Goal: Task Accomplishment & Management: Manage account settings

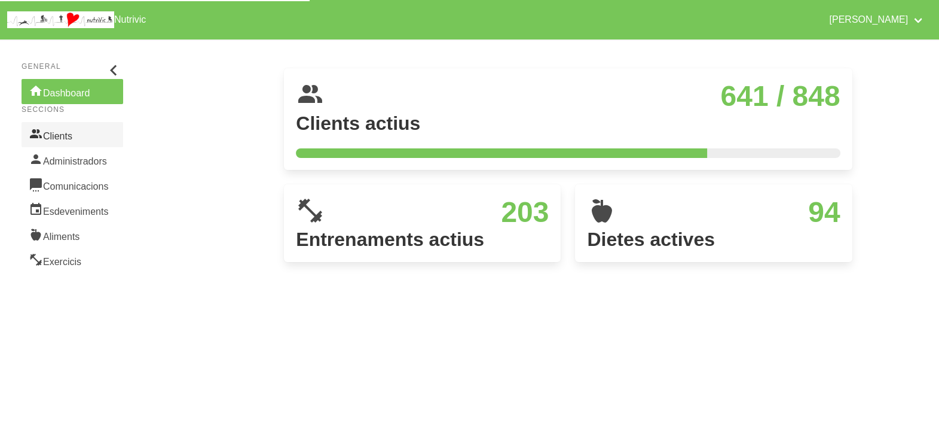
click at [68, 138] on link "Clients" at bounding box center [73, 134] width 102 height 25
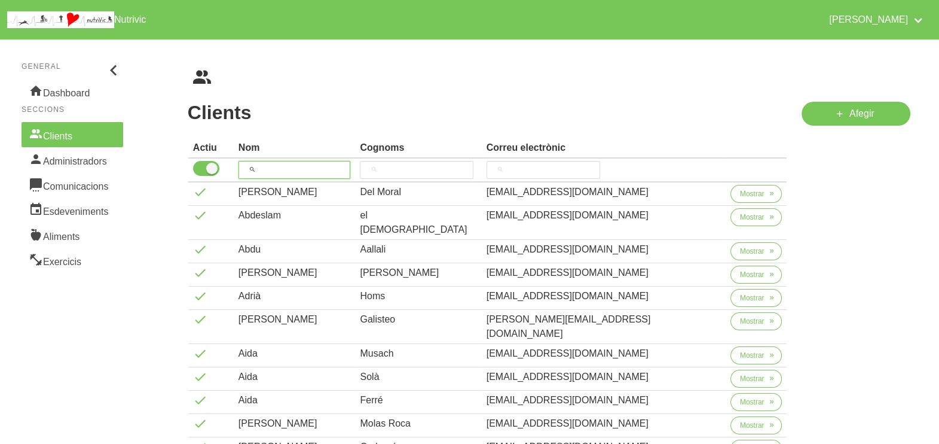
drag, startPoint x: 292, startPoint y: 170, endPoint x: 317, endPoint y: 139, distance: 40.3
click at [295, 167] on input "search" at bounding box center [295, 170] width 112 height 18
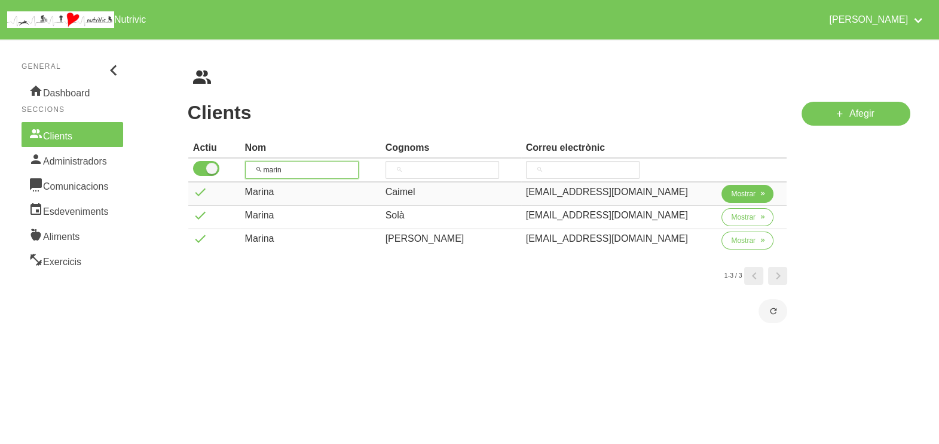
type input "marin"
click at [744, 192] on span "Mostrar" at bounding box center [743, 193] width 25 height 11
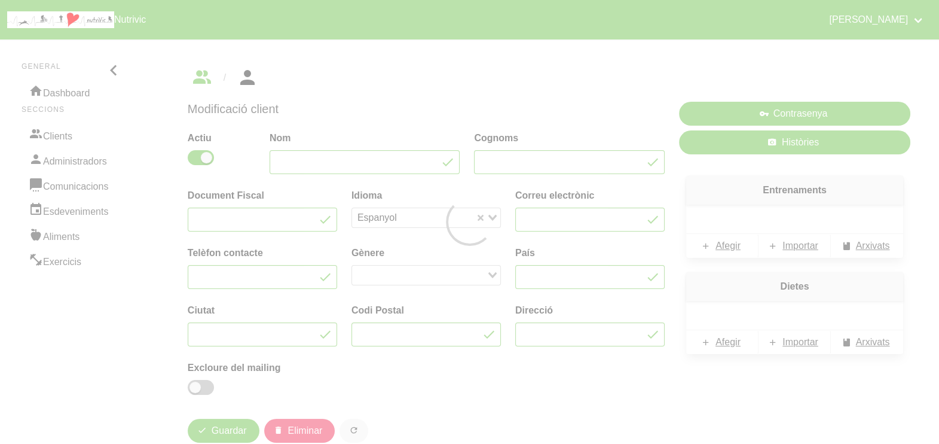
type input "Marina"
type input "Caimel"
type input "[EMAIL_ADDRESS][DOMAIN_NAME]"
type input "671887073"
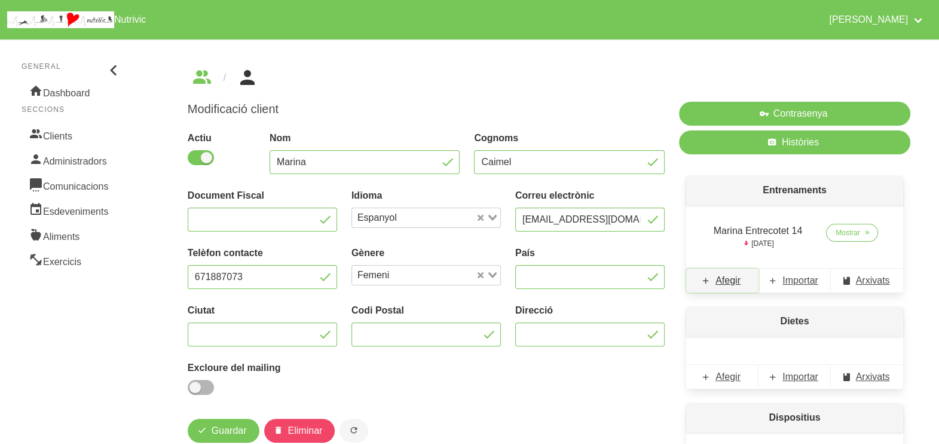
click at [731, 281] on span "Afegir" at bounding box center [728, 280] width 25 height 14
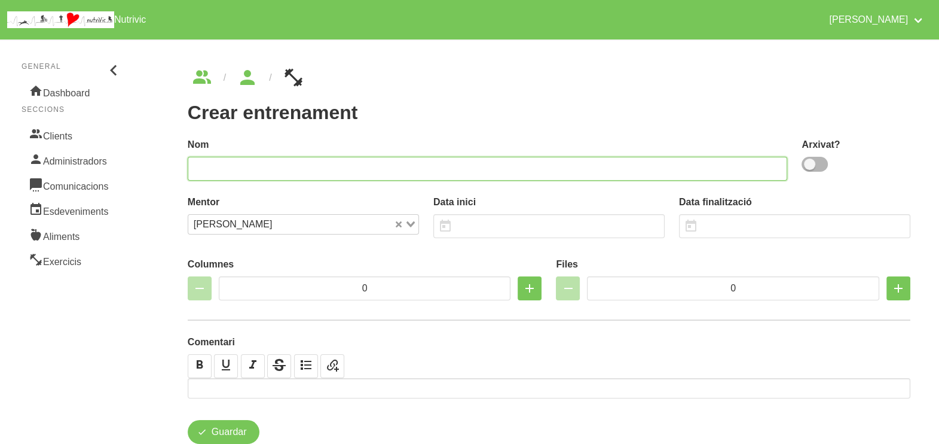
drag, startPoint x: 465, startPoint y: 168, endPoint x: 484, endPoint y: 161, distance: 20.2
click at [484, 161] on input "text" at bounding box center [488, 169] width 600 height 24
drag, startPoint x: 256, startPoint y: 167, endPoint x: 227, endPoint y: 172, distance: 29.8
click at [227, 172] on input "[PERSON_NAME] 15" at bounding box center [488, 169] width 600 height 24
type input "Marina Entrecotet 15"
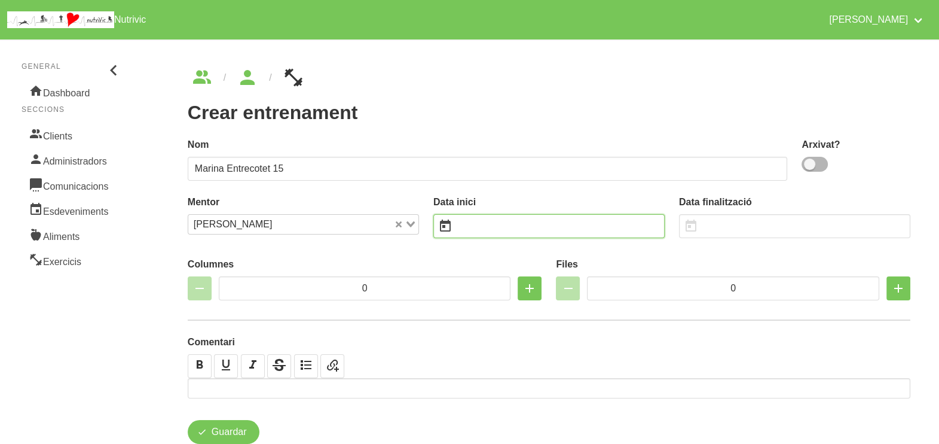
click at [499, 228] on input "text" at bounding box center [548, 226] width 231 height 24
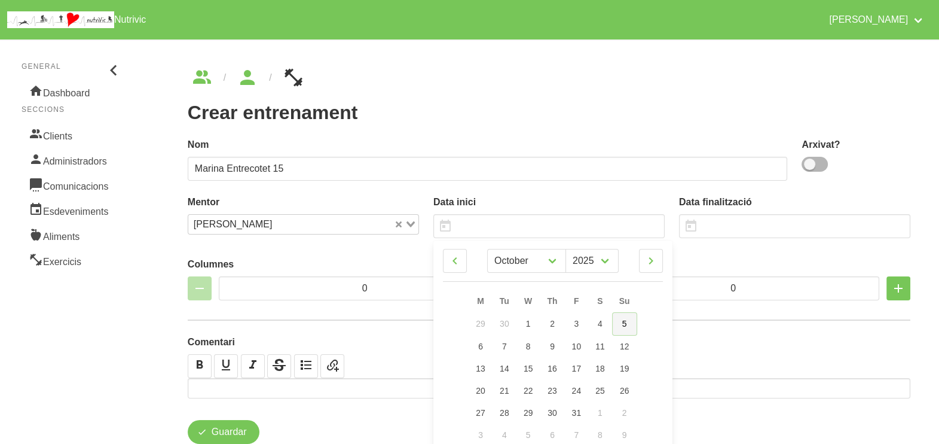
drag, startPoint x: 627, startPoint y: 328, endPoint x: 602, endPoint y: 302, distance: 35.9
click at [627, 328] on link "5" at bounding box center [624, 323] width 25 height 23
type input "[DATE]"
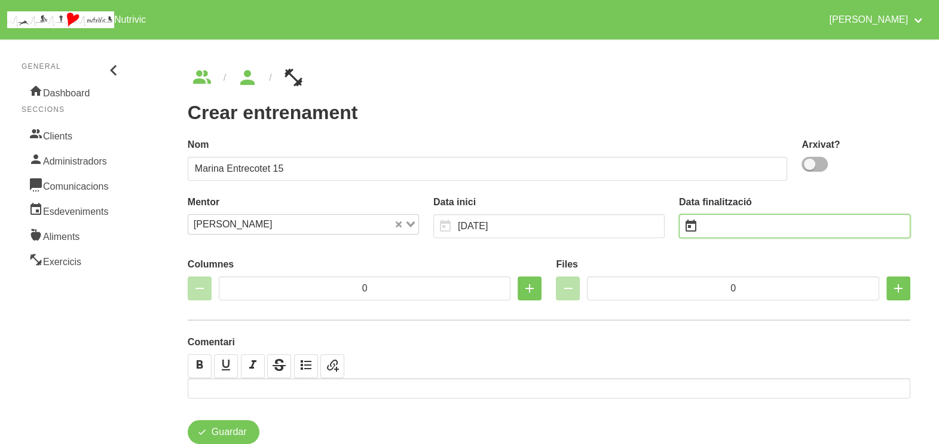
click at [720, 224] on input "text" at bounding box center [794, 226] width 231 height 24
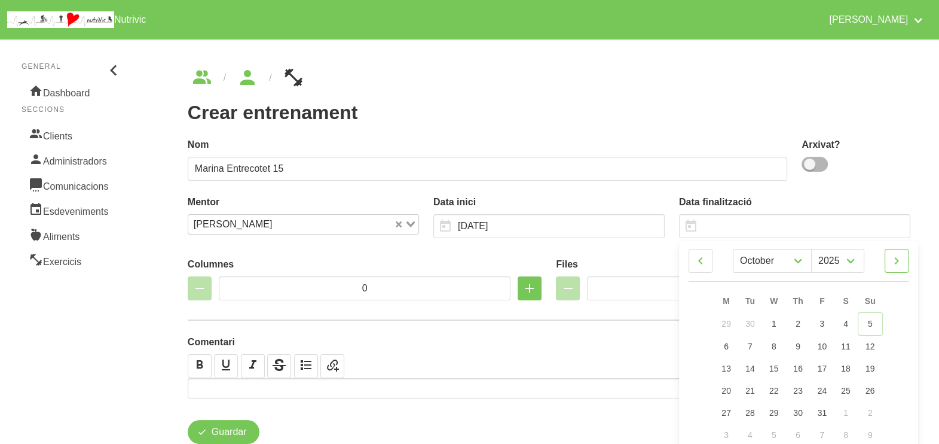
click at [898, 260] on icon at bounding box center [897, 261] width 14 height 22
select select "10"
click at [872, 371] on span "16" at bounding box center [871, 367] width 10 height 10
type input "[DATE]"
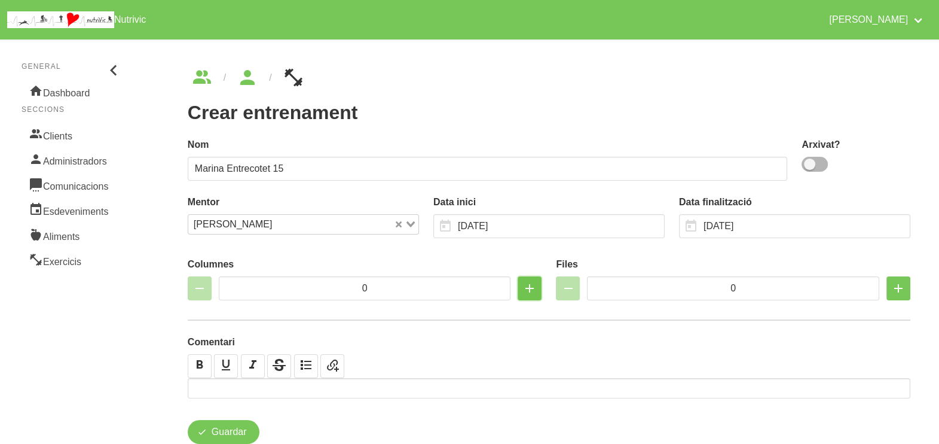
click at [533, 289] on icon "button" at bounding box center [530, 288] width 14 height 22
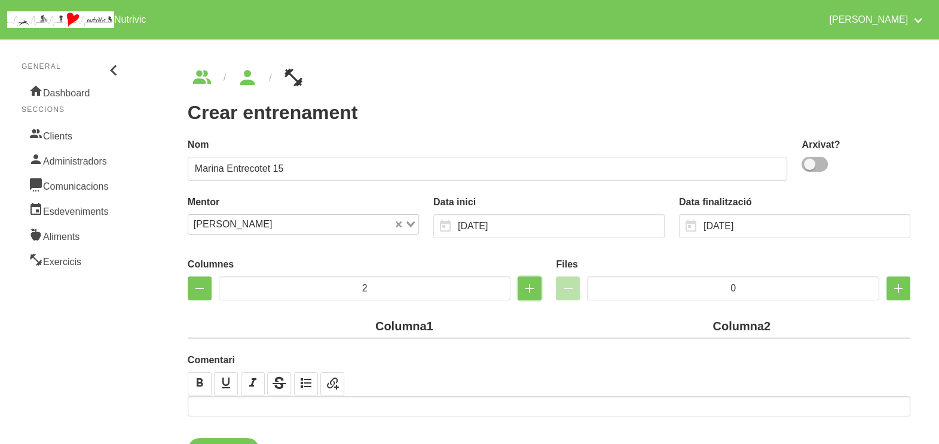
click at [523, 292] on button "button" at bounding box center [530, 288] width 24 height 24
click at [526, 290] on icon "button" at bounding box center [530, 288] width 14 height 22
type input "4"
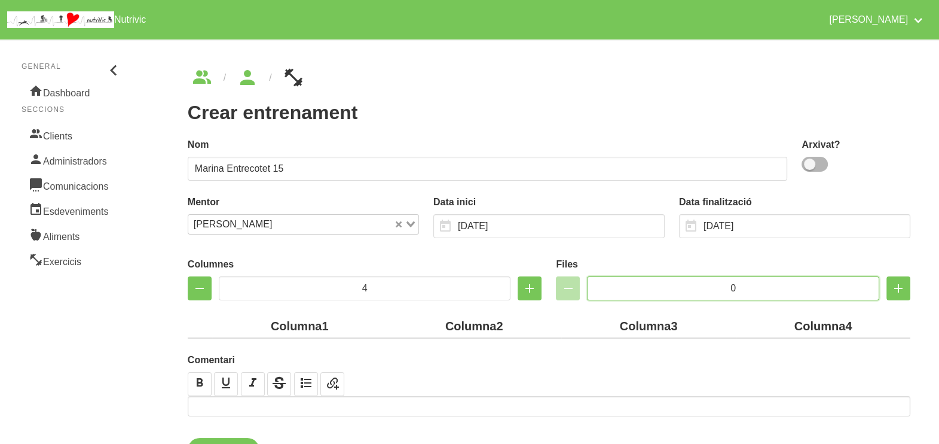
drag, startPoint x: 737, startPoint y: 284, endPoint x: 712, endPoint y: 285, distance: 24.5
click at [712, 285] on input "0" at bounding box center [733, 288] width 292 height 24
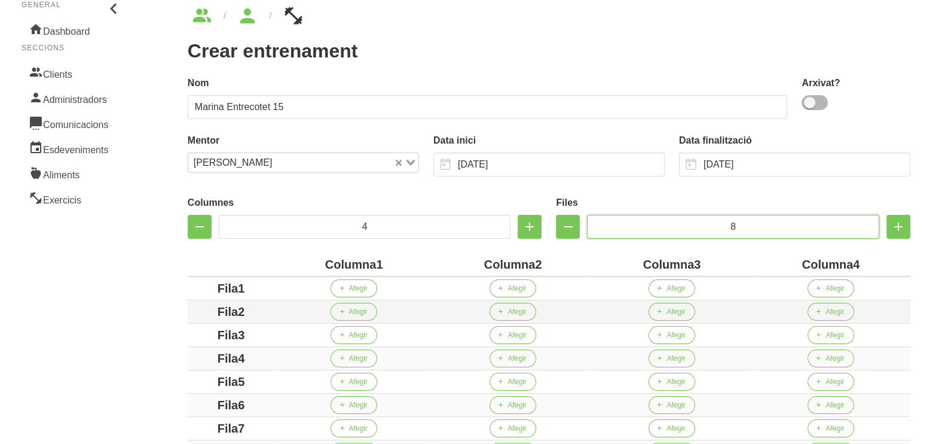
scroll to position [224, 0]
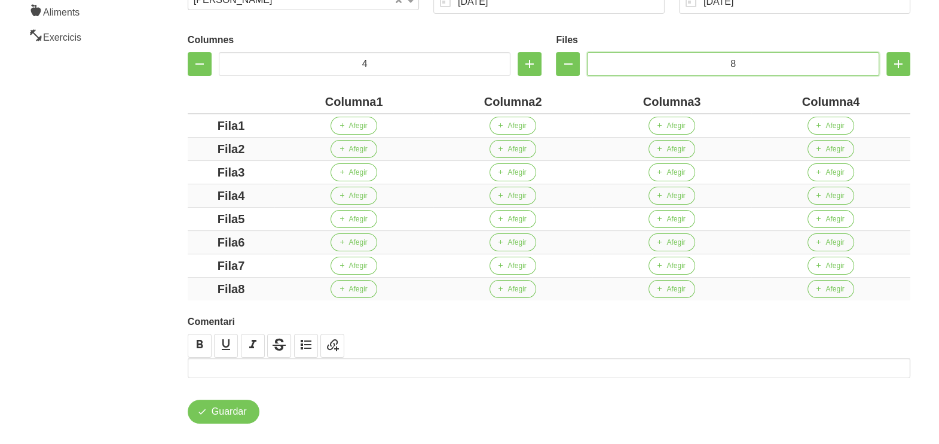
type input "8"
drag, startPoint x: 377, startPoint y: 100, endPoint x: 321, endPoint y: 102, distance: 55.6
click at [323, 102] on div "Columna1" at bounding box center [353, 102] width 149 height 18
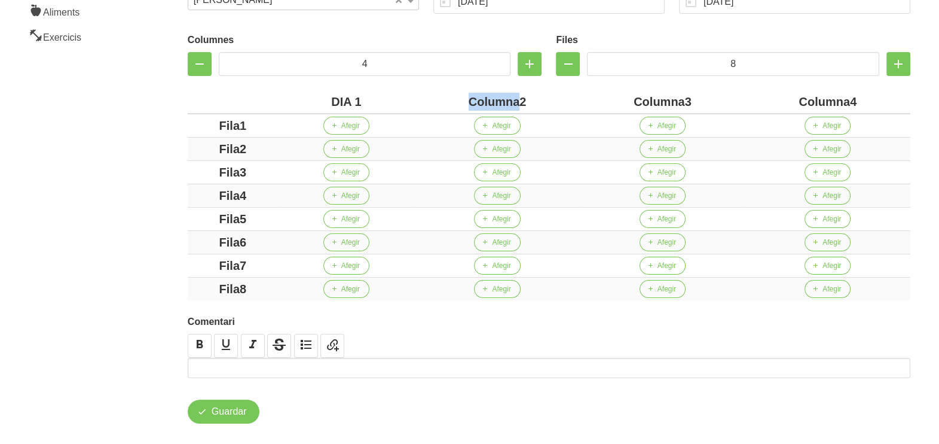
drag, startPoint x: 521, startPoint y: 99, endPoint x: 448, endPoint y: 98, distance: 72.3
click at [448, 98] on div "Columna2" at bounding box center [497, 102] width 155 height 18
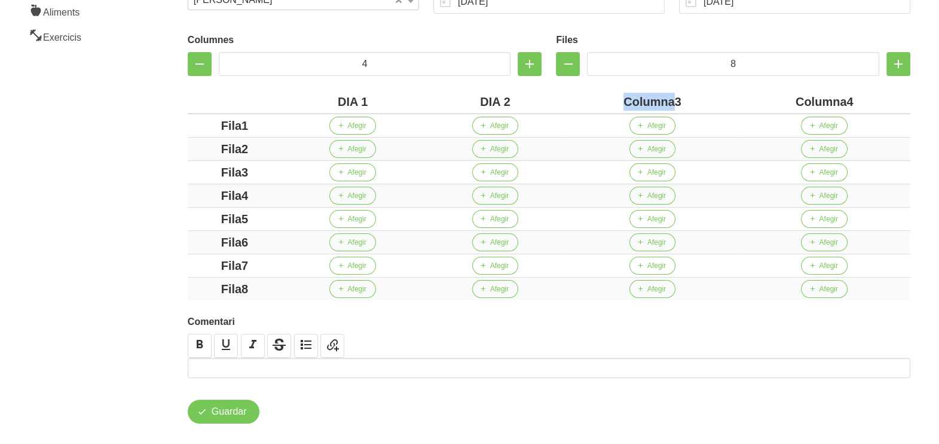
drag, startPoint x: 676, startPoint y: 101, endPoint x: 597, endPoint y: 94, distance: 78.6
click at [597, 94] on div "Columna3" at bounding box center [653, 102] width 163 height 18
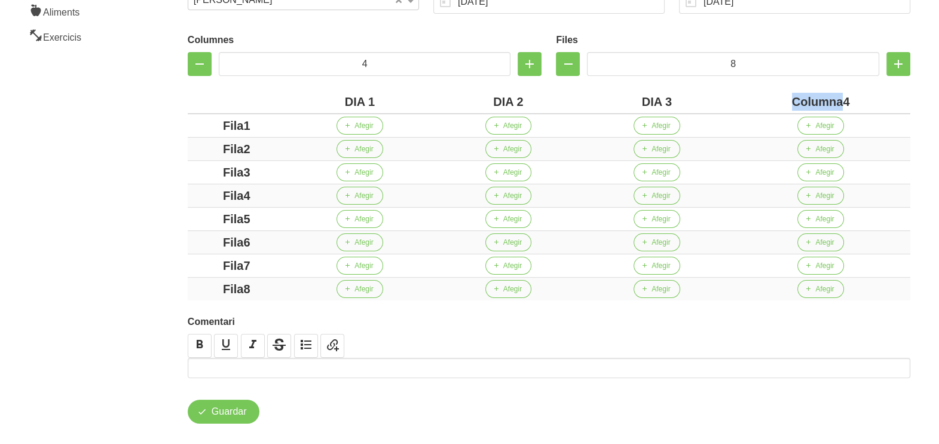
drag, startPoint x: 843, startPoint y: 99, endPoint x: 779, endPoint y: 97, distance: 64.0
click at [779, 97] on div "Columna4" at bounding box center [821, 102] width 170 height 18
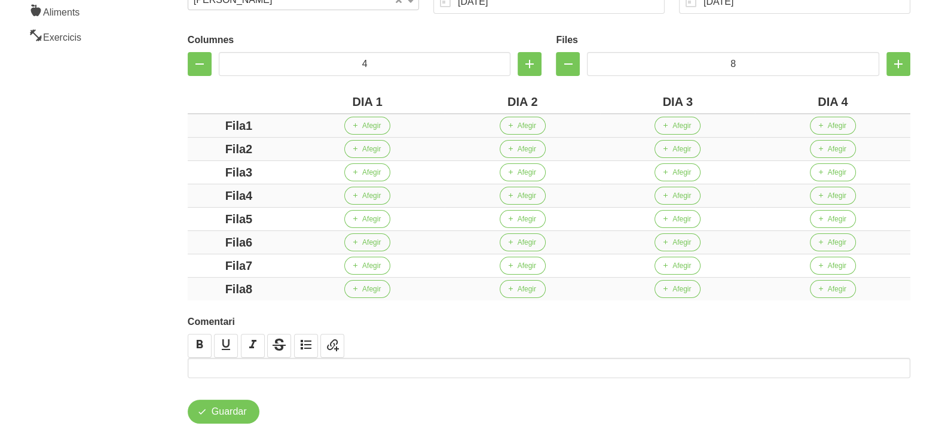
drag, startPoint x: 247, startPoint y: 123, endPoint x: 209, endPoint y: 135, distance: 39.5
click at [200, 131] on div "Fila1" at bounding box center [239, 126] width 93 height 18
drag, startPoint x: 247, startPoint y: 148, endPoint x: 277, endPoint y: 173, distance: 38.7
click at [216, 152] on div "Fila2" at bounding box center [239, 149] width 93 height 18
drag, startPoint x: 249, startPoint y: 172, endPoint x: 211, endPoint y: 172, distance: 38.3
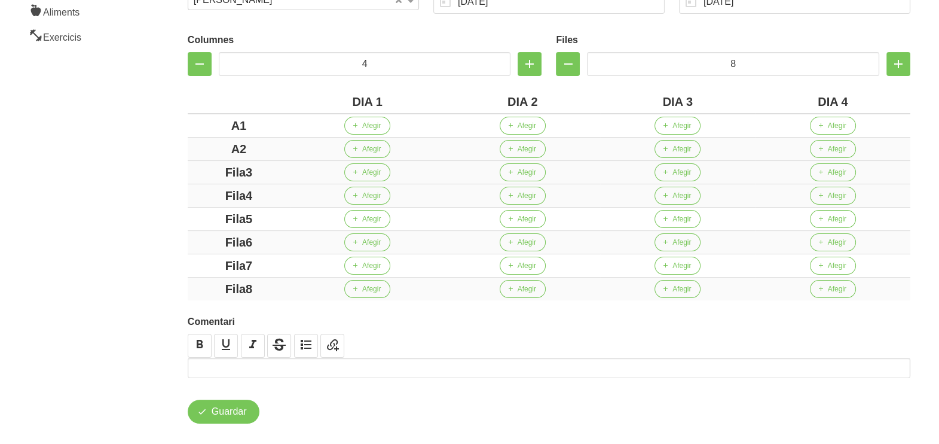
click at [211, 172] on div "Fila3" at bounding box center [239, 172] width 93 height 18
drag, startPoint x: 273, startPoint y: 185, endPoint x: 197, endPoint y: 191, distance: 75.6
click at [192, 188] on td "Fila4" at bounding box center [239, 195] width 102 height 23
drag, startPoint x: 278, startPoint y: 192, endPoint x: 174, endPoint y: 192, distance: 104.0
click at [174, 192] on div "Crear entrenament 2c06827c-f8b3-48a9-a6b6-8615af5cad57 Nom Marina Entrecotet 15…" at bounding box center [549, 133] width 780 height 637
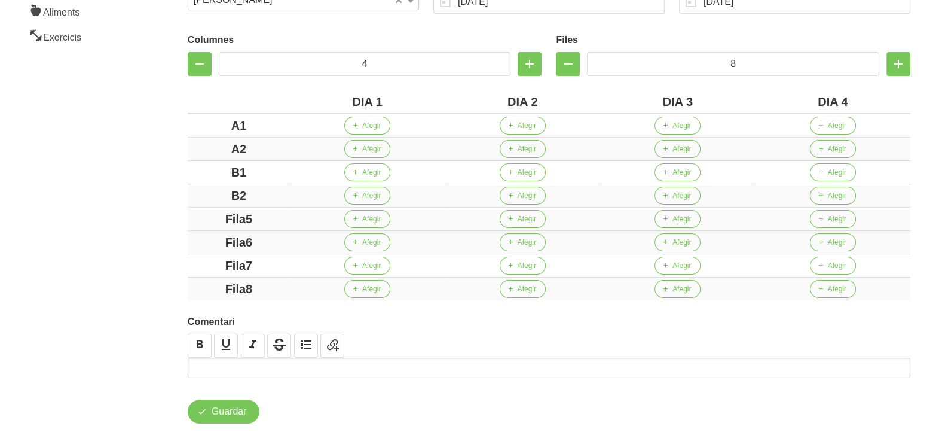
drag, startPoint x: 275, startPoint y: 221, endPoint x: 197, endPoint y: 221, distance: 77.7
click at [197, 221] on div "Fila5" at bounding box center [239, 219] width 93 height 18
drag, startPoint x: 269, startPoint y: 239, endPoint x: 235, endPoint y: 257, distance: 38.5
click at [188, 239] on td "Fila6" at bounding box center [239, 242] width 102 height 23
click at [190, 265] on td "Fila7" at bounding box center [239, 265] width 102 height 23
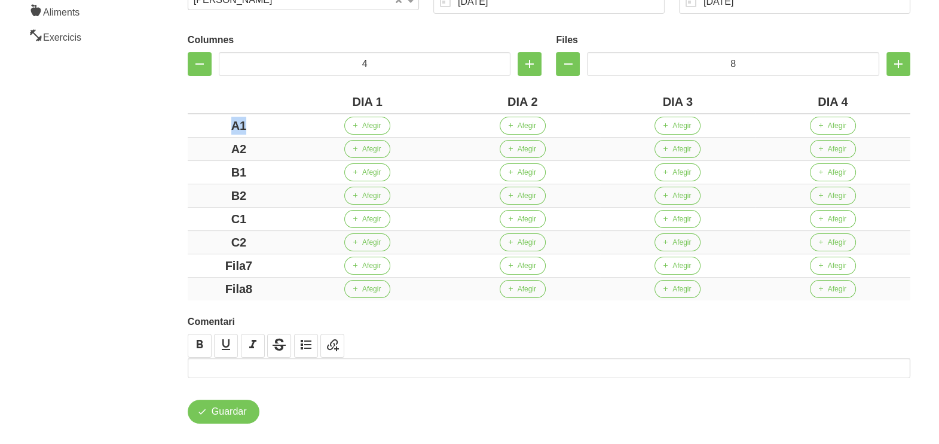
drag, startPoint x: 243, startPoint y: 127, endPoint x: 170, endPoint y: 129, distance: 73.0
click at [166, 129] on div "Crear entrenament 2c06827c-f8b3-48a9-a6b6-8615af5cad57 Nom Marina Entrecotet 15…" at bounding box center [549, 133] width 780 height 637
click at [189, 149] on td "A2" at bounding box center [239, 149] width 102 height 23
drag, startPoint x: 254, startPoint y: 172, endPoint x: 188, endPoint y: 173, distance: 66.4
click at [188, 173] on td "B1" at bounding box center [239, 172] width 102 height 23
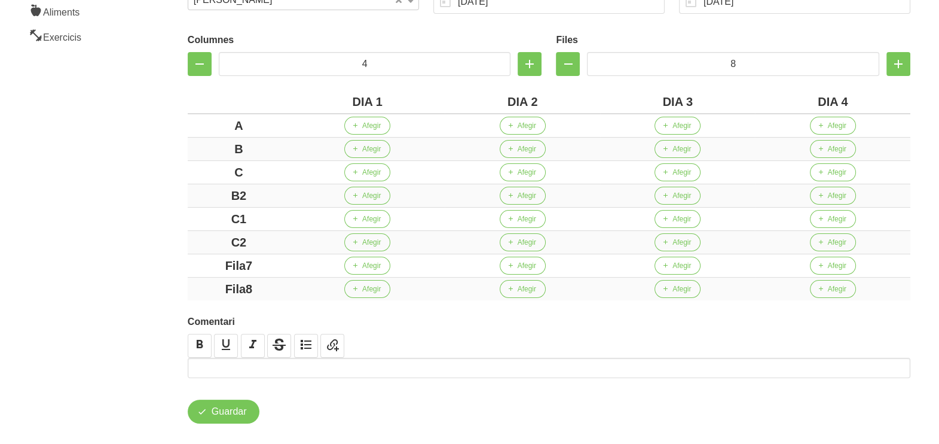
drag, startPoint x: 272, startPoint y: 190, endPoint x: 185, endPoint y: 191, distance: 86.7
click at [185, 191] on div "Columnes 4 Files 8 DIA 1 DIA 2 DIA 3 DIA 4 A Afegir Afegir Afegir Afegir B Afeg…" at bounding box center [549, 164] width 737 height 286
drag, startPoint x: 263, startPoint y: 215, endPoint x: 197, endPoint y: 216, distance: 66.4
click at [197, 216] on div "C1" at bounding box center [239, 219] width 93 height 18
click at [249, 121] on div "A" at bounding box center [239, 126] width 93 height 18
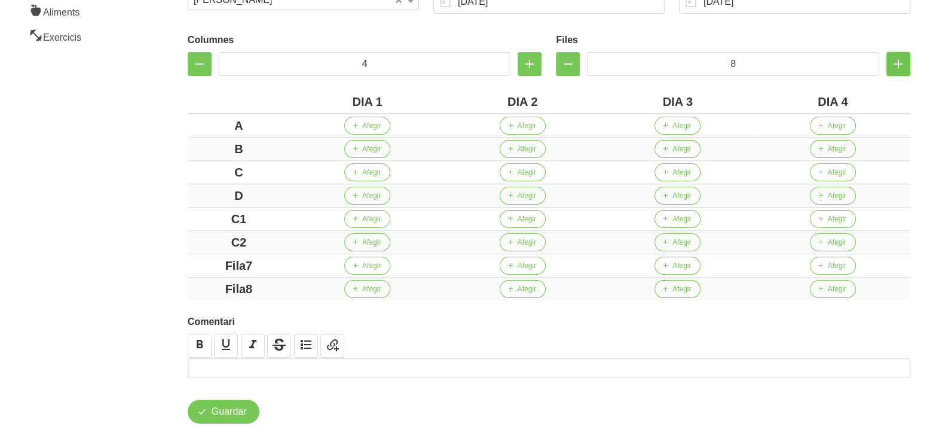
click at [897, 68] on icon "button" at bounding box center [898, 64] width 14 height 22
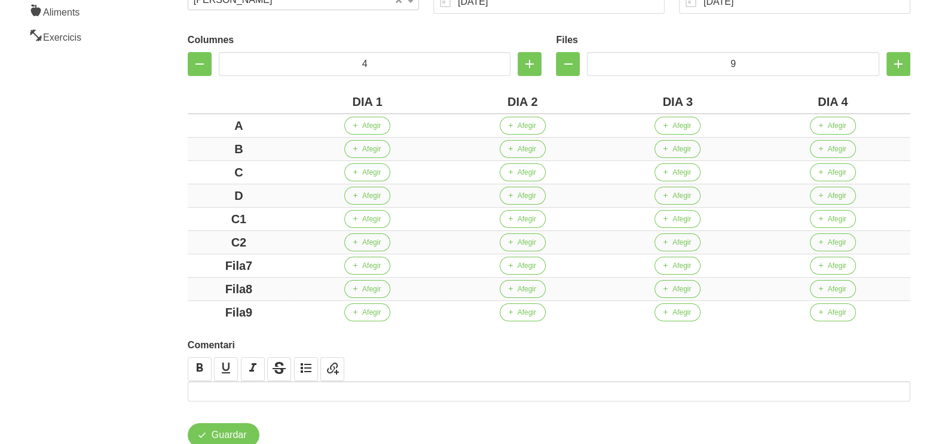
type input "10"
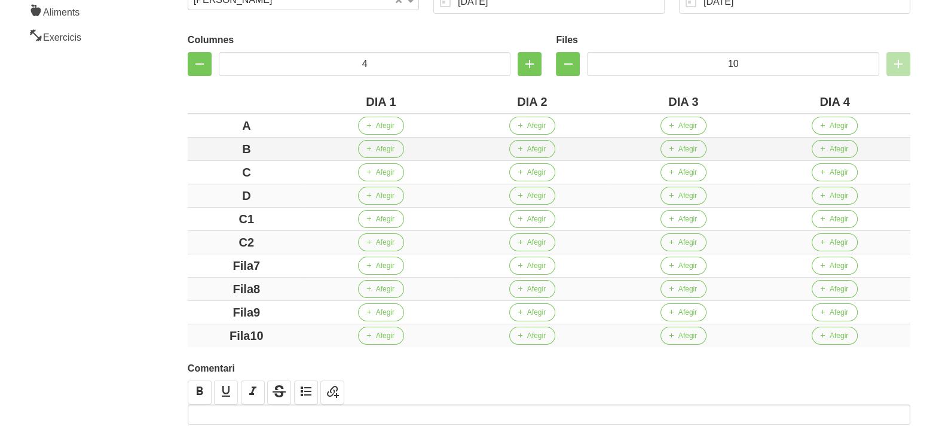
click at [278, 152] on div "B" at bounding box center [247, 149] width 108 height 18
click at [210, 173] on div "C" at bounding box center [247, 172] width 108 height 18
click at [204, 194] on div "D" at bounding box center [247, 196] width 108 height 18
drag, startPoint x: 270, startPoint y: 215, endPoint x: 212, endPoint y: 218, distance: 57.5
click at [191, 215] on td "C1" at bounding box center [247, 218] width 118 height 23
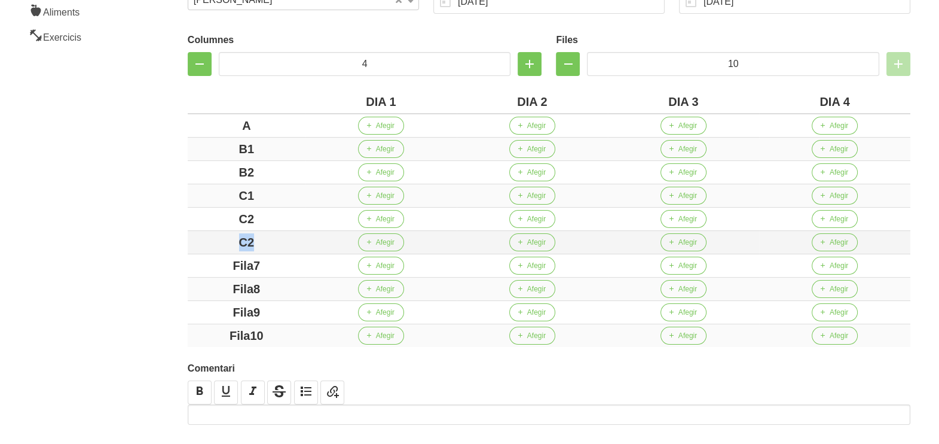
drag, startPoint x: 281, startPoint y: 236, endPoint x: 206, endPoint y: 236, distance: 74.7
click at [206, 236] on div "C2" at bounding box center [247, 242] width 108 height 18
click at [193, 265] on div "Fila7" at bounding box center [247, 265] width 108 height 18
drag, startPoint x: 269, startPoint y: 286, endPoint x: 188, endPoint y: 291, distance: 80.8
click at [189, 290] on td "Fila8" at bounding box center [247, 288] width 118 height 23
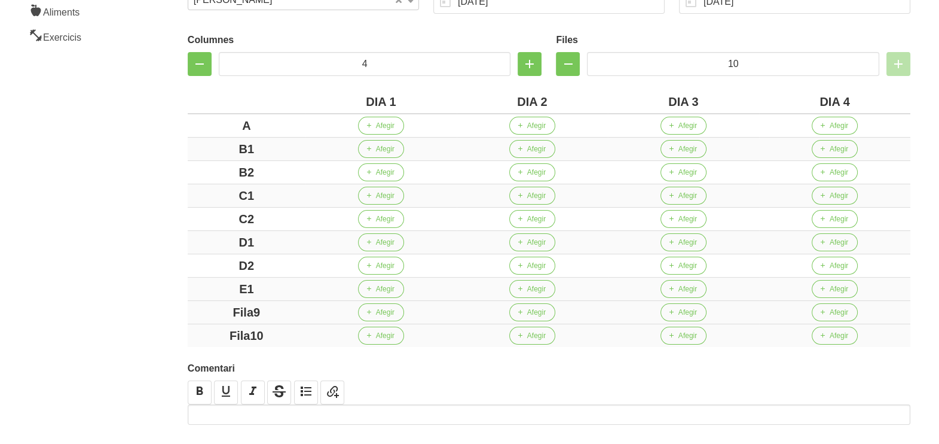
click at [207, 309] on div "Fila9" at bounding box center [247, 312] width 108 height 18
drag, startPoint x: 277, startPoint y: 337, endPoint x: 191, endPoint y: 336, distance: 86.1
click at [191, 336] on td "Fila10" at bounding box center [247, 335] width 118 height 23
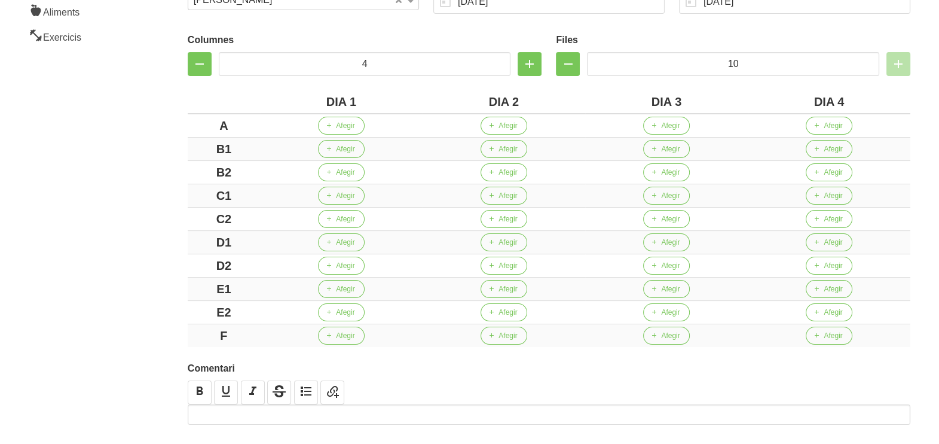
drag, startPoint x: 145, startPoint y: 290, endPoint x: 150, endPoint y: 285, distance: 6.8
click at [145, 288] on aside "General Dashboard Seccions Clients Administradors Comunicacions Esdeveniments A…" at bounding box center [72, 157] width 159 height 698
click at [351, 127] on span "Afegir" at bounding box center [345, 125] width 19 height 11
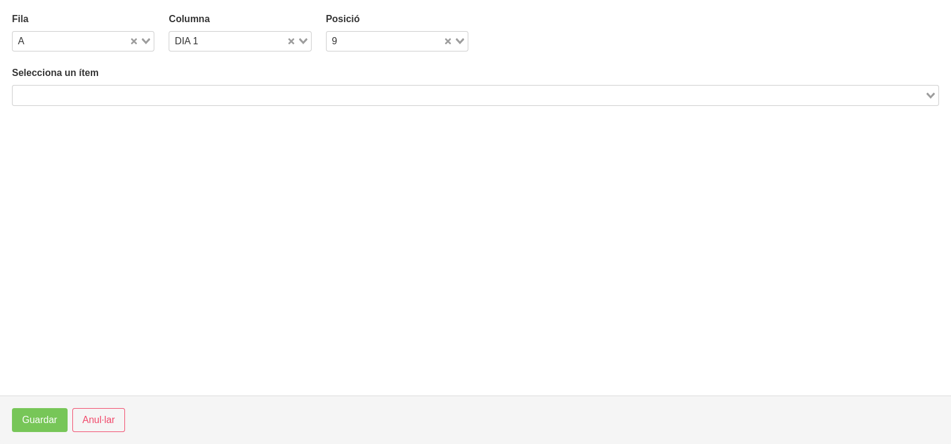
click at [155, 90] on input "Search for option" at bounding box center [468, 95] width 909 height 14
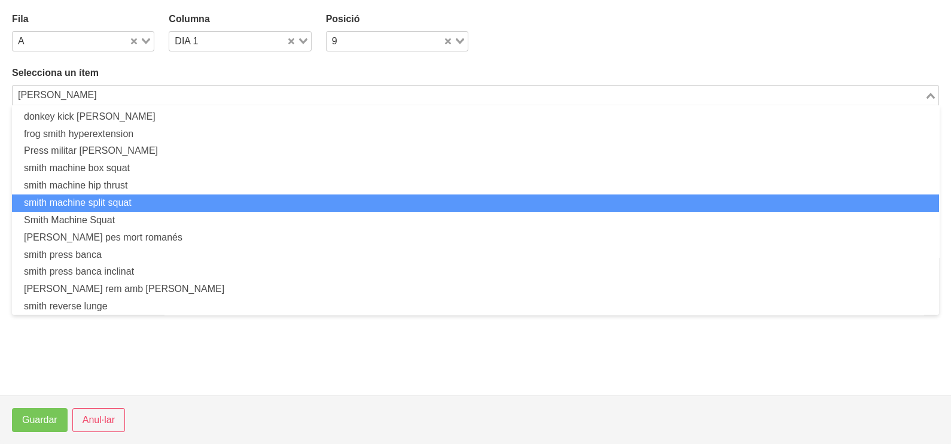
click at [94, 201] on li "smith machine split squat" at bounding box center [475, 202] width 927 height 17
type input "[PERSON_NAME]"
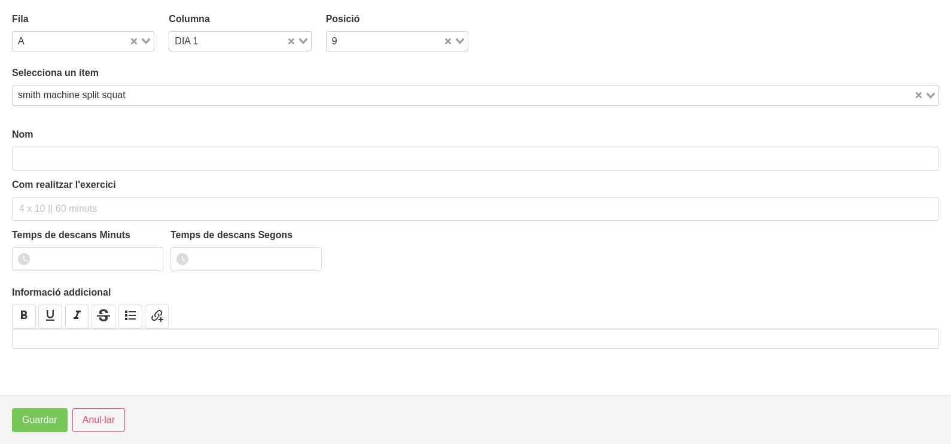
type input "smith machine split squat"
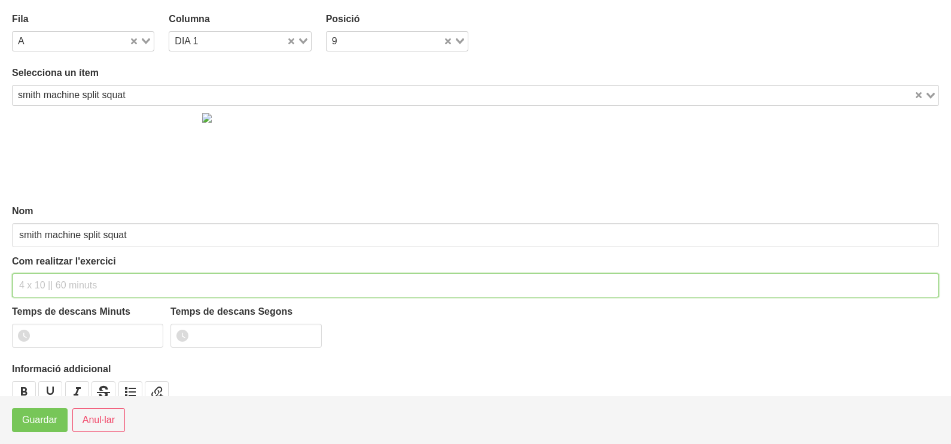
drag, startPoint x: 48, startPoint y: 288, endPoint x: 65, endPoint y: 219, distance: 71.3
click at [57, 276] on input "text" at bounding box center [475, 285] width 927 height 24
type input "3"
type input "2 x 6-8 a 3010 120""
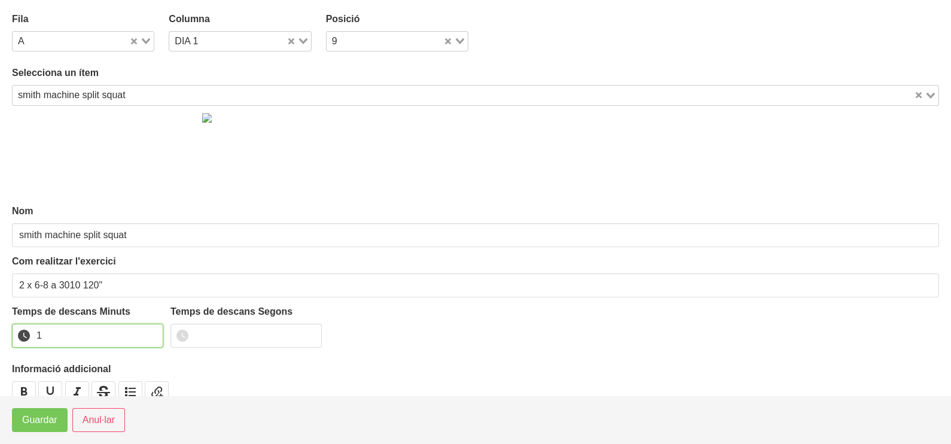
click at [151, 332] on input "1" at bounding box center [87, 335] width 151 height 24
type input "2"
click at [151, 331] on input "2" at bounding box center [87, 335] width 151 height 24
drag, startPoint x: 44, startPoint y: 422, endPoint x: 193, endPoint y: 268, distance: 214.4
click at [42, 422] on span "Guardar" at bounding box center [39, 420] width 35 height 14
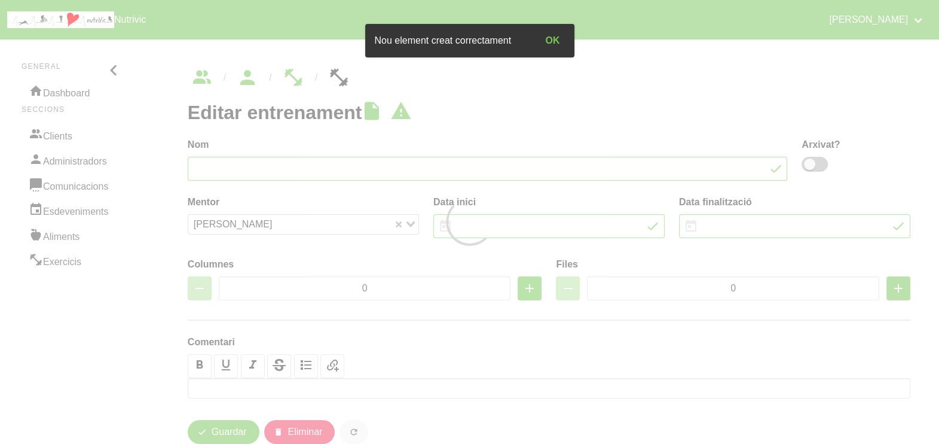
type input "Marina Entrecotet 15"
type input "[DATE]"
type input "4"
type input "10"
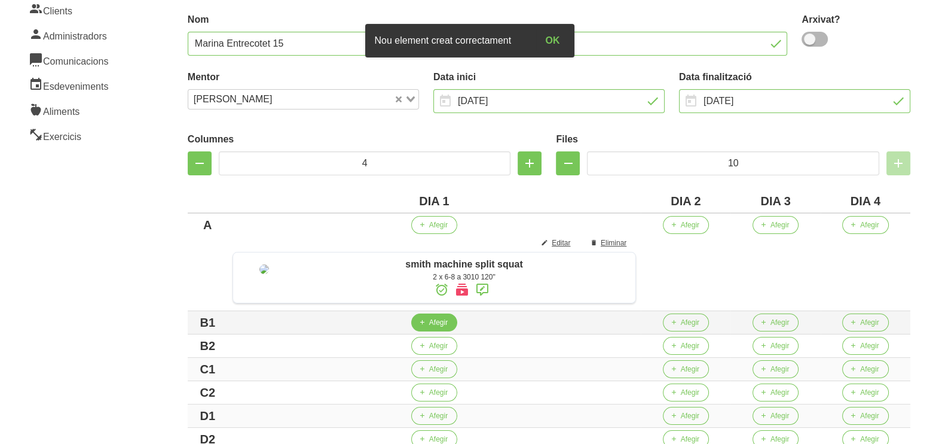
scroll to position [224, 0]
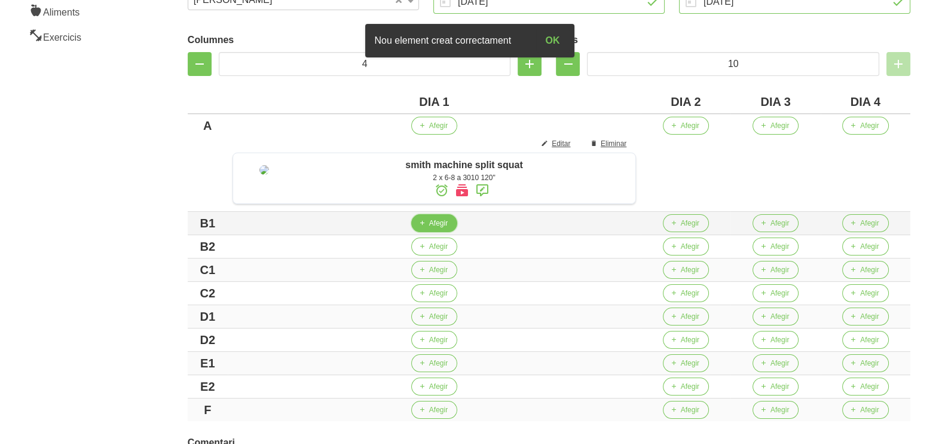
click at [446, 228] on span "Afegir" at bounding box center [438, 223] width 19 height 11
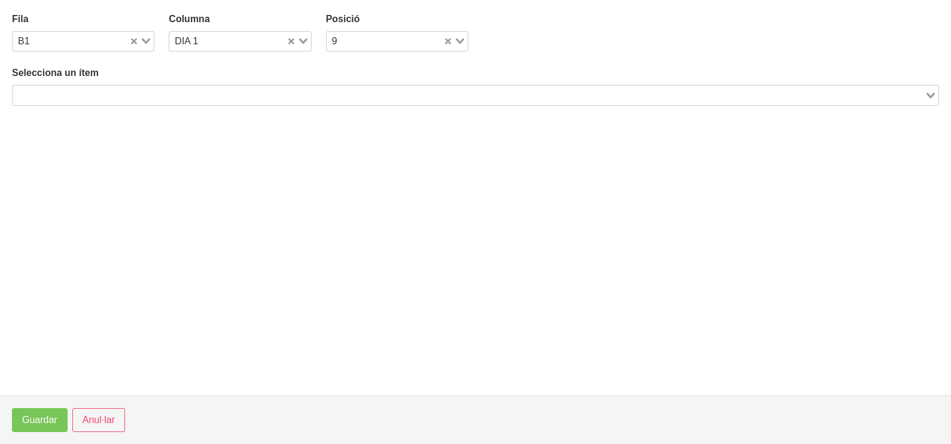
click at [133, 96] on input "Search for option" at bounding box center [468, 95] width 909 height 14
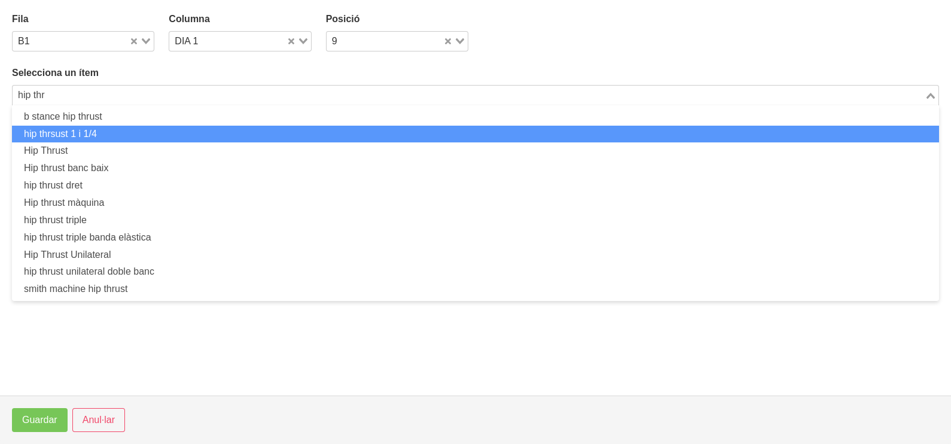
click at [109, 130] on li "hip thrsust 1 i 1/4" at bounding box center [475, 134] width 927 height 17
type input "hip thr"
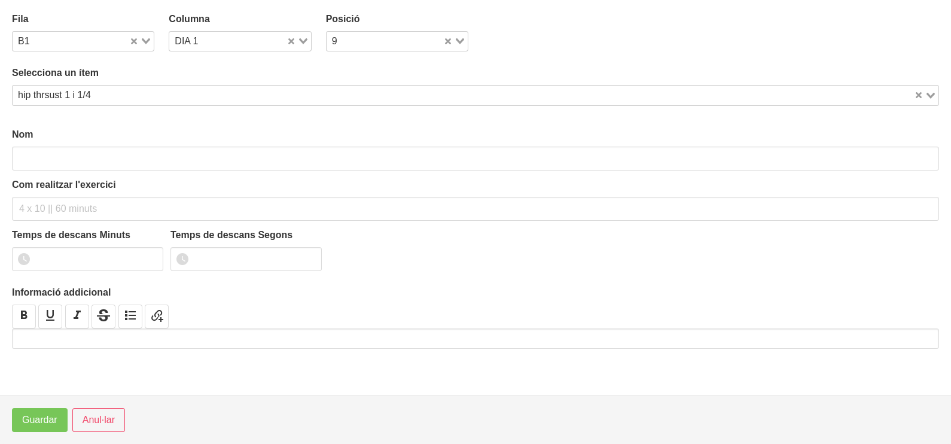
type input "hip thrsust 1 i 1/4"
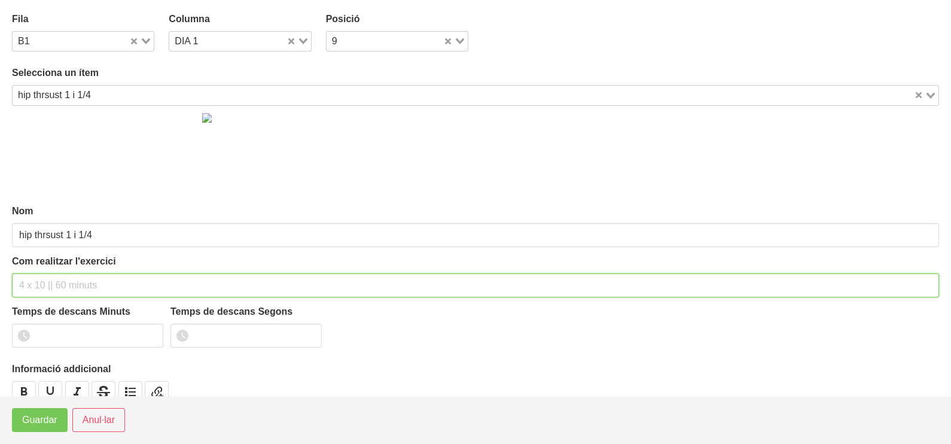
drag, startPoint x: 40, startPoint y: 279, endPoint x: 50, endPoint y: 252, distance: 29.1
click at [45, 278] on input "text" at bounding box center [475, 285] width 927 height 24
type input "2 x 6-8 a 3011 120""
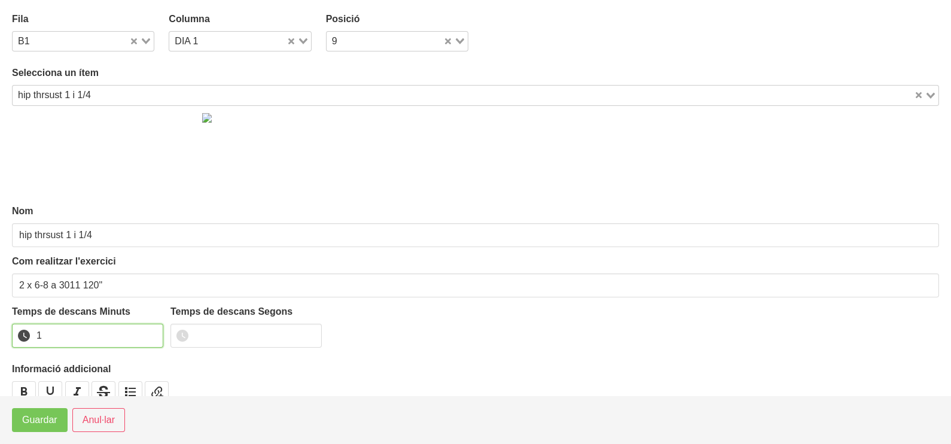
click at [152, 331] on input "1" at bounding box center [87, 335] width 151 height 24
drag, startPoint x: 152, startPoint y: 331, endPoint x: 78, endPoint y: 386, distance: 92.0
type input "2"
click at [147, 335] on input "2" at bounding box center [87, 335] width 151 height 24
click at [40, 424] on span "Guardar" at bounding box center [39, 420] width 35 height 14
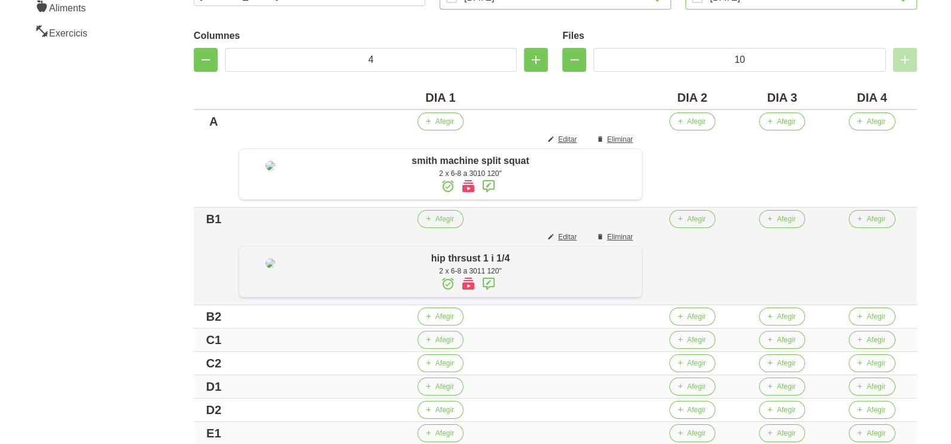
scroll to position [374, 0]
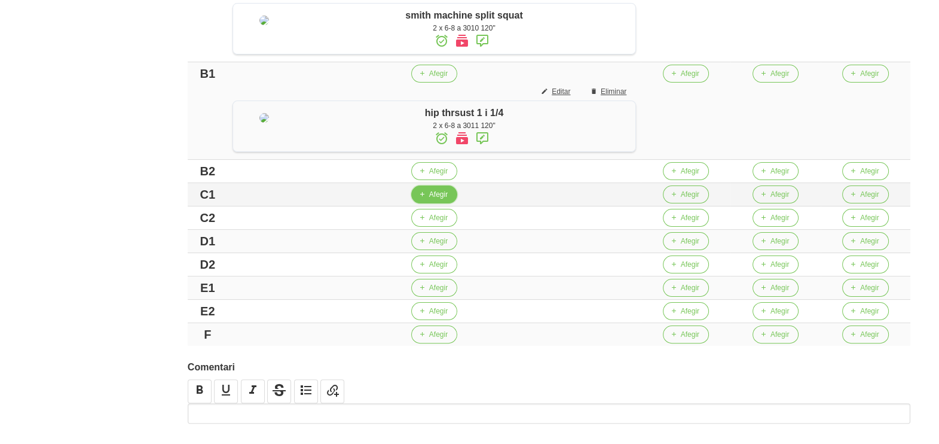
click at [448, 200] on span "Afegir" at bounding box center [438, 194] width 19 height 11
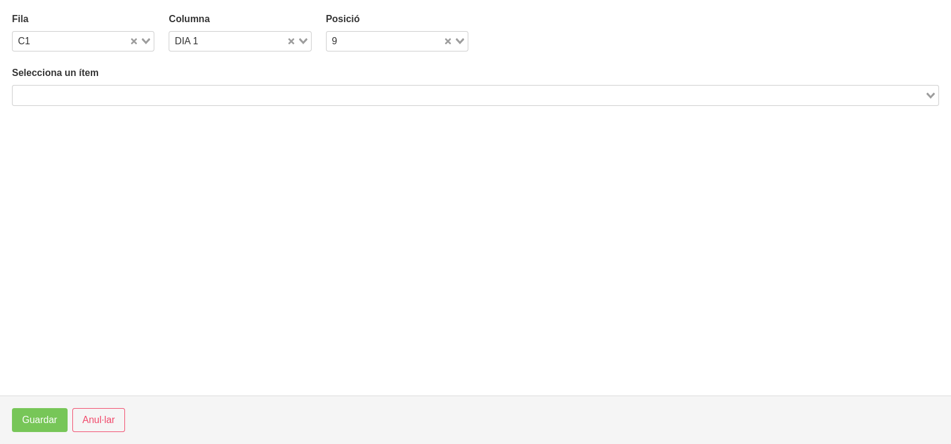
click at [129, 91] on input "Search for option" at bounding box center [468, 95] width 909 height 14
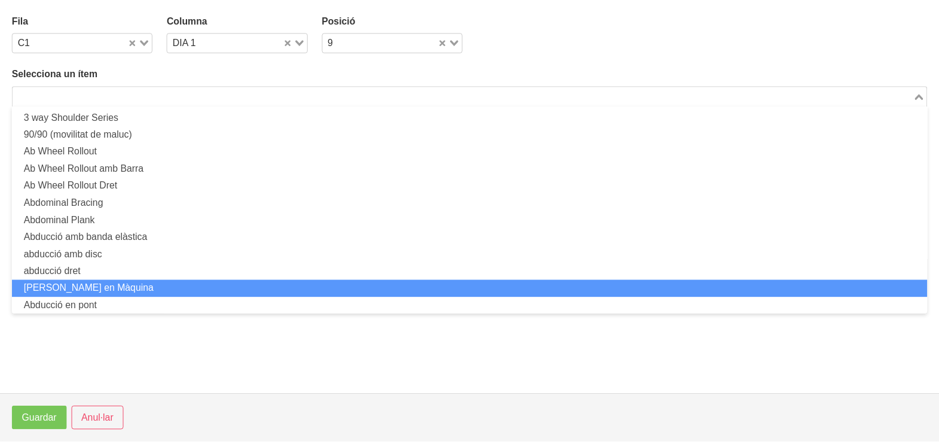
scroll to position [0, 0]
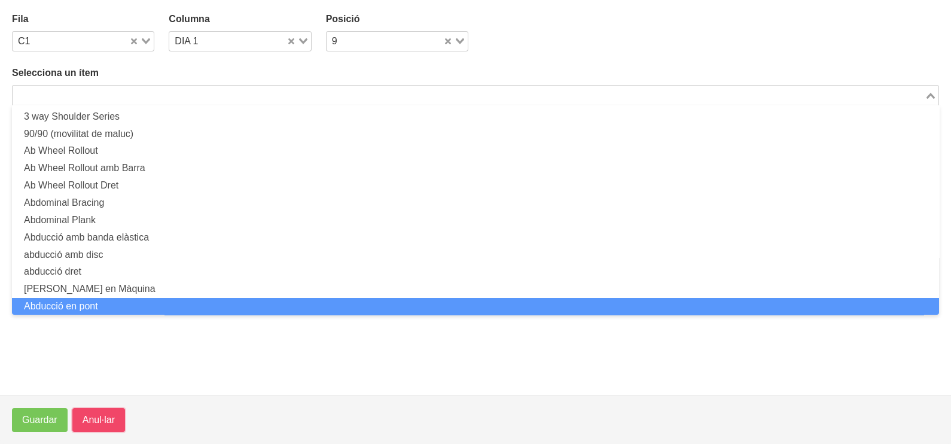
click at [97, 424] on span "Anul·lar" at bounding box center [99, 420] width 32 height 14
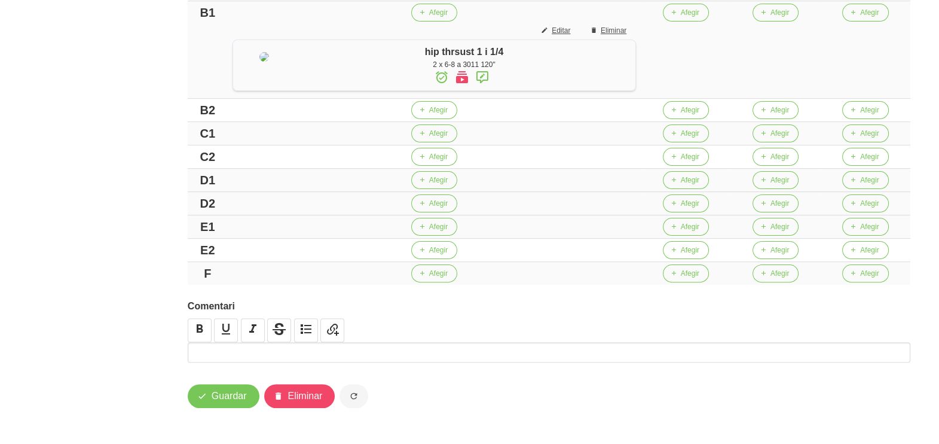
scroll to position [487, 0]
click at [444, 178] on span "Afegir" at bounding box center [438, 180] width 19 height 11
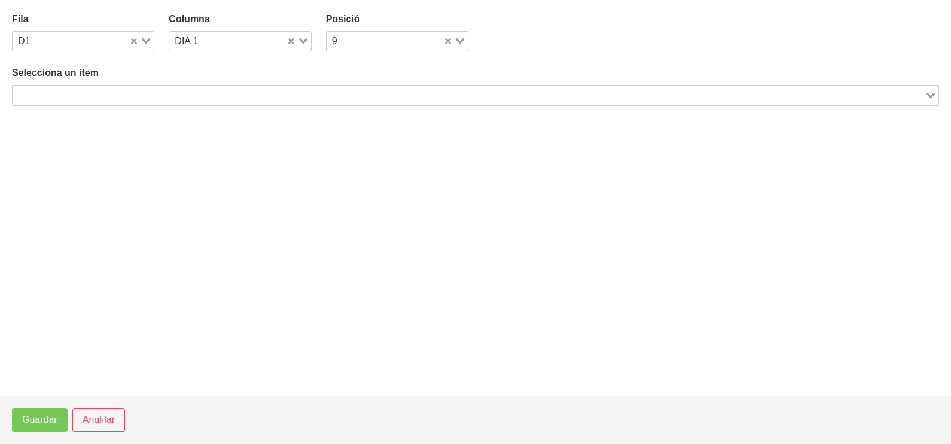
click at [133, 91] on input "Search for option" at bounding box center [468, 95] width 909 height 14
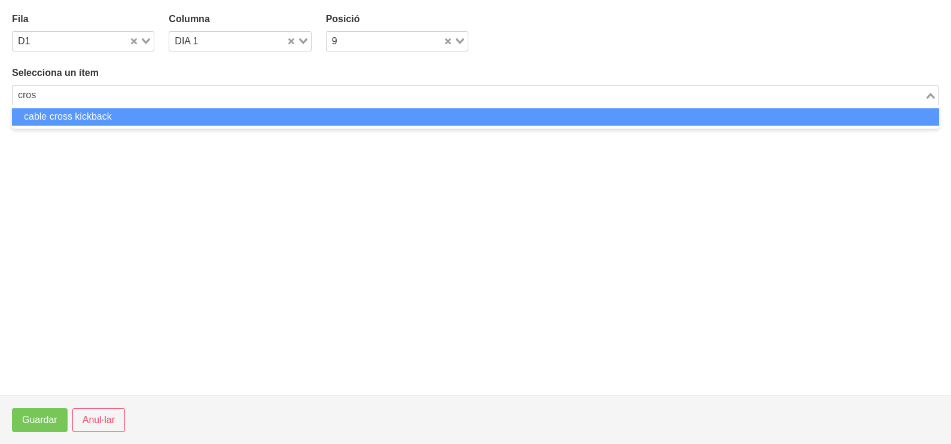
click at [96, 114] on li "cable cross kickback" at bounding box center [475, 116] width 927 height 17
type input "cros"
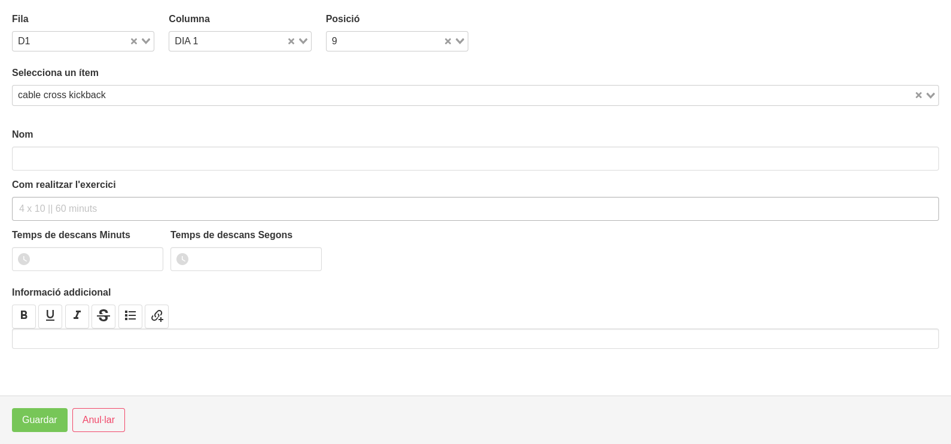
type input "cable cross kickback"
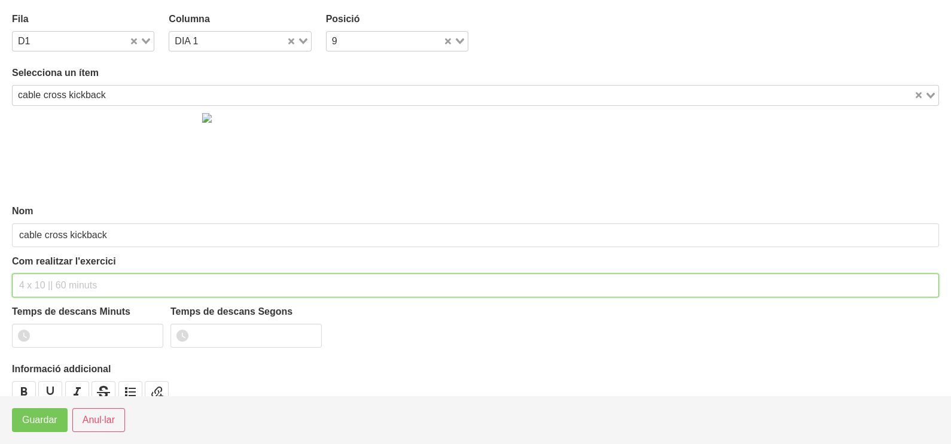
click at [54, 275] on input "text" at bounding box center [475, 285] width 927 height 24
type input "3 x 8-10 a 2010 120""
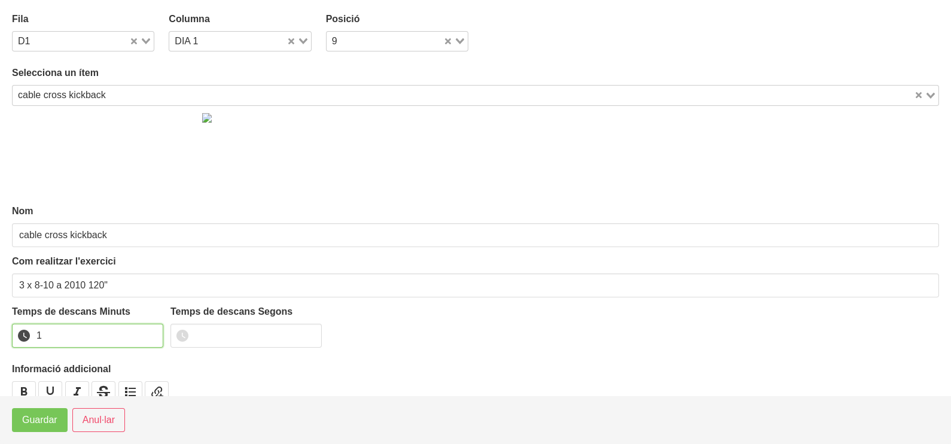
click at [152, 329] on input "1" at bounding box center [87, 335] width 151 height 24
type input "2"
click at [152, 329] on input "2" at bounding box center [87, 335] width 151 height 24
click at [43, 421] on span "Guardar" at bounding box center [39, 420] width 35 height 14
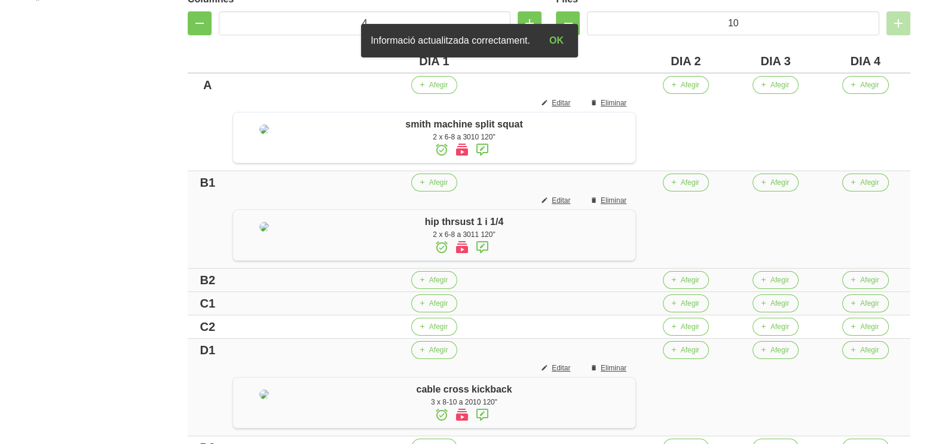
scroll to position [262, 0]
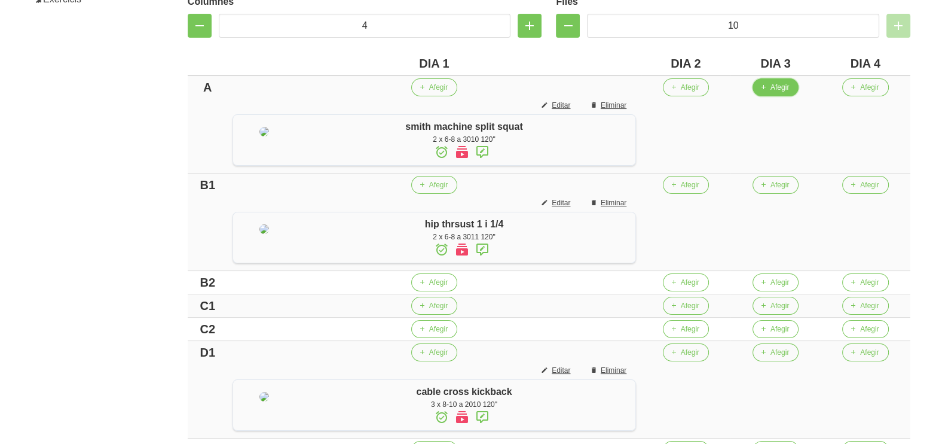
click at [789, 89] on span "Afegir" at bounding box center [780, 87] width 19 height 11
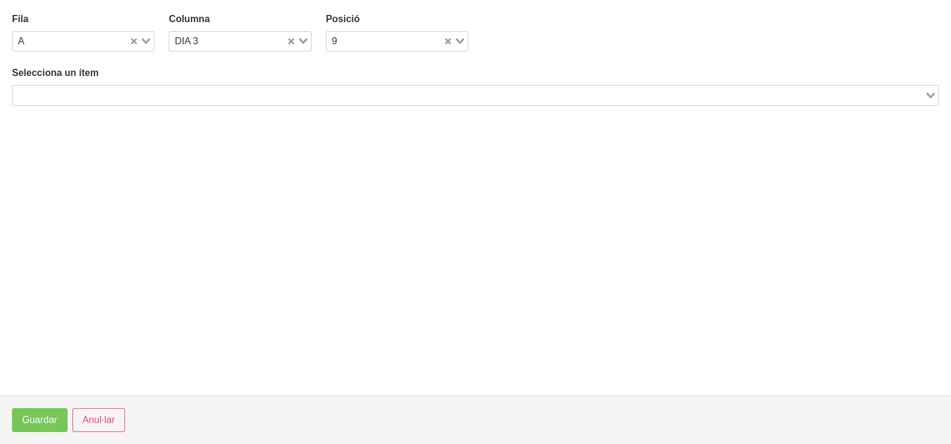
click at [196, 94] on input "Search for option" at bounding box center [468, 95] width 909 height 14
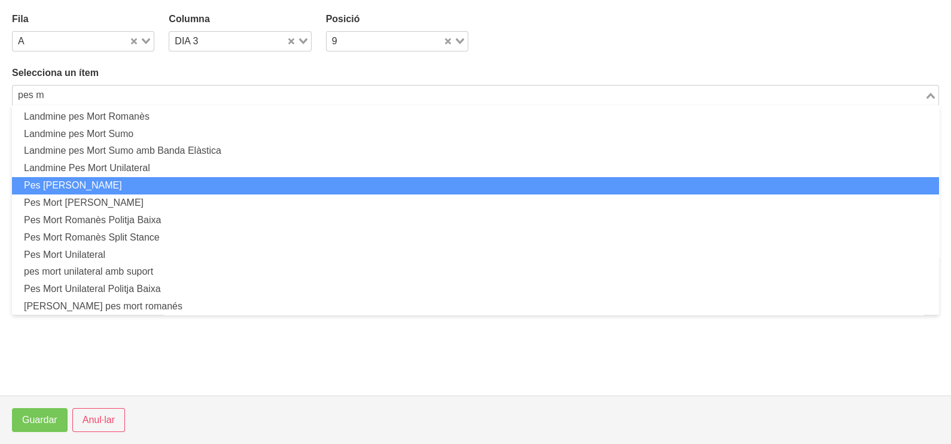
click at [128, 181] on li "Pes [PERSON_NAME]" at bounding box center [475, 185] width 927 height 17
type input "pes m"
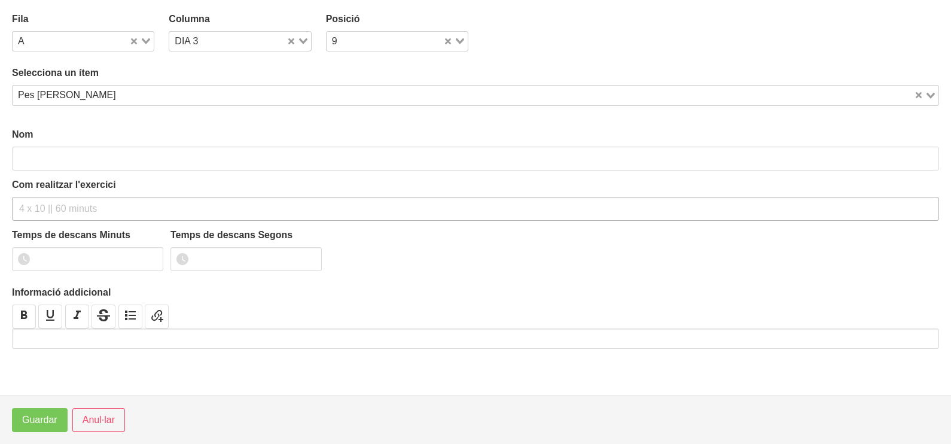
type input "Pes [PERSON_NAME]"
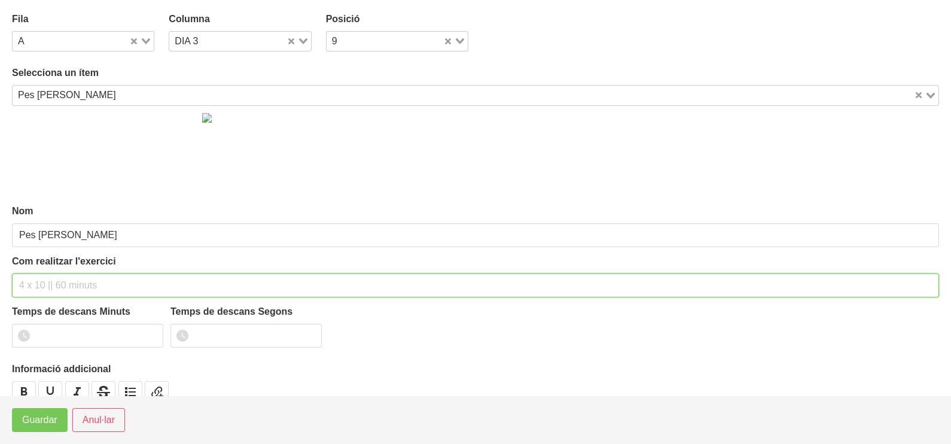
click at [47, 274] on input "text" at bounding box center [475, 285] width 927 height 24
type input "2 x 6-8 a 3010 120""
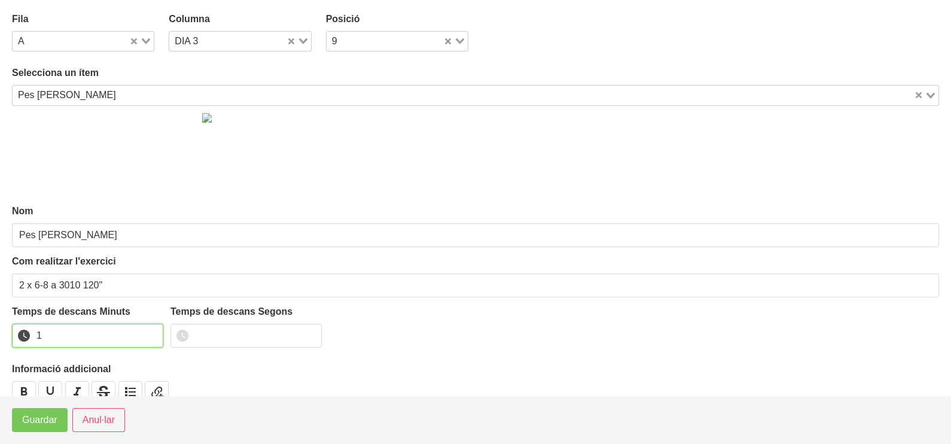
click at [150, 330] on input "1" at bounding box center [87, 335] width 151 height 24
type input "2"
click at [150, 331] on input "2" at bounding box center [87, 335] width 151 height 24
click at [26, 424] on span "Guardar" at bounding box center [39, 420] width 35 height 14
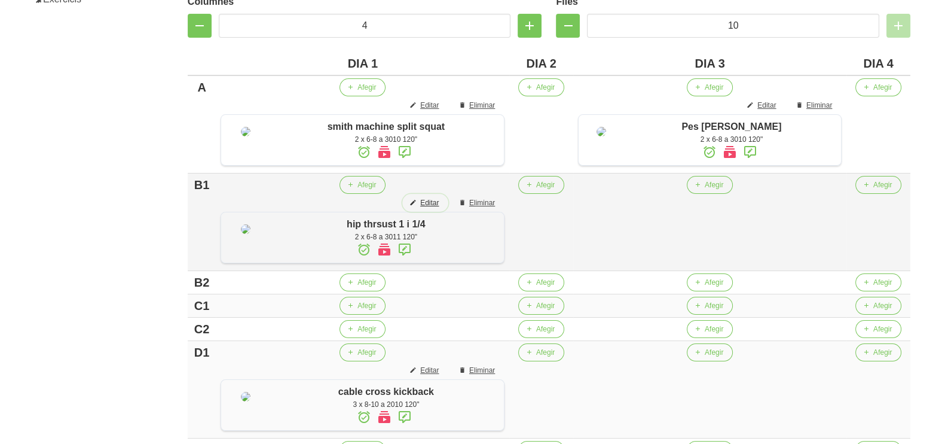
click at [435, 208] on span "Editar" at bounding box center [429, 202] width 19 height 11
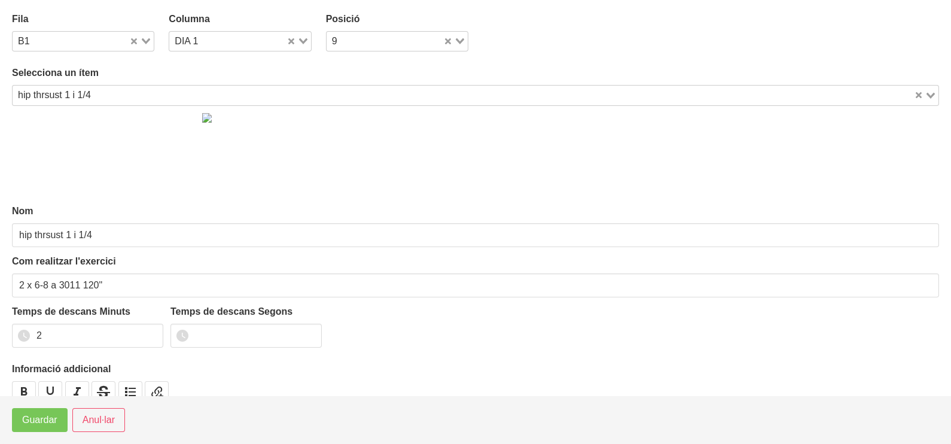
click at [302, 36] on div "Loading..." at bounding box center [298, 40] width 25 height 17
drag, startPoint x: 222, startPoint y: 81, endPoint x: 153, endPoint y: 198, distance: 136.4
click at [222, 81] on li "DIA 2" at bounding box center [240, 79] width 142 height 17
click at [39, 424] on span "Guardar" at bounding box center [39, 420] width 35 height 14
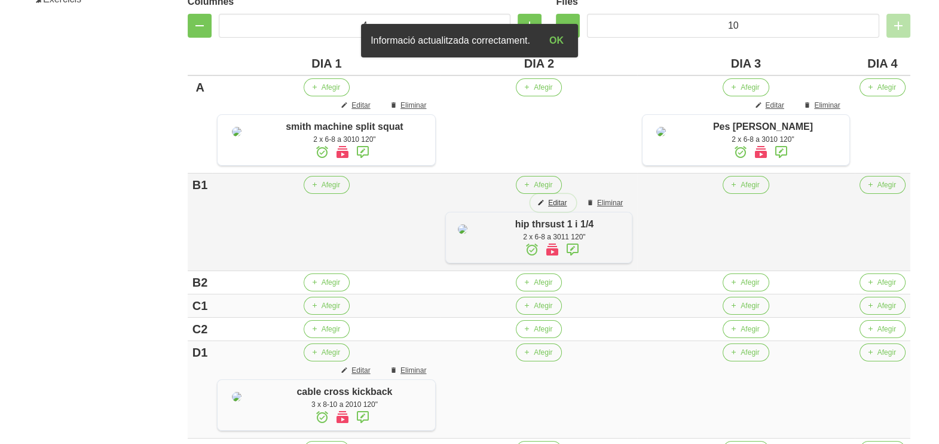
click at [561, 208] on span "Editar" at bounding box center [557, 202] width 19 height 11
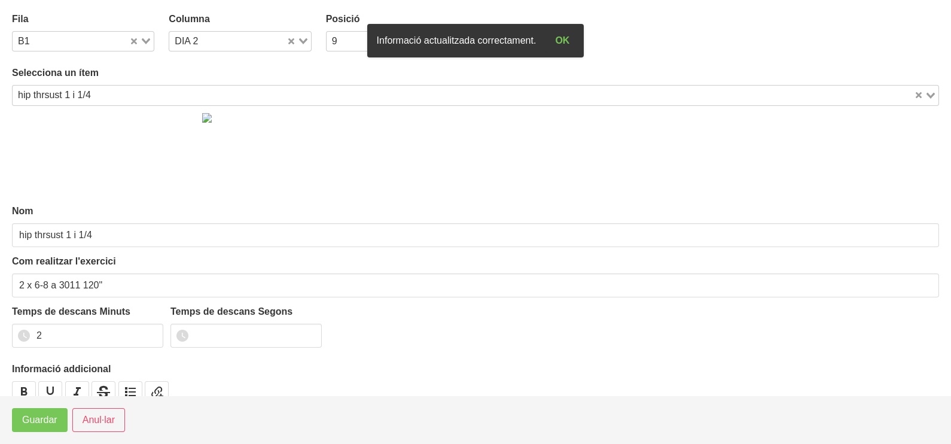
click at [301, 40] on icon "Search for option" at bounding box center [303, 41] width 8 height 6
drag, startPoint x: 236, startPoint y: 93, endPoint x: 161, endPoint y: 197, distance: 128.6
click at [233, 96] on li "DIA 3" at bounding box center [240, 96] width 142 height 17
click at [40, 416] on span "Guardar" at bounding box center [39, 420] width 35 height 14
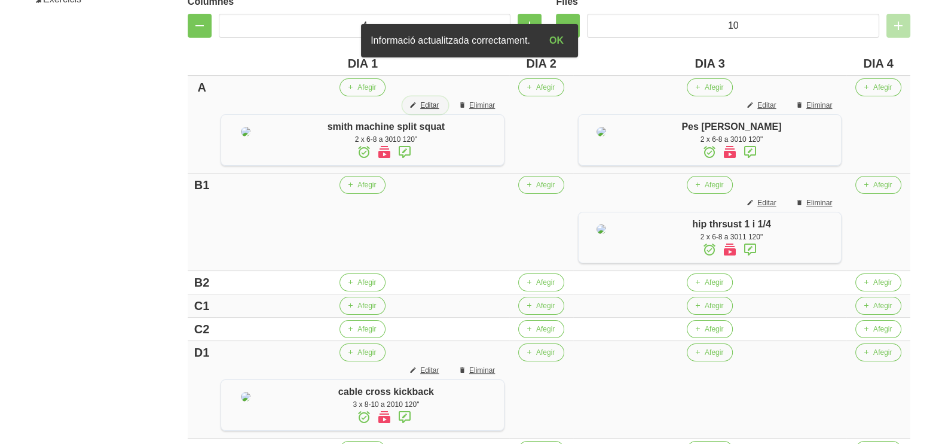
click at [439, 100] on span "Editar" at bounding box center [429, 105] width 19 height 11
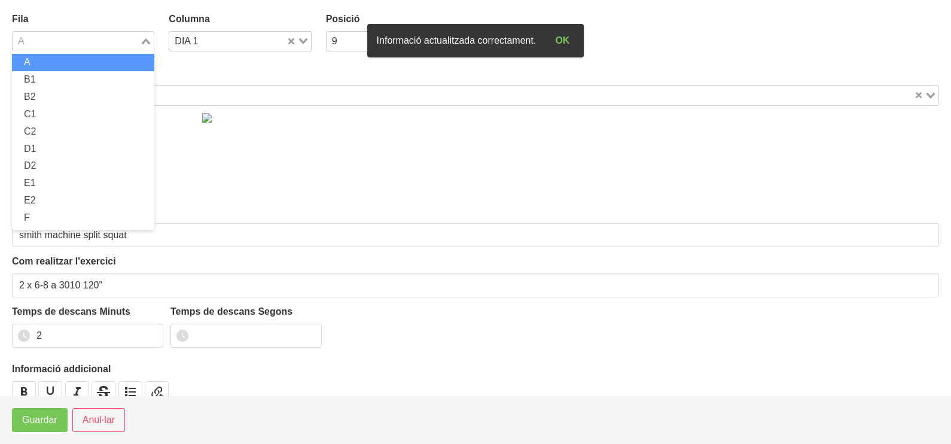
drag, startPoint x: 142, startPoint y: 38, endPoint x: 86, endPoint y: 72, distance: 65.4
click at [142, 39] on icon "Search for option" at bounding box center [146, 41] width 8 height 6
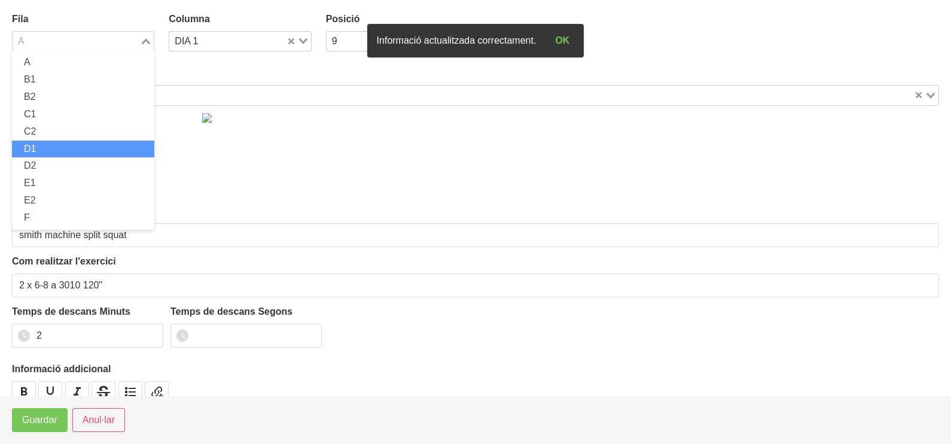
click at [57, 150] on li "D1" at bounding box center [83, 148] width 142 height 17
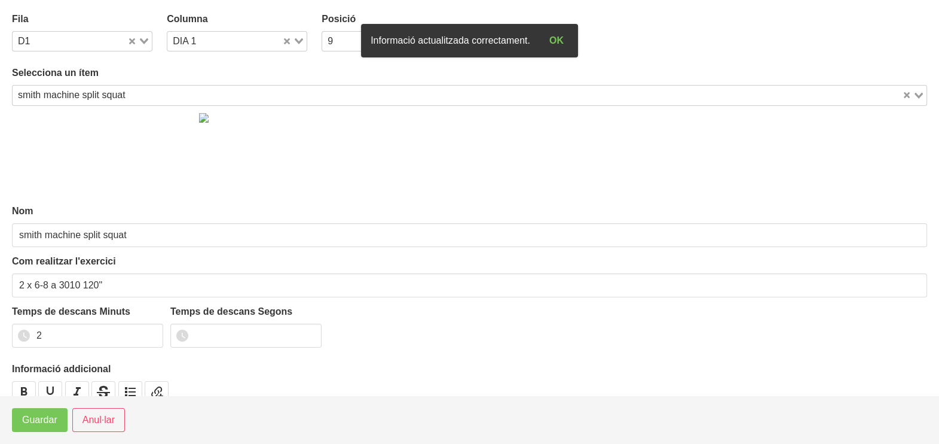
drag, startPoint x: 146, startPoint y: 43, endPoint x: 143, endPoint y: 54, distance: 11.2
click at [146, 44] on div "Loading..." at bounding box center [139, 40] width 25 height 17
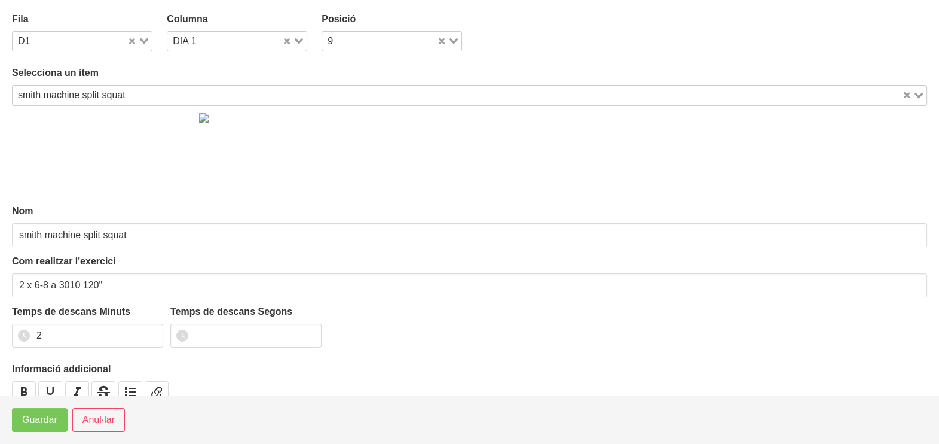
click at [848, 50] on div "Fila D1 Loading... Columna DIA 1 Loading... Posició 9 Loading..." at bounding box center [470, 32] width 930 height 54
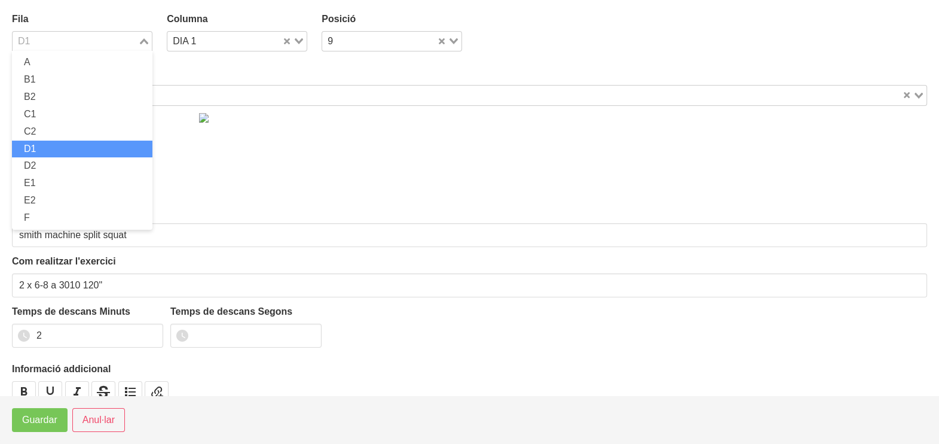
drag, startPoint x: 142, startPoint y: 36, endPoint x: 135, endPoint y: 48, distance: 13.4
click at [142, 38] on div "Loading..." at bounding box center [145, 40] width 14 height 17
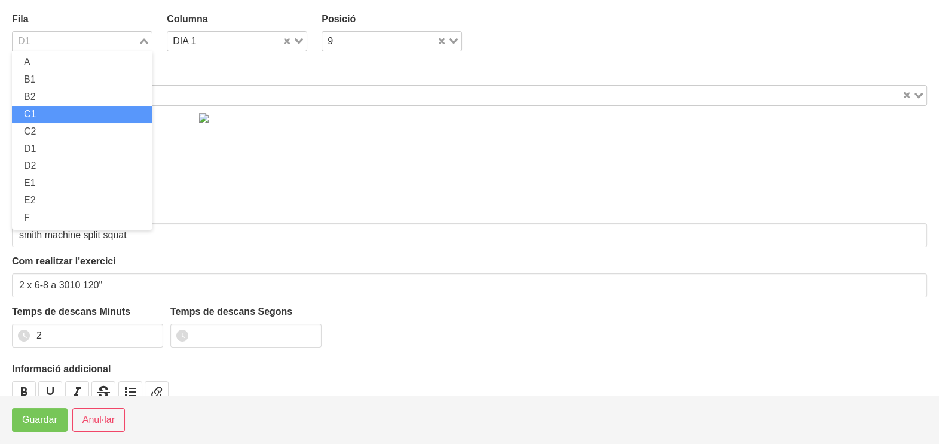
click at [56, 112] on li "C1" at bounding box center [82, 114] width 140 height 17
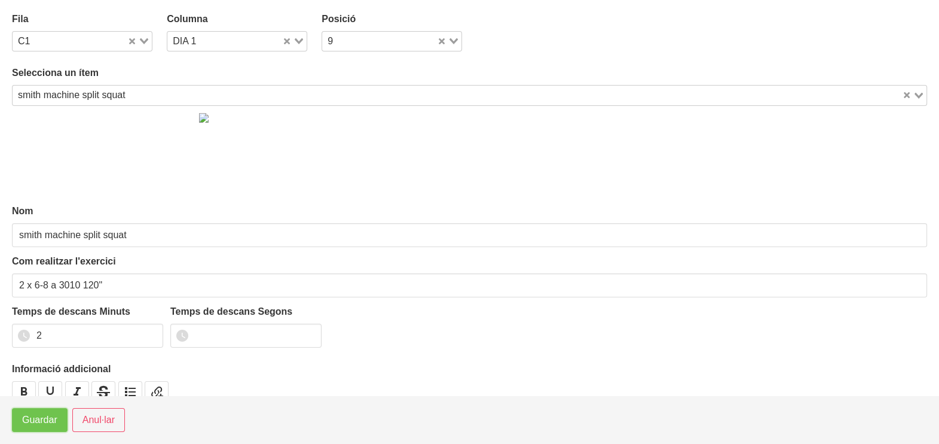
click at [32, 417] on span "Guardar" at bounding box center [39, 420] width 35 height 14
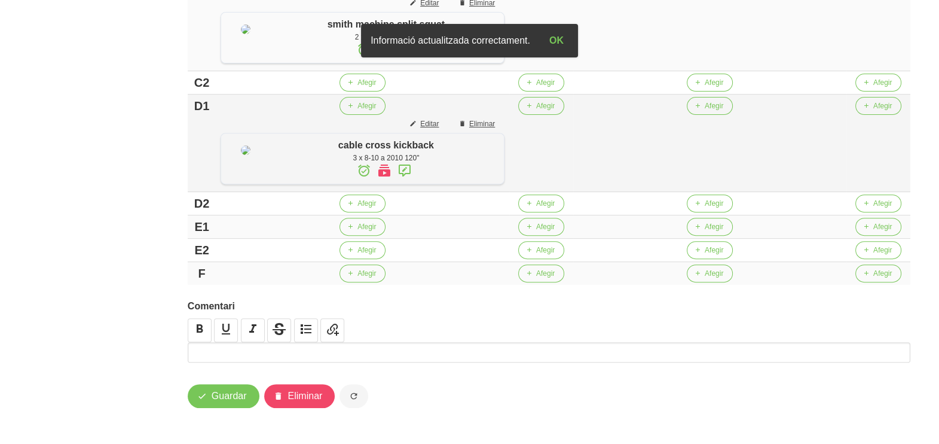
scroll to position [561, 0]
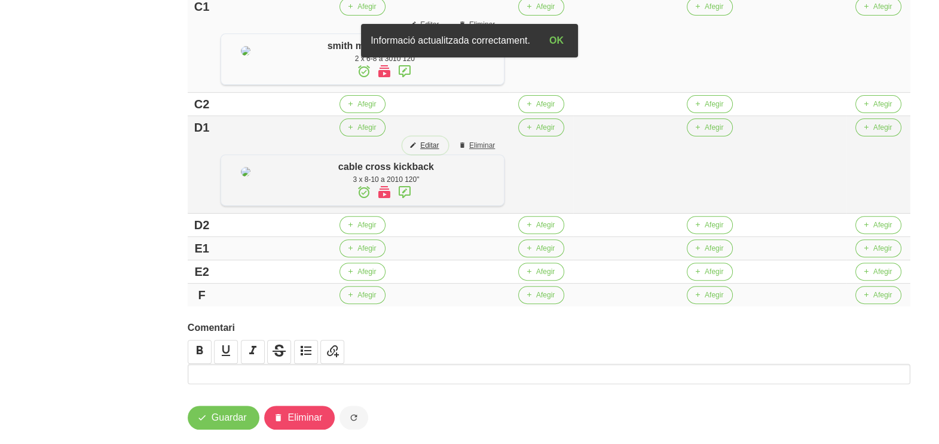
click at [439, 151] on span "Editar" at bounding box center [429, 145] width 19 height 11
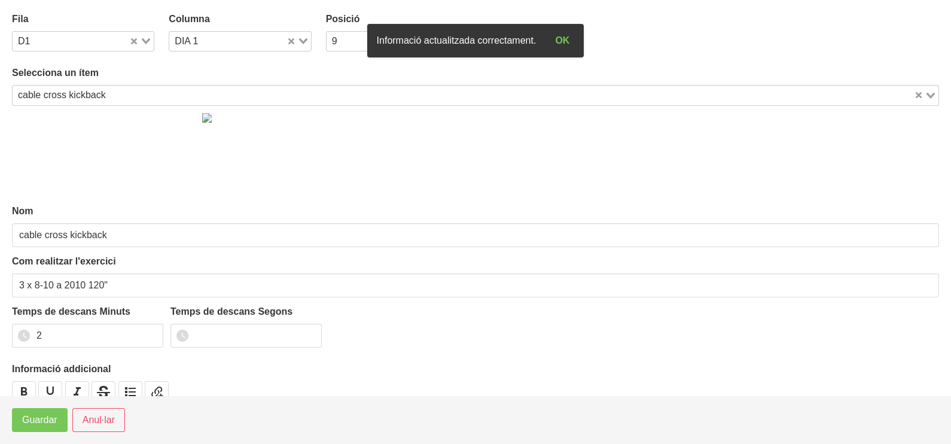
click at [146, 37] on div "Loading..." at bounding box center [141, 40] width 25 height 17
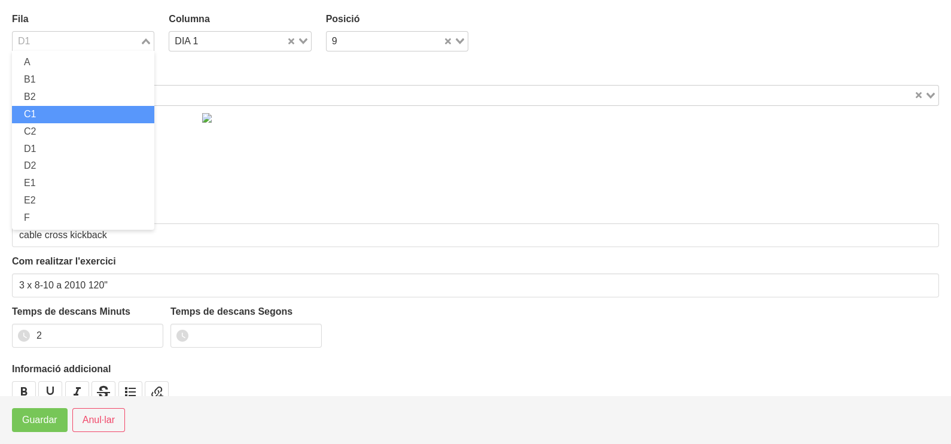
drag, startPoint x: 71, startPoint y: 109, endPoint x: 54, endPoint y: 123, distance: 21.7
click at [70, 112] on li "C1" at bounding box center [83, 114] width 142 height 17
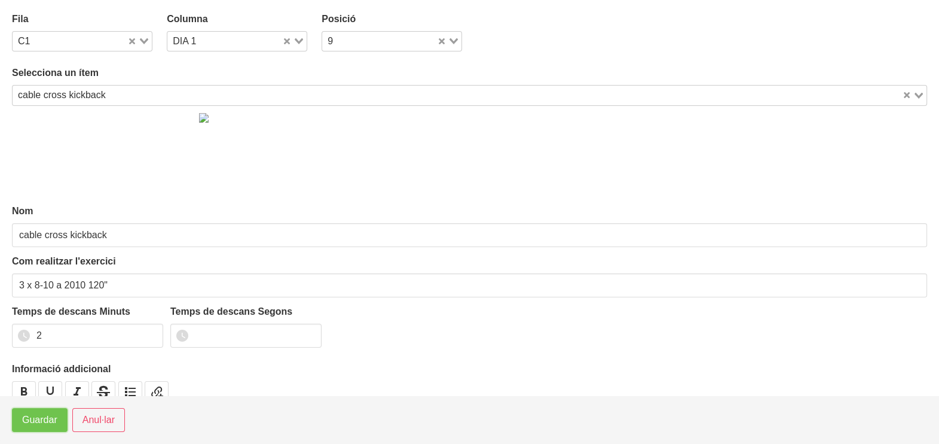
click at [39, 421] on span "Guardar" at bounding box center [39, 420] width 35 height 14
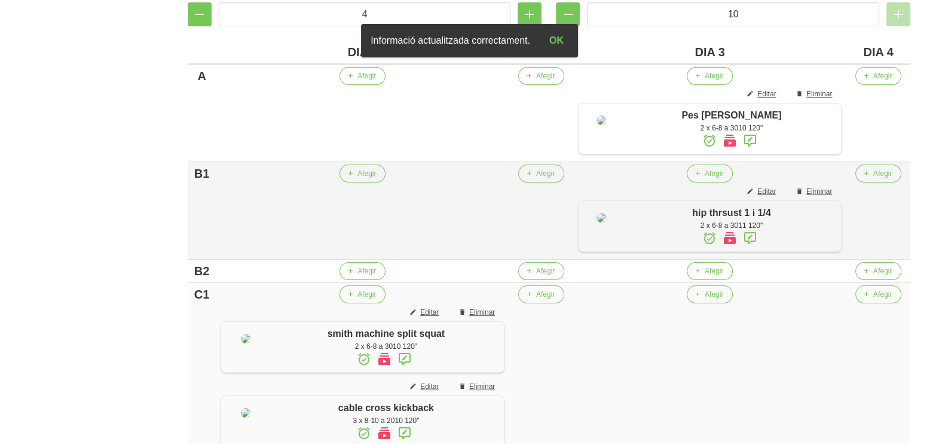
scroll to position [188, 0]
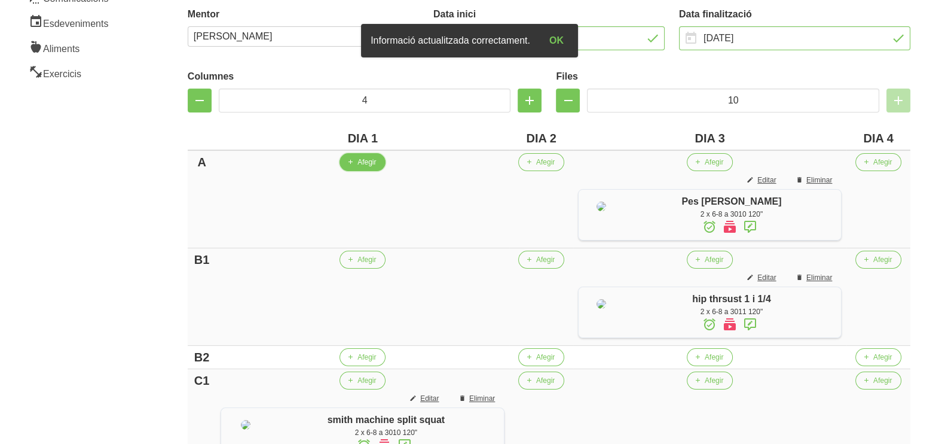
click at [371, 162] on span "Afegir" at bounding box center [367, 162] width 19 height 11
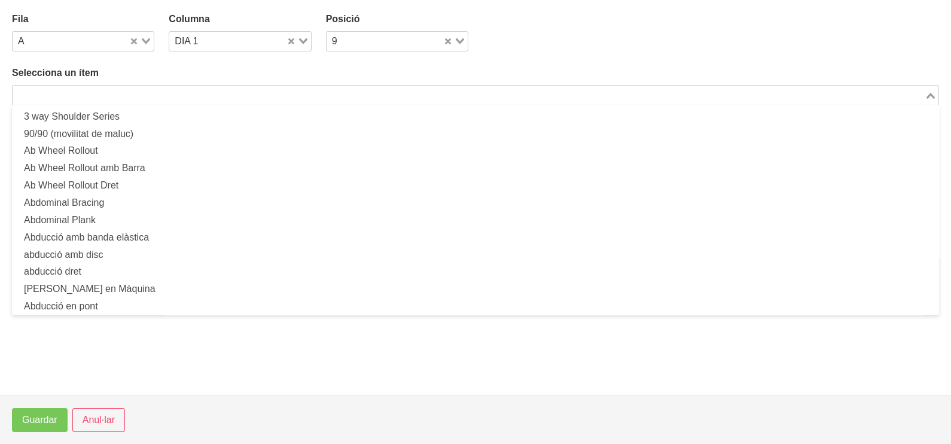
drag, startPoint x: 108, startPoint y: 99, endPoint x: 133, endPoint y: 69, distance: 39.0
click at [111, 94] on input "Search for option" at bounding box center [468, 95] width 909 height 14
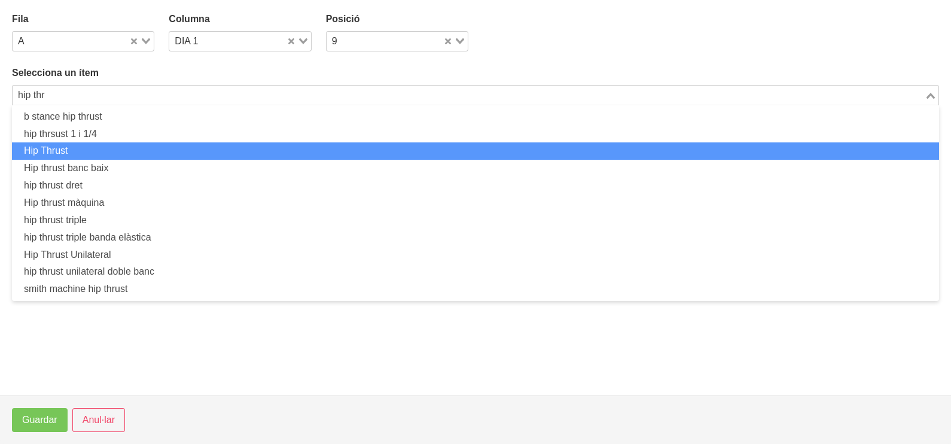
click at [99, 147] on li "Hip Thrust" at bounding box center [475, 150] width 927 height 17
type input "hip thr"
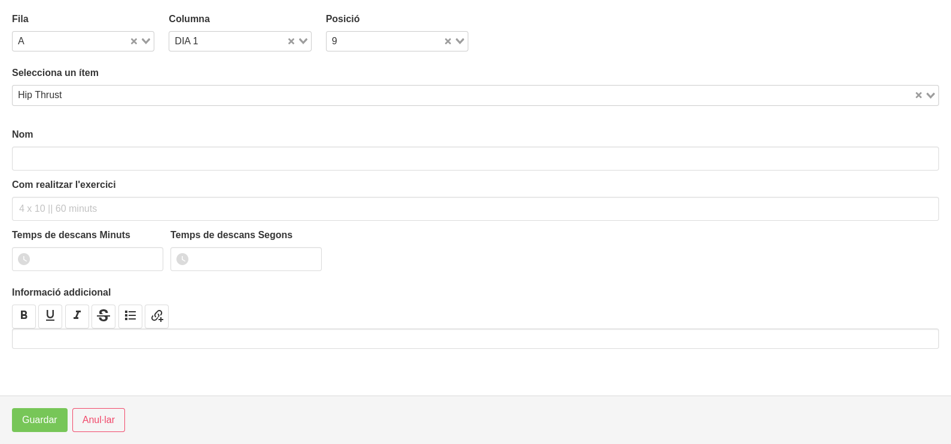
type input "Hip Thrust"
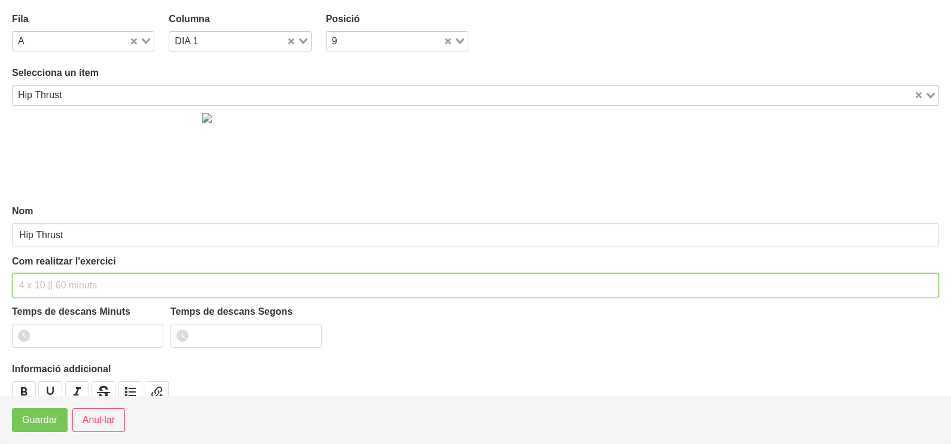
click at [54, 270] on div "Com realitzar l'exercici" at bounding box center [475, 275] width 927 height 43
type input "3 x 4-6 (para 3 segons a dalt) 120""
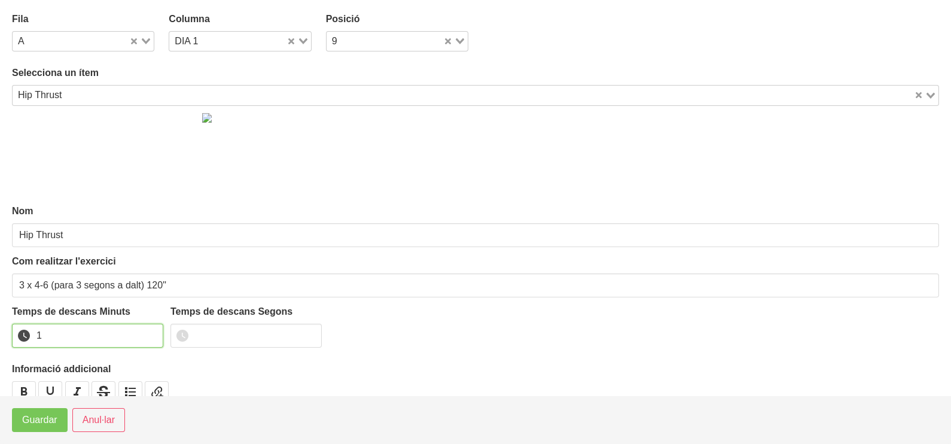
click at [152, 329] on input "1" at bounding box center [87, 335] width 151 height 24
drag, startPoint x: 152, startPoint y: 329, endPoint x: 60, endPoint y: 403, distance: 118.7
type input "2"
click at [151, 329] on input "2" at bounding box center [87, 335] width 151 height 24
click at [33, 422] on span "Guardar" at bounding box center [39, 420] width 35 height 14
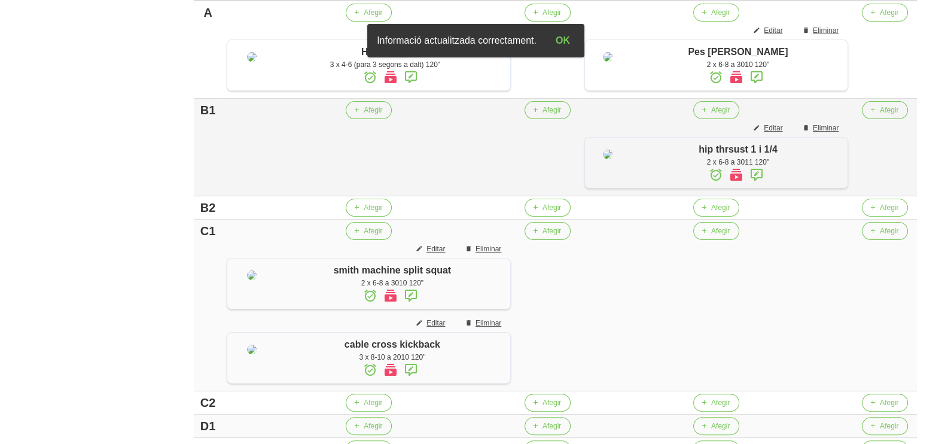
scroll to position [412, 0]
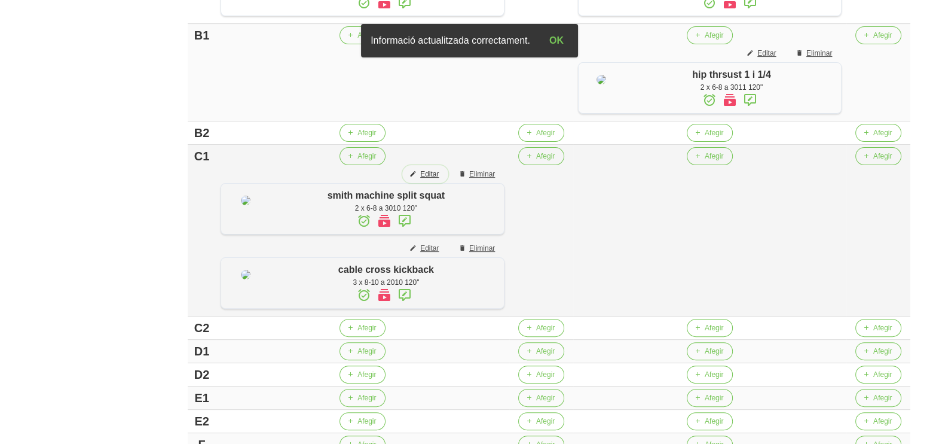
click at [439, 179] on span "Editar" at bounding box center [429, 174] width 19 height 11
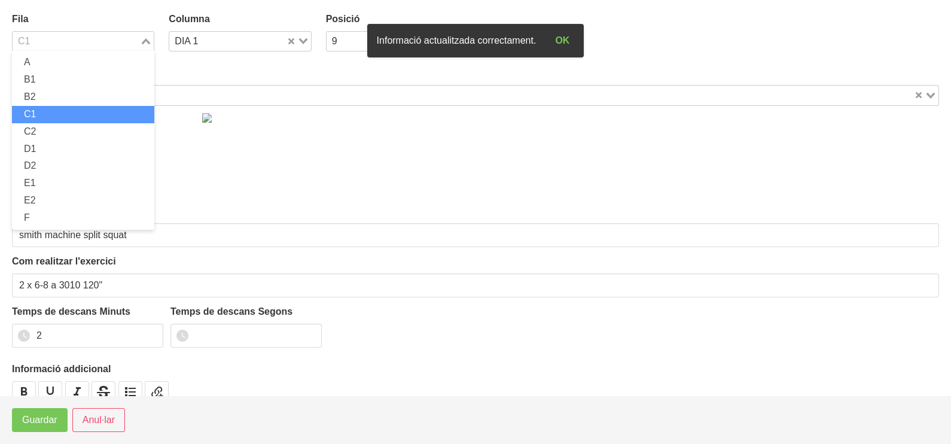
click at [144, 38] on icon "Search for option" at bounding box center [146, 41] width 8 height 6
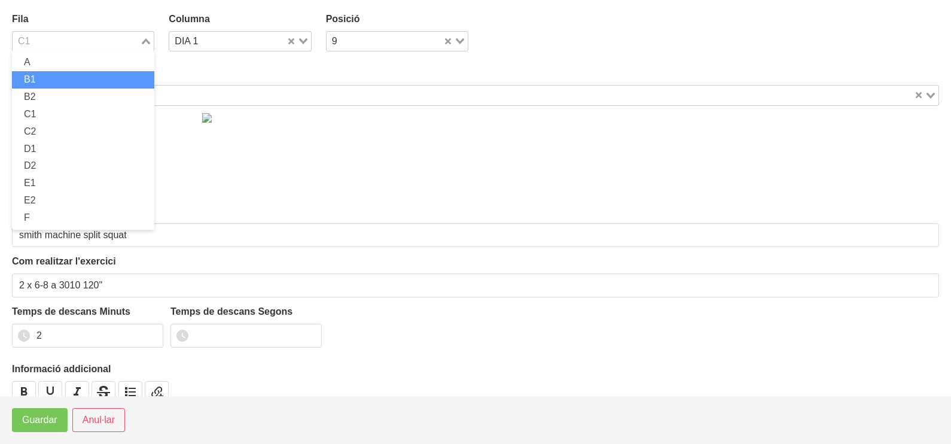
click at [66, 81] on li "B1" at bounding box center [83, 79] width 142 height 17
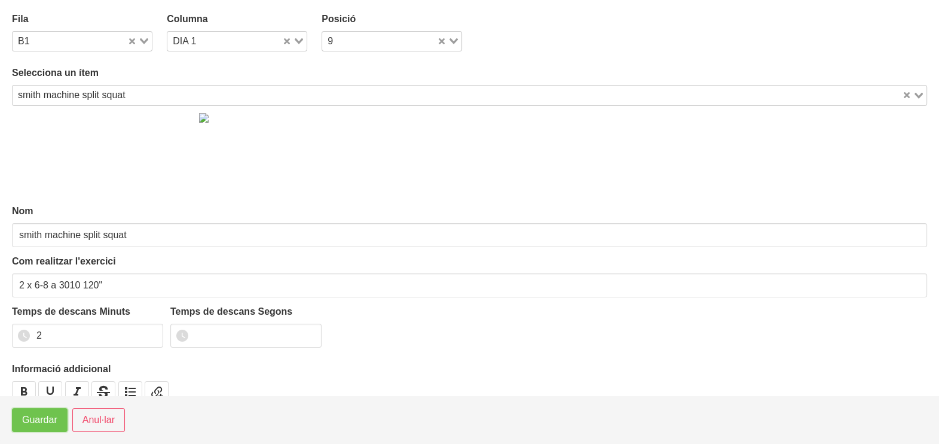
click at [50, 417] on span "Guardar" at bounding box center [39, 420] width 35 height 14
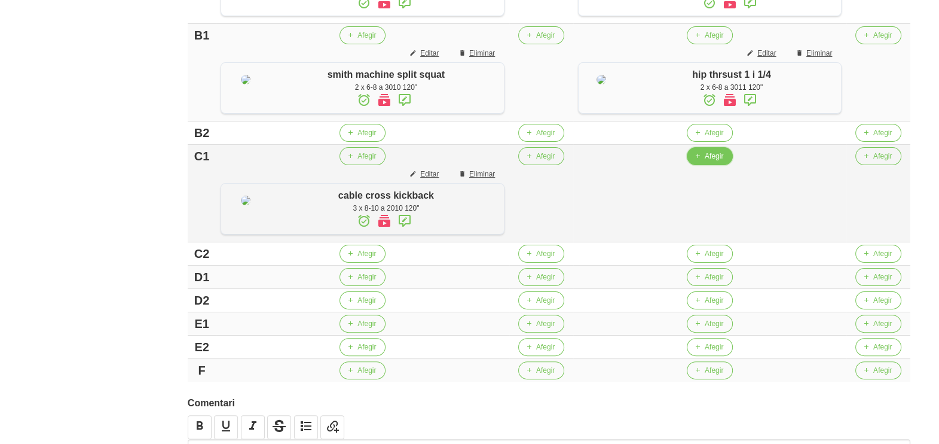
click at [712, 161] on span "Afegir" at bounding box center [714, 156] width 19 height 11
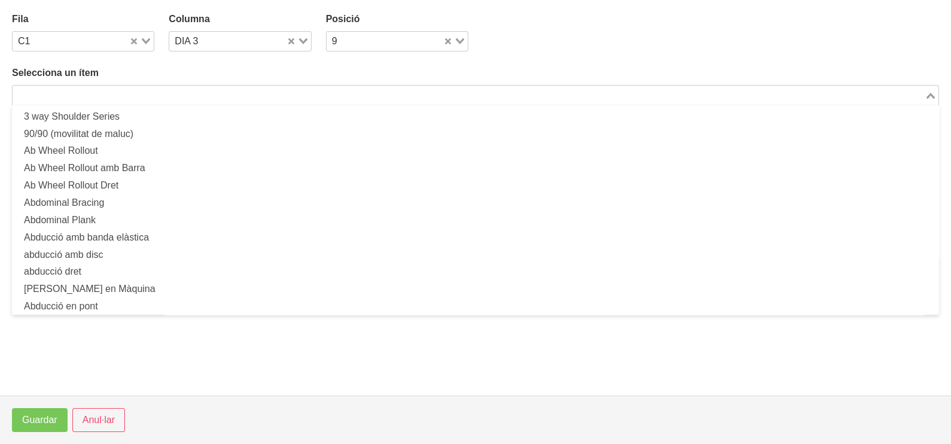
drag, startPoint x: 123, startPoint y: 102, endPoint x: 167, endPoint y: 50, distance: 68.7
click at [124, 97] on div "Loading..." at bounding box center [475, 95] width 927 height 20
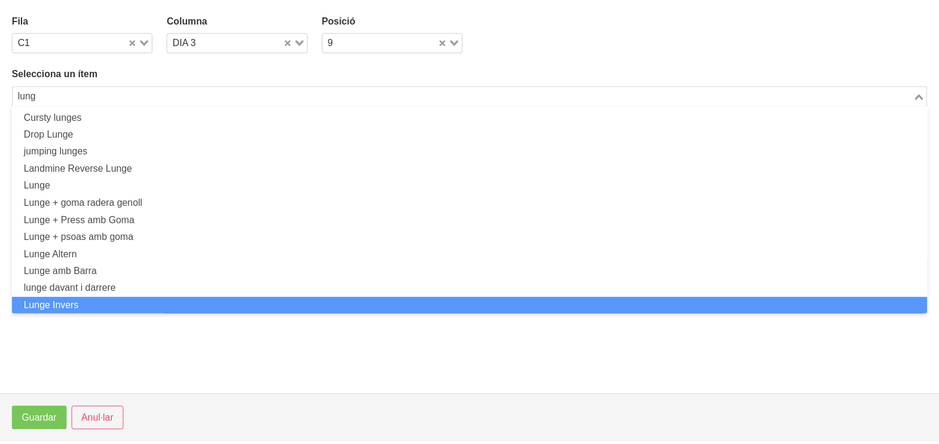
scroll to position [0, 0]
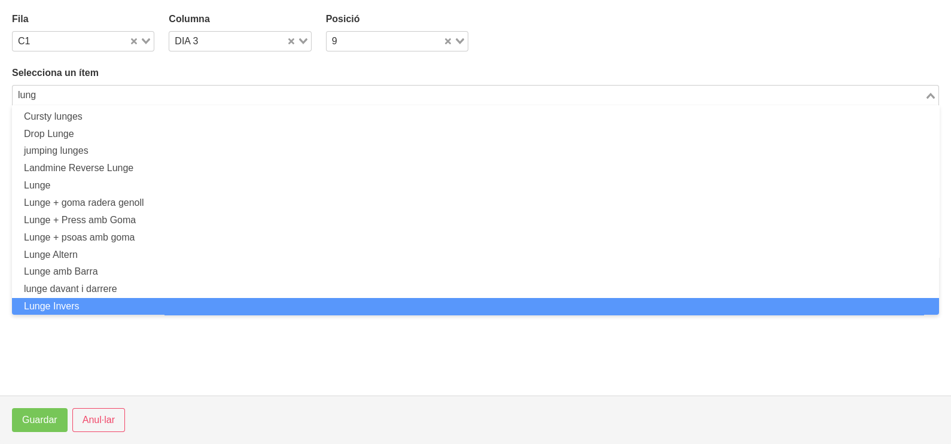
click at [87, 304] on li "Lunge Invers" at bounding box center [475, 306] width 927 height 17
type input "lung"
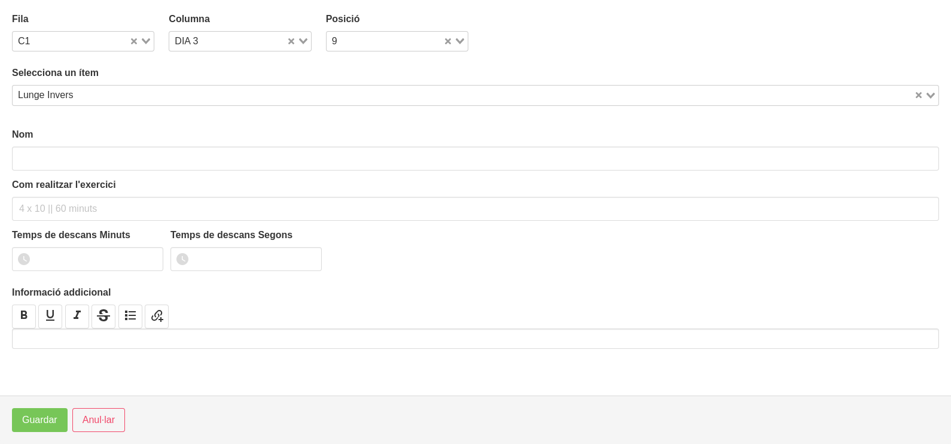
type input "Lunge Invers"
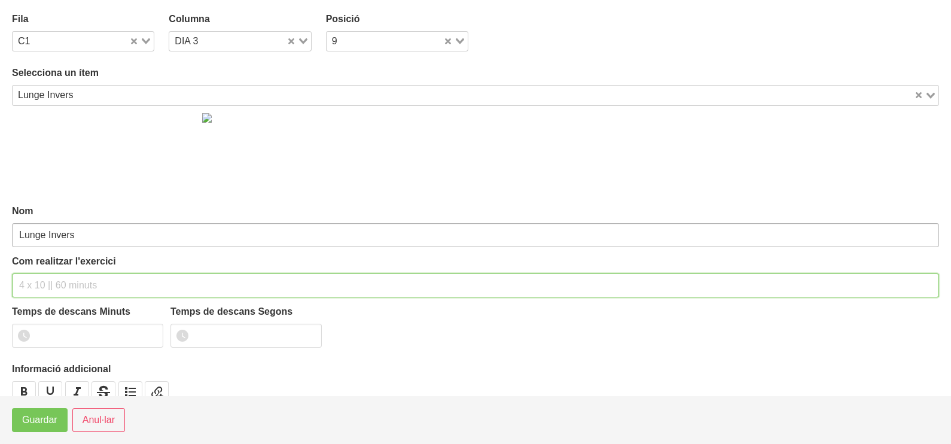
click at [54, 269] on div "Com realitzar l'exercici" at bounding box center [475, 275] width 927 height 43
type input "2 x 6-8 a 3010 120""
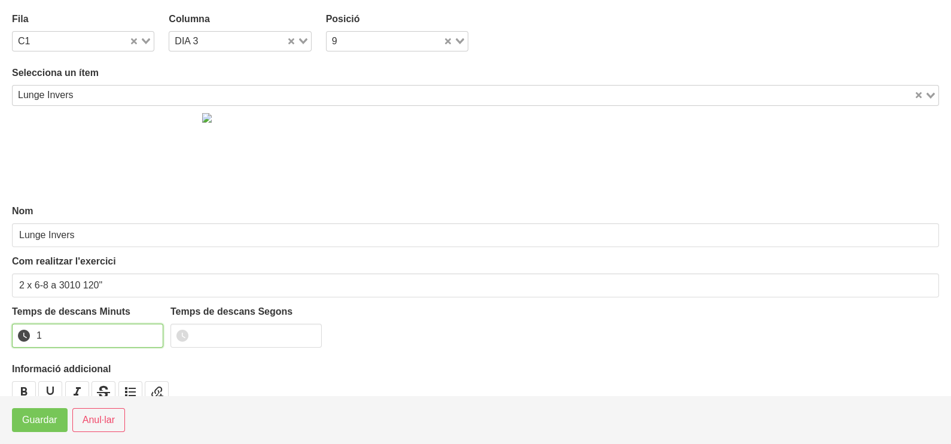
click at [152, 331] on input "1" at bounding box center [87, 335] width 151 height 24
drag, startPoint x: 152, startPoint y: 331, endPoint x: 32, endPoint y: 411, distance: 144.9
type input "2"
click at [149, 332] on input "2" at bounding box center [87, 335] width 151 height 24
click at [26, 426] on span "Guardar" at bounding box center [39, 420] width 35 height 14
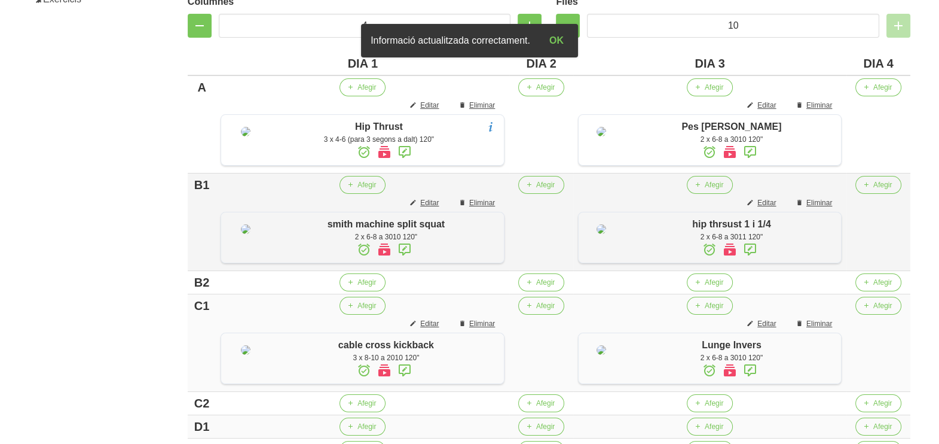
scroll to position [337, 0]
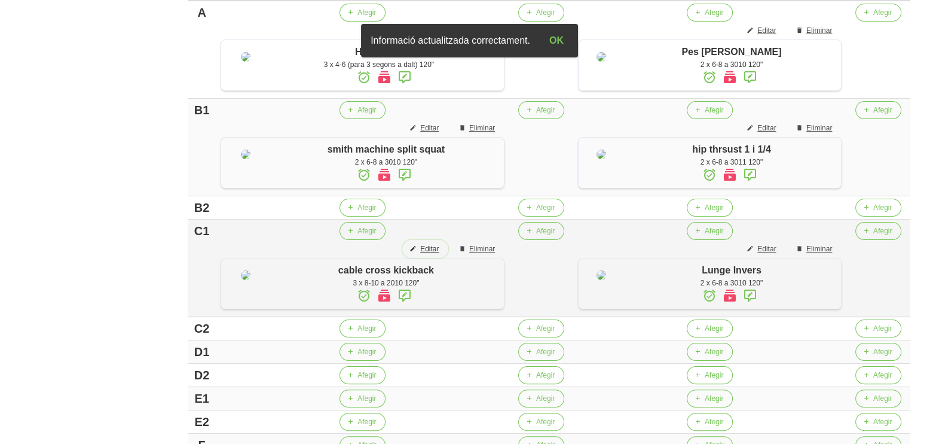
click at [439, 254] on span "Editar" at bounding box center [429, 248] width 19 height 11
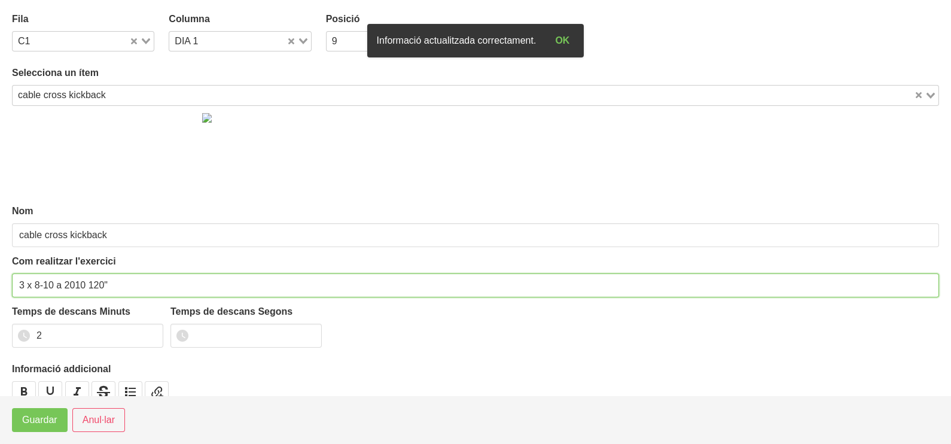
drag, startPoint x: 25, startPoint y: 283, endPoint x: 2, endPoint y: 288, distance: 22.8
click at [0, 287] on section "Fila C1 Loading... Columna DIA 1 Loading... Posició 9 Loading... Selecciona un …" at bounding box center [475, 197] width 951 height 395
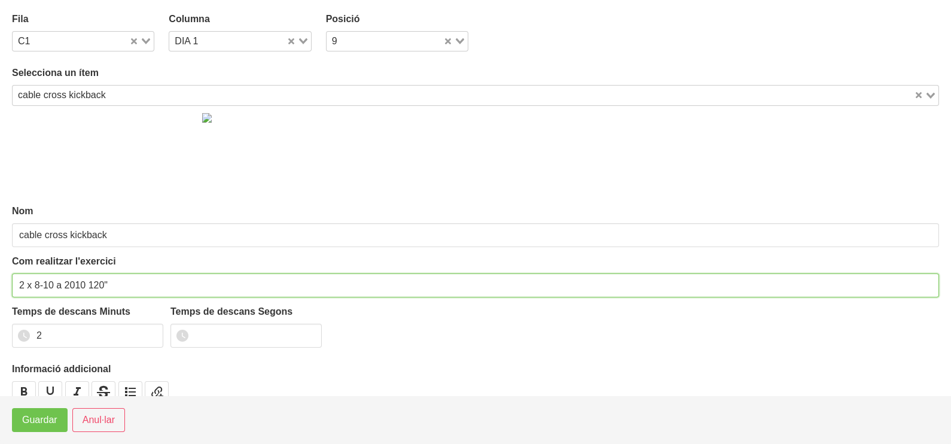
type input "2 x 8-10 a 2010 120""
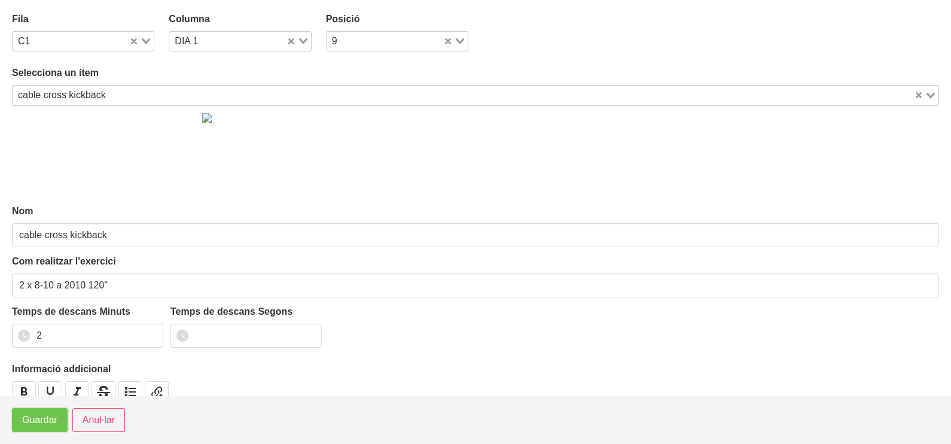
click at [43, 421] on span "Guardar" at bounding box center [39, 420] width 35 height 14
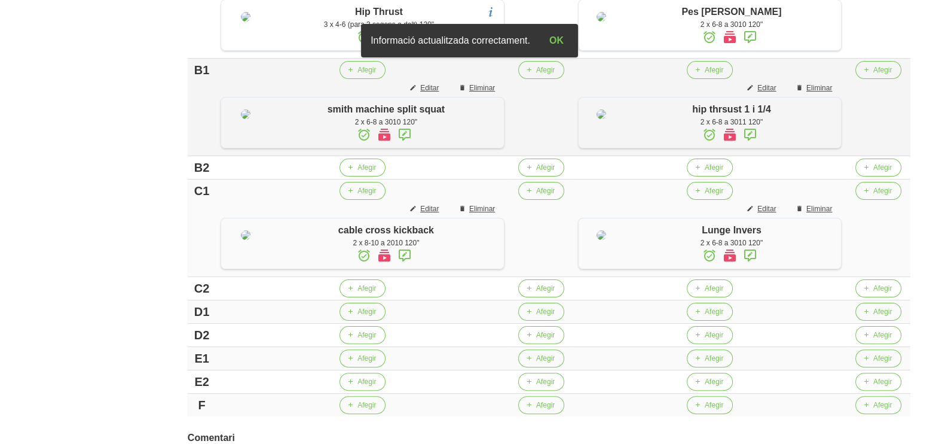
scroll to position [412, 0]
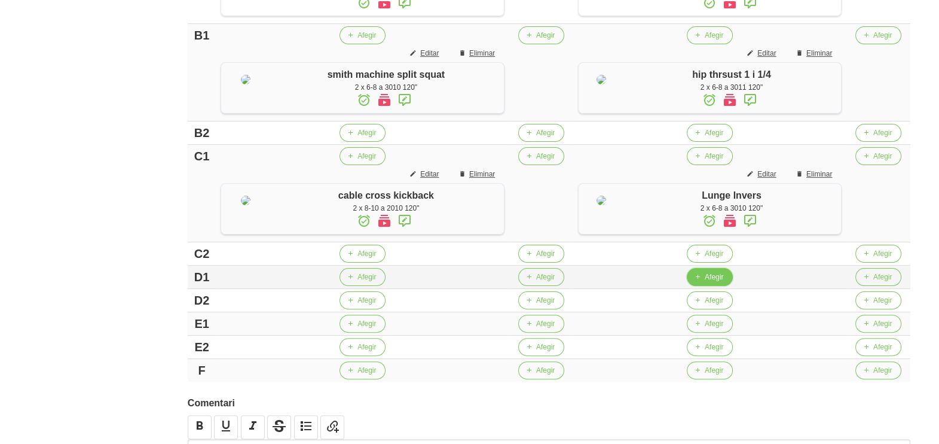
click at [719, 282] on span "Afegir" at bounding box center [714, 276] width 19 height 11
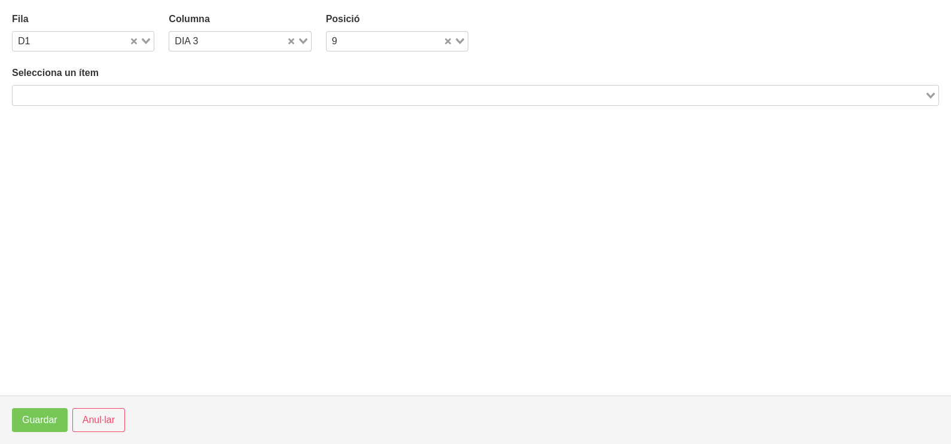
click at [114, 92] on input "Search for option" at bounding box center [468, 95] width 909 height 14
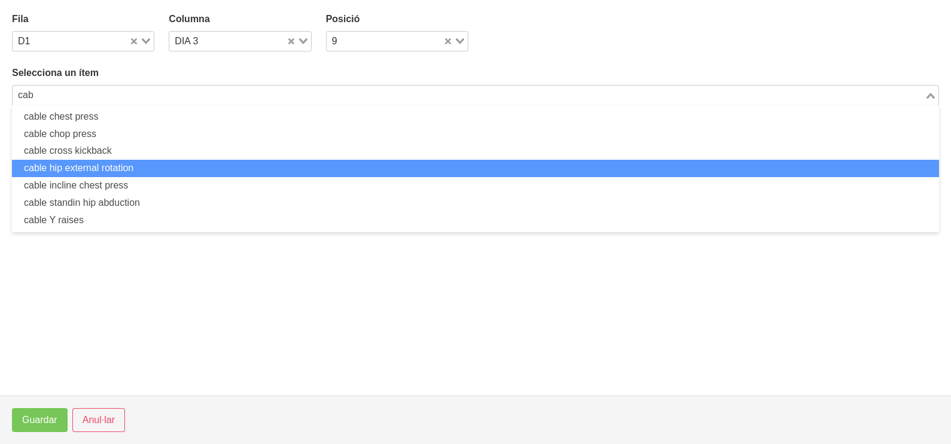
click at [135, 163] on li "cable hip external rotation" at bounding box center [475, 168] width 927 height 17
type input "cab"
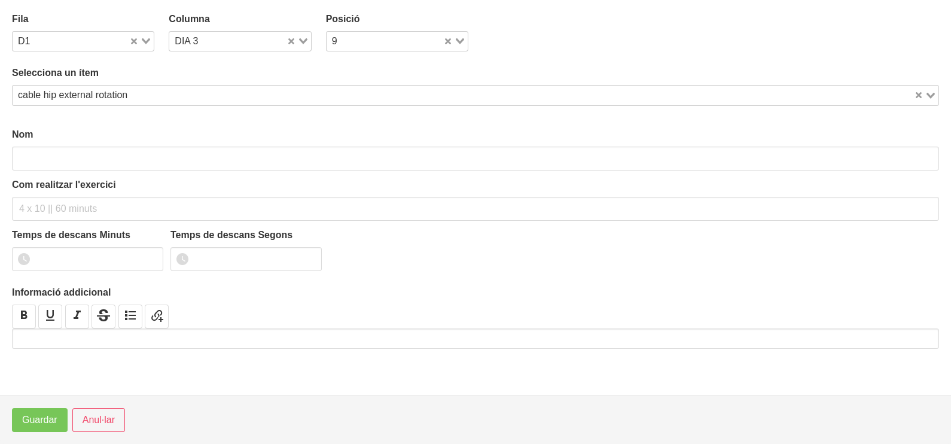
type input "cable hip external rotation"
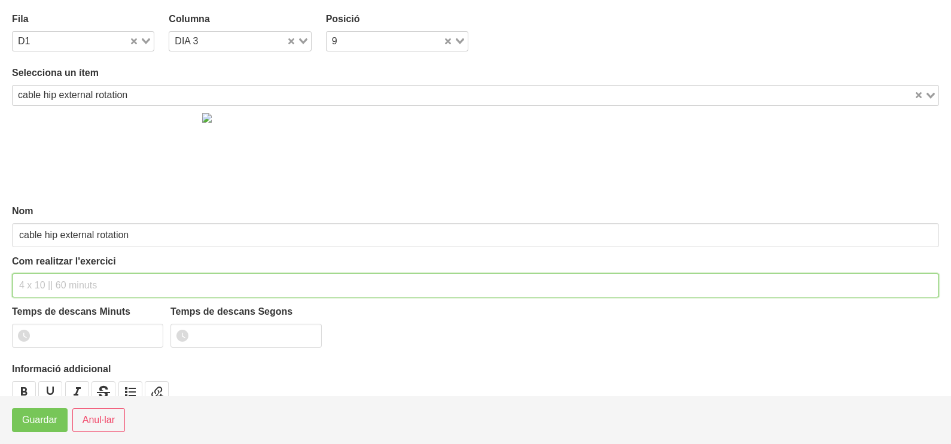
click at [44, 280] on input "text" at bounding box center [475, 285] width 927 height 24
type input "2 x 10-12 a 2010 120""
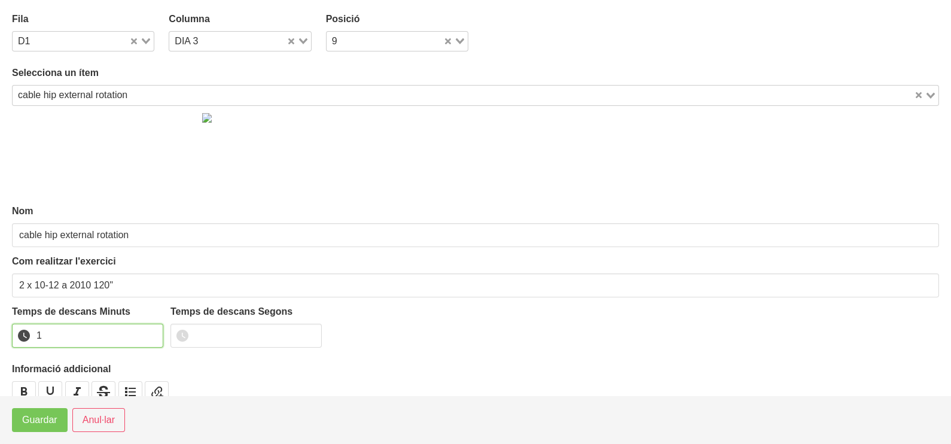
click at [152, 331] on input "1" at bounding box center [87, 335] width 151 height 24
drag, startPoint x: 152, startPoint y: 331, endPoint x: 48, endPoint y: 395, distance: 122.6
type input "2"
click at [149, 333] on input "2" at bounding box center [87, 335] width 151 height 24
click at [31, 424] on span "Guardar" at bounding box center [39, 420] width 35 height 14
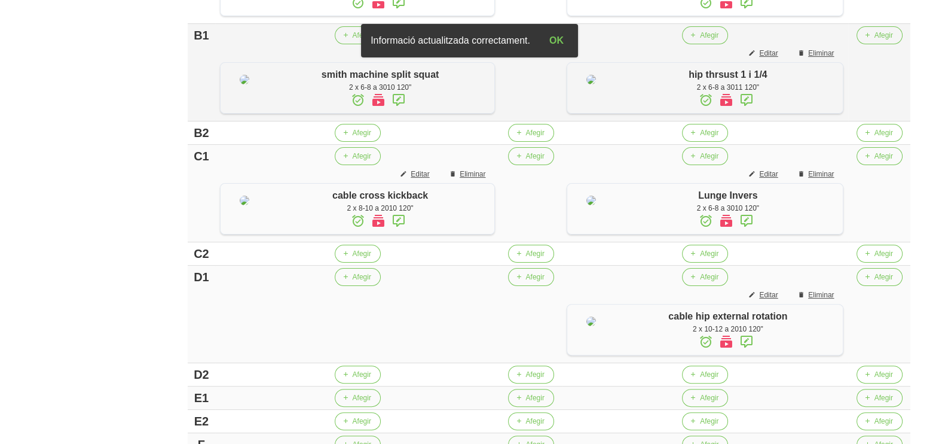
scroll to position [262, 0]
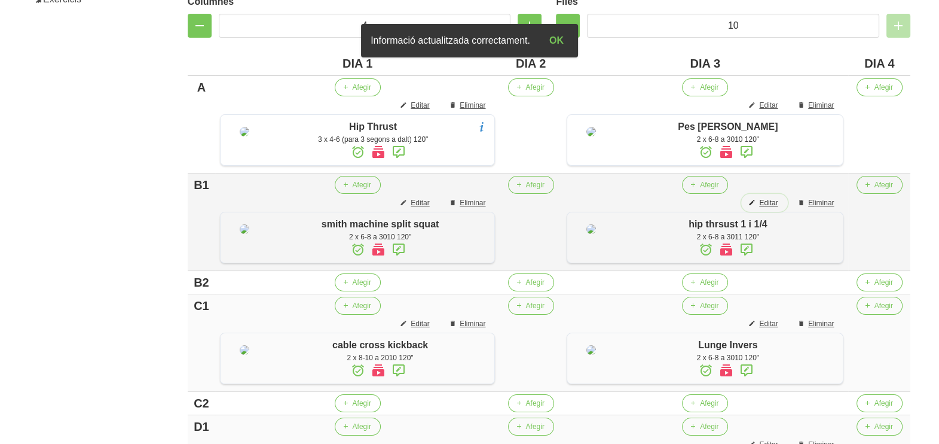
click at [773, 208] on span "Editar" at bounding box center [768, 202] width 19 height 11
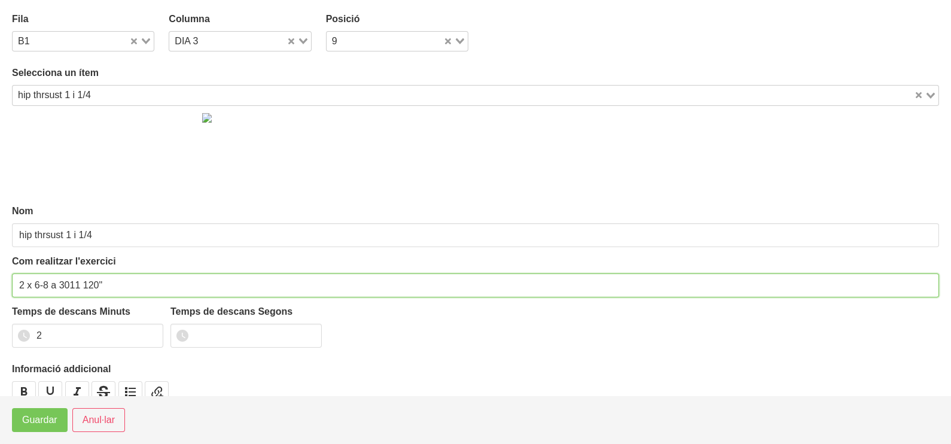
drag, startPoint x: 24, startPoint y: 280, endPoint x: 1, endPoint y: 290, distance: 25.2
click at [0, 288] on html "Nutrivic [PERSON_NAME] General Dashboard Seccions Clients Administradors Comuni…" at bounding box center [475, 255] width 951 height 1034
type input "3 x 6-8 a 3011 120""
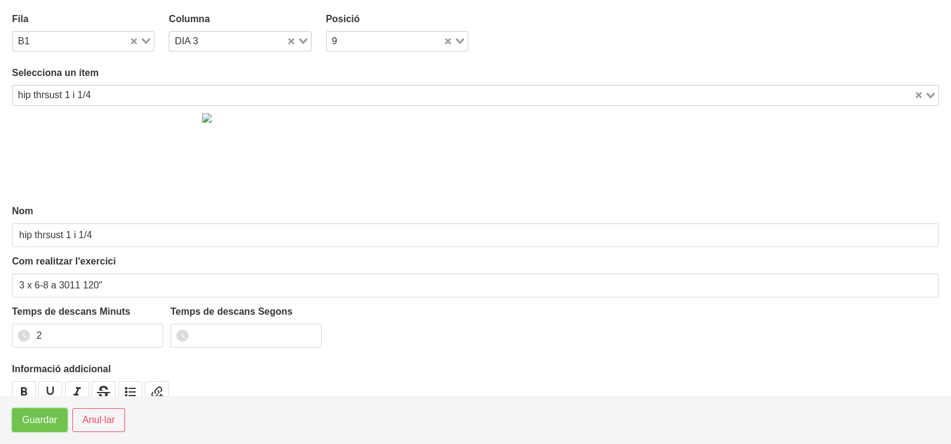
click at [33, 425] on span "Guardar" at bounding box center [39, 420] width 35 height 14
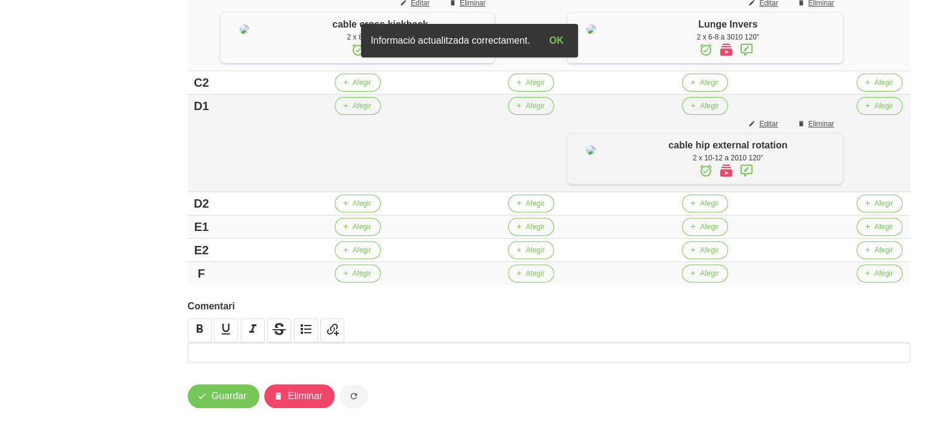
scroll to position [636, 0]
click at [769, 129] on span "Editar" at bounding box center [768, 123] width 19 height 11
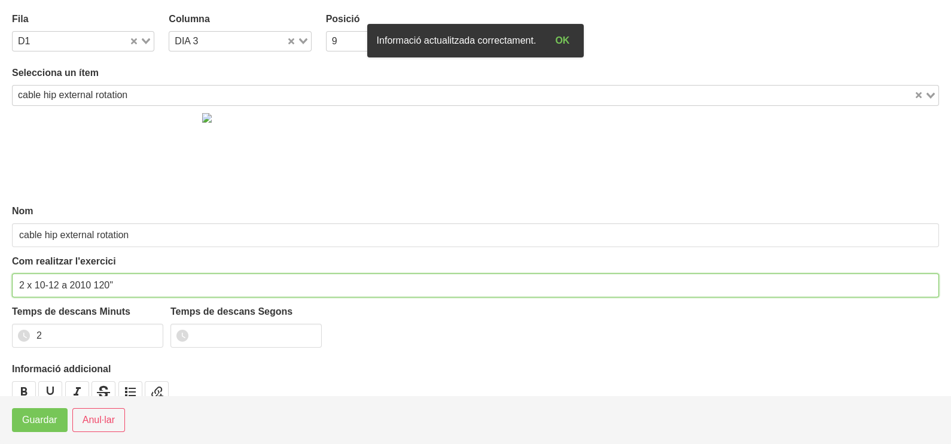
drag, startPoint x: 23, startPoint y: 283, endPoint x: 0, endPoint y: 288, distance: 23.2
type input "3 x 10-12 a 2010 120""
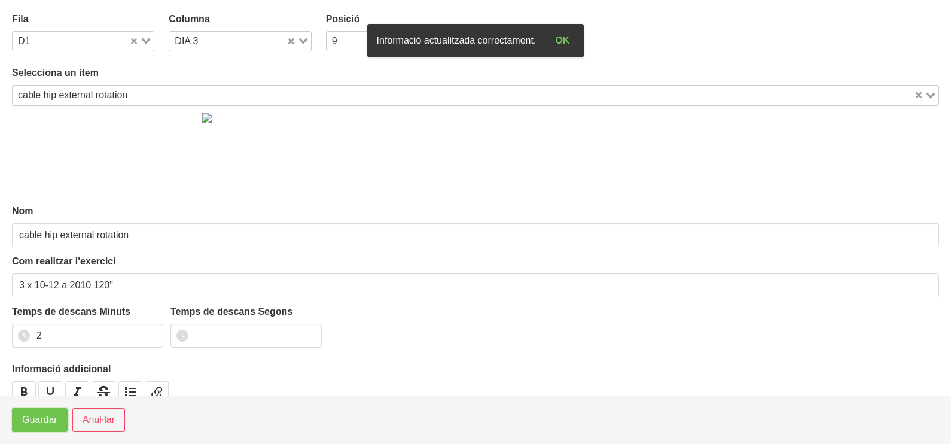
click at [33, 422] on span "Guardar" at bounding box center [39, 420] width 35 height 14
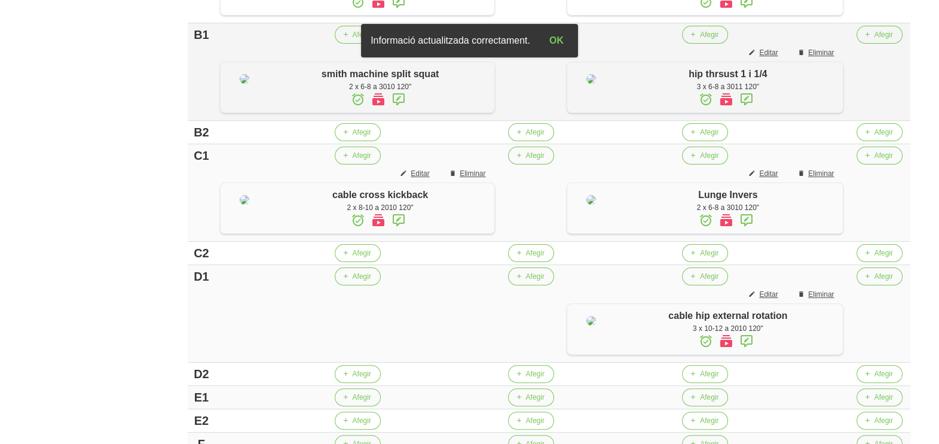
scroll to position [412, 0]
click at [424, 183] on button "Editar" at bounding box center [416, 174] width 46 height 18
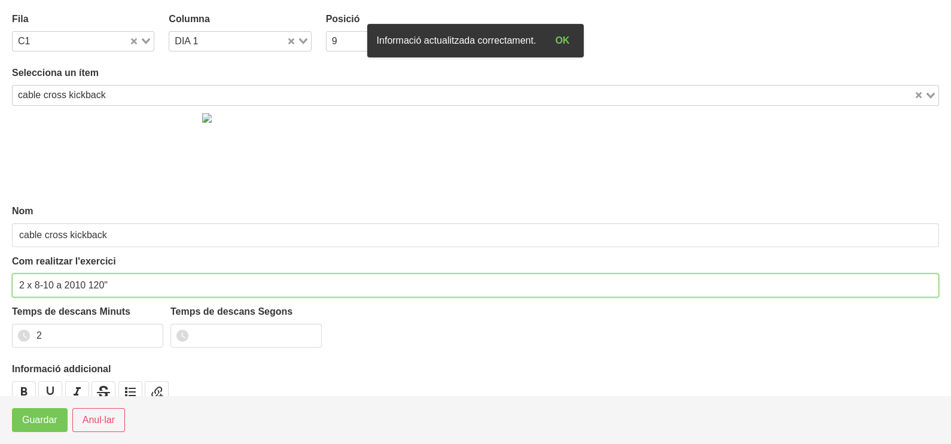
drag, startPoint x: 23, startPoint y: 282, endPoint x: 1, endPoint y: 282, distance: 22.1
click at [10, 282] on section "Fila C1 Loading... Columna DIA 1 Loading... Posició 9 Loading... Selecciona un …" at bounding box center [475, 197] width 951 height 395
type input "3 x 8-10 a 2010 120""
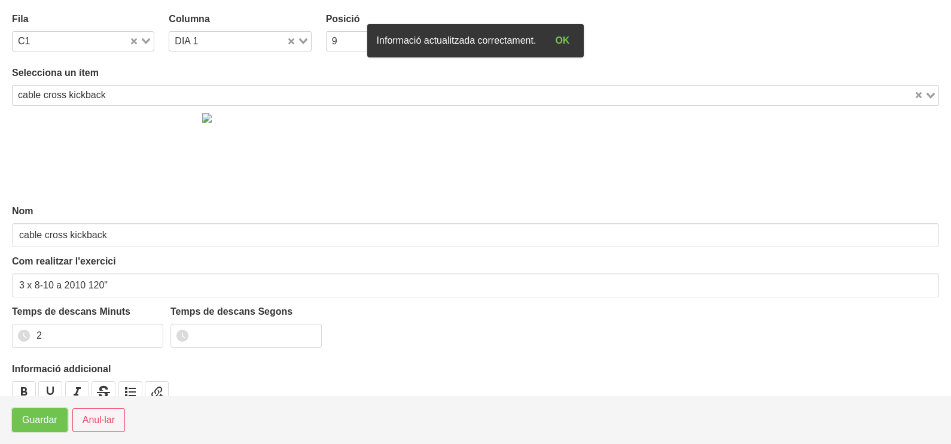
click at [47, 423] on span "Guardar" at bounding box center [39, 420] width 35 height 14
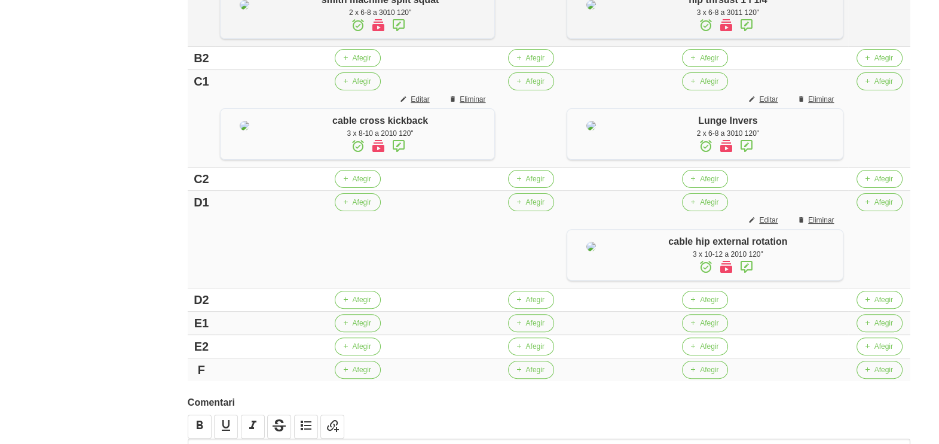
scroll to position [561, 0]
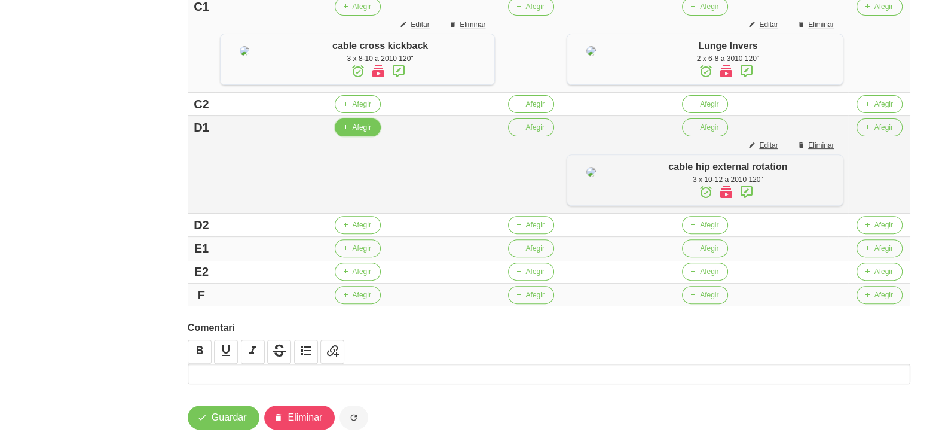
click at [353, 133] on span "Afegir" at bounding box center [362, 127] width 19 height 11
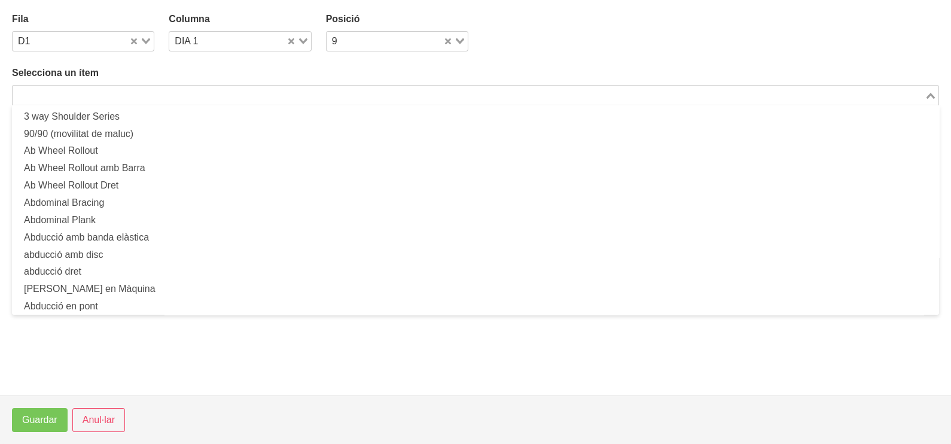
drag, startPoint x: 128, startPoint y: 94, endPoint x: 136, endPoint y: 78, distance: 18.7
click at [129, 93] on input "Search for option" at bounding box center [468, 95] width 909 height 14
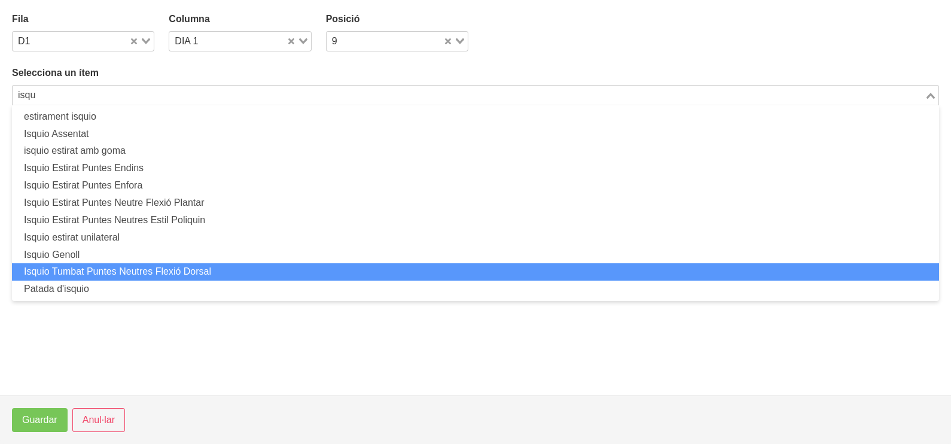
click at [140, 274] on li "Isquio Tumbat Puntes Neutres Flexió Dorsal" at bounding box center [475, 271] width 927 height 17
type input "isqu"
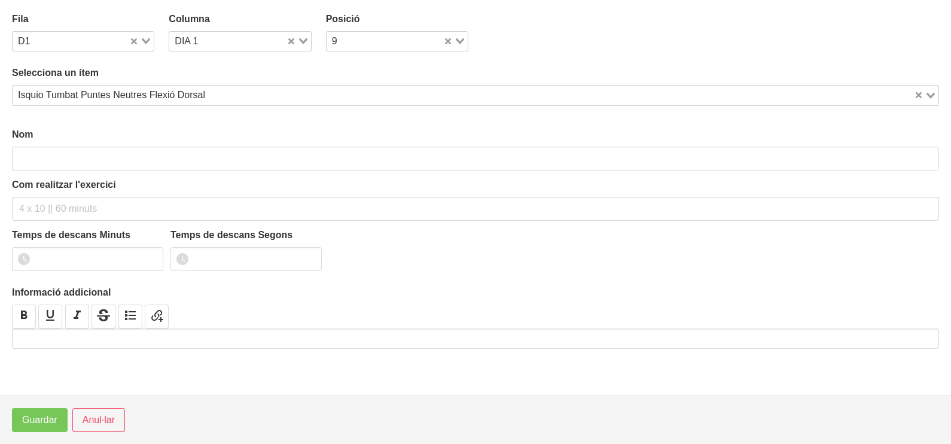
type input "Isquio Tumbat Puntes Neutres Flexió Dorsal"
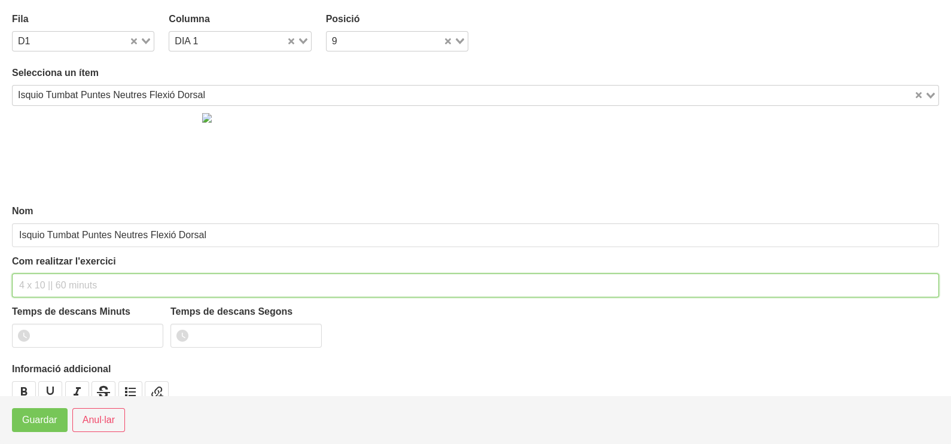
drag, startPoint x: 41, startPoint y: 279, endPoint x: 75, endPoint y: 207, distance: 79.2
click at [50, 274] on input "text" at bounding box center [475, 285] width 927 height 24
type input "2 x 6-8 a 3010 120""
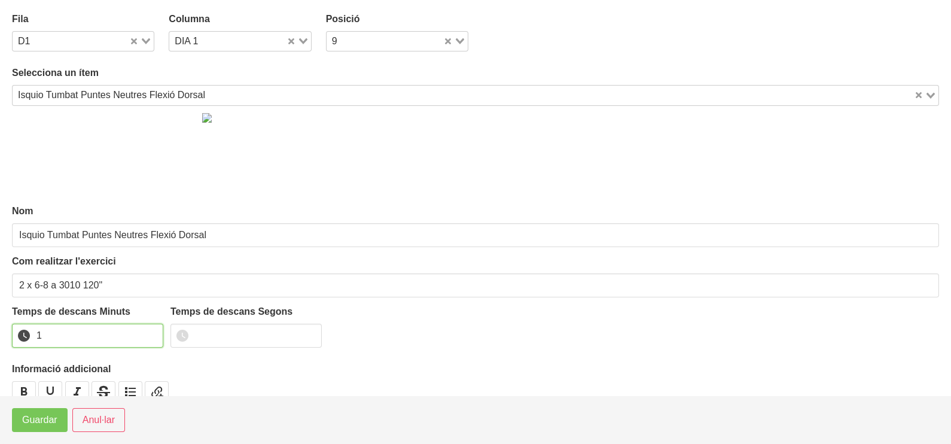
click at [150, 331] on input "1" at bounding box center [87, 335] width 151 height 24
drag, startPoint x: 150, startPoint y: 331, endPoint x: 108, endPoint y: 349, distance: 45.5
type input "2"
click at [140, 335] on input "2" at bounding box center [87, 335] width 151 height 24
click at [34, 420] on span "Guardar" at bounding box center [39, 420] width 35 height 14
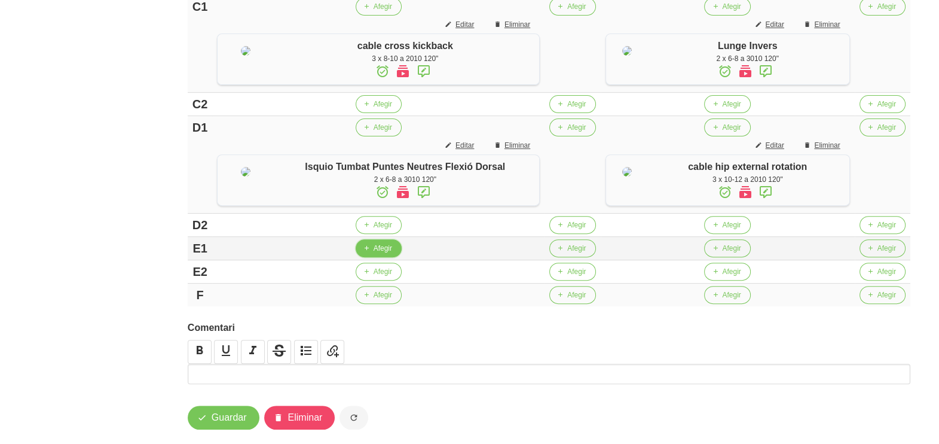
click at [366, 253] on span "button" at bounding box center [366, 248] width 11 height 11
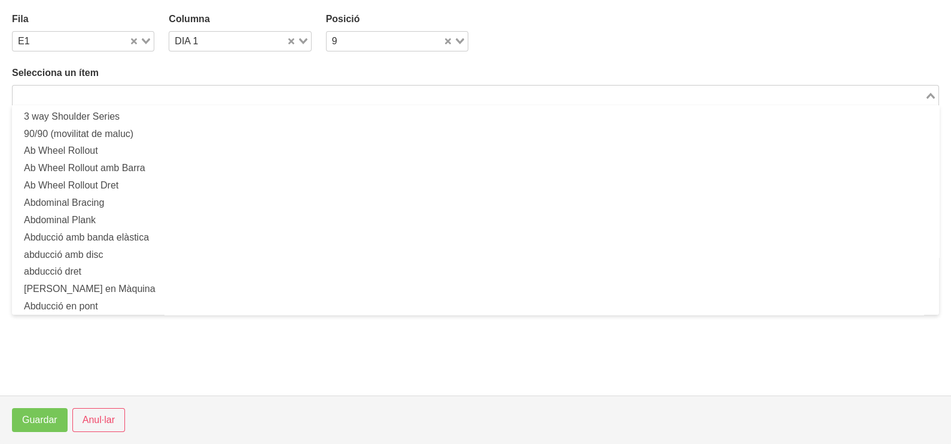
click at [111, 90] on input "Search for option" at bounding box center [468, 95] width 909 height 14
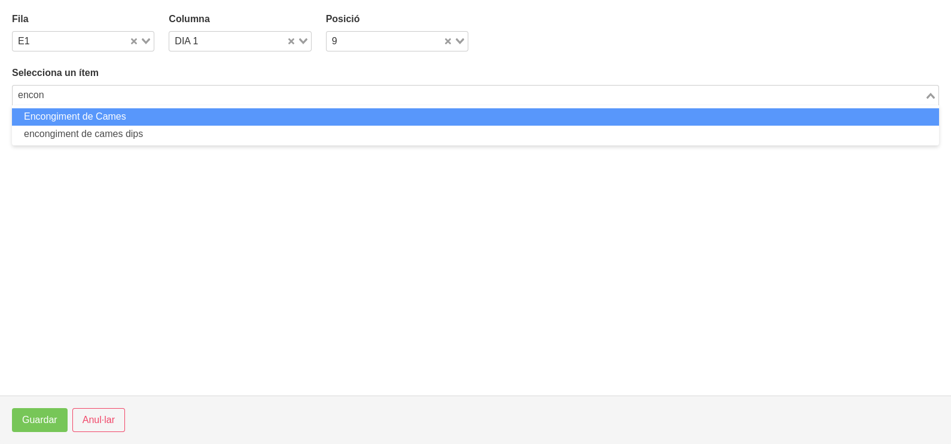
click at [139, 116] on li "Encongiment de Cames" at bounding box center [475, 116] width 927 height 17
type input "encon"
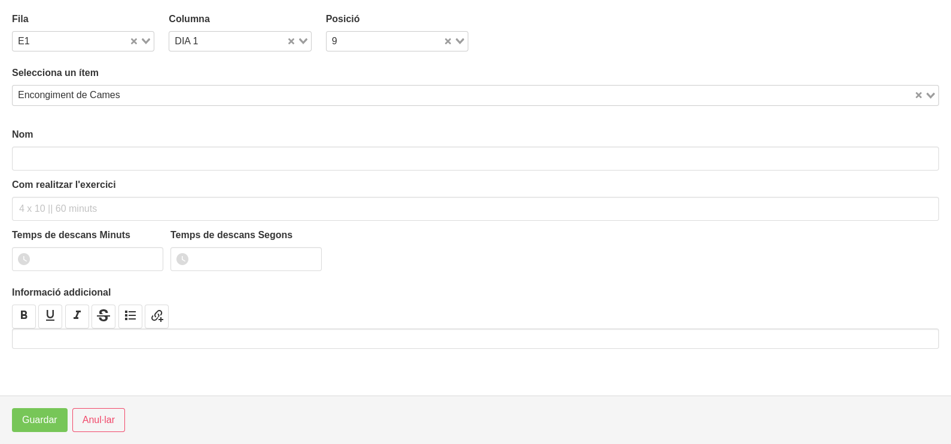
type input "Encongiment de Cames"
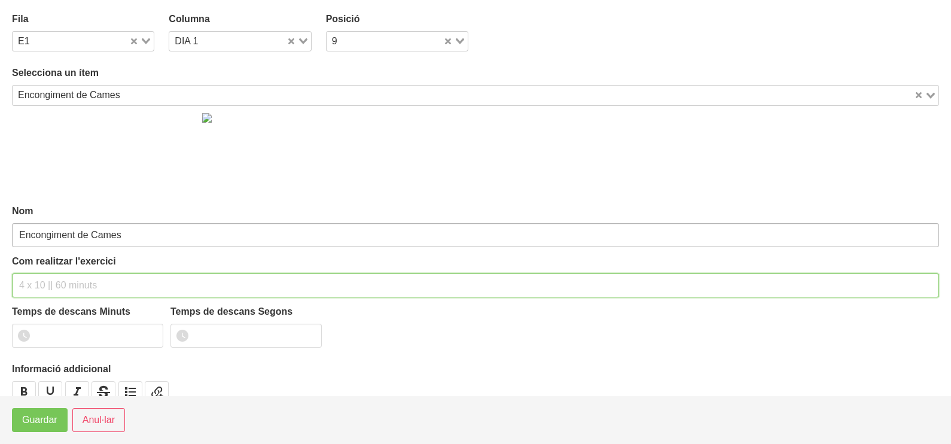
click at [51, 273] on input "text" at bounding box center [475, 285] width 927 height 24
drag, startPoint x: 108, startPoint y: 284, endPoint x: 96, endPoint y: 286, distance: 12.1
click at [96, 286] on input "3 x 10-15 a 2010 120"" at bounding box center [475, 285] width 927 height 24
type input "3 x 10-15 a 2010 60""
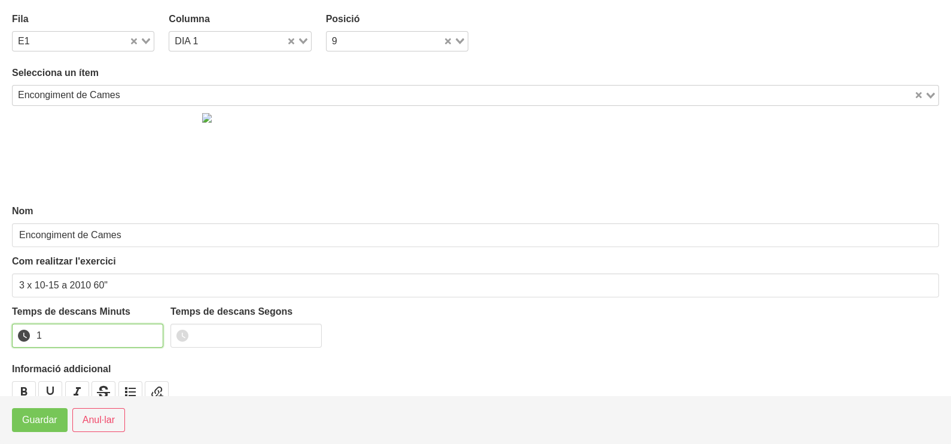
type input "1"
click at [150, 331] on input "1" at bounding box center [87, 335] width 151 height 24
click at [42, 420] on span "Guardar" at bounding box center [39, 420] width 35 height 14
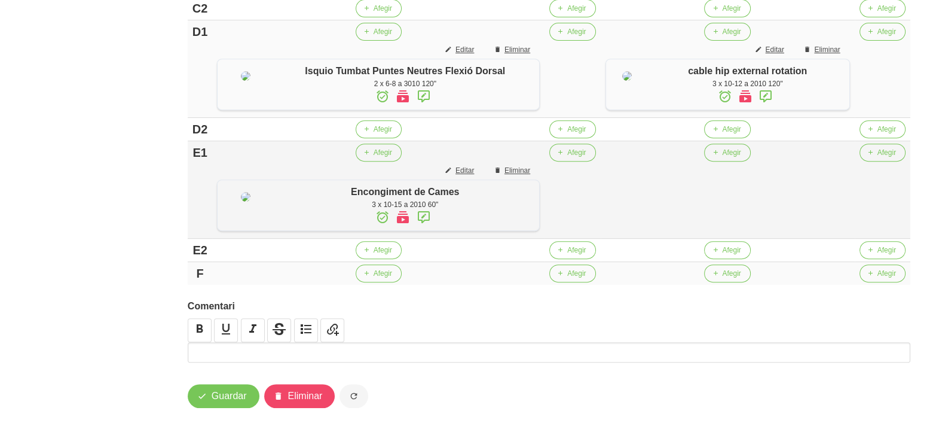
scroll to position [786, 0]
click at [374, 255] on span "Afegir" at bounding box center [383, 250] width 19 height 11
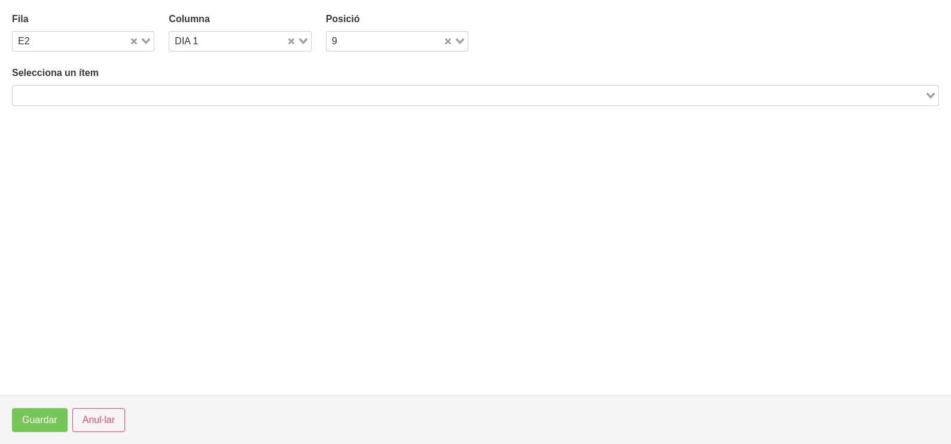
click at [124, 91] on input "Search for option" at bounding box center [468, 95] width 909 height 14
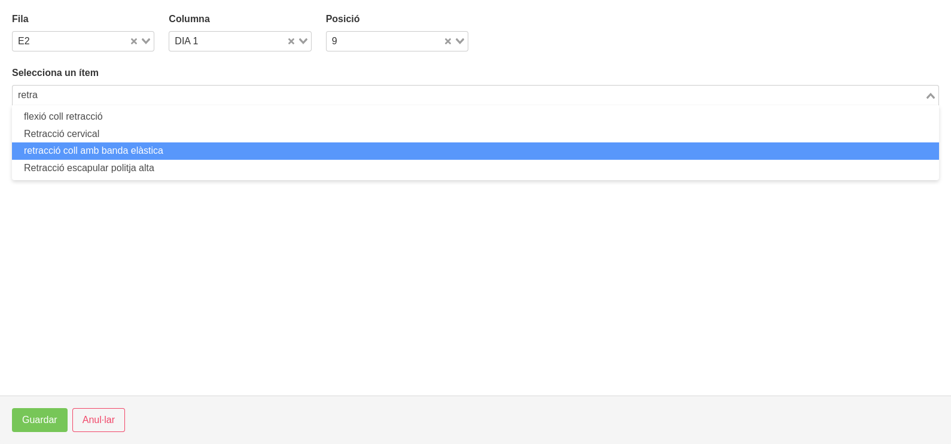
click at [103, 151] on li "retracció coll amb banda elàstica" at bounding box center [475, 150] width 927 height 17
type input "retra"
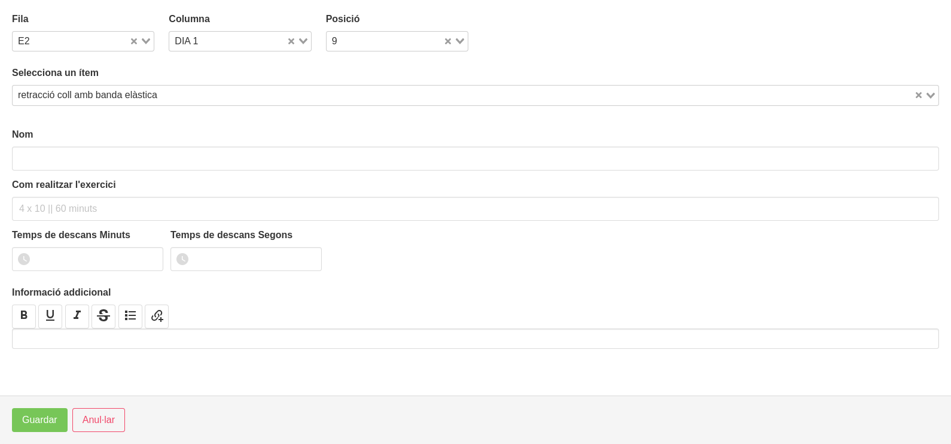
type input "retracció coll amb banda elàstica"
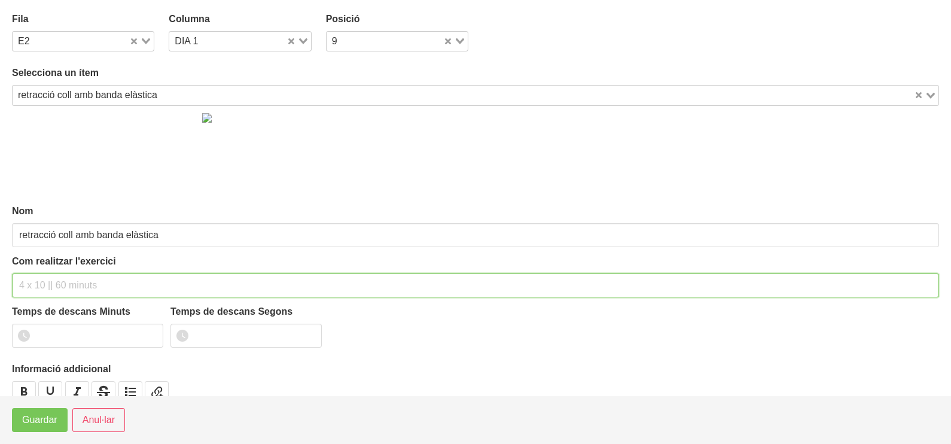
drag, startPoint x: 48, startPoint y: 280, endPoint x: 57, endPoint y: 263, distance: 19.0
click at [57, 263] on div "Com realitzar l'exercici" at bounding box center [475, 275] width 927 height 43
type input "3 x 40" 60""
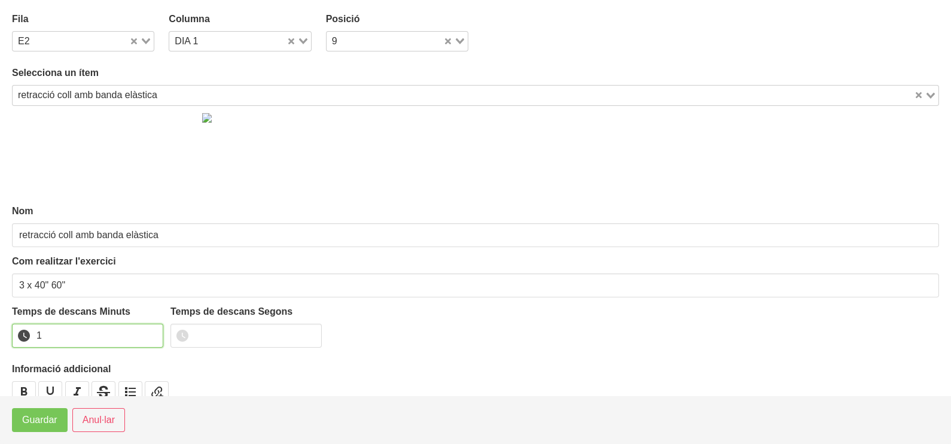
drag, startPoint x: 150, startPoint y: 330, endPoint x: 143, endPoint y: 338, distance: 10.6
type input "1"
click at [150, 332] on input "1" at bounding box center [87, 335] width 151 height 24
click at [47, 427] on button "Guardar" at bounding box center [40, 420] width 56 height 24
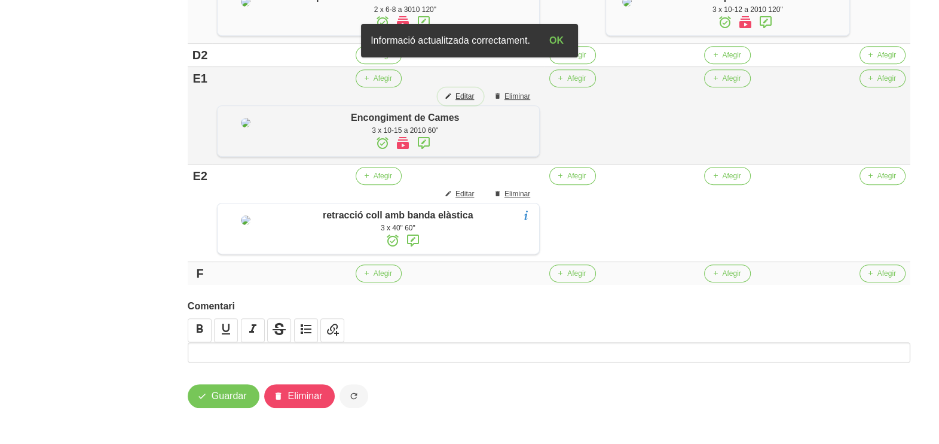
click at [459, 102] on span "Editar" at bounding box center [465, 96] width 19 height 11
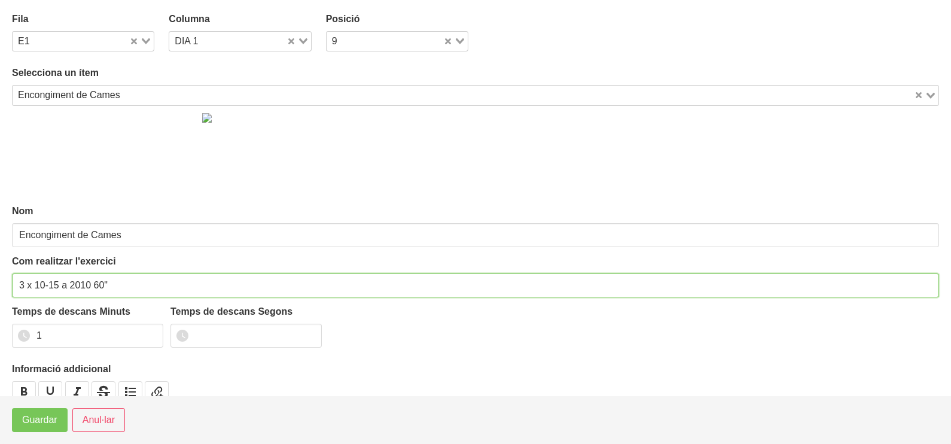
drag, startPoint x: 21, startPoint y: 281, endPoint x: 8, endPoint y: 292, distance: 16.9
click at [0, 286] on section "Fila E1 Loading... Columna DIA 1 Loading... Posició 9 Loading... Selecciona un …" at bounding box center [475, 197] width 951 height 395
type input "2 x 10-15 a 2010 60""
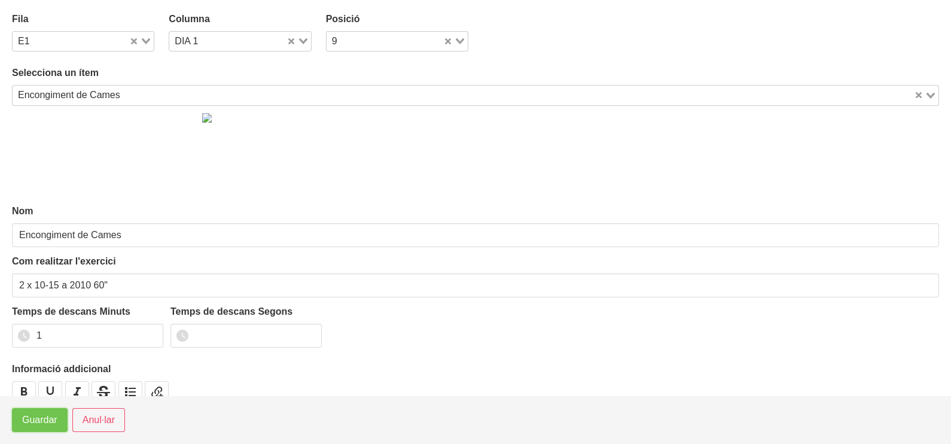
click at [38, 427] on span "Guardar" at bounding box center [39, 420] width 35 height 14
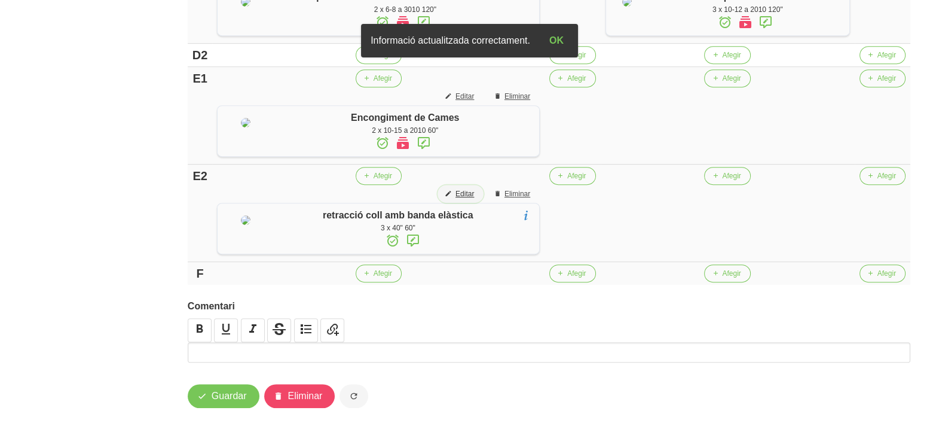
click at [457, 199] on span "Editar" at bounding box center [465, 193] width 19 height 11
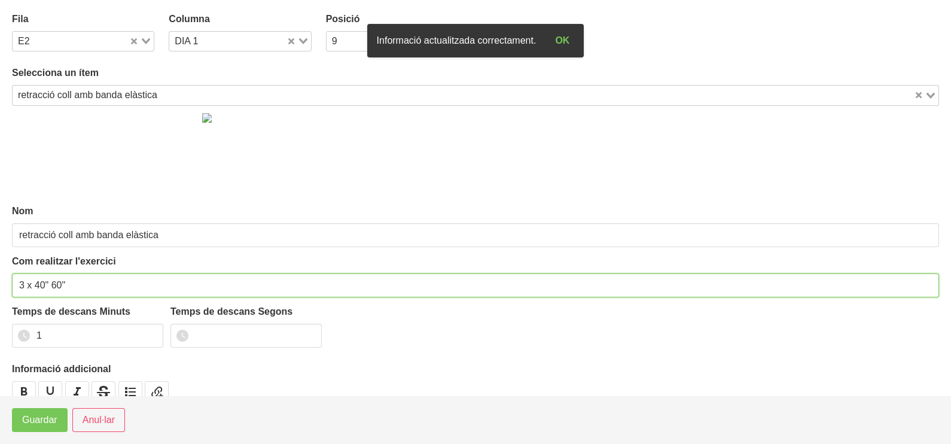
drag, startPoint x: 22, startPoint y: 283, endPoint x: 11, endPoint y: 292, distance: 14.0
click at [13, 284] on input "3 x 40" 60"" at bounding box center [475, 285] width 927 height 24
type input "2 x 40" 60""
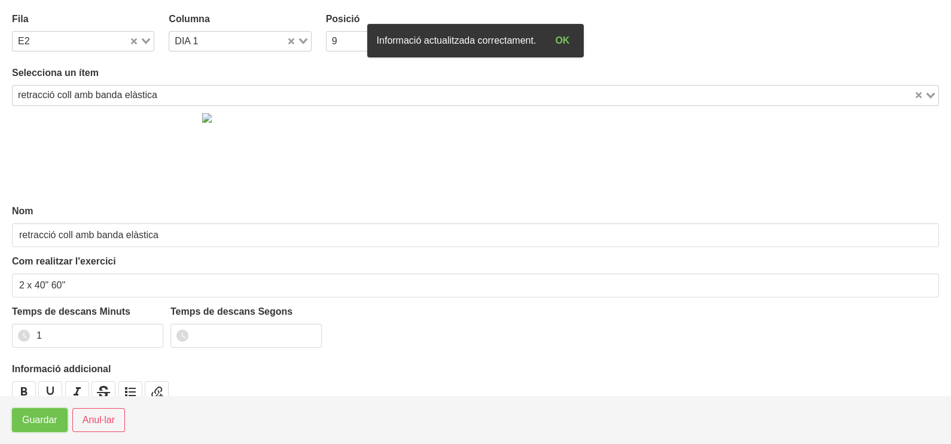
click at [36, 416] on span "Guardar" at bounding box center [39, 420] width 35 height 14
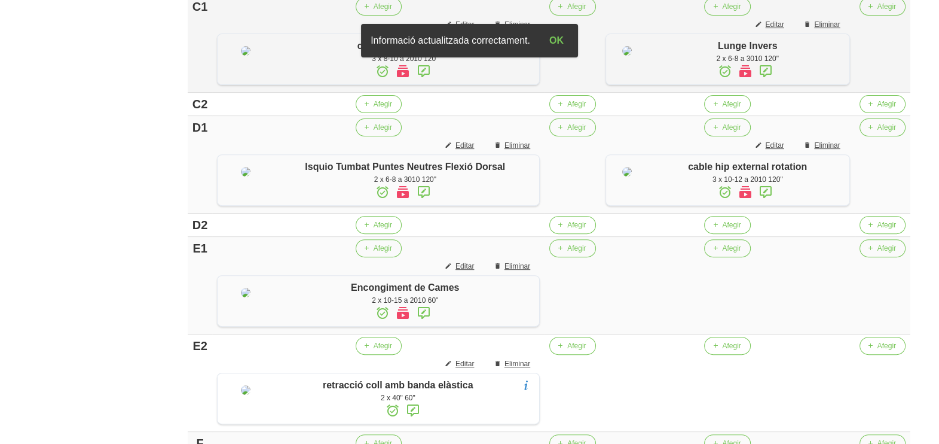
scroll to position [711, 0]
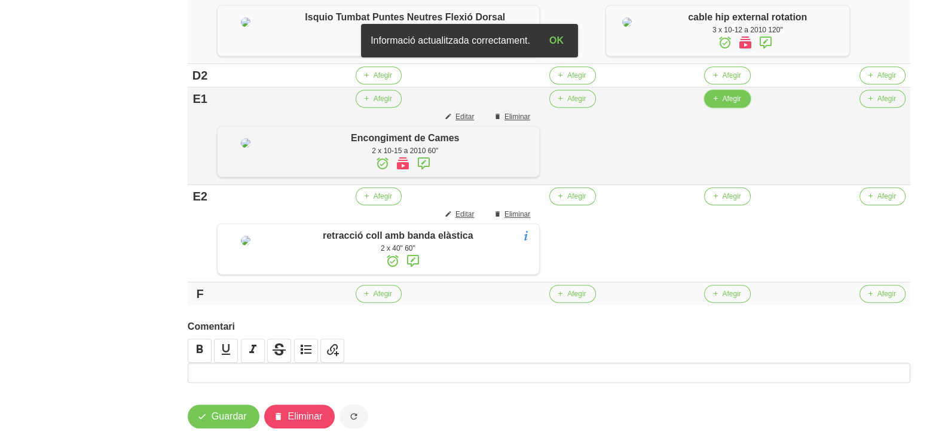
click at [717, 108] on button "Afegir" at bounding box center [727, 99] width 46 height 18
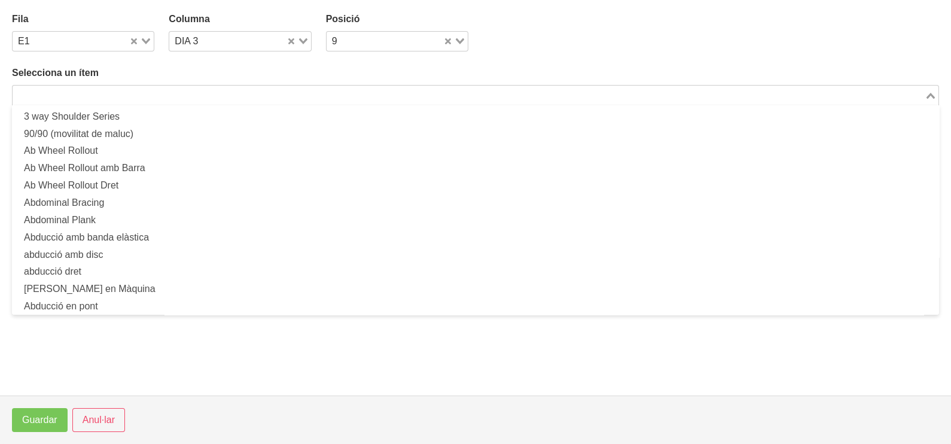
click at [136, 88] on input "Search for option" at bounding box center [468, 95] width 909 height 14
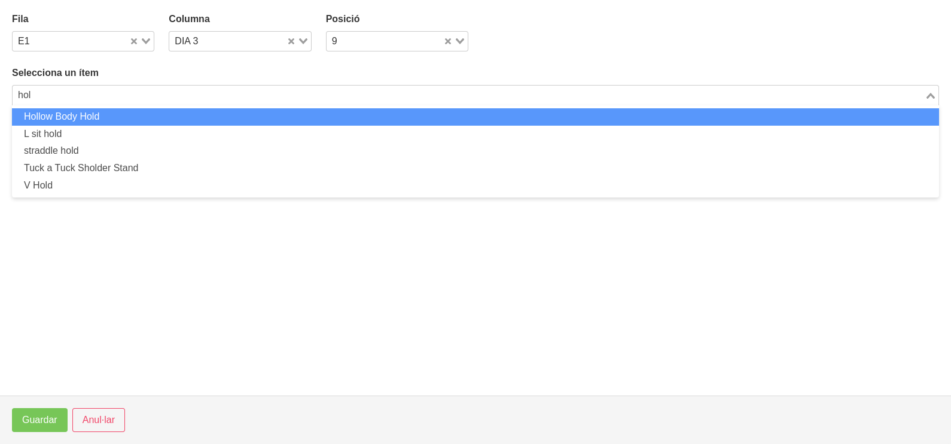
click at [86, 114] on li "Hollow Body Hold" at bounding box center [475, 116] width 927 height 17
type input "hol"
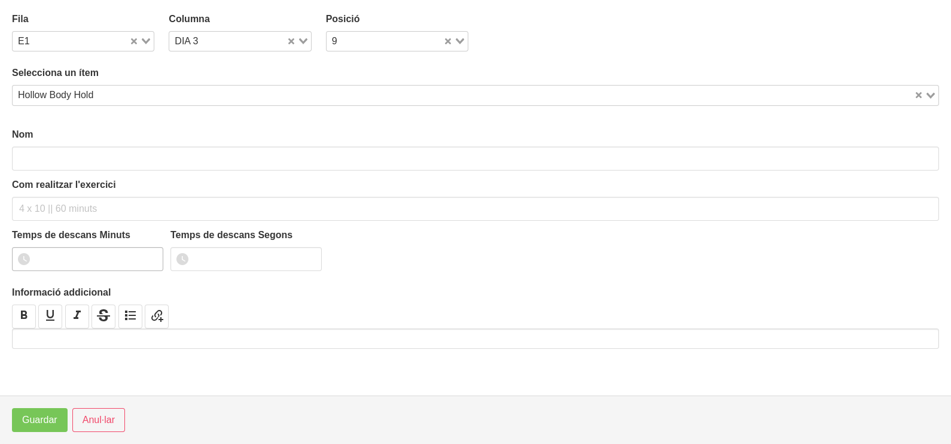
type input "Hollow Body Hold"
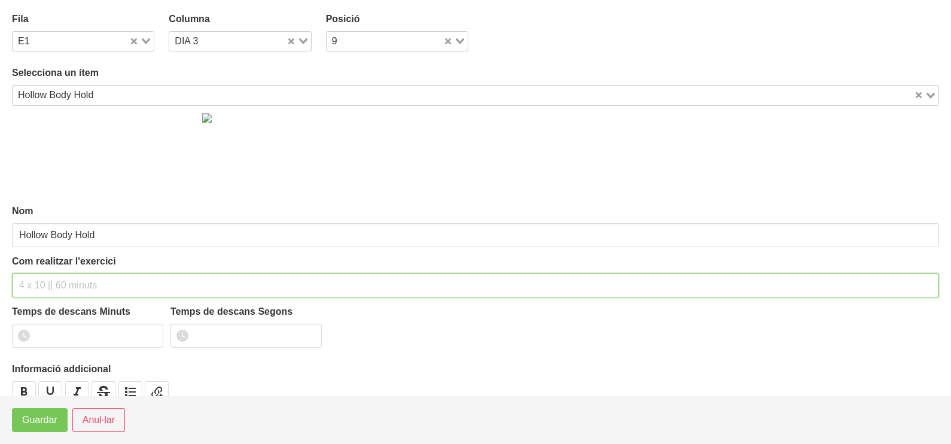
click at [42, 278] on input "text" at bounding box center [475, 285] width 927 height 24
click at [44, 277] on input "2 x 4060" 60"" at bounding box center [475, 285] width 927 height 24
type input "2 x 40-60" 60""
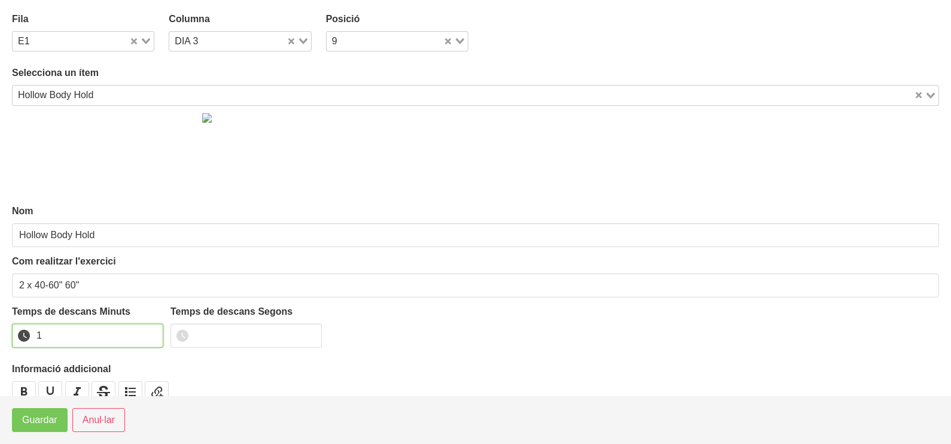
type input "1"
click at [151, 332] on input "1" at bounding box center [87, 335] width 151 height 24
click at [50, 414] on span "Guardar" at bounding box center [39, 420] width 35 height 14
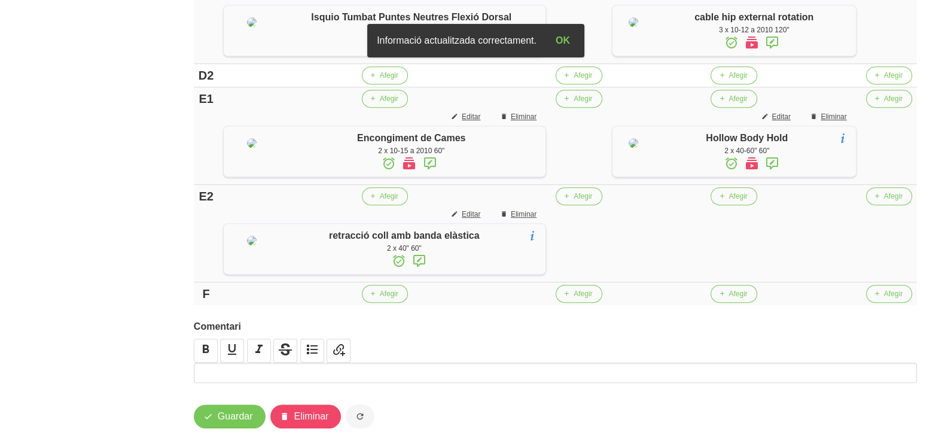
scroll to position [860, 0]
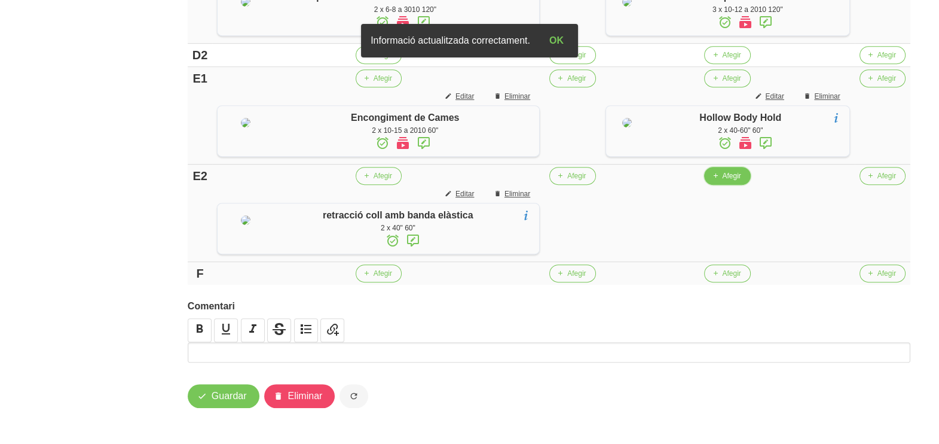
click at [722, 181] on span "Afegir" at bounding box center [731, 175] width 19 height 11
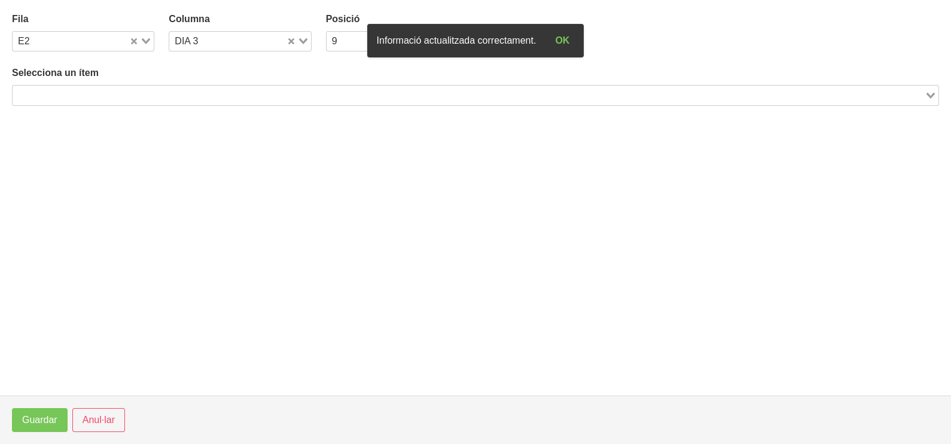
click at [170, 94] on input "Search for option" at bounding box center [468, 95] width 909 height 14
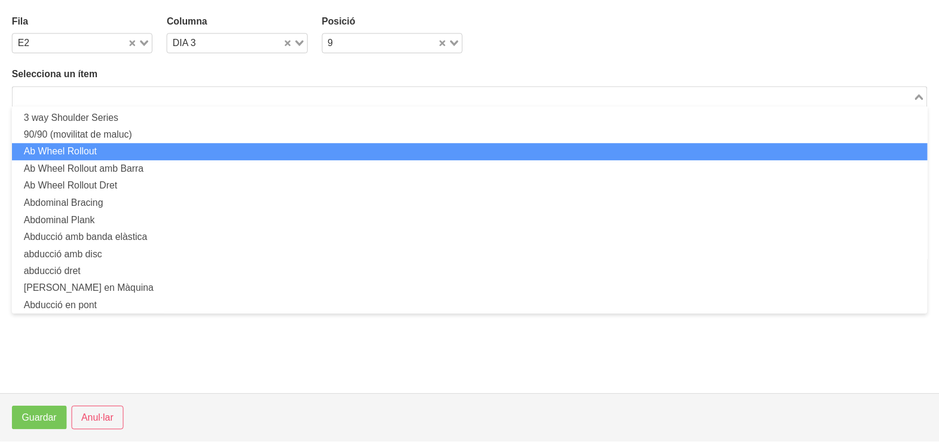
scroll to position [0, 0]
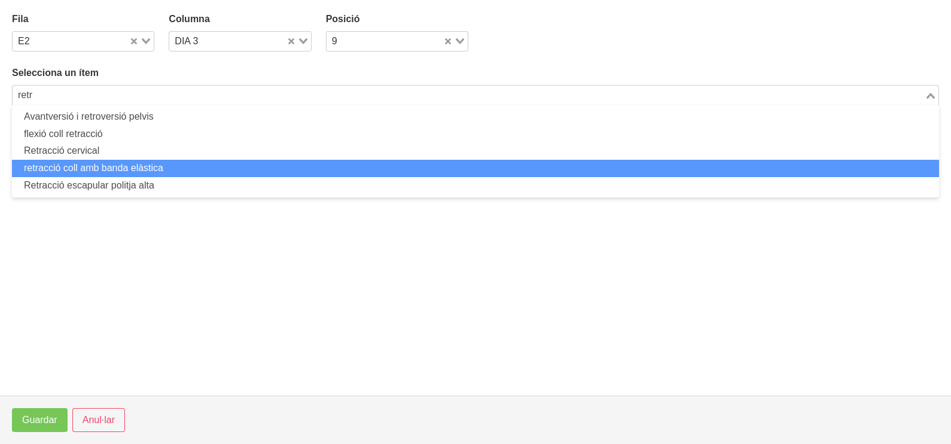
click at [94, 169] on li "retracció coll amb banda elàstica" at bounding box center [475, 168] width 927 height 17
type input "retr"
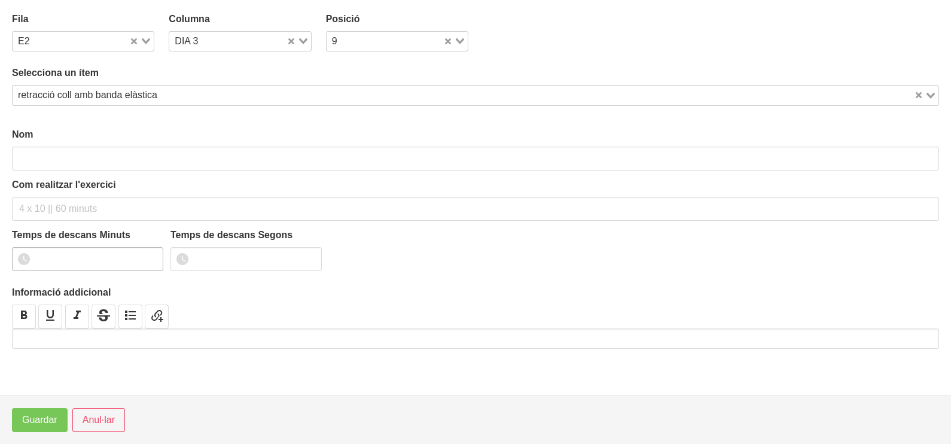
type input "retracció coll amb banda elàstica"
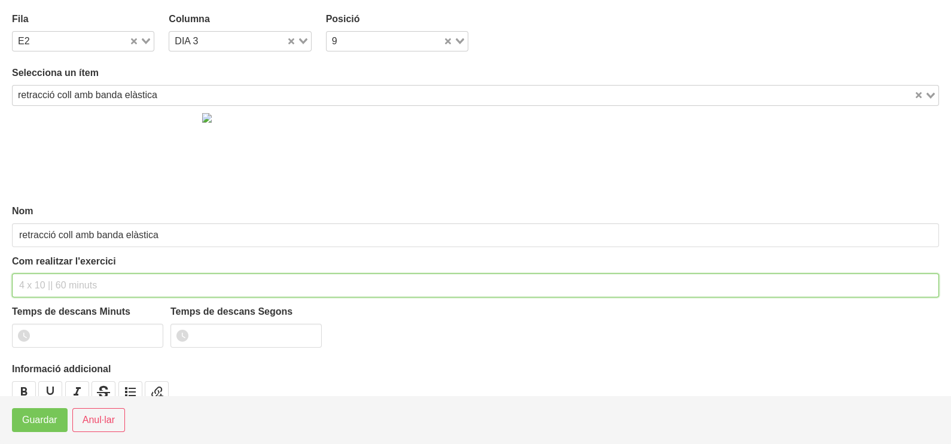
drag, startPoint x: 47, startPoint y: 280, endPoint x: 69, endPoint y: 219, distance: 65.4
click at [54, 258] on div "Com realitzar l'exercici" at bounding box center [475, 275] width 927 height 43
type input "2 x 60" 60""
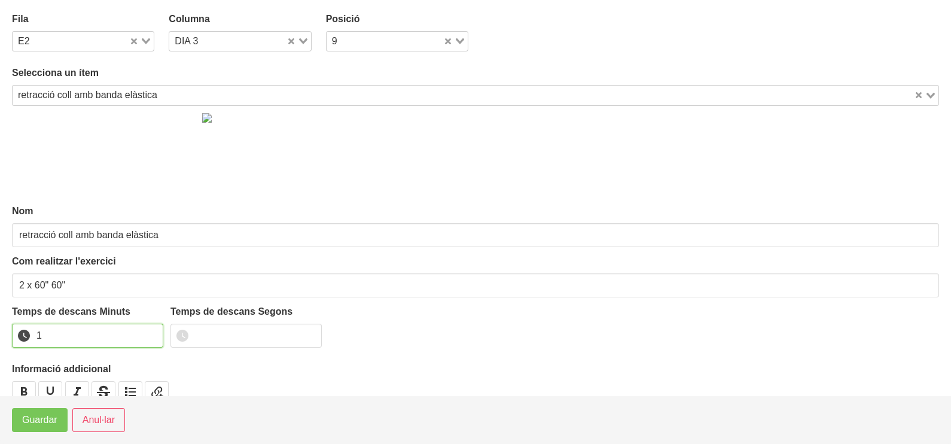
type input "1"
click at [155, 331] on input "1" at bounding box center [87, 335] width 151 height 24
click at [53, 421] on span "Guardar" at bounding box center [39, 420] width 35 height 14
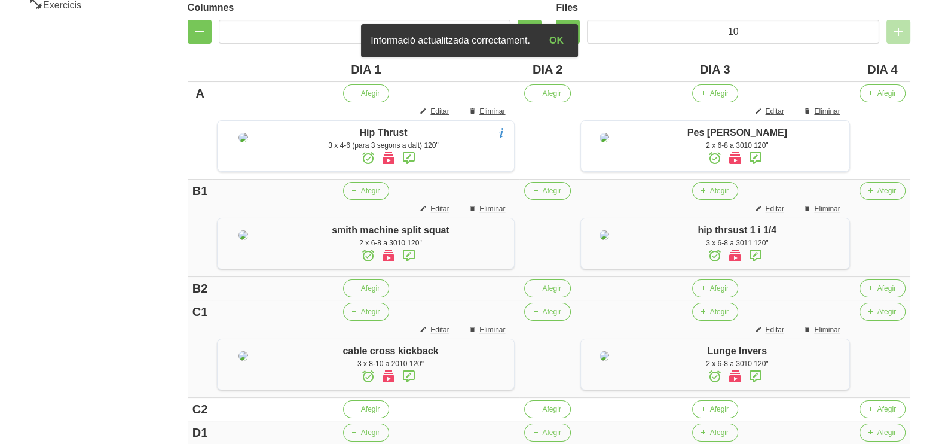
scroll to position [113, 0]
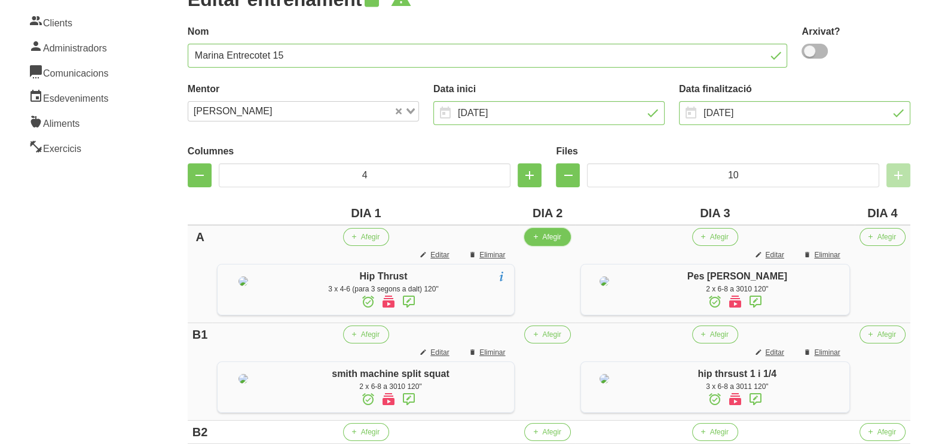
click at [551, 239] on span "Afegir" at bounding box center [551, 236] width 19 height 11
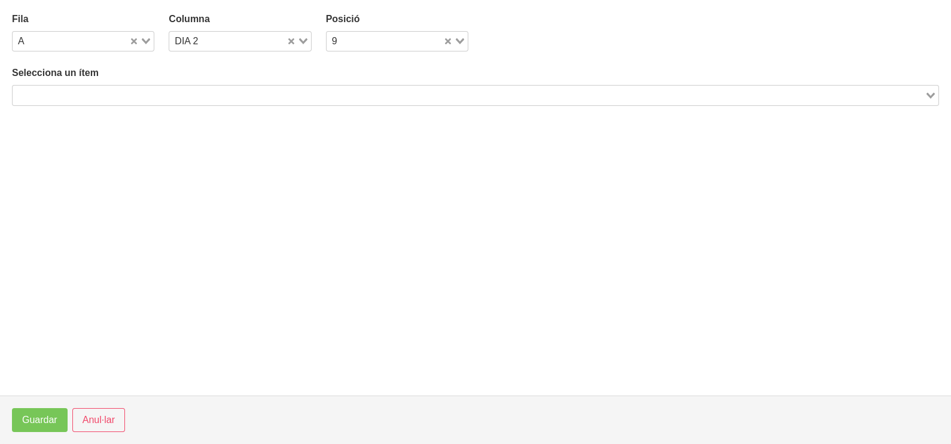
click at [157, 91] on input "Search for option" at bounding box center [468, 95] width 909 height 14
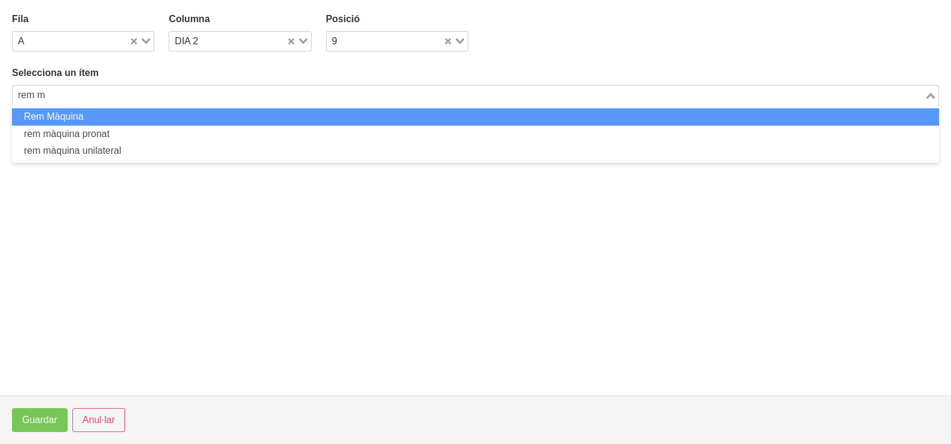
click at [133, 117] on li "Rem Màquina" at bounding box center [475, 116] width 927 height 17
type input "rem m"
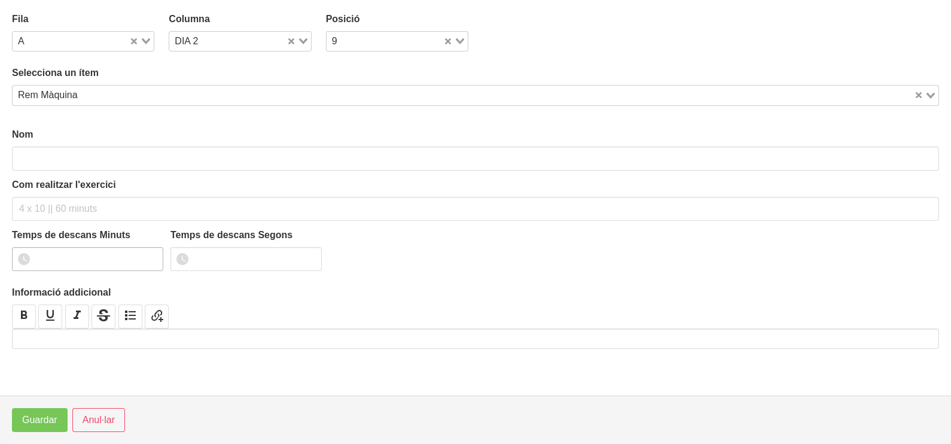
type input "Rem Màquina"
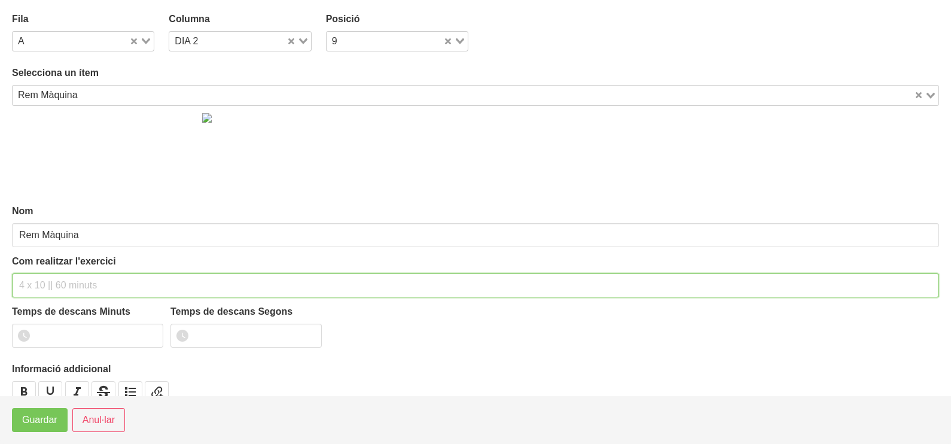
drag, startPoint x: 44, startPoint y: 276, endPoint x: 68, endPoint y: 215, distance: 65.5
click at [48, 273] on input "text" at bounding box center [475, 285] width 927 height 24
type input "2 x 6-8 a 3011 120""
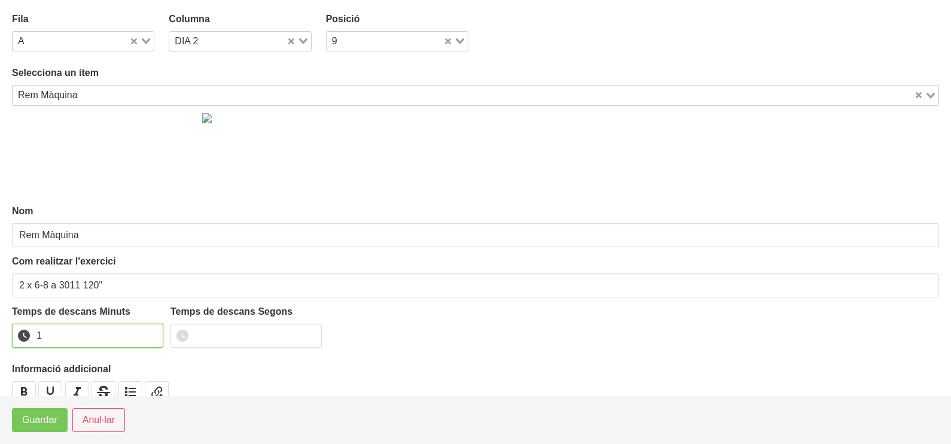
click at [152, 331] on input "1" at bounding box center [87, 335] width 151 height 24
drag, startPoint x: 152, startPoint y: 331, endPoint x: 123, endPoint y: 356, distance: 38.6
type input "2"
click at [139, 341] on input "2" at bounding box center [87, 335] width 151 height 24
click at [49, 432] on footer "Guardar Anul·lar" at bounding box center [475, 419] width 951 height 48
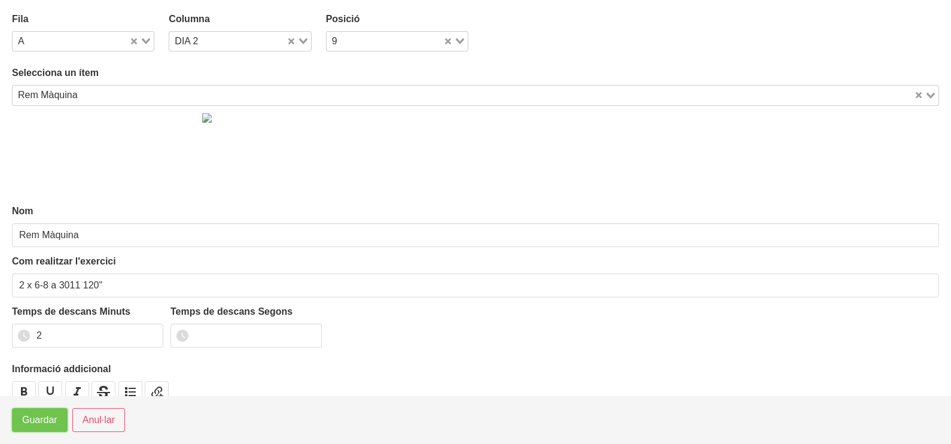
click at [51, 424] on span "Guardar" at bounding box center [39, 420] width 35 height 14
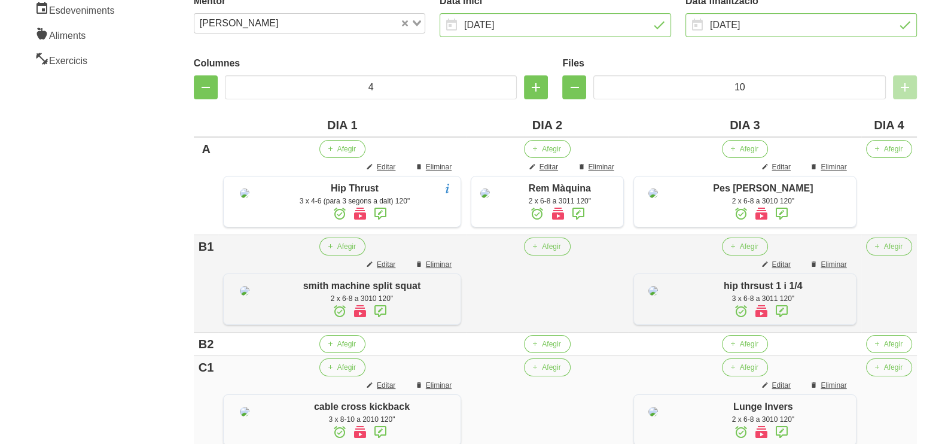
scroll to position [337, 0]
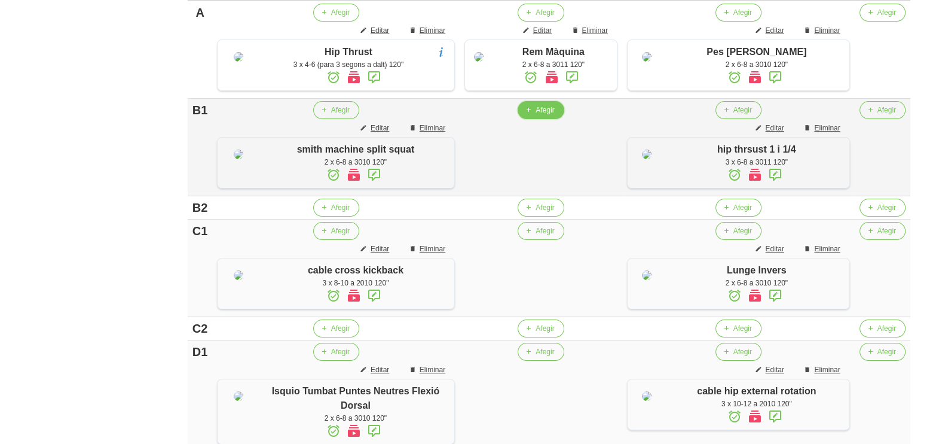
click at [548, 119] on button "Afegir" at bounding box center [541, 110] width 46 height 18
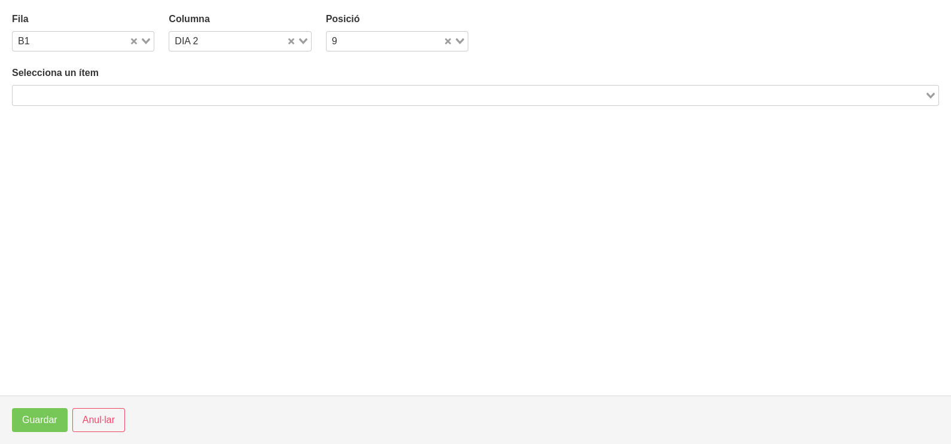
click at [233, 91] on input "Search for option" at bounding box center [468, 95] width 909 height 14
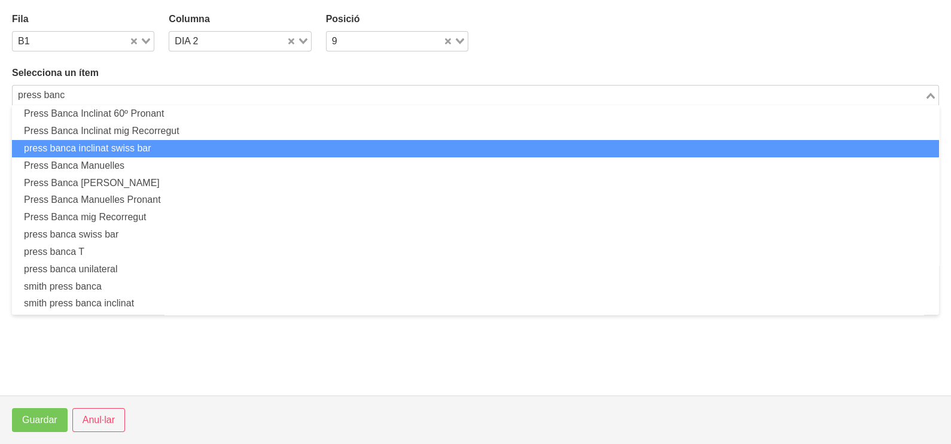
scroll to position [297, 0]
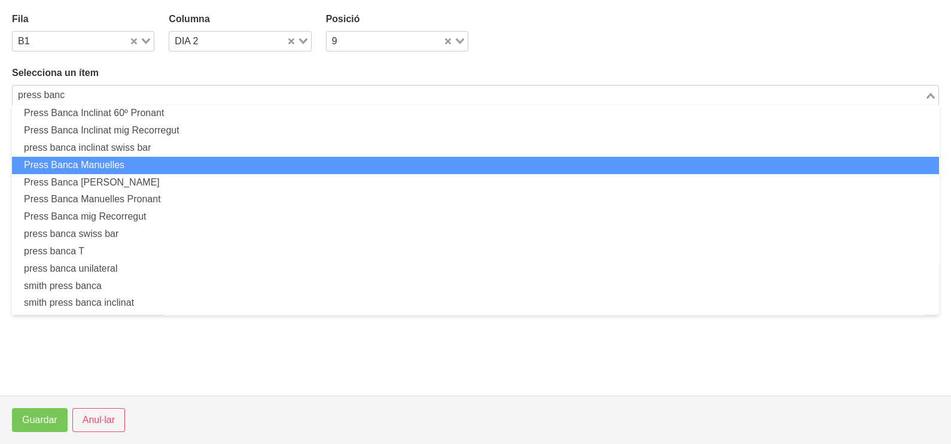
click at [167, 164] on li "Press Banca Manuelles" at bounding box center [475, 165] width 927 height 17
type input "press banc"
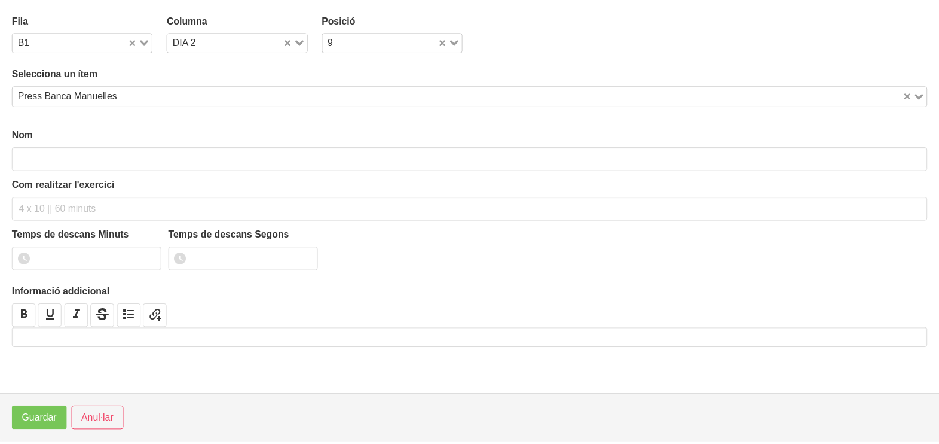
scroll to position [3, 0]
type input "Press Banca Manuelles"
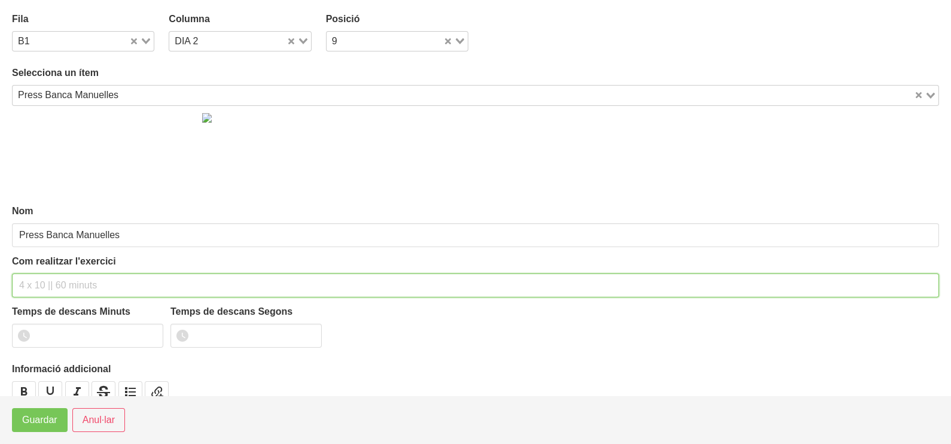
click at [62, 262] on div "Com realitzar l'exercici" at bounding box center [475, 275] width 927 height 43
click at [47, 281] on input "2 x 6-8 a 3010 120"" at bounding box center [475, 285] width 927 height 24
type input "2 x 6-10 a 3010 120""
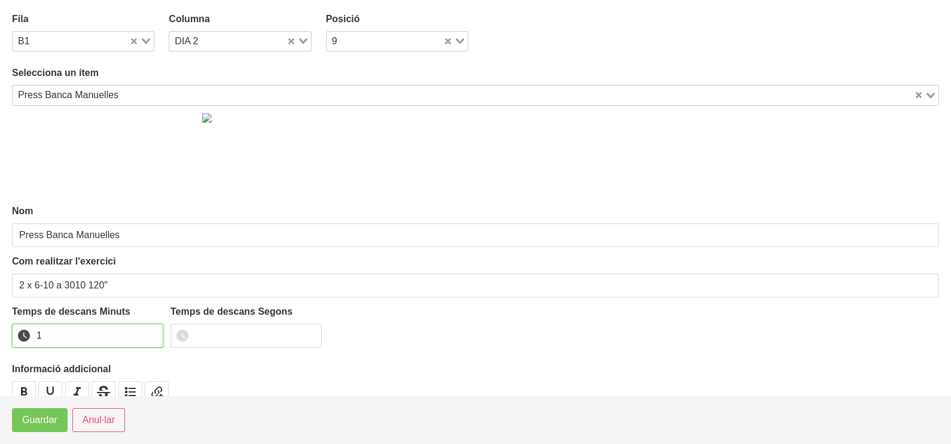
click at [150, 331] on input "1" at bounding box center [87, 335] width 151 height 24
type input "2"
click at [150, 331] on input "2" at bounding box center [87, 335] width 151 height 24
click at [37, 416] on span "Guardar" at bounding box center [39, 420] width 35 height 14
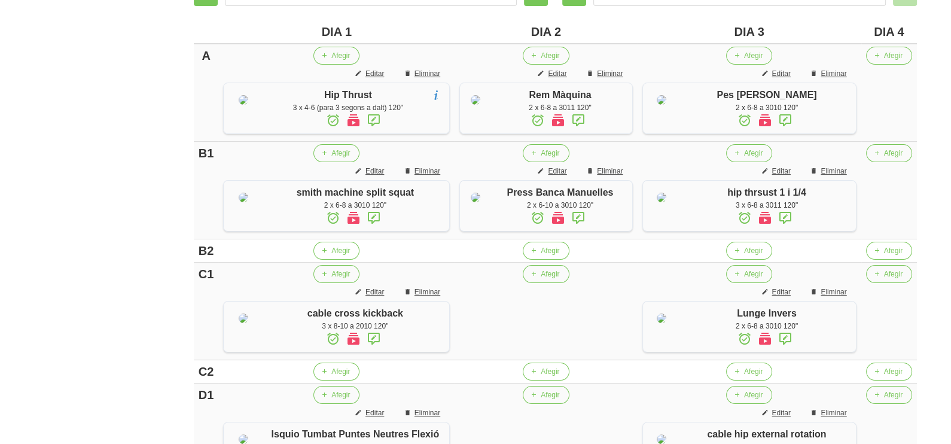
scroll to position [262, 0]
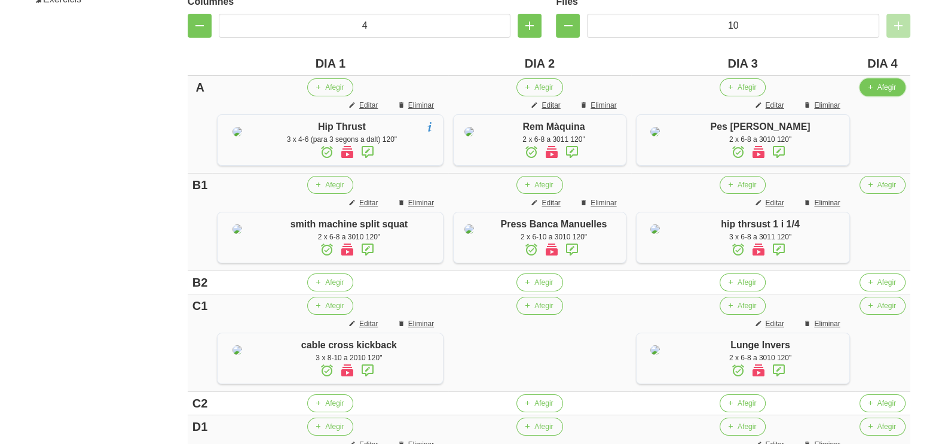
click at [882, 90] on span "Afegir" at bounding box center [887, 87] width 19 height 11
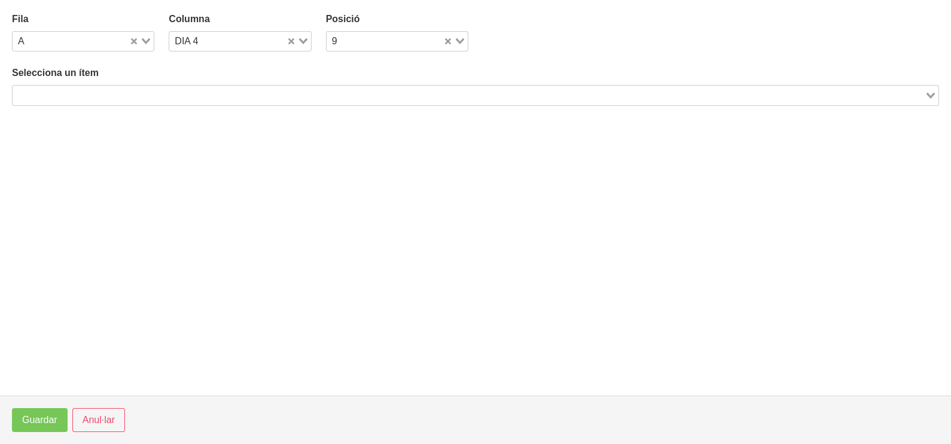
click at [188, 91] on input "Search for option" at bounding box center [468, 95] width 909 height 14
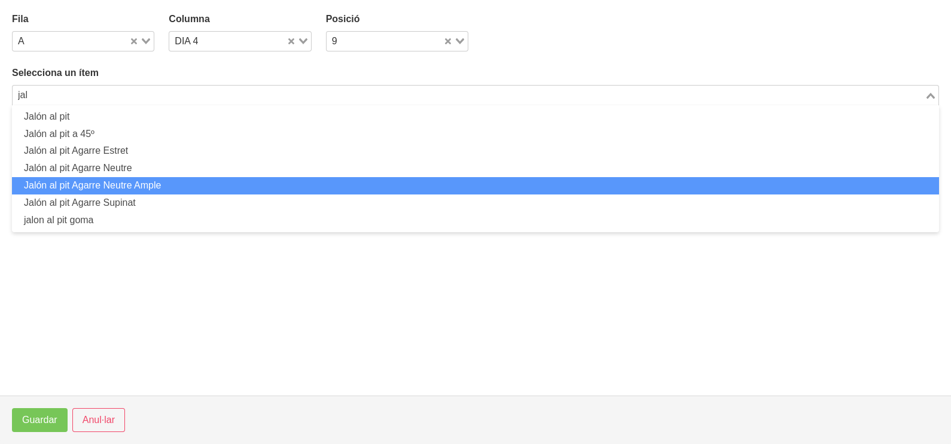
click at [133, 184] on li "Jalón al pit Agarre Neutre Ample" at bounding box center [475, 185] width 927 height 17
type input "jal"
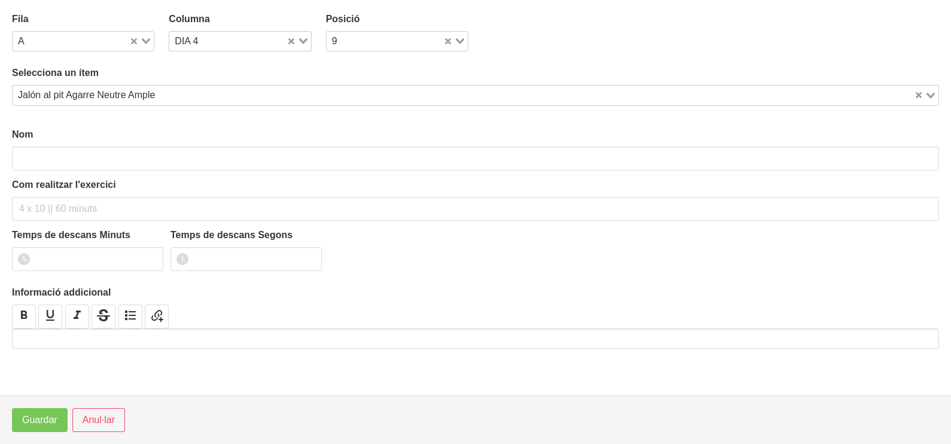
type input "Jalón al pit Agarre Neutre Ample"
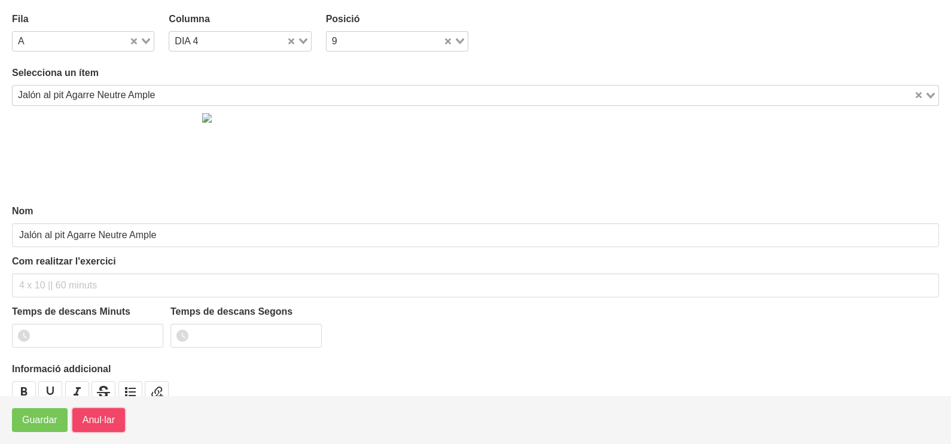
click at [93, 418] on span "Anul·lar" at bounding box center [99, 420] width 32 height 14
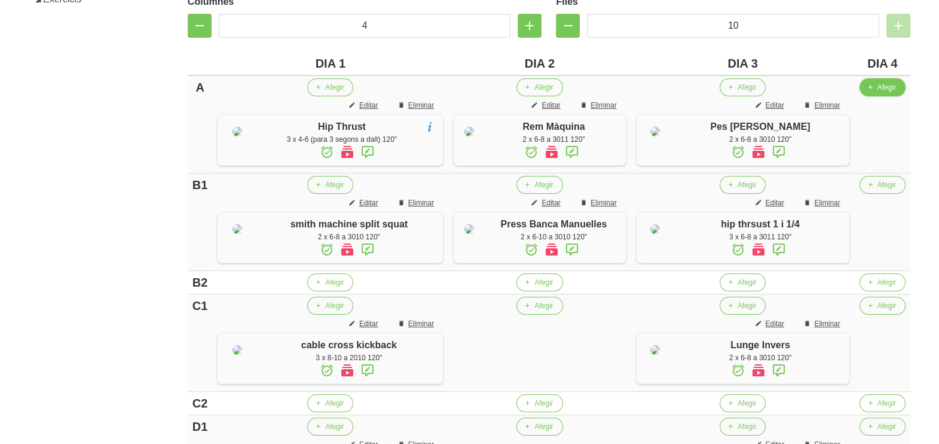
click at [885, 90] on span "Afegir" at bounding box center [887, 87] width 19 height 11
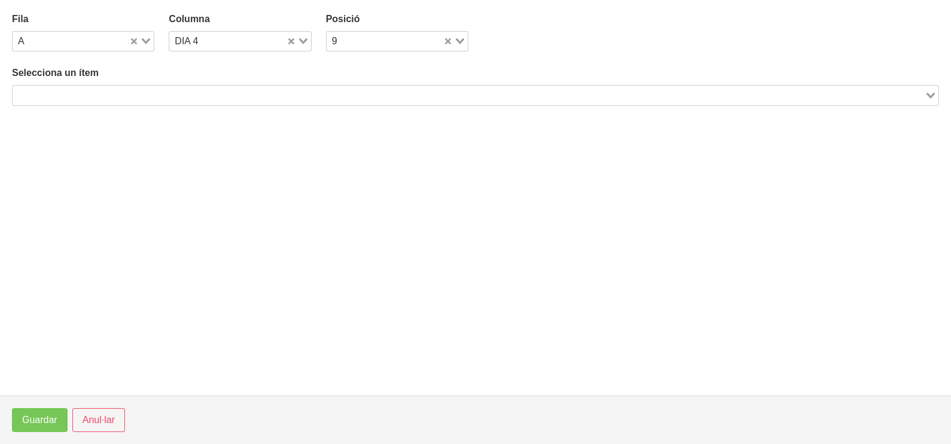
click at [138, 91] on input "Search for option" at bounding box center [468, 95] width 909 height 14
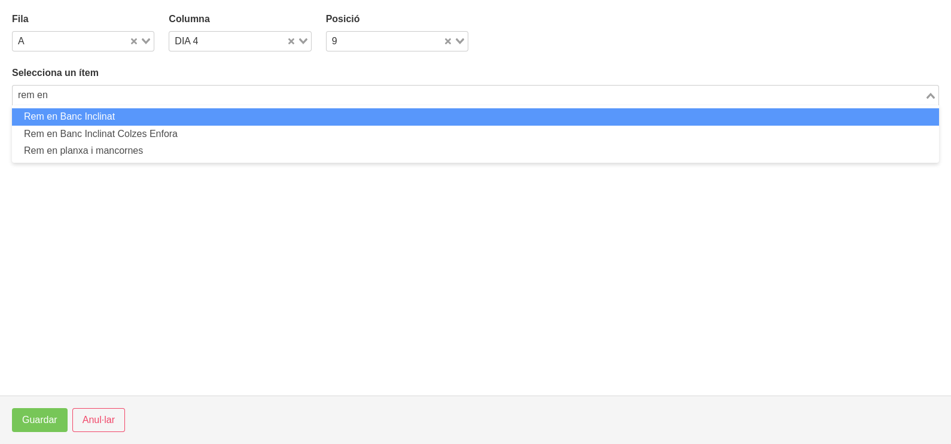
click at [111, 118] on li "Rem en Banc Inclinat" at bounding box center [475, 116] width 927 height 17
type input "rem en"
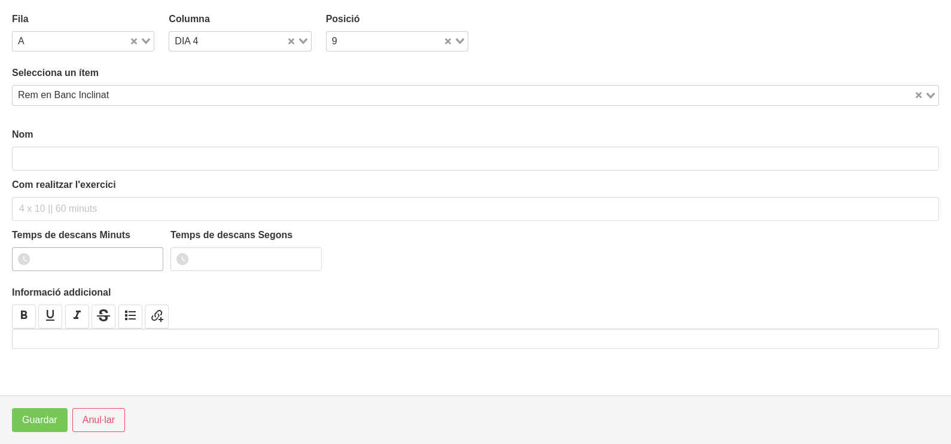
type input "Rem en Banc Inclinat"
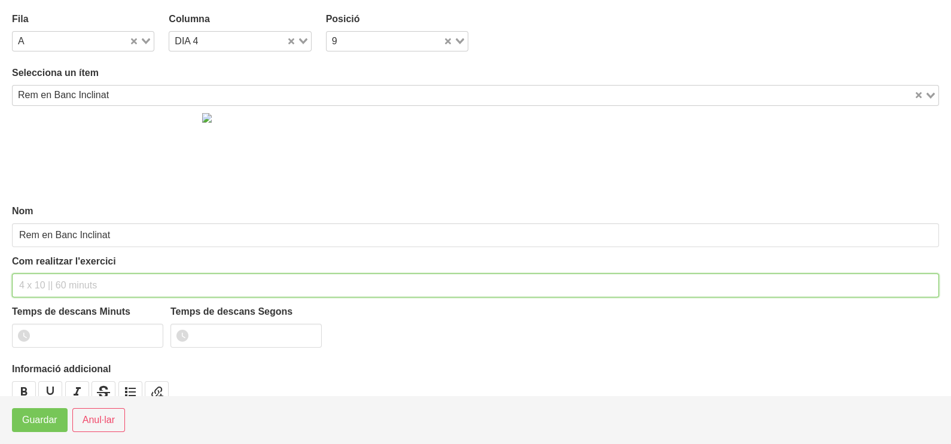
drag, startPoint x: 36, startPoint y: 287, endPoint x: 54, endPoint y: 251, distance: 40.6
click at [38, 284] on input "text" at bounding box center [475, 285] width 927 height 24
type input "2 x 6-8 a 3011 120""
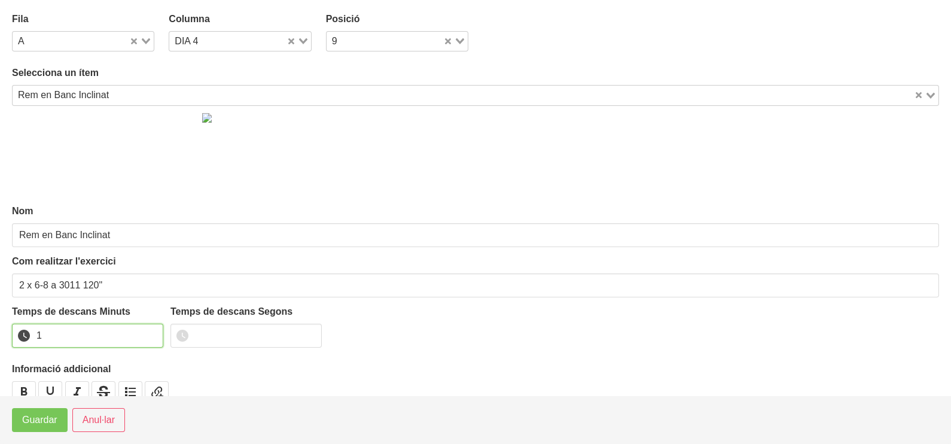
click at [149, 329] on input "1" at bounding box center [87, 335] width 151 height 24
drag, startPoint x: 149, startPoint y: 329, endPoint x: 63, endPoint y: 395, distance: 108.5
type input "2"
click at [131, 337] on input "2" at bounding box center [87, 335] width 151 height 24
click at [47, 421] on span "Guardar" at bounding box center [39, 420] width 35 height 14
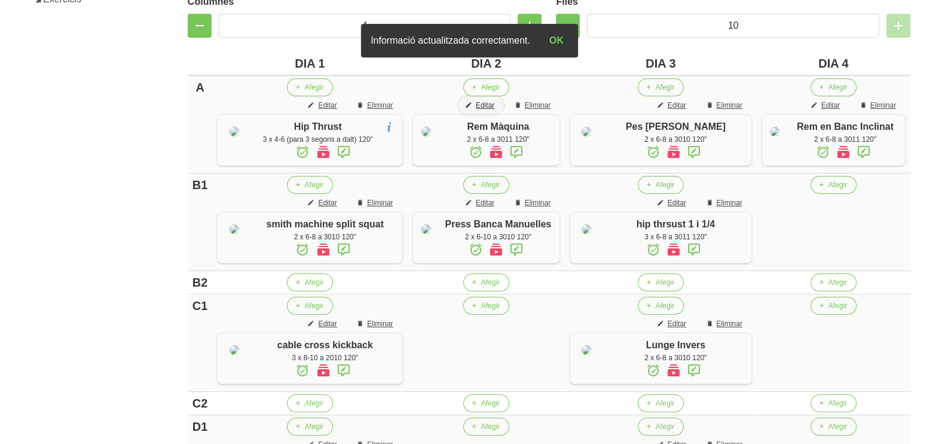
click at [494, 105] on span "Editar" at bounding box center [485, 105] width 19 height 11
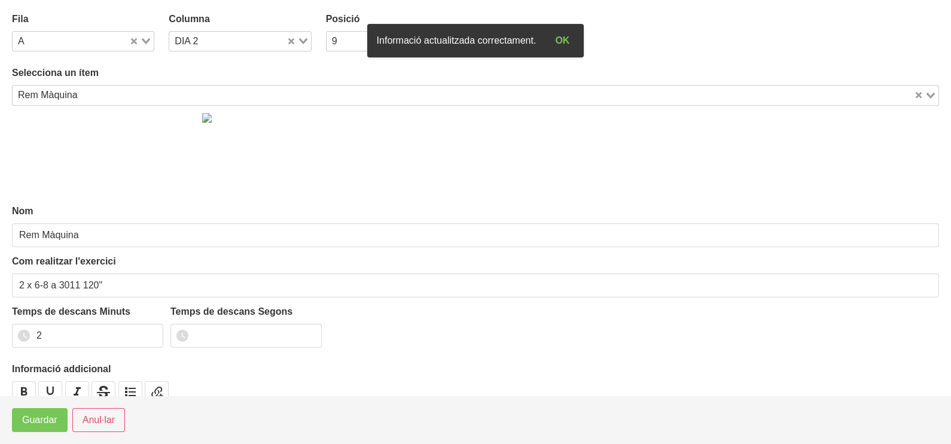
click at [88, 96] on input "Search for option" at bounding box center [497, 95] width 830 height 14
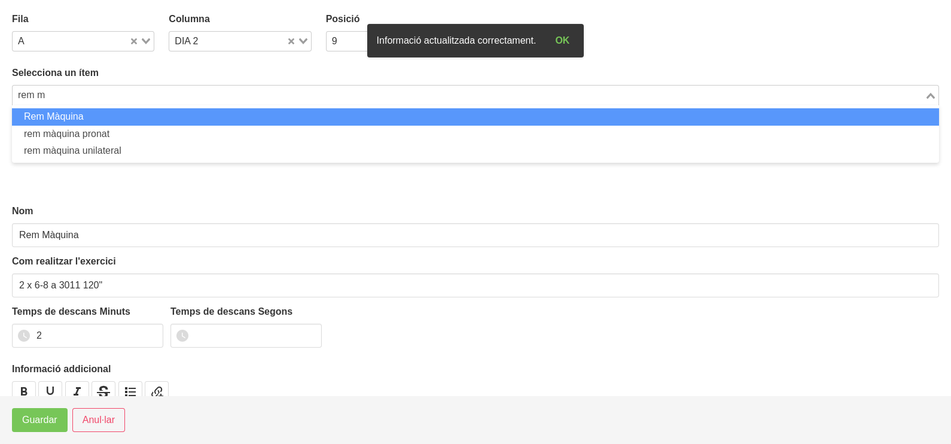
scroll to position [0, 0]
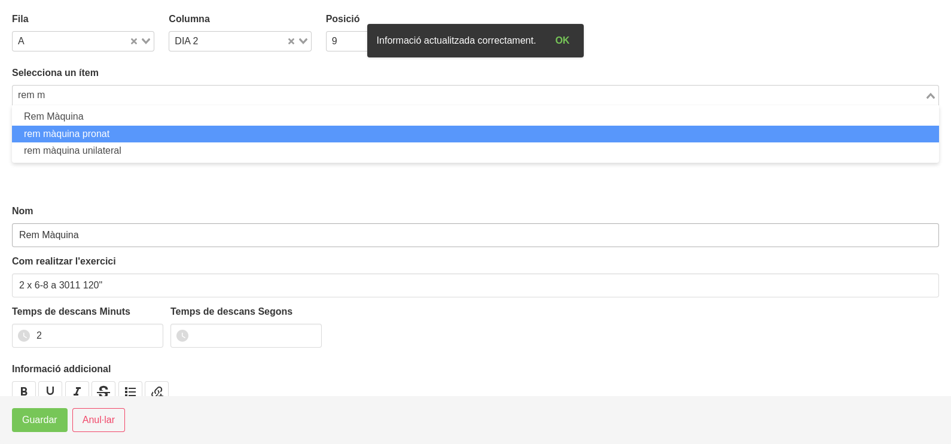
drag, startPoint x: 85, startPoint y: 135, endPoint x: 51, endPoint y: 238, distance: 108.9
click at [84, 137] on li "rem màquina pronat" at bounding box center [475, 134] width 927 height 17
type input "rem m"
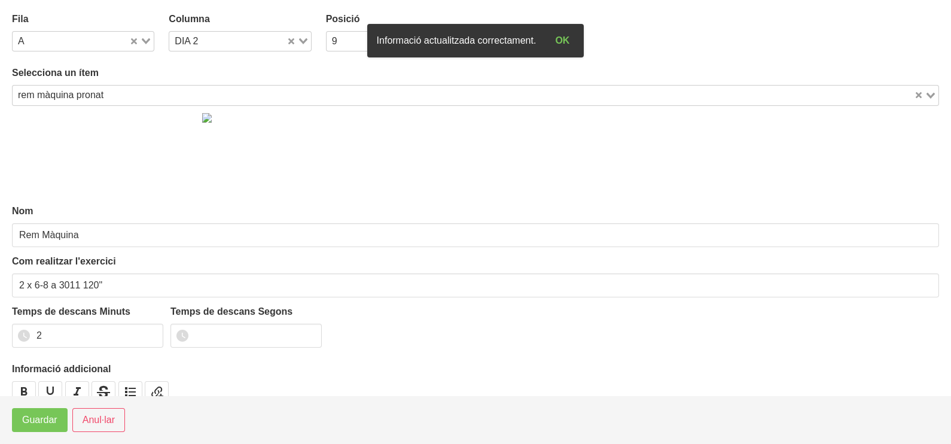
type input "rem màquina pronat"
click at [30, 420] on span "Guardar" at bounding box center [39, 420] width 35 height 14
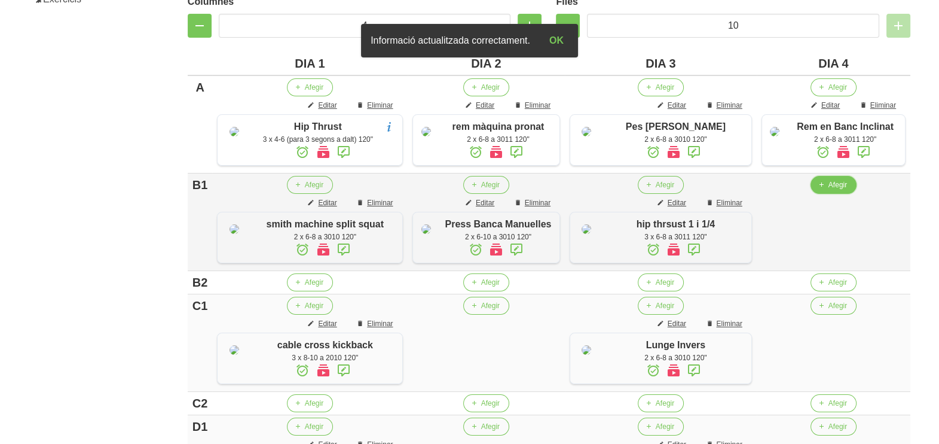
drag, startPoint x: 838, startPoint y: 223, endPoint x: 829, endPoint y: 222, distance: 9.0
click at [829, 190] on span "Afegir" at bounding box center [838, 184] width 19 height 11
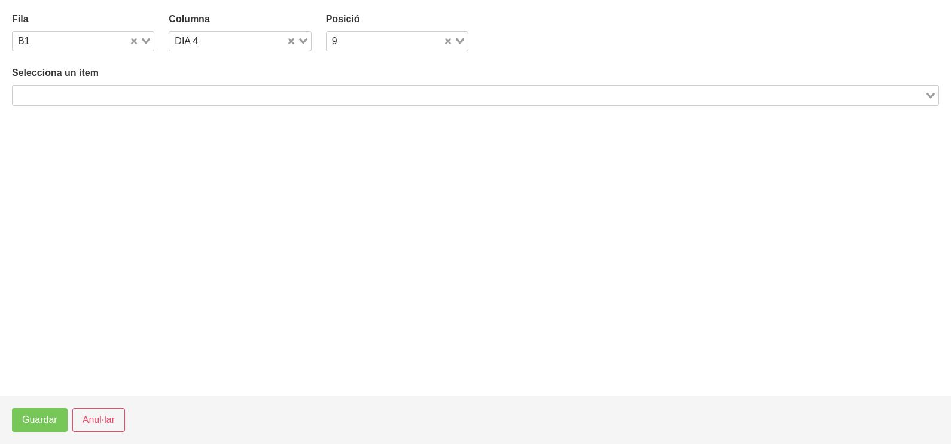
click at [198, 88] on input "Search for option" at bounding box center [468, 95] width 909 height 14
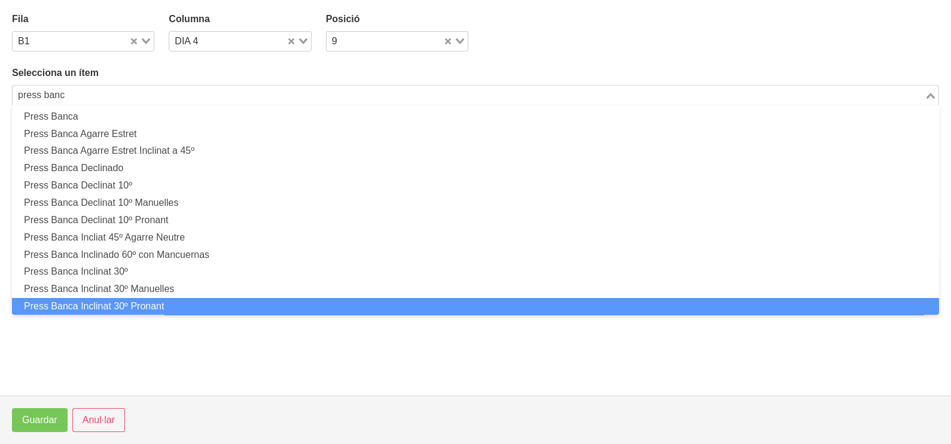
click at [170, 302] on li "Press Banca Inclinat 30º Pronant" at bounding box center [475, 306] width 927 height 17
type input "press banc"
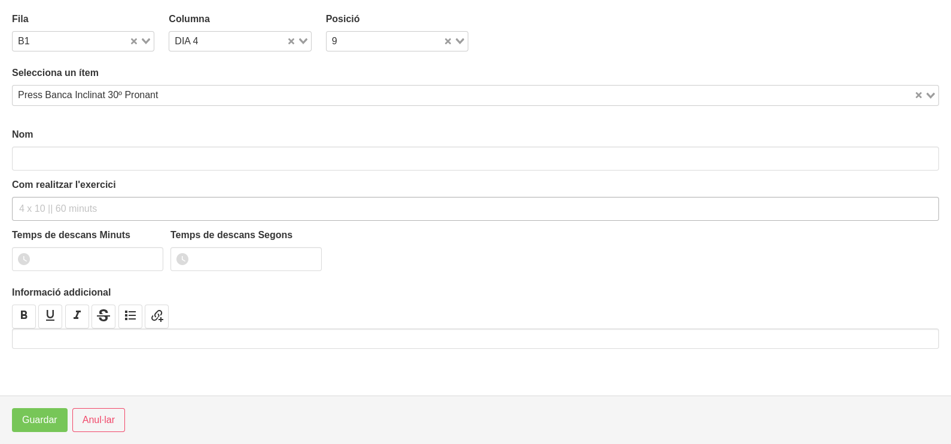
type input "Press Banca Inclinat 30º Pronant"
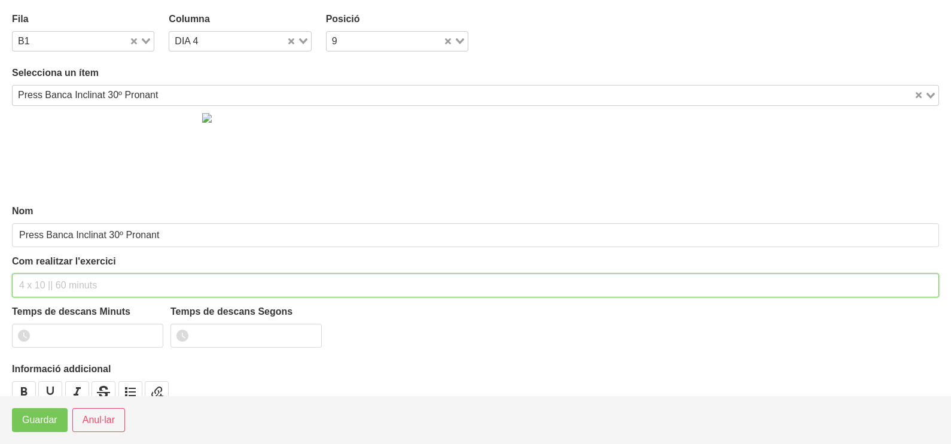
click at [45, 283] on input "text" at bounding box center [475, 285] width 927 height 24
type input "2 x 6-8 a 3010 60""
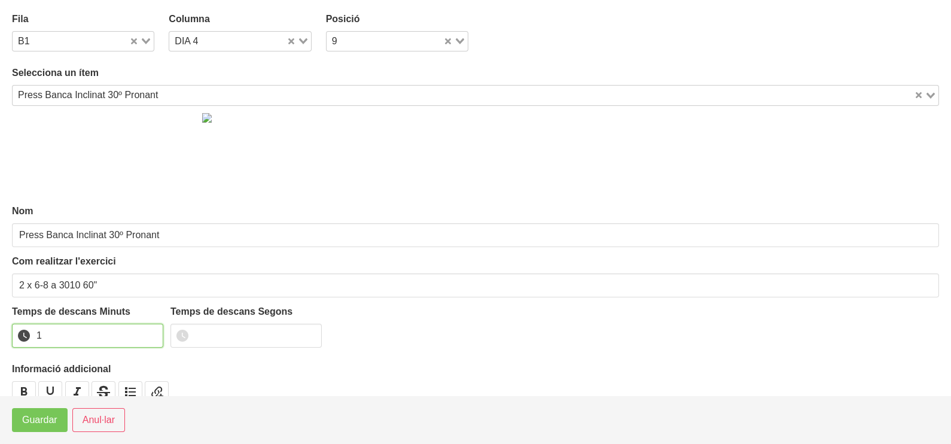
drag, startPoint x: 150, startPoint y: 329, endPoint x: 143, endPoint y: 337, distance: 10.1
type input "1"
click at [149, 331] on input "1" at bounding box center [87, 335] width 151 height 24
click at [59, 413] on button "Guardar" at bounding box center [40, 420] width 56 height 24
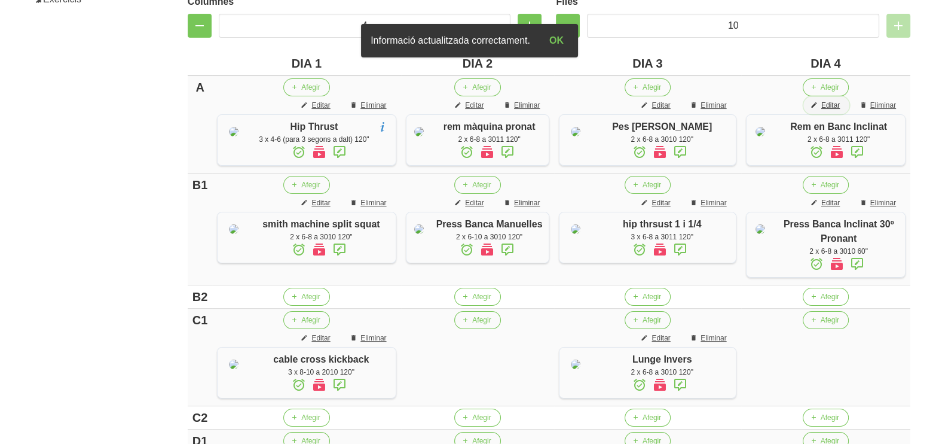
click at [832, 103] on span "Editar" at bounding box center [830, 105] width 19 height 11
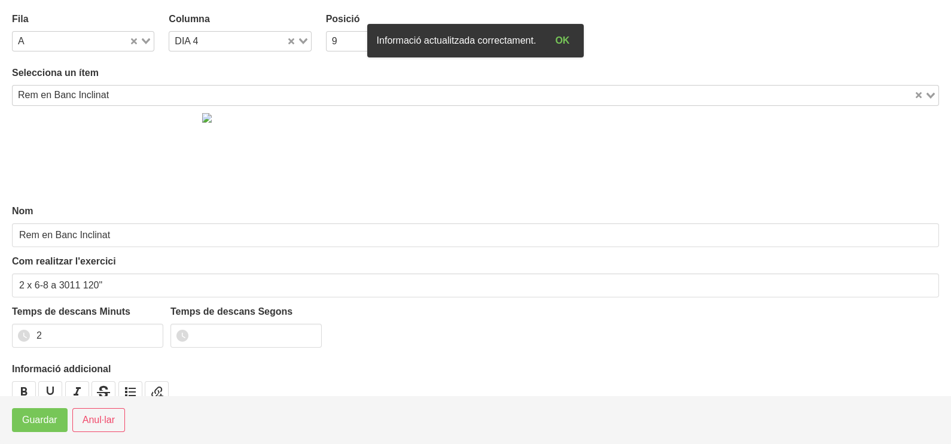
drag, startPoint x: 142, startPoint y: 41, endPoint x: 127, endPoint y: 51, distance: 17.9
click at [142, 42] on icon "Search for option" at bounding box center [146, 41] width 8 height 6
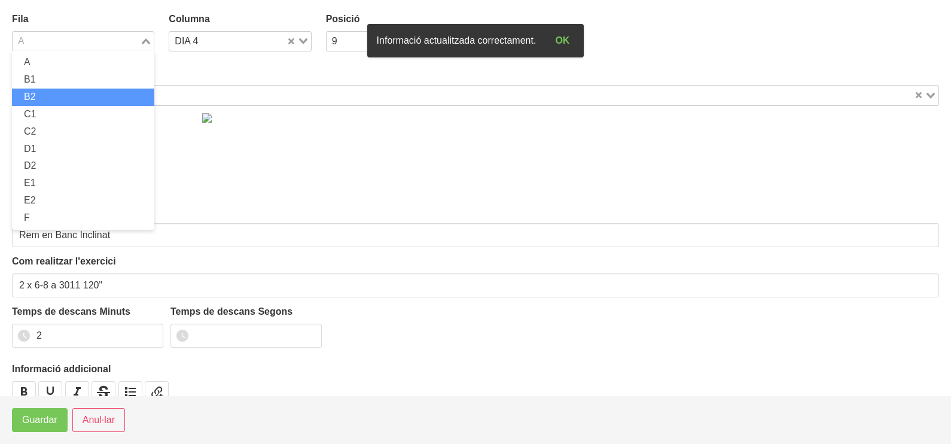
click at [71, 97] on li "B2" at bounding box center [83, 96] width 142 height 17
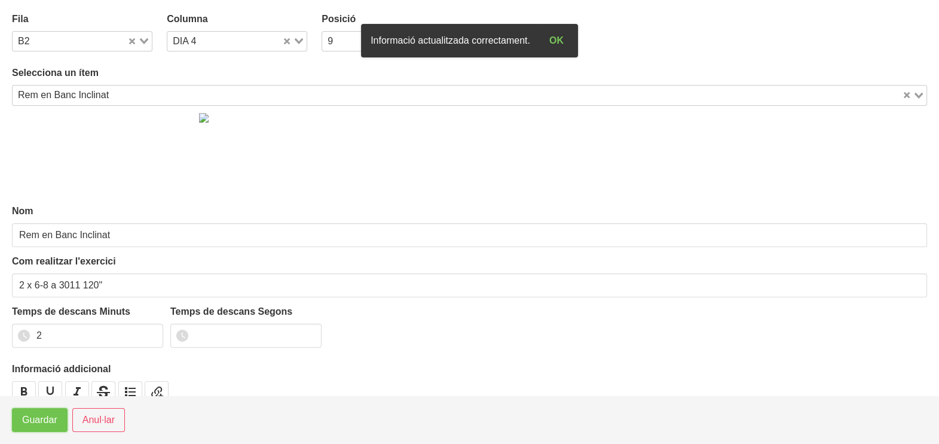
click at [42, 421] on span "Guardar" at bounding box center [39, 420] width 35 height 14
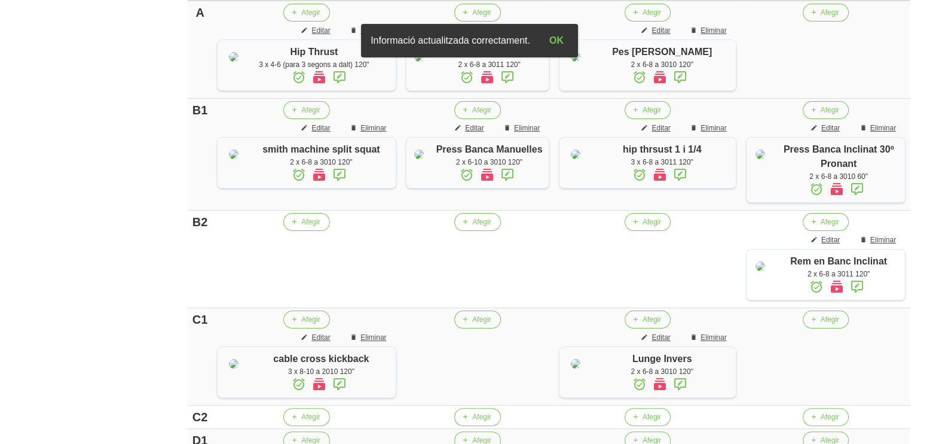
scroll to position [262, 0]
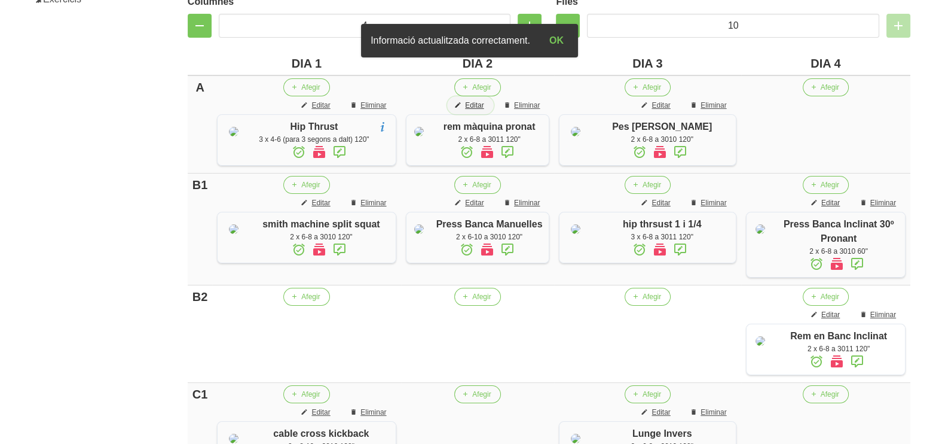
click at [484, 105] on span "Editar" at bounding box center [474, 105] width 19 height 11
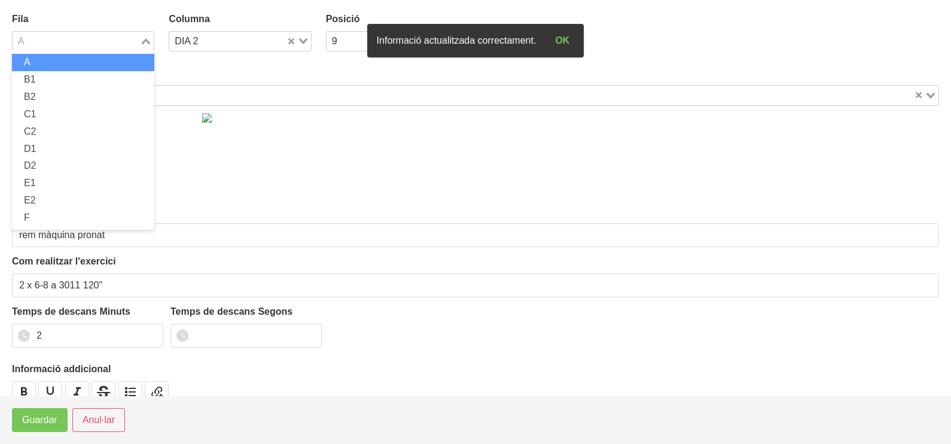
drag, startPoint x: 146, startPoint y: 38, endPoint x: 106, endPoint y: 71, distance: 51.9
click at [147, 39] on div "Loading..." at bounding box center [147, 40] width 14 height 17
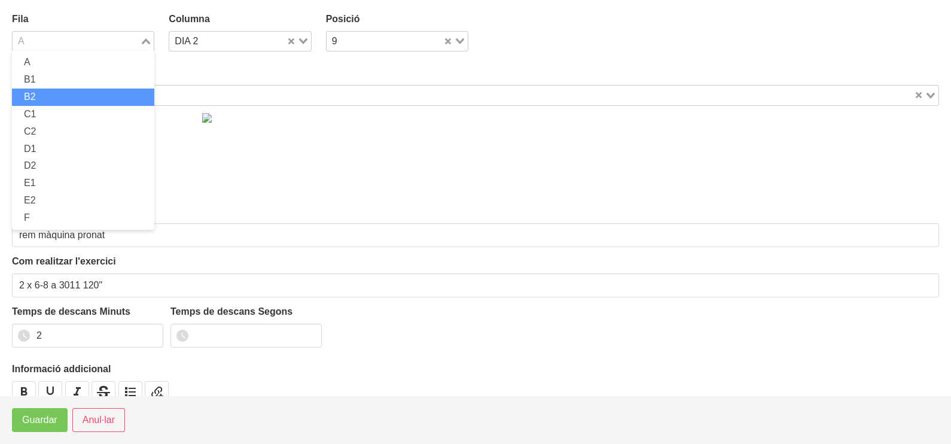
drag, startPoint x: 65, startPoint y: 96, endPoint x: 55, endPoint y: 135, distance: 40.2
click at [64, 97] on li "B2" at bounding box center [83, 96] width 142 height 17
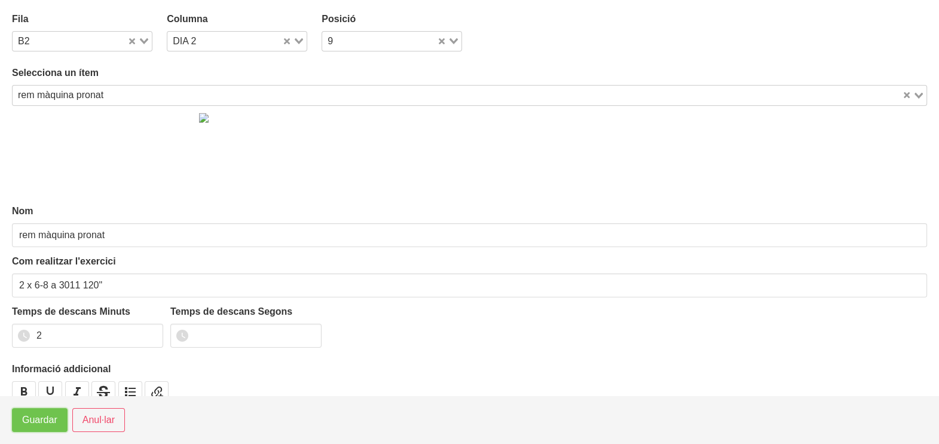
click at [33, 421] on span "Guardar" at bounding box center [39, 420] width 35 height 14
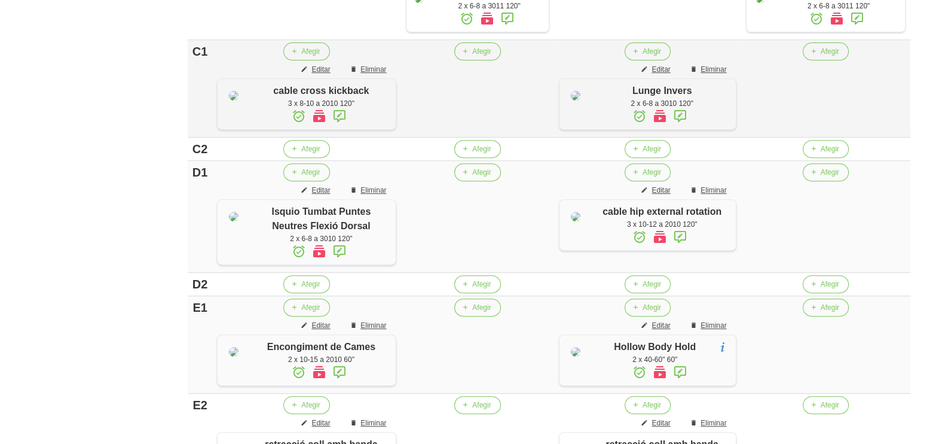
scroll to position [636, 0]
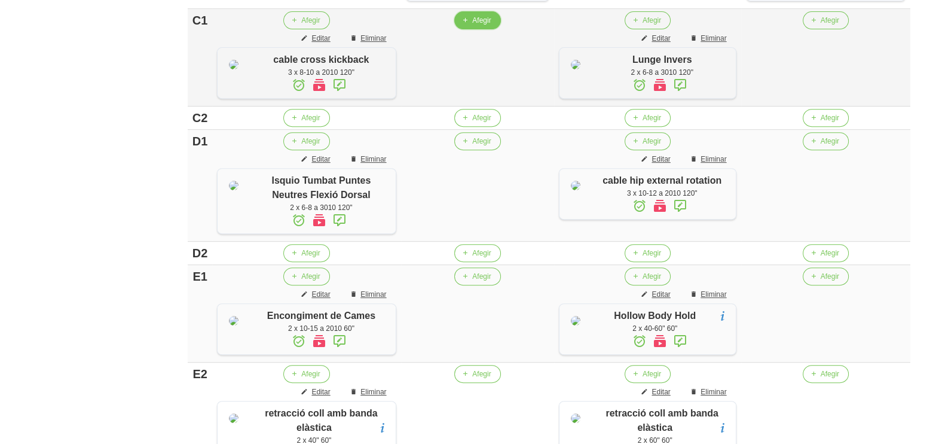
click at [491, 26] on span "Afegir" at bounding box center [481, 20] width 19 height 11
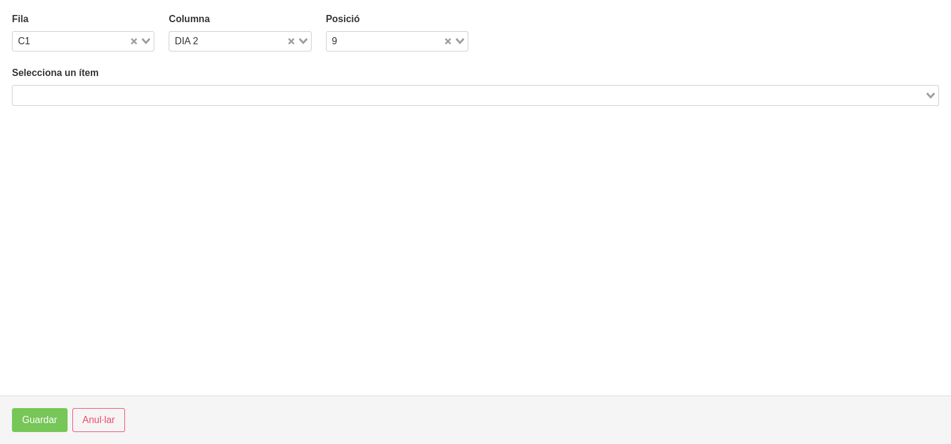
click at [224, 95] on input "Search for option" at bounding box center [468, 95] width 909 height 14
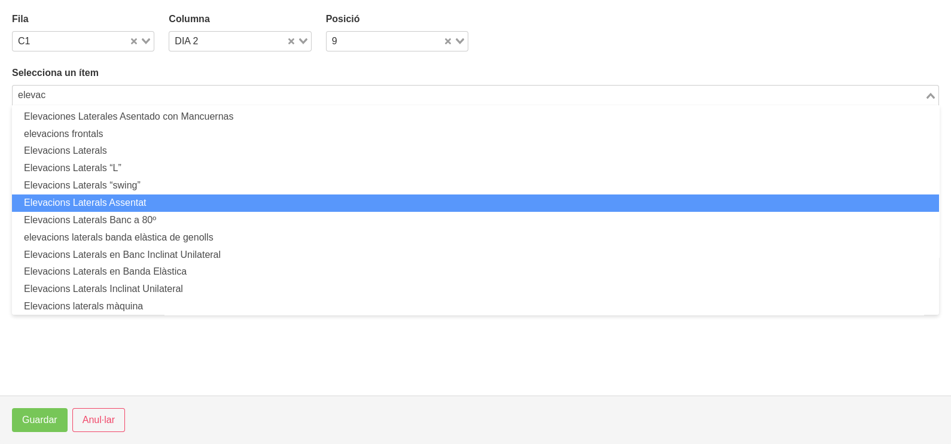
click at [158, 200] on li "Elevacions Laterals Assentat" at bounding box center [475, 202] width 927 height 17
type input "elevac"
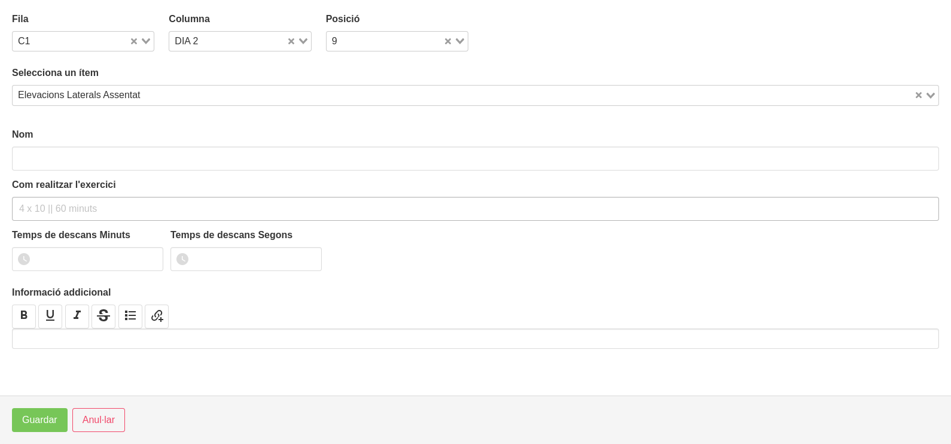
type input "Elevacions Laterals Assentat"
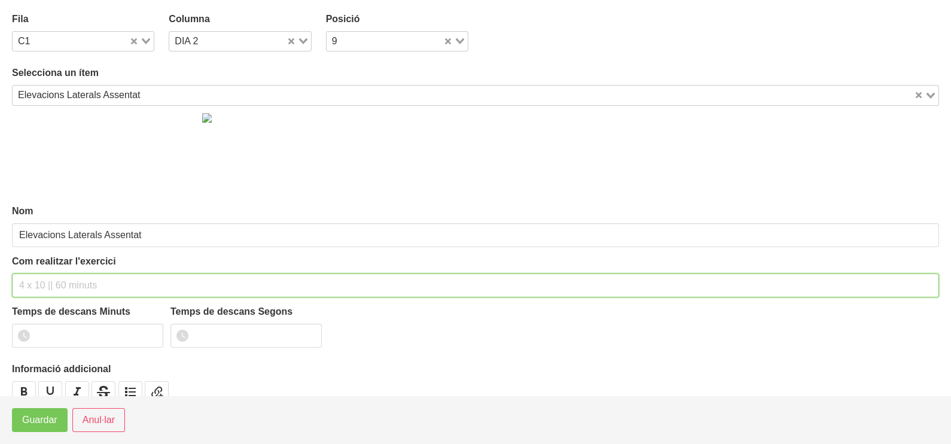
click at [55, 273] on input "text" at bounding box center [475, 285] width 927 height 24
type input "2 x 8-10 a 2010 120""
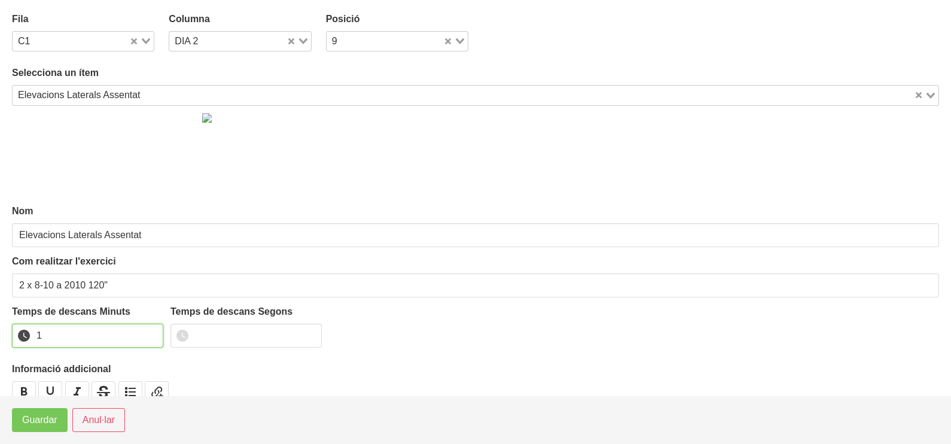
click at [152, 332] on input "1" at bounding box center [87, 335] width 151 height 24
drag, startPoint x: 152, startPoint y: 332, endPoint x: 72, endPoint y: 383, distance: 95.4
type input "2"
click at [143, 337] on input "2" at bounding box center [87, 335] width 151 height 24
click at [50, 420] on span "Guardar" at bounding box center [39, 420] width 35 height 14
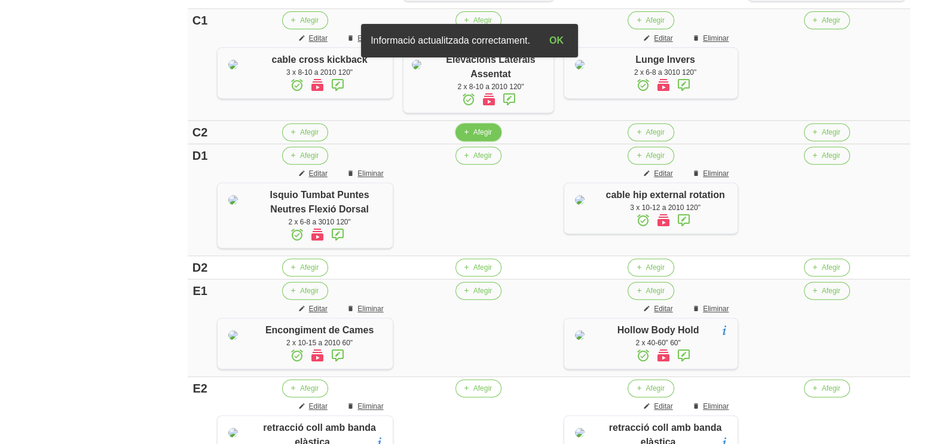
click at [488, 138] on span "Afegir" at bounding box center [482, 132] width 19 height 11
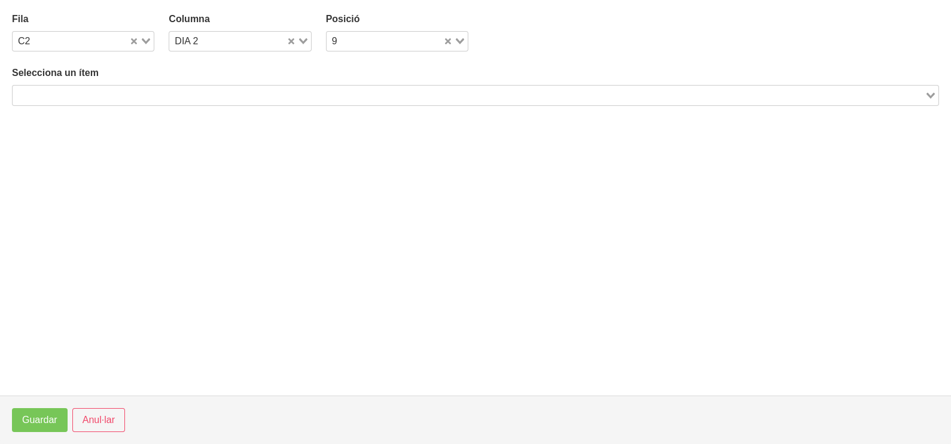
drag, startPoint x: 364, startPoint y: 96, endPoint x: 358, endPoint y: 94, distance: 6.2
click at [359, 94] on input "Search for option" at bounding box center [468, 95] width 909 height 14
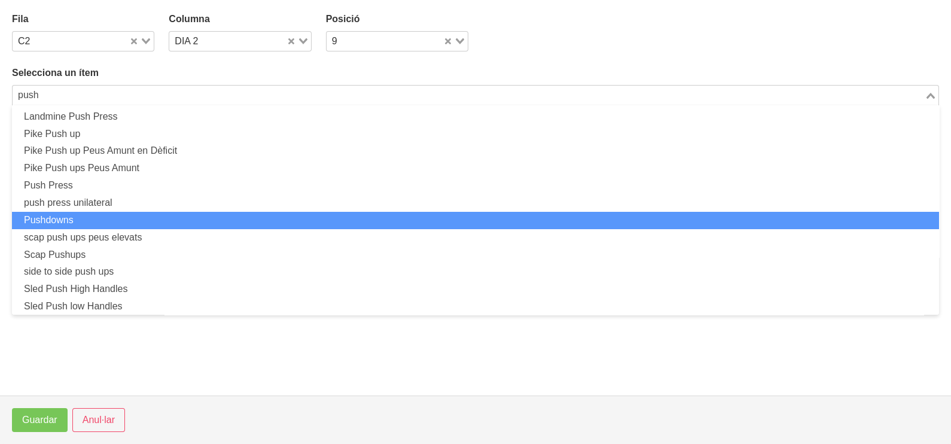
click at [129, 217] on li "Pushdowns" at bounding box center [475, 220] width 927 height 17
type input "push"
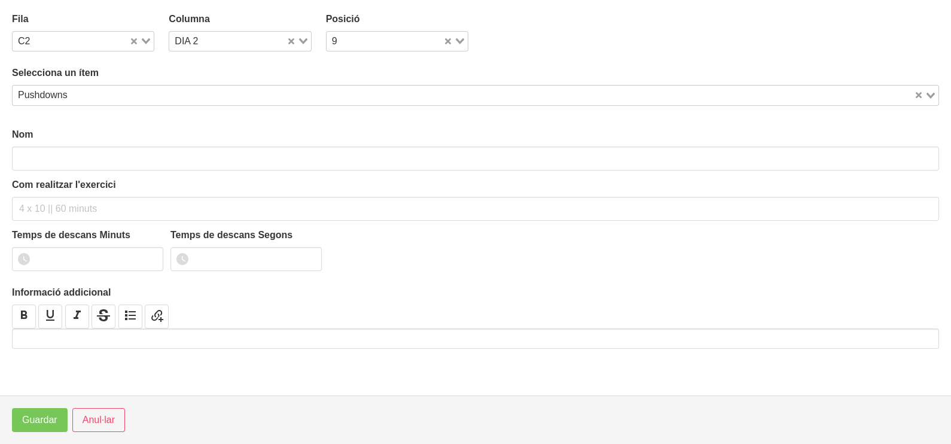
type input "Pushdowns"
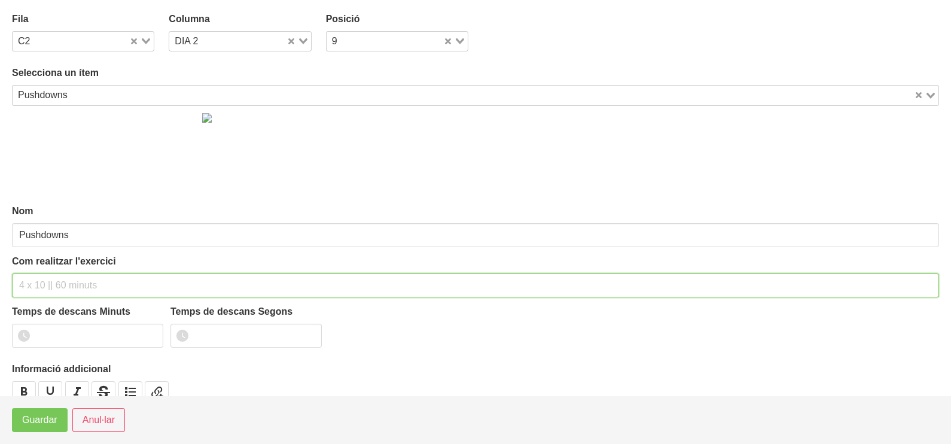
click at [43, 281] on input "text" at bounding box center [475, 285] width 927 height 24
type input "2 x 8-10 (barra recta curta) 60""
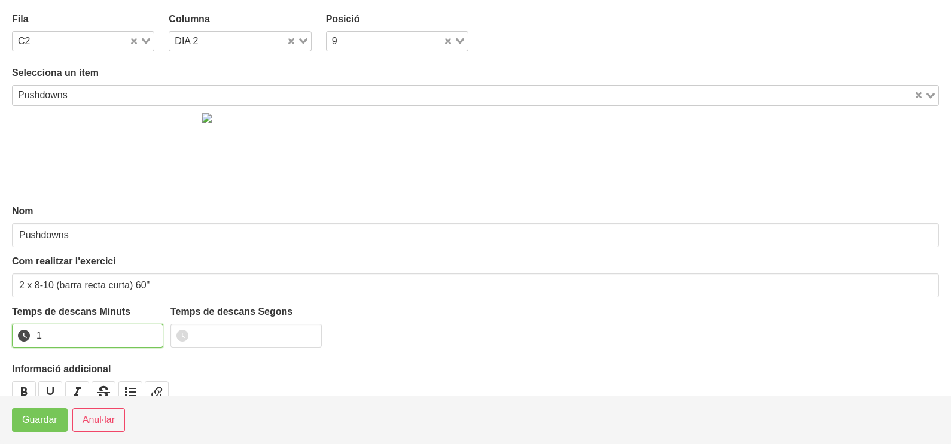
drag, startPoint x: 152, startPoint y: 332, endPoint x: 107, endPoint y: 363, distance: 54.6
type input "1"
click at [144, 335] on input "1" at bounding box center [87, 335] width 151 height 24
click at [29, 427] on span "Guardar" at bounding box center [39, 420] width 35 height 14
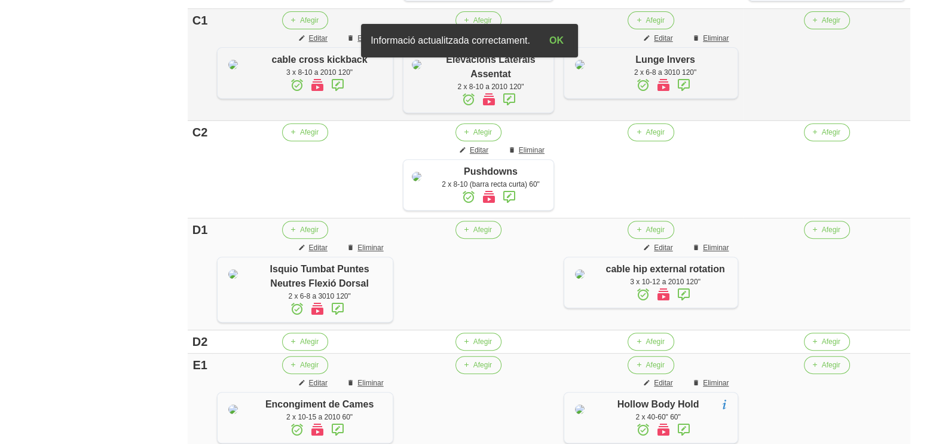
click at [488, 44] on span "Editar" at bounding box center [479, 38] width 19 height 11
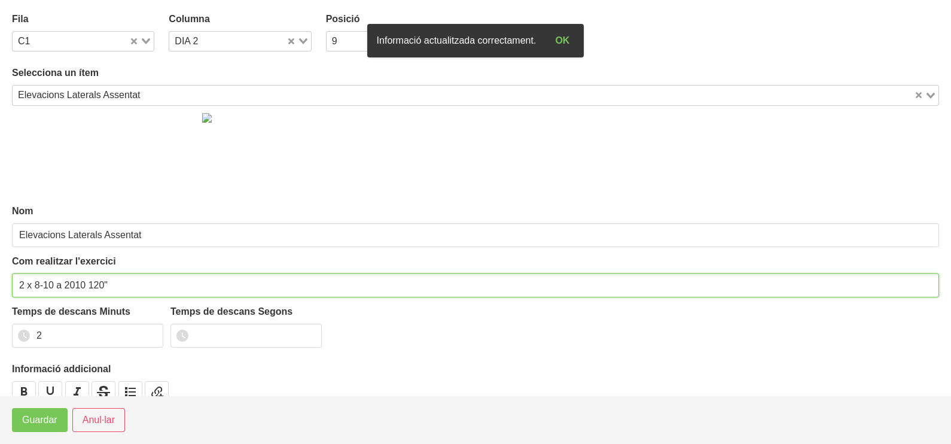
drag, startPoint x: 99, startPoint y: 280, endPoint x: 92, endPoint y: 286, distance: 8.5
click at [90, 287] on input "2 x 8-10 a 2010 120"" at bounding box center [475, 285] width 927 height 24
type input "2 x 8-10 a 2010 60""
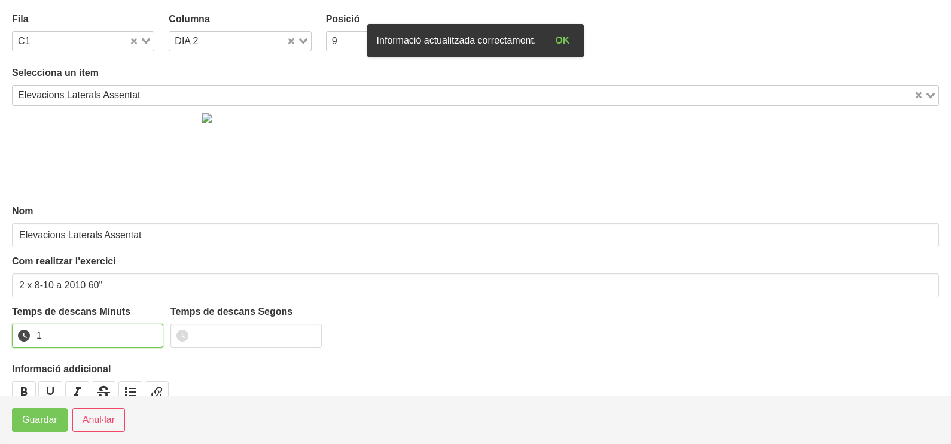
drag, startPoint x: 151, startPoint y: 338, endPoint x: 79, endPoint y: 381, distance: 84.0
type input "1"
click at [149, 338] on input "1" at bounding box center [87, 335] width 151 height 24
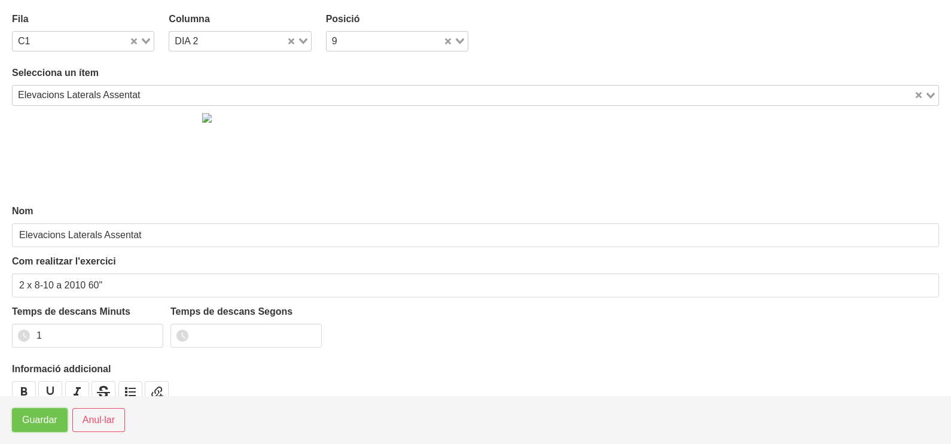
click at [42, 414] on span "Guardar" at bounding box center [39, 420] width 35 height 14
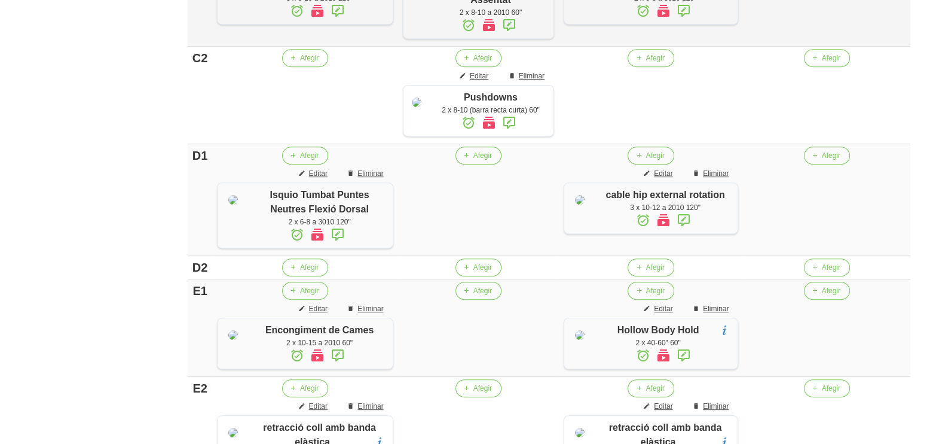
scroll to position [711, 0]
click at [484, 164] on button "Afegir" at bounding box center [479, 155] width 46 height 18
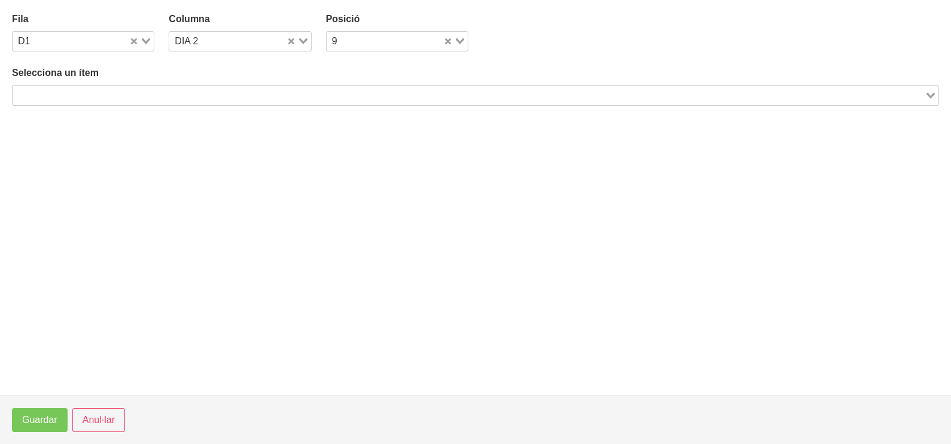
click at [175, 94] on input "Search for option" at bounding box center [468, 95] width 909 height 14
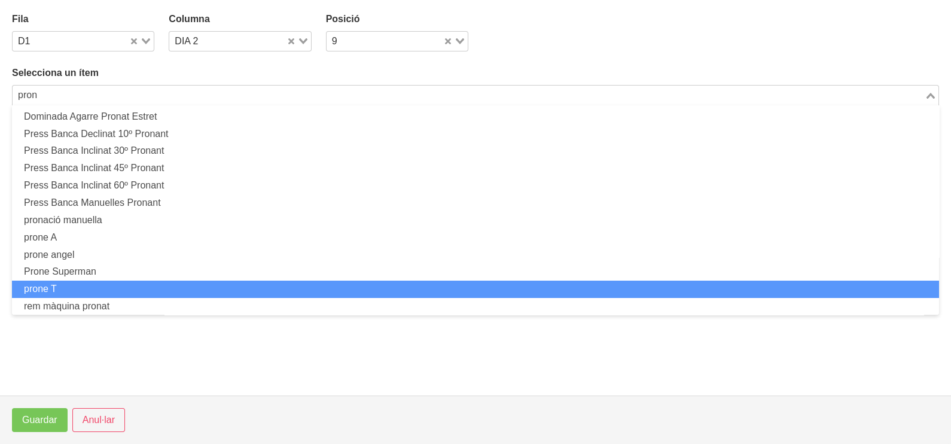
click at [70, 286] on li "prone T" at bounding box center [475, 288] width 927 height 17
type input "pron"
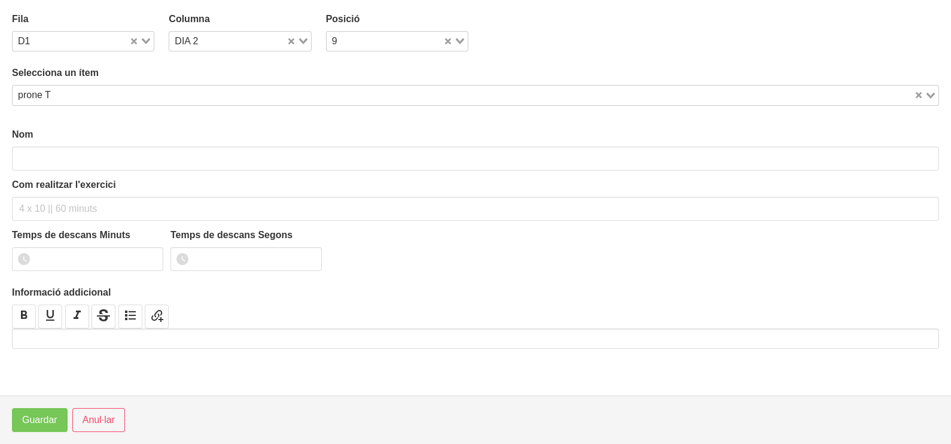
type input "prone T"
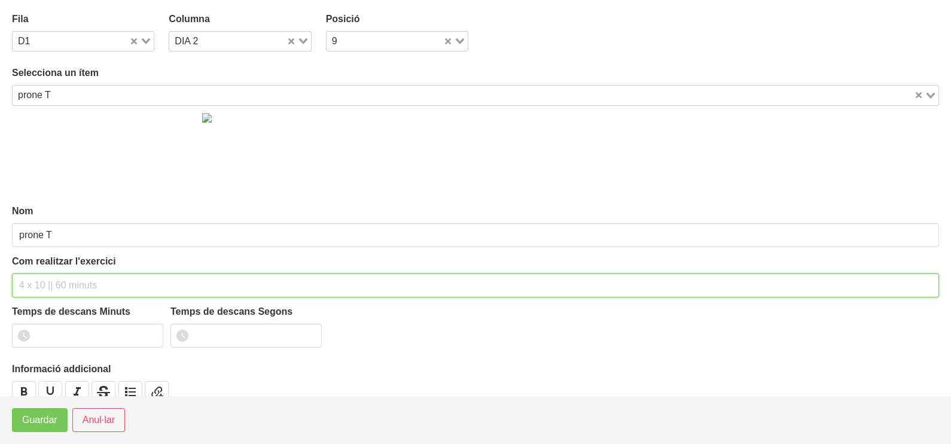
drag, startPoint x: 42, startPoint y: 283, endPoint x: 77, endPoint y: 213, distance: 78.9
click at [50, 273] on input "text" at bounding box center [475, 285] width 927 height 24
type input "3 x 8-10 a 2011 60""
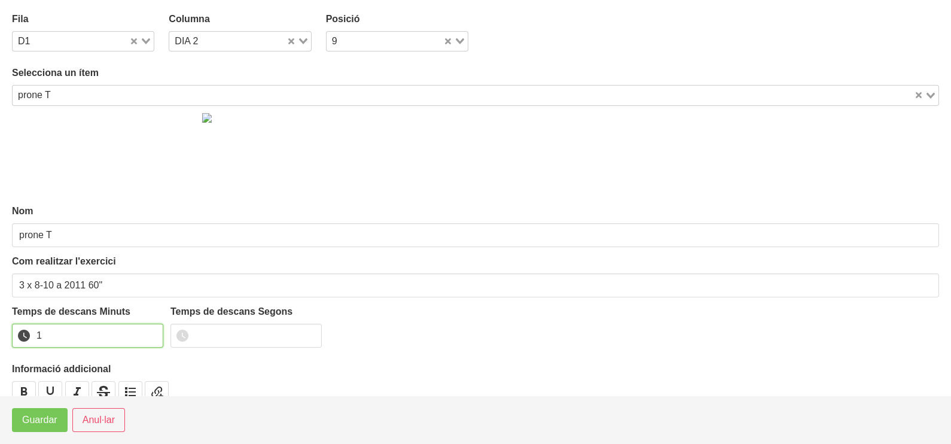
type input "1"
click at [149, 334] on input "1" at bounding box center [87, 335] width 151 height 24
click at [45, 413] on span "Guardar" at bounding box center [39, 420] width 35 height 14
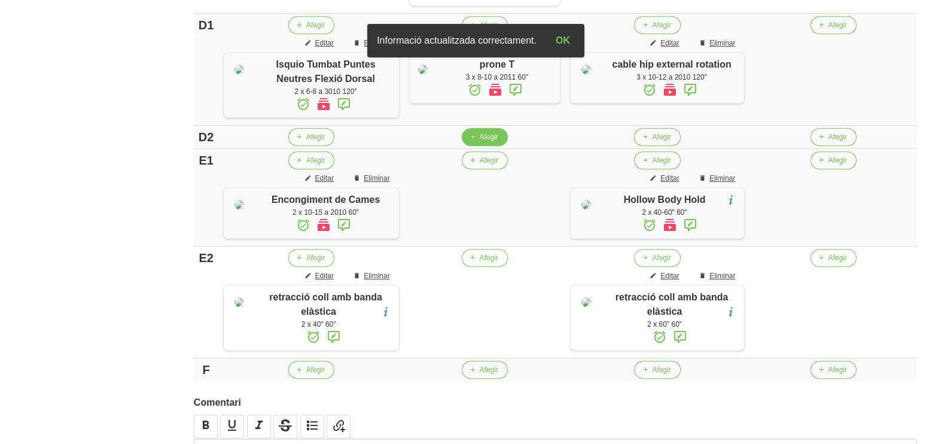
scroll to position [935, 0]
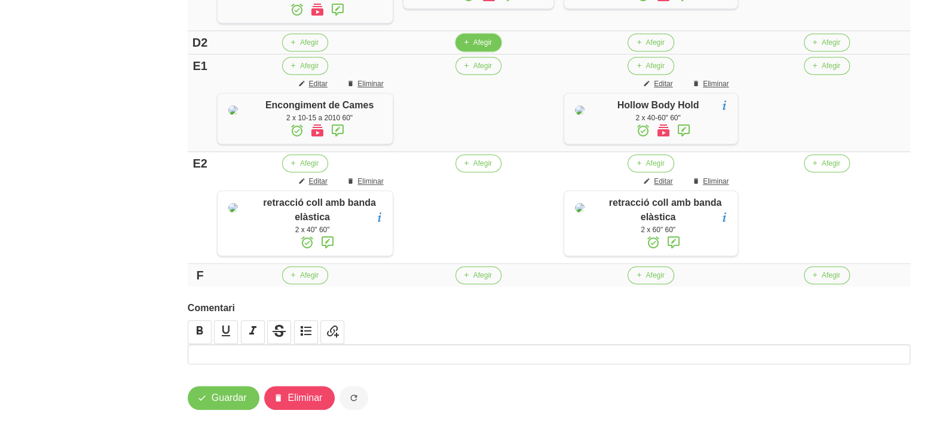
click at [488, 48] on span "Afegir" at bounding box center [482, 42] width 19 height 11
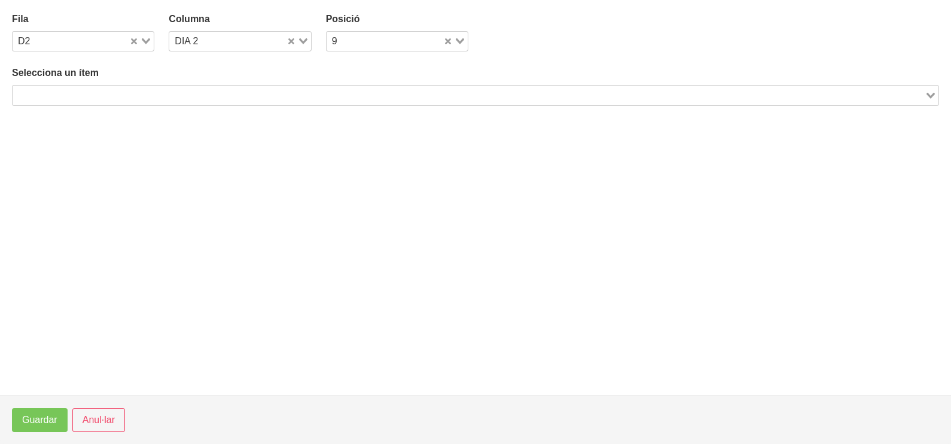
click at [143, 90] on input "Search for option" at bounding box center [468, 95] width 909 height 14
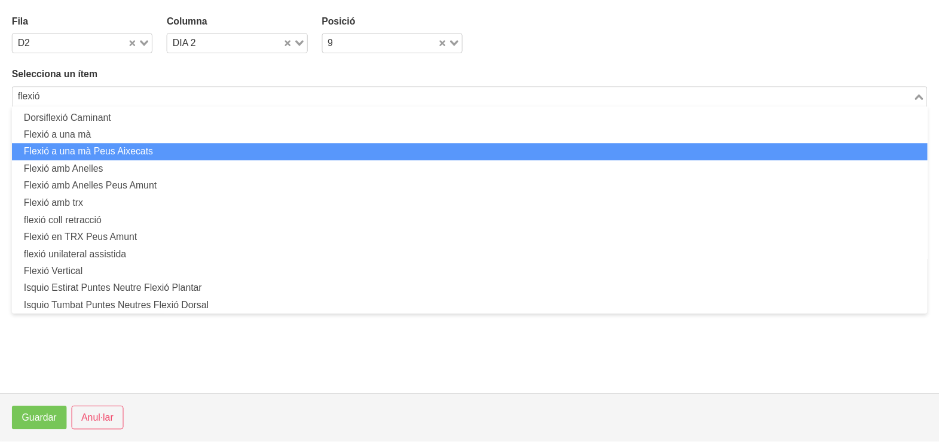
scroll to position [0, 0]
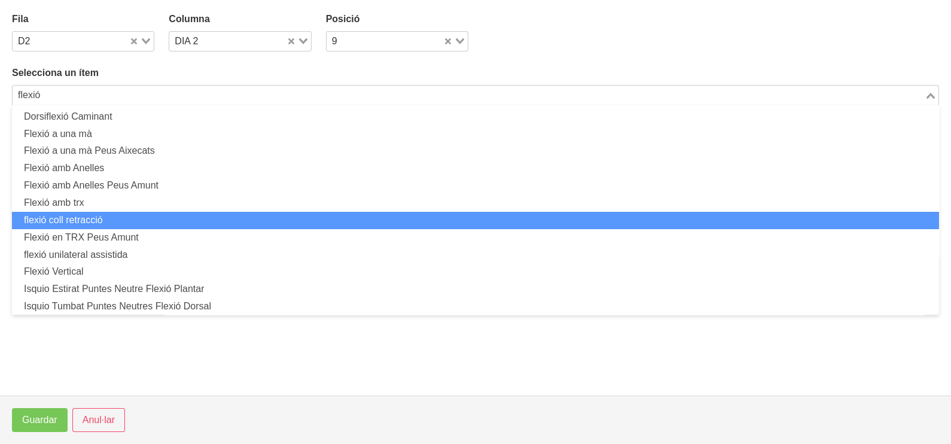
click at [98, 221] on li "flexió coll retracció" at bounding box center [475, 220] width 927 height 17
type input "flexió"
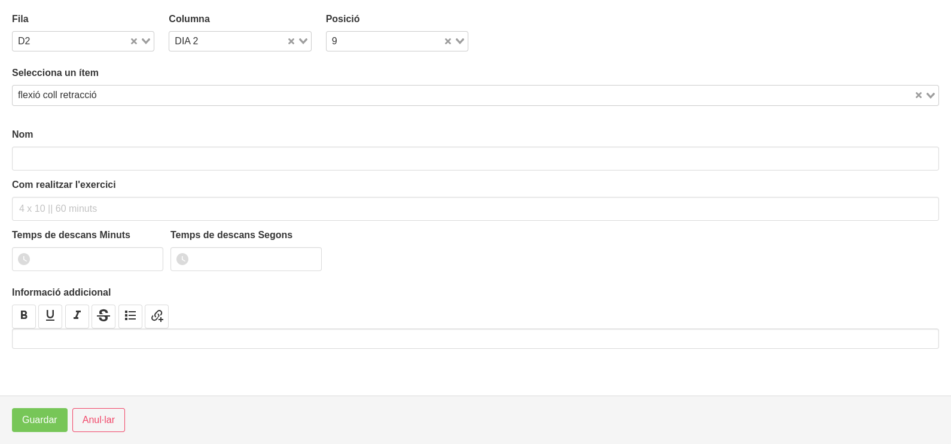
type input "flexió coll retracció"
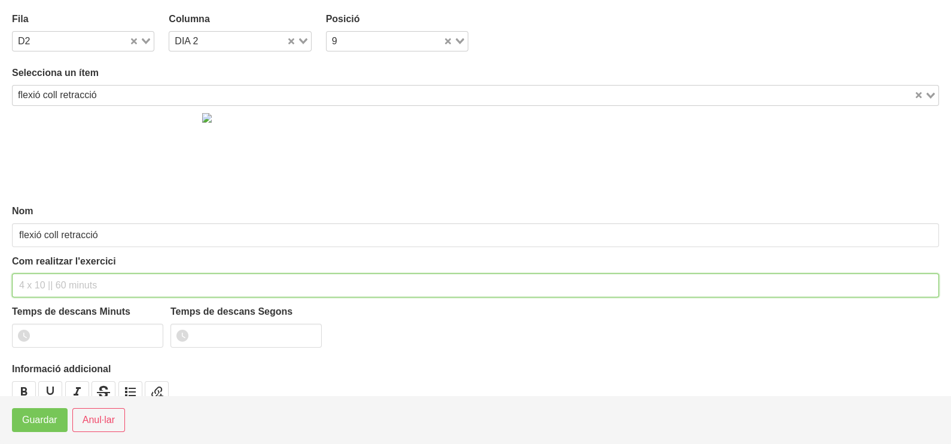
drag, startPoint x: 35, startPoint y: 288, endPoint x: 68, endPoint y: 201, distance: 92.5
click at [41, 279] on input "text" at bounding box center [475, 285] width 927 height 24
click at [8, 282] on section "Fila D2 Loading... Columna DIA 2 Loading... Posició 9 Loading... Selecciona un …" at bounding box center [475, 197] width 951 height 395
drag, startPoint x: 65, startPoint y: 282, endPoint x: 84, endPoint y: 216, distance: 68.5
click at [68, 277] on input "3 x" at bounding box center [475, 285] width 927 height 24
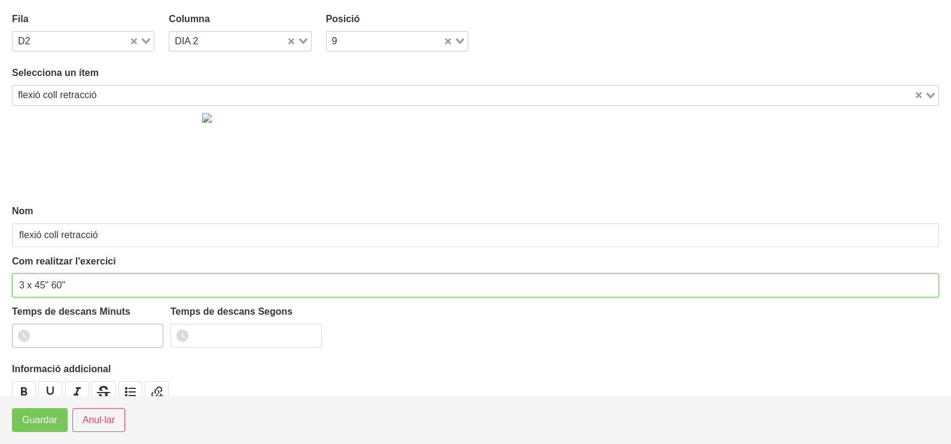
type input "3 x 45" 60""
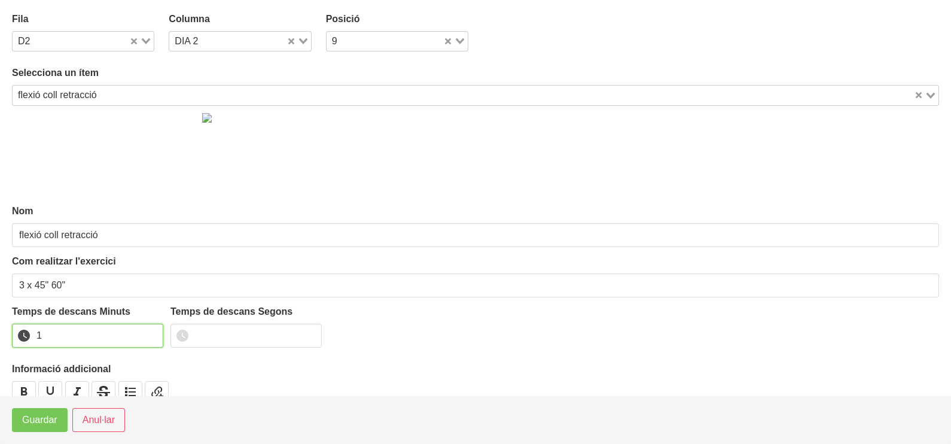
drag, startPoint x: 152, startPoint y: 331, endPoint x: 101, endPoint y: 373, distance: 66.7
type input "1"
click at [151, 332] on input "1" at bounding box center [87, 335] width 151 height 24
click at [49, 420] on span "Guardar" at bounding box center [39, 420] width 35 height 14
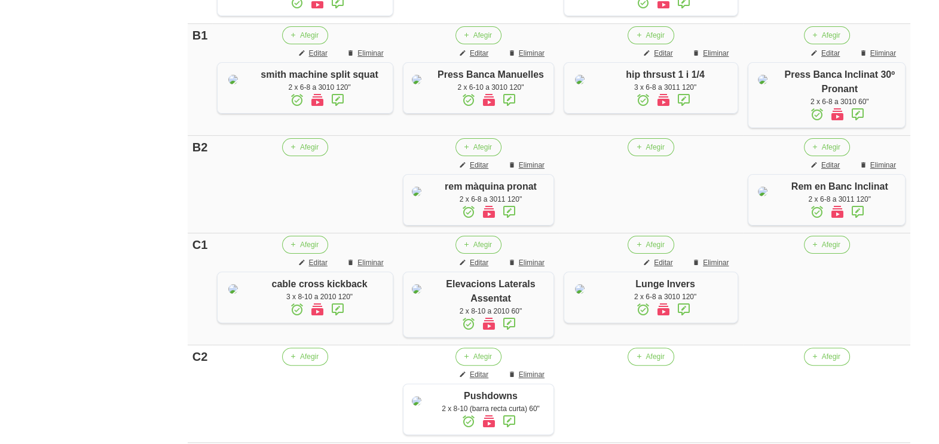
scroll to position [561, 0]
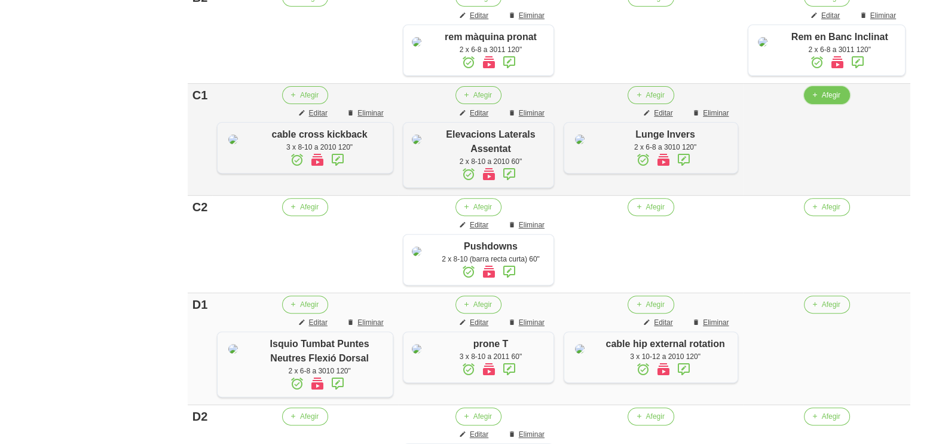
click at [822, 104] on button "Afegir" at bounding box center [827, 95] width 46 height 18
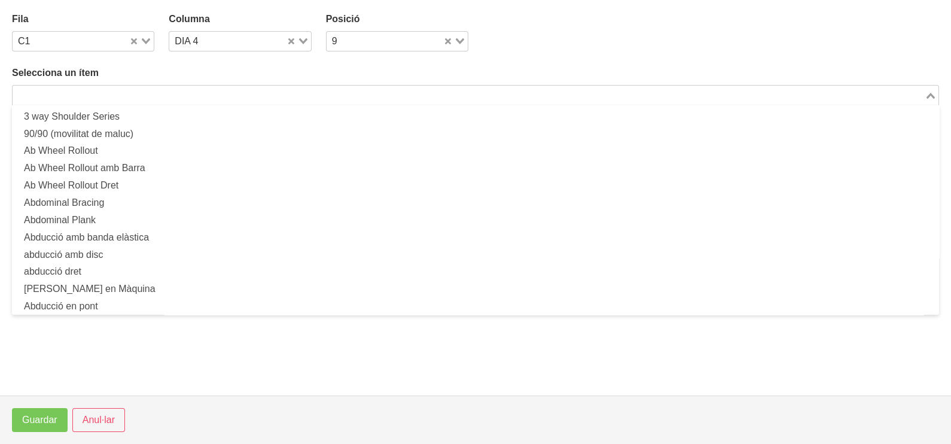
click at [138, 98] on input "Search for option" at bounding box center [468, 95] width 909 height 14
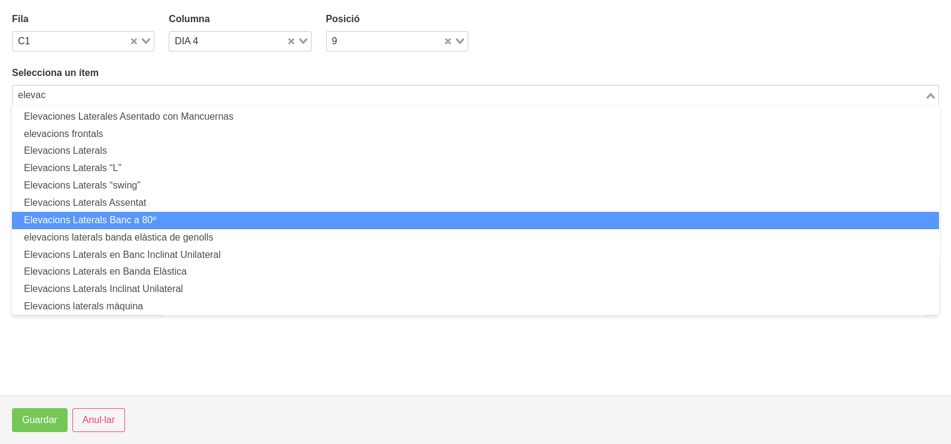
click at [146, 222] on li "Elevacions Laterals Banc a 80º" at bounding box center [475, 220] width 927 height 17
type input "elevac"
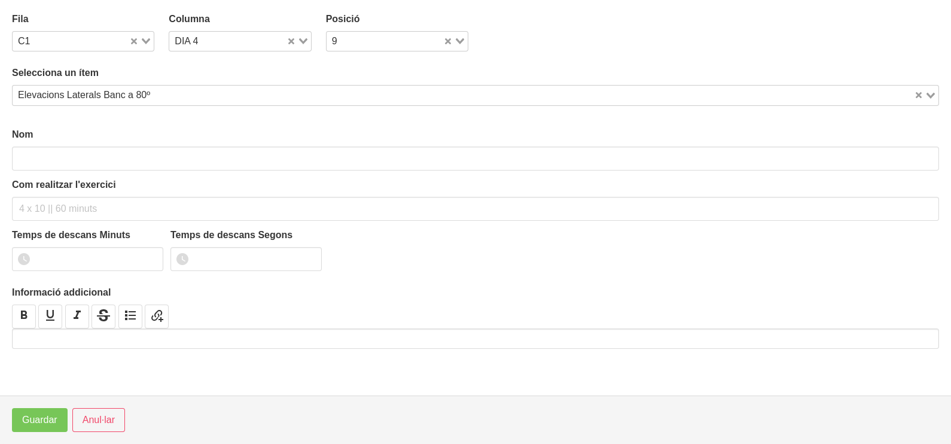
type input "Elevacions Laterals Banc a 80º"
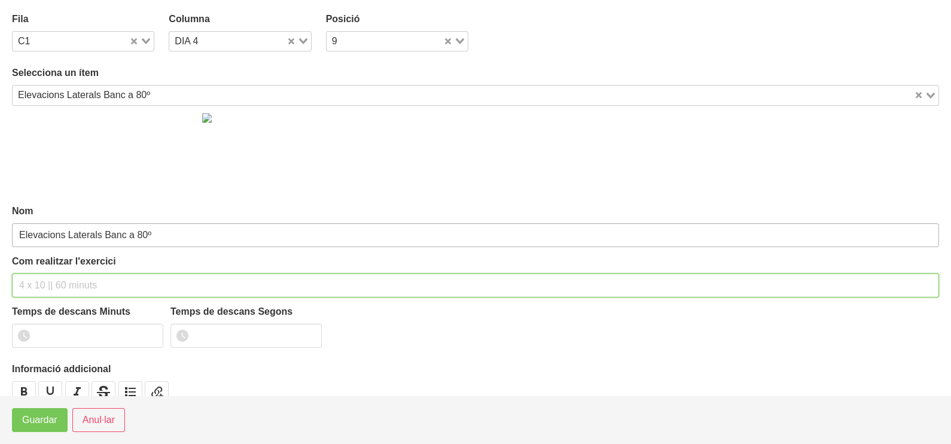
drag, startPoint x: 42, startPoint y: 285, endPoint x: 60, endPoint y: 228, distance: 60.3
click at [48, 270] on div "Com realitzar l'exercici" at bounding box center [475, 275] width 927 height 43
type input "3"
type input "2 x 8-10 a 2010 60""
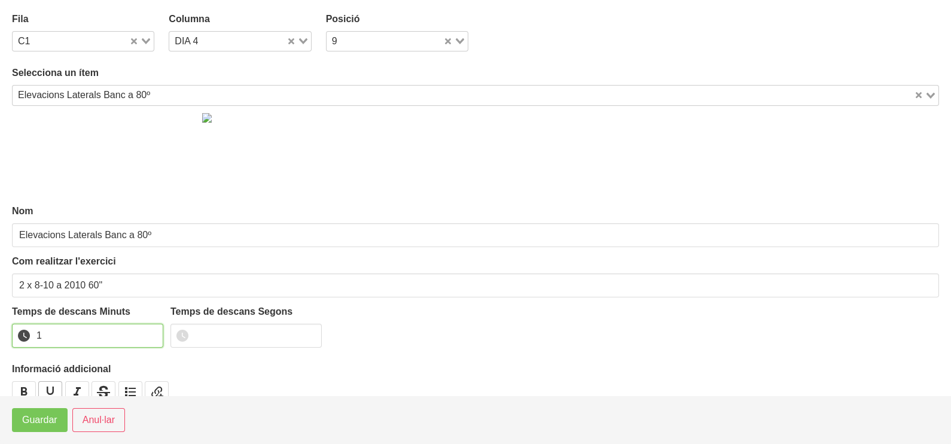
drag, startPoint x: 151, startPoint y: 330, endPoint x: 62, endPoint y: 386, distance: 105.0
type input "1"
click at [146, 335] on input "1" at bounding box center [87, 335] width 151 height 24
click at [51, 418] on span "Guardar" at bounding box center [39, 420] width 35 height 14
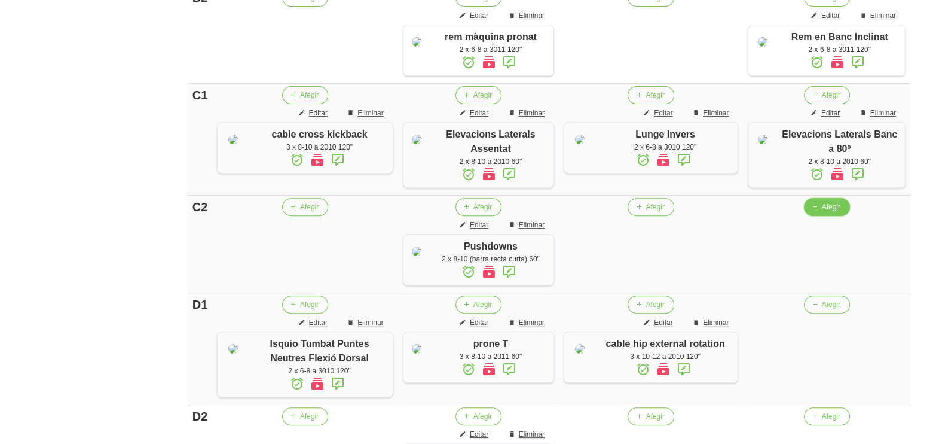
click at [822, 212] on span "Afegir" at bounding box center [831, 206] width 19 height 11
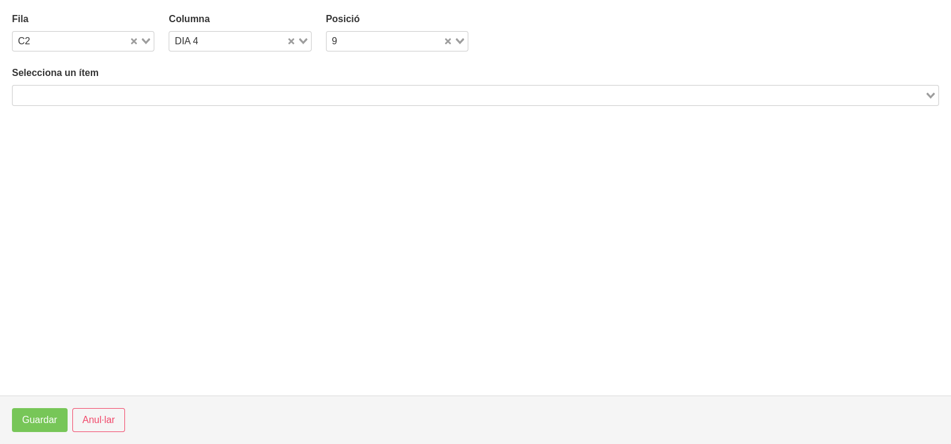
click at [268, 93] on input "Search for option" at bounding box center [468, 95] width 909 height 14
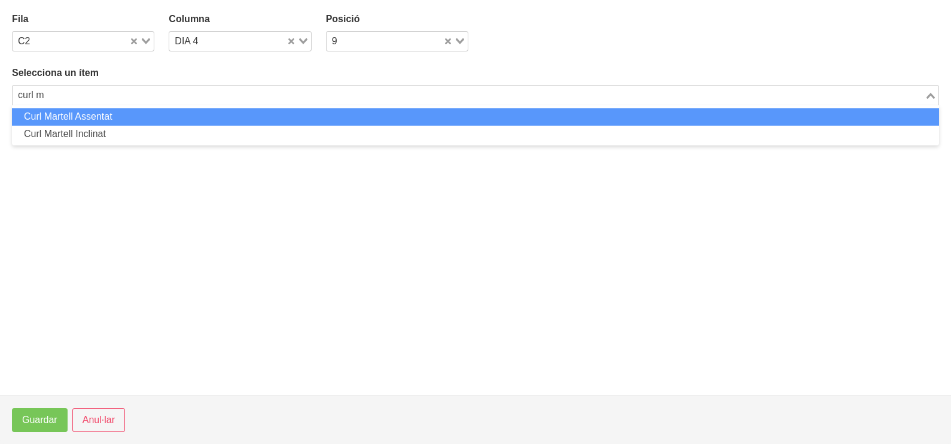
click at [198, 112] on li "Curl Martell Assentat" at bounding box center [475, 116] width 927 height 17
type input "curl m"
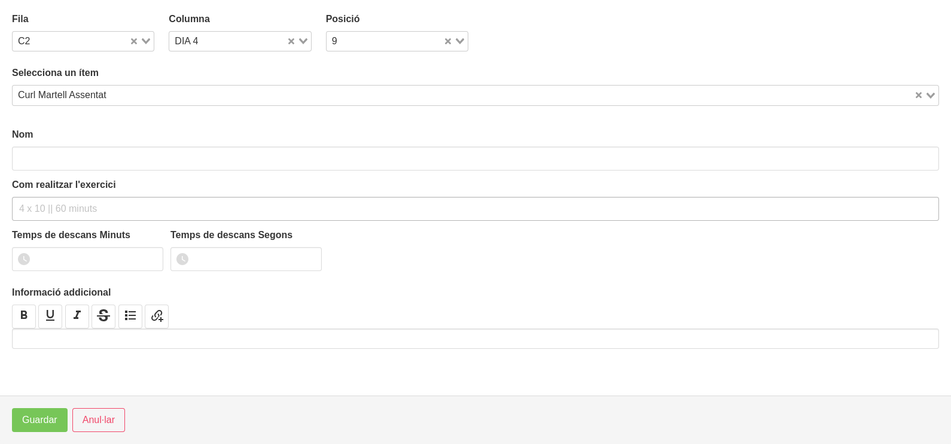
type input "Curl Martell Assentat"
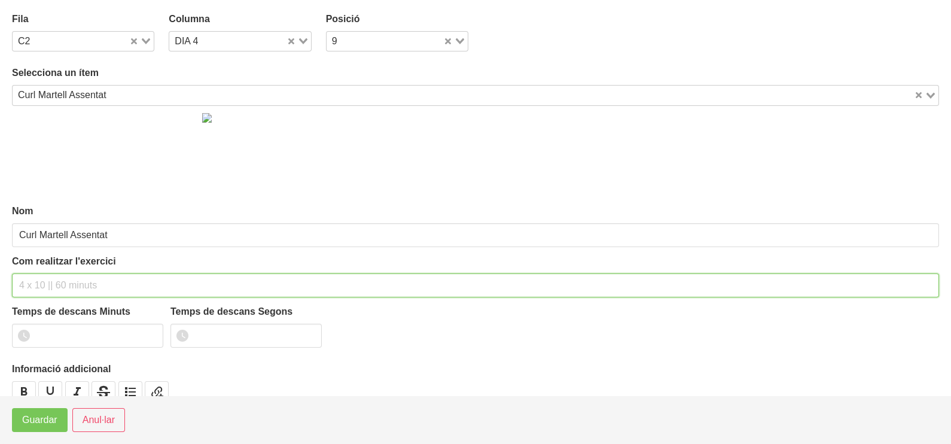
click at [54, 276] on input "text" at bounding box center [475, 285] width 927 height 24
type input "2 x 6-8 a 3010 60""
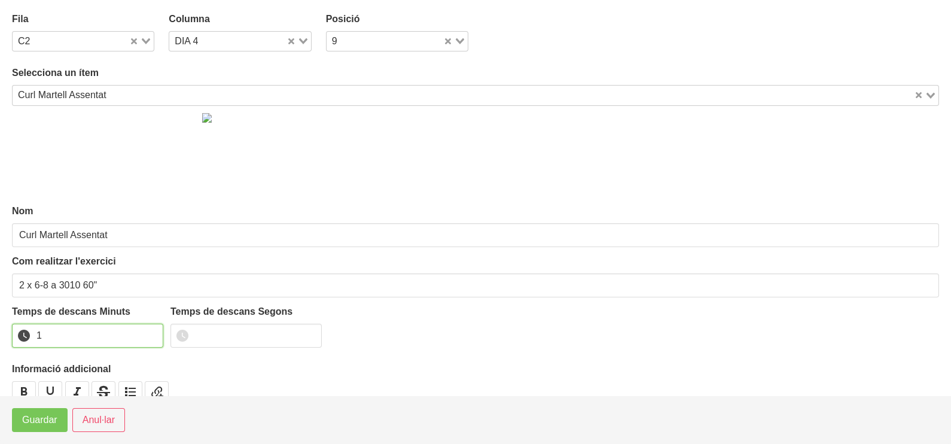
drag, startPoint x: 152, startPoint y: 331, endPoint x: 84, endPoint y: 374, distance: 80.6
type input "1"
click at [142, 335] on input "1" at bounding box center [87, 335] width 151 height 24
click at [54, 411] on button "Guardar" at bounding box center [40, 420] width 56 height 24
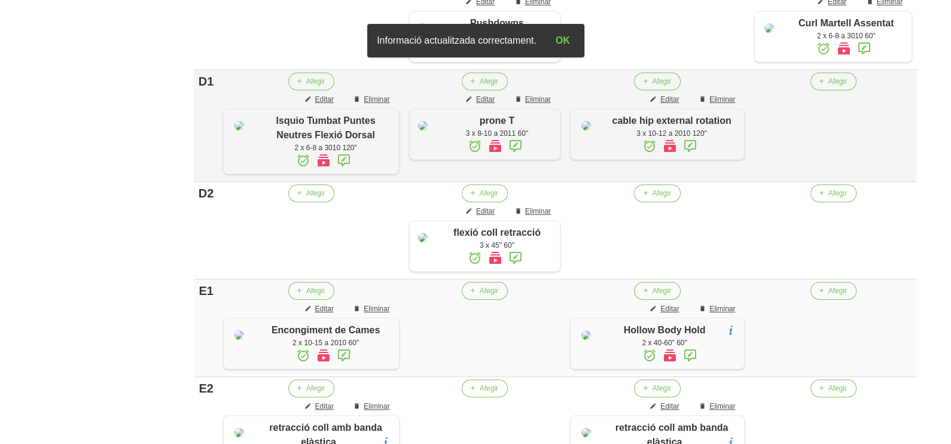
scroll to position [786, 0]
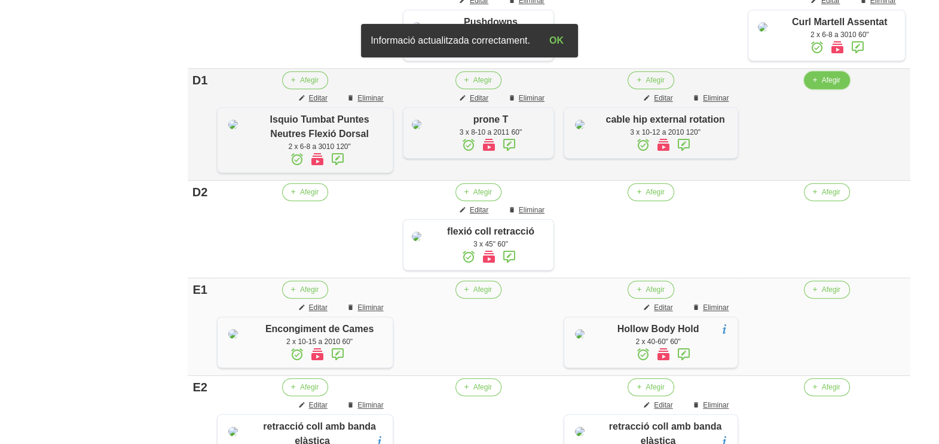
click at [811, 89] on button "Afegir" at bounding box center [827, 80] width 46 height 18
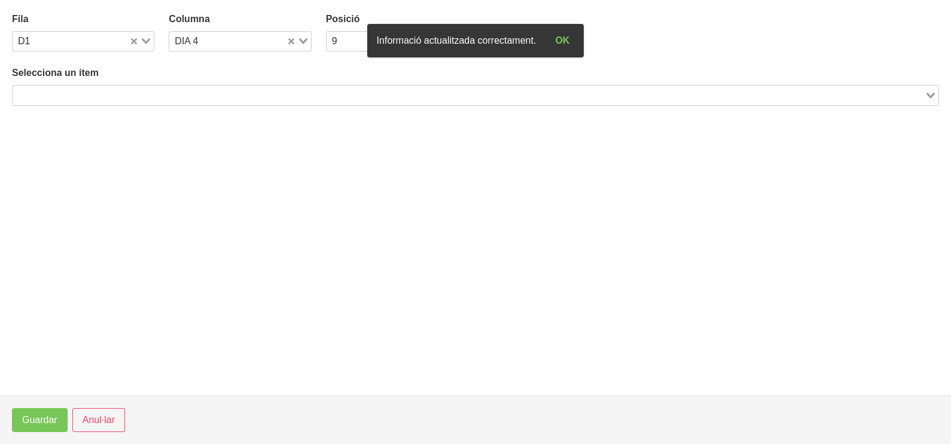
click at [188, 90] on input "Search for option" at bounding box center [468, 95] width 909 height 14
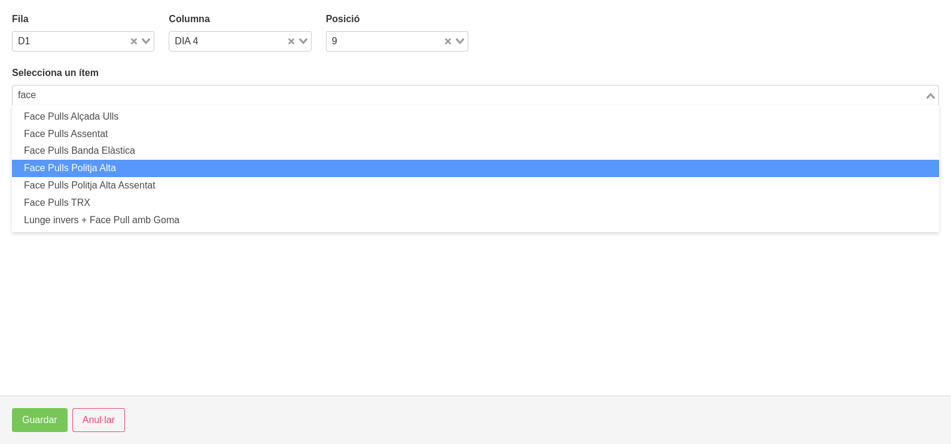
click at [128, 167] on li "Face Pulls Politja Alta" at bounding box center [475, 168] width 927 height 17
type input "face"
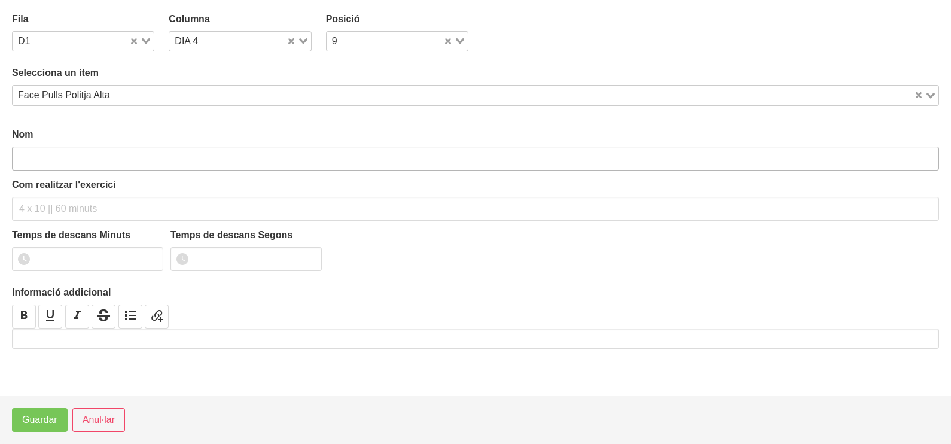
type input "Face Pulls Politja Alta"
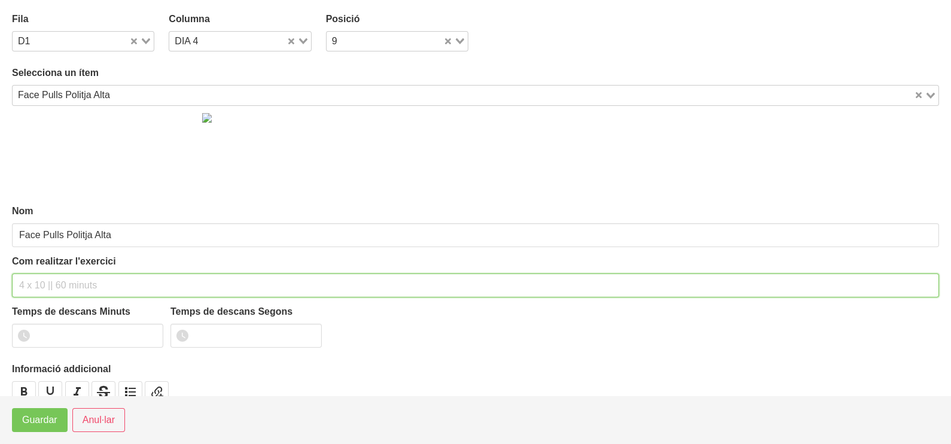
click at [51, 277] on input "text" at bounding box center [475, 285] width 927 height 24
type input "2 x 10-15 a 2011 60""
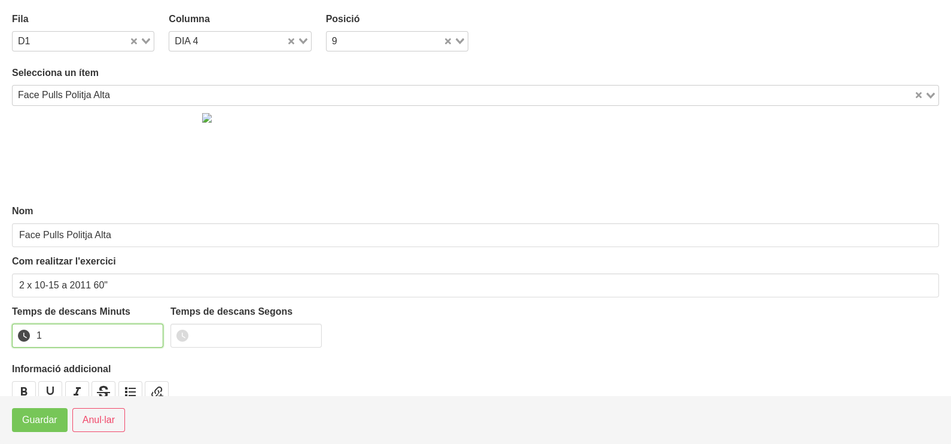
drag, startPoint x: 151, startPoint y: 332, endPoint x: 87, endPoint y: 384, distance: 82.4
type input "1"
click at [148, 337] on input "1" at bounding box center [87, 335] width 151 height 24
click at [32, 421] on span "Guardar" at bounding box center [39, 420] width 35 height 14
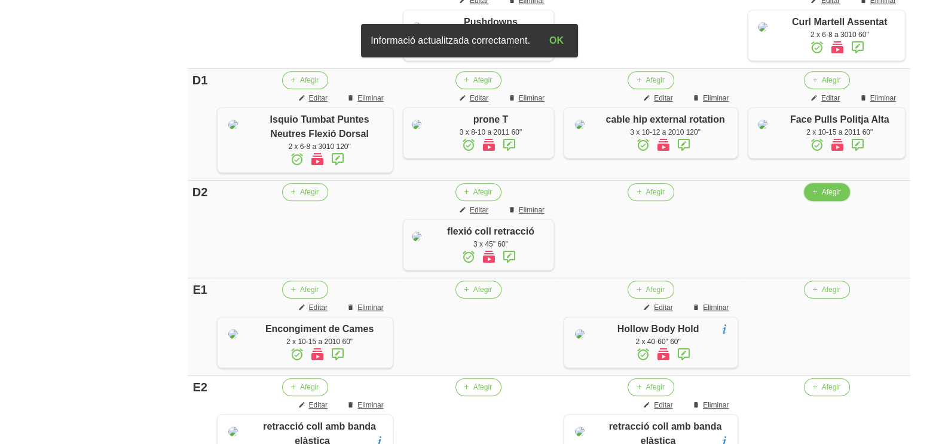
click at [830, 197] on span "Afegir" at bounding box center [831, 192] width 19 height 11
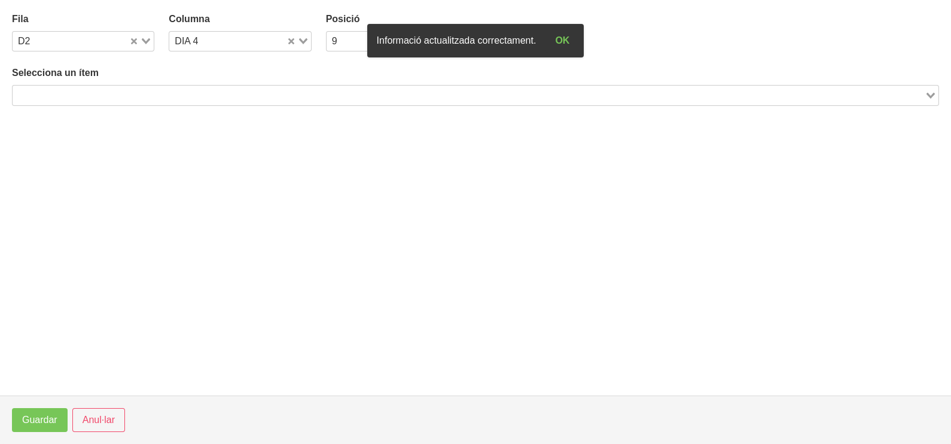
click at [141, 95] on input "Search for option" at bounding box center [468, 95] width 909 height 14
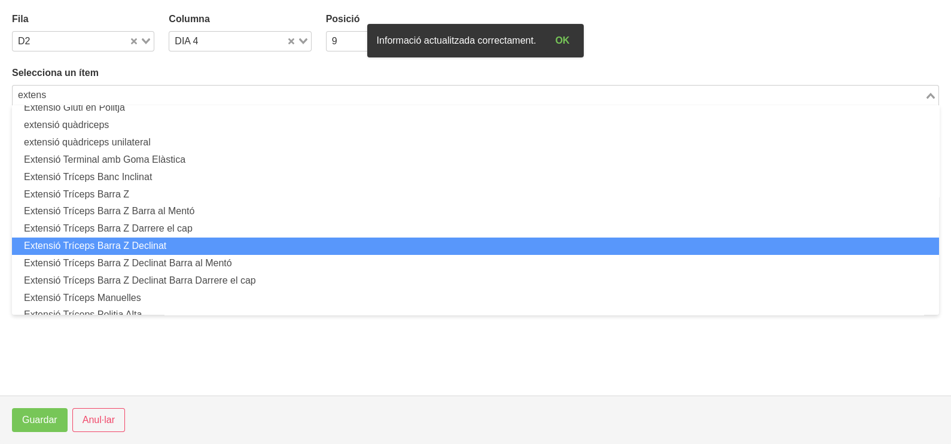
scroll to position [149, 0]
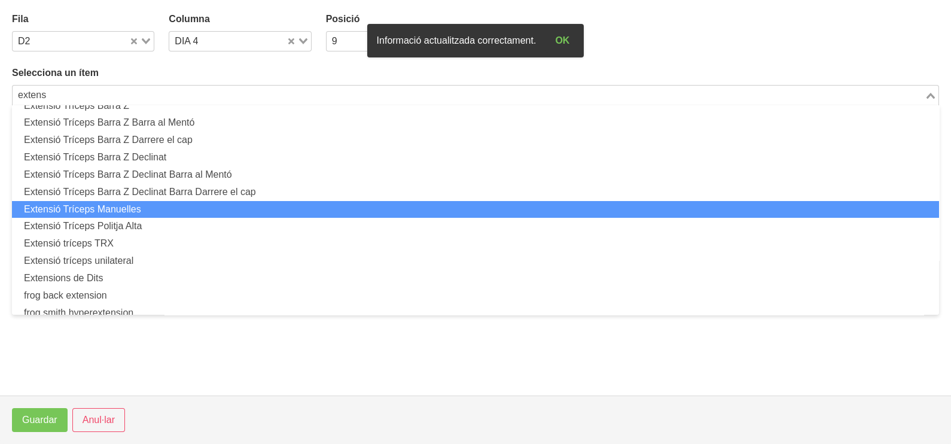
click at [149, 201] on li "Extensió Tríceps Manuelles" at bounding box center [475, 209] width 927 height 17
type input "extens"
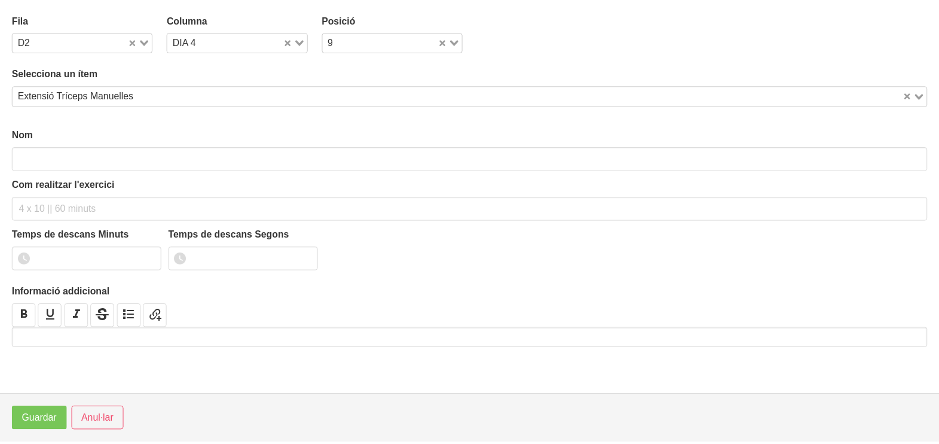
scroll to position [3, 0]
type input "Extensió Tríceps Manuelles"
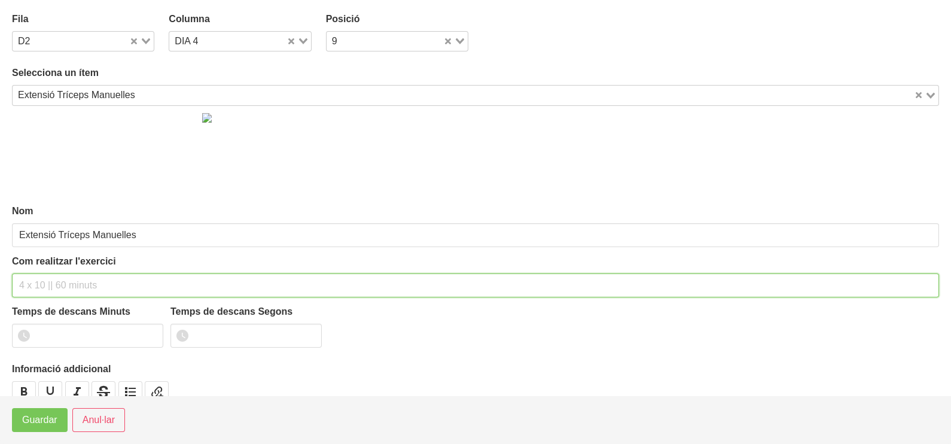
click at [63, 278] on input "text" at bounding box center [475, 285] width 927 height 24
type input "2 x 8-10 a 2010 60""
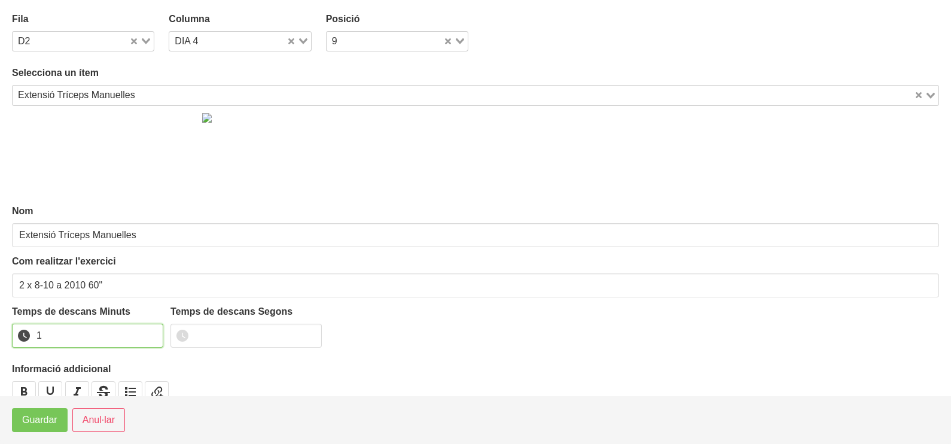
type input "1"
click at [152, 332] on input "1" at bounding box center [87, 335] width 151 height 24
click at [48, 423] on span "Guardar" at bounding box center [39, 420] width 35 height 14
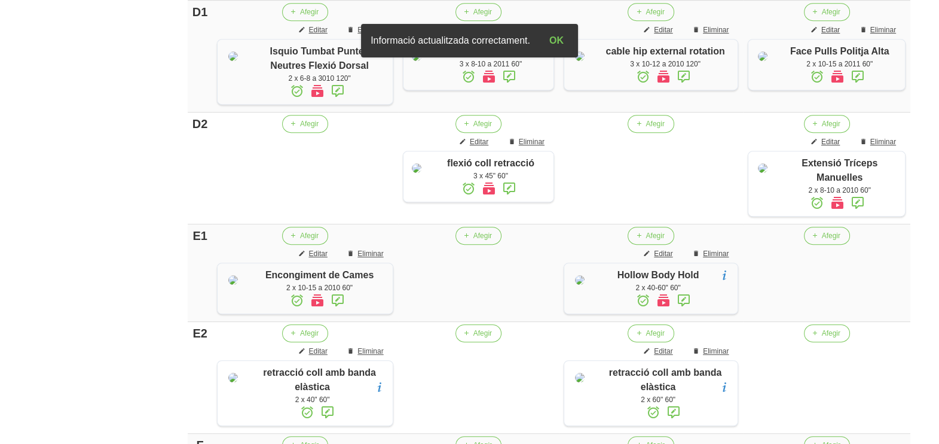
scroll to position [935, 0]
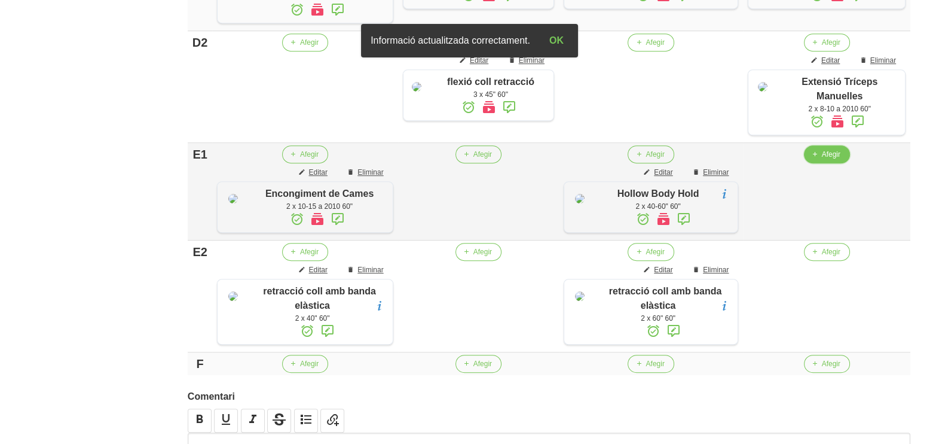
click at [822, 160] on span "Afegir" at bounding box center [831, 154] width 19 height 11
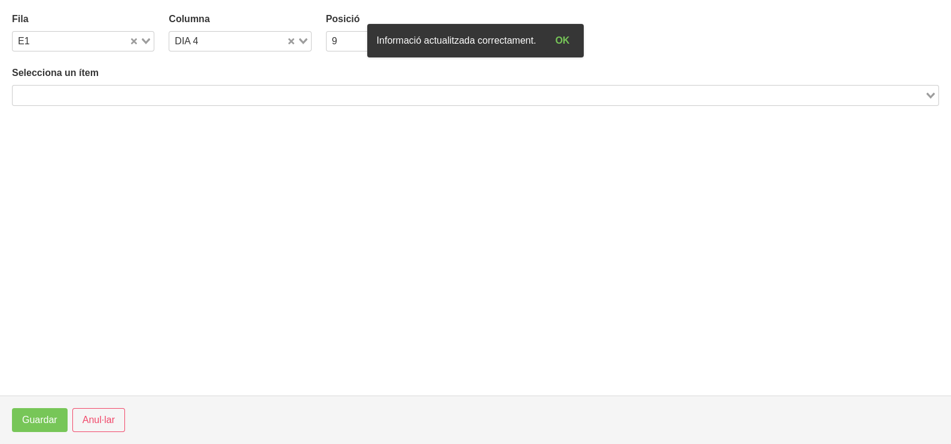
click at [143, 90] on input "Search for option" at bounding box center [468, 95] width 909 height 14
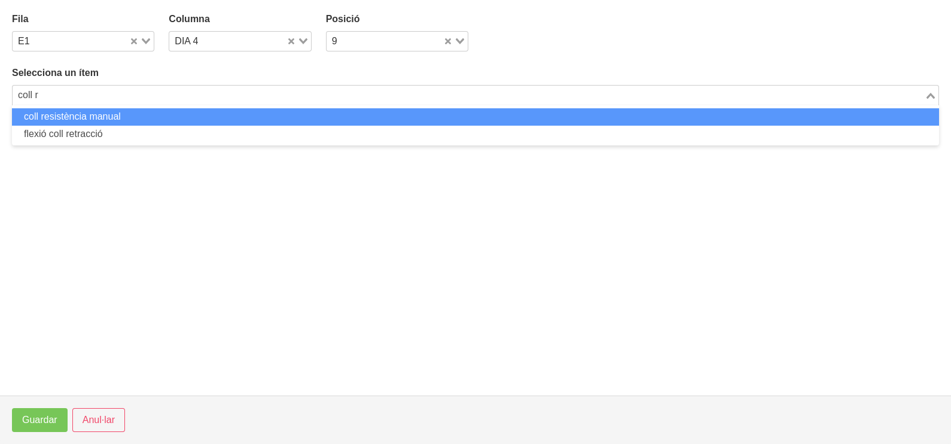
click at [99, 117] on li "coll resistència manual" at bounding box center [475, 116] width 927 height 17
type input "coll r"
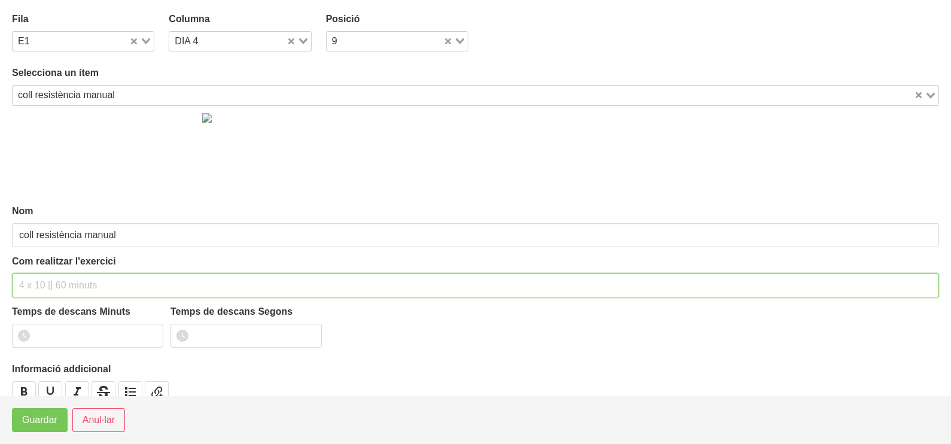
drag, startPoint x: 44, startPoint y: 281, endPoint x: 64, endPoint y: 193, distance: 90.8
click at [45, 277] on input "text" at bounding box center [475, 285] width 927 height 24
type input "2 x 10 (agunatar 5 segons la rotació) 60""
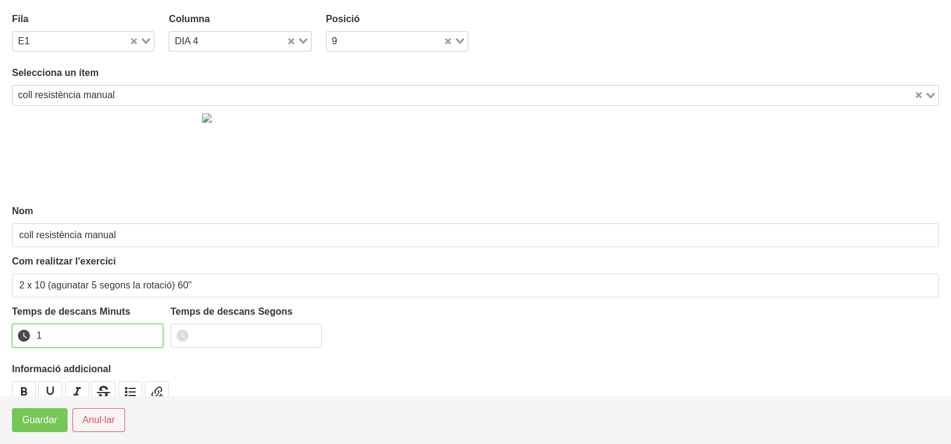
drag, startPoint x: 152, startPoint y: 332, endPoint x: 87, endPoint y: 331, distance: 65.8
type input "1"
click at [151, 332] on input "1" at bounding box center [87, 335] width 151 height 24
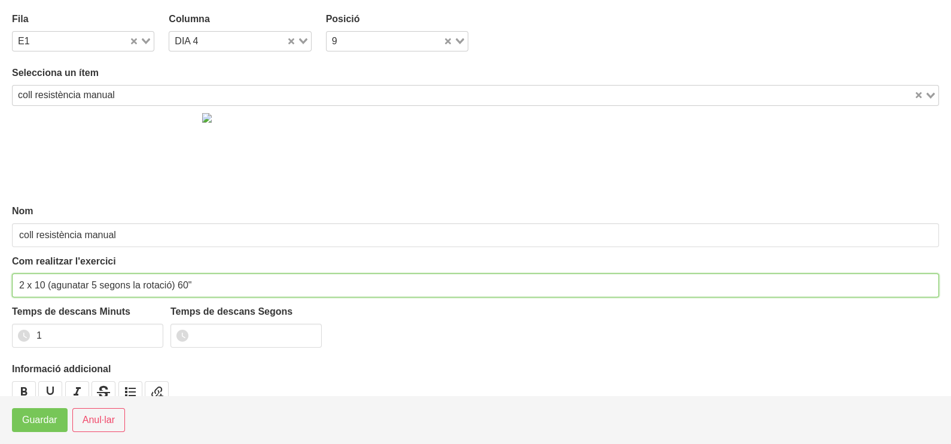
drag, startPoint x: 25, startPoint y: 282, endPoint x: -3, endPoint y: 286, distance: 27.8
type input "3 x 10 (agunatar 5 segons la rotació) 60""
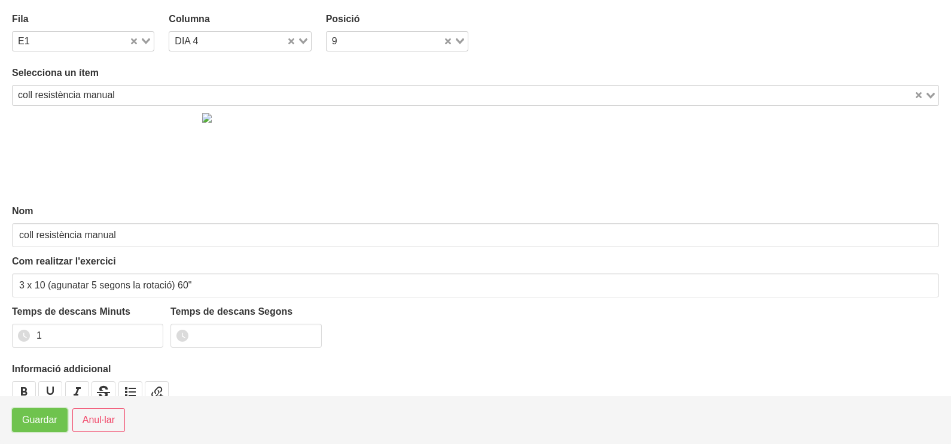
click at [36, 426] on span "Guardar" at bounding box center [39, 420] width 35 height 14
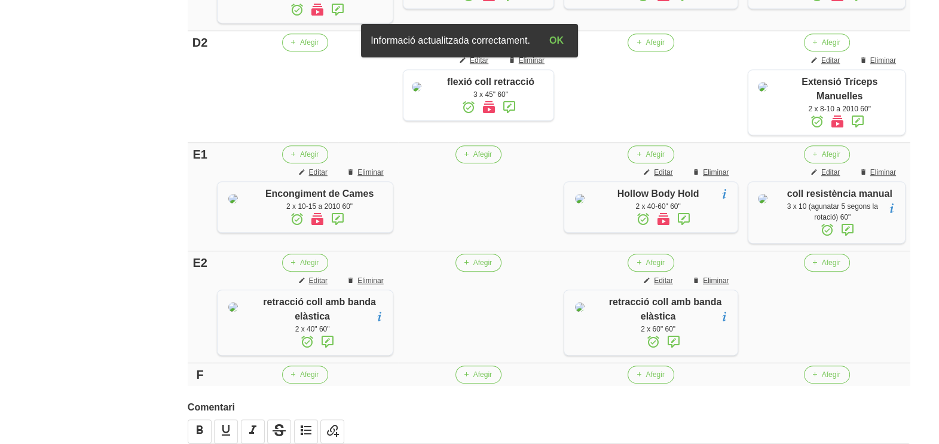
scroll to position [1195, 0]
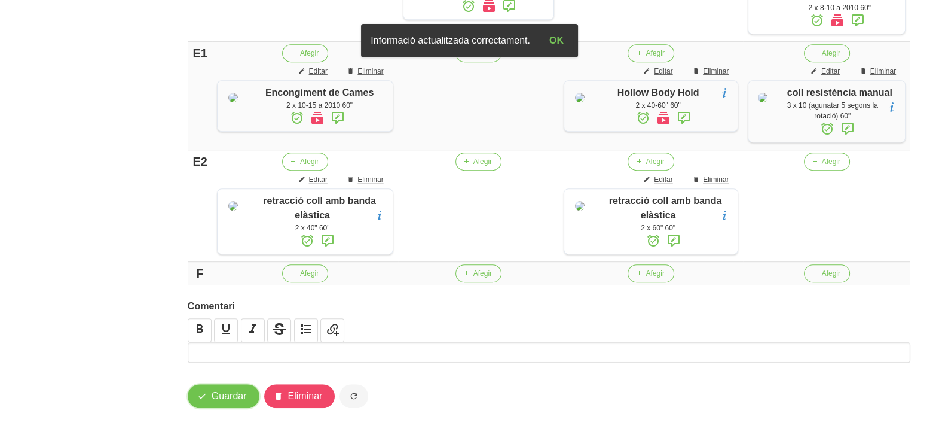
click at [236, 403] on span "Guardar" at bounding box center [229, 396] width 35 height 14
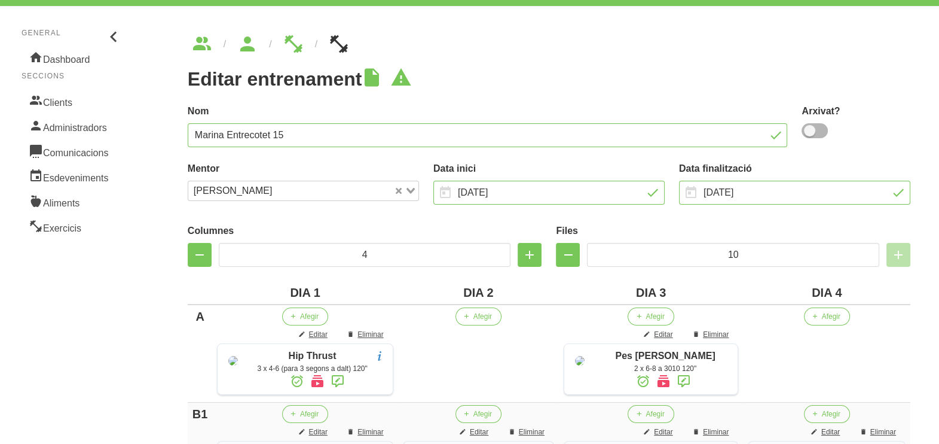
scroll to position [0, 0]
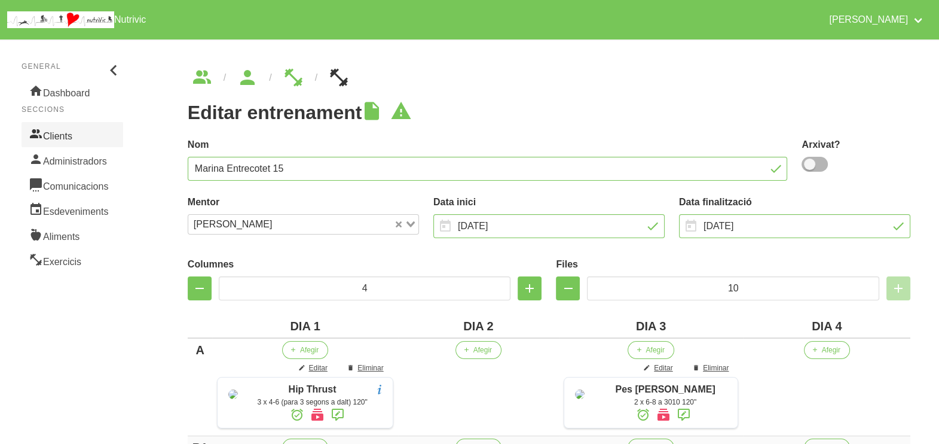
click at [70, 134] on link "Clients" at bounding box center [73, 134] width 102 height 25
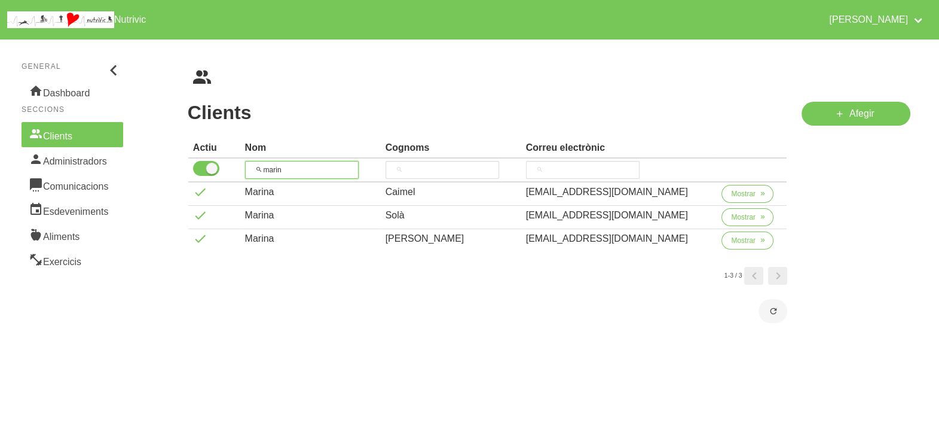
drag, startPoint x: 296, startPoint y: 166, endPoint x: 254, endPoint y: 168, distance: 41.9
click at [254, 168] on input "marin" at bounding box center [302, 170] width 114 height 18
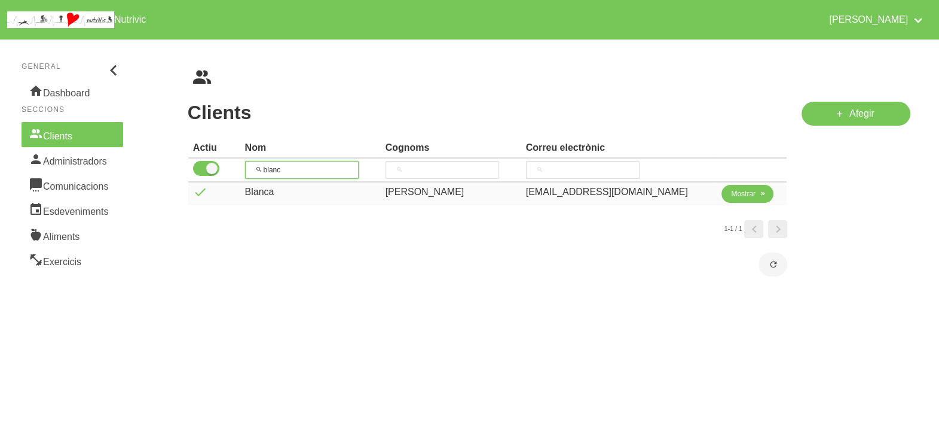
type input "blanc"
click at [743, 196] on span "Mostrar" at bounding box center [743, 193] width 25 height 11
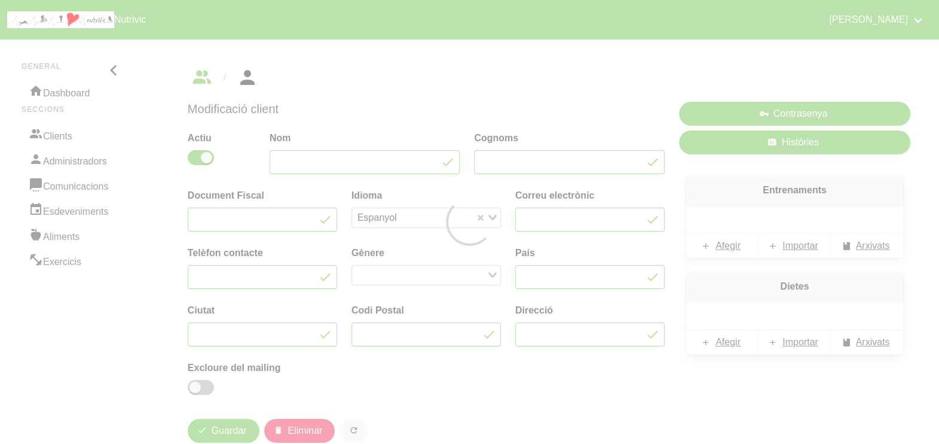
type input "Blanca"
type input "[PERSON_NAME]"
type input "[EMAIL_ADDRESS][DOMAIN_NAME]"
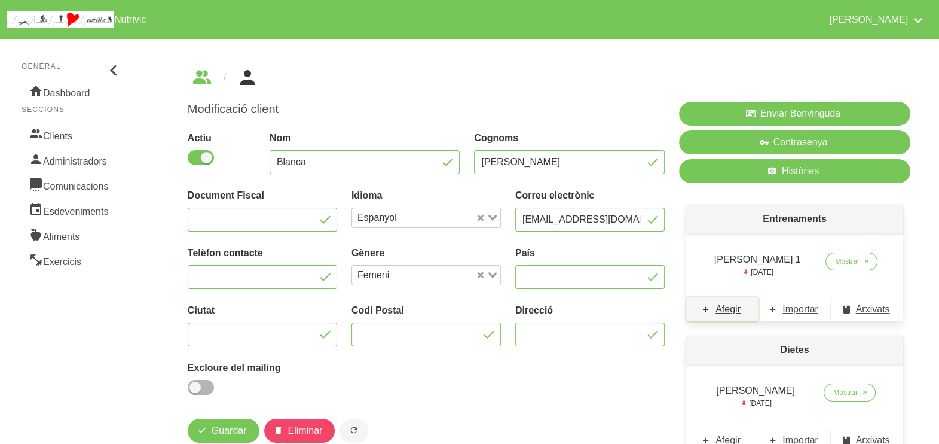
click at [726, 310] on span "Afegir" at bounding box center [728, 309] width 25 height 14
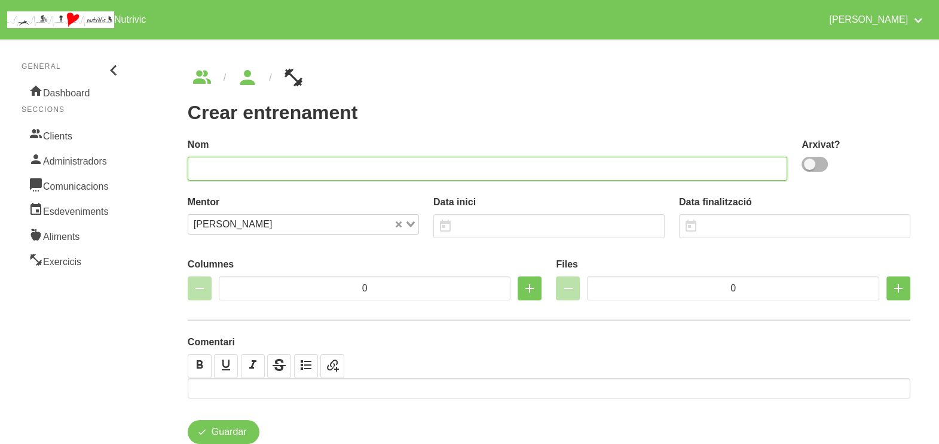
click at [460, 164] on input "text" at bounding box center [488, 169] width 600 height 24
type input "[PERSON_NAME] 2"
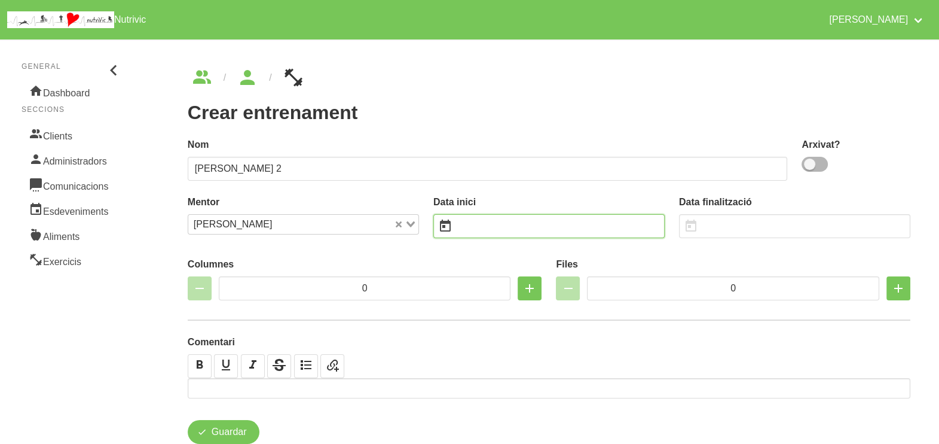
click at [472, 228] on input "text" at bounding box center [548, 226] width 231 height 24
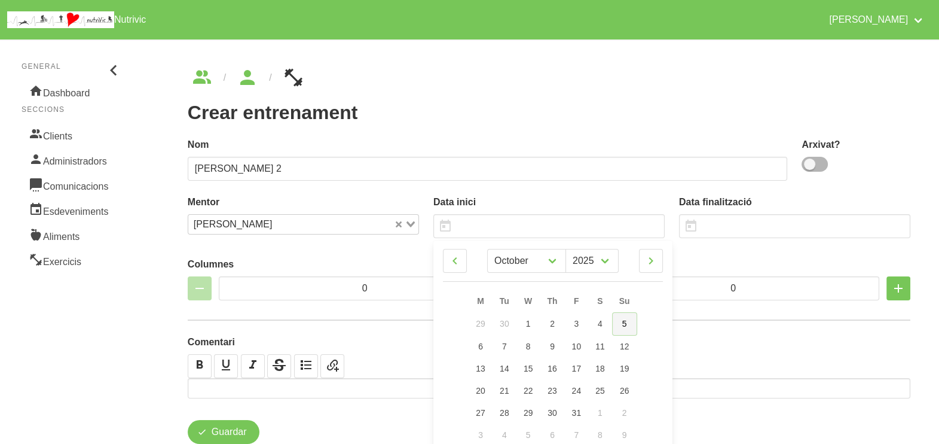
click at [623, 327] on span "5" at bounding box center [624, 324] width 5 height 10
type input "[DATE]"
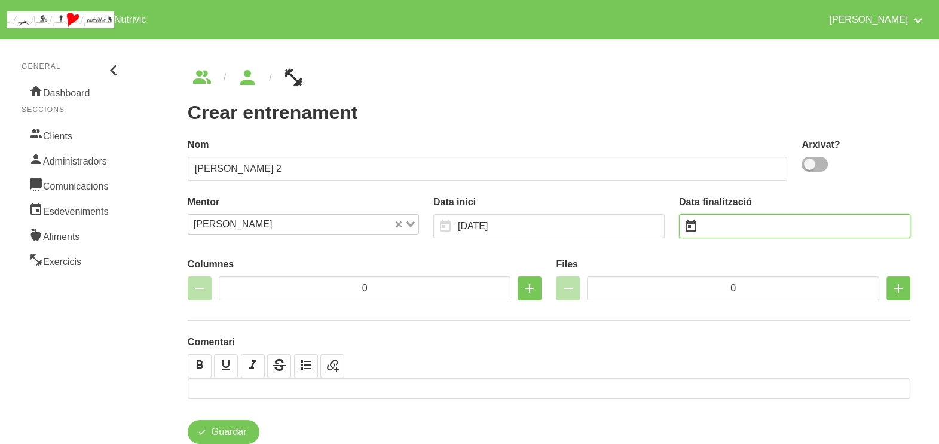
drag, startPoint x: 728, startPoint y: 227, endPoint x: 724, endPoint y: 213, distance: 14.9
click at [729, 226] on input "text" at bounding box center [794, 226] width 231 height 24
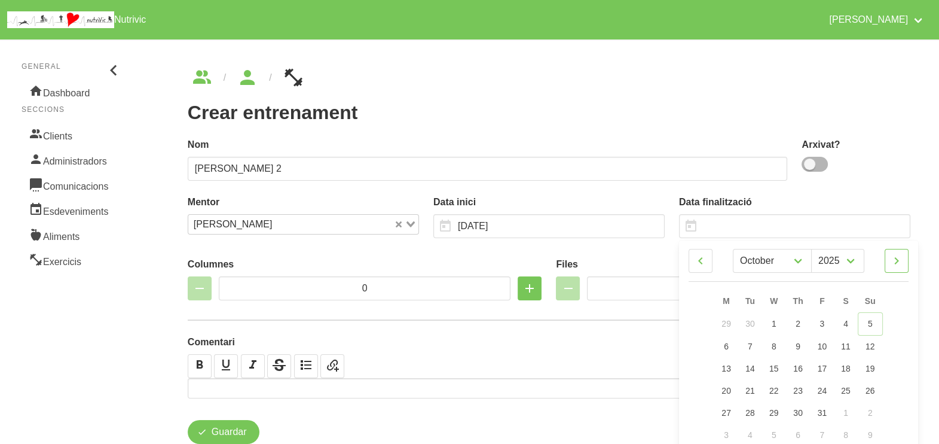
drag, startPoint x: 897, startPoint y: 258, endPoint x: 899, endPoint y: 293, distance: 34.7
click at [899, 260] on icon at bounding box center [897, 261] width 14 height 22
select select "10"
click at [876, 359] on link "16" at bounding box center [870, 367] width 25 height 22
type input "[DATE]"
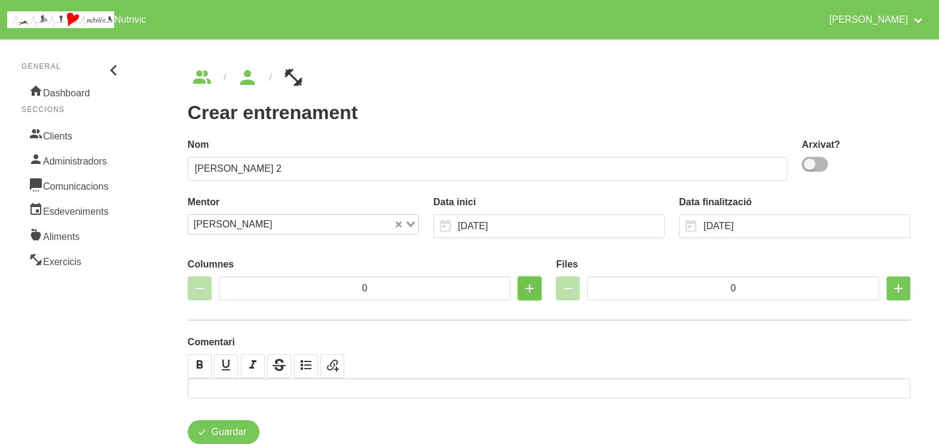
click at [527, 287] on icon "button" at bounding box center [530, 288] width 14 height 22
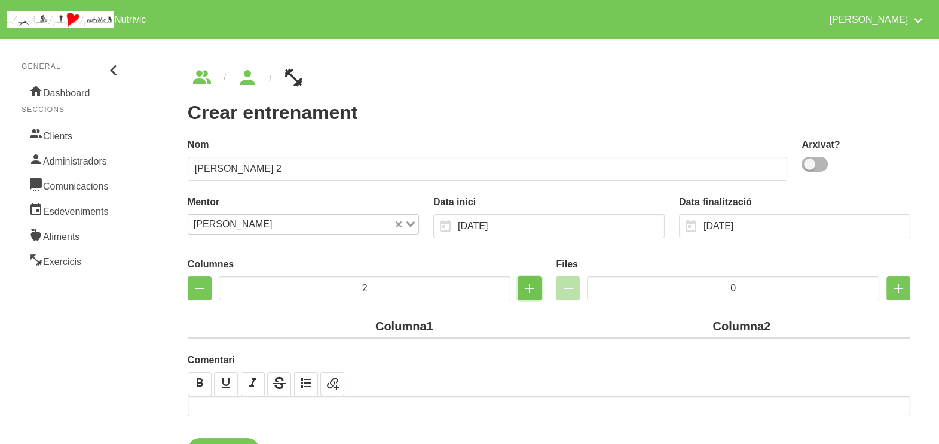
click at [530, 287] on icon "button" at bounding box center [530, 288] width 14 height 22
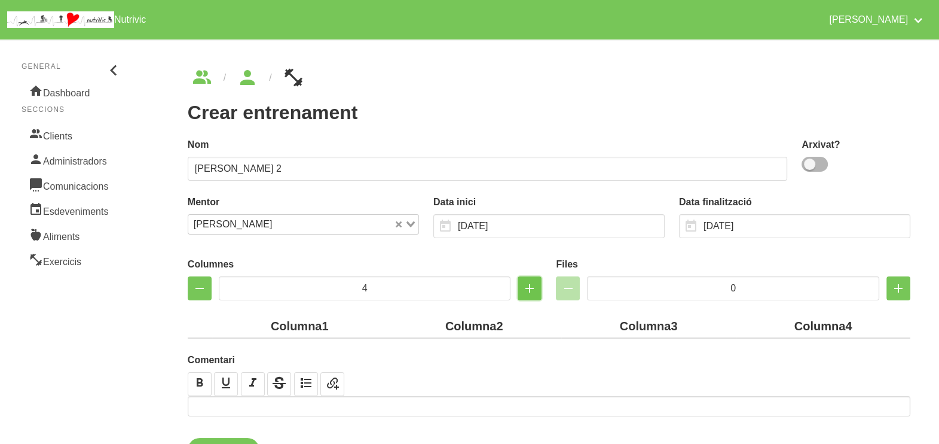
click at [530, 287] on icon "button" at bounding box center [530, 288] width 14 height 22
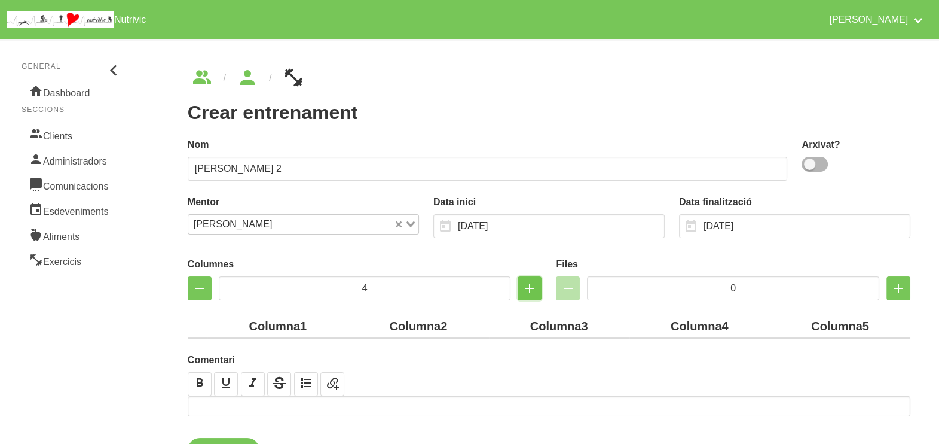
type input "5"
click at [726, 284] on input "0" at bounding box center [733, 288] width 292 height 24
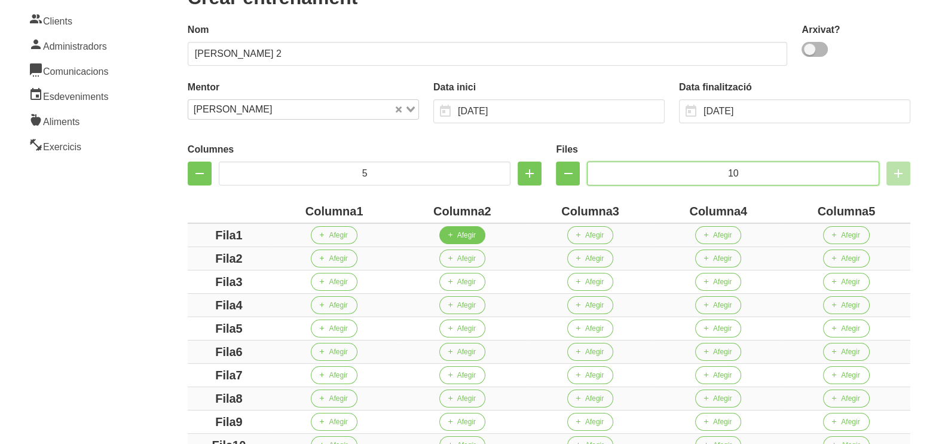
scroll to position [224, 0]
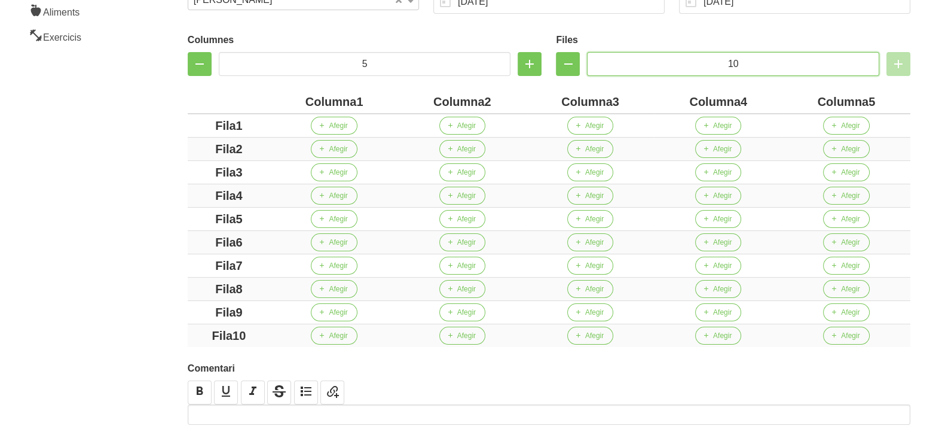
type input "10"
click at [252, 100] on tr "Columna1 Columna2 Columna3 Columna4 Columna5" at bounding box center [549, 101] width 723 height 23
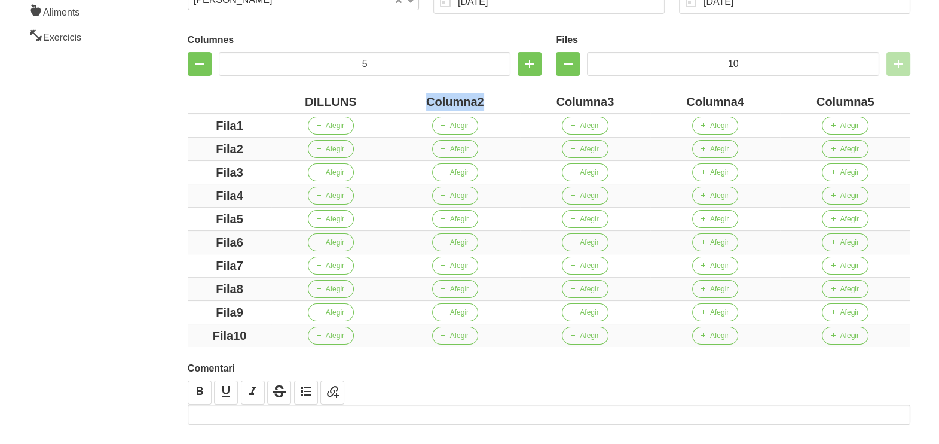
drag, startPoint x: 485, startPoint y: 102, endPoint x: 390, endPoint y: 102, distance: 94.5
click at [390, 102] on th "Columna2" at bounding box center [455, 101] width 130 height 23
drag, startPoint x: 607, startPoint y: 99, endPoint x: 526, endPoint y: 97, distance: 81.3
click at [523, 99] on div "Columna3" at bounding box center [582, 102] width 122 height 18
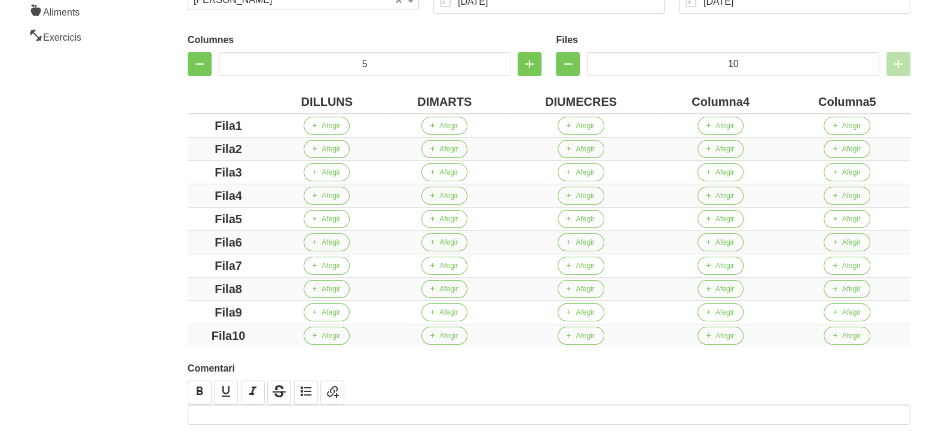
click at [566, 100] on div "DIUMECRES" at bounding box center [580, 102] width 143 height 18
drag, startPoint x: 750, startPoint y: 99, endPoint x: 669, endPoint y: 100, distance: 81.3
click at [664, 100] on div "Columna4" at bounding box center [716, 102] width 120 height 18
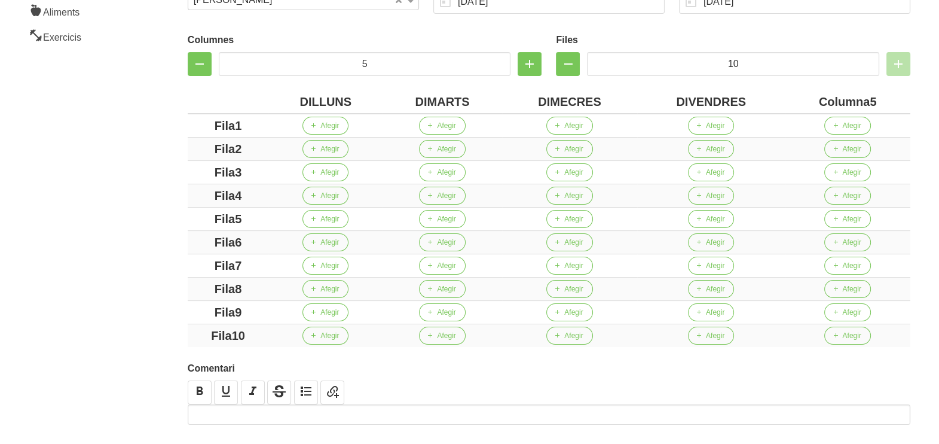
drag, startPoint x: 880, startPoint y: 103, endPoint x: 804, endPoint y: 106, distance: 76.0
click at [805, 106] on div "Columna5" at bounding box center [848, 102] width 116 height 18
drag, startPoint x: 233, startPoint y: 124, endPoint x: 173, endPoint y: 129, distance: 60.0
click at [193, 129] on div "Fila1" at bounding box center [228, 126] width 71 height 18
click at [249, 125] on div "Fila1" at bounding box center [228, 126] width 71 height 18
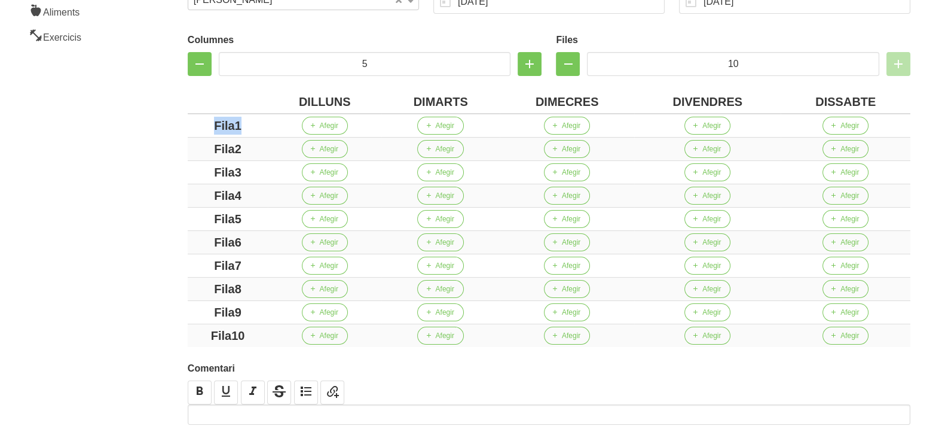
drag, startPoint x: 249, startPoint y: 125, endPoint x: 185, endPoint y: 129, distance: 64.1
click at [185, 129] on div "Columnes 5 Files 10 DILLUNS DIMARTS DIMECRES DIVENDRES DISSABTE Fila1 Afegir Af…" at bounding box center [549, 187] width 737 height 333
drag, startPoint x: 254, startPoint y: 143, endPoint x: 170, endPoint y: 153, distance: 84.2
click at [164, 152] on div "Crear entrenament 17270350-c92c-44e1-b255-aff5753cf0d3 Nom [PERSON_NAME] 2 Arxi…" at bounding box center [549, 156] width 780 height 683
click at [191, 177] on td "Fila3" at bounding box center [228, 172] width 80 height 23
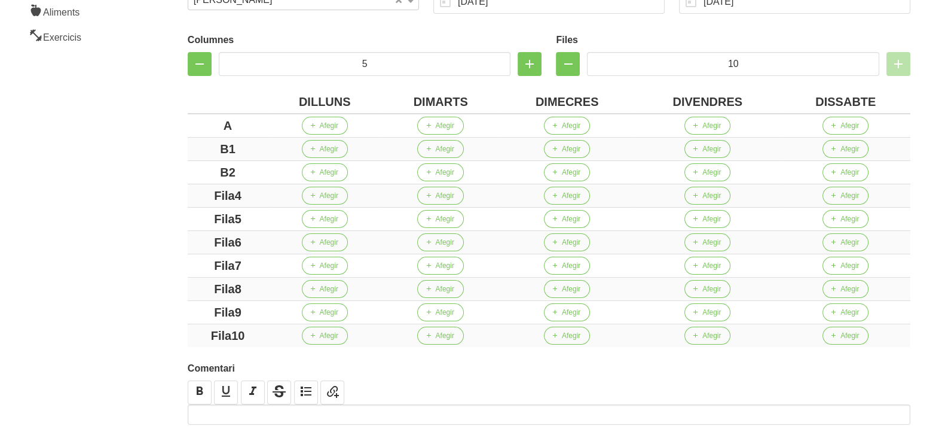
drag, startPoint x: 252, startPoint y: 194, endPoint x: 184, endPoint y: 201, distance: 68.5
click at [185, 201] on div "Columnes 5 Files 10 DILLUNS DIMARTS DIMECRES DIVENDRES DISSABTE A Afegir Afegir…" at bounding box center [549, 187] width 737 height 333
drag, startPoint x: 259, startPoint y: 216, endPoint x: 170, endPoint y: 228, distance: 90.5
click at [159, 223] on div "Crear entrenament 17270350-c92c-44e1-b255-aff5753cf0d3 Nom [PERSON_NAME] 2 Arxi…" at bounding box center [549, 156] width 780 height 683
drag, startPoint x: 248, startPoint y: 239, endPoint x: 200, endPoint y: 242, distance: 47.3
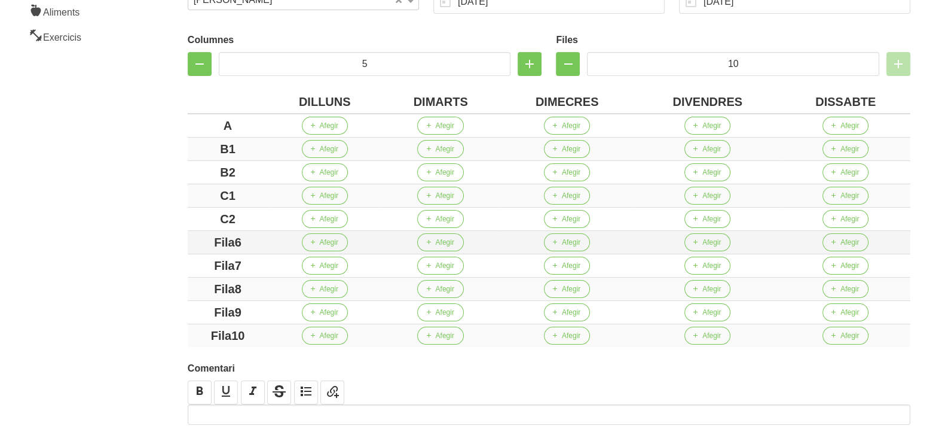
click at [200, 242] on div "Fila6" at bounding box center [228, 242] width 71 height 18
drag, startPoint x: 258, startPoint y: 265, endPoint x: 193, endPoint y: 269, distance: 65.3
click at [193, 269] on div "Fila7" at bounding box center [228, 265] width 71 height 18
drag, startPoint x: 262, startPoint y: 284, endPoint x: 209, endPoint y: 284, distance: 53.2
click at [209, 284] on div "Fila8" at bounding box center [228, 289] width 71 height 18
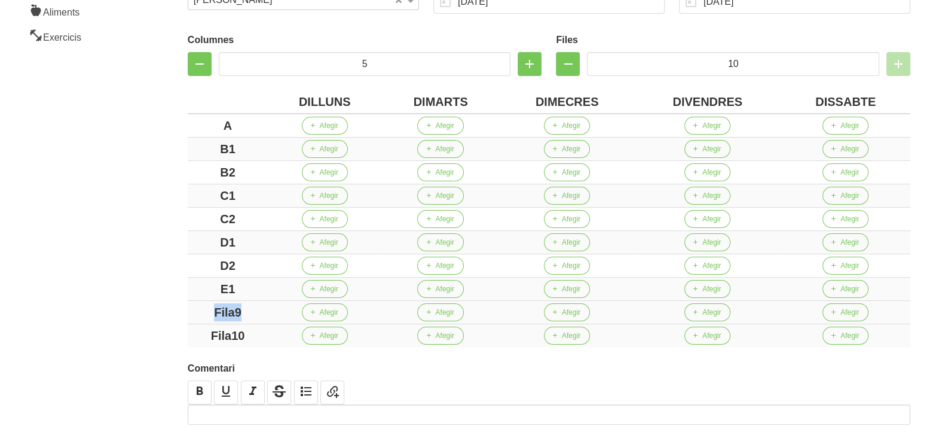
drag, startPoint x: 253, startPoint y: 310, endPoint x: 193, endPoint y: 312, distance: 61.0
click at [193, 312] on div "Fila9" at bounding box center [228, 312] width 71 height 18
drag, startPoint x: 251, startPoint y: 334, endPoint x: 161, endPoint y: 334, distance: 89.7
click at [161, 334] on div "Crear entrenament 17270350-c92c-44e1-b255-aff5753cf0d3 Nom [PERSON_NAME] 2 Arxi…" at bounding box center [549, 156] width 780 height 683
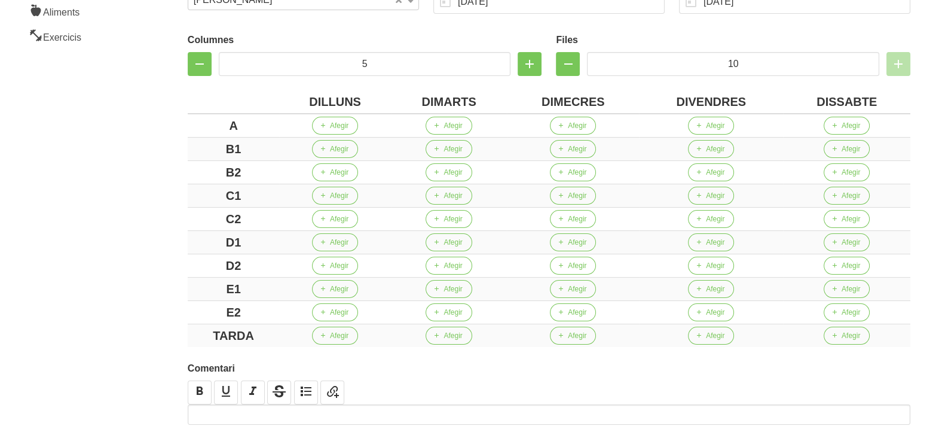
drag, startPoint x: 118, startPoint y: 331, endPoint x: 144, endPoint y: 293, distance: 45.6
click at [118, 329] on aside "General Dashboard Seccions Clients Administradors Comunicacions Esdeveniments A…" at bounding box center [72, 157] width 159 height 698
click at [331, 118] on button "Afegir" at bounding box center [335, 126] width 46 height 18
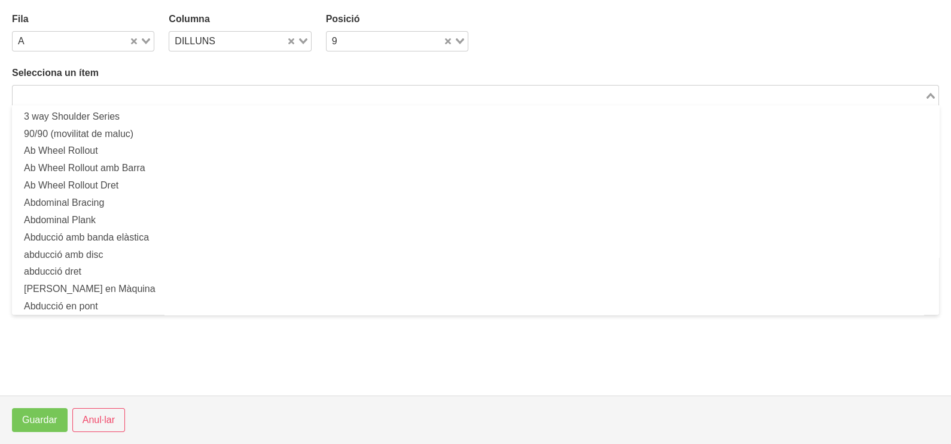
click at [143, 90] on input "Search for option" at bounding box center [468, 95] width 909 height 14
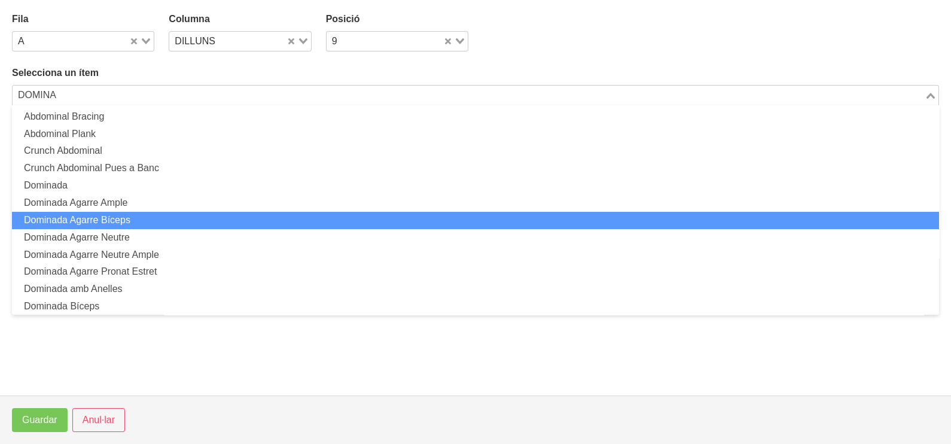
click at [115, 222] on li "Dominada Agarre Bíceps" at bounding box center [475, 220] width 927 height 17
type input "DOMINA"
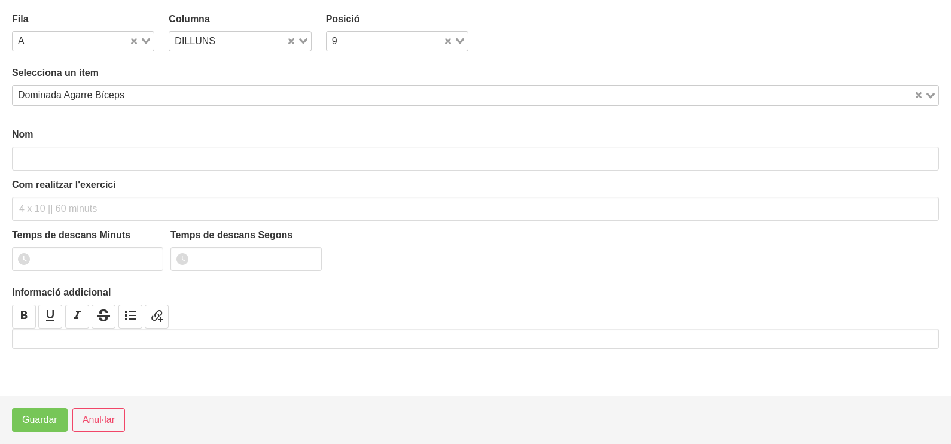
type input "Dominada Agarre Bíceps"
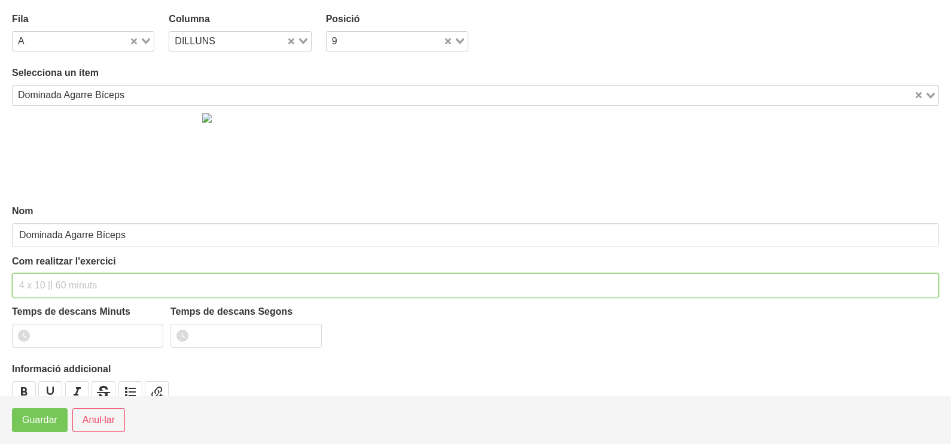
click at [44, 275] on input "text" at bounding box center [475, 285] width 927 height 24
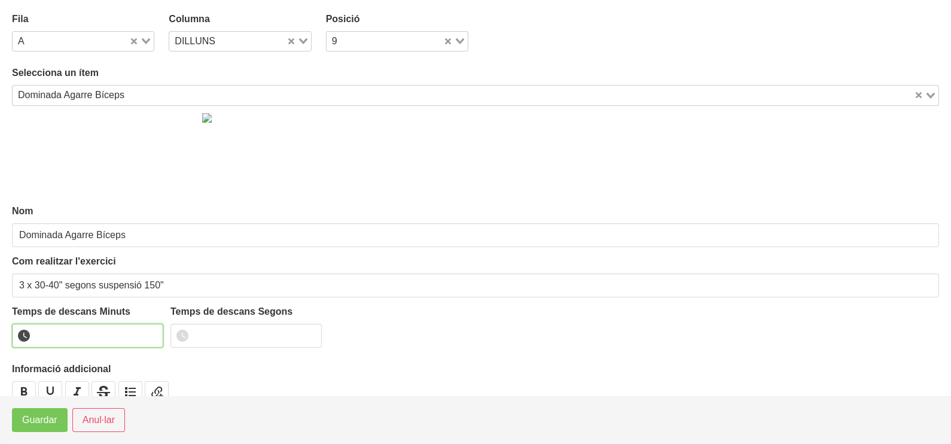
click at [71, 329] on input "number" at bounding box center [87, 335] width 151 height 24
click at [51, 421] on span "Guardar" at bounding box center [39, 420] width 35 height 14
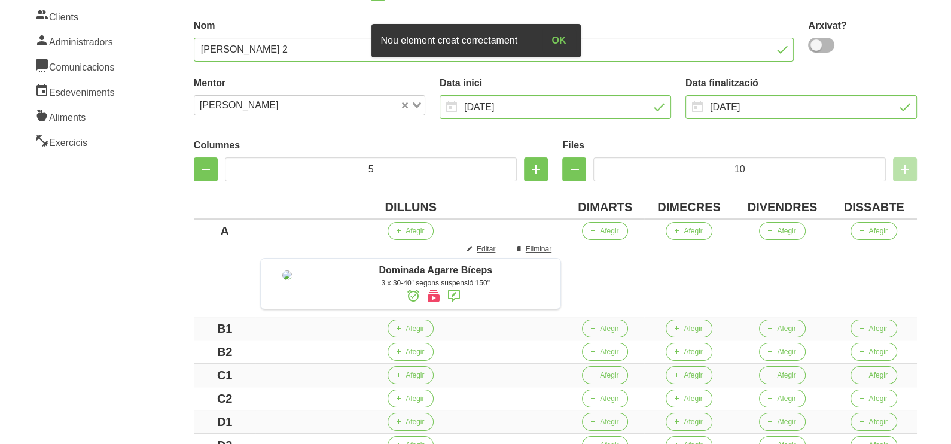
scroll to position [149, 0]
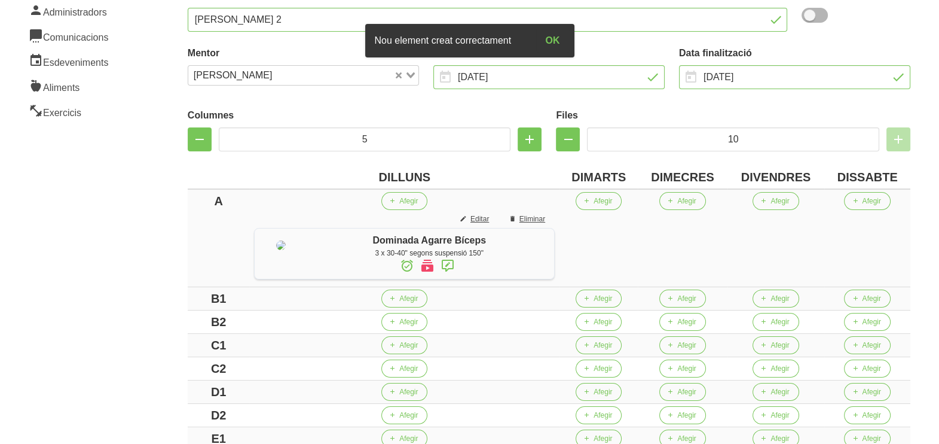
click at [455, 265] on icon at bounding box center [448, 266] width 14 height 22
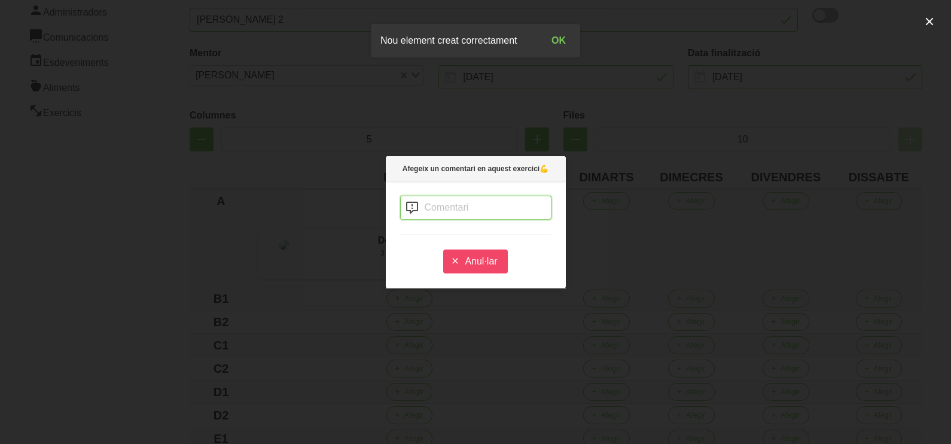
drag, startPoint x: 448, startPoint y: 205, endPoint x: 460, endPoint y: 176, distance: 31.3
click at [454, 200] on input "text" at bounding box center [475, 207] width 151 height 24
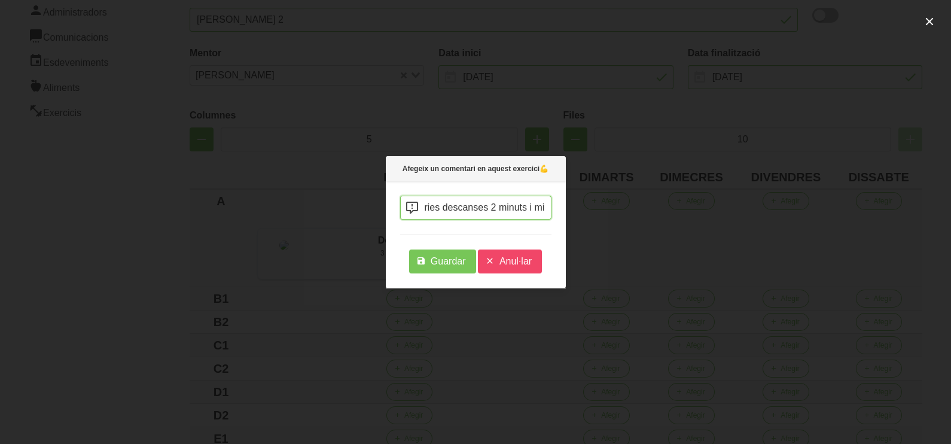
scroll to position [0, 246]
drag, startPoint x: 451, startPoint y: 262, endPoint x: 438, endPoint y: 260, distance: 13.4
click at [451, 262] on span "Guardar" at bounding box center [447, 261] width 35 height 14
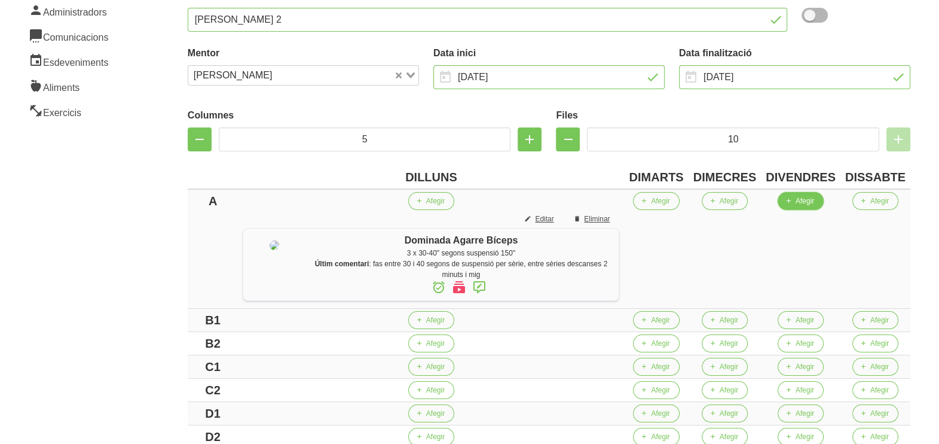
click at [804, 199] on span "Afegir" at bounding box center [805, 200] width 19 height 11
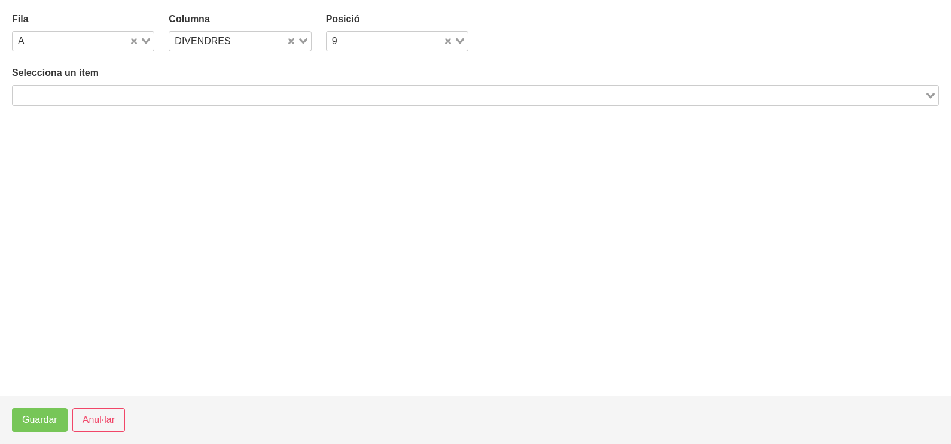
drag, startPoint x: 223, startPoint y: 88, endPoint x: 234, endPoint y: 87, distance: 11.4
click at [232, 88] on input "Search for option" at bounding box center [468, 95] width 909 height 14
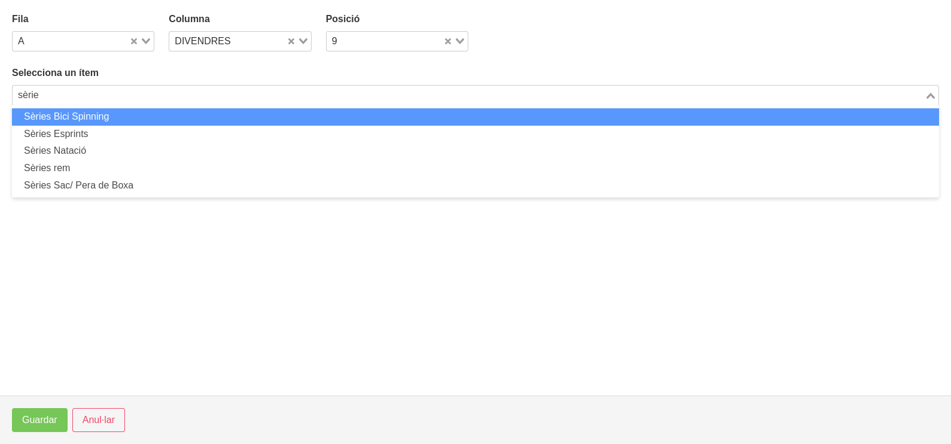
drag, startPoint x: 13, startPoint y: 95, endPoint x: 1, endPoint y: 94, distance: 12.0
click at [0, 94] on html "Nutrivic [PERSON_NAME] General Dashboard Seccions Clients Administradors Comuni…" at bounding box center [475, 267] width 951 height 833
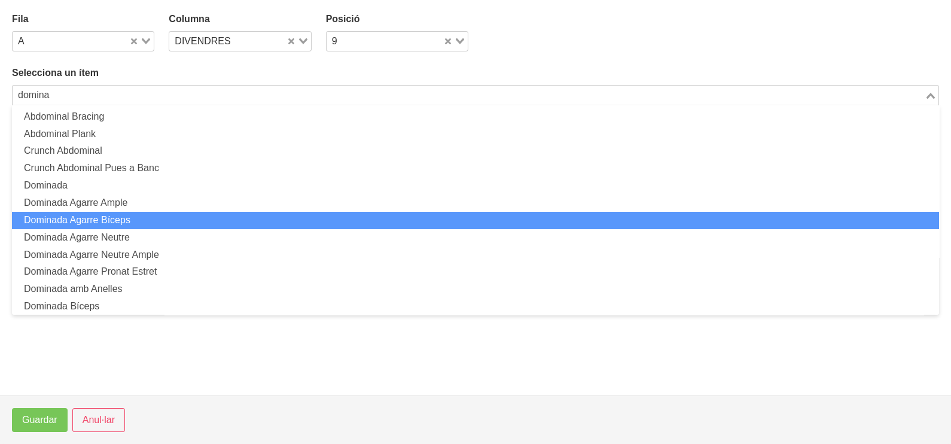
click at [91, 222] on li "Dominada Agarre Bíceps" at bounding box center [475, 220] width 927 height 17
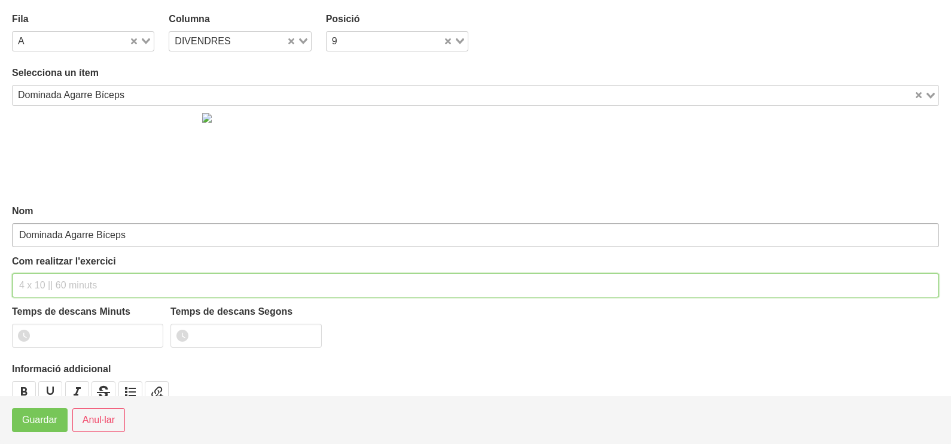
click at [59, 274] on input "text" at bounding box center [475, 285] width 927 height 24
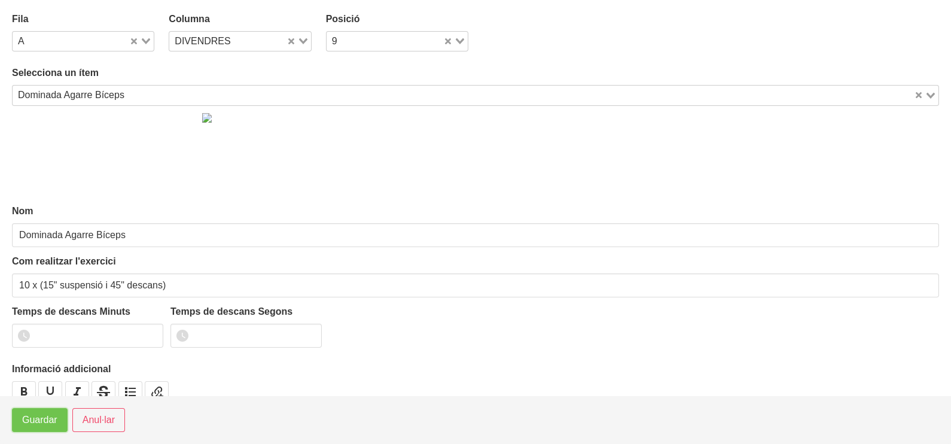
click at [39, 421] on span "Guardar" at bounding box center [39, 420] width 35 height 14
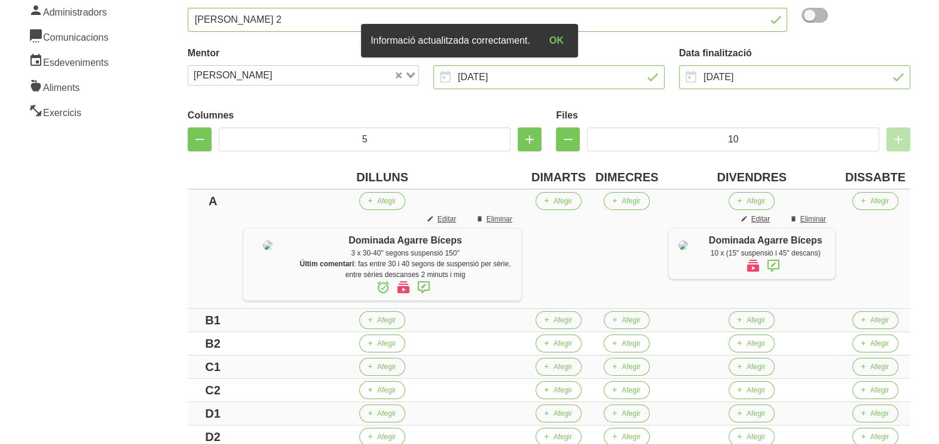
click at [771, 265] on icon at bounding box center [773, 266] width 14 height 22
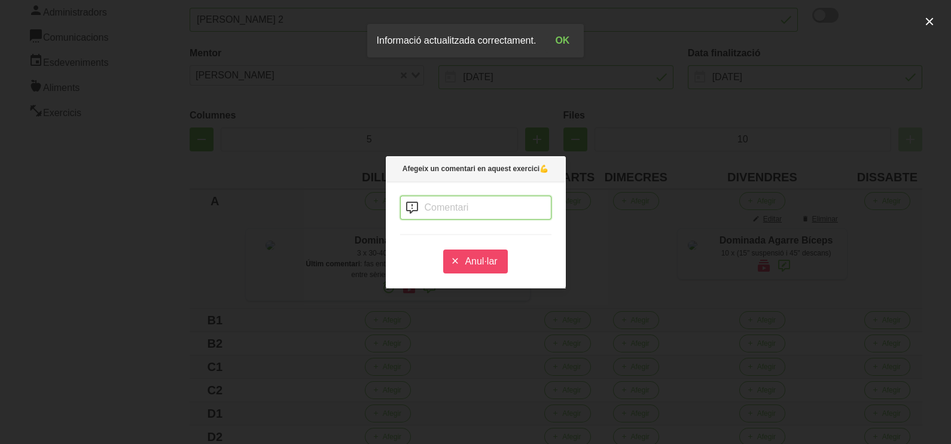
drag, startPoint x: 454, startPoint y: 201, endPoint x: 468, endPoint y: 190, distance: 18.3
click at [457, 198] on input "text" at bounding box center [475, 207] width 151 height 24
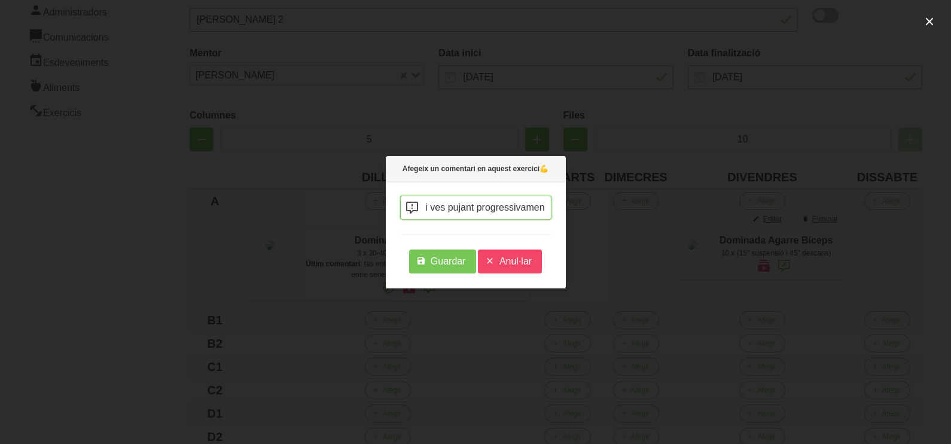
scroll to position [0, 1279]
click at [438, 261] on span "Guardar" at bounding box center [447, 261] width 35 height 14
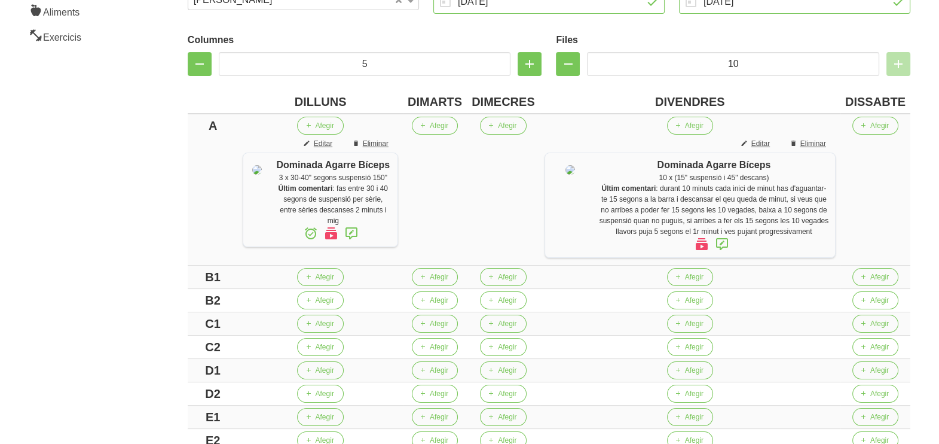
scroll to position [224, 0]
click at [511, 123] on span "Afegir" at bounding box center [507, 125] width 19 height 11
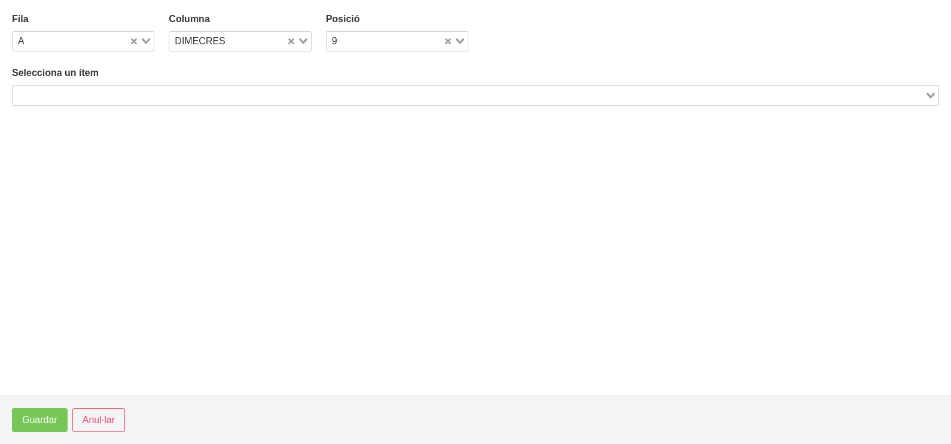
click at [392, 93] on input "Search for option" at bounding box center [468, 95] width 909 height 14
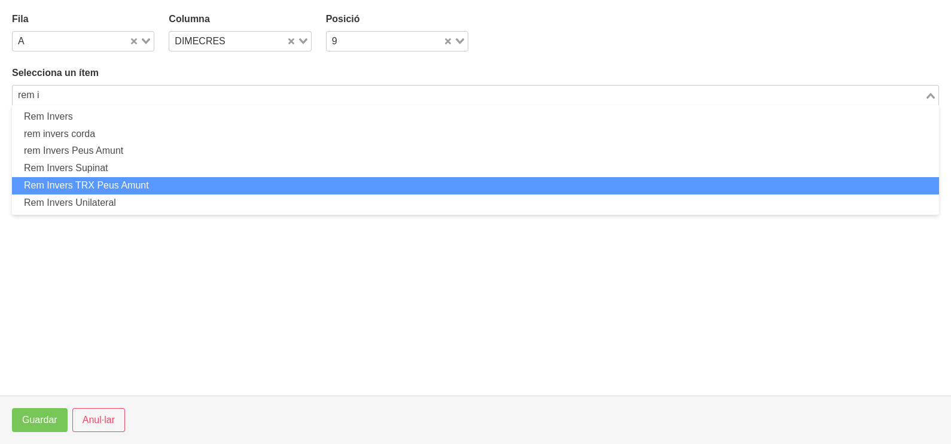
click at [108, 181] on li "Rem Invers TRX Peus Amunt" at bounding box center [475, 185] width 927 height 17
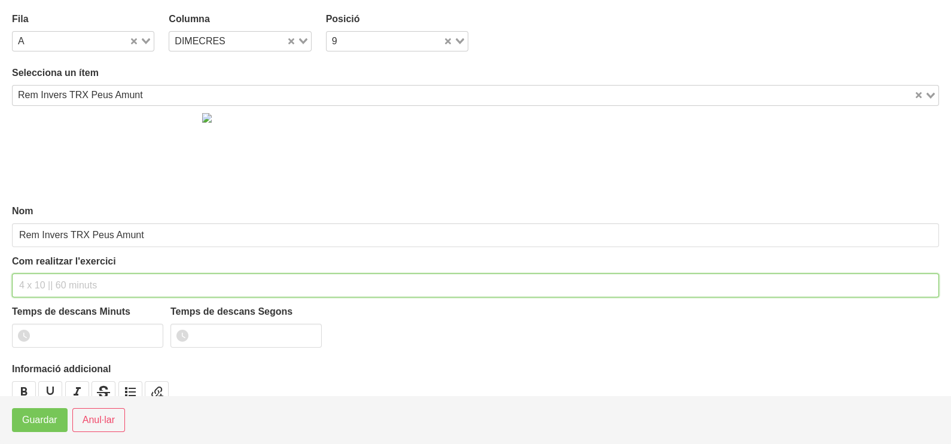
drag, startPoint x: 39, startPoint y: 280, endPoint x: 71, endPoint y: 197, distance: 89.2
click at [40, 274] on input "text" at bounding box center [475, 285] width 927 height 24
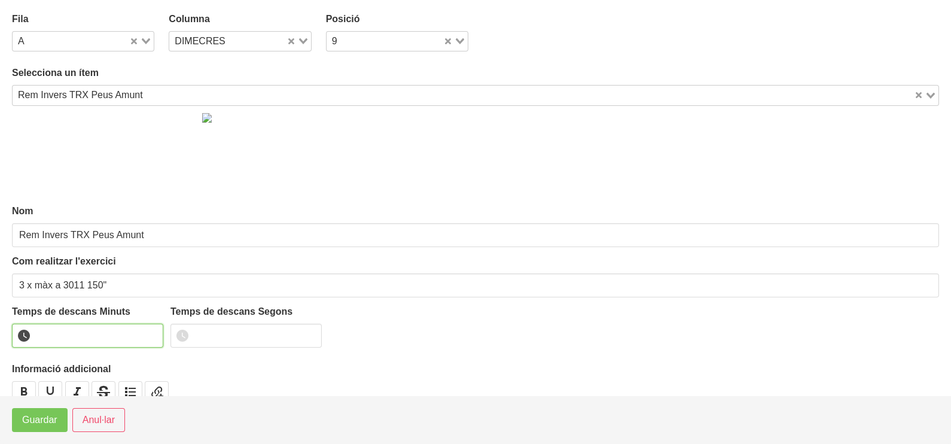
click at [73, 335] on input "number" at bounding box center [87, 335] width 151 height 24
click at [42, 424] on span "Guardar" at bounding box center [39, 420] width 35 height 14
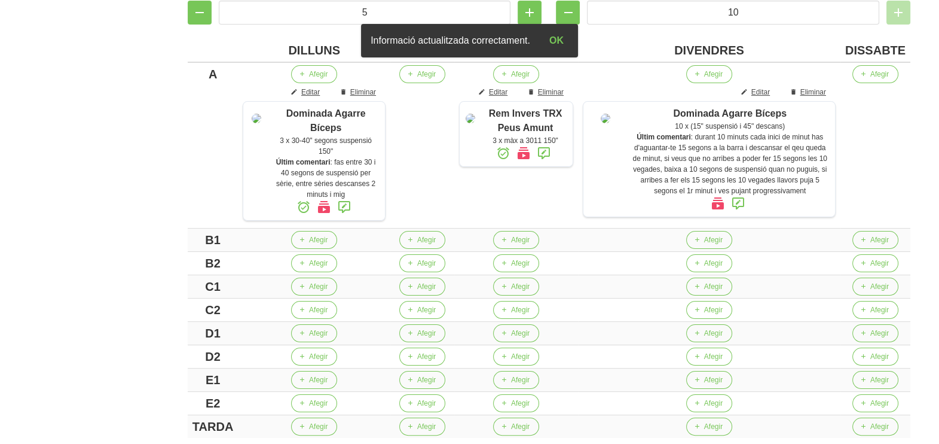
scroll to position [298, 0]
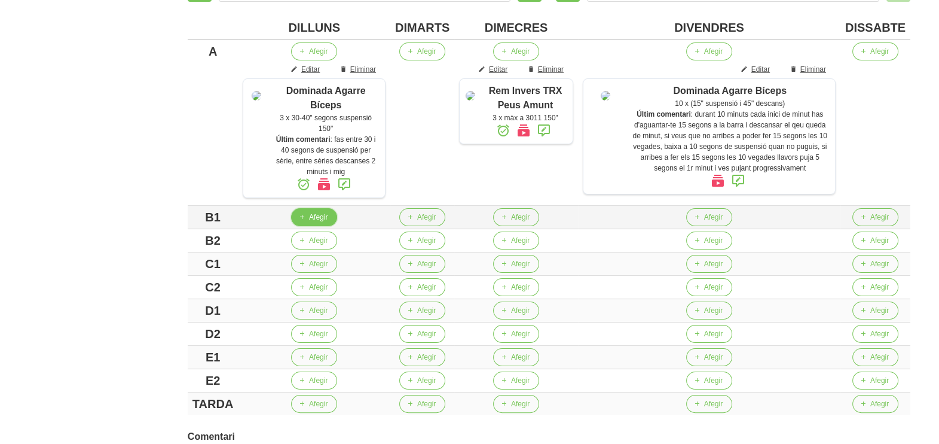
click at [322, 219] on span "Afegir" at bounding box center [318, 217] width 19 height 11
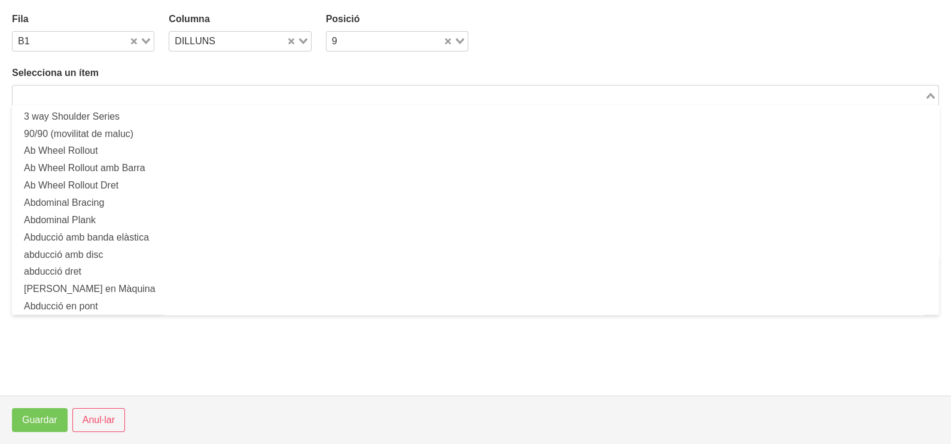
drag, startPoint x: 118, startPoint y: 98, endPoint x: 140, endPoint y: 59, distance: 44.7
click at [120, 97] on input "Search for option" at bounding box center [468, 95] width 909 height 14
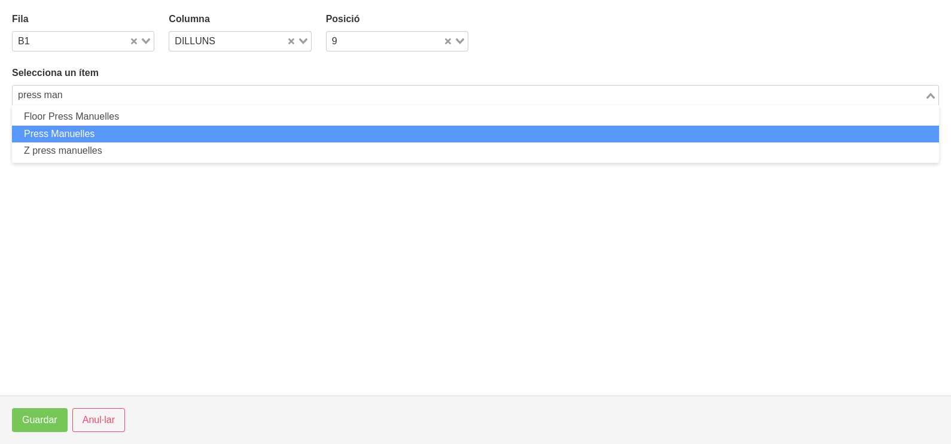
click at [99, 138] on li "Press Manuelles" at bounding box center [475, 134] width 927 height 17
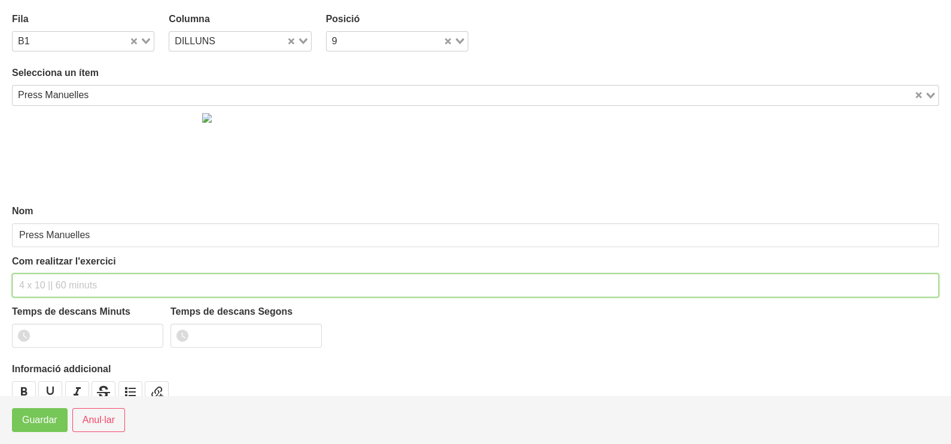
click at [45, 282] on input "text" at bounding box center [475, 285] width 927 height 24
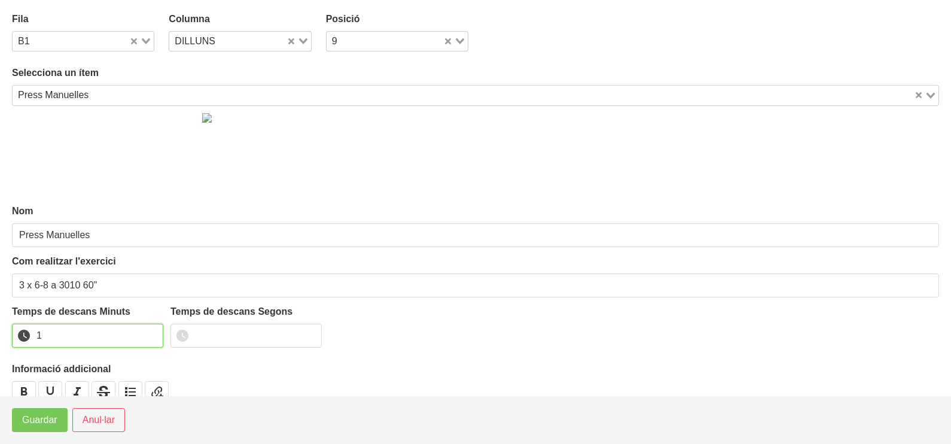
click at [149, 332] on input "1" at bounding box center [87, 335] width 151 height 24
click at [33, 416] on span "Guardar" at bounding box center [39, 420] width 35 height 14
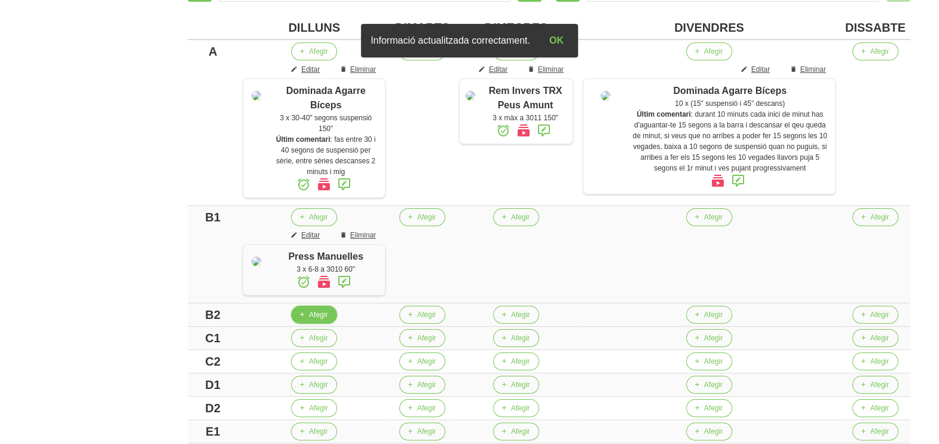
click at [306, 320] on icon "button" at bounding box center [301, 314] width 7 height 11
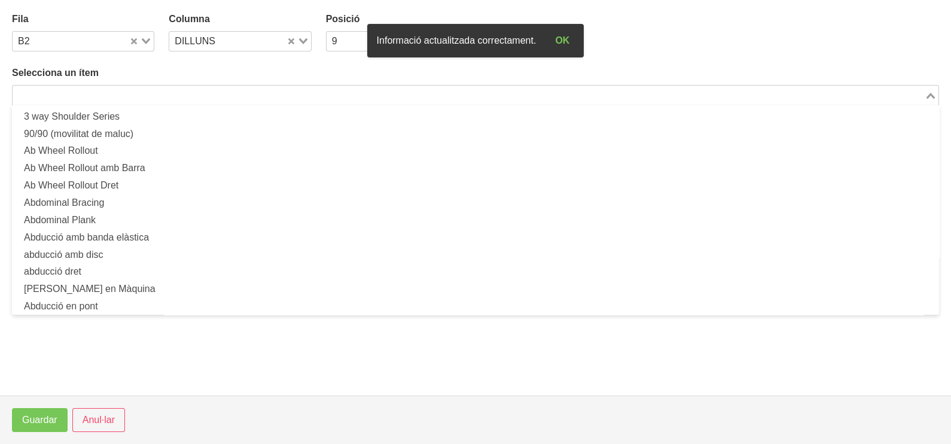
click at [142, 91] on input "Search for option" at bounding box center [468, 95] width 909 height 14
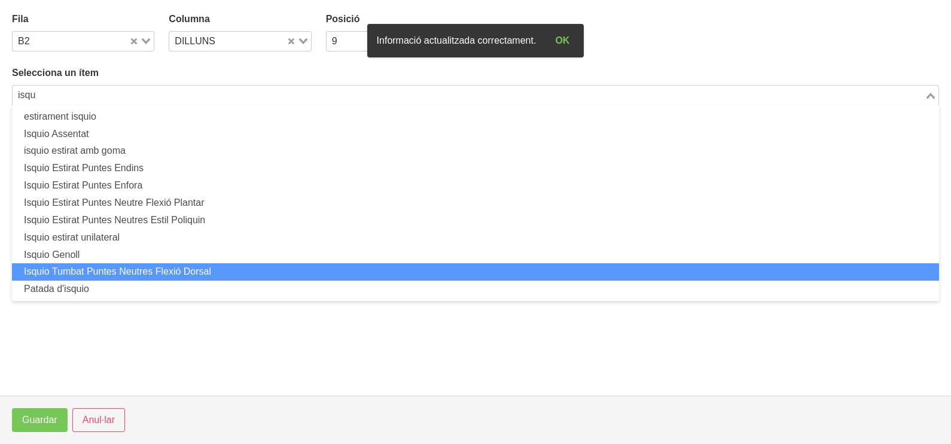
click at [117, 270] on li "Isquio Tumbat Puntes Neutres Flexió Dorsal" at bounding box center [475, 271] width 927 height 17
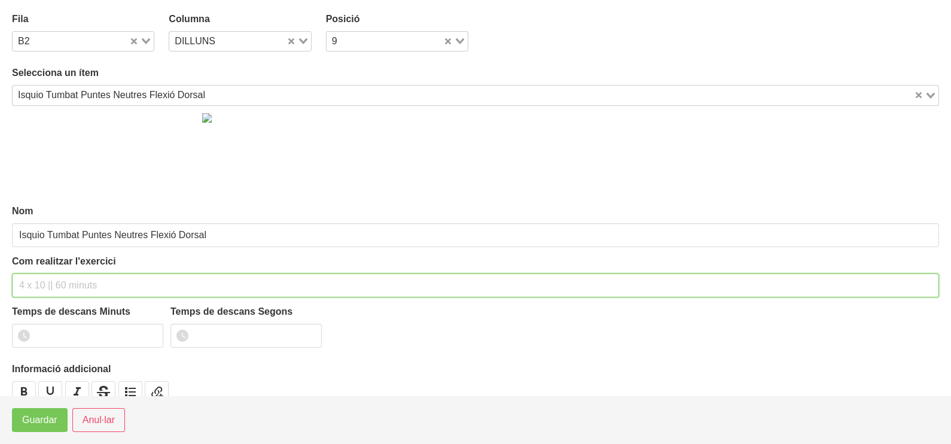
click at [44, 288] on input "text" at bounding box center [475, 285] width 927 height 24
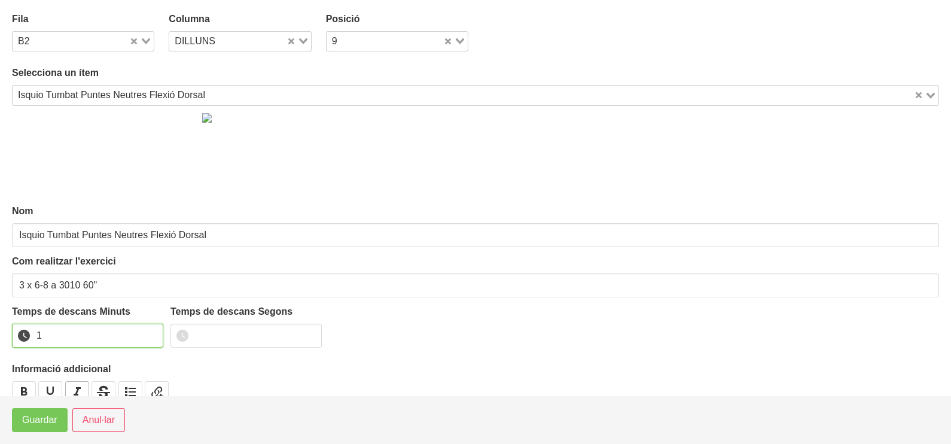
drag, startPoint x: 152, startPoint y: 329, endPoint x: 68, endPoint y: 386, distance: 101.2
click at [151, 330] on input "1" at bounding box center [87, 335] width 151 height 24
click at [24, 417] on span "Guardar" at bounding box center [39, 420] width 35 height 14
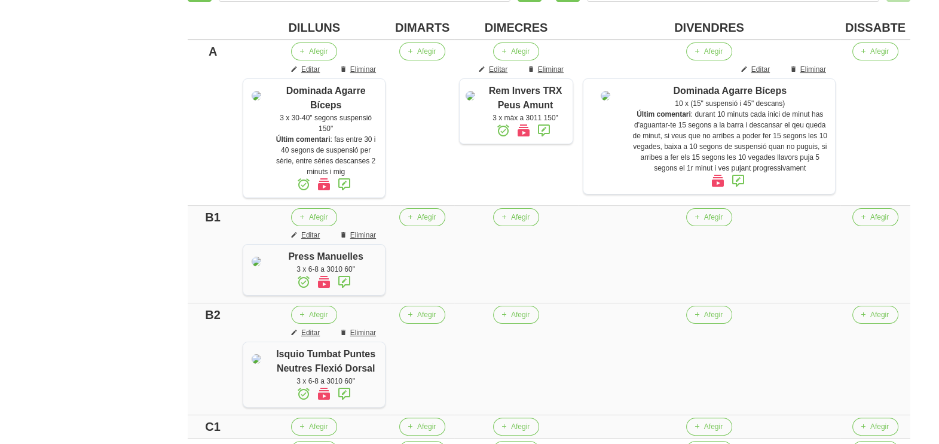
scroll to position [448, 0]
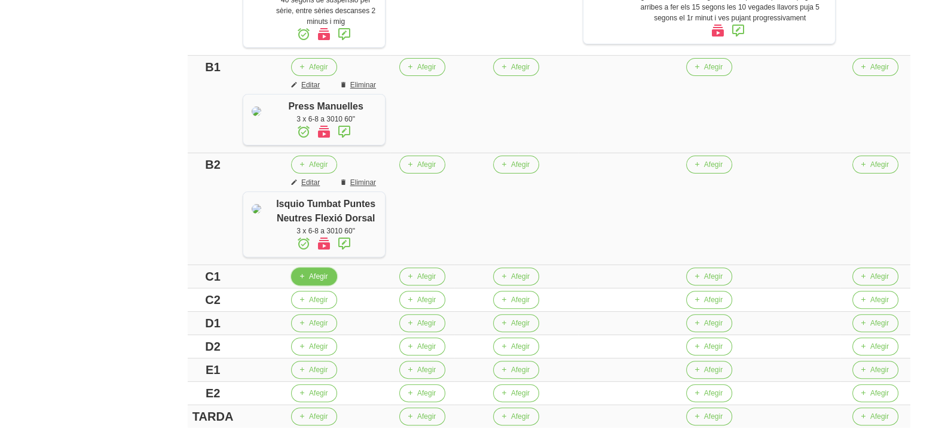
drag, startPoint x: 317, startPoint y: 292, endPoint x: 301, endPoint y: 273, distance: 24.6
click at [316, 288] on td "Afegir" at bounding box center [314, 276] width 152 height 23
click at [314, 285] on button "Afegir" at bounding box center [314, 276] width 46 height 18
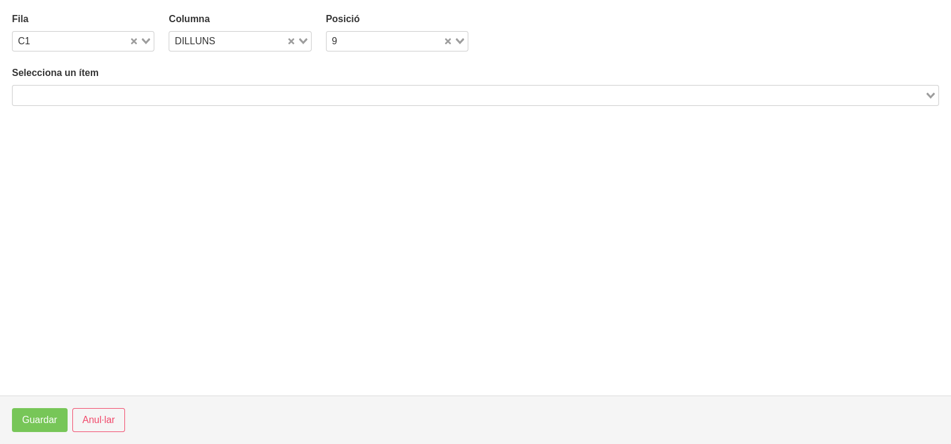
click at [88, 97] on input "Search for option" at bounding box center [468, 95] width 909 height 14
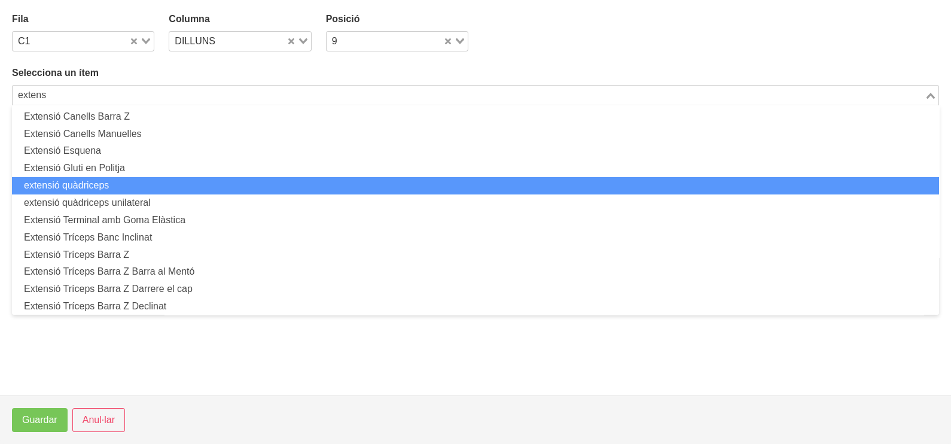
click at [88, 186] on li "extensió quàdriceps" at bounding box center [475, 185] width 927 height 17
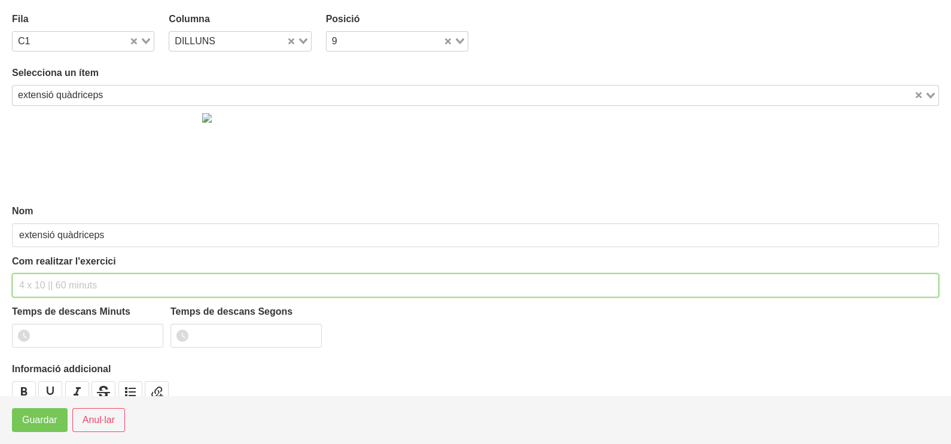
click at [45, 278] on input "text" at bounding box center [475, 285] width 927 height 24
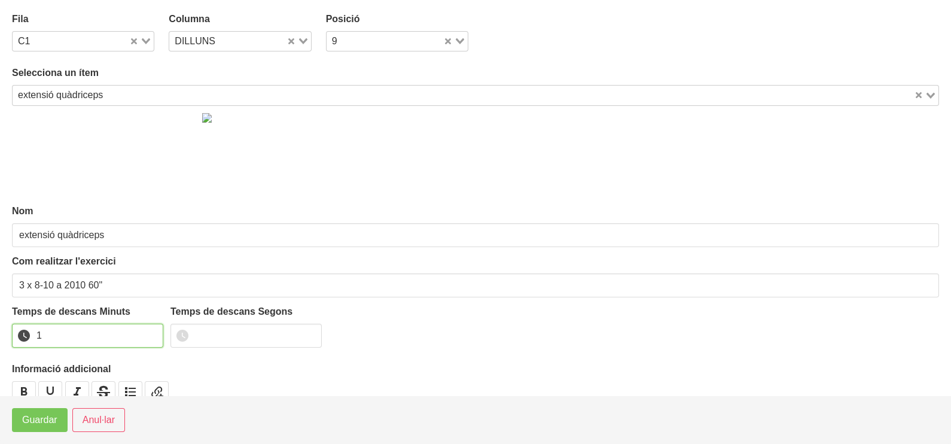
drag, startPoint x: 150, startPoint y: 332, endPoint x: 78, endPoint y: 394, distance: 94.9
click at [149, 333] on input "1" at bounding box center [87, 335] width 151 height 24
click at [38, 427] on span "Guardar" at bounding box center [39, 420] width 35 height 14
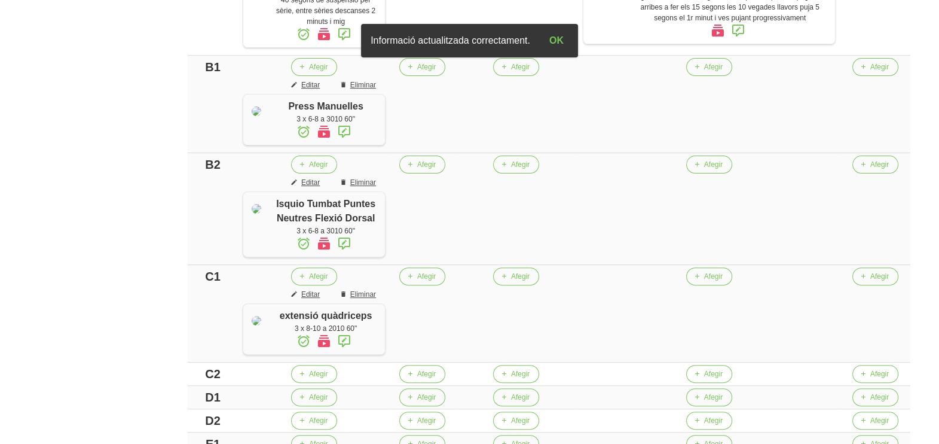
scroll to position [673, 0]
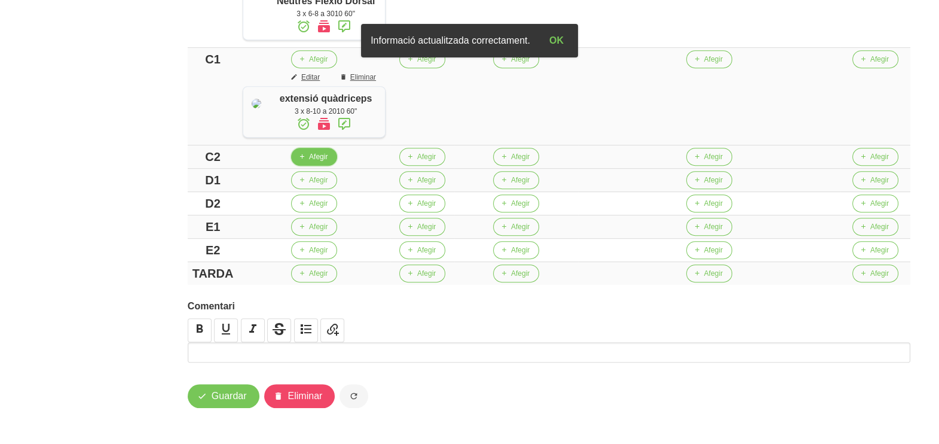
click at [326, 162] on span "Afegir" at bounding box center [318, 156] width 19 height 11
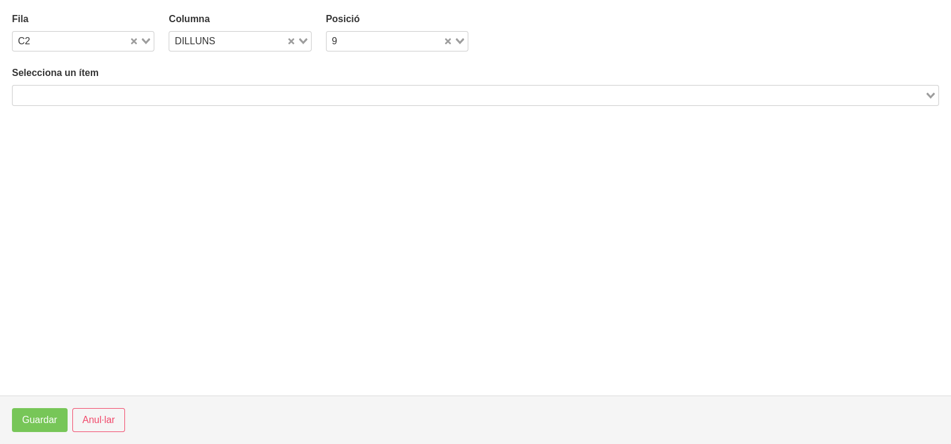
click at [162, 93] on input "Search for option" at bounding box center [468, 95] width 909 height 14
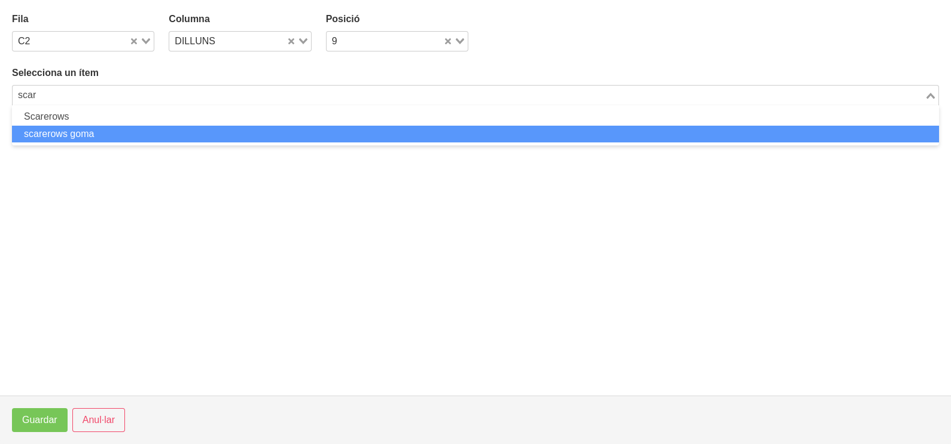
click at [124, 135] on li "scarerows goma" at bounding box center [475, 134] width 927 height 17
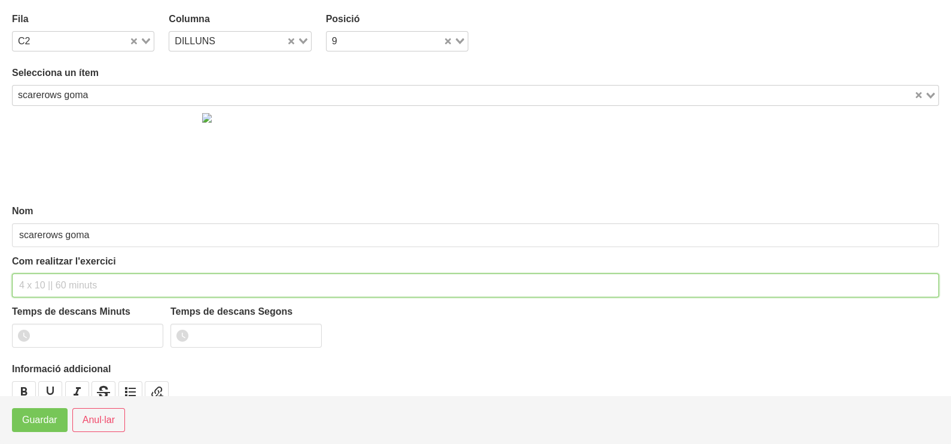
click at [45, 283] on input "text" at bounding box center [475, 285] width 927 height 24
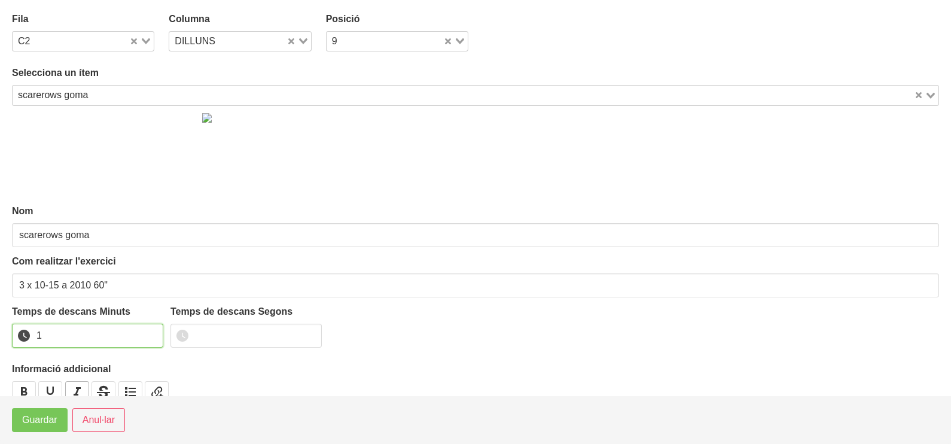
drag, startPoint x: 152, startPoint y: 331, endPoint x: 74, endPoint y: 380, distance: 93.2
click at [151, 332] on input "1" at bounding box center [87, 335] width 151 height 24
click at [39, 427] on span "Guardar" at bounding box center [39, 420] width 35 height 14
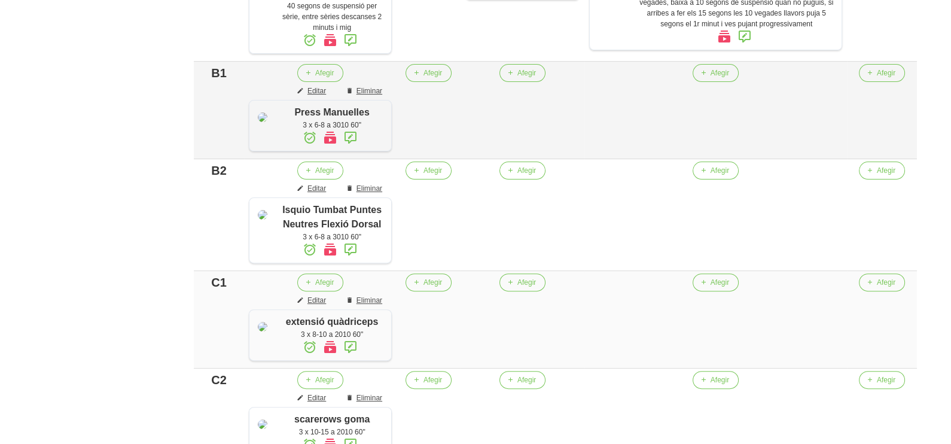
scroll to position [448, 0]
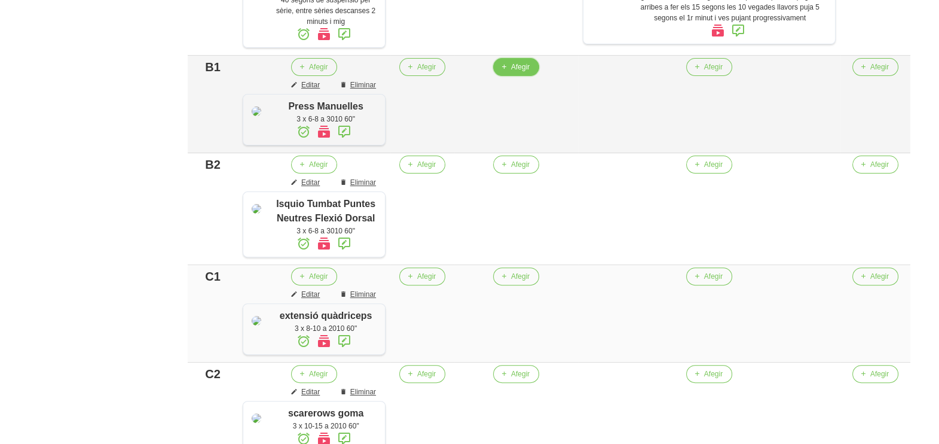
click at [530, 72] on span "Afegir" at bounding box center [520, 67] width 19 height 11
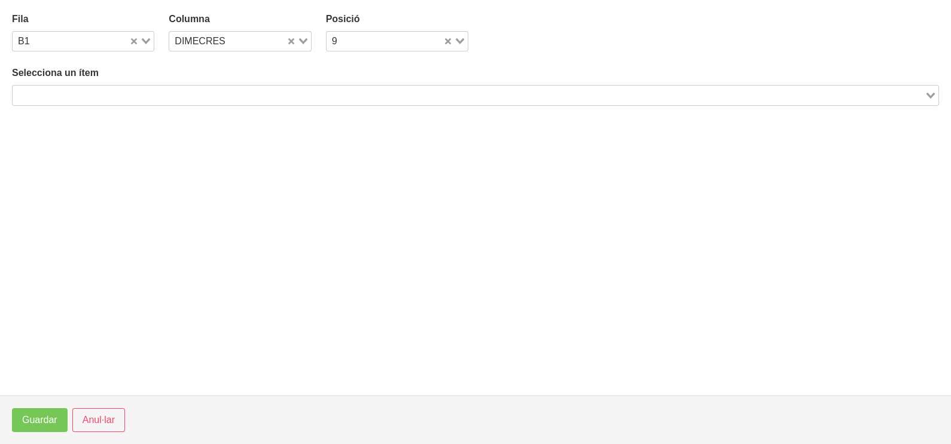
click at [227, 96] on input "Search for option" at bounding box center [468, 95] width 909 height 14
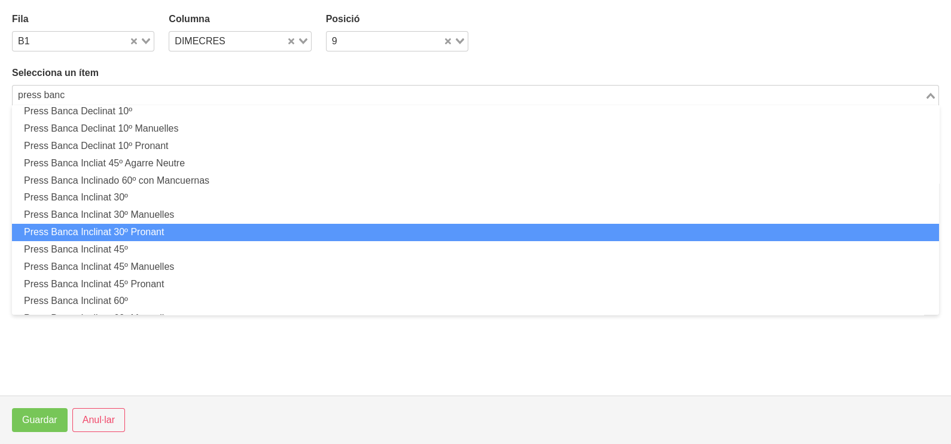
click at [164, 230] on li "Press Banca Inclinat 30º Pronant" at bounding box center [475, 232] width 927 height 17
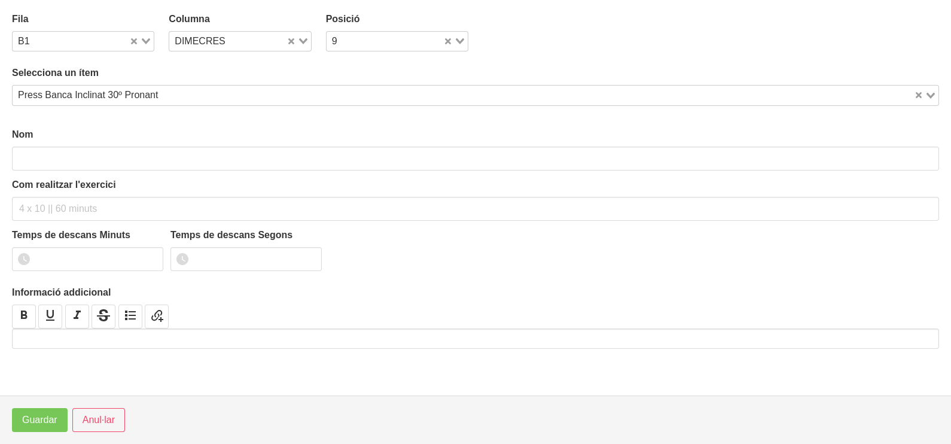
scroll to position [3, 0]
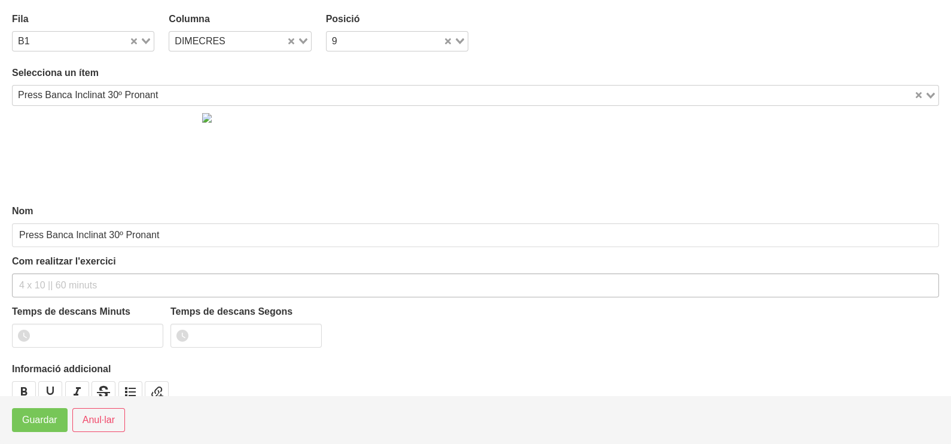
click at [63, 268] on div "Com realitzar l'exercici" at bounding box center [475, 275] width 927 height 43
click at [65, 274] on input "text" at bounding box center [475, 285] width 927 height 24
click at [66, 94] on div "Press Banca Inclinat 30º Pronant" at bounding box center [463, 93] width 901 height 17
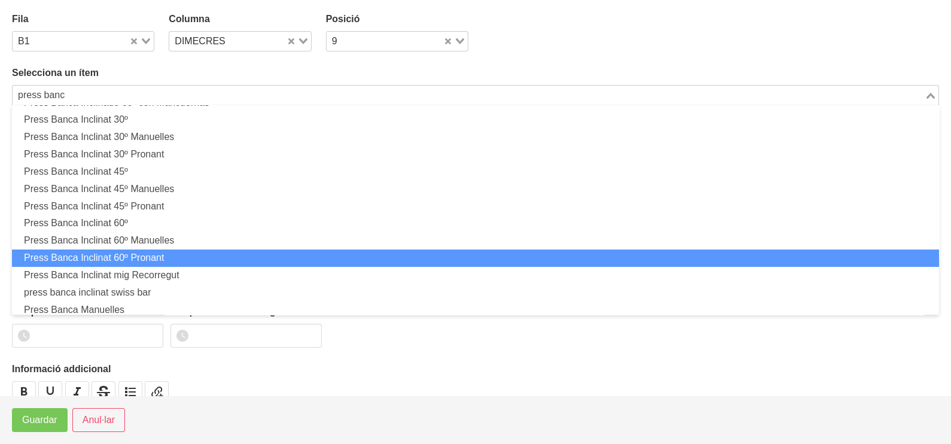
drag, startPoint x: 149, startPoint y: 258, endPoint x: 138, endPoint y: 253, distance: 12.9
click at [148, 258] on li "Press Banca Inclinat 60º Pronant" at bounding box center [475, 257] width 927 height 17
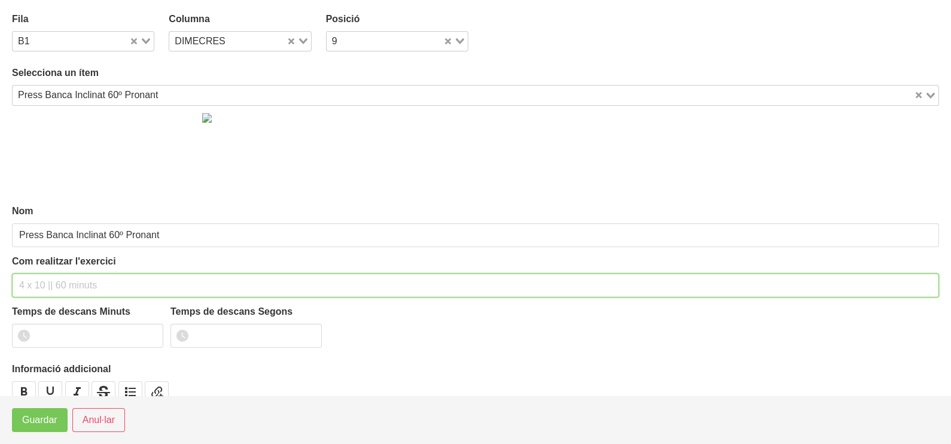
click at [55, 284] on input "text" at bounding box center [475, 285] width 927 height 24
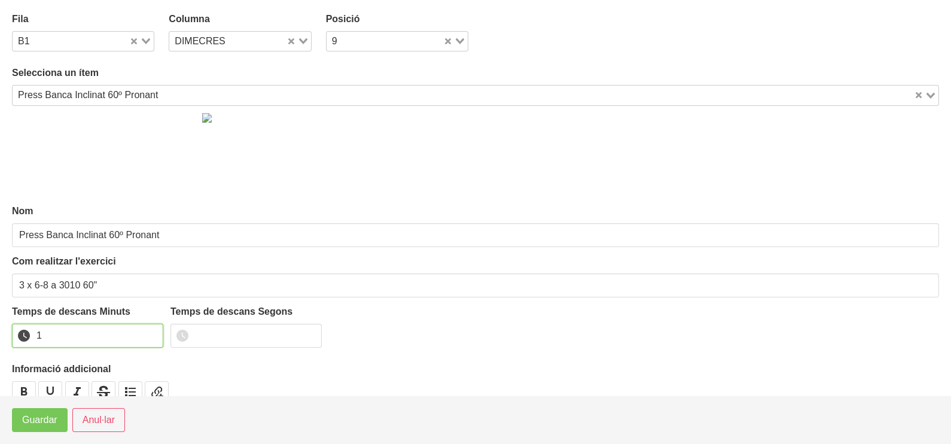
drag, startPoint x: 155, startPoint y: 331, endPoint x: 87, endPoint y: 371, distance: 79.1
click at [145, 335] on input "1" at bounding box center [87, 335] width 151 height 24
click at [42, 418] on span "Guardar" at bounding box center [39, 420] width 35 height 14
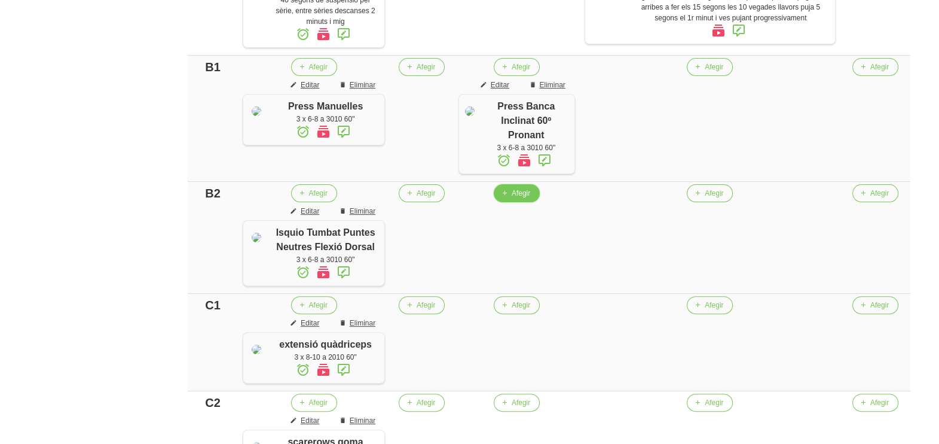
click at [530, 192] on span "Afegir" at bounding box center [521, 193] width 19 height 11
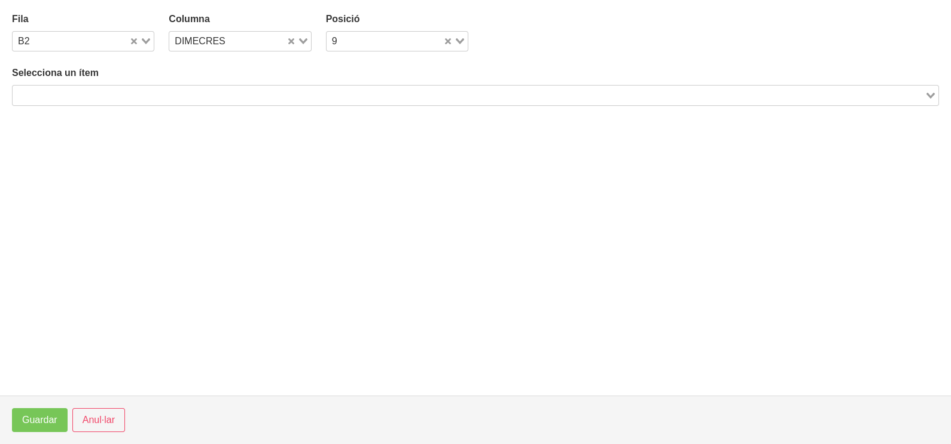
click at [182, 93] on input "Search for option" at bounding box center [468, 95] width 909 height 14
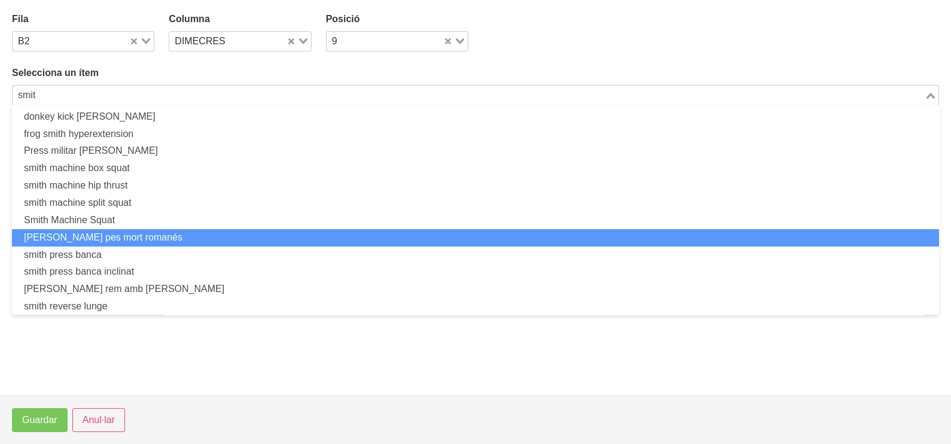
click at [130, 237] on li "[PERSON_NAME] pes mort romanés" at bounding box center [475, 237] width 927 height 17
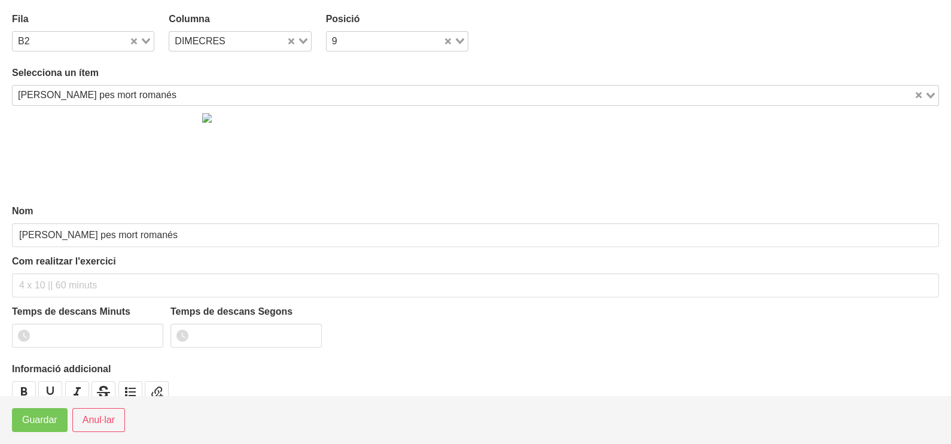
click at [84, 90] on div "[PERSON_NAME] pes mort romanés" at bounding box center [463, 93] width 901 height 17
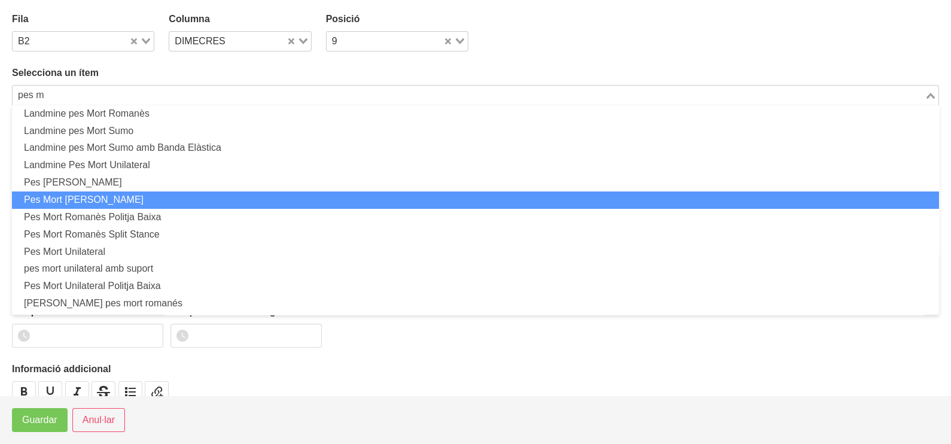
drag, startPoint x: 121, startPoint y: 200, endPoint x: 126, endPoint y: 219, distance: 19.7
click at [121, 201] on li "Pes Mort [PERSON_NAME]" at bounding box center [475, 199] width 927 height 17
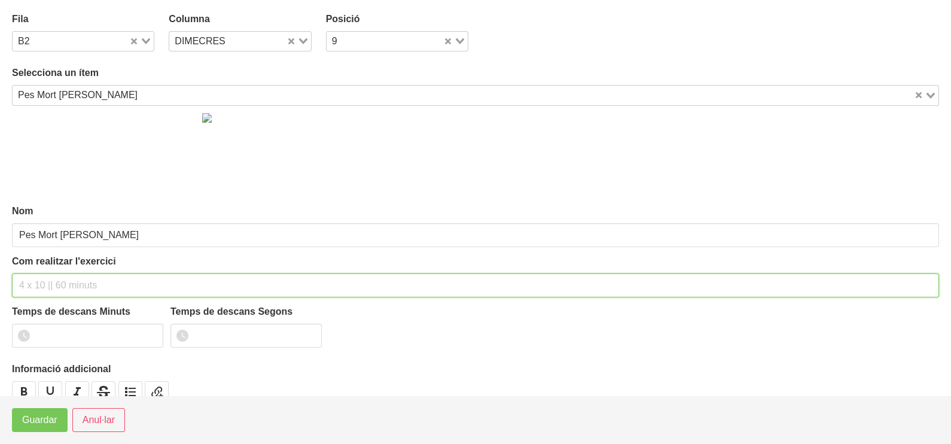
click at [39, 282] on input "text" at bounding box center [475, 285] width 927 height 24
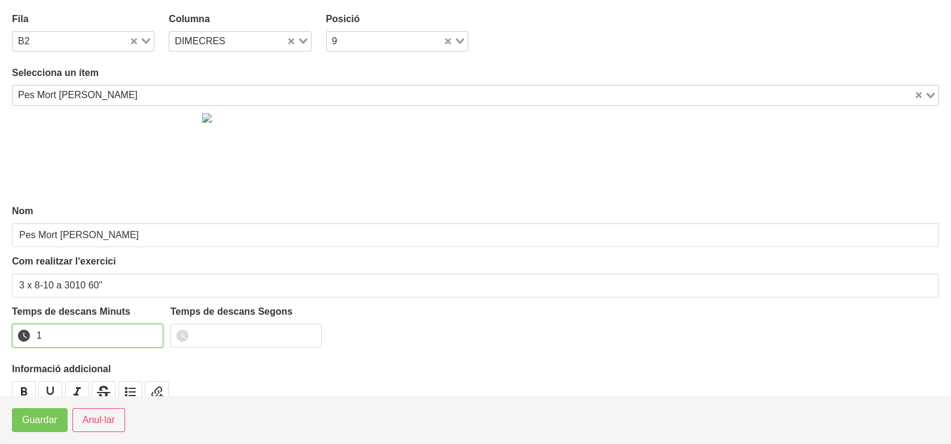
drag, startPoint x: 149, startPoint y: 332, endPoint x: 75, endPoint y: 390, distance: 95.0
click at [149, 332] on input "1" at bounding box center [87, 335] width 151 height 24
click at [55, 413] on button "Guardar" at bounding box center [40, 420] width 56 height 24
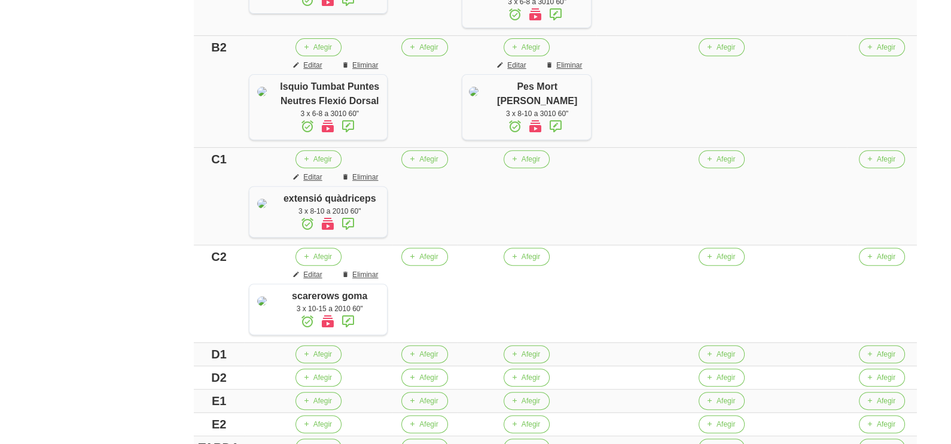
scroll to position [597, 0]
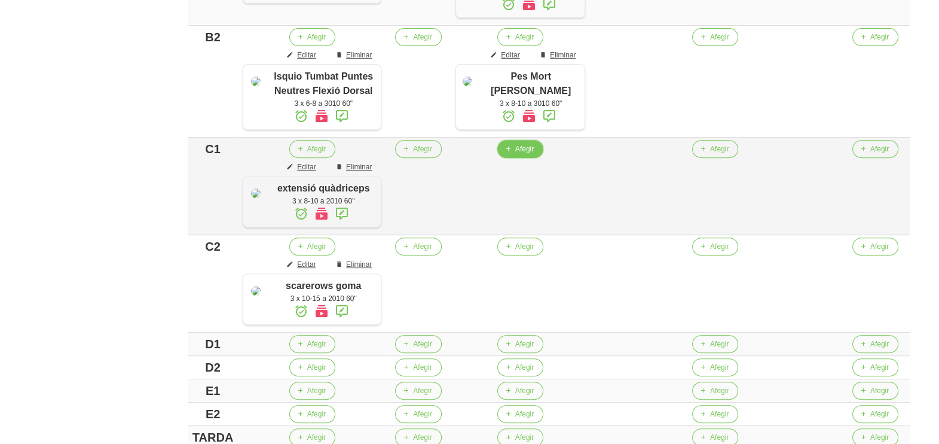
click at [536, 158] on button "Afegir" at bounding box center [520, 149] width 46 height 18
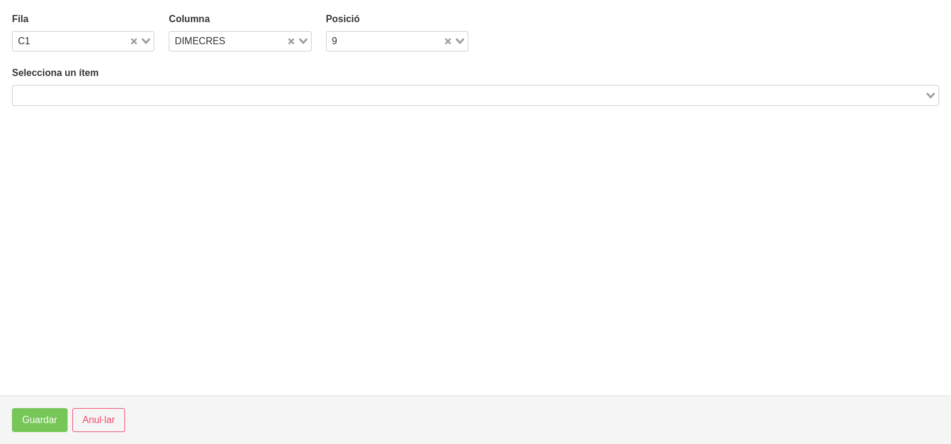
click at [243, 91] on input "Search for option" at bounding box center [468, 95] width 909 height 14
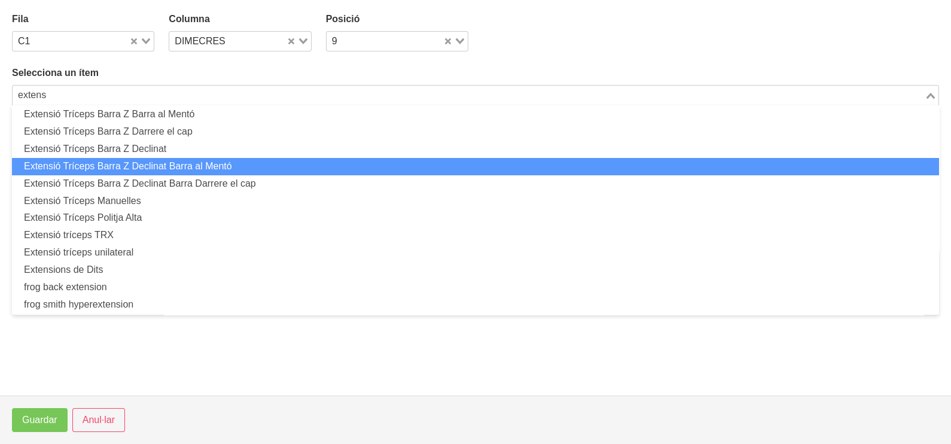
scroll to position [159, 0]
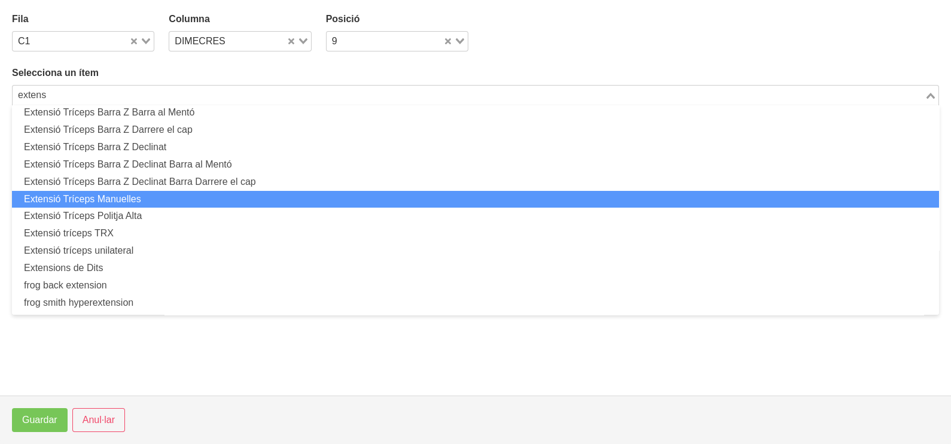
drag, startPoint x: 150, startPoint y: 198, endPoint x: 156, endPoint y: 200, distance: 6.2
click at [156, 200] on li "Extensió Tríceps Manuelles" at bounding box center [475, 199] width 927 height 17
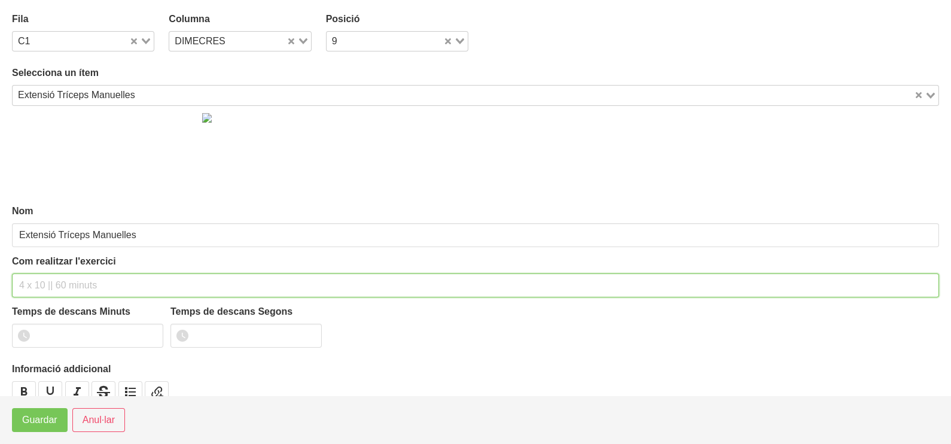
click at [54, 276] on input "text" at bounding box center [475, 285] width 927 height 24
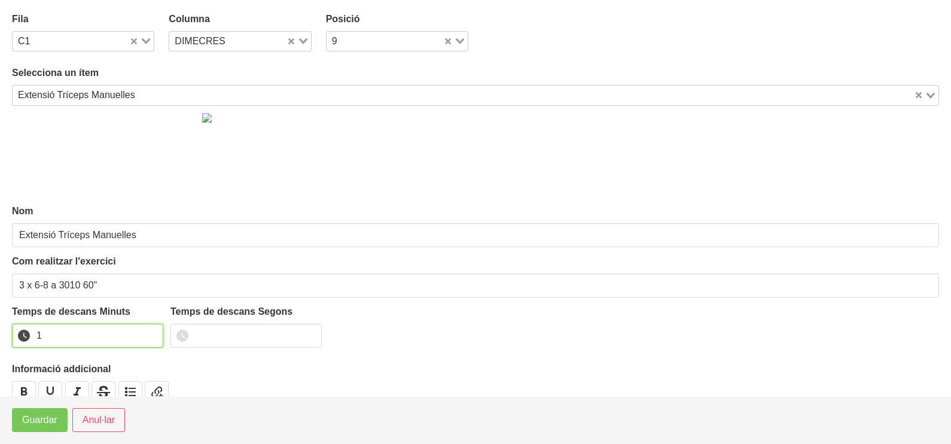
drag, startPoint x: 151, startPoint y: 332, endPoint x: 56, endPoint y: 405, distance: 120.2
click at [149, 335] on input "1" at bounding box center [87, 335] width 151 height 24
click at [48, 423] on span "Guardar" at bounding box center [39, 420] width 35 height 14
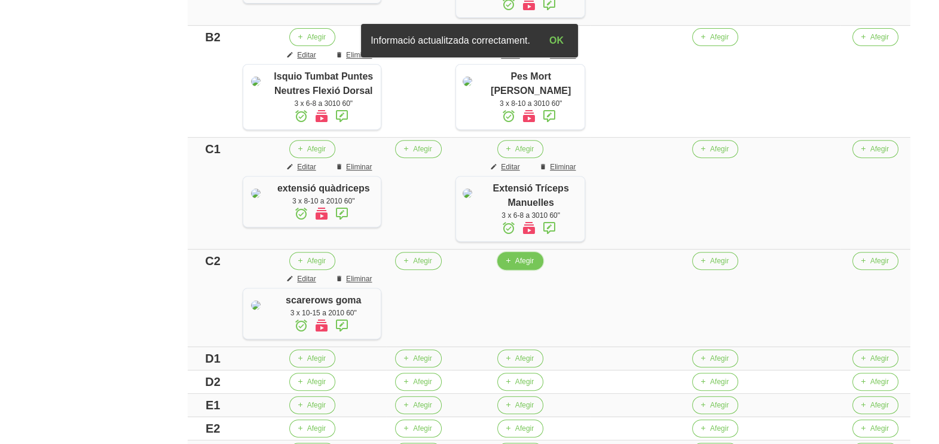
click at [534, 266] on span "Afegir" at bounding box center [524, 260] width 19 height 11
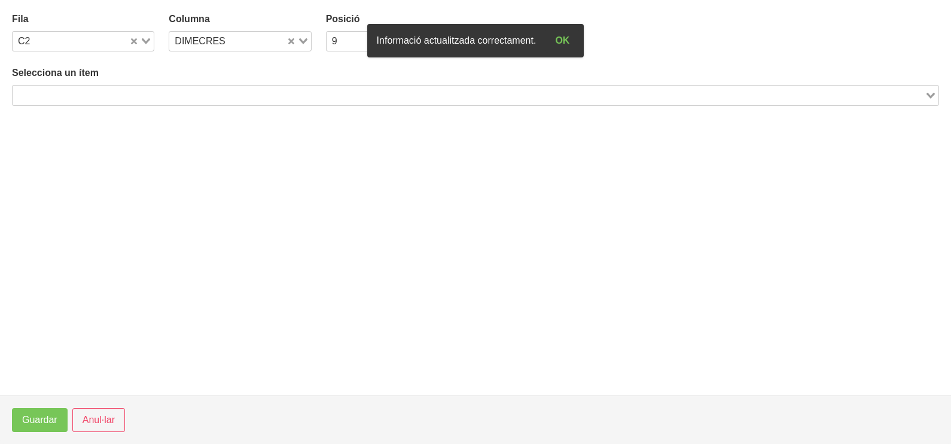
click at [286, 96] on input "Search for option" at bounding box center [468, 95] width 909 height 14
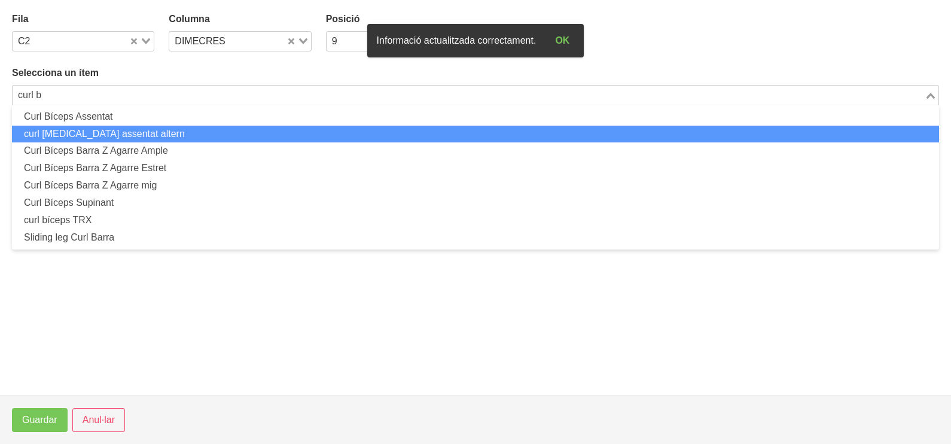
click at [159, 129] on li "curl [MEDICAL_DATA] assentat altern" at bounding box center [475, 134] width 927 height 17
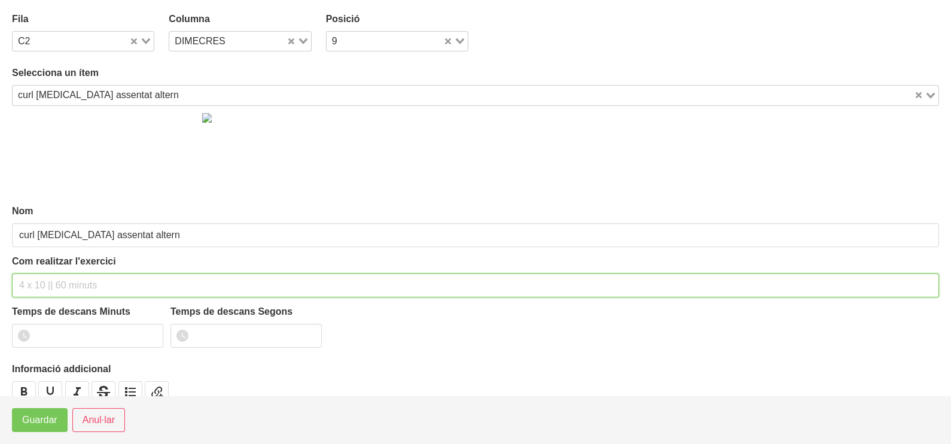
click at [60, 286] on input "text" at bounding box center [475, 285] width 927 height 24
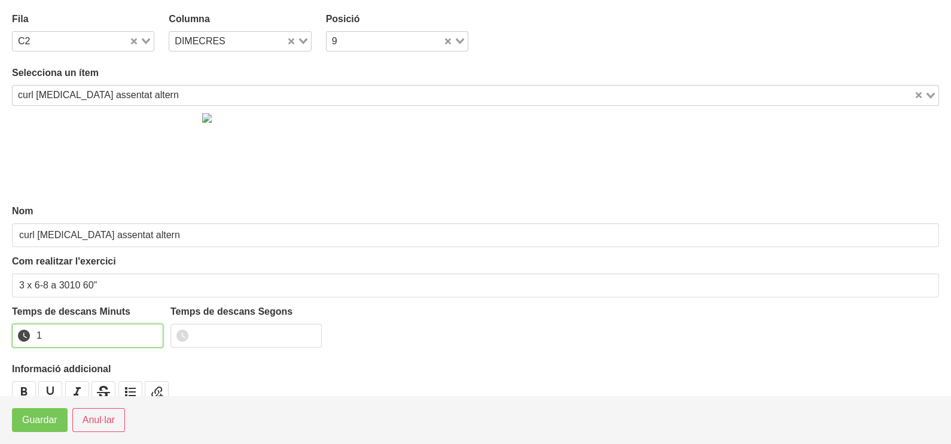
click at [152, 331] on input "1" at bounding box center [87, 335] width 151 height 24
click at [42, 414] on span "Guardar" at bounding box center [39, 420] width 35 height 14
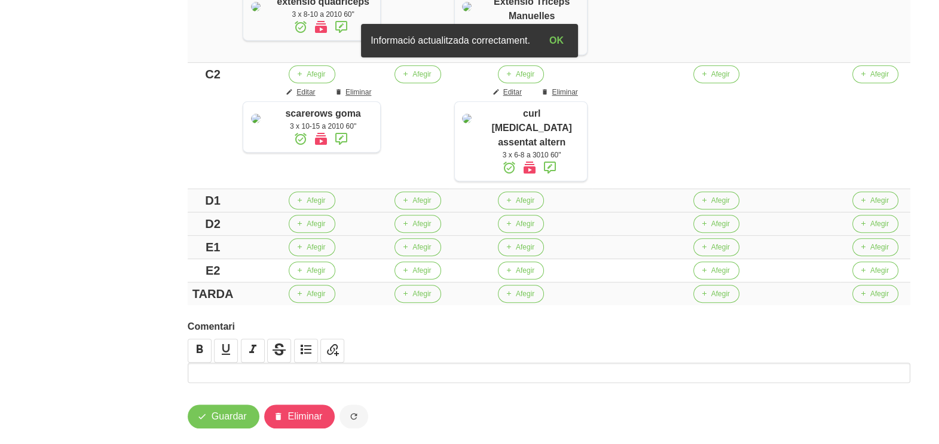
scroll to position [817, 0]
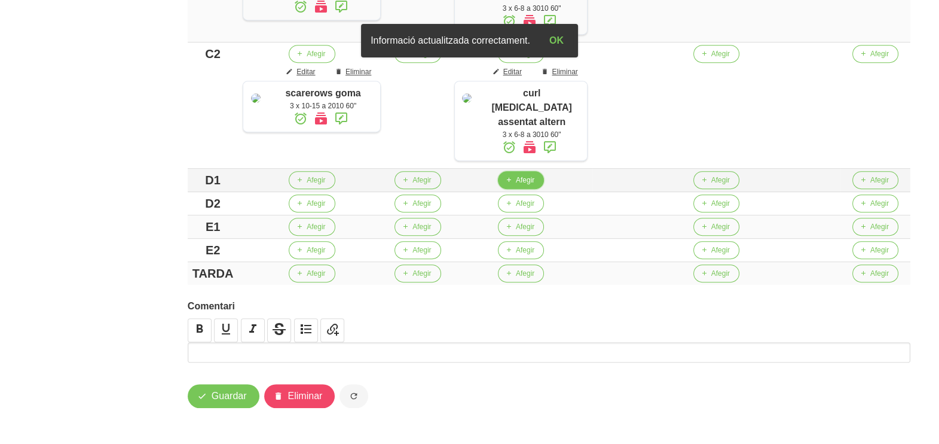
click at [534, 180] on span "Afegir" at bounding box center [525, 180] width 19 height 11
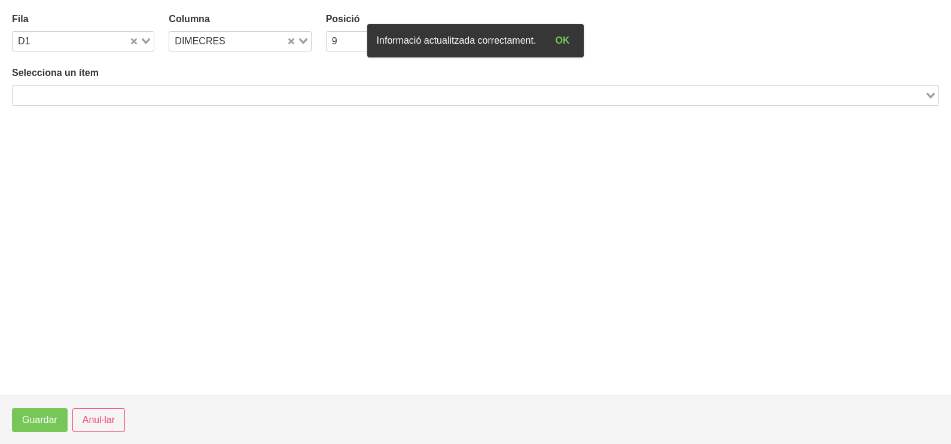
click at [146, 93] on input "Search for option" at bounding box center [468, 95] width 909 height 14
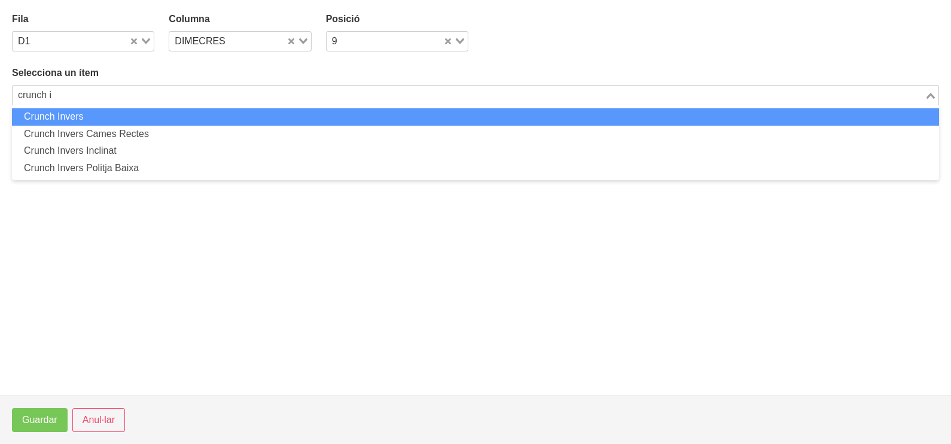
click at [87, 117] on li "Crunch Invers" at bounding box center [475, 116] width 927 height 17
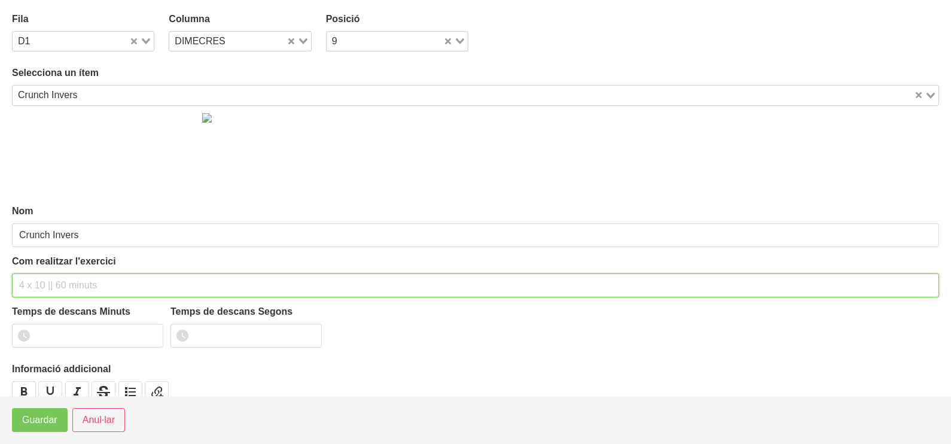
click at [48, 284] on input "text" at bounding box center [475, 285] width 927 height 24
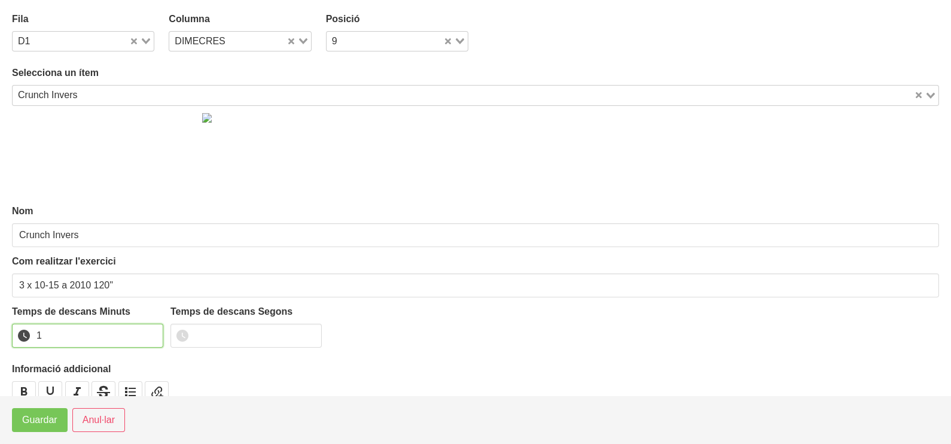
click at [152, 332] on input "1" at bounding box center [87, 335] width 151 height 24
drag, startPoint x: 152, startPoint y: 332, endPoint x: 73, endPoint y: 404, distance: 106.7
click at [143, 337] on input "2" at bounding box center [87, 335] width 151 height 24
click at [47, 423] on span "Guardar" at bounding box center [39, 420] width 35 height 14
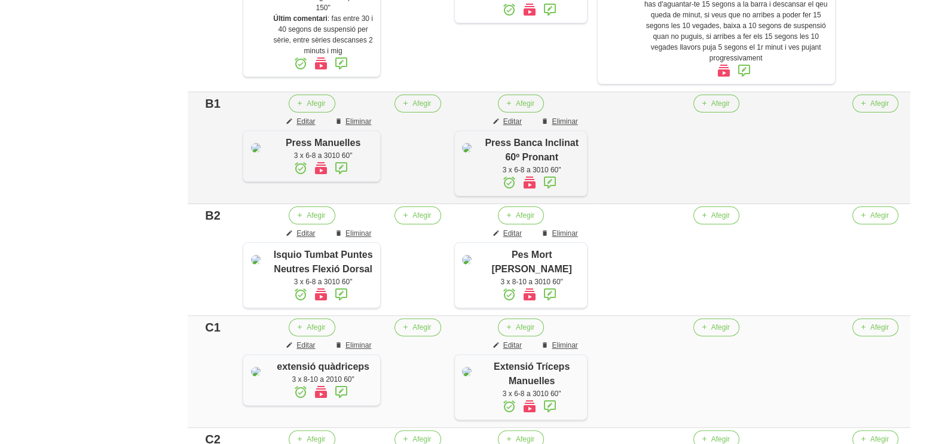
scroll to position [444, 0]
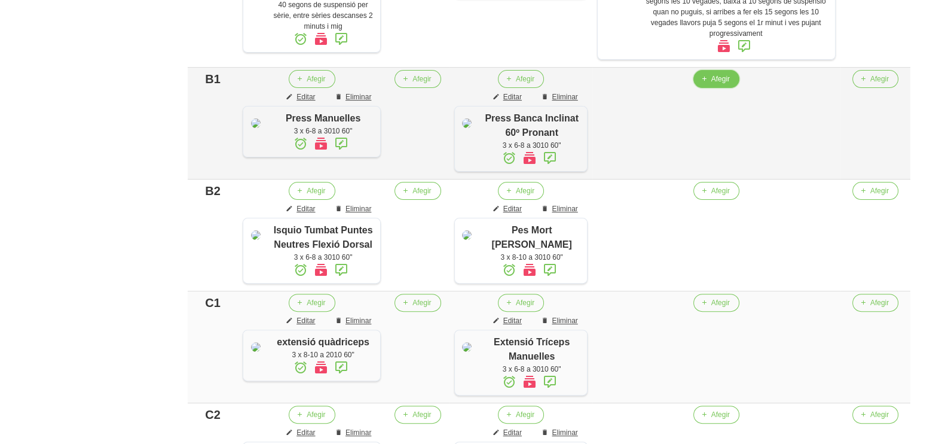
click at [725, 78] on span "Afegir" at bounding box center [720, 79] width 19 height 11
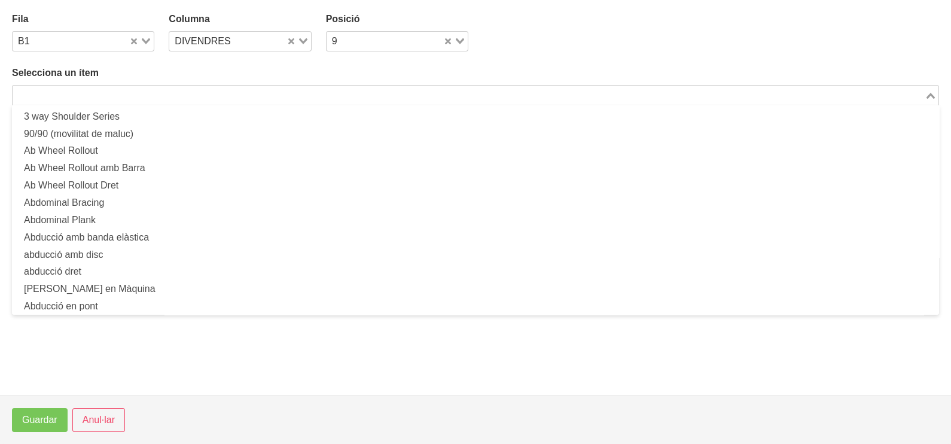
drag, startPoint x: 179, startPoint y: 87, endPoint x: 186, endPoint y: 87, distance: 6.6
click at [184, 88] on input "Search for option" at bounding box center [468, 95] width 909 height 14
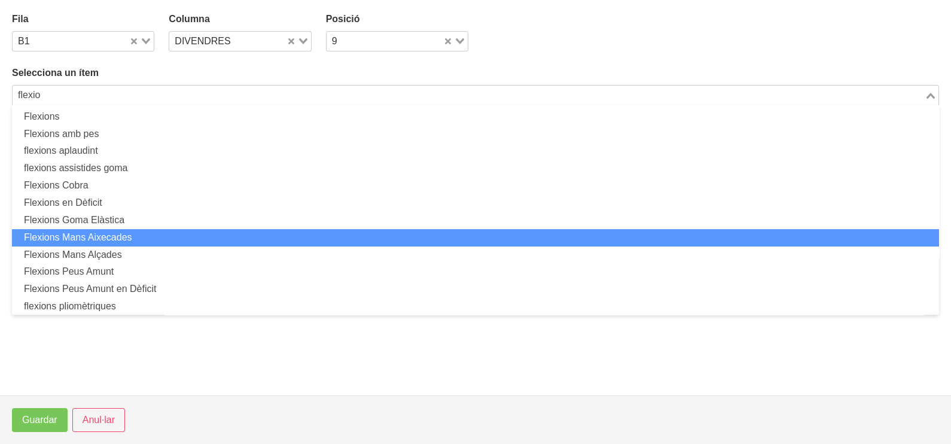
click at [149, 231] on li "Flexions Mans Aixecades" at bounding box center [475, 237] width 927 height 17
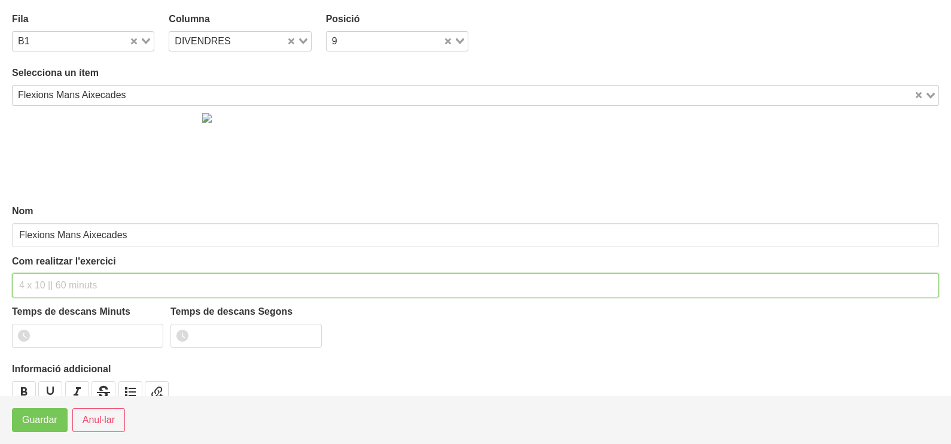
click at [51, 287] on input "text" at bounding box center [475, 285] width 927 height 24
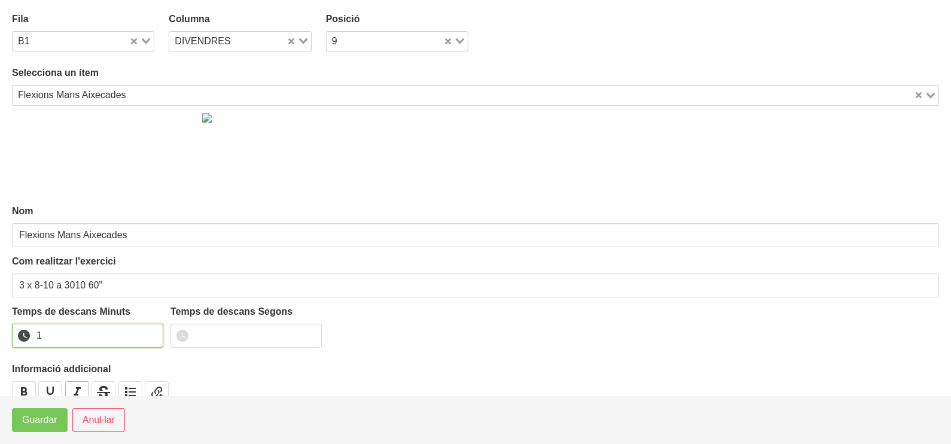
drag, startPoint x: 151, startPoint y: 332, endPoint x: 84, endPoint y: 385, distance: 85.6
click at [147, 337] on input "1" at bounding box center [87, 335] width 151 height 24
click at [57, 416] on span "Guardar" at bounding box center [39, 420] width 35 height 14
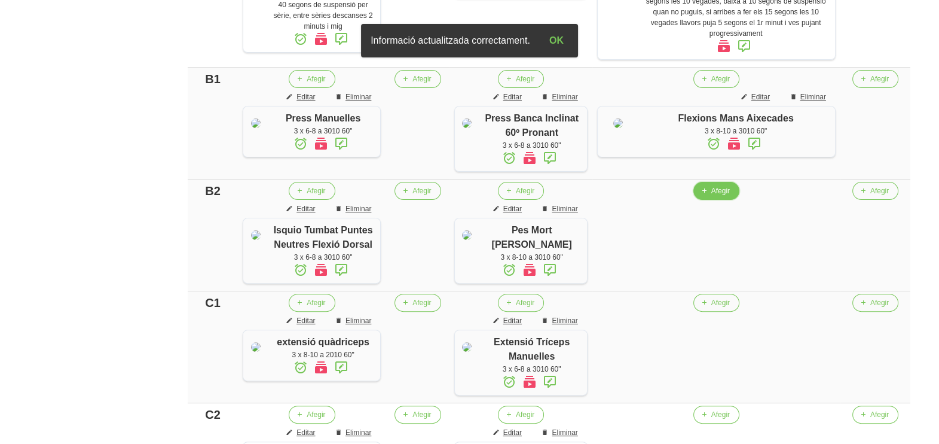
click at [724, 196] on span "Afegir" at bounding box center [720, 190] width 19 height 11
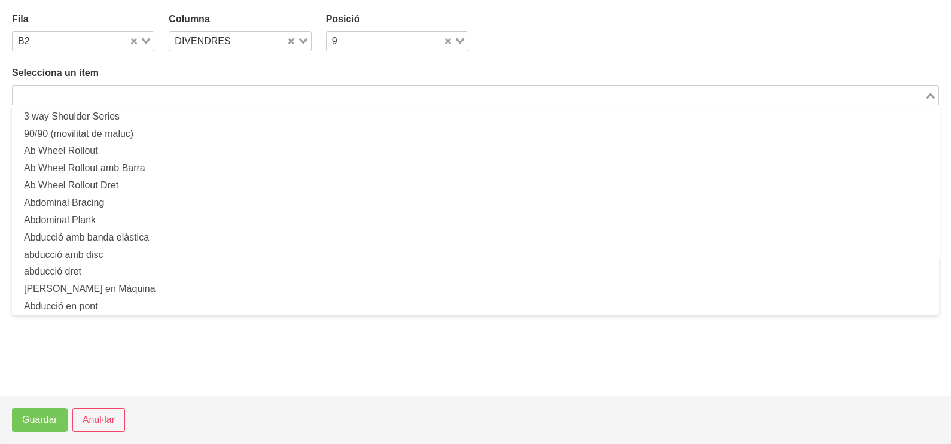
click at [511, 90] on input "Search for option" at bounding box center [468, 95] width 909 height 14
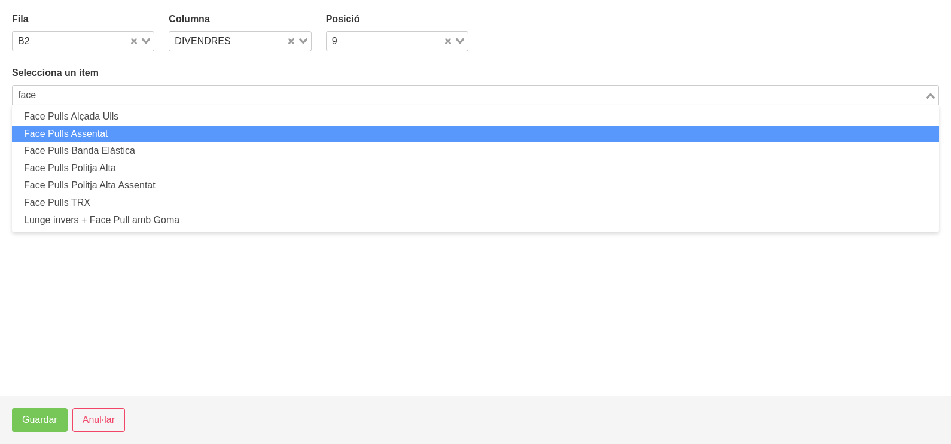
click at [99, 129] on li "Face Pulls Assentat" at bounding box center [475, 134] width 927 height 17
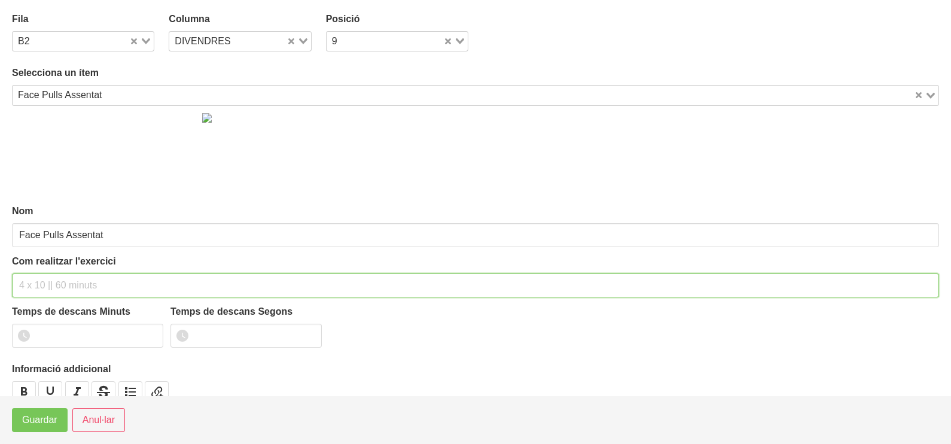
drag, startPoint x: 45, startPoint y: 284, endPoint x: 67, endPoint y: 213, distance: 74.5
click at [51, 278] on input "text" at bounding box center [475, 285] width 927 height 24
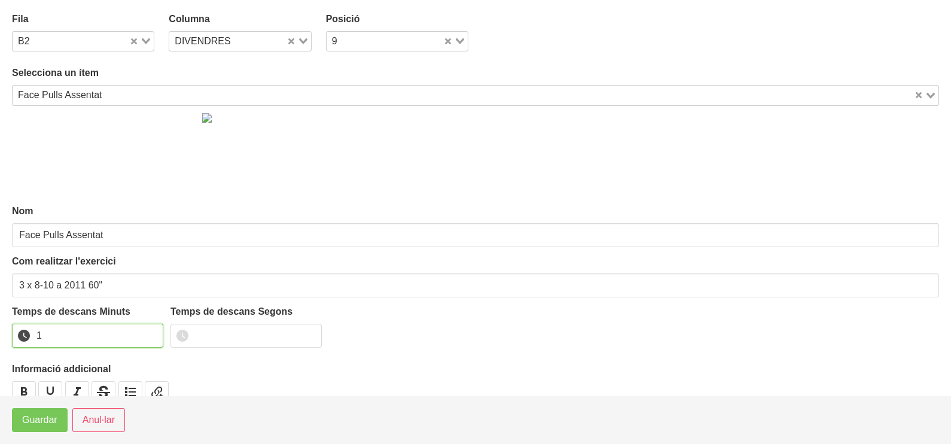
drag, startPoint x: 151, startPoint y: 330, endPoint x: 90, endPoint y: 380, distance: 79.0
click at [148, 334] on input "1" at bounding box center [87, 335] width 151 height 24
click at [56, 420] on span "Guardar" at bounding box center [39, 420] width 35 height 14
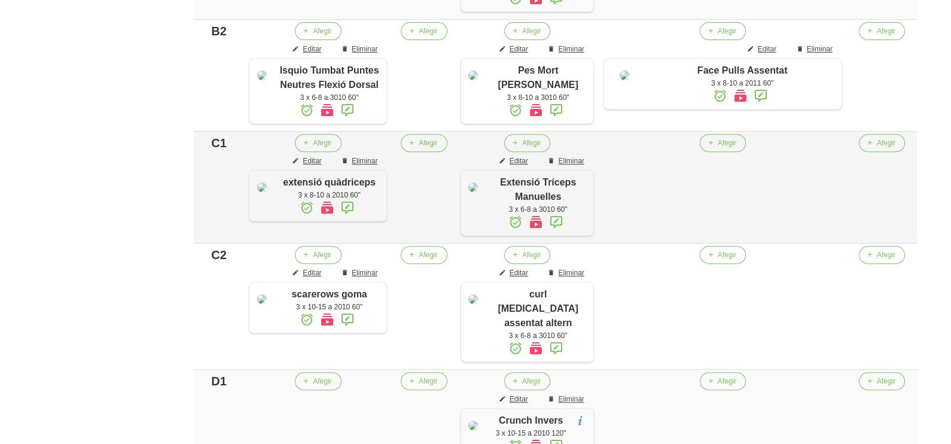
scroll to position [668, 0]
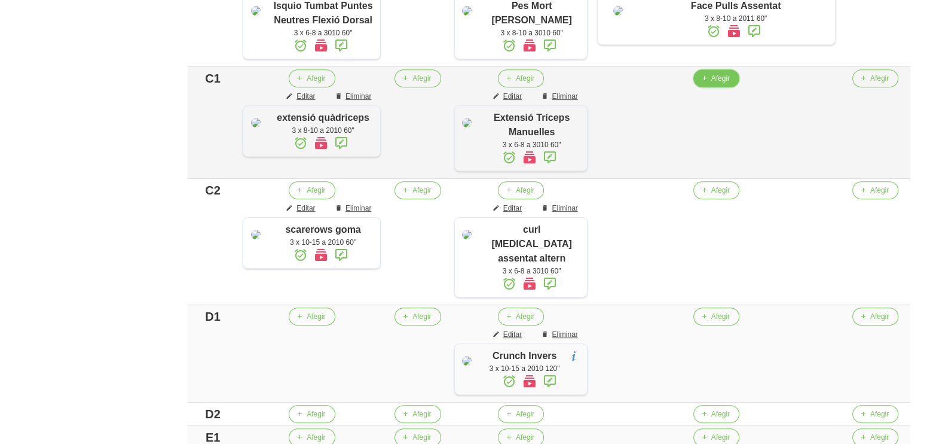
click at [719, 87] on button "Afegir" at bounding box center [717, 78] width 46 height 18
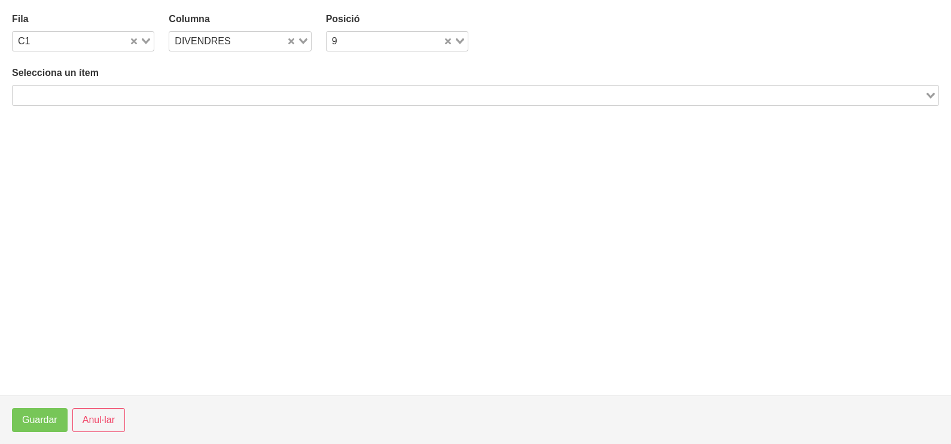
drag, startPoint x: 244, startPoint y: 96, endPoint x: 248, endPoint y: 71, distance: 24.8
click at [245, 94] on input "Search for option" at bounding box center [468, 95] width 909 height 14
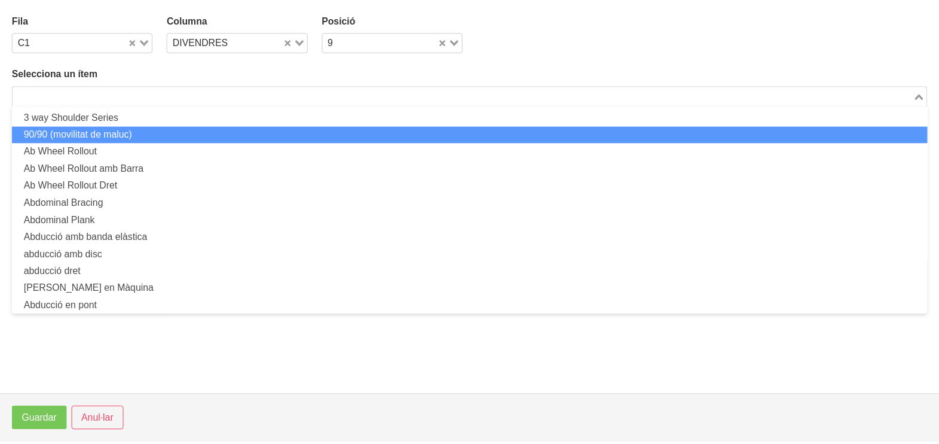
scroll to position [0, 0]
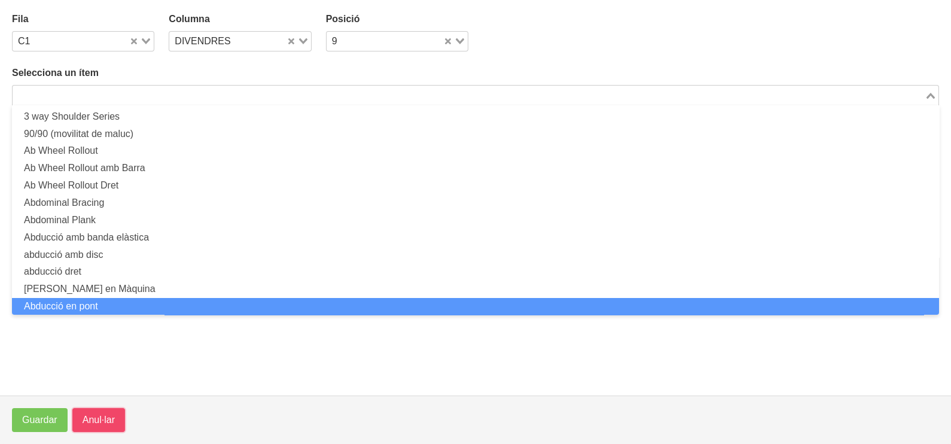
click at [99, 414] on span "Anul·lar" at bounding box center [99, 420] width 32 height 14
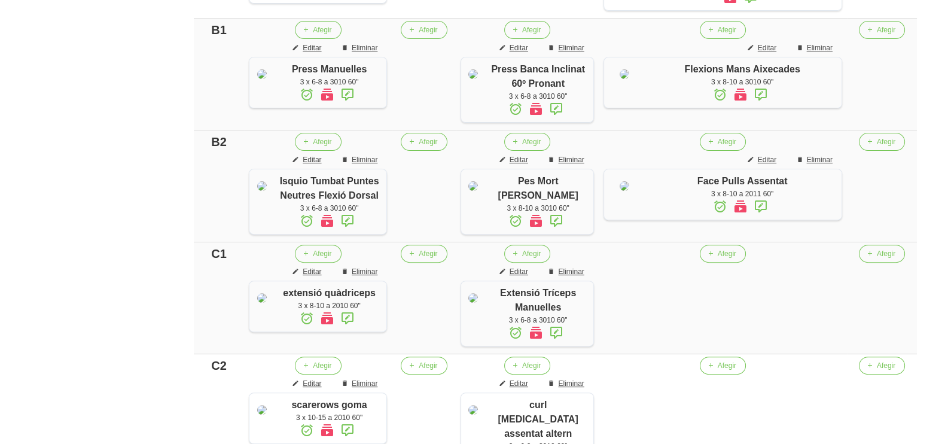
scroll to position [518, 0]
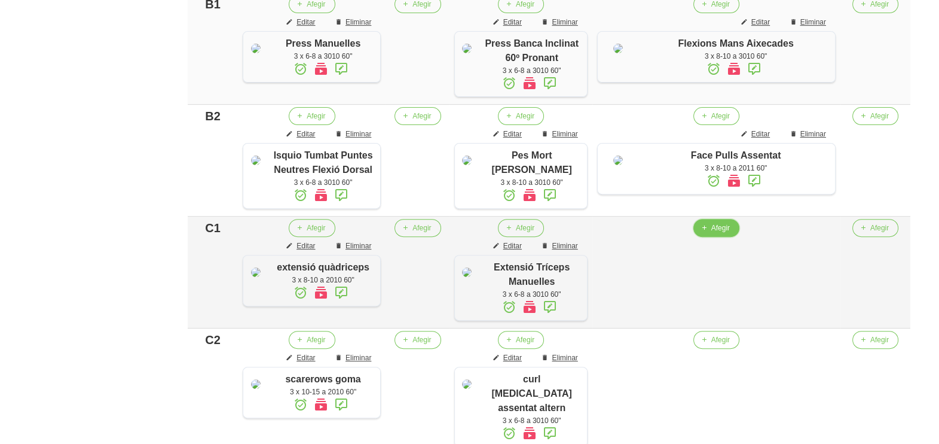
click at [729, 233] on span "Afegir" at bounding box center [720, 227] width 19 height 11
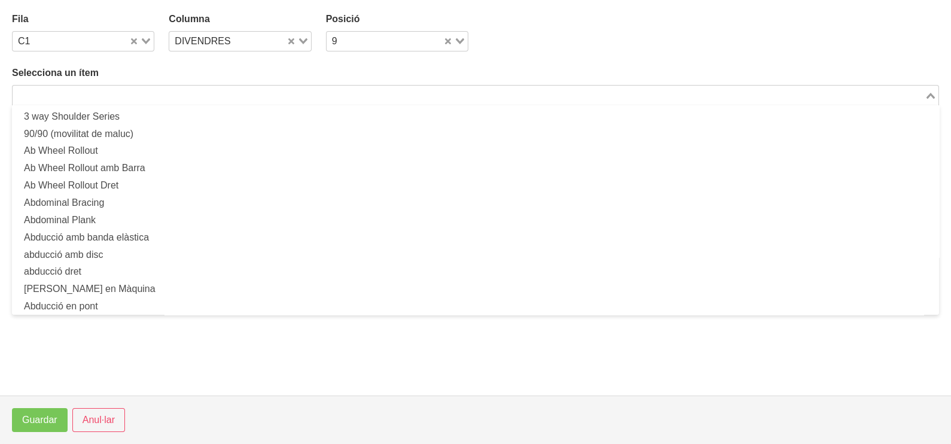
click at [170, 93] on input "Search for option" at bounding box center [468, 95] width 909 height 14
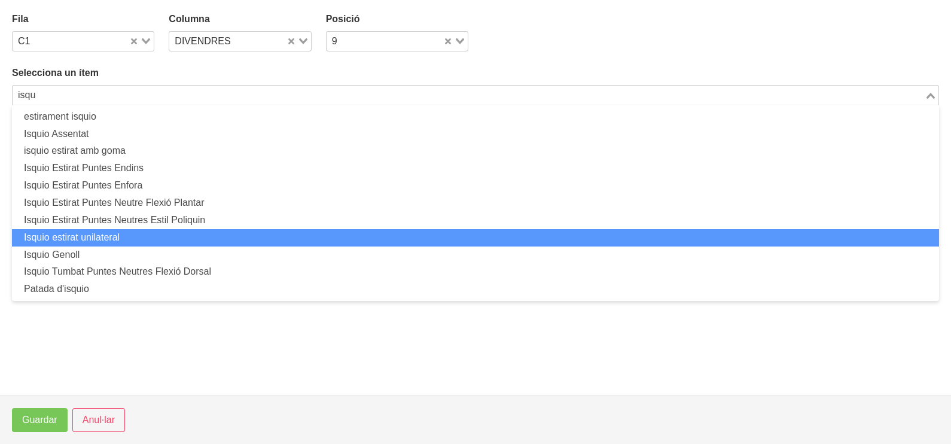
click at [126, 234] on li "Isquio estirat unilateral" at bounding box center [475, 237] width 927 height 17
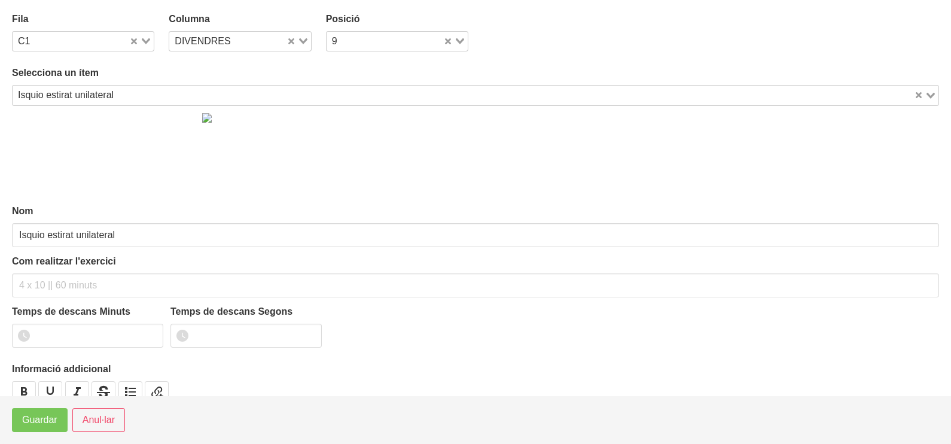
click at [68, 90] on div "Isquio estirat unilateral" at bounding box center [463, 93] width 901 height 17
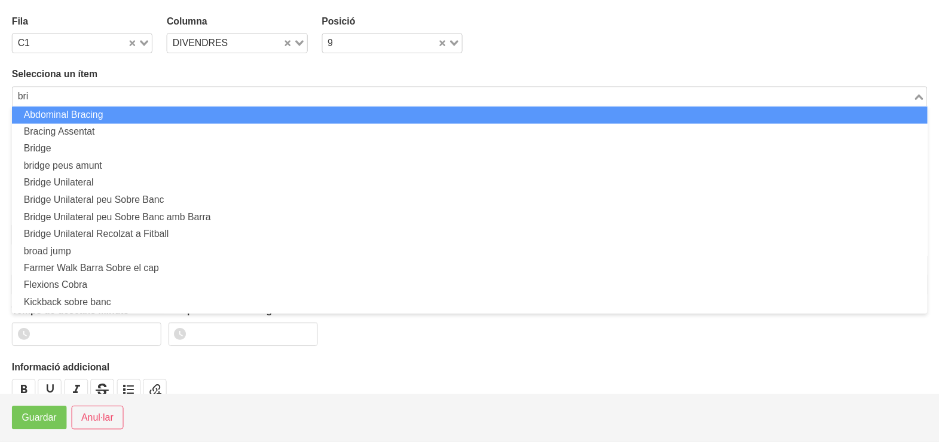
scroll to position [0, 0]
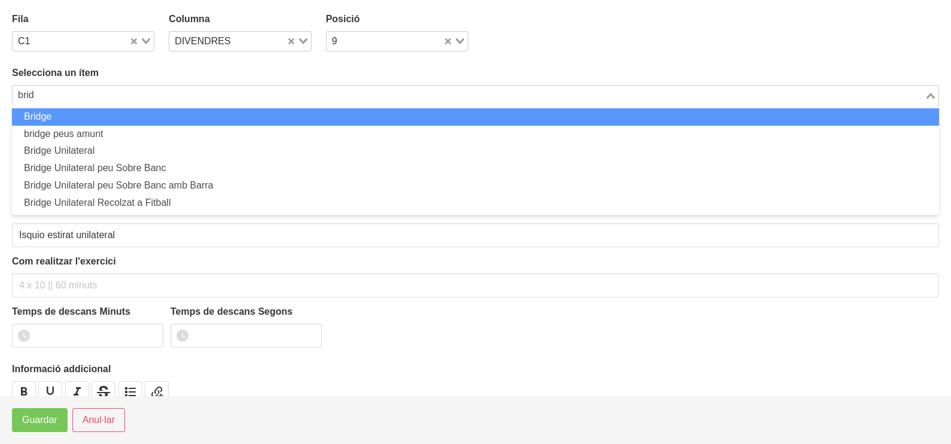
drag, startPoint x: 72, startPoint y: 117, endPoint x: 80, endPoint y: 209, distance: 93.0
click at [72, 117] on li "Bridge" at bounding box center [475, 116] width 927 height 17
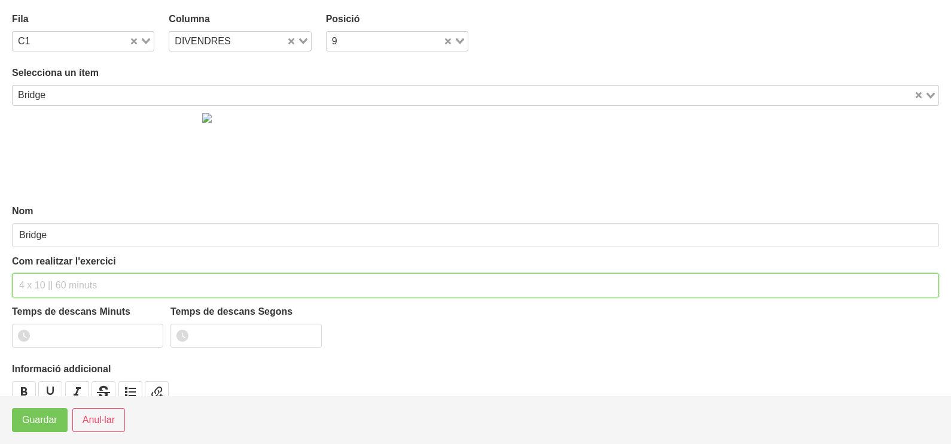
drag, startPoint x: 41, startPoint y: 278, endPoint x: 45, endPoint y: 270, distance: 9.1
click at [44, 273] on input "text" at bounding box center [475, 285] width 927 height 24
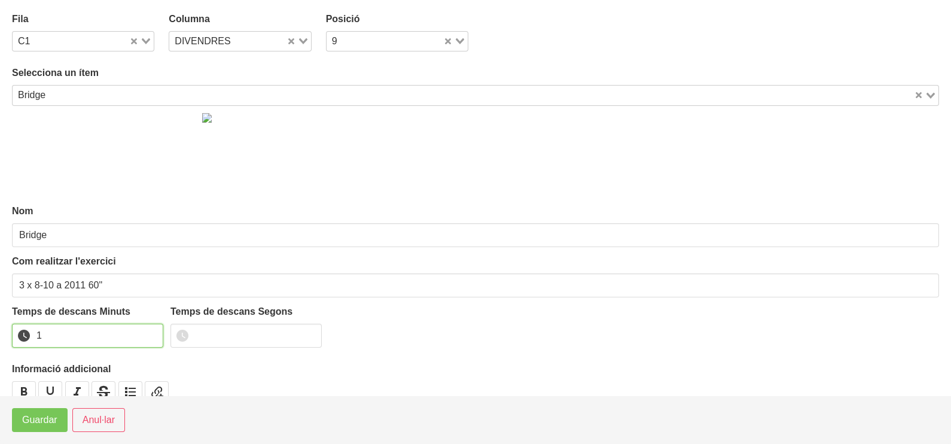
drag, startPoint x: 151, startPoint y: 331, endPoint x: 127, endPoint y: 325, distance: 24.7
click at [150, 329] on input "1" at bounding box center [87, 335] width 151 height 24
click at [25, 417] on span "Guardar" at bounding box center [39, 420] width 35 height 14
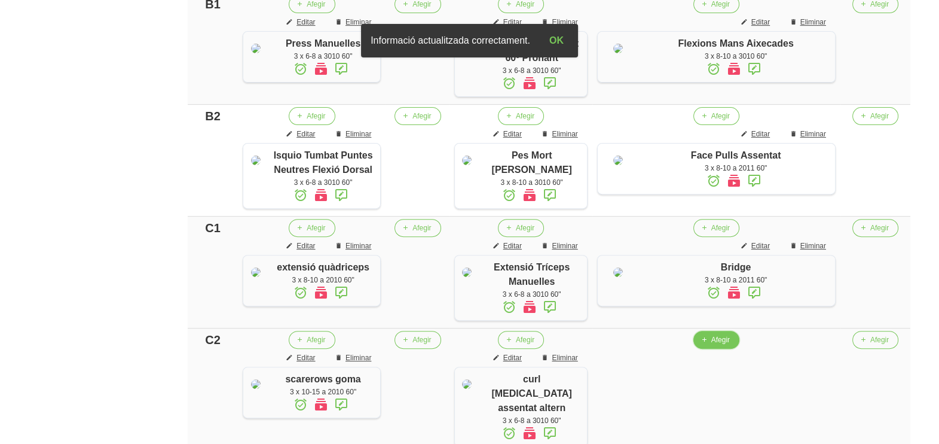
click at [726, 345] on span "Afegir" at bounding box center [720, 339] width 19 height 11
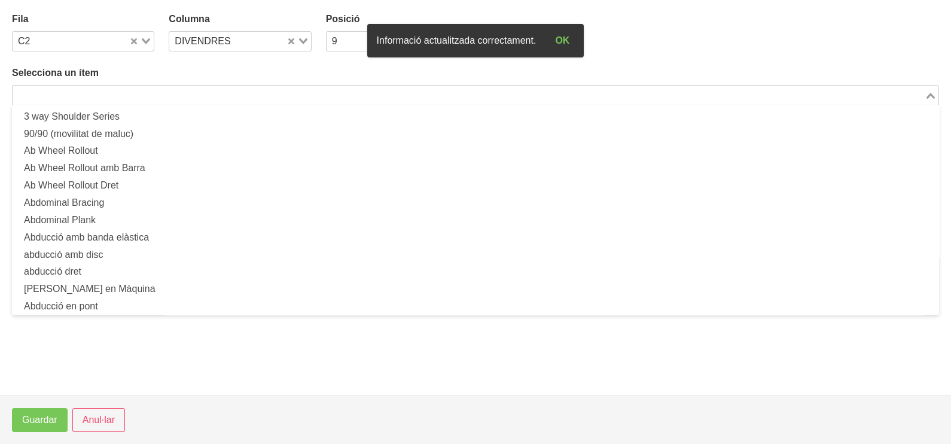
drag, startPoint x: 206, startPoint y: 90, endPoint x: 197, endPoint y: 96, distance: 10.5
click at [207, 92] on input "Search for option" at bounding box center [468, 95] width 909 height 14
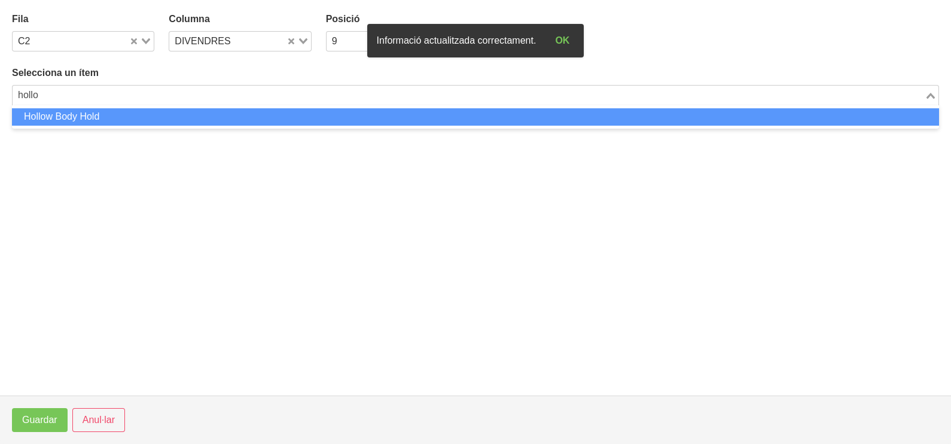
drag, startPoint x: 57, startPoint y: 87, endPoint x: 0, endPoint y: 84, distance: 57.4
click at [0, 85] on html "Nutrivic [PERSON_NAME] General Dashboard Seccions Clients Administradors Comuni…" at bounding box center [475, 146] width 951 height 1329
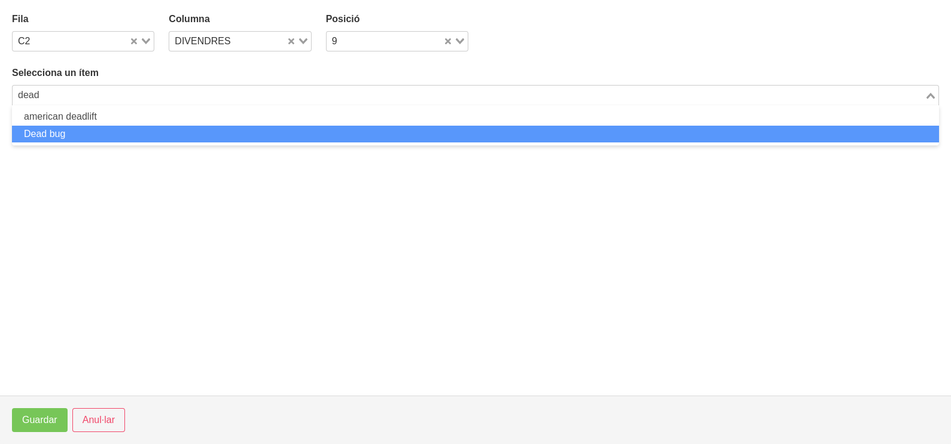
click at [73, 132] on li "Dead bug" at bounding box center [475, 134] width 927 height 17
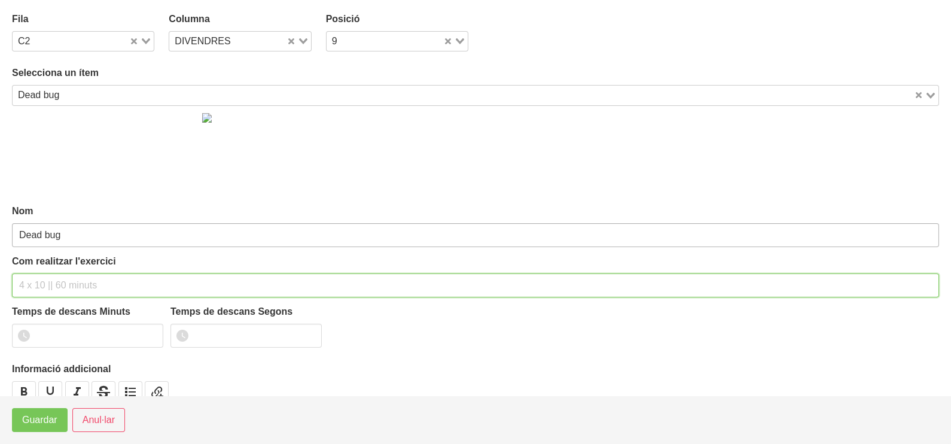
drag, startPoint x: 47, startPoint y: 281, endPoint x: 69, endPoint y: 233, distance: 52.7
click at [50, 278] on input "text" at bounding box center [475, 285] width 927 height 24
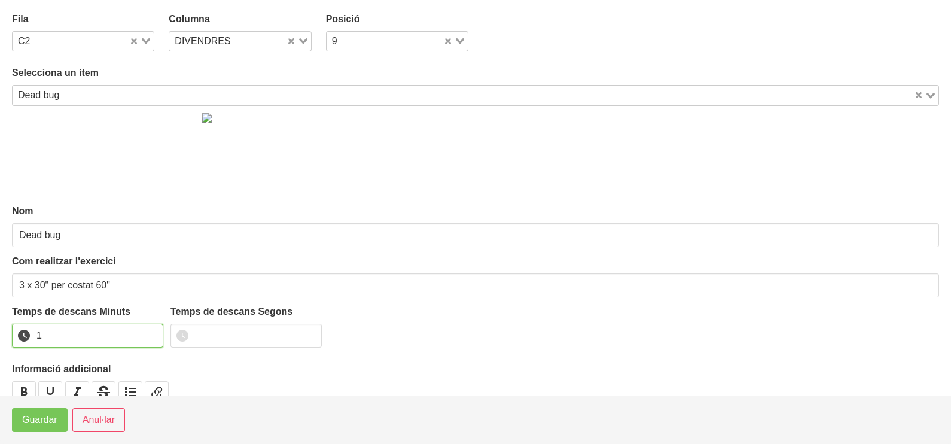
drag, startPoint x: 150, startPoint y: 332, endPoint x: 102, endPoint y: 376, distance: 65.6
click at [149, 334] on input "1" at bounding box center [87, 335] width 151 height 24
click at [53, 418] on span "Guardar" at bounding box center [39, 420] width 35 height 14
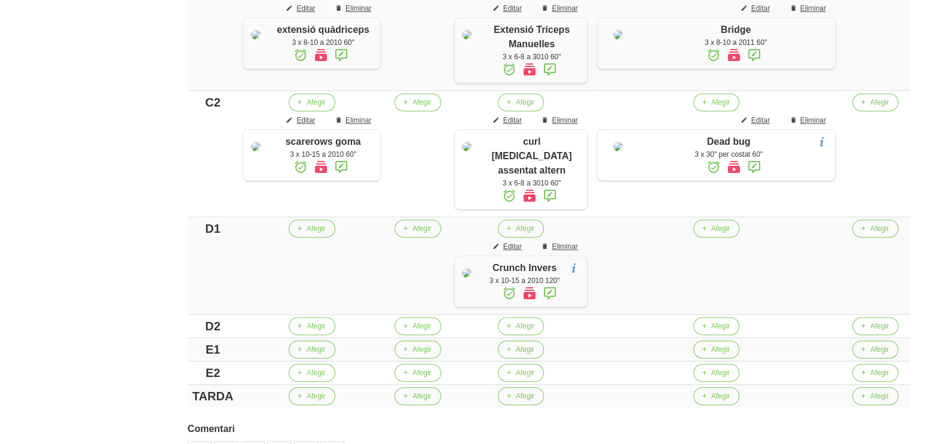
scroll to position [817, 0]
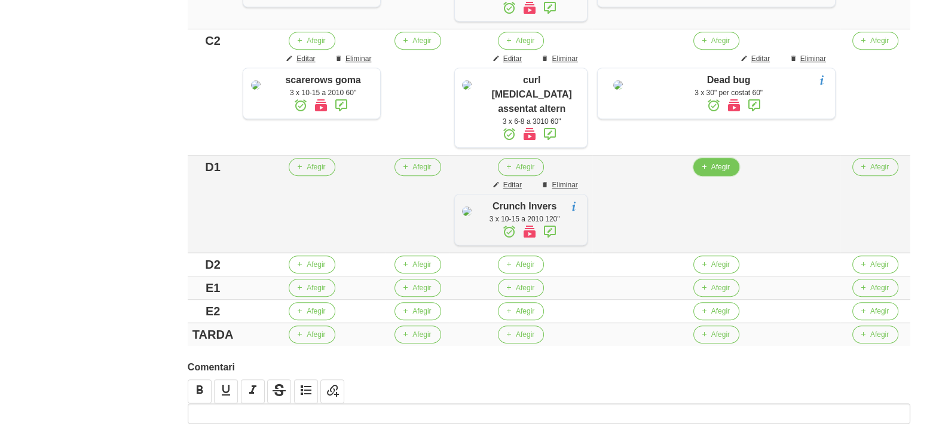
click at [728, 172] on span "Afegir" at bounding box center [720, 166] width 19 height 11
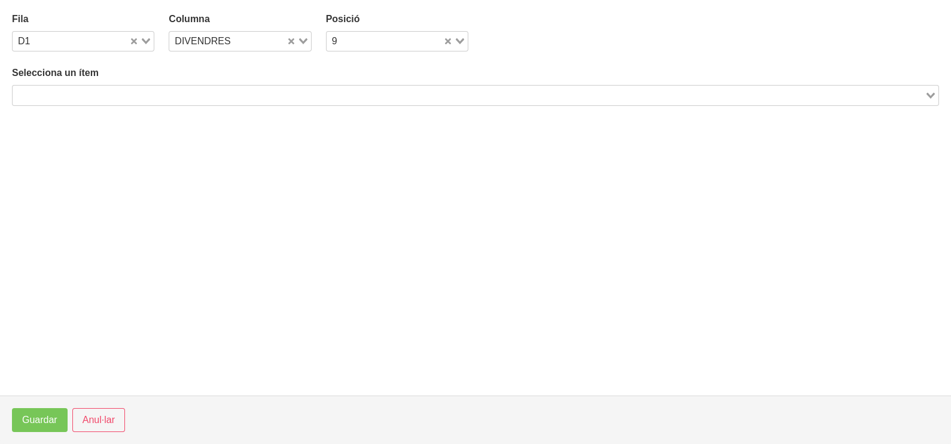
click at [196, 93] on input "Search for option" at bounding box center [468, 95] width 909 height 14
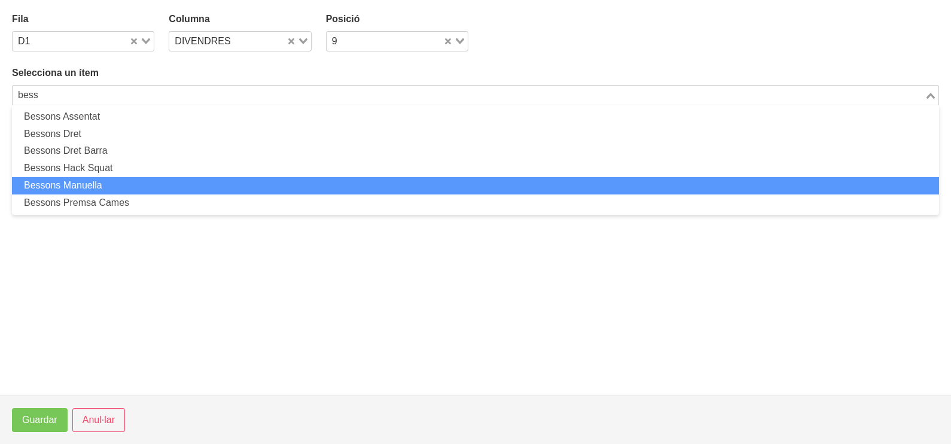
click at [122, 181] on li "Bessons Manuella" at bounding box center [475, 185] width 927 height 17
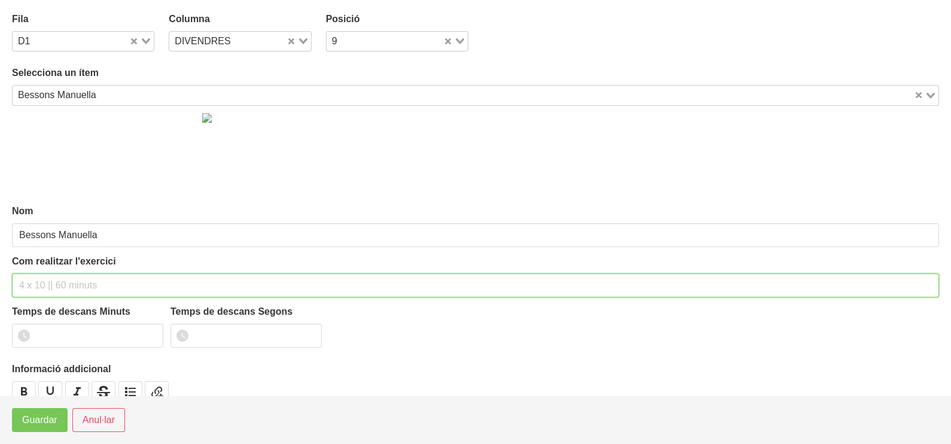
click at [56, 278] on input "text" at bounding box center [475, 285] width 927 height 24
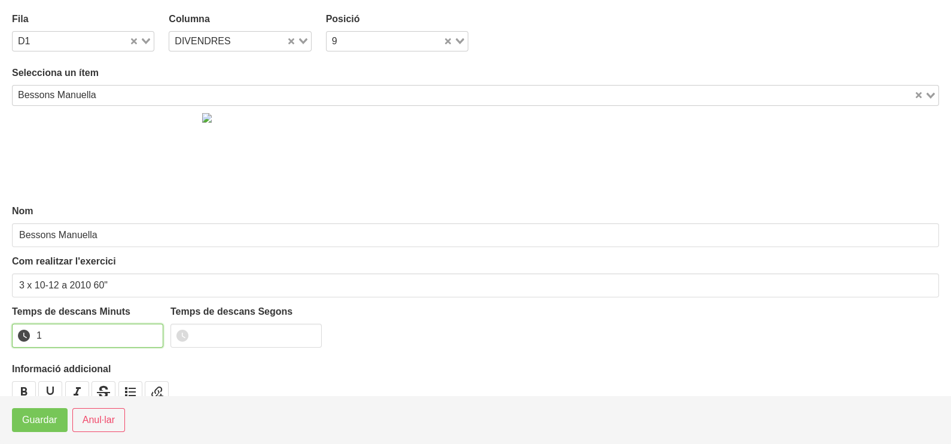
click at [151, 332] on input "1" at bounding box center [87, 335] width 151 height 24
click at [49, 413] on span "Guardar" at bounding box center [39, 420] width 35 height 14
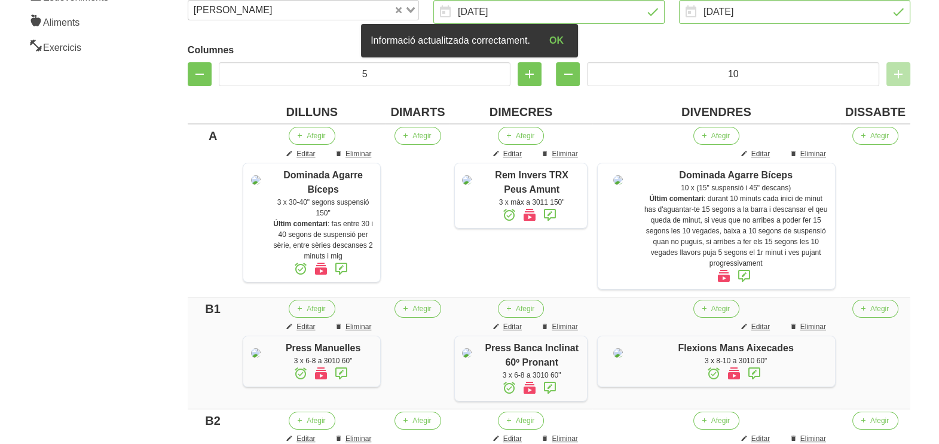
scroll to position [203, 0]
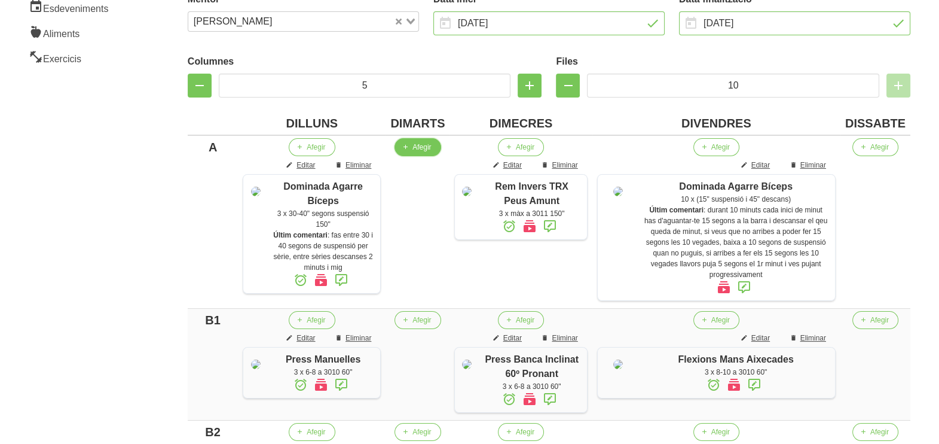
click at [431, 151] on span "Afegir" at bounding box center [422, 147] width 19 height 11
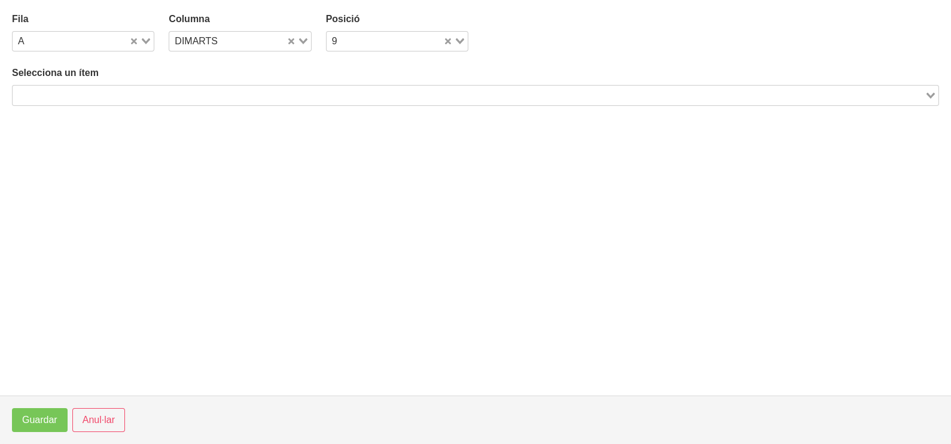
click at [193, 93] on input "Search for option" at bounding box center [468, 95] width 909 height 14
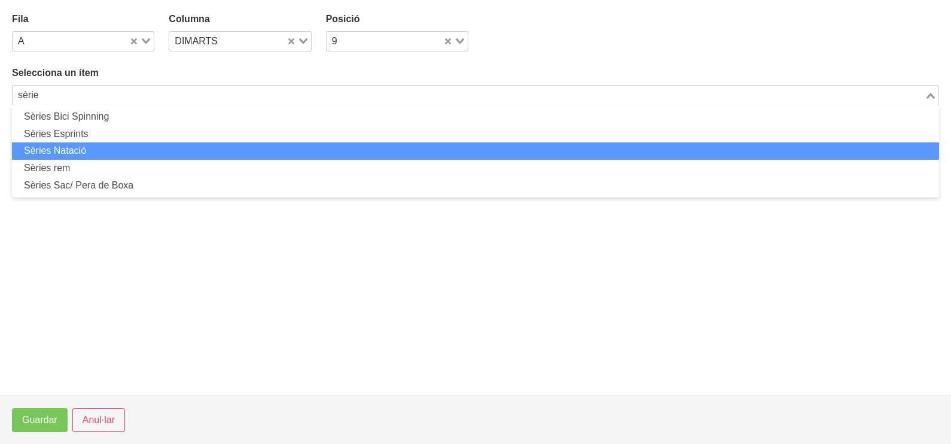
click at [81, 149] on li "Sèries Natació" at bounding box center [475, 150] width 927 height 17
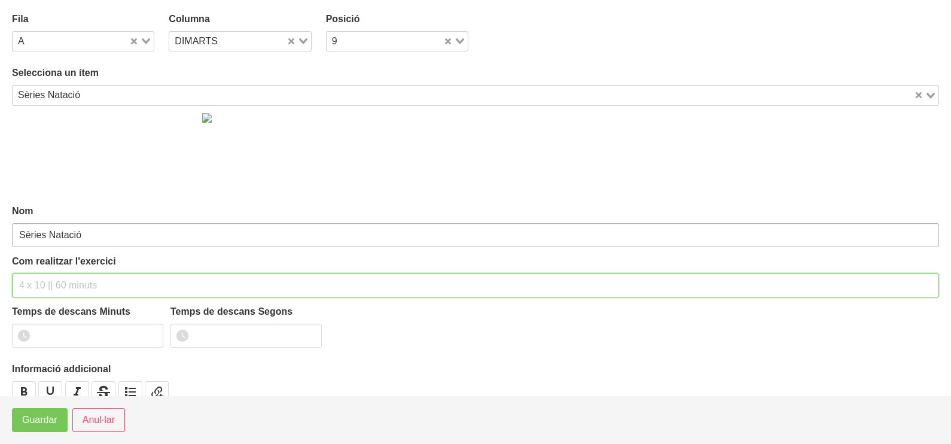
click at [51, 281] on input "text" at bounding box center [475, 285] width 927 height 24
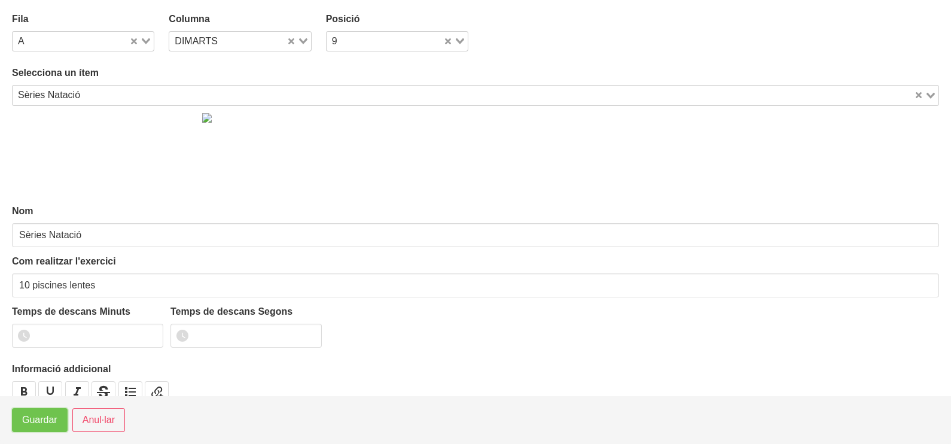
click at [42, 421] on span "Guardar" at bounding box center [39, 420] width 35 height 14
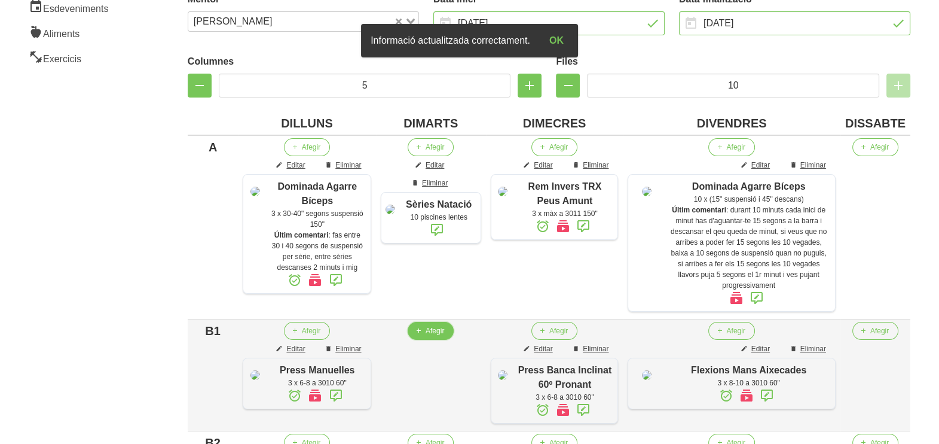
click at [444, 336] on span "Afegir" at bounding box center [435, 330] width 19 height 11
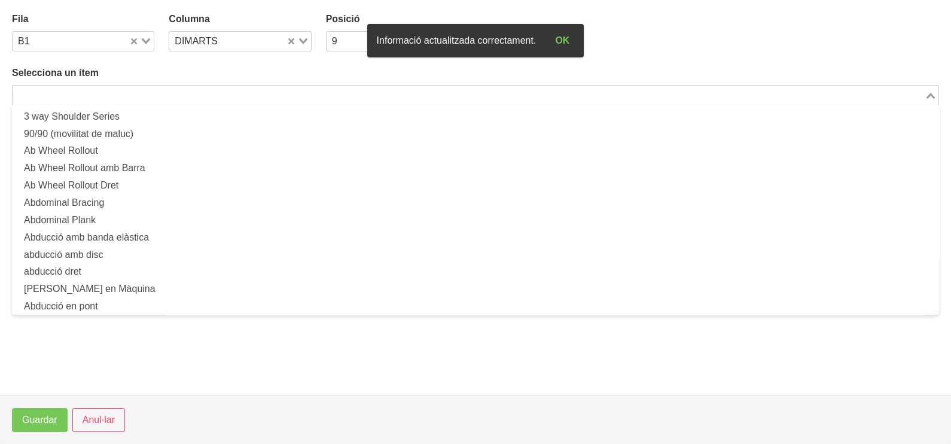
drag, startPoint x: 121, startPoint y: 95, endPoint x: 153, endPoint y: 69, distance: 41.2
click at [122, 93] on input "Search for option" at bounding box center [468, 95] width 909 height 14
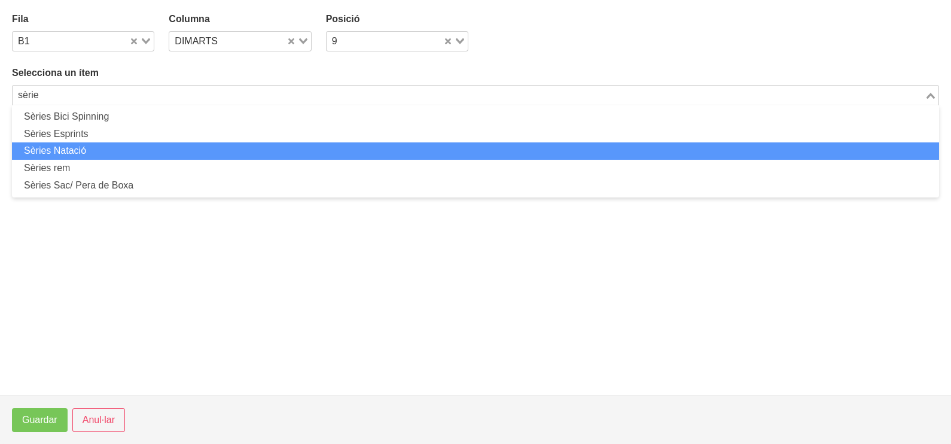
click at [96, 152] on li "Sèries Natació" at bounding box center [475, 150] width 927 height 17
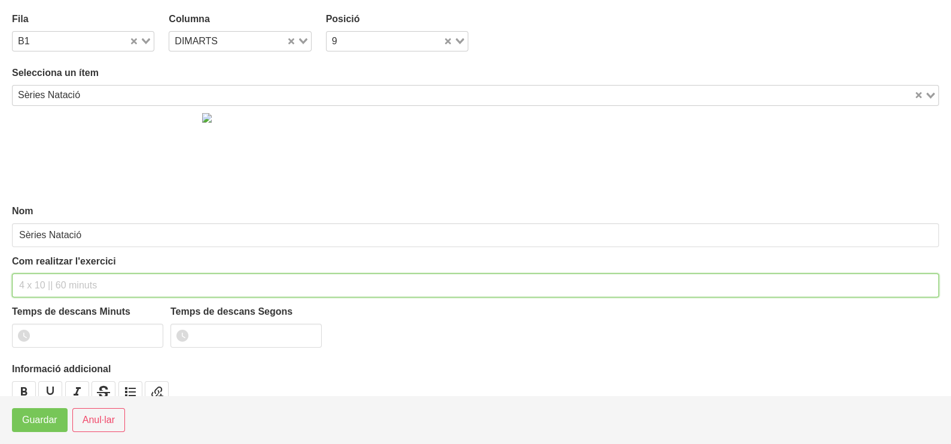
drag, startPoint x: 41, startPoint y: 279, endPoint x: 69, endPoint y: 200, distance: 83.4
click at [45, 273] on input "text" at bounding box center [475, 285] width 927 height 24
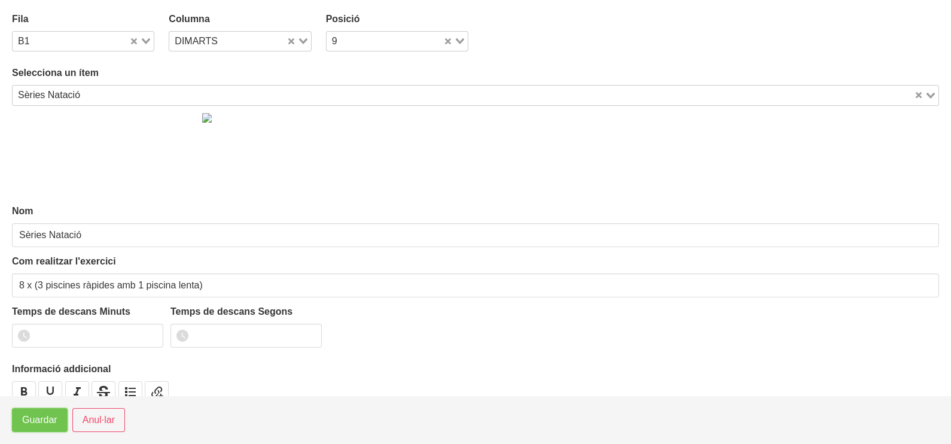
click at [39, 420] on span "Guardar" at bounding box center [39, 420] width 35 height 14
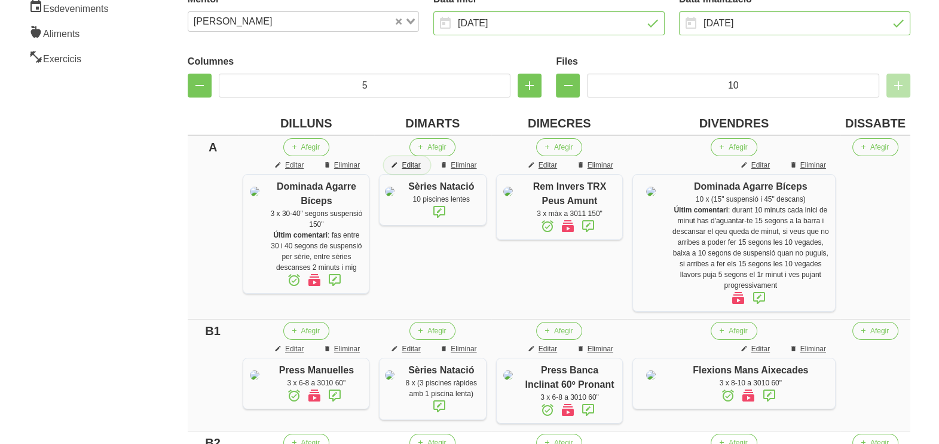
click at [420, 161] on span "Editar" at bounding box center [411, 165] width 19 height 11
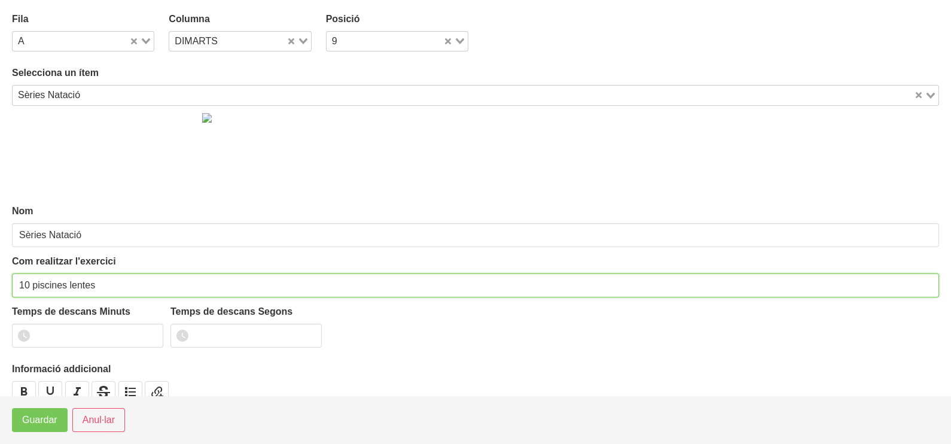
click at [26, 281] on input "10 piscines lentes" at bounding box center [475, 285] width 927 height 24
click at [30, 284] on input "10 piscines lentes" at bounding box center [475, 285] width 927 height 24
drag, startPoint x: 29, startPoint y: 283, endPoint x: 5, endPoint y: 283, distance: 23.9
click at [5, 283] on section "Fila A Loading... Columna DIMARTS Loading... Posició 9 Loading... Selecciona un…" at bounding box center [475, 197] width 951 height 395
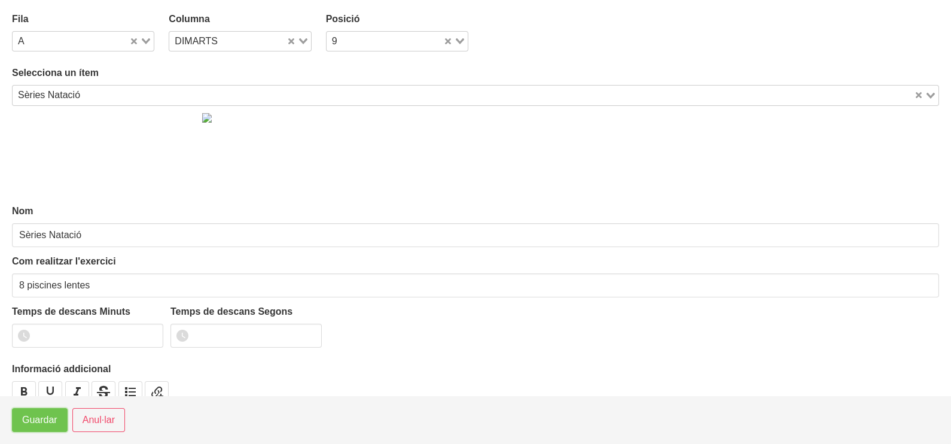
click at [36, 424] on span "Guardar" at bounding box center [39, 420] width 35 height 14
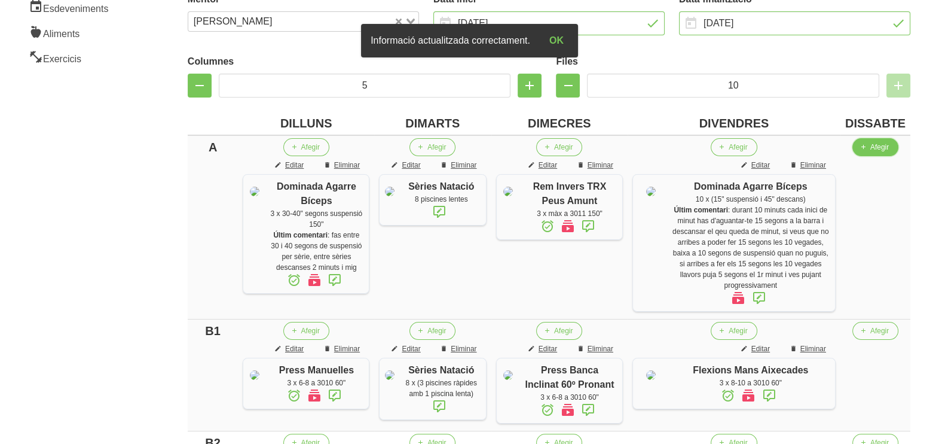
click at [882, 149] on span "Afegir" at bounding box center [879, 147] width 19 height 11
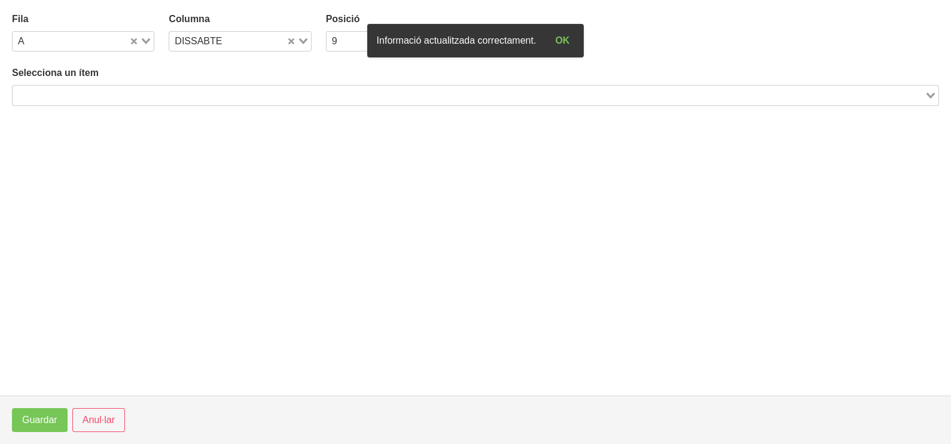
click at [206, 93] on input "Search for option" at bounding box center [468, 95] width 909 height 14
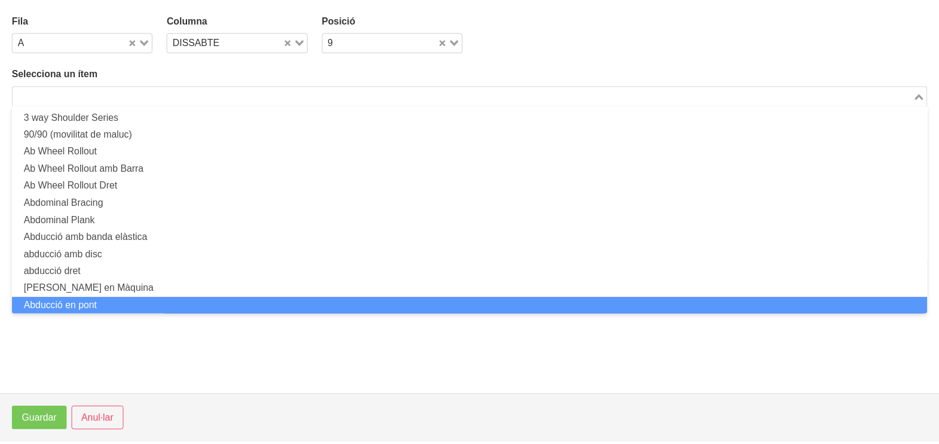
scroll to position [0, 0]
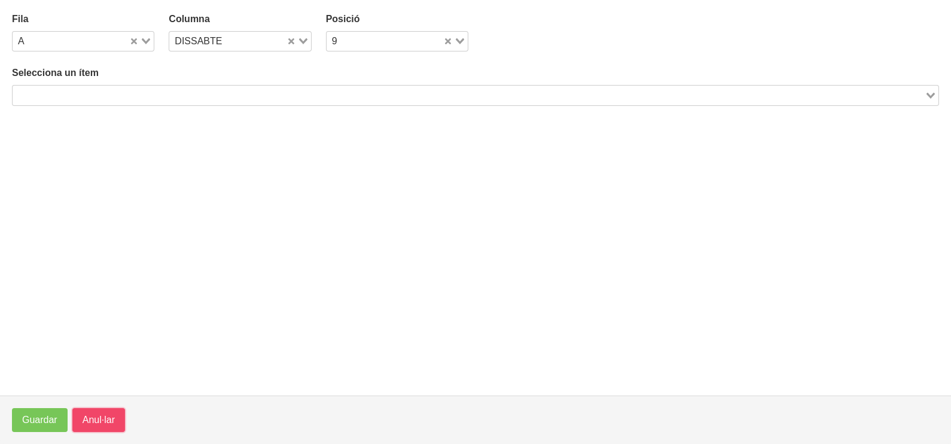
drag, startPoint x: 91, startPoint y: 420, endPoint x: 120, endPoint y: 378, distance: 50.4
click at [93, 419] on span "Anul·lar" at bounding box center [99, 420] width 32 height 14
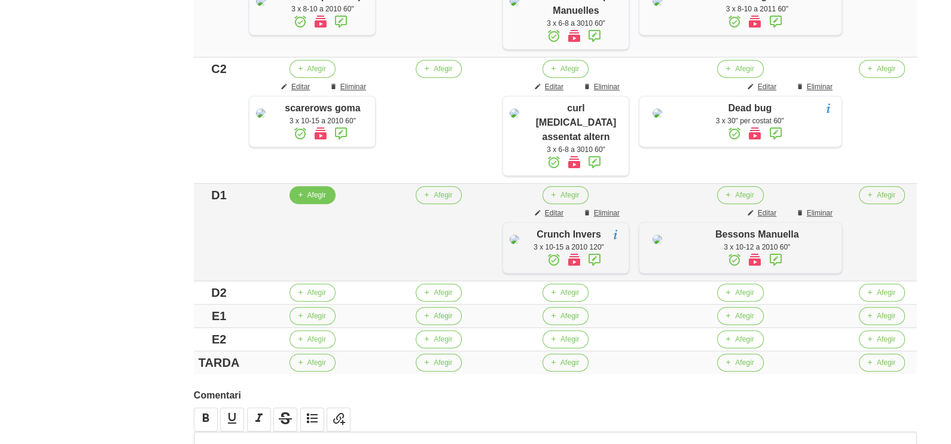
scroll to position [971, 0]
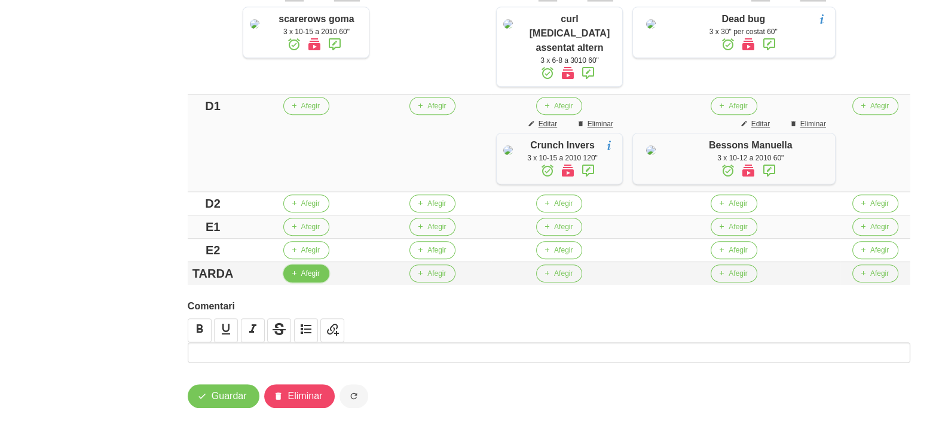
click at [314, 273] on span "Afegir" at bounding box center [310, 273] width 19 height 11
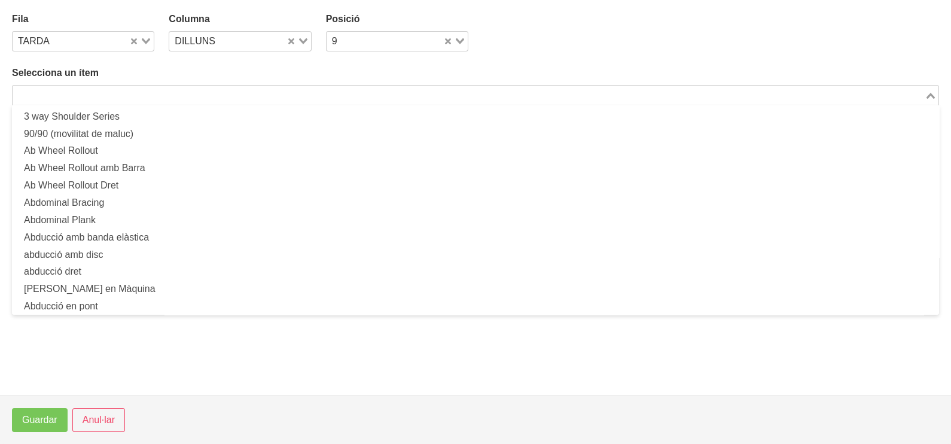
click at [169, 92] on input "Search for option" at bounding box center [468, 95] width 909 height 14
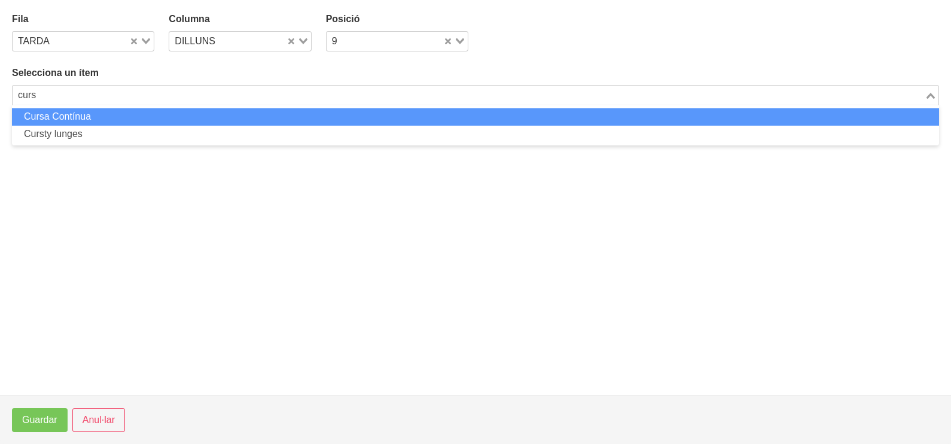
click at [114, 113] on li "Cursa Contínua" at bounding box center [475, 116] width 927 height 17
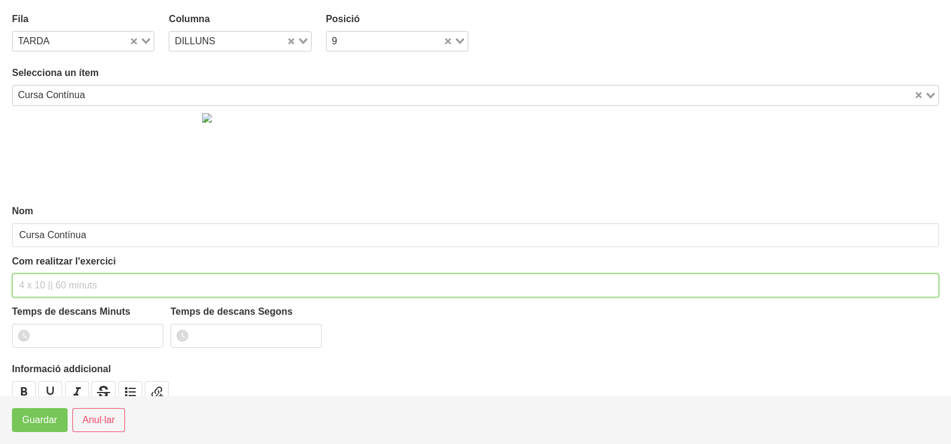
drag, startPoint x: 51, startPoint y: 280, endPoint x: 85, endPoint y: 200, distance: 87.3
click at [56, 271] on div "Com realitzar l'exercici" at bounding box center [475, 275] width 927 height 43
drag, startPoint x: 63, startPoint y: 284, endPoint x: 16, endPoint y: 282, distance: 47.3
click at [16, 282] on input "20-25 min" at bounding box center [475, 285] width 927 height 24
click at [68, 284] on input "20-25 min" at bounding box center [475, 285] width 927 height 24
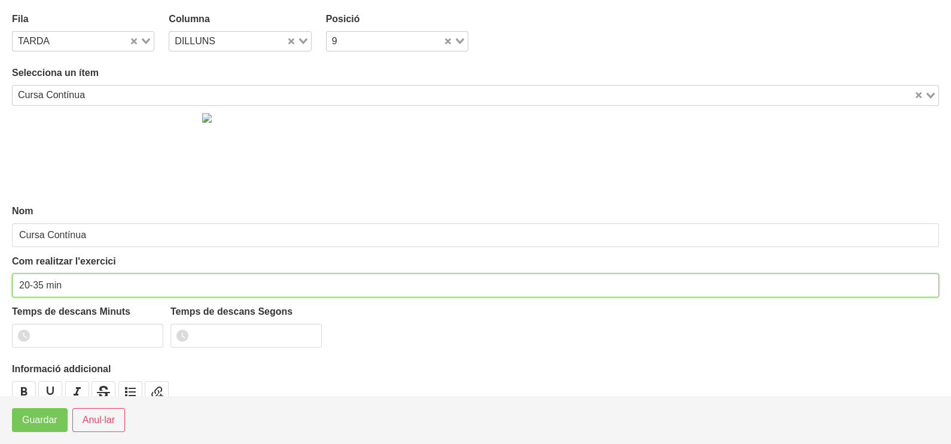
drag, startPoint x: 42, startPoint y: 280, endPoint x: 35, endPoint y: 281, distance: 7.8
click at [35, 281] on input "20-35 min" at bounding box center [475, 285] width 927 height 24
click at [87, 282] on input "20-40 min" at bounding box center [475, 285] width 927 height 24
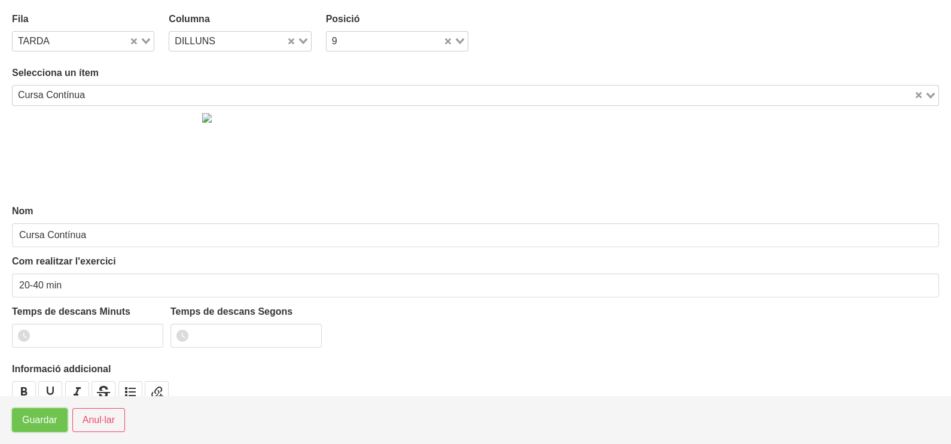
click at [39, 423] on span "Guardar" at bounding box center [39, 420] width 35 height 14
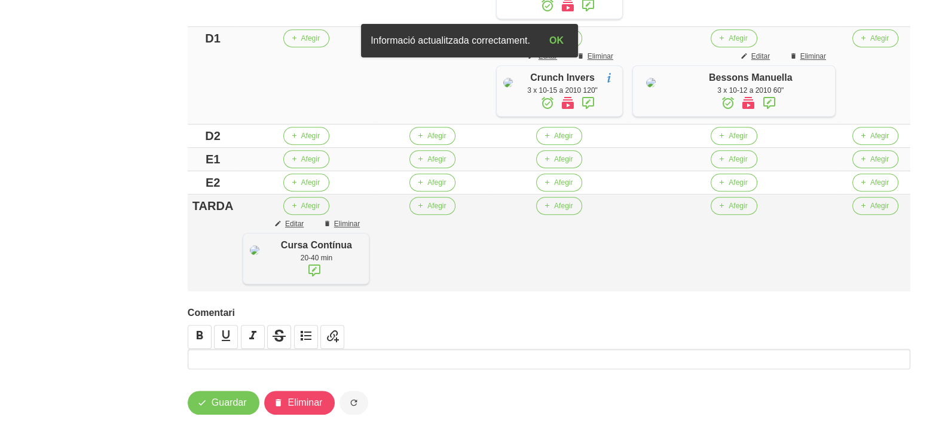
click at [322, 281] on icon at bounding box center [314, 270] width 14 height 22
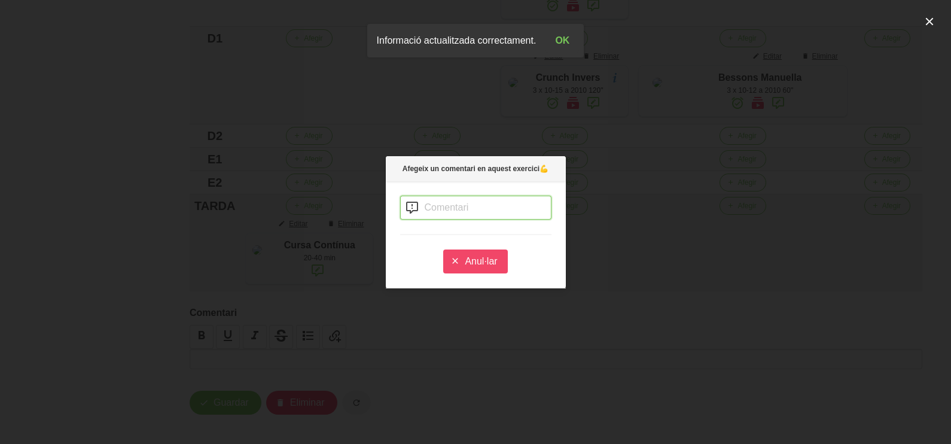
drag, startPoint x: 434, startPoint y: 200, endPoint x: 446, endPoint y: 203, distance: 12.3
click at [438, 200] on input "text" at bounding box center [475, 207] width 151 height 24
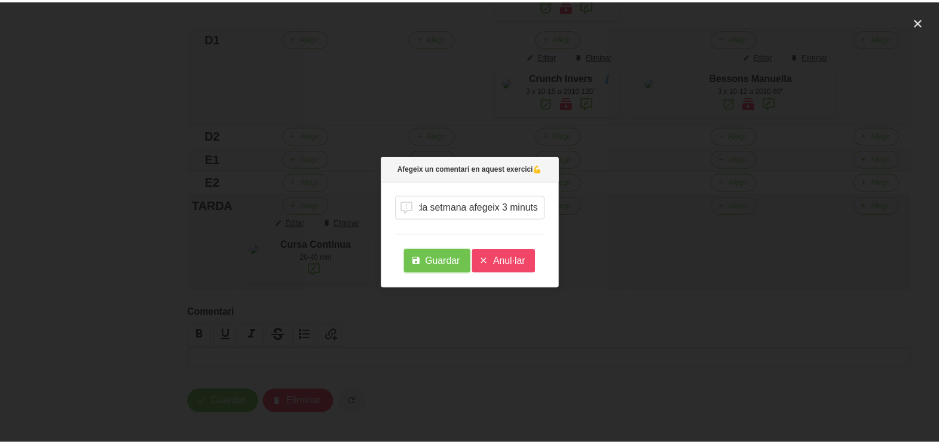
scroll to position [0, 0]
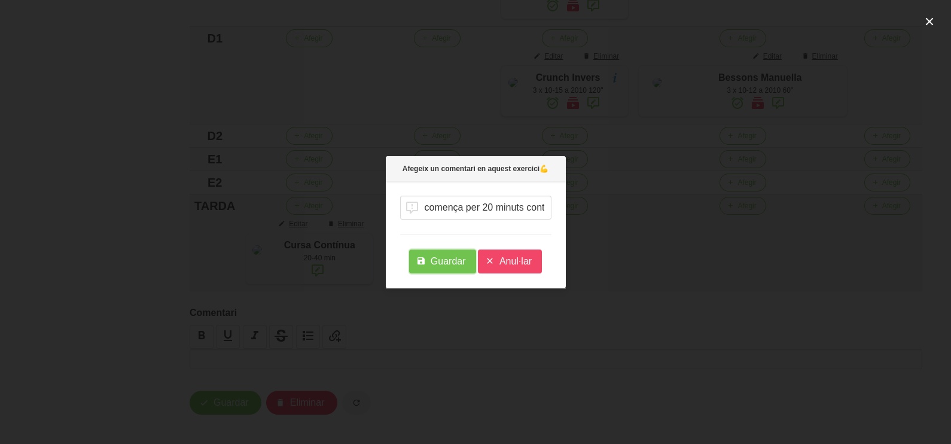
click at [444, 264] on span "Guardar" at bounding box center [447, 261] width 35 height 14
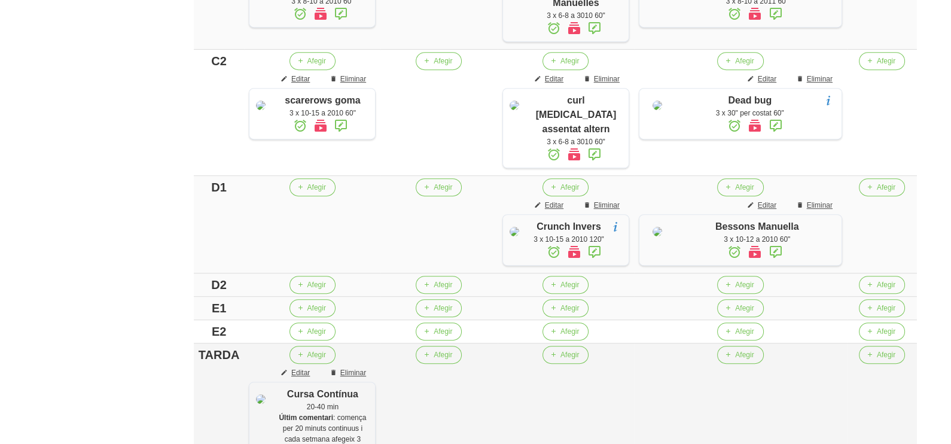
scroll to position [1046, 0]
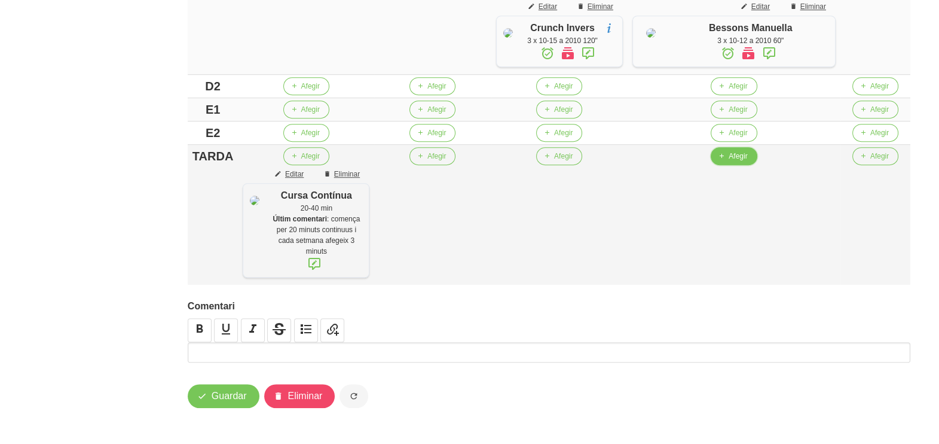
click at [746, 161] on span "Afegir" at bounding box center [738, 156] width 19 height 11
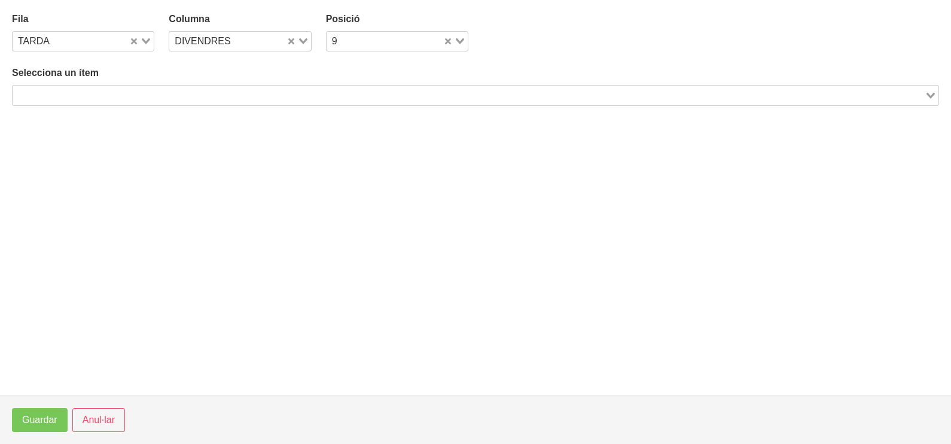
click at [221, 93] on input "Search for option" at bounding box center [468, 95] width 909 height 14
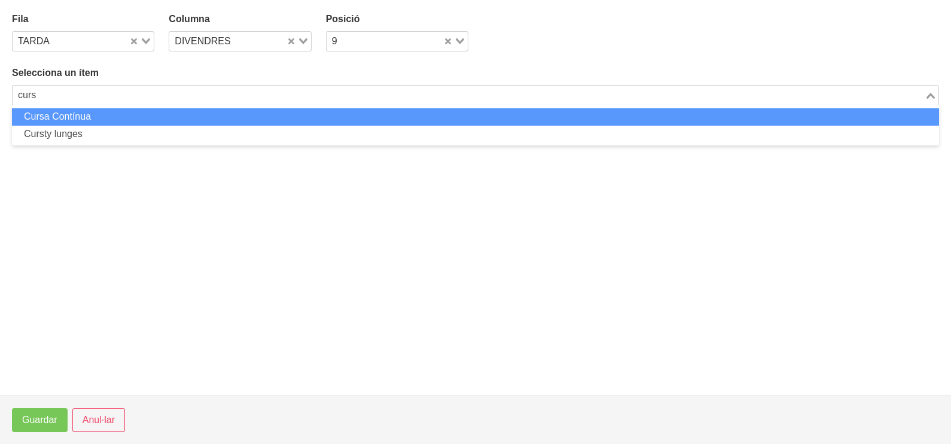
click at [81, 117] on li "Cursa Contínua" at bounding box center [475, 116] width 927 height 17
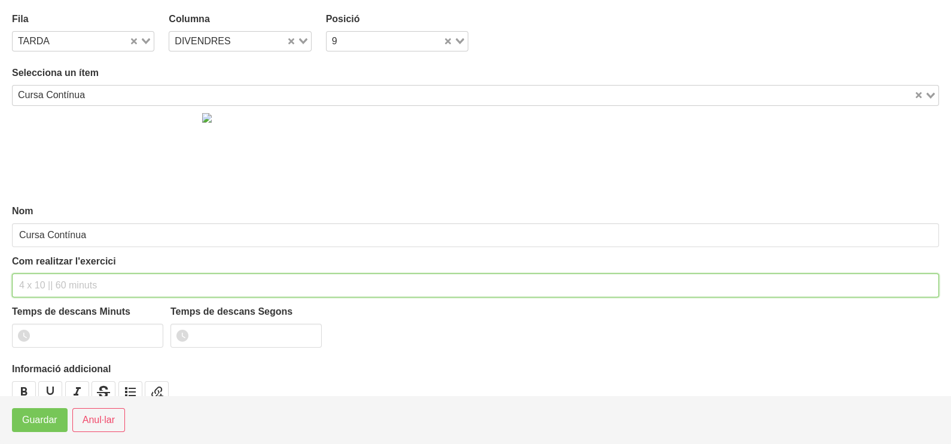
click at [40, 276] on input "text" at bounding box center [475, 285] width 927 height 24
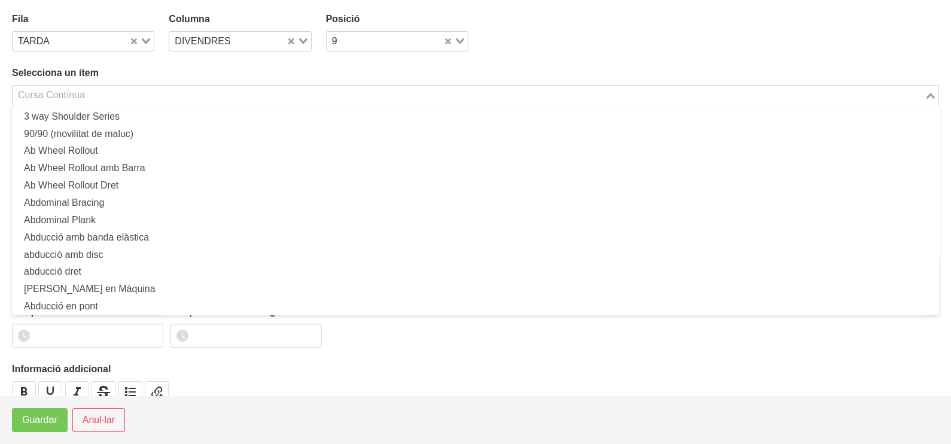
click at [47, 96] on div "Cursa Contínua" at bounding box center [469, 93] width 912 height 17
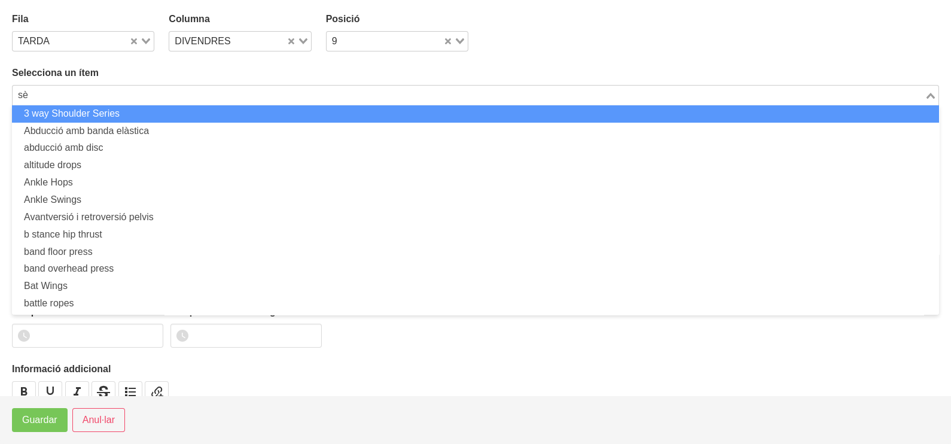
scroll to position [0, 0]
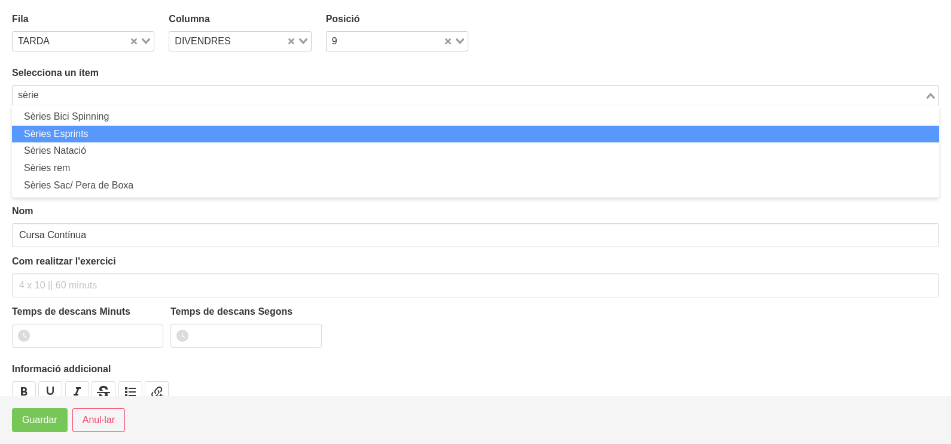
drag, startPoint x: 65, startPoint y: 128, endPoint x: 75, endPoint y: 143, distance: 18.6
click at [66, 129] on li "Sèries Esprints" at bounding box center [475, 134] width 927 height 17
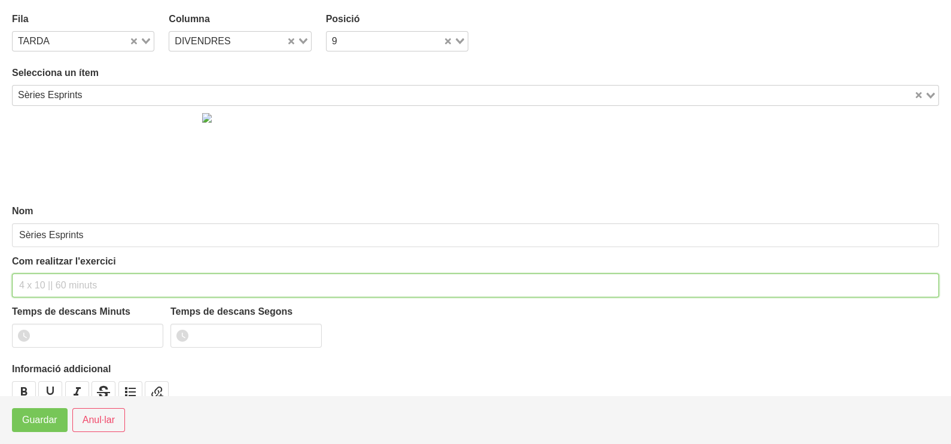
drag, startPoint x: 42, startPoint y: 277, endPoint x: 65, endPoint y: 248, distance: 37.0
click at [43, 275] on input "text" at bounding box center [475, 285] width 927 height 24
click at [42, 282] on input "5 x 200m" at bounding box center [475, 285] width 927 height 24
drag, startPoint x: 80, startPoint y: 286, endPoint x: 115, endPoint y: 254, distance: 47.4
click at [87, 283] on input "5 x 250m" at bounding box center [475, 285] width 927 height 24
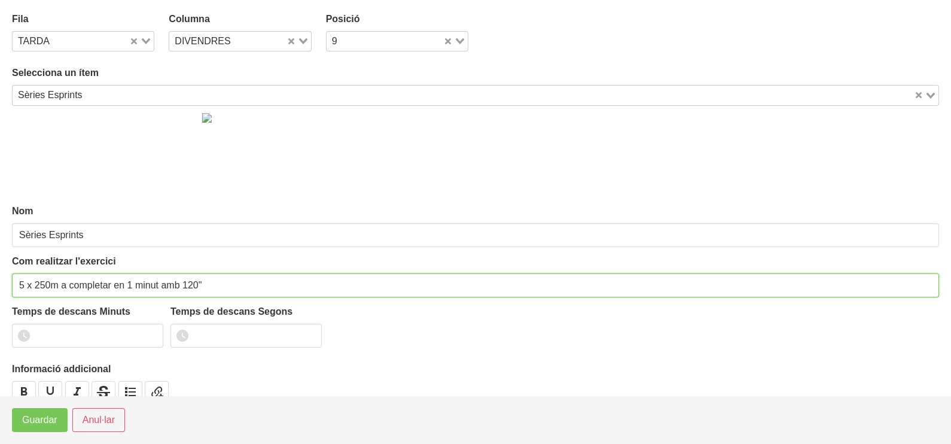
drag, startPoint x: 219, startPoint y: 281, endPoint x: 239, endPoint y: 243, distance: 42.8
click at [222, 280] on input "5 x 250m a completar en 1 minut amb 120"" at bounding box center [475, 285] width 927 height 24
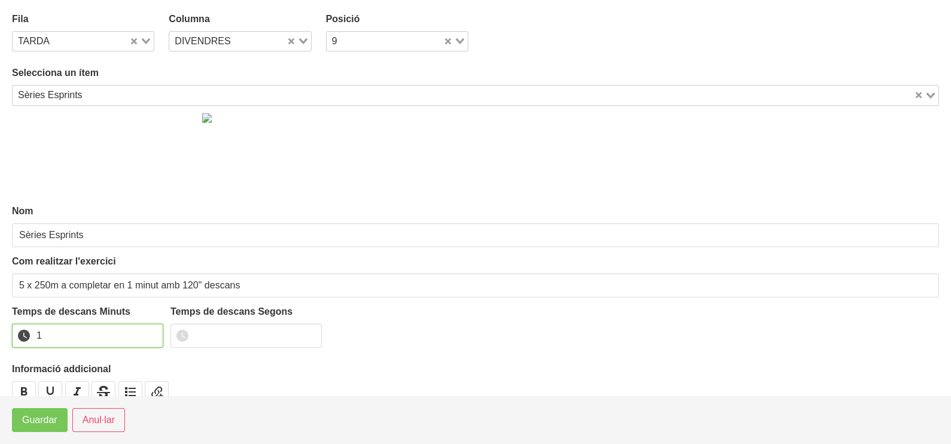
click at [149, 332] on input "1" at bounding box center [87, 335] width 151 height 24
drag, startPoint x: 149, startPoint y: 332, endPoint x: 45, endPoint y: 389, distance: 118.5
click at [147, 333] on input "2" at bounding box center [87, 335] width 151 height 24
click at [30, 423] on span "Guardar" at bounding box center [39, 420] width 35 height 14
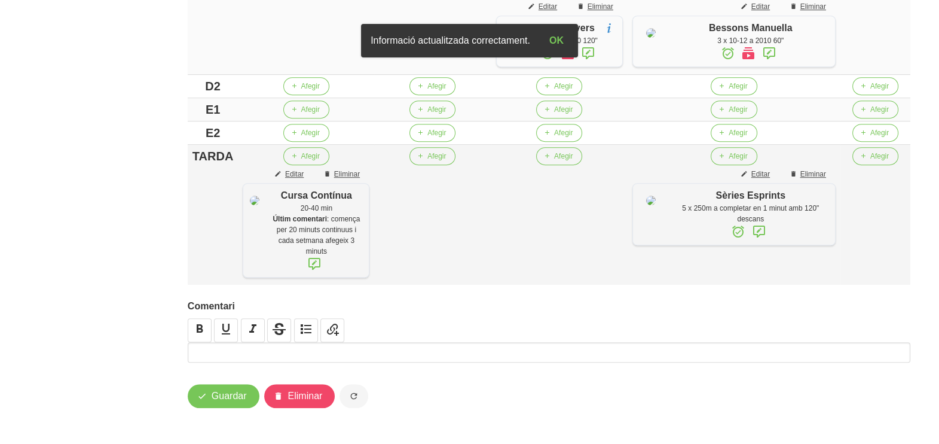
click at [766, 242] on icon at bounding box center [759, 232] width 14 height 22
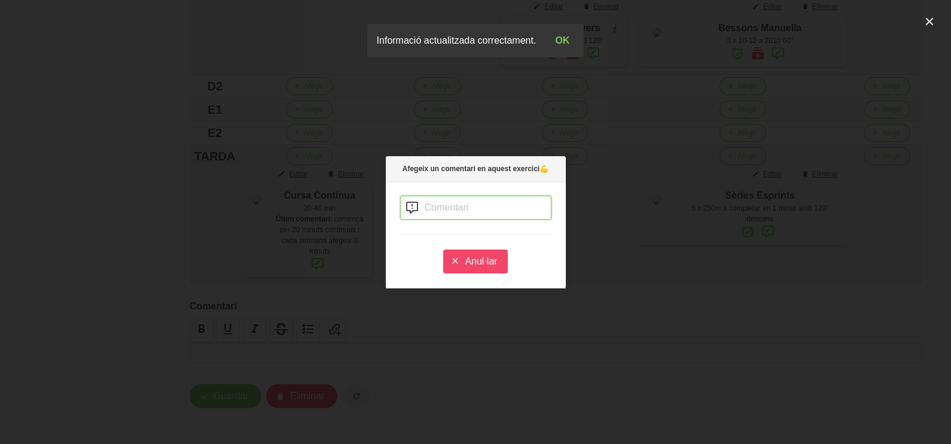
drag, startPoint x: 432, startPoint y: 206, endPoint x: 471, endPoint y: 179, distance: 47.1
click at [435, 205] on input "text" at bounding box center [475, 207] width 151 height 24
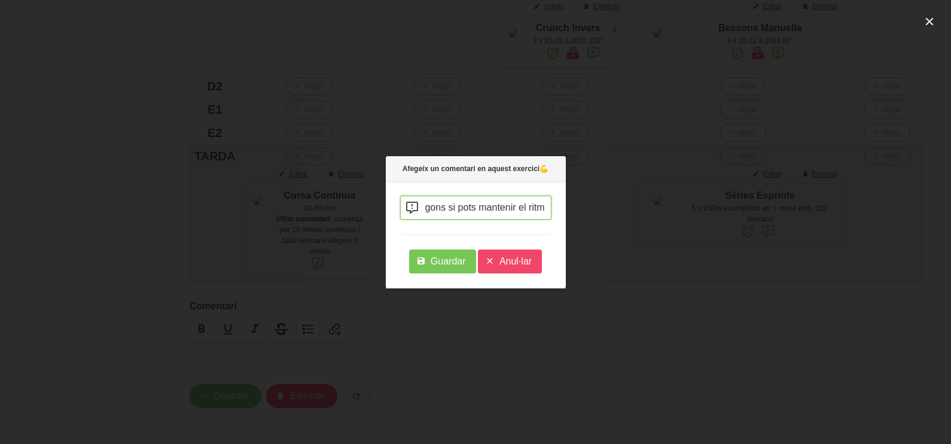
scroll to position [0, 182]
click at [440, 259] on span "Guardar" at bounding box center [447, 261] width 35 height 14
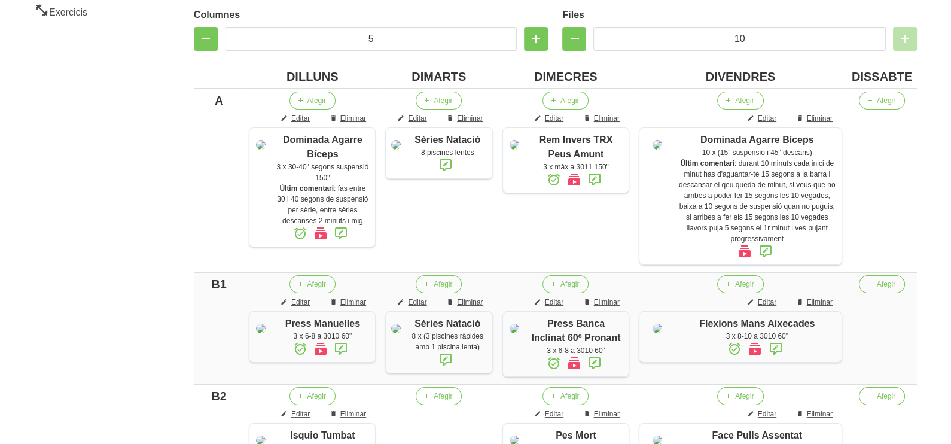
scroll to position [74, 0]
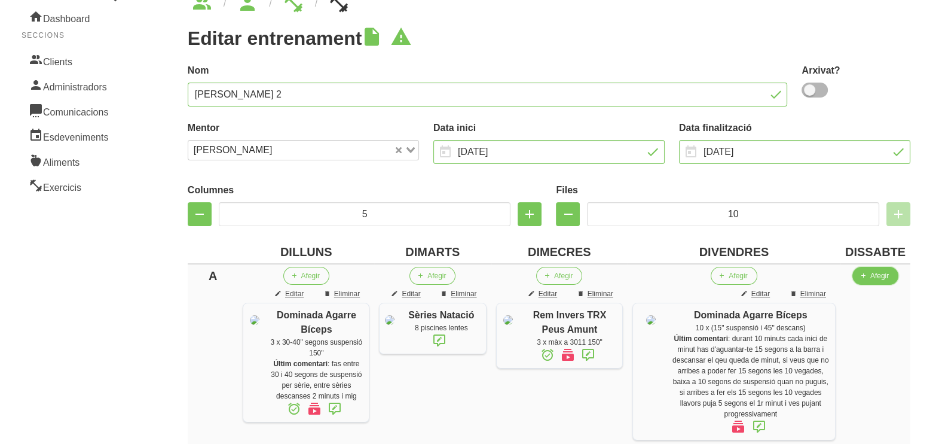
click at [869, 274] on button "Afegir" at bounding box center [876, 276] width 46 height 18
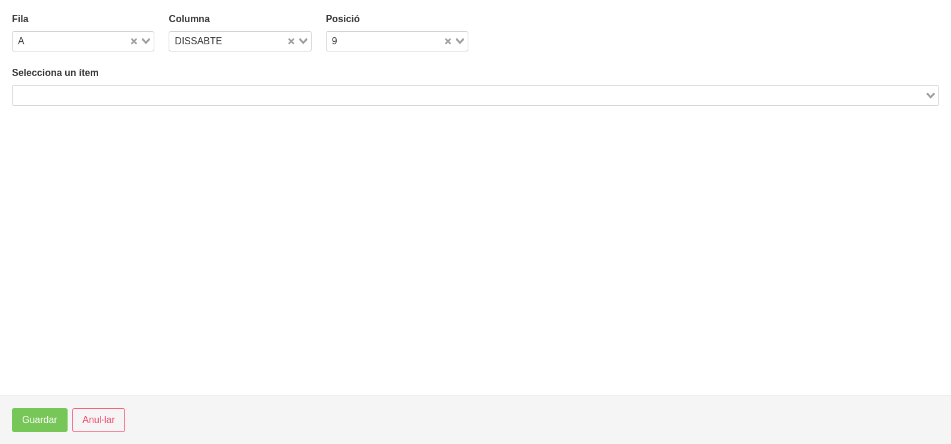
click at [203, 93] on input "Search for option" at bounding box center [468, 95] width 909 height 14
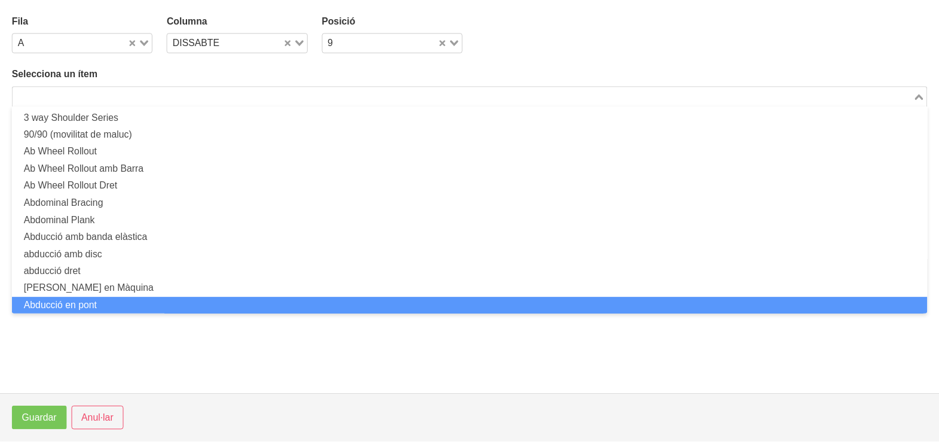
scroll to position [0, 0]
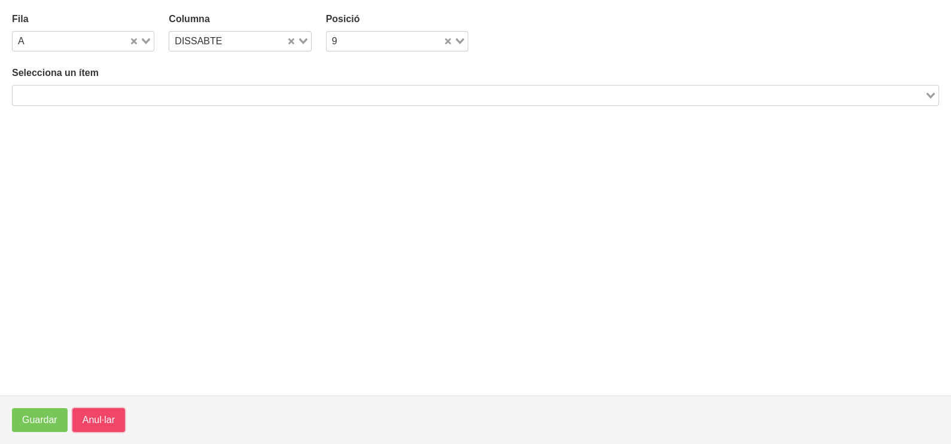
click at [97, 414] on span "Anul·lar" at bounding box center [99, 420] width 32 height 14
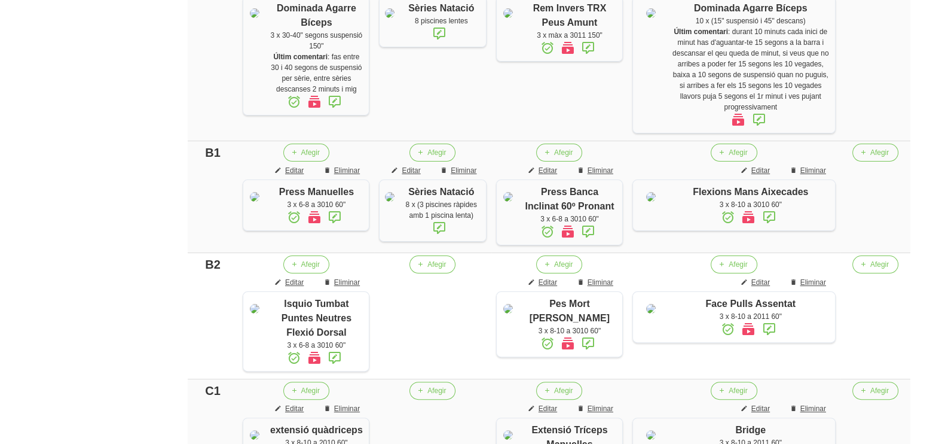
scroll to position [298, 0]
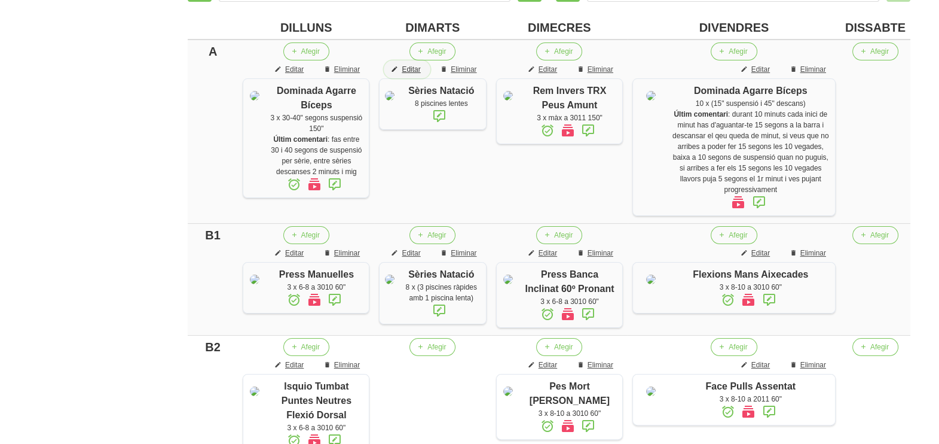
click at [420, 66] on span "Editar" at bounding box center [411, 69] width 19 height 11
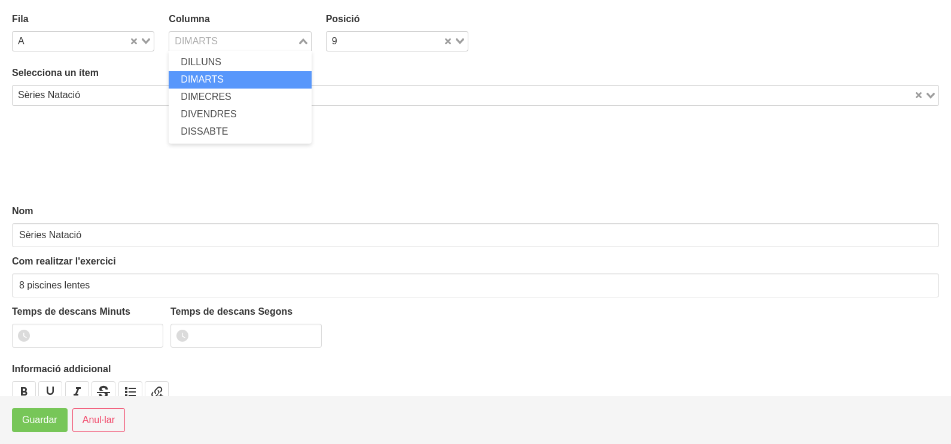
click at [299, 38] on icon "Search for option" at bounding box center [303, 41] width 8 height 6
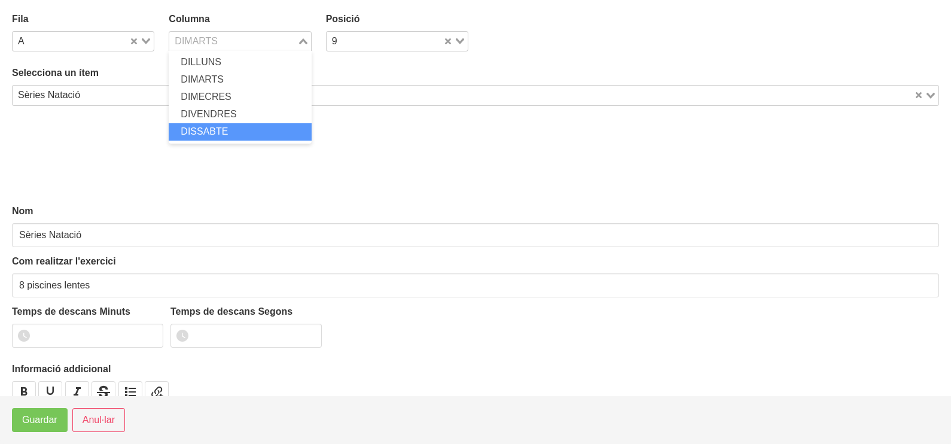
drag, startPoint x: 231, startPoint y: 129, endPoint x: 198, endPoint y: 151, distance: 39.1
click at [231, 132] on li "DISSABTE" at bounding box center [240, 131] width 142 height 17
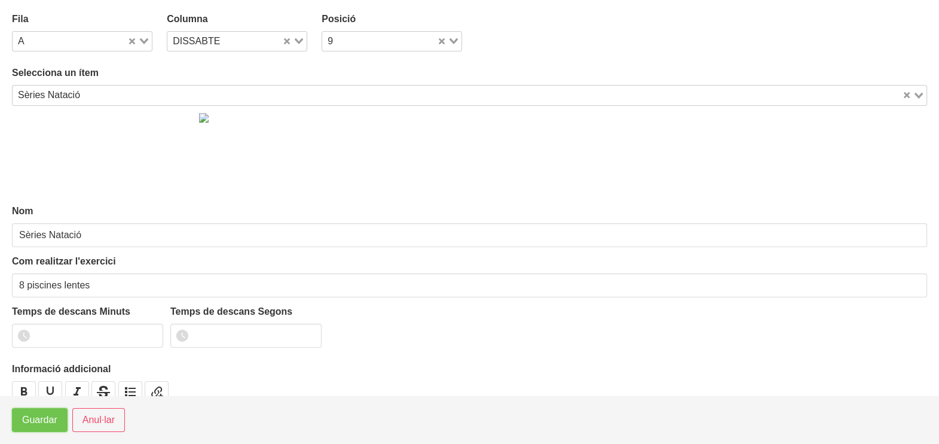
click at [41, 424] on span "Guardar" at bounding box center [39, 420] width 35 height 14
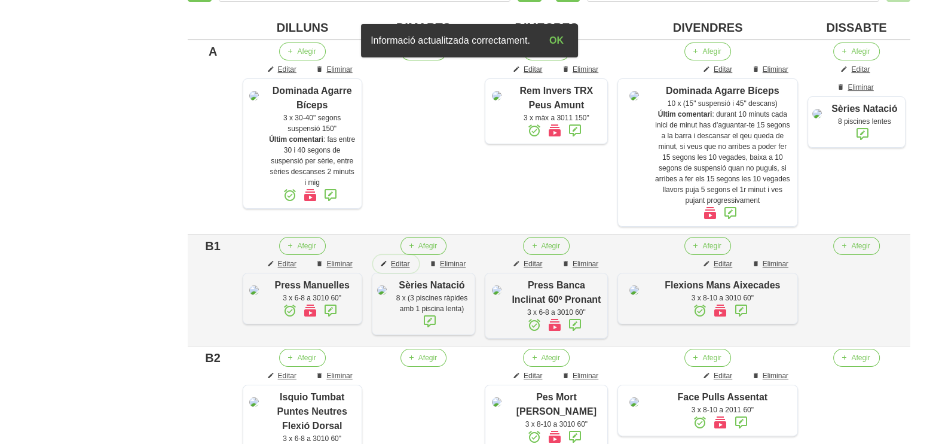
click at [389, 269] on span "button" at bounding box center [383, 263] width 11 height 11
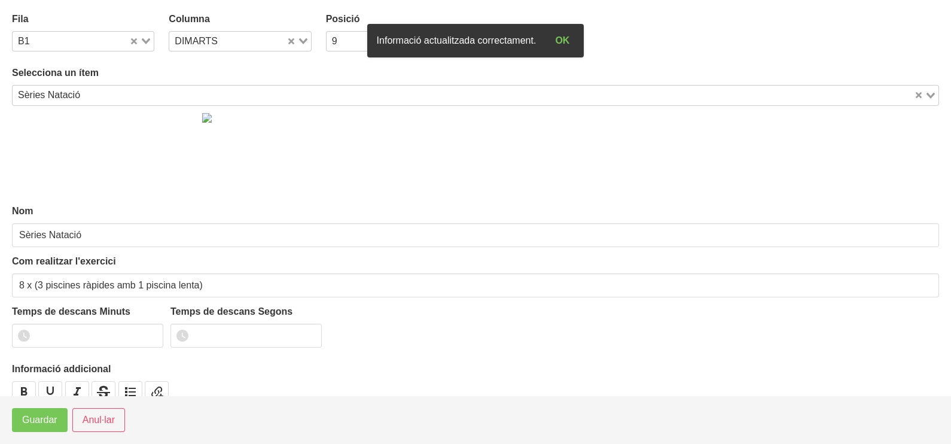
click at [299, 41] on icon "Search for option" at bounding box center [303, 41] width 8 height 6
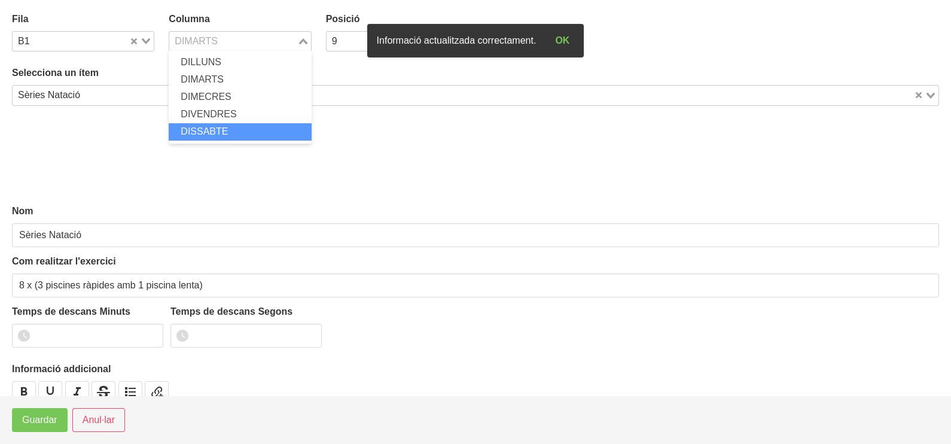
drag, startPoint x: 239, startPoint y: 127, endPoint x: 216, endPoint y: 145, distance: 29.4
click at [239, 127] on li "DISSABTE" at bounding box center [240, 131] width 142 height 17
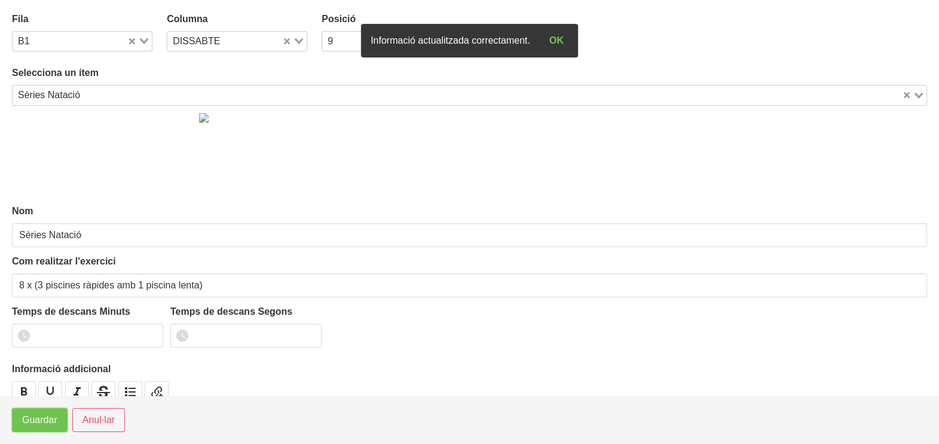
click at [46, 424] on span "Guardar" at bounding box center [39, 420] width 35 height 14
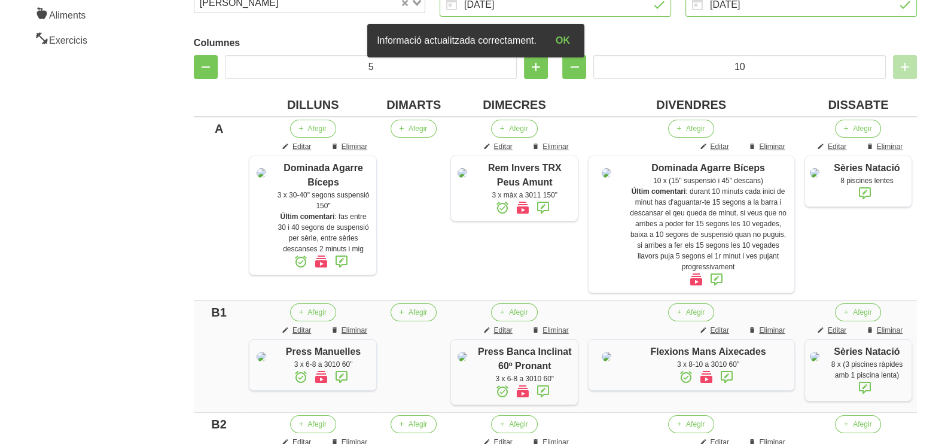
scroll to position [149, 0]
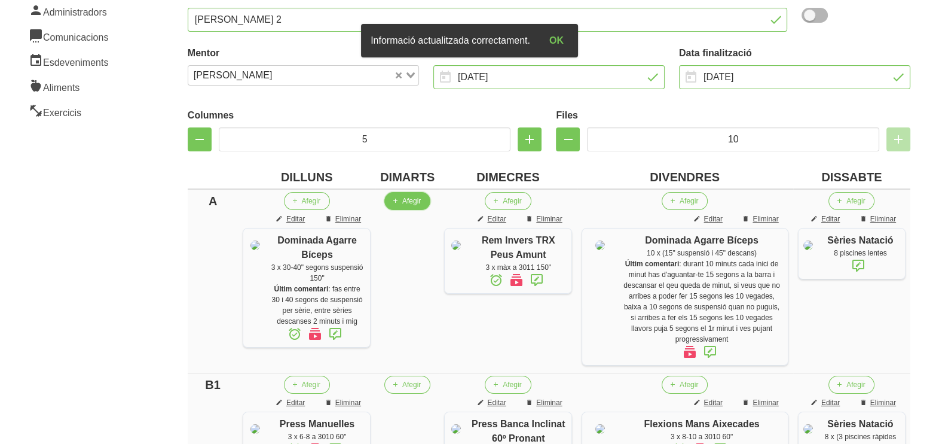
click at [420, 201] on span "Afegir" at bounding box center [411, 200] width 19 height 11
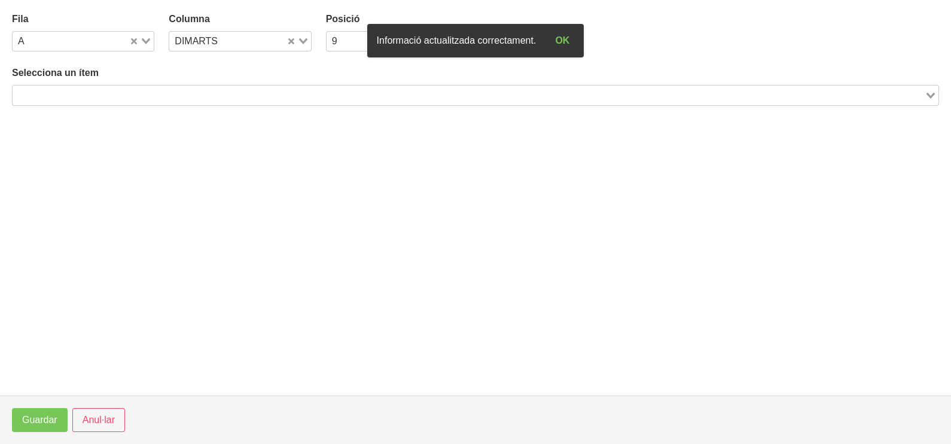
drag, startPoint x: 199, startPoint y: 90, endPoint x: 188, endPoint y: 103, distance: 17.0
click at [200, 91] on input "Search for option" at bounding box center [468, 95] width 909 height 14
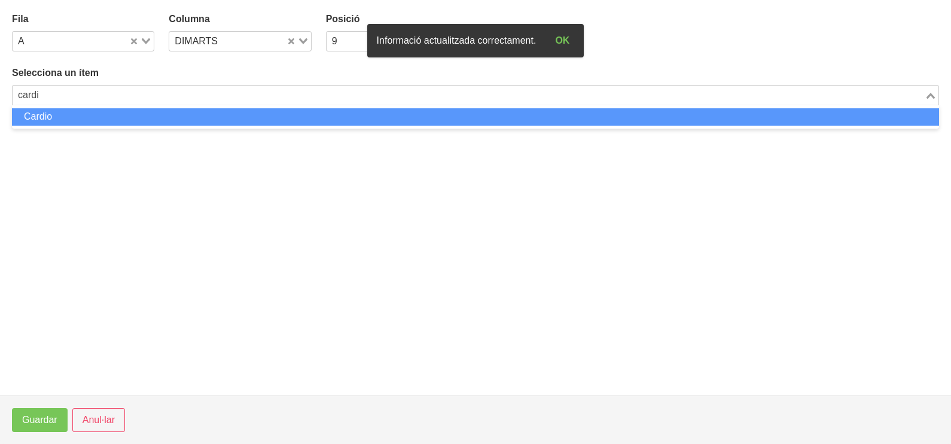
click at [173, 111] on li "Cardio" at bounding box center [475, 116] width 927 height 17
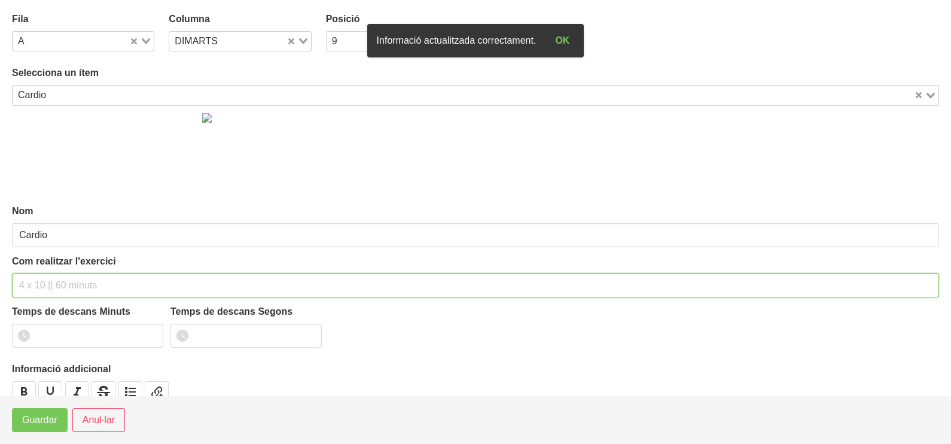
click at [42, 287] on input "text" at bounding box center [475, 285] width 927 height 24
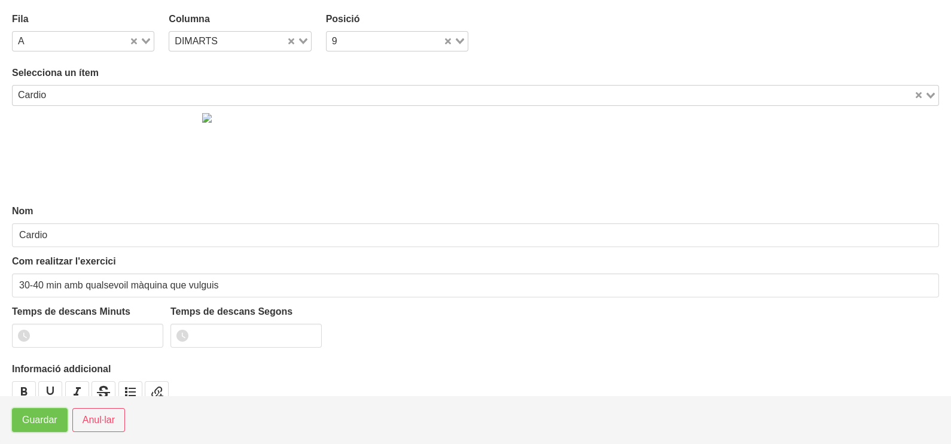
click at [29, 429] on button "Guardar" at bounding box center [40, 420] width 56 height 24
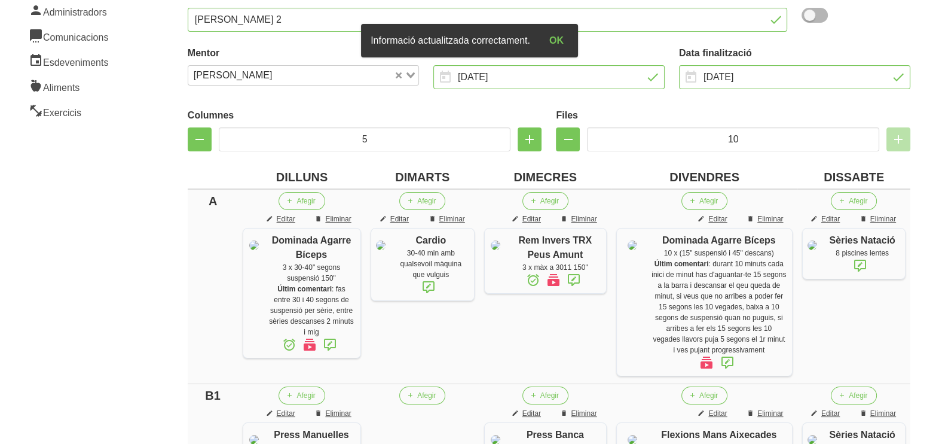
click at [436, 286] on icon at bounding box center [428, 287] width 14 height 22
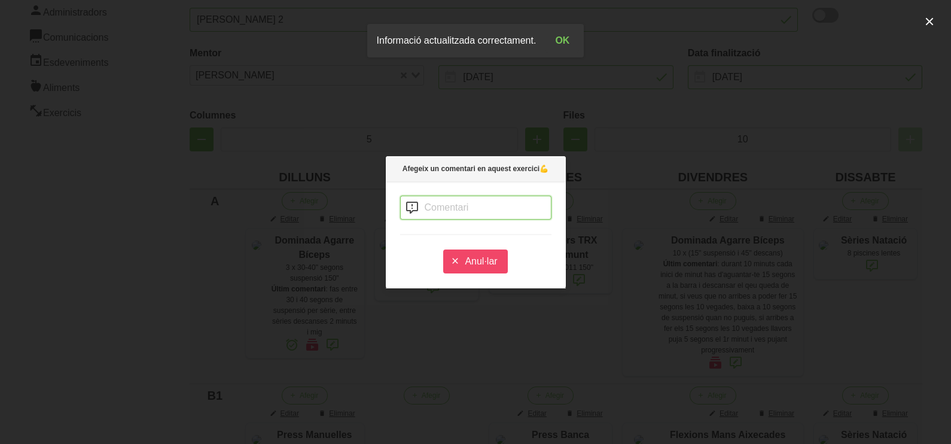
drag, startPoint x: 445, startPoint y: 204, endPoint x: 451, endPoint y: 204, distance: 6.0
click at [450, 204] on input "text" at bounding box center [475, 207] width 151 height 24
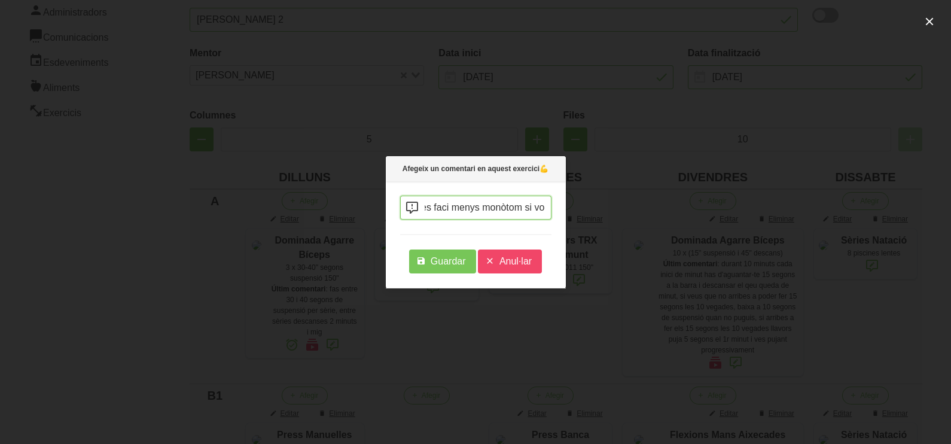
scroll to position [0, 176]
click at [443, 264] on span "Guardar" at bounding box center [447, 261] width 35 height 14
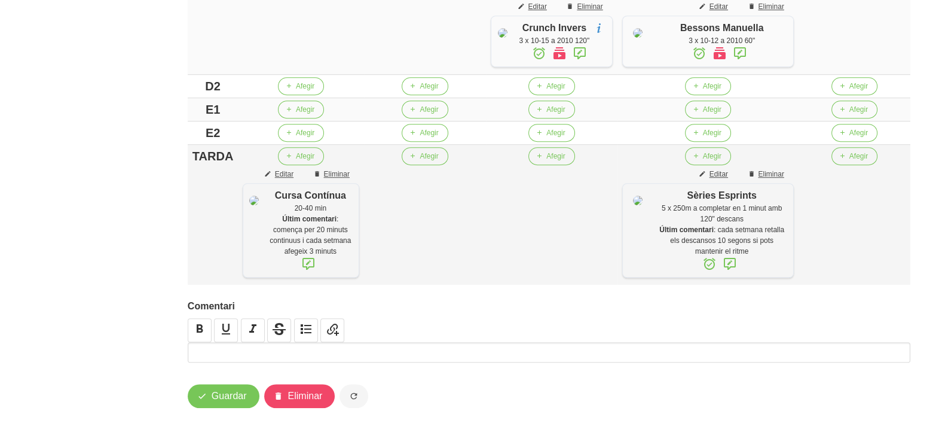
scroll to position [1120, 0]
click at [710, 179] on span "Editar" at bounding box center [719, 174] width 19 height 11
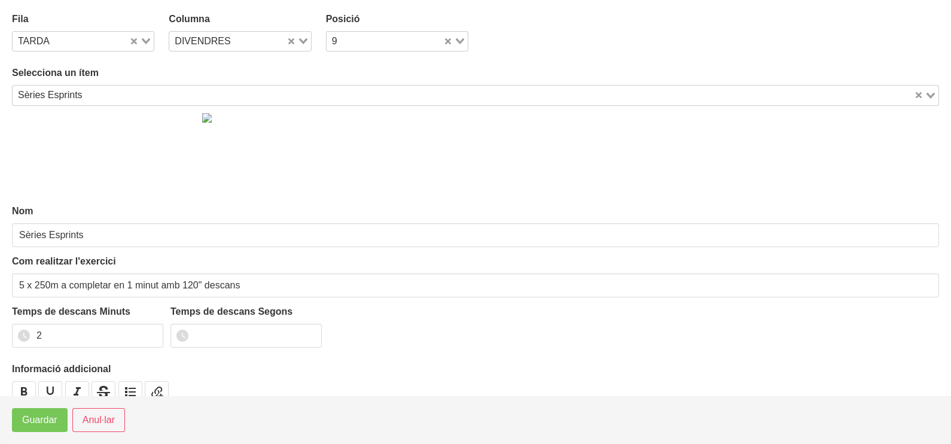
click at [302, 40] on icon "Search for option" at bounding box center [303, 41] width 8 height 6
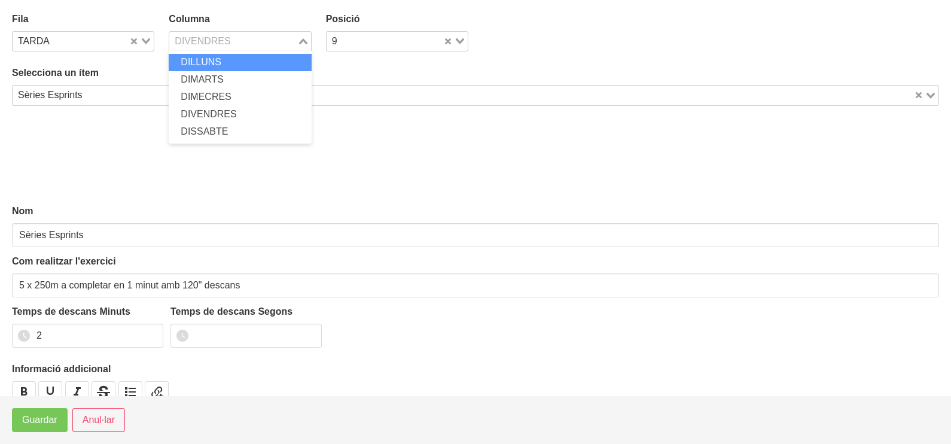
click at [218, 60] on span "DILLUNS" at bounding box center [201, 62] width 41 height 10
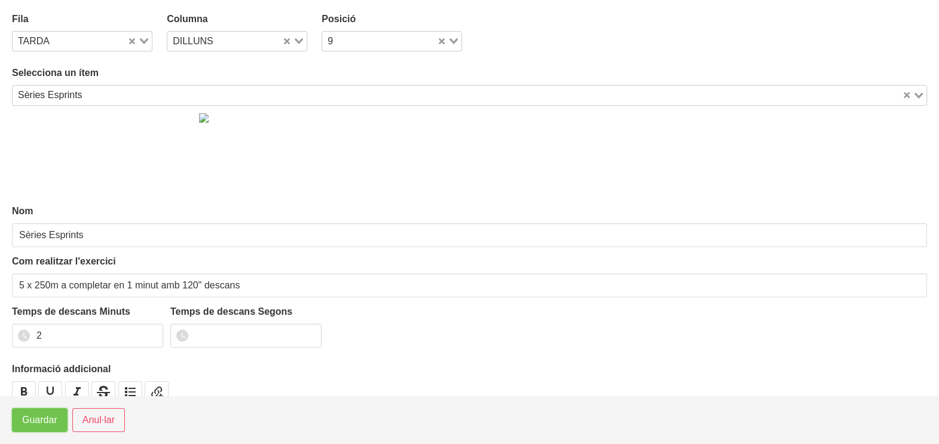
click at [36, 424] on span "Guardar" at bounding box center [39, 420] width 35 height 14
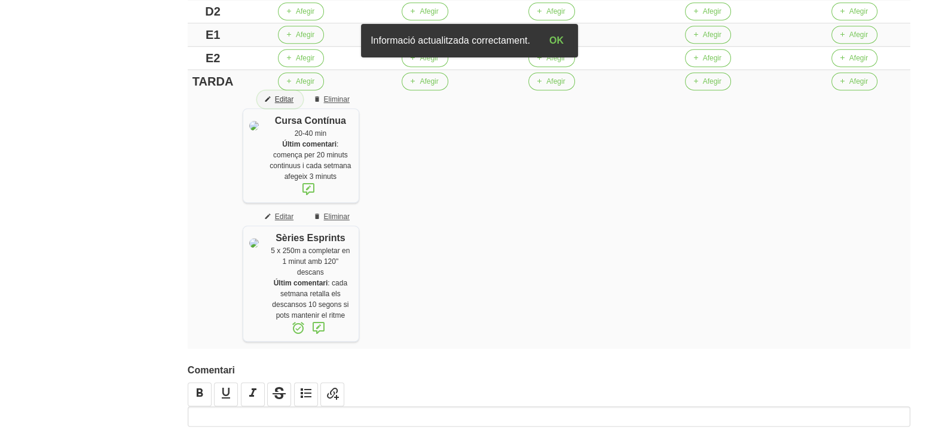
click at [294, 105] on span "Editar" at bounding box center [284, 99] width 19 height 11
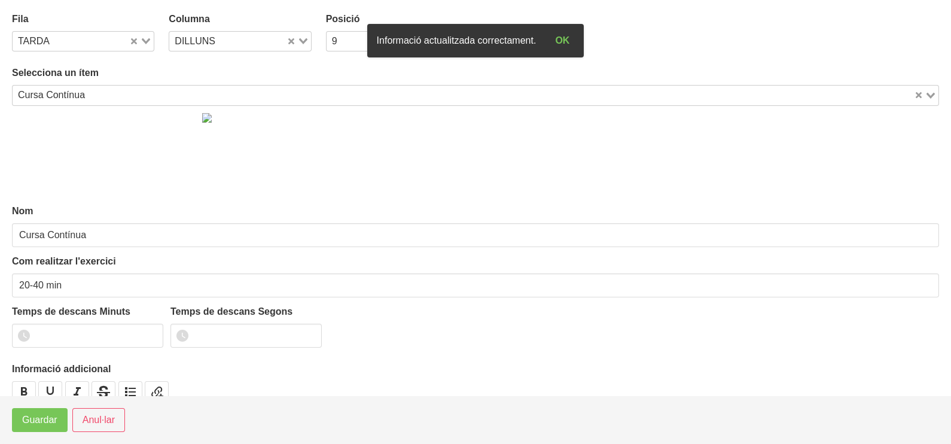
drag, startPoint x: 299, startPoint y: 39, endPoint x: 283, endPoint y: 48, distance: 18.5
click at [299, 39] on icon "Search for option" at bounding box center [303, 41] width 8 height 6
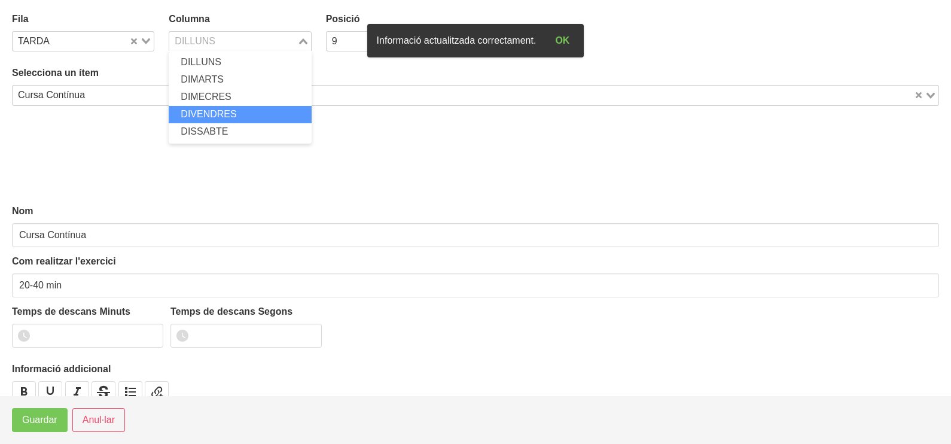
click at [233, 116] on span "DIVENDRES" at bounding box center [209, 114] width 56 height 10
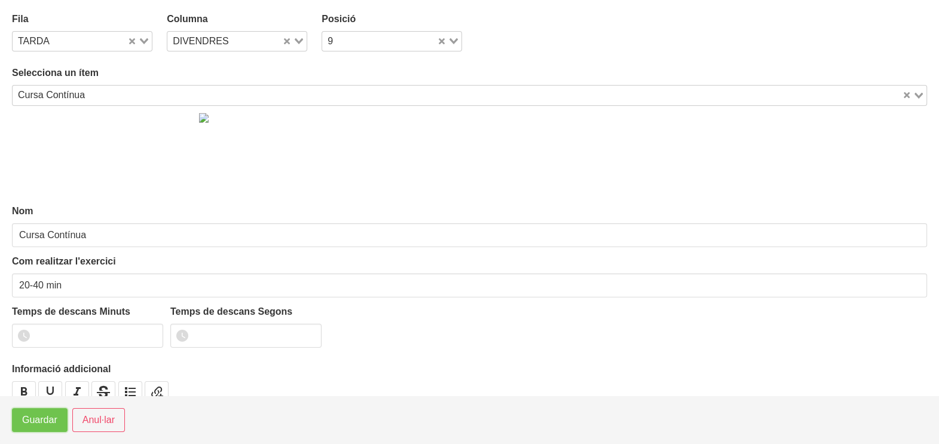
click at [44, 420] on span "Guardar" at bounding box center [39, 420] width 35 height 14
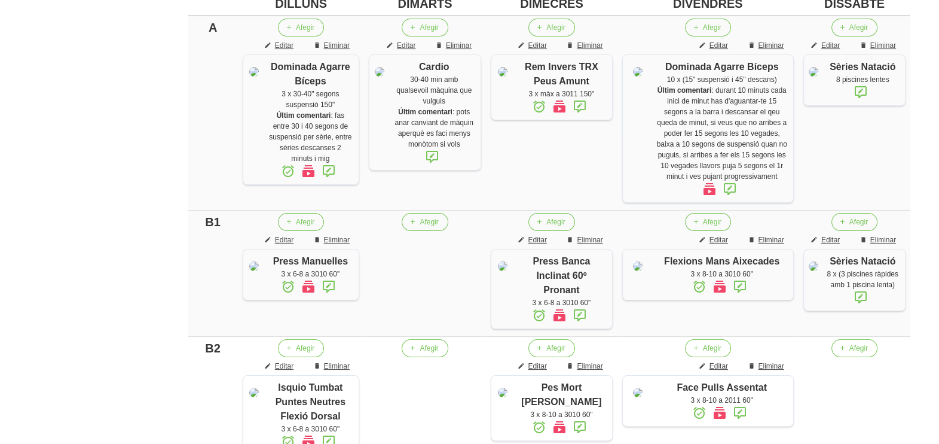
scroll to position [298, 0]
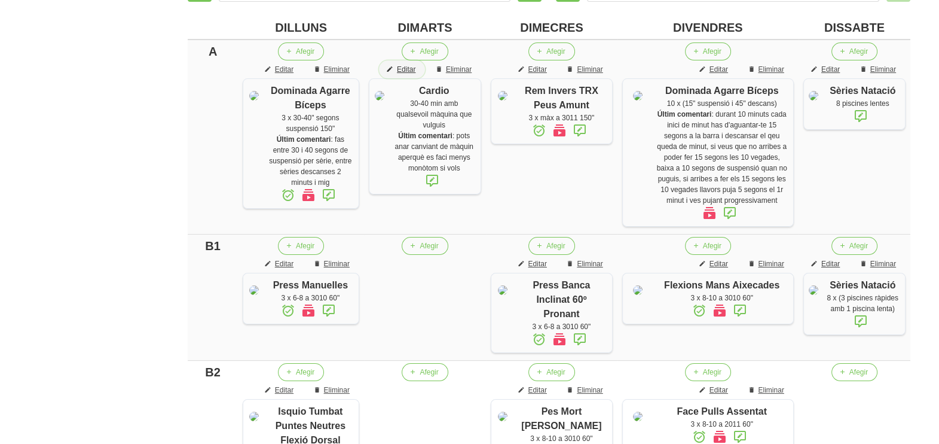
click at [416, 69] on span "Editar" at bounding box center [406, 69] width 19 height 11
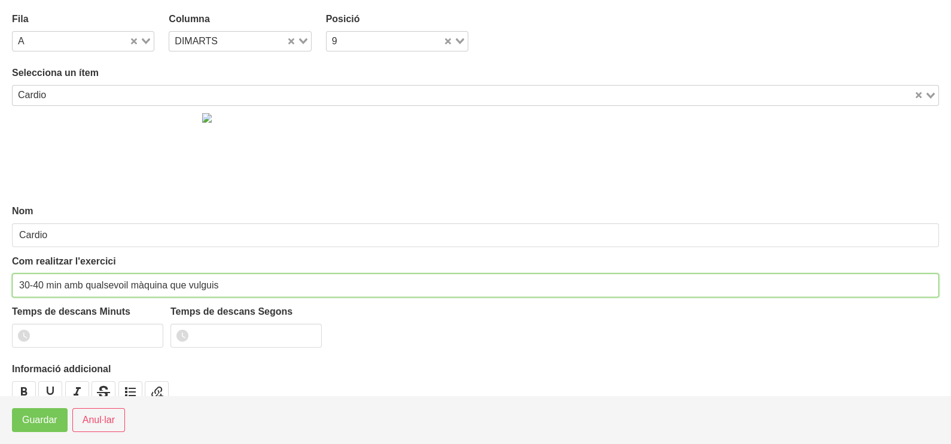
click at [124, 283] on input "30-40 min amb qualsevoil màquina que vulguis" at bounding box center [475, 285] width 927 height 24
click at [126, 282] on input "30-40 min amb qualsevoil màquina que vulguis" at bounding box center [475, 285] width 927 height 24
click at [62, 282] on input "30-40 min amb qualsevol màquina que vulguis" at bounding box center [475, 285] width 927 height 24
click at [46, 280] on input "30-40 min amb qualsevol màquina que vulguis" at bounding box center [475, 285] width 927 height 24
drag, startPoint x: 61, startPoint y: 282, endPoint x: 108, endPoint y: 252, distance: 55.7
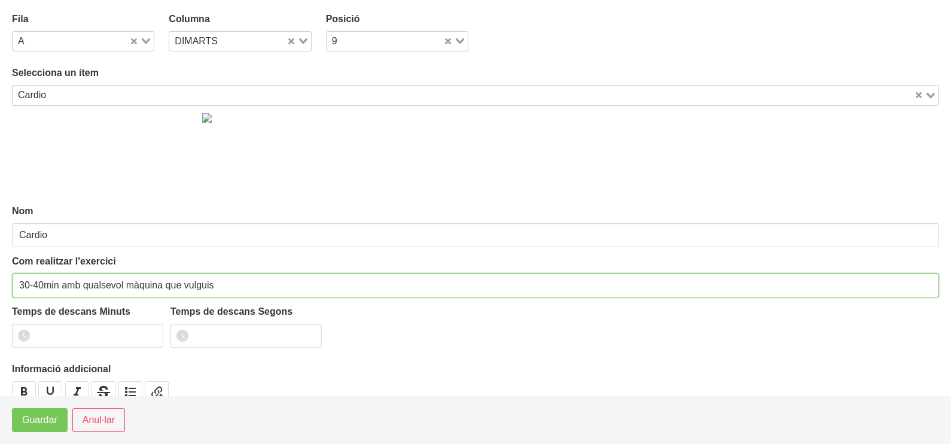
click at [67, 281] on input "30-40min amb qualsevol màquina que vulguis" at bounding box center [475, 285] width 927 height 24
click at [63, 284] on input "30-40min amb qualsevol màquina que vulguis" at bounding box center [475, 285] width 927 height 24
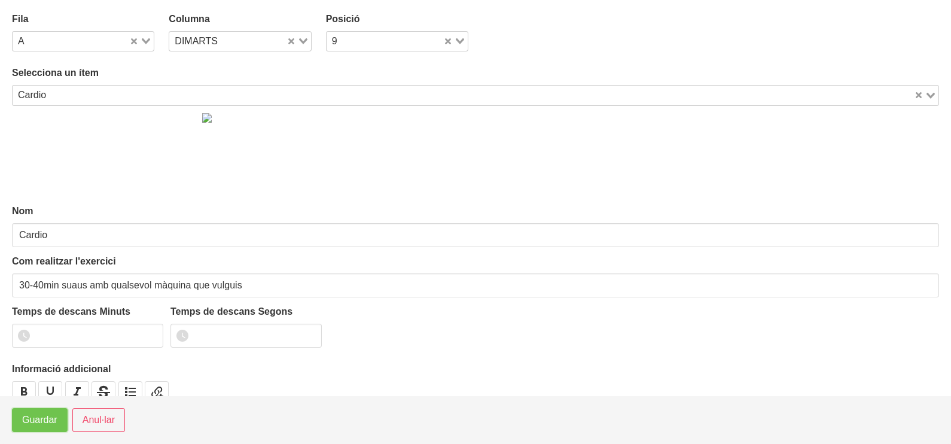
click at [42, 423] on span "Guardar" at bounding box center [39, 420] width 35 height 14
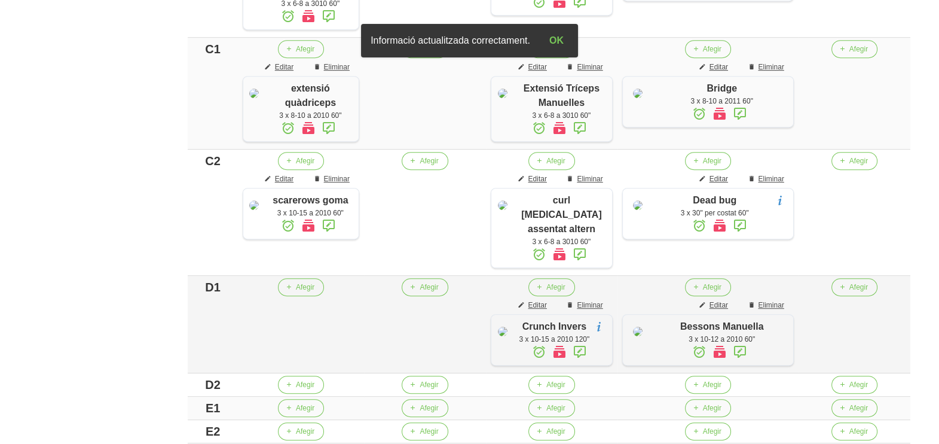
scroll to position [1168, 0]
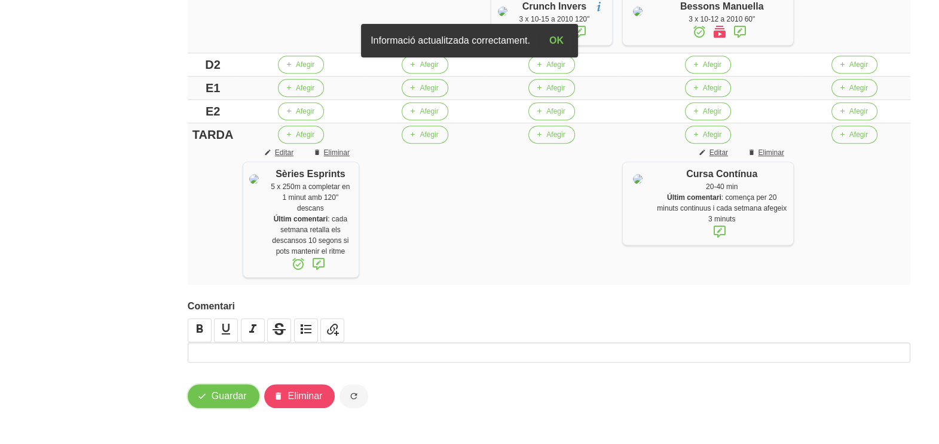
click at [225, 399] on span "Guardar" at bounding box center [229, 396] width 35 height 14
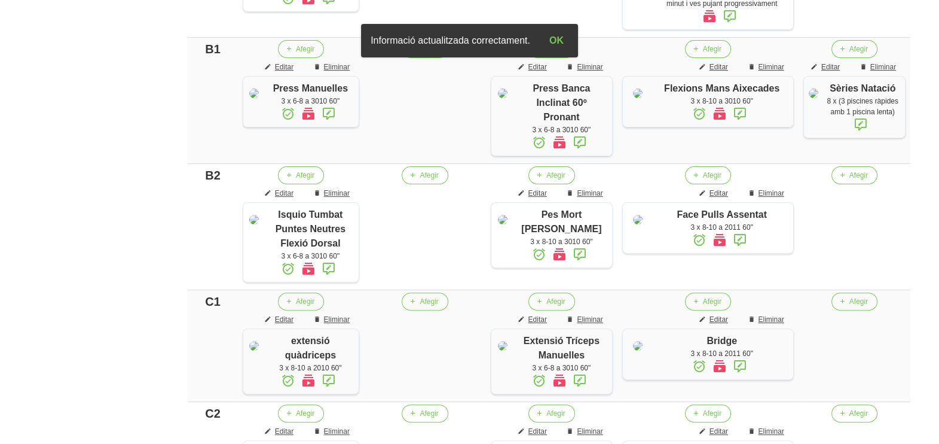
scroll to position [47, 0]
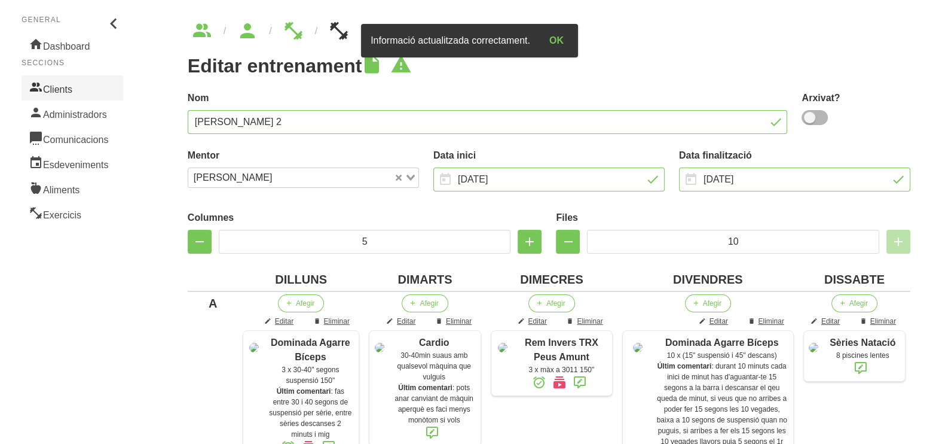
click at [61, 86] on link "Clients" at bounding box center [73, 87] width 102 height 25
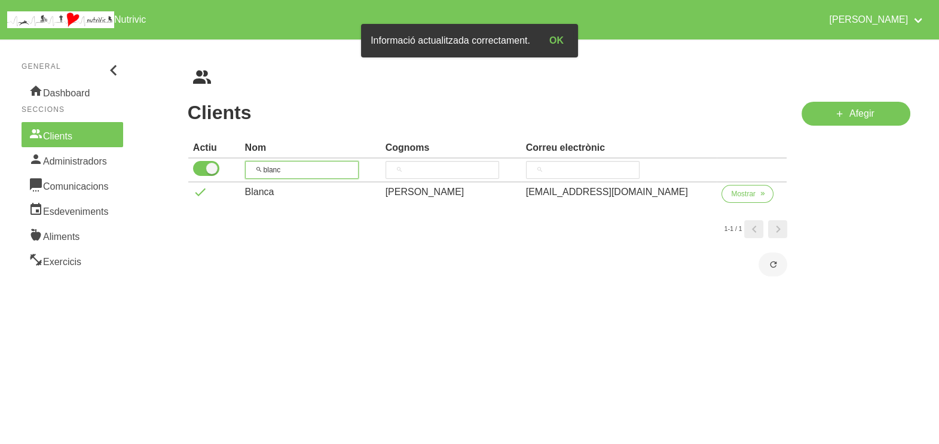
drag, startPoint x: 284, startPoint y: 170, endPoint x: 261, endPoint y: 161, distance: 24.4
click at [235, 170] on tr "blanc" at bounding box center [487, 170] width 599 height 24
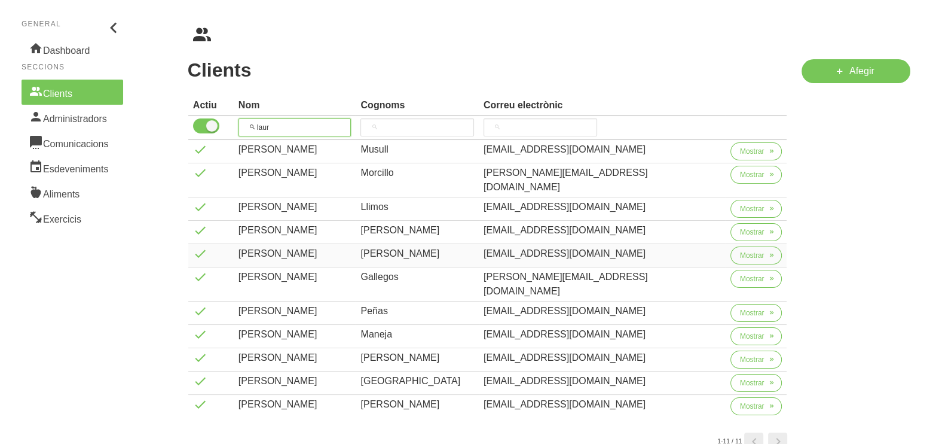
scroll to position [74, 0]
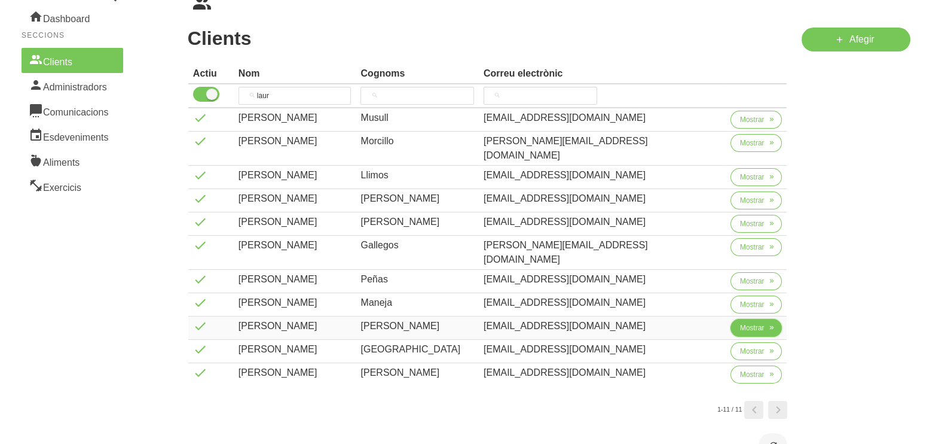
click at [752, 322] on span "Mostrar" at bounding box center [752, 327] width 25 height 11
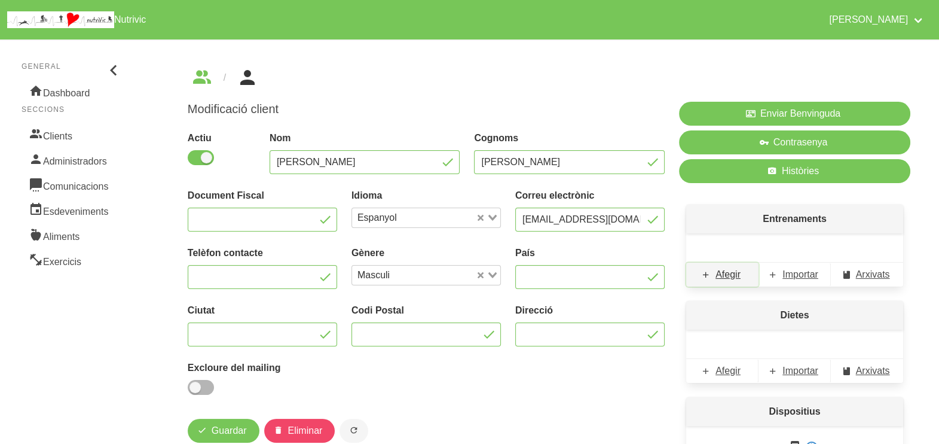
click at [729, 271] on span "Afegir" at bounding box center [728, 274] width 25 height 14
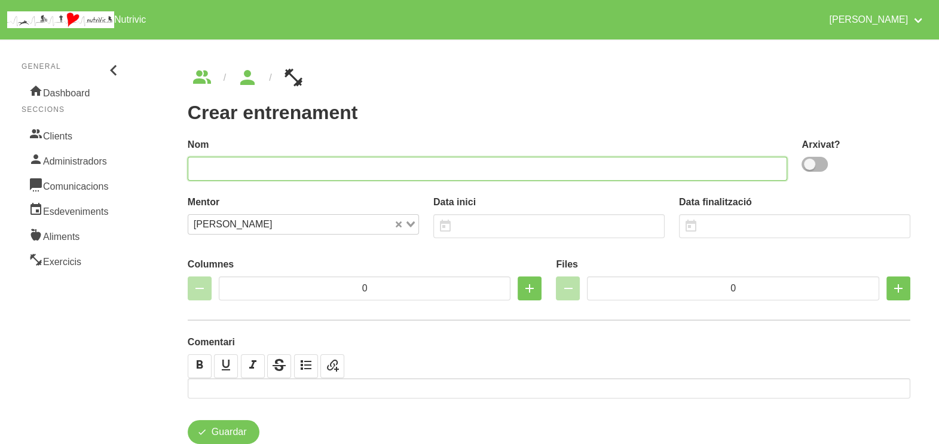
click at [460, 164] on input "text" at bounding box center [488, 169] width 600 height 24
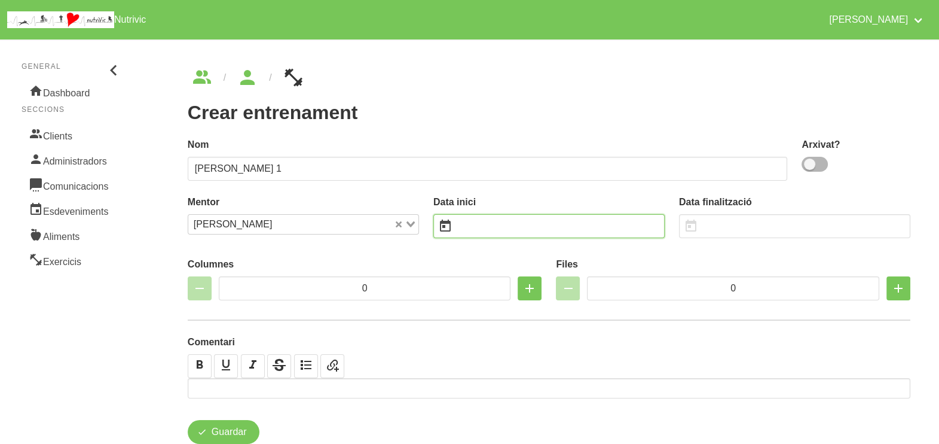
click at [480, 224] on input "text" at bounding box center [548, 226] width 231 height 24
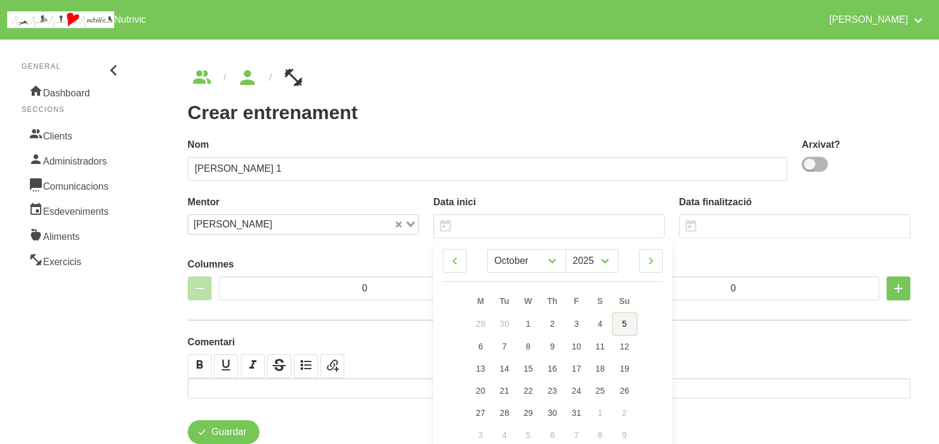
click at [625, 323] on span "5" at bounding box center [624, 324] width 5 height 10
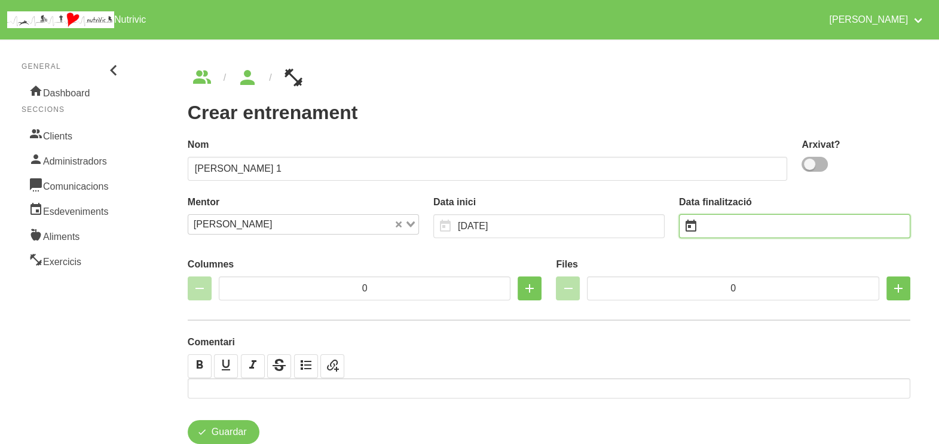
click at [722, 228] on input "text" at bounding box center [794, 226] width 231 height 24
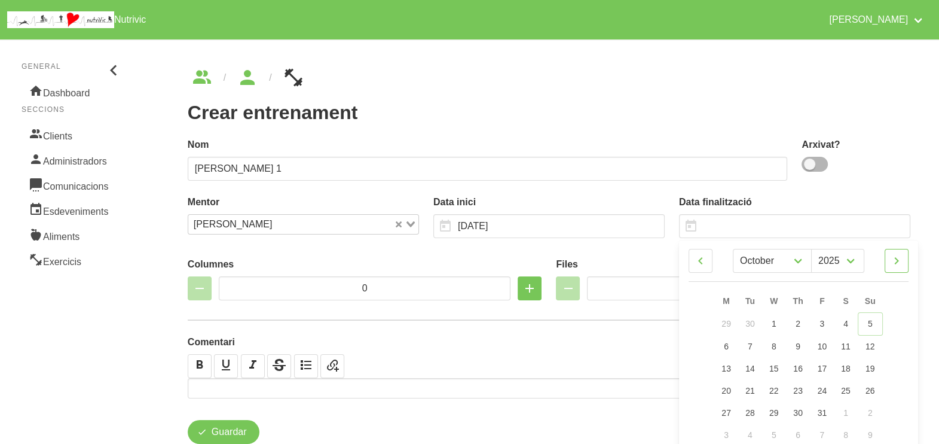
drag, startPoint x: 900, startPoint y: 263, endPoint x: 899, endPoint y: 270, distance: 6.7
click at [900, 262] on icon at bounding box center [897, 261] width 14 height 22
click at [873, 364] on span "16" at bounding box center [871, 367] width 10 height 10
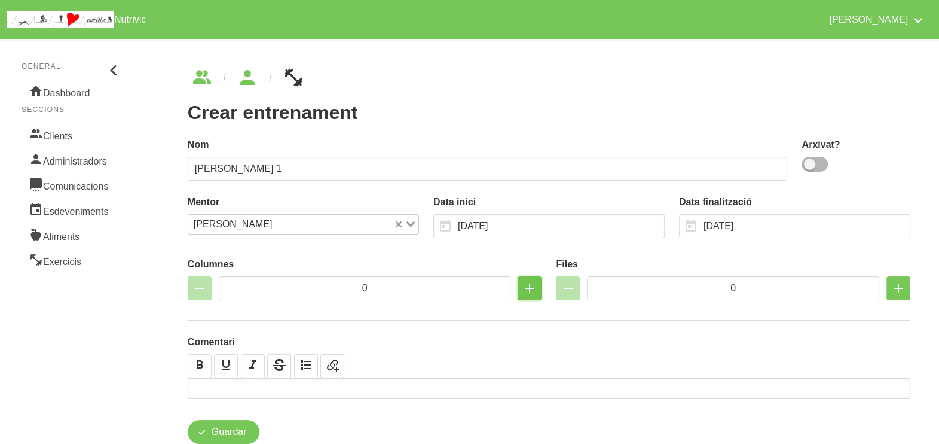
click at [530, 289] on icon "button" at bounding box center [530, 288] width 14 height 22
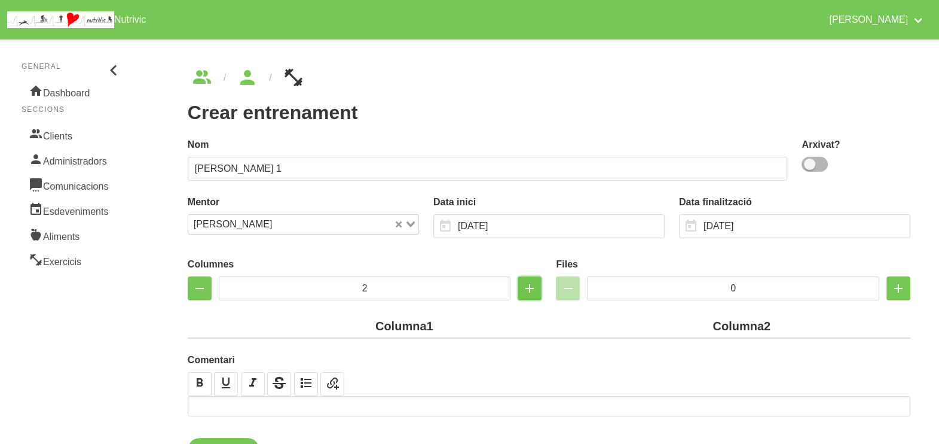
click at [531, 286] on icon "button" at bounding box center [530, 288] width 14 height 22
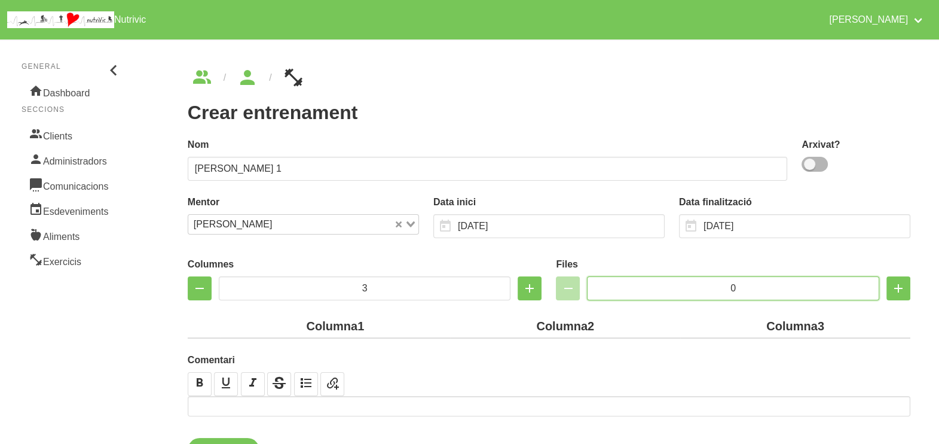
click at [708, 287] on input "0" at bounding box center [733, 288] width 292 height 24
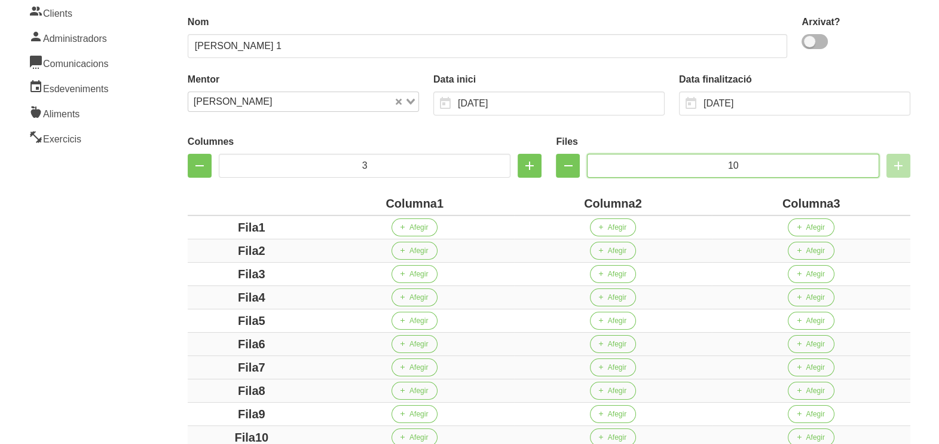
scroll to position [284, 0]
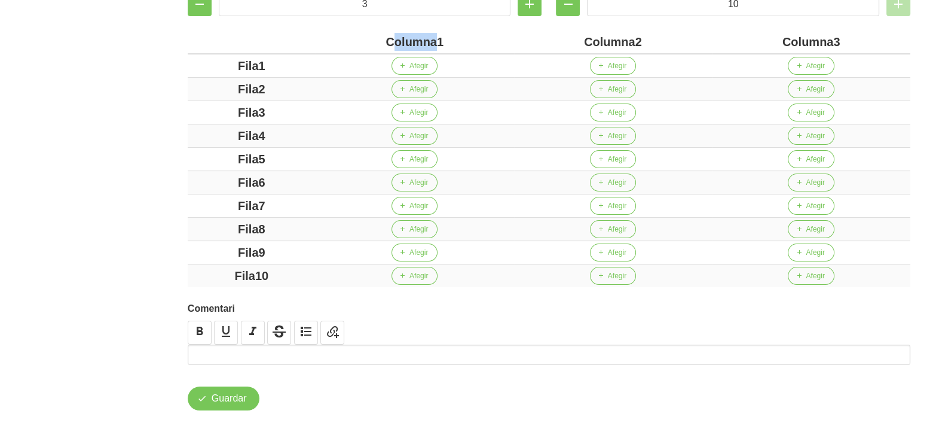
drag, startPoint x: 436, startPoint y: 42, endPoint x: 368, endPoint y: 47, distance: 68.9
click at [368, 47] on div "Columna1" at bounding box center [414, 42] width 189 height 18
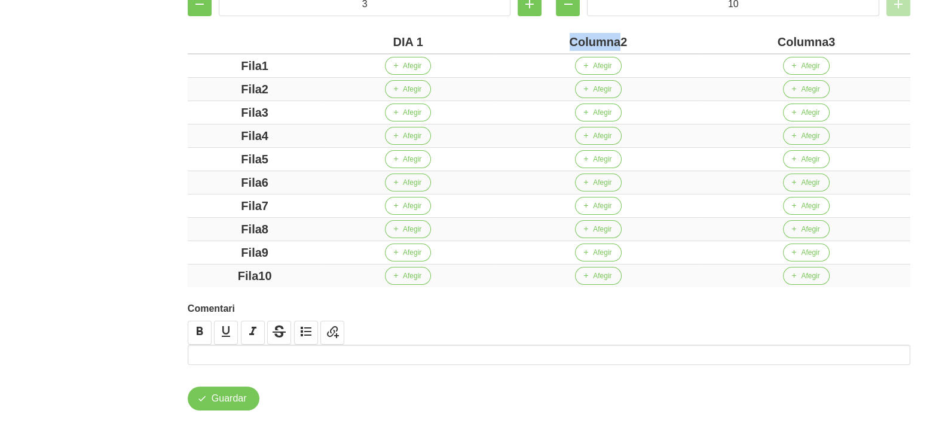
drag, startPoint x: 622, startPoint y: 41, endPoint x: 562, endPoint y: 41, distance: 59.8
click at [562, 41] on div "Columna2" at bounding box center [598, 42] width 198 height 18
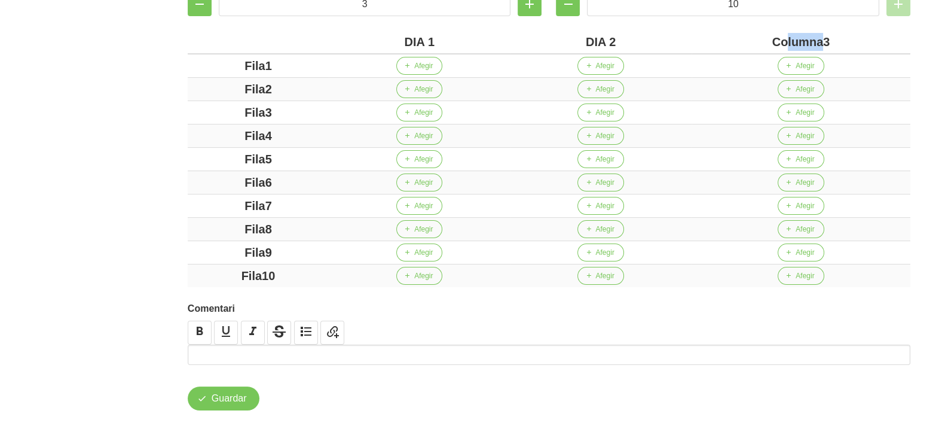
drag, startPoint x: 825, startPoint y: 41, endPoint x: 786, endPoint y: 41, distance: 38.9
click at [786, 41] on div "Columna3" at bounding box center [800, 42] width 209 height 18
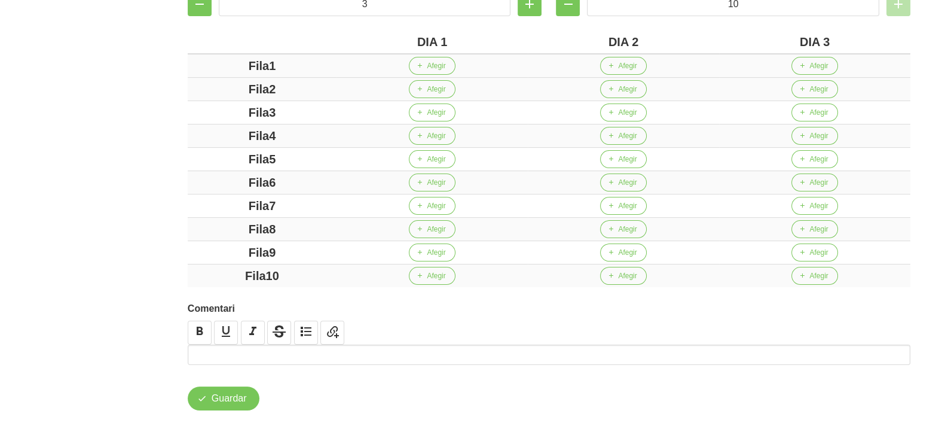
drag, startPoint x: 278, startPoint y: 66, endPoint x: 225, endPoint y: 74, distance: 53.2
click at [227, 73] on div "Fila1" at bounding box center [262, 66] width 139 height 18
drag, startPoint x: 295, startPoint y: 88, endPoint x: 237, endPoint y: 90, distance: 58.0
click at [233, 90] on div "Fila2" at bounding box center [262, 89] width 139 height 18
drag, startPoint x: 293, startPoint y: 111, endPoint x: 224, endPoint y: 114, distance: 69.4
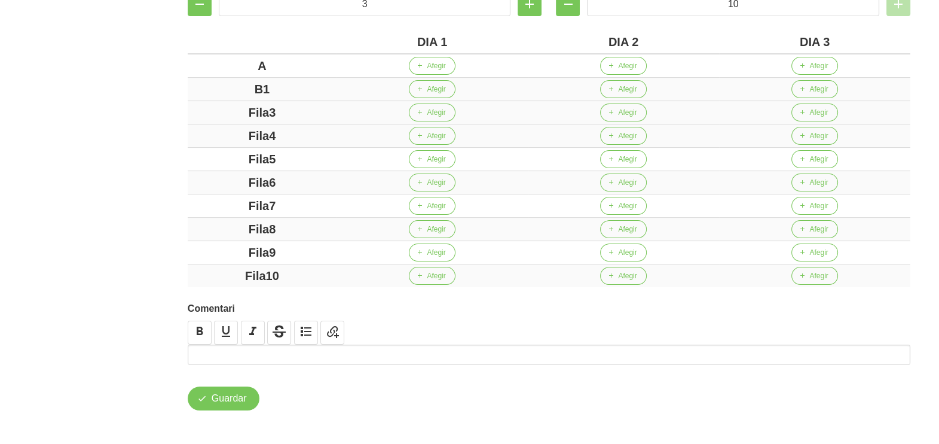
click at [216, 112] on div "Fila3" at bounding box center [262, 112] width 139 height 18
drag, startPoint x: 280, startPoint y: 133, endPoint x: 224, endPoint y: 135, distance: 56.2
click at [224, 135] on div "Fila4" at bounding box center [262, 136] width 139 height 18
drag, startPoint x: 286, startPoint y: 157, endPoint x: 240, endPoint y: 158, distance: 45.5
click at [239, 157] on div "Fila5" at bounding box center [262, 159] width 139 height 18
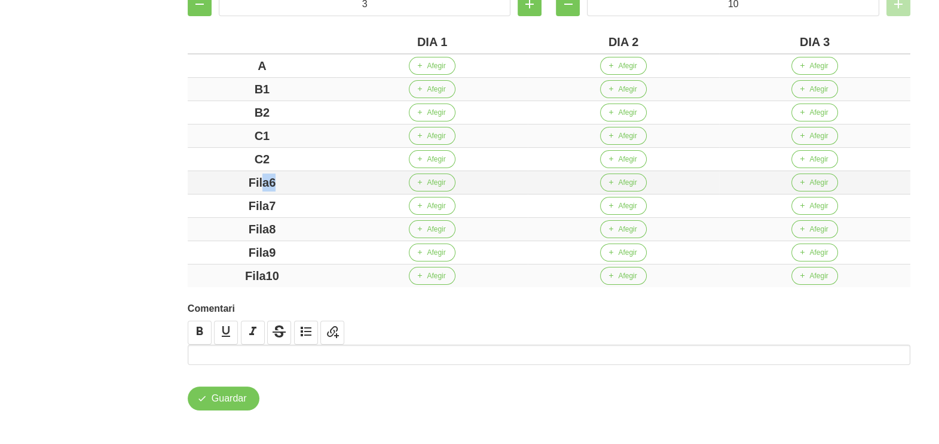
drag, startPoint x: 265, startPoint y: 178, endPoint x: 215, endPoint y: 178, distance: 50.2
click at [216, 178] on div "Fila6" at bounding box center [262, 182] width 139 height 18
drag, startPoint x: 274, startPoint y: 197, endPoint x: 233, endPoint y: 214, distance: 44.5
click at [221, 194] on td "Fila7" at bounding box center [262, 205] width 149 height 23
drag, startPoint x: 268, startPoint y: 227, endPoint x: 221, endPoint y: 227, distance: 47.8
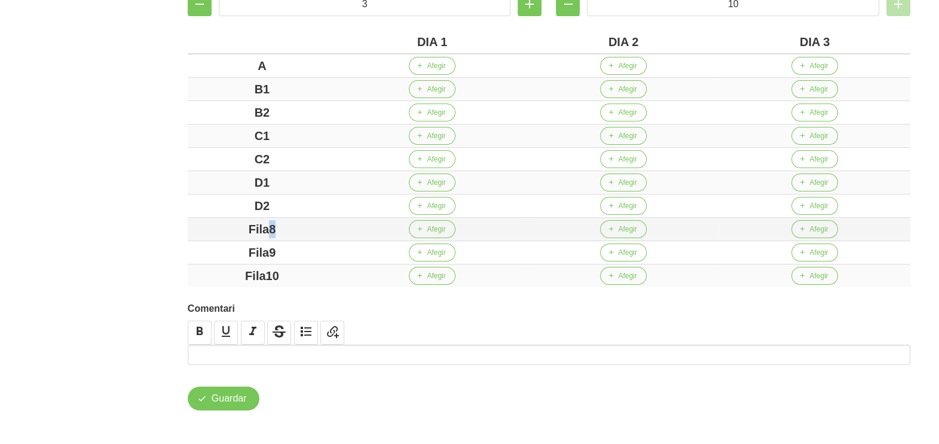
click at [221, 227] on div "Fila8" at bounding box center [262, 229] width 139 height 18
drag, startPoint x: 289, startPoint y: 246, endPoint x: 218, endPoint y: 246, distance: 71.1
click at [218, 246] on div "Fila9" at bounding box center [262, 252] width 139 height 18
drag, startPoint x: 277, startPoint y: 271, endPoint x: 194, endPoint y: 270, distance: 83.1
click at [194, 270] on div "Fila10" at bounding box center [262, 276] width 139 height 18
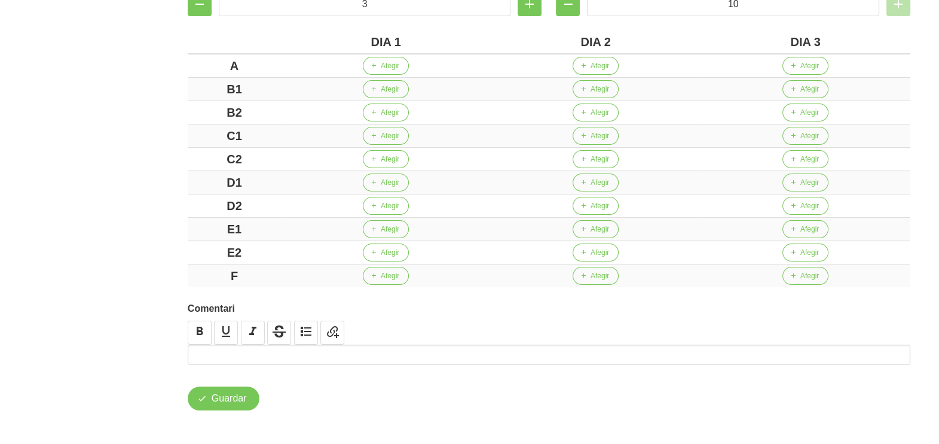
click at [154, 225] on div "Crear entrenament d508e0e1-1e87-472d-870a-e92f999de714 Nom [PERSON_NAME] 1 Arxi…" at bounding box center [549, 97] width 795 height 698
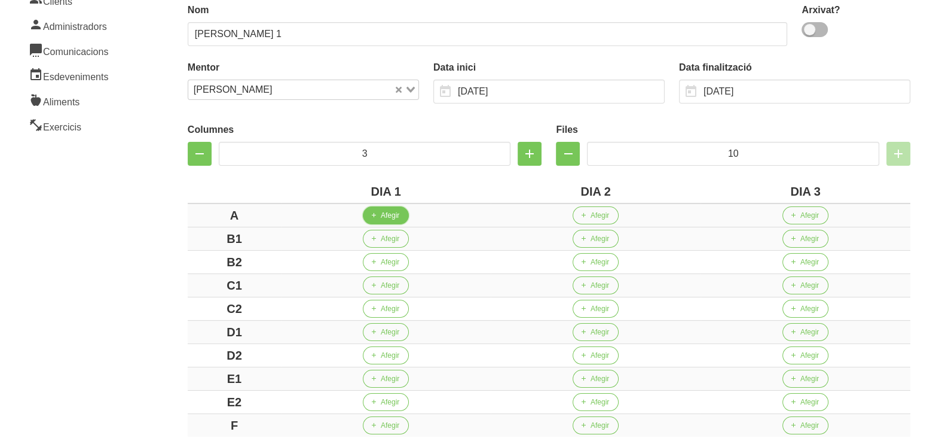
click at [377, 210] on span "button" at bounding box center [373, 215] width 11 height 11
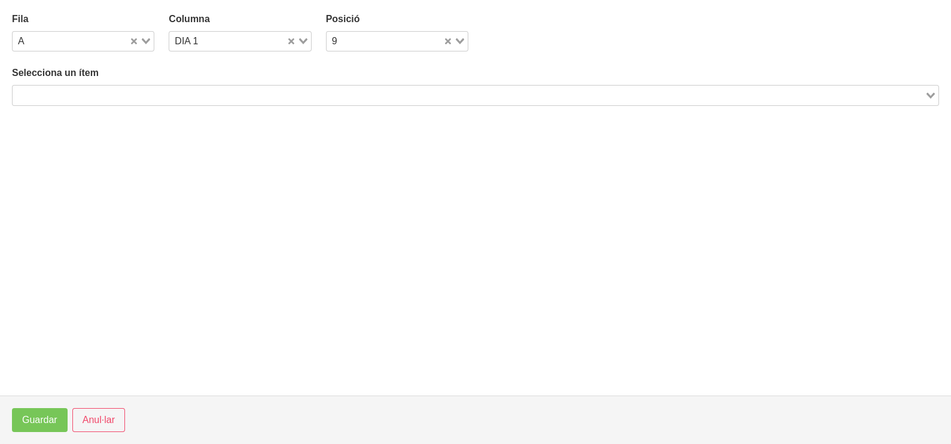
click at [112, 101] on input "Search for option" at bounding box center [468, 95] width 909 height 14
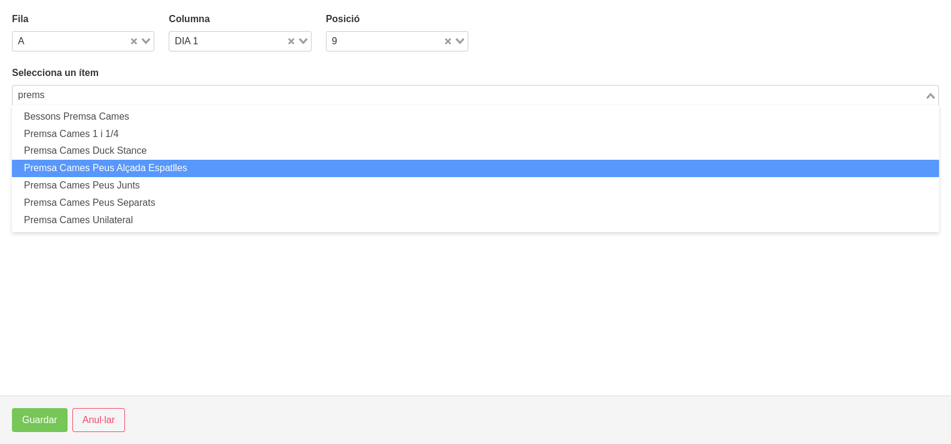
click at [100, 169] on li "Premsa Cames Peus Alçada Espatlles" at bounding box center [475, 168] width 927 height 17
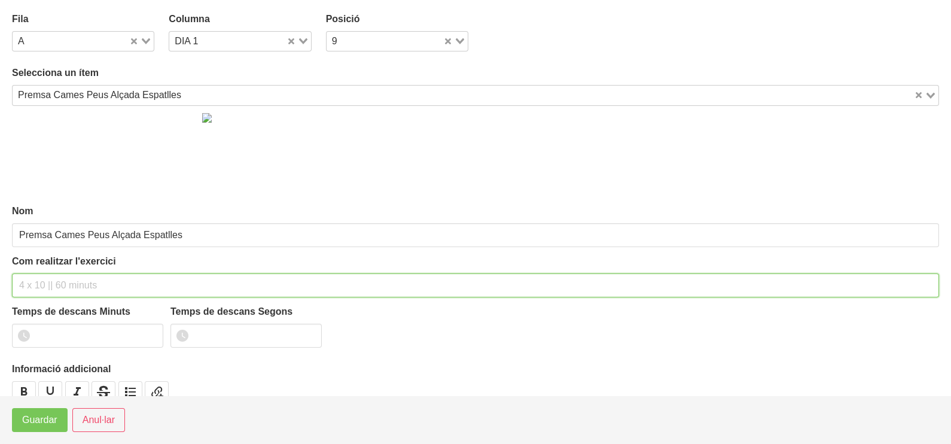
click at [40, 280] on input "text" at bounding box center [475, 285] width 927 height 24
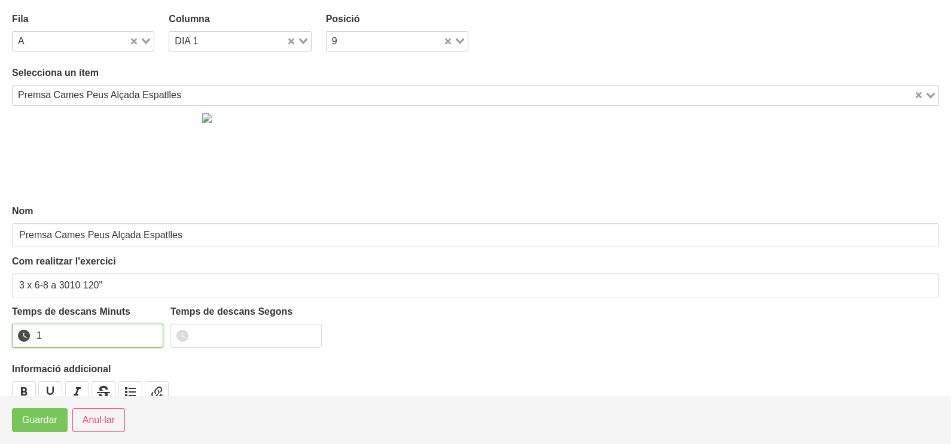
click at [152, 331] on input "1" at bounding box center [87, 335] width 151 height 24
drag, startPoint x: 152, startPoint y: 331, endPoint x: 75, endPoint y: 382, distance: 92.4
click at [151, 333] on input "2" at bounding box center [87, 335] width 151 height 24
click at [48, 418] on span "Guardar" at bounding box center [39, 420] width 35 height 14
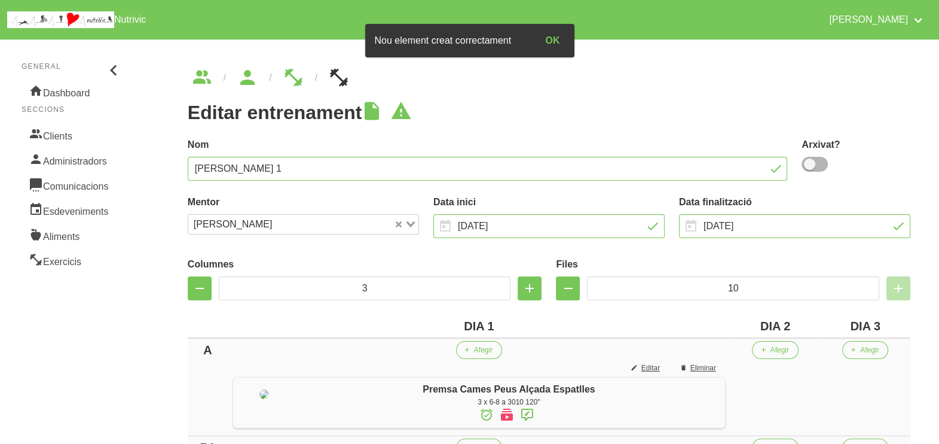
scroll to position [149, 0]
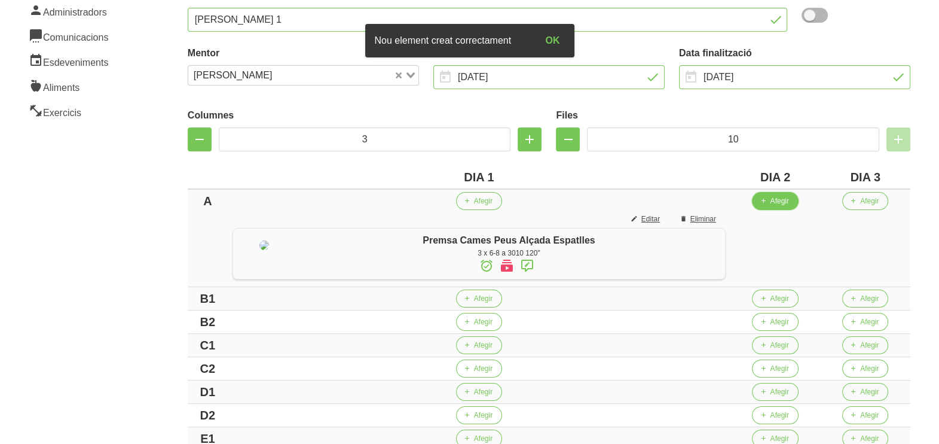
click at [789, 200] on span "Afegir" at bounding box center [779, 200] width 19 height 11
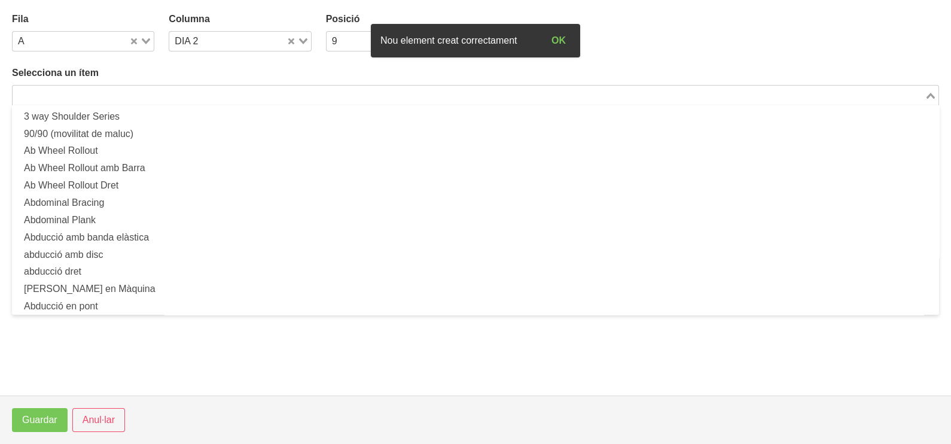
click at [193, 94] on input "Search for option" at bounding box center [468, 95] width 909 height 14
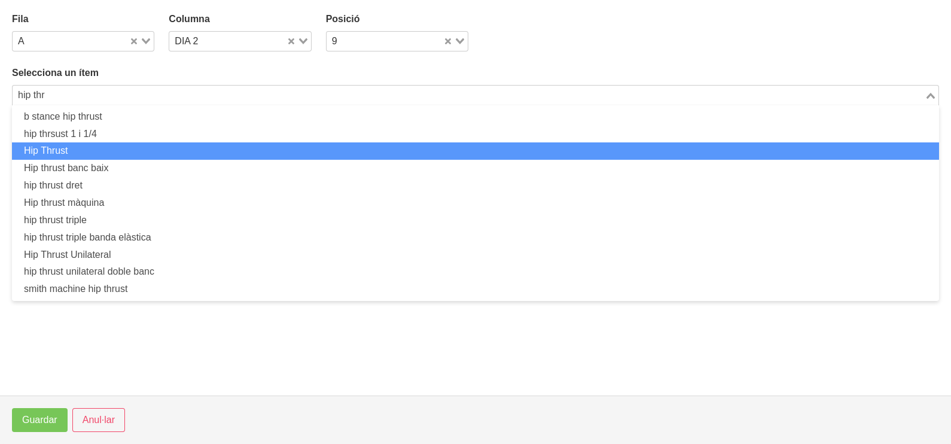
click at [120, 149] on li "Hip Thrust" at bounding box center [475, 150] width 927 height 17
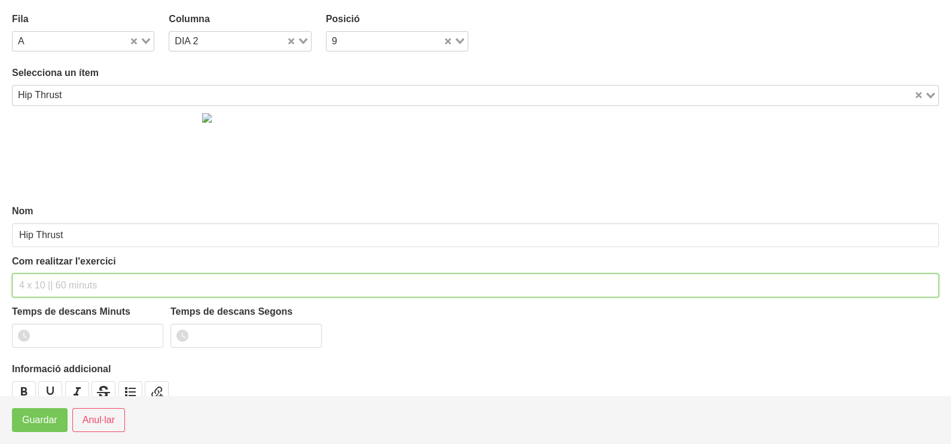
click at [51, 284] on input "text" at bounding box center [475, 285] width 927 height 24
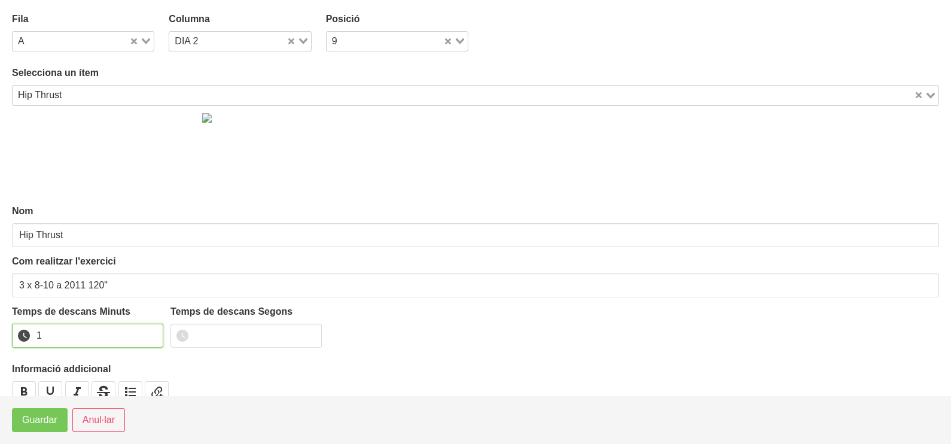
click at [152, 332] on input "1" at bounding box center [87, 335] width 151 height 24
drag, startPoint x: 152, startPoint y: 332, endPoint x: 51, endPoint y: 405, distance: 124.6
click at [143, 335] on input "2" at bounding box center [87, 335] width 151 height 24
click at [42, 425] on span "Guardar" at bounding box center [39, 420] width 35 height 14
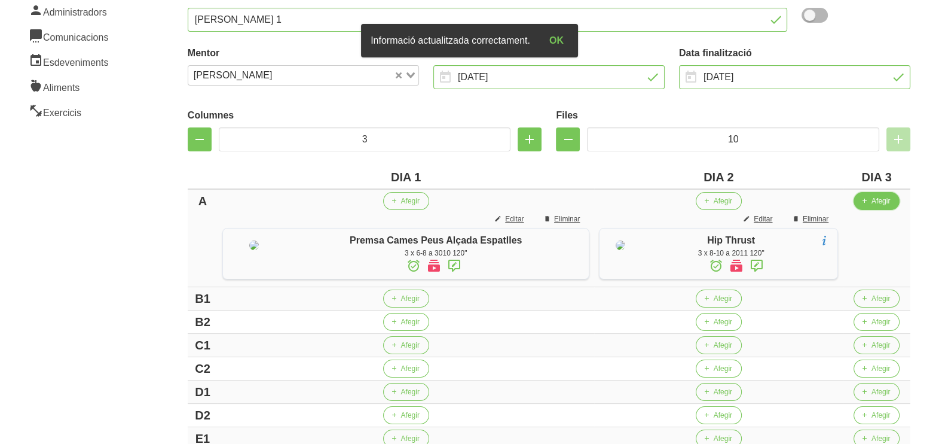
click at [881, 203] on span "Afegir" at bounding box center [881, 200] width 19 height 11
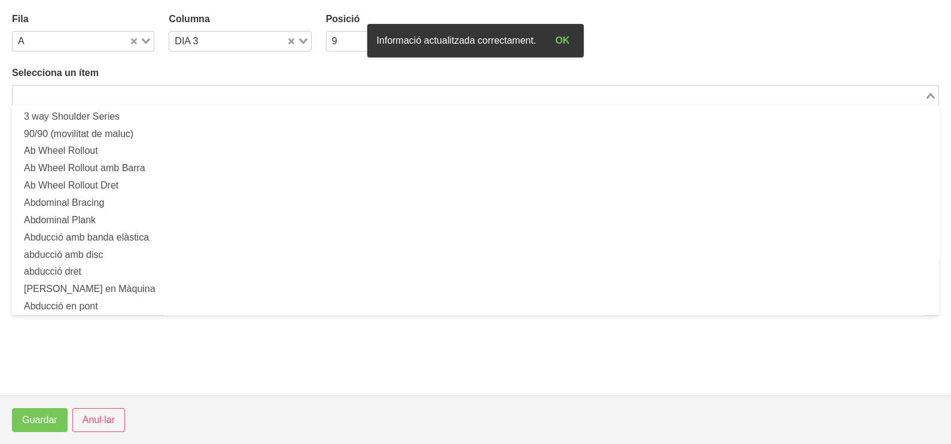
click at [208, 95] on input "Search for option" at bounding box center [468, 95] width 909 height 14
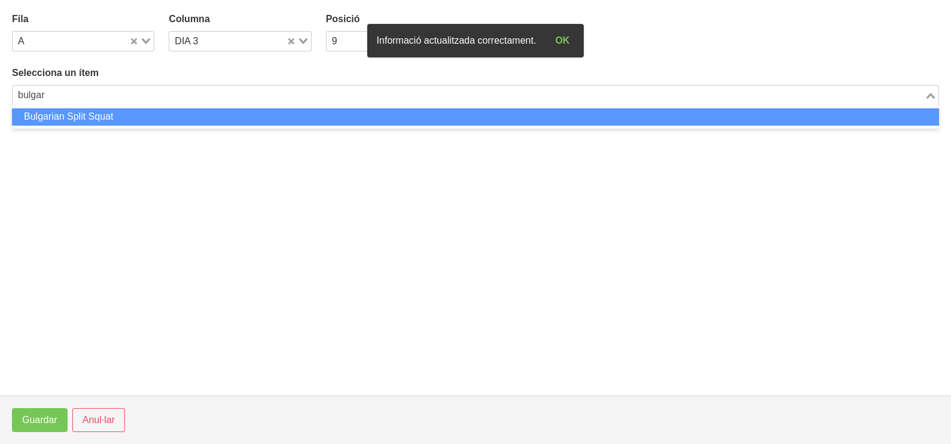
click at [180, 112] on li "Bulgarian Split Squat" at bounding box center [475, 116] width 927 height 17
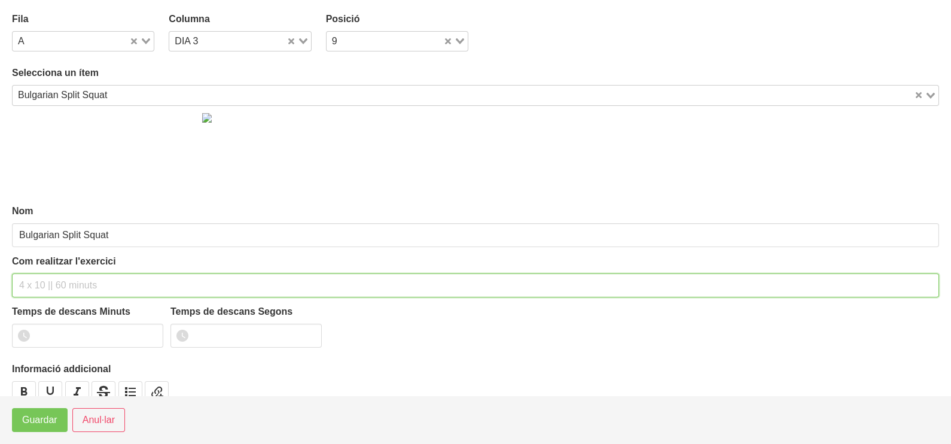
click at [51, 280] on input "text" at bounding box center [475, 285] width 927 height 24
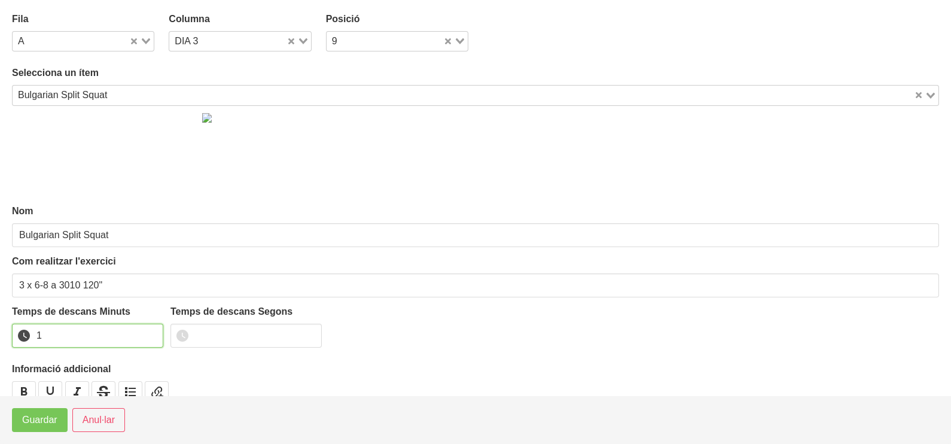
click at [153, 332] on input "1" at bounding box center [87, 335] width 151 height 24
drag, startPoint x: 153, startPoint y: 332, endPoint x: 99, endPoint y: 379, distance: 72.0
click at [139, 339] on input "2" at bounding box center [87, 335] width 151 height 24
click at [52, 423] on span "Guardar" at bounding box center [39, 420] width 35 height 14
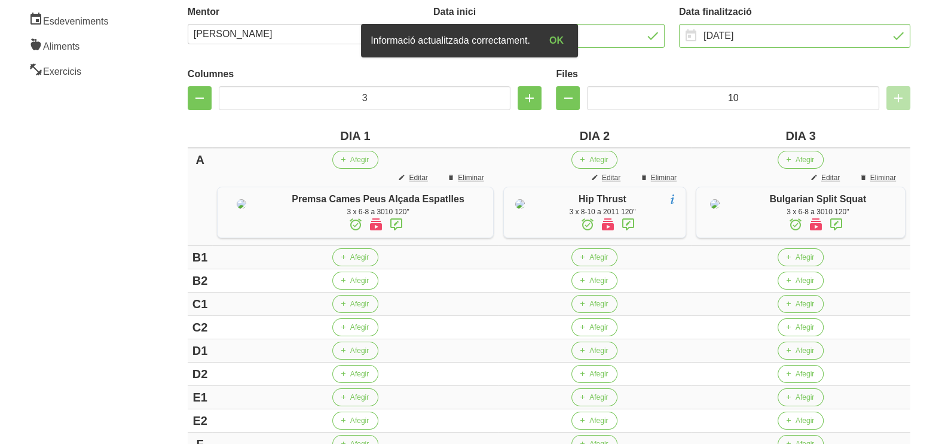
scroll to position [224, 0]
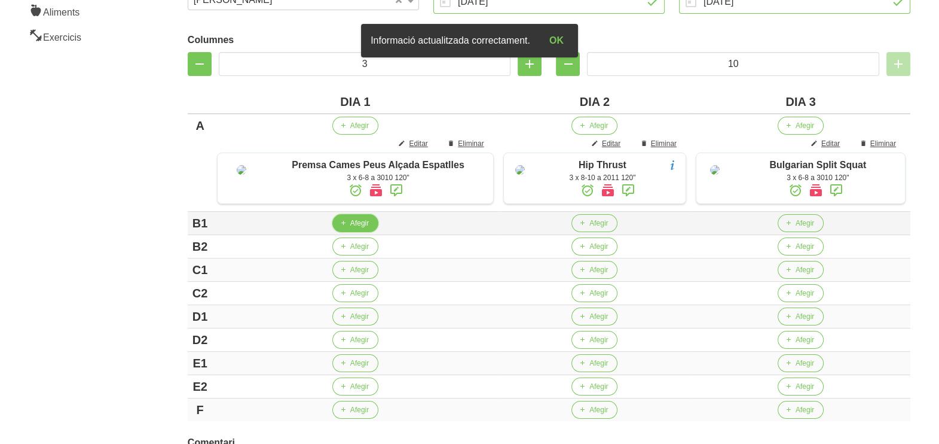
click at [350, 228] on span "Afegir" at bounding box center [359, 223] width 19 height 11
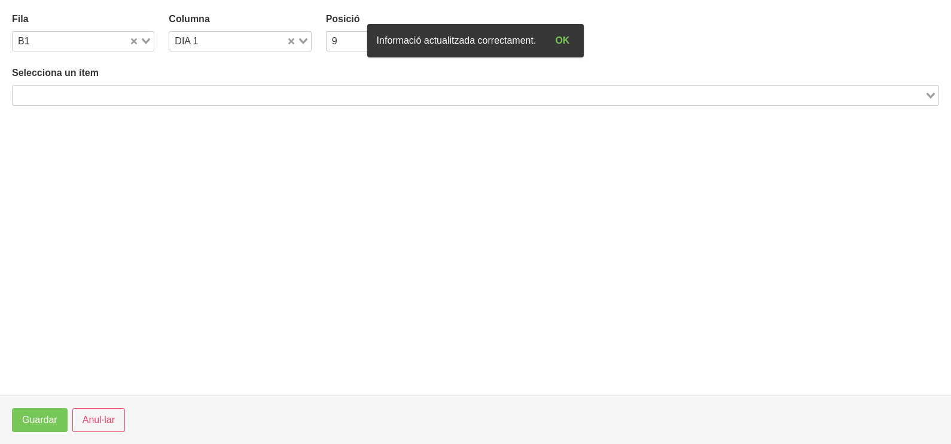
click at [138, 93] on input "Search for option" at bounding box center [468, 95] width 909 height 14
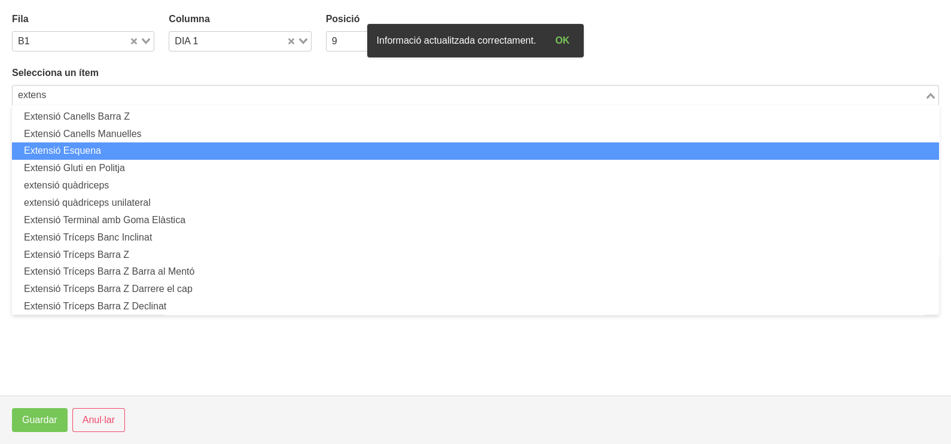
click at [91, 146] on li "Extensió Esquena" at bounding box center [475, 150] width 927 height 17
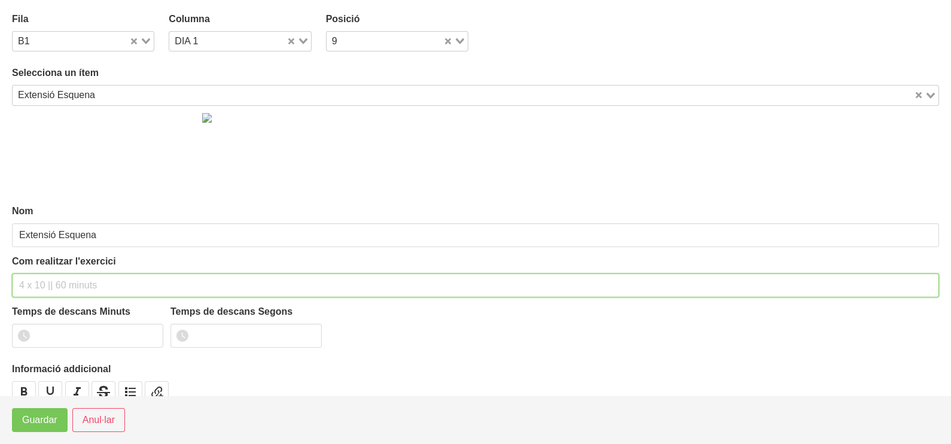
click at [43, 279] on input "text" at bounding box center [475, 285] width 927 height 24
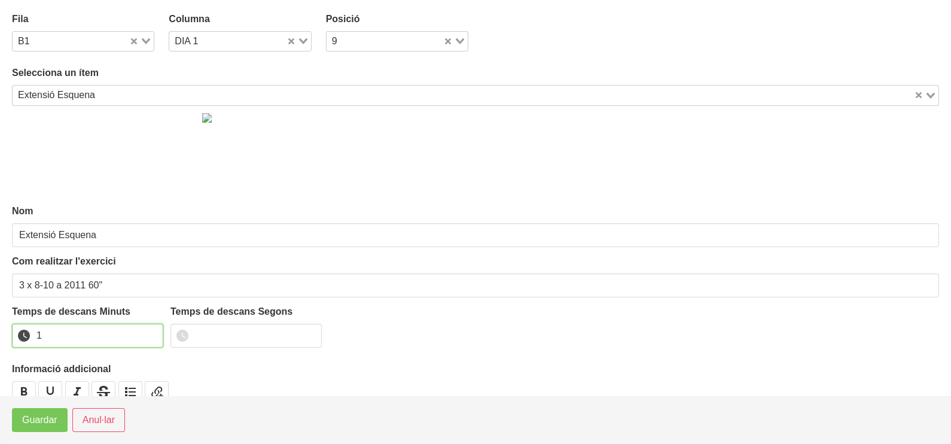
click at [152, 332] on input "1" at bounding box center [87, 335] width 151 height 24
click at [55, 421] on span "Guardar" at bounding box center [39, 420] width 35 height 14
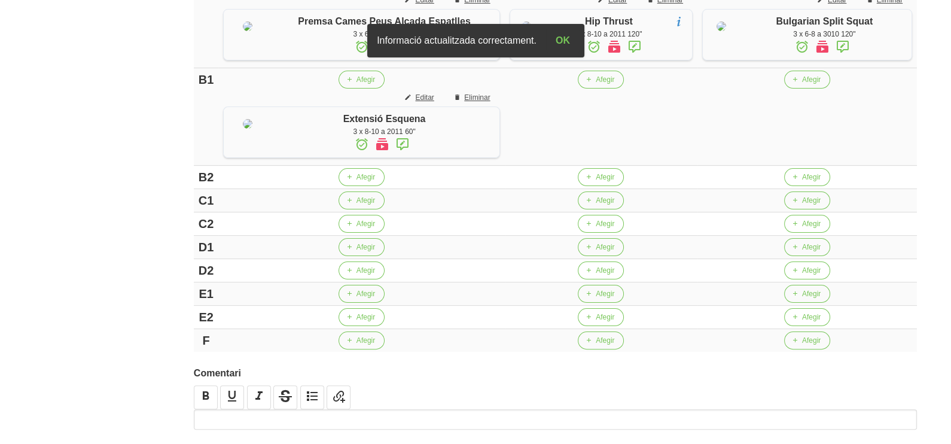
scroll to position [374, 0]
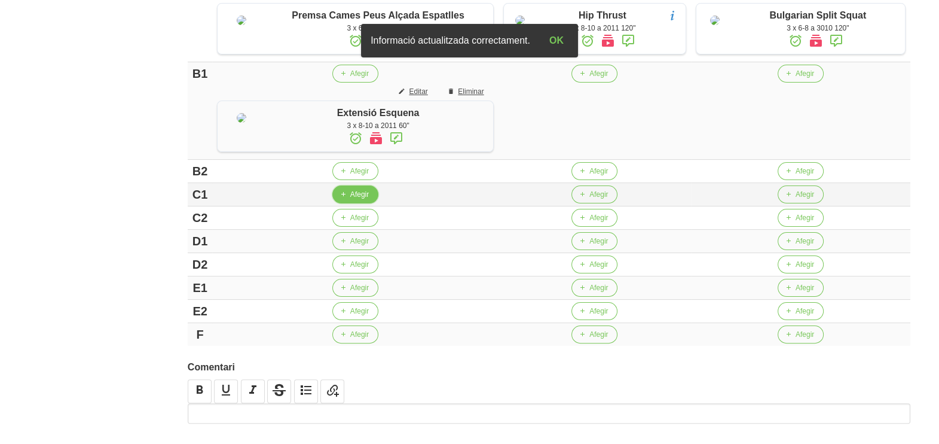
click at [350, 200] on span "Afegir" at bounding box center [359, 194] width 19 height 11
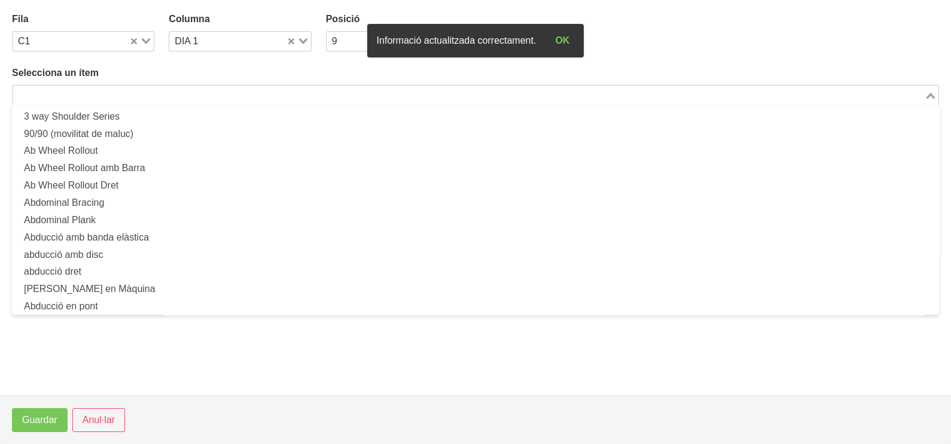
click at [69, 93] on input "Search for option" at bounding box center [468, 95] width 909 height 14
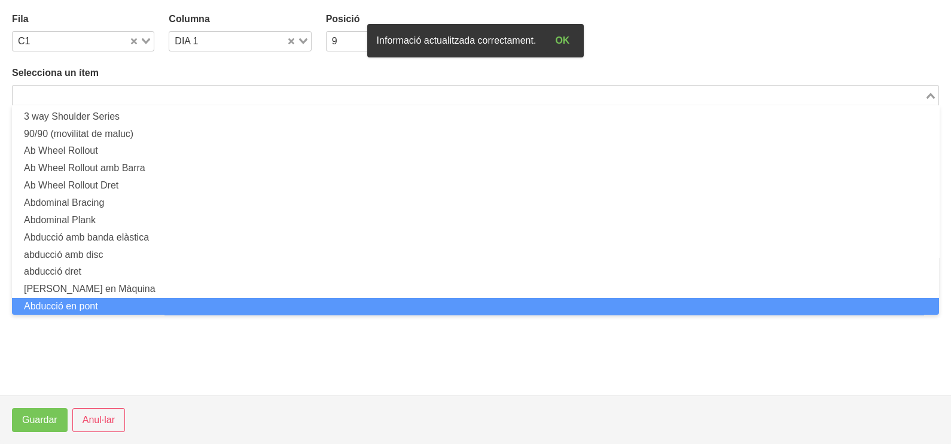
scroll to position [0, 0]
click at [97, 418] on span "Anul·lar" at bounding box center [99, 420] width 32 height 14
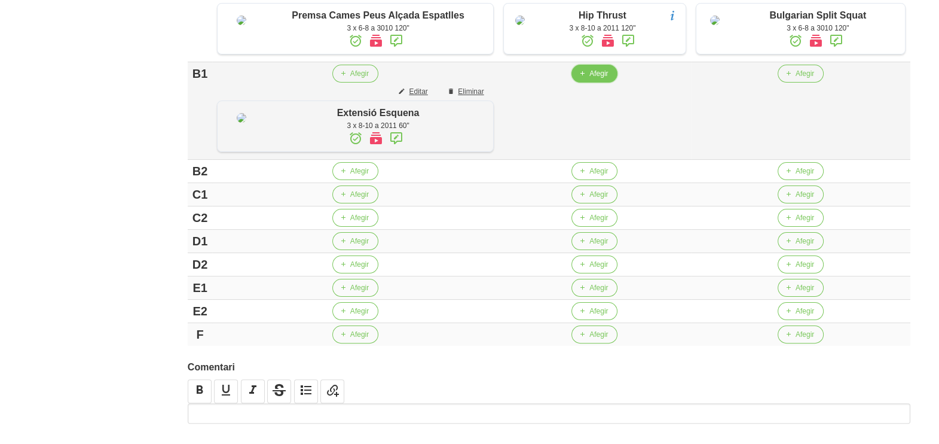
click at [589, 79] on span "Afegir" at bounding box center [598, 73] width 19 height 11
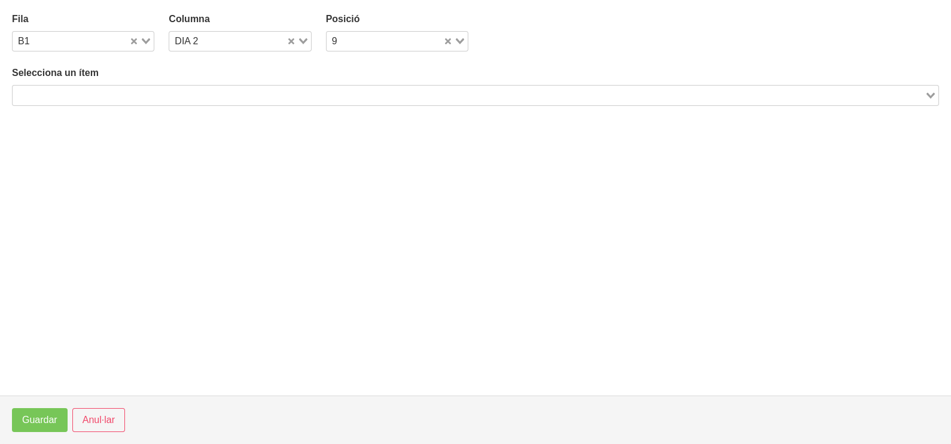
click at [146, 94] on input "Search for option" at bounding box center [468, 95] width 909 height 14
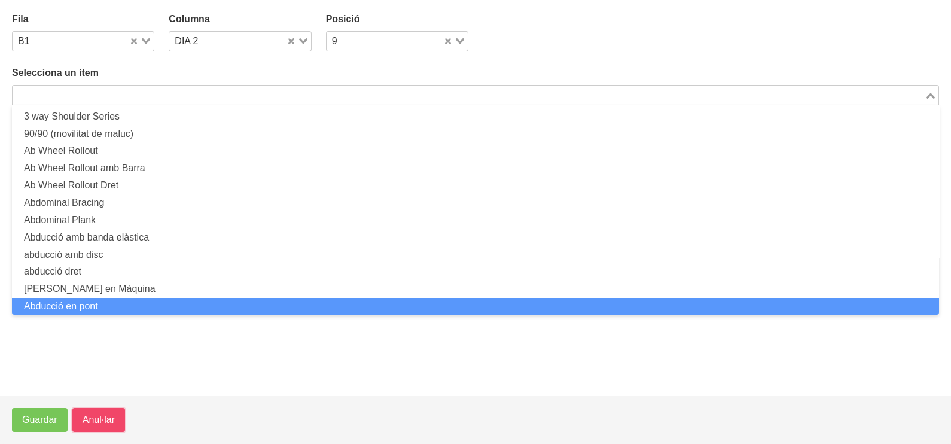
click at [93, 423] on span "Anul·lar" at bounding box center [99, 420] width 32 height 14
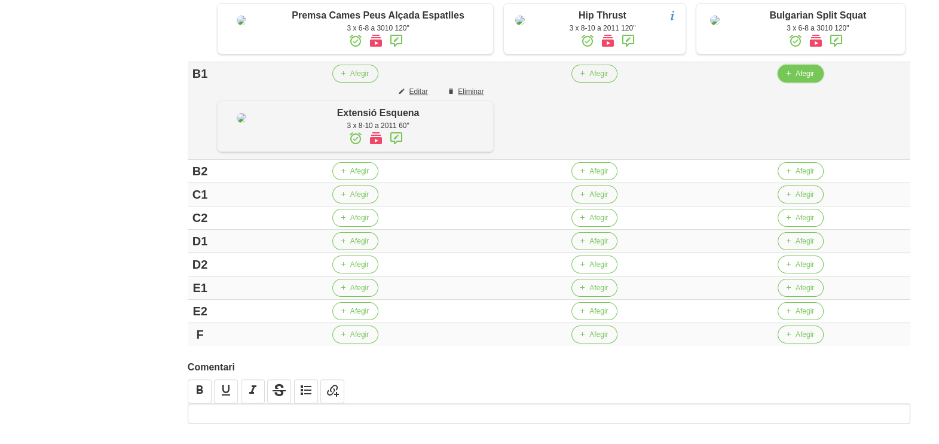
click at [796, 79] on span "Afegir" at bounding box center [805, 73] width 19 height 11
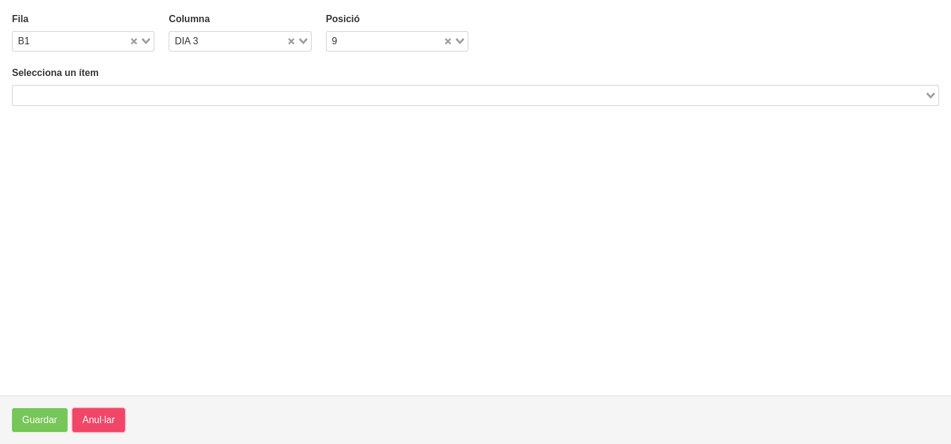
click at [102, 422] on span "Anul·lar" at bounding box center [99, 420] width 32 height 14
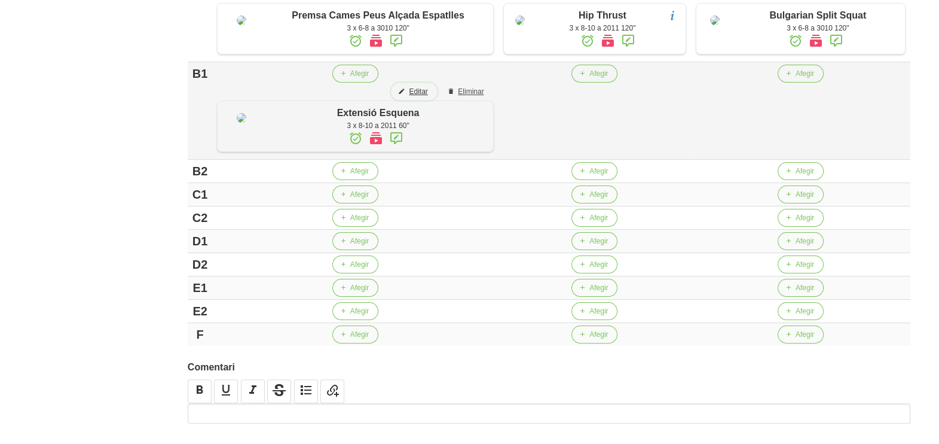
click at [409, 97] on span "Editar" at bounding box center [418, 91] width 19 height 11
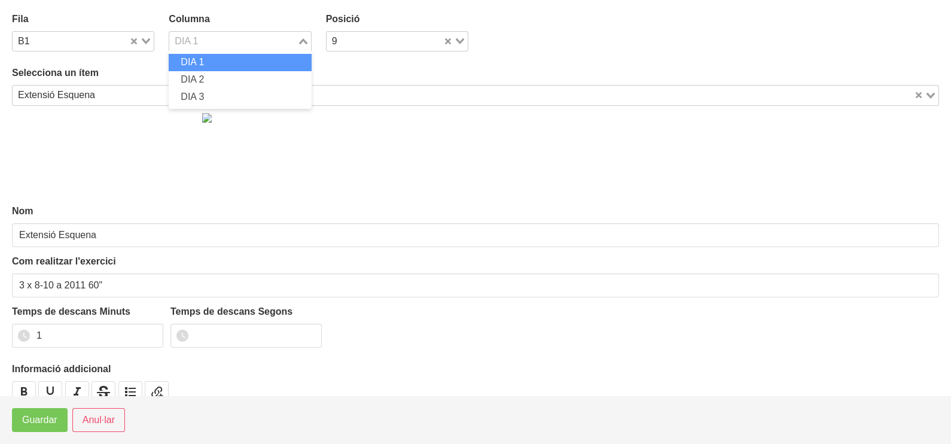
drag, startPoint x: 303, startPoint y: 38, endPoint x: 260, endPoint y: 62, distance: 49.0
click at [302, 38] on div "Loading..." at bounding box center [304, 40] width 14 height 17
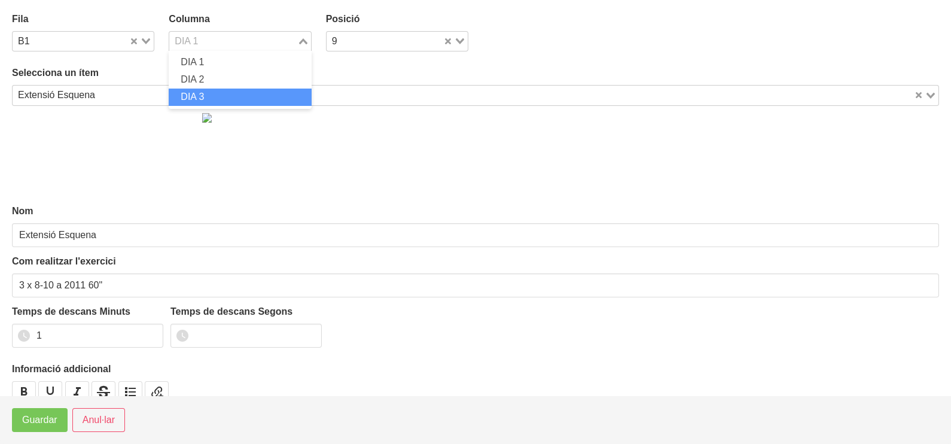
drag, startPoint x: 221, startPoint y: 89, endPoint x: 180, endPoint y: 143, distance: 67.9
click at [221, 92] on li "DIA 3" at bounding box center [240, 96] width 142 height 17
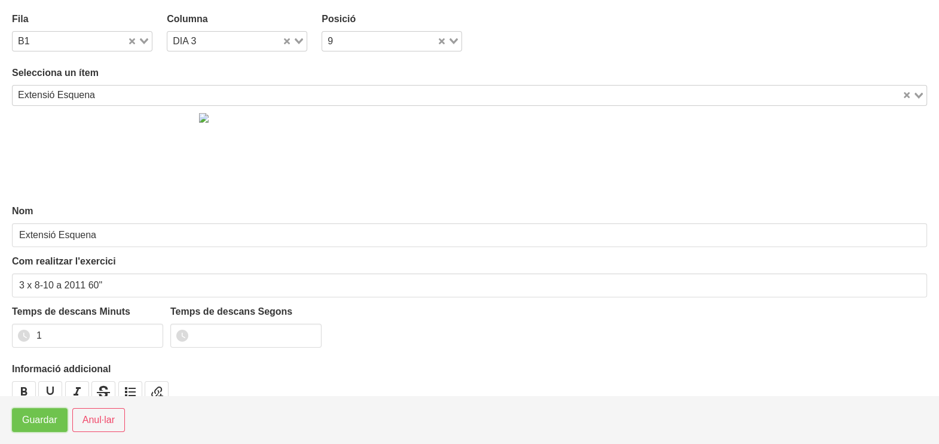
click at [33, 423] on span "Guardar" at bounding box center [39, 420] width 35 height 14
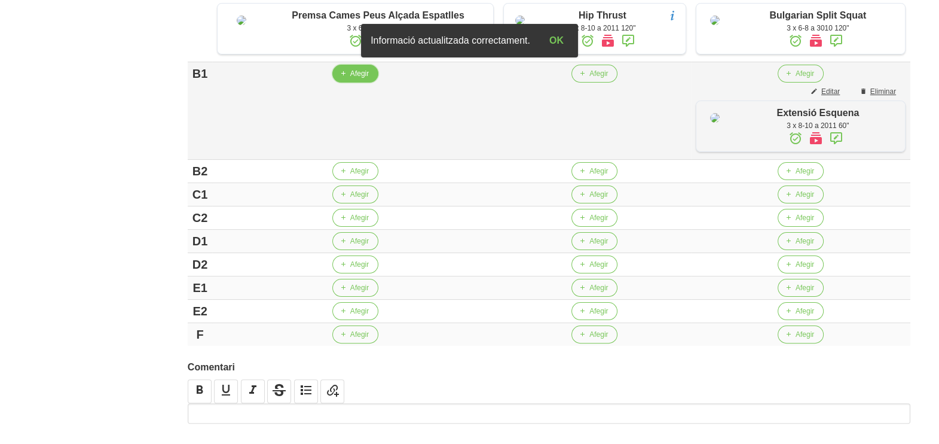
click at [355, 83] on button "Afegir" at bounding box center [355, 74] width 46 height 18
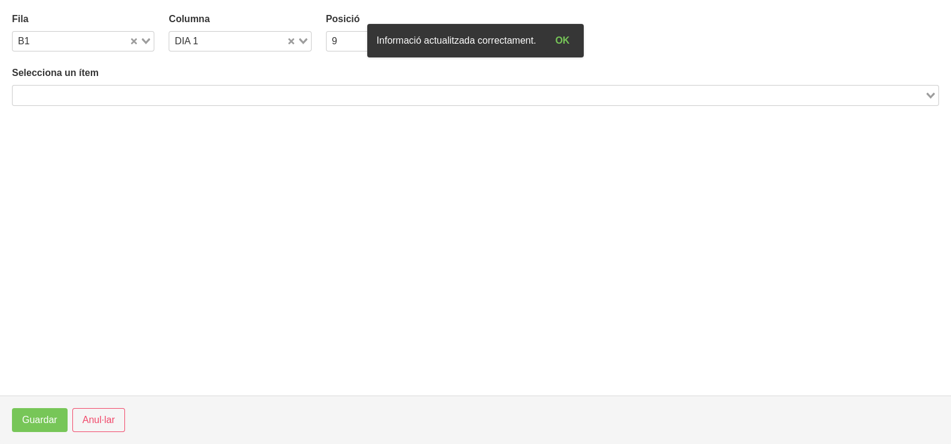
click at [193, 90] on input "Search for option" at bounding box center [468, 95] width 909 height 14
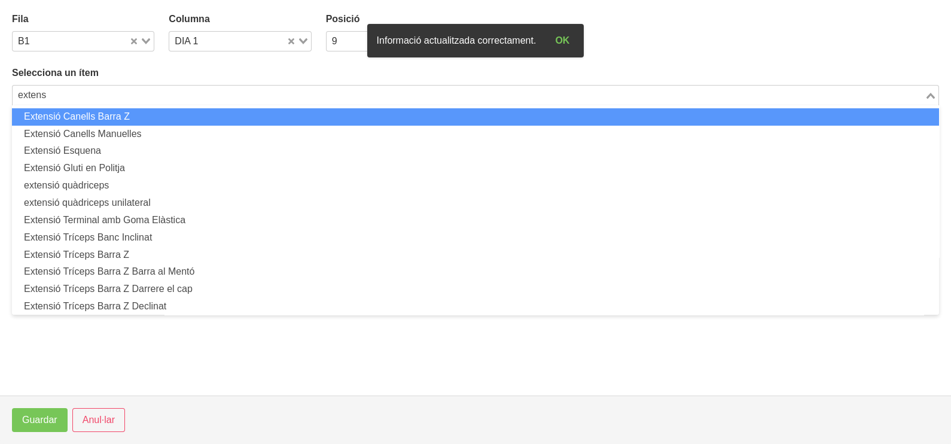
click at [0, 80] on html "Nutrivic [PERSON_NAME] General Dashboard Seccions Clients Administradors Comuni…" at bounding box center [475, 68] width 951 height 885
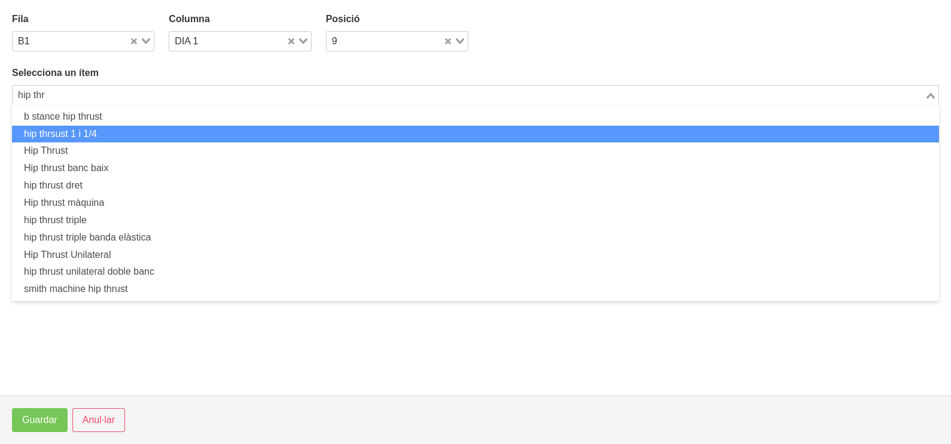
click at [88, 134] on li "hip thrsust 1 i 1/4" at bounding box center [475, 134] width 927 height 17
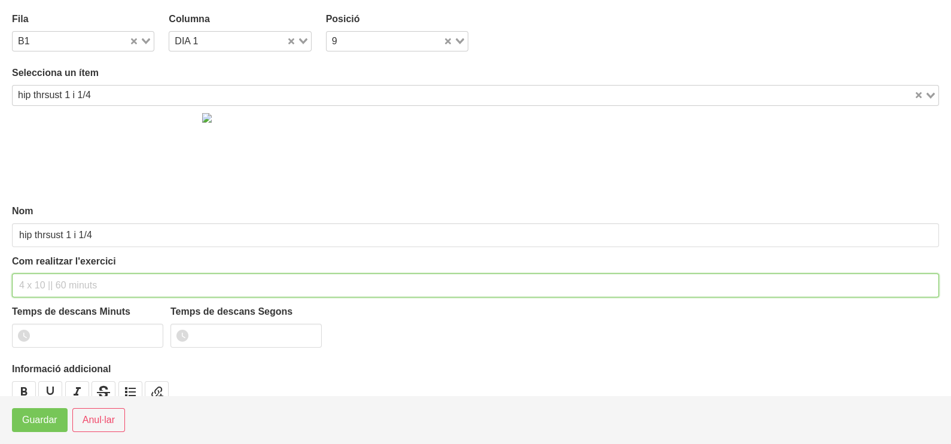
click at [38, 286] on input "text" at bounding box center [475, 285] width 927 height 24
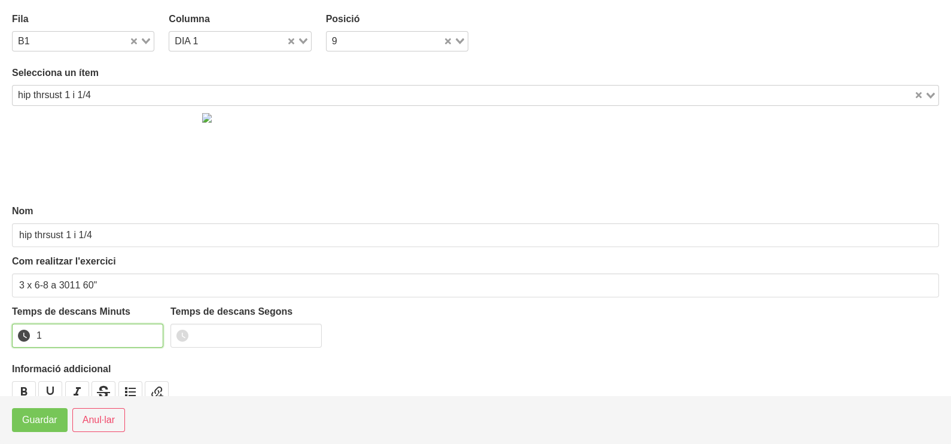
click at [155, 332] on input "1" at bounding box center [87, 335] width 151 height 24
click at [53, 421] on span "Guardar" at bounding box center [39, 420] width 35 height 14
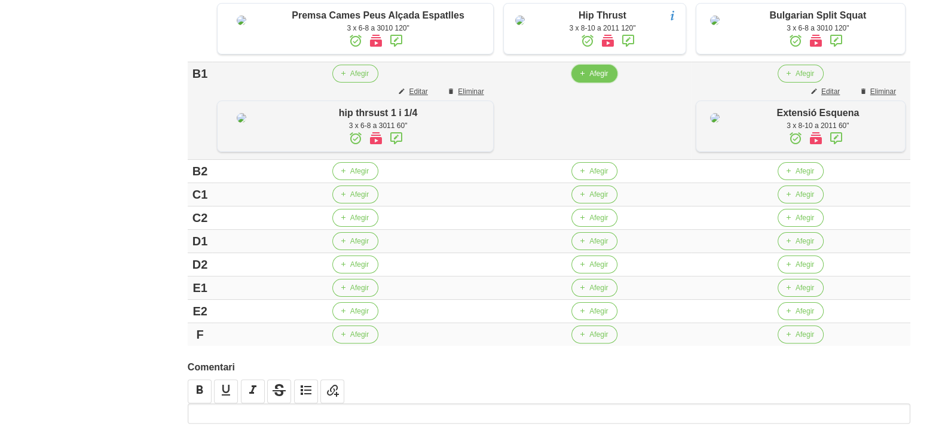
click at [589, 79] on span "Afegir" at bounding box center [598, 73] width 19 height 11
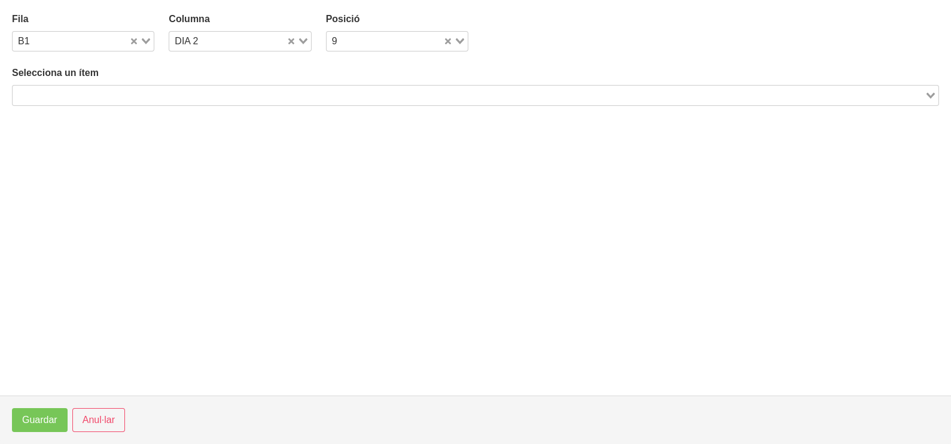
click at [150, 92] on input "Search for option" at bounding box center [468, 95] width 909 height 14
click at [106, 413] on span "Anul·lar" at bounding box center [99, 420] width 32 height 14
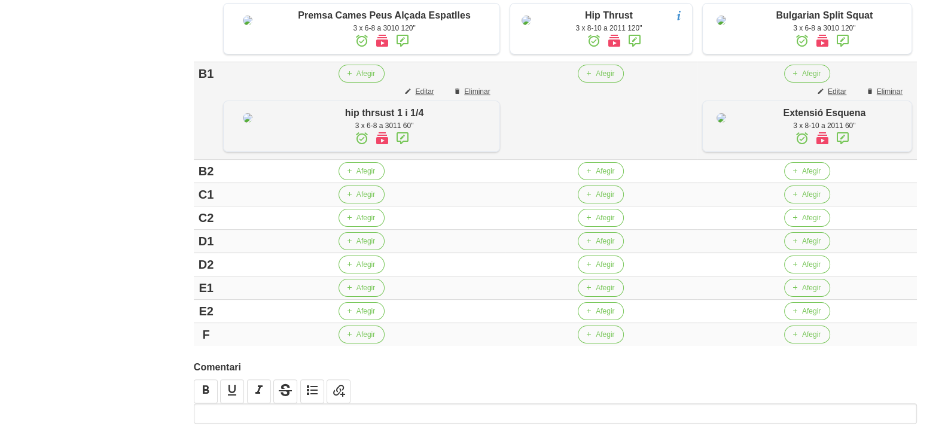
scroll to position [448, 0]
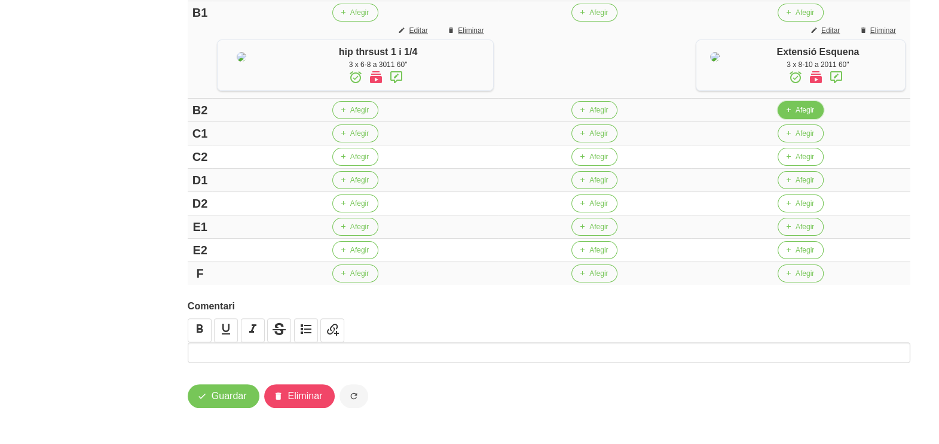
click at [801, 115] on span "Afegir" at bounding box center [805, 110] width 19 height 11
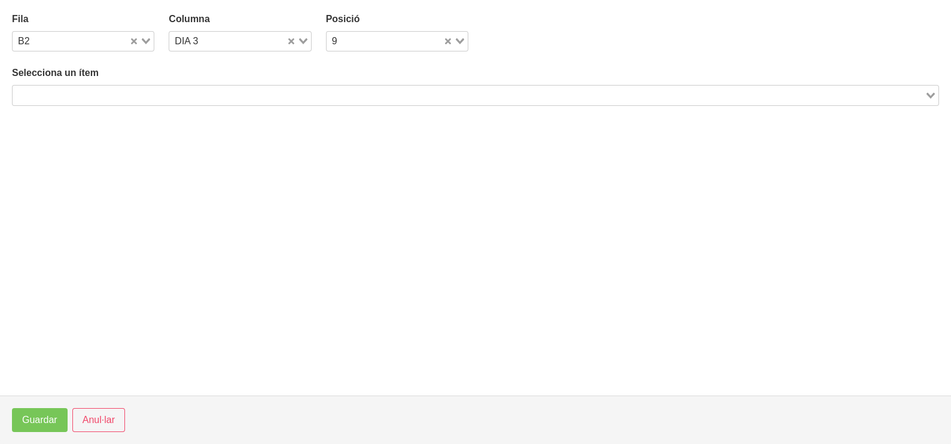
click at [193, 95] on input "Search for option" at bounding box center [468, 95] width 909 height 14
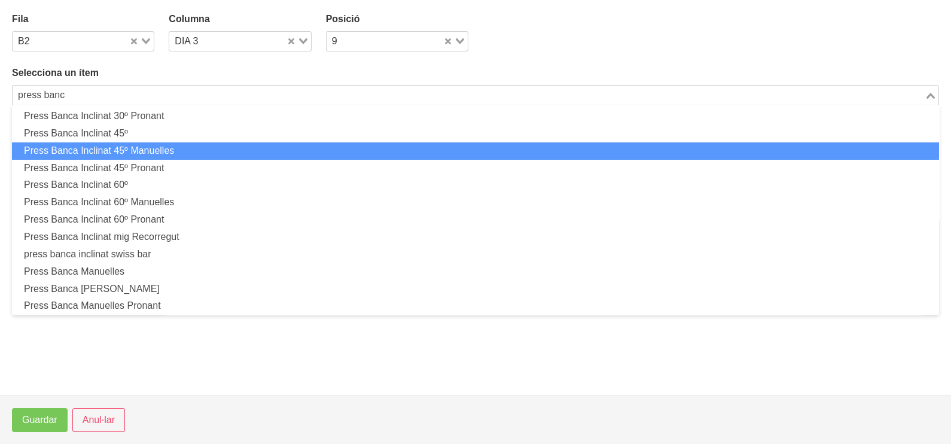
scroll to position [224, 0]
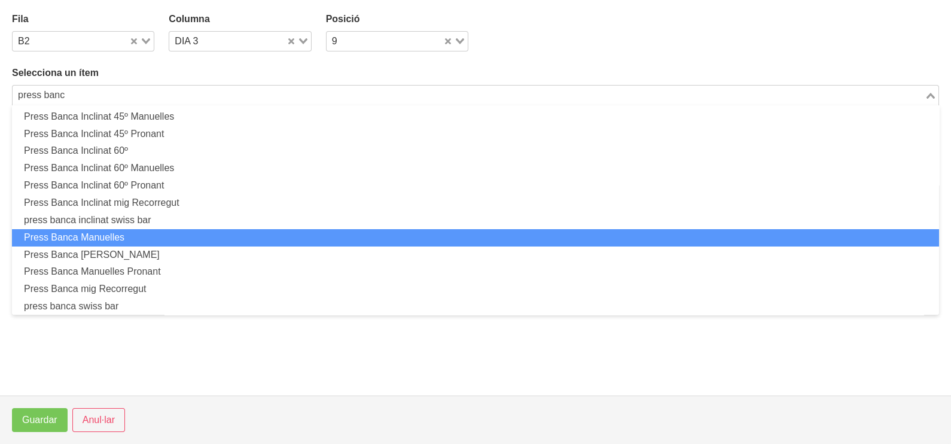
click at [164, 235] on li "Press Banca Manuelles" at bounding box center [475, 237] width 927 height 17
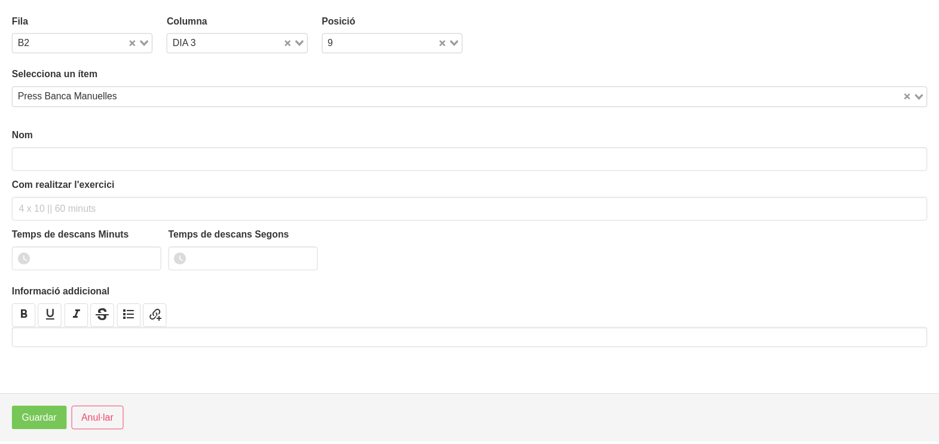
scroll to position [3, 0]
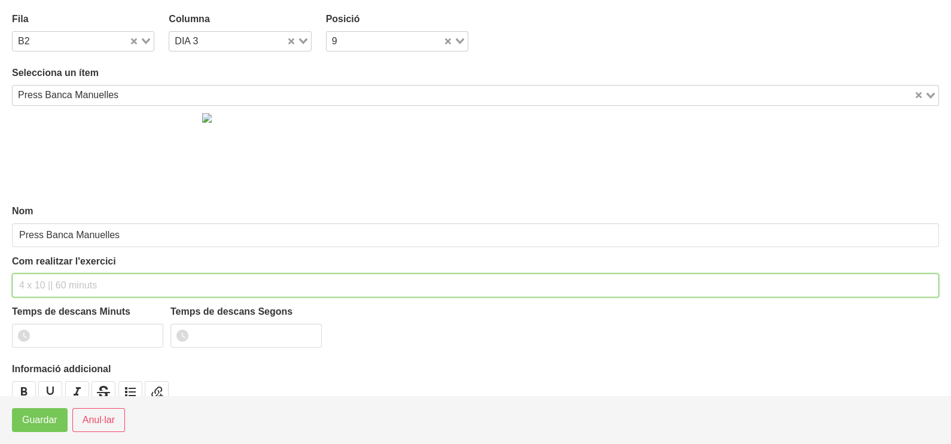
click at [56, 282] on input "text" at bounding box center [475, 285] width 927 height 24
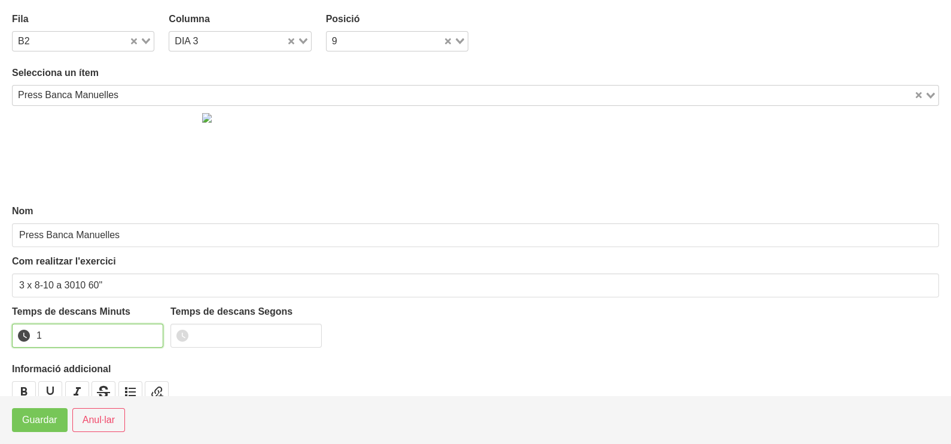
drag, startPoint x: 152, startPoint y: 330, endPoint x: 115, endPoint y: 361, distance: 48.0
click at [152, 331] on input "1" at bounding box center [87, 335] width 151 height 24
click at [57, 418] on span "Guardar" at bounding box center [39, 420] width 35 height 14
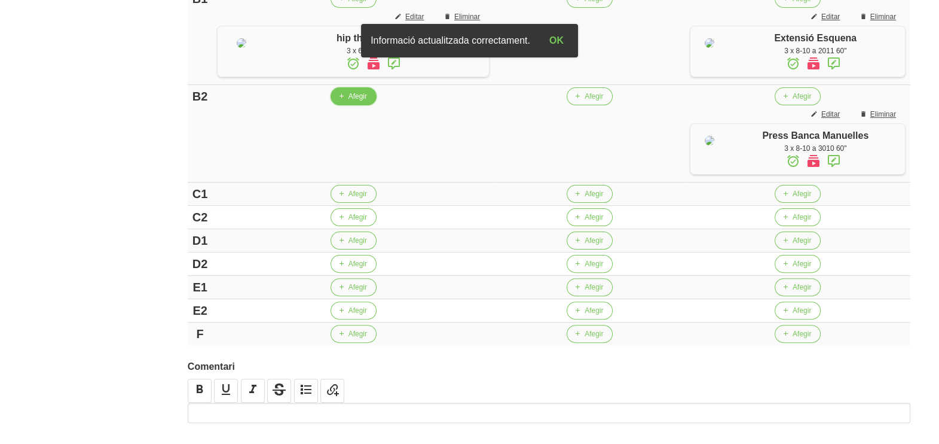
click at [350, 102] on span "Afegir" at bounding box center [358, 96] width 19 height 11
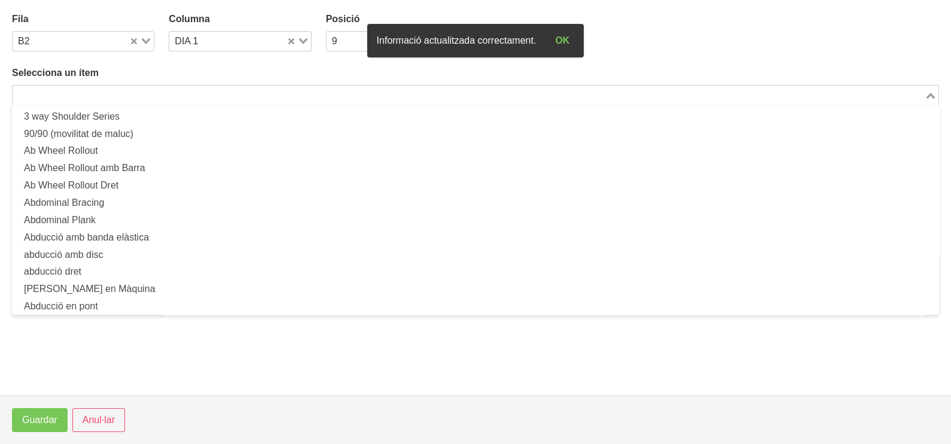
drag, startPoint x: 123, startPoint y: 96, endPoint x: 143, endPoint y: 69, distance: 33.7
click at [127, 93] on input "Search for option" at bounding box center [468, 95] width 909 height 14
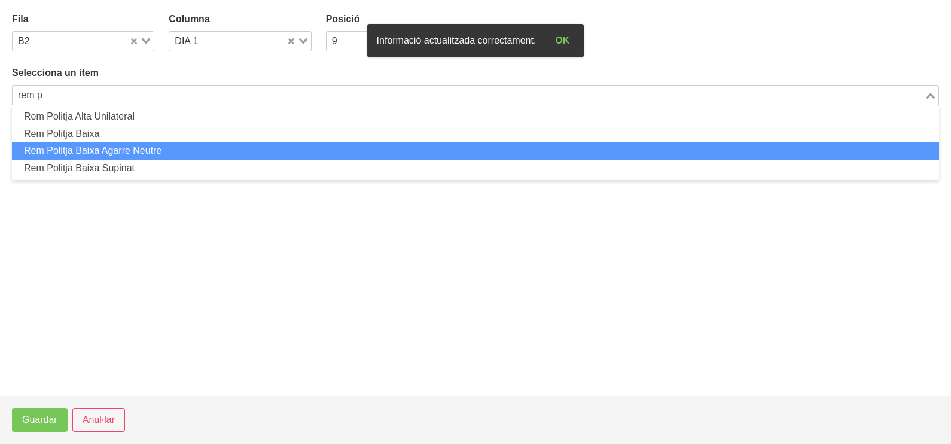
drag, startPoint x: 128, startPoint y: 146, endPoint x: 132, endPoint y: 152, distance: 6.5
click at [132, 152] on li "Rem Politja Baixa Agarre Neutre" at bounding box center [475, 150] width 927 height 17
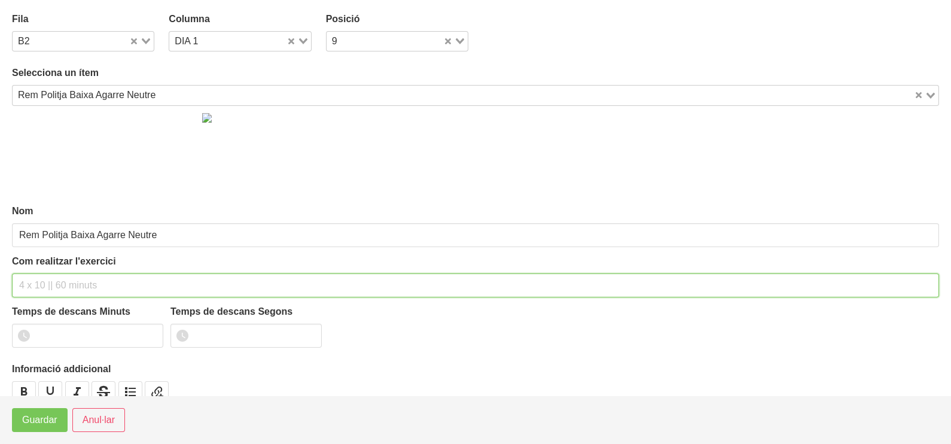
click at [50, 274] on input "text" at bounding box center [475, 285] width 927 height 24
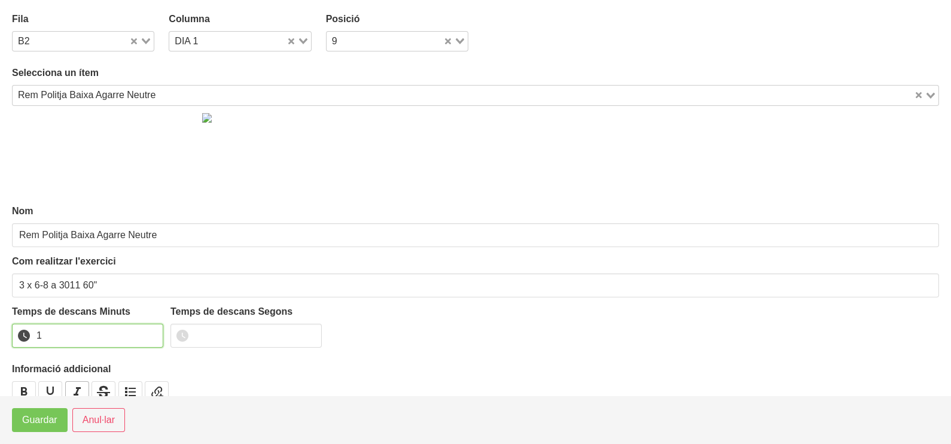
drag, startPoint x: 152, startPoint y: 329, endPoint x: 78, endPoint y: 388, distance: 94.9
click at [151, 331] on input "1" at bounding box center [87, 335] width 151 height 24
click at [49, 424] on span "Guardar" at bounding box center [39, 420] width 35 height 14
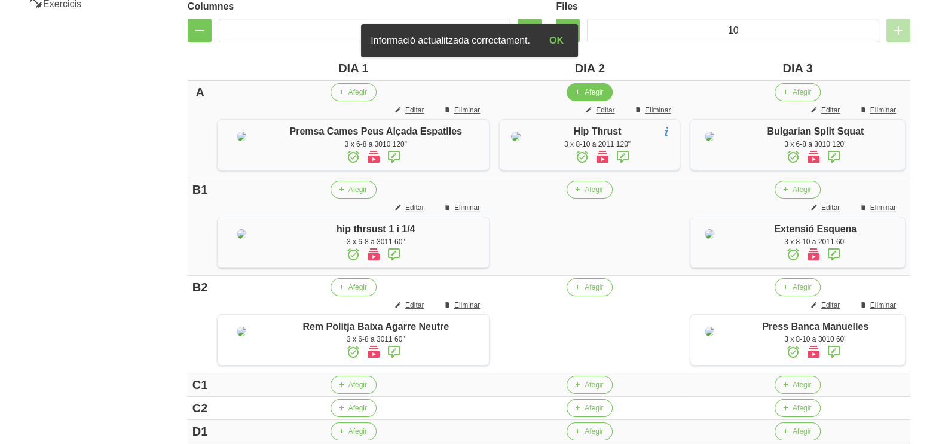
scroll to position [298, 0]
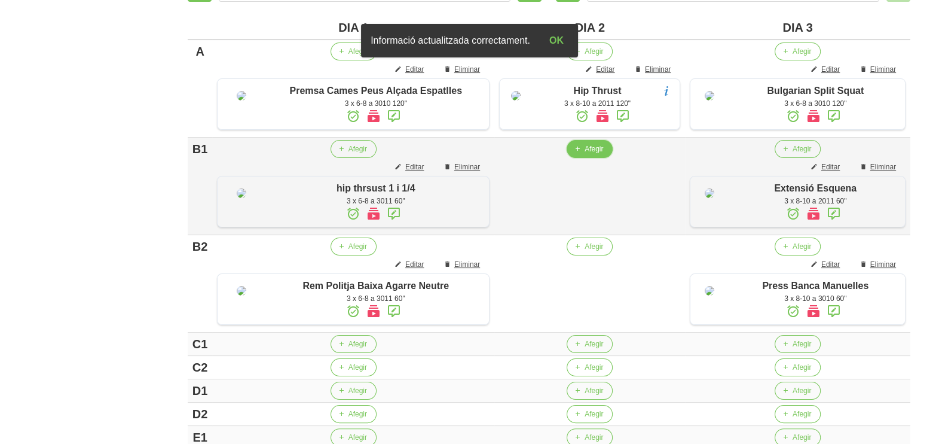
click at [585, 154] on span "Afegir" at bounding box center [594, 148] width 19 height 11
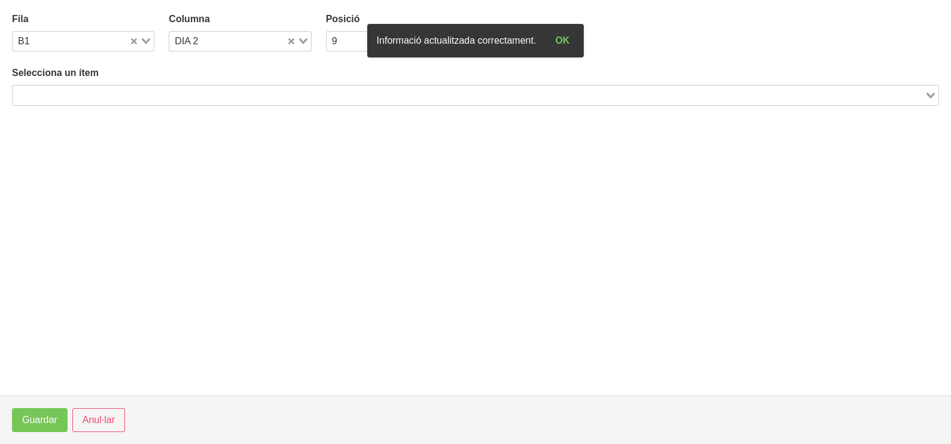
click at [153, 88] on input "Search for option" at bounding box center [468, 95] width 909 height 14
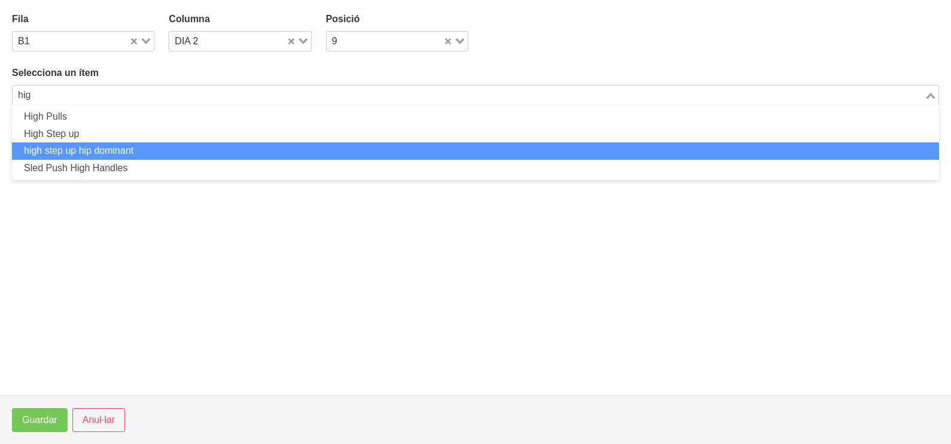
click at [108, 152] on li "high step up hip dominant" at bounding box center [475, 150] width 927 height 17
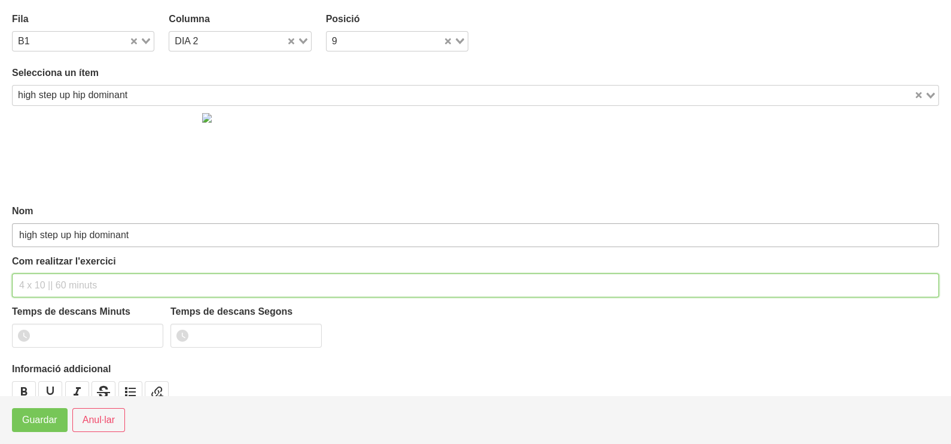
drag, startPoint x: 54, startPoint y: 286, endPoint x: 67, endPoint y: 221, distance: 66.5
click at [57, 278] on input "text" at bounding box center [475, 285] width 927 height 24
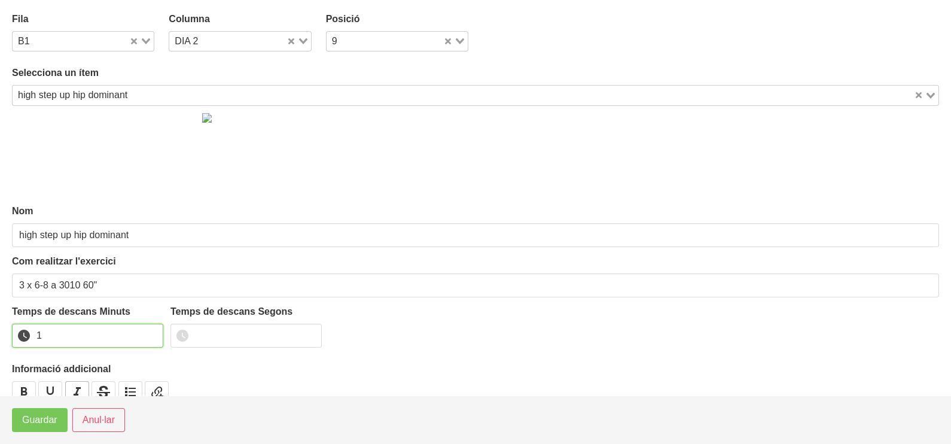
drag, startPoint x: 149, startPoint y: 332, endPoint x: 66, endPoint y: 389, distance: 101.0
click at [148, 333] on input "1" at bounding box center [87, 335] width 151 height 24
click at [34, 433] on footer "Guardar Anul·lar" at bounding box center [475, 419] width 951 height 48
click at [35, 426] on span "Guardar" at bounding box center [39, 420] width 35 height 14
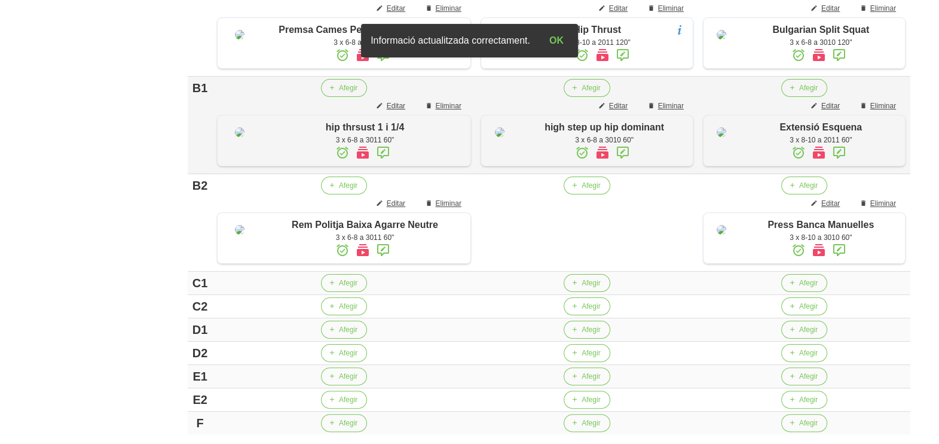
scroll to position [374, 0]
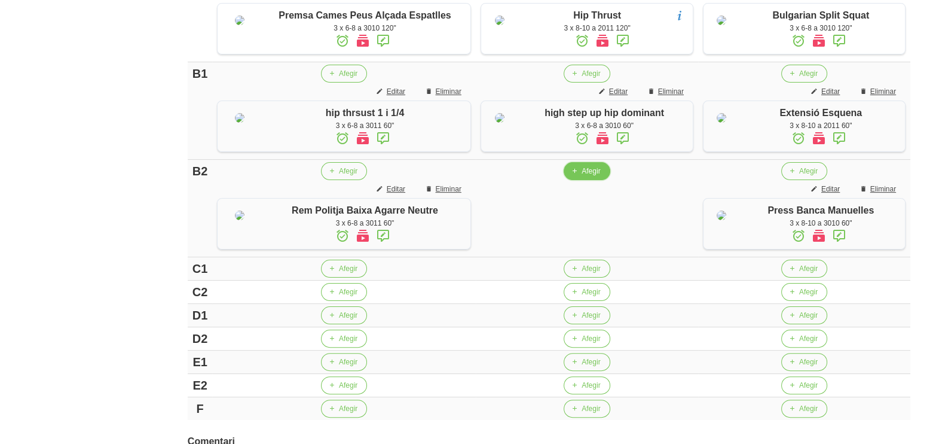
click at [572, 176] on span "button" at bounding box center [574, 171] width 11 height 11
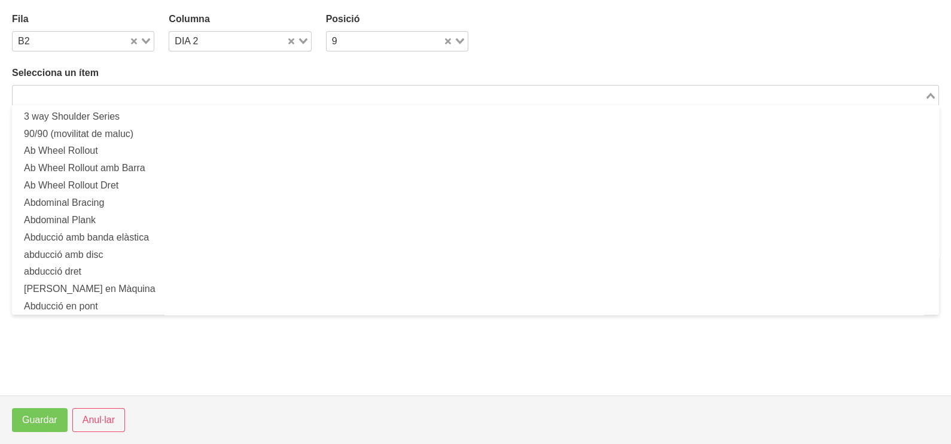
drag, startPoint x: 143, startPoint y: 98, endPoint x: 163, endPoint y: 69, distance: 34.5
click at [144, 97] on input "Search for option" at bounding box center [468, 95] width 909 height 14
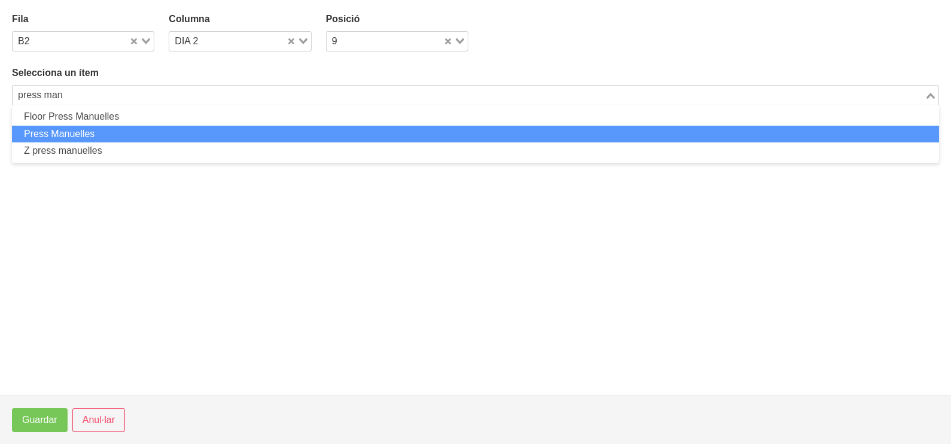
click at [108, 132] on li "Press Manuelles" at bounding box center [475, 134] width 927 height 17
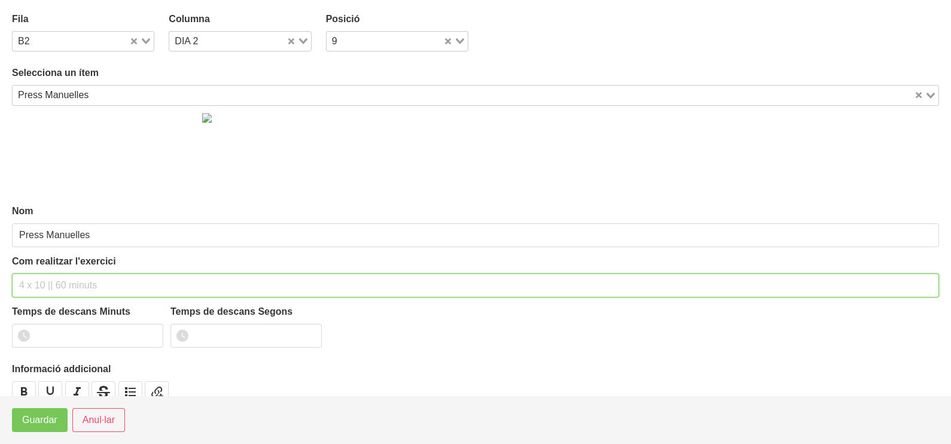
click at [51, 281] on input "text" at bounding box center [475, 285] width 927 height 24
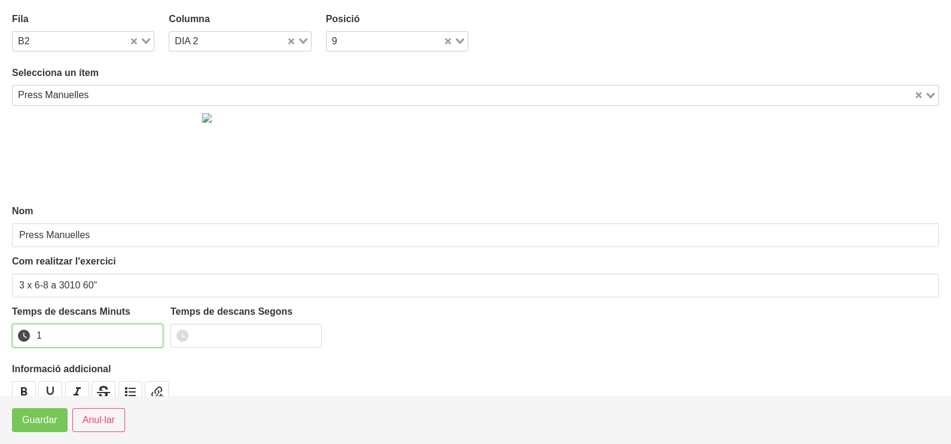
drag, startPoint x: 150, startPoint y: 331, endPoint x: 89, endPoint y: 377, distance: 76.8
click at [150, 332] on input "1" at bounding box center [87, 335] width 151 height 24
click at [50, 416] on span "Guardar" at bounding box center [39, 420] width 35 height 14
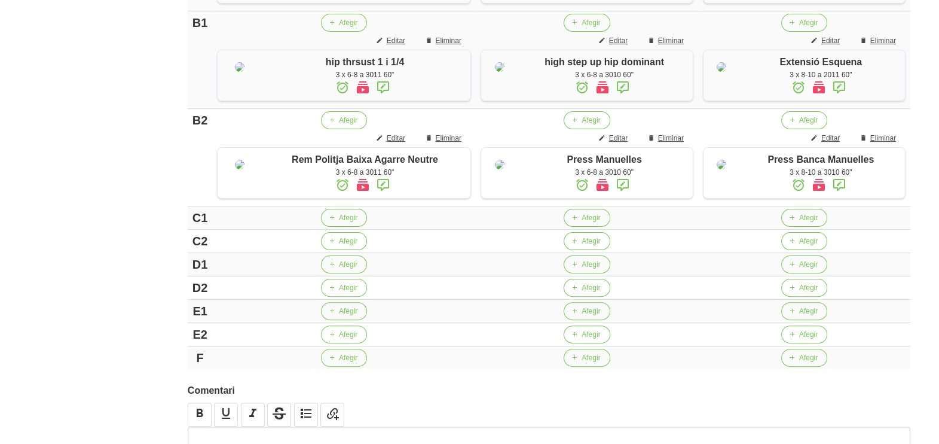
scroll to position [448, 0]
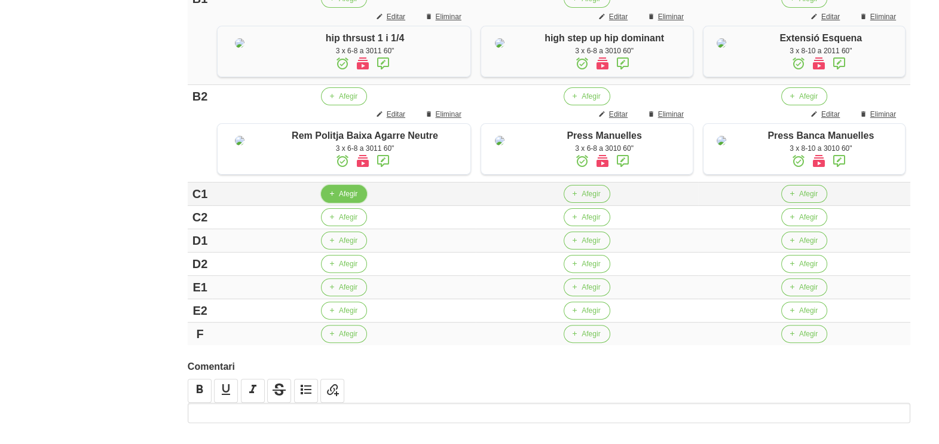
click at [339, 199] on span "Afegir" at bounding box center [348, 193] width 19 height 11
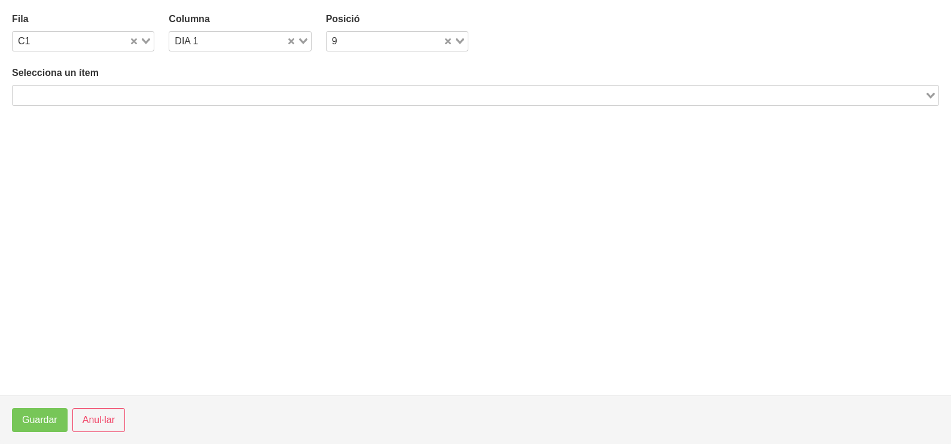
click at [115, 99] on input "Search for option" at bounding box center [468, 95] width 909 height 14
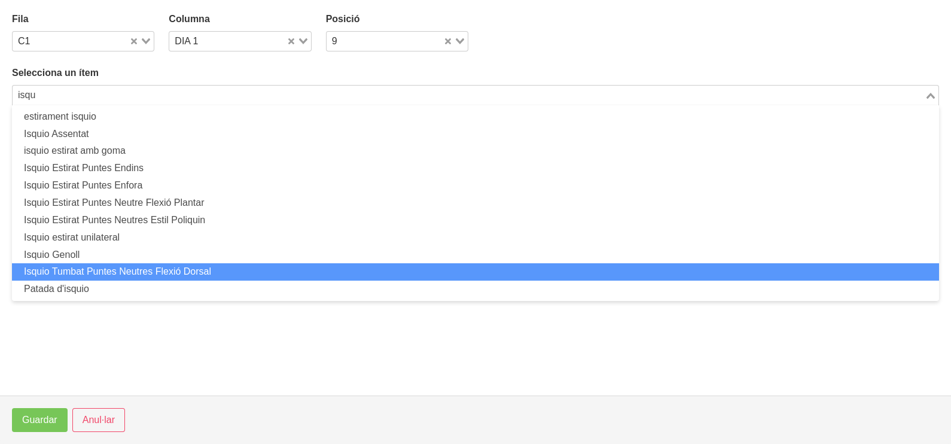
click at [128, 266] on li "Isquio Tumbat Puntes Neutres Flexió Dorsal" at bounding box center [475, 271] width 927 height 17
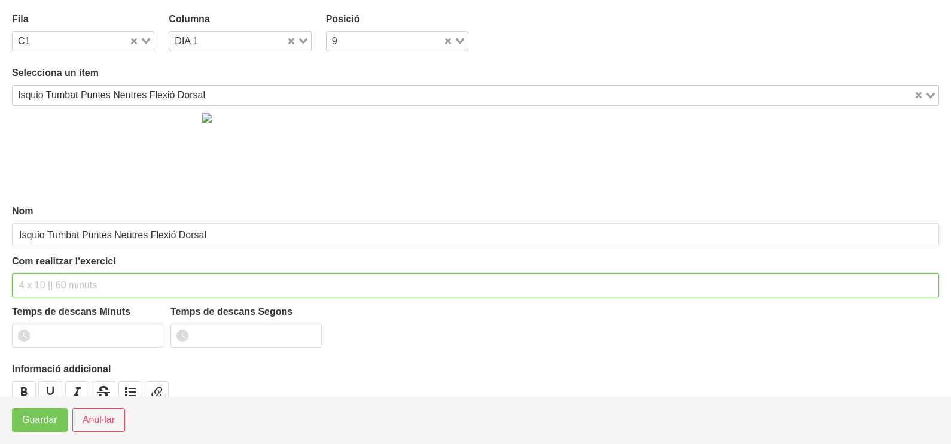
click at [36, 278] on input "text" at bounding box center [475, 285] width 927 height 24
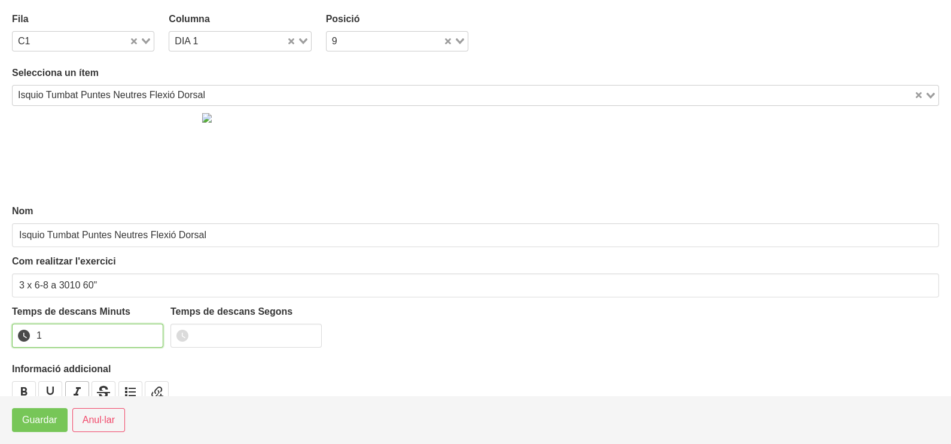
drag, startPoint x: 152, startPoint y: 330, endPoint x: 81, endPoint y: 383, distance: 88.5
click at [151, 332] on input "1" at bounding box center [87, 335] width 151 height 24
click at [51, 421] on span "Guardar" at bounding box center [39, 420] width 35 height 14
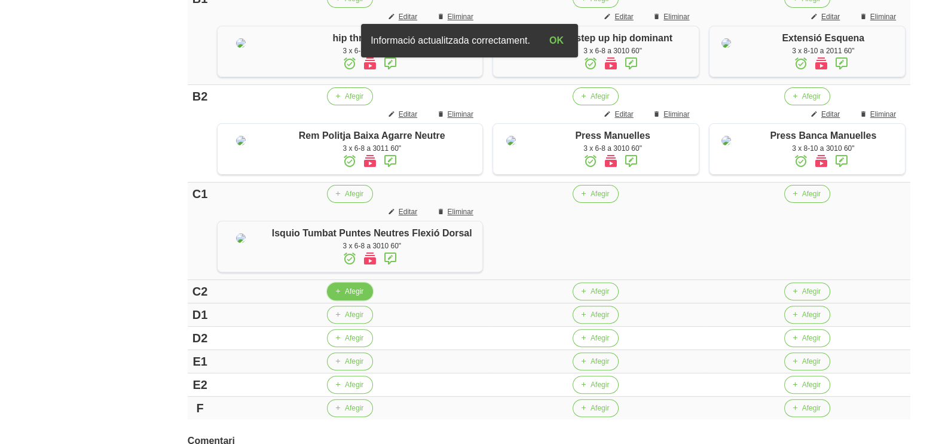
click at [345, 297] on span "Afegir" at bounding box center [354, 291] width 19 height 11
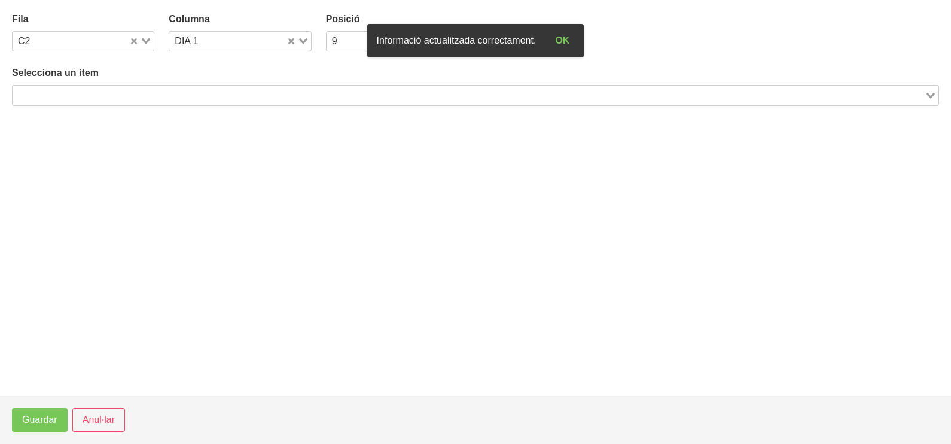
click at [205, 97] on input "Search for option" at bounding box center [468, 95] width 909 height 14
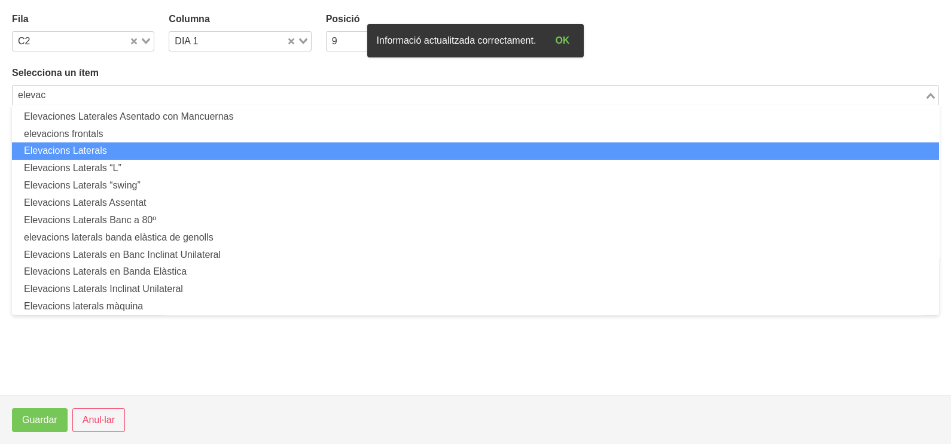
click at [167, 146] on li "Elevacions Laterals" at bounding box center [475, 150] width 927 height 17
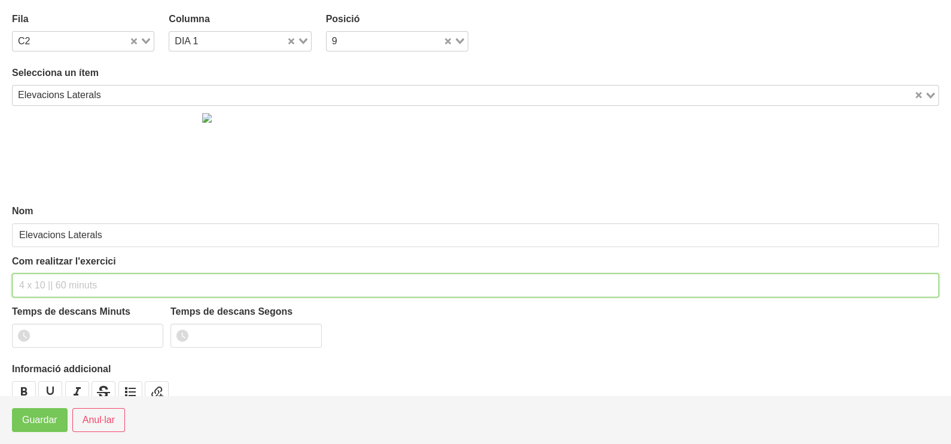
click at [52, 281] on input "text" at bounding box center [475, 285] width 927 height 24
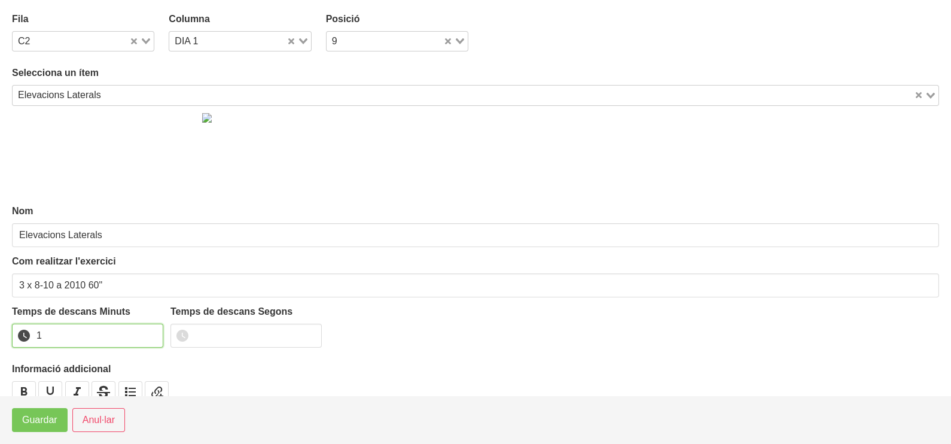
click at [149, 333] on input "1" at bounding box center [87, 335] width 151 height 24
click at [46, 409] on button "Guardar" at bounding box center [40, 420] width 56 height 24
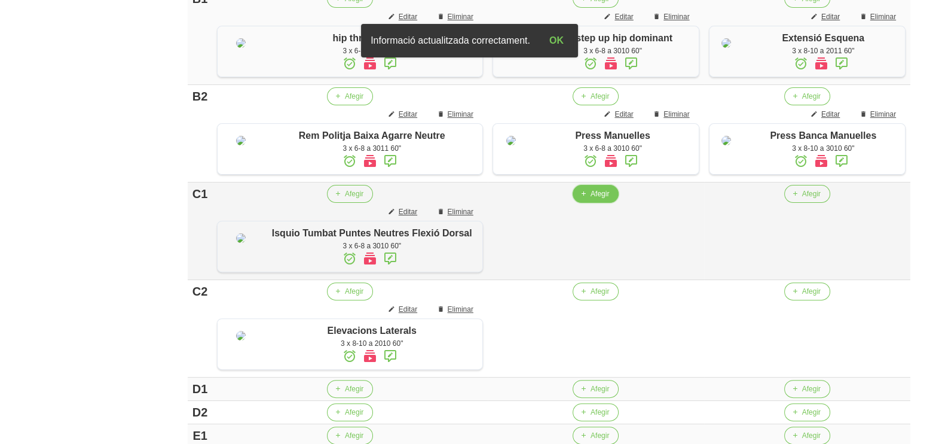
click at [591, 199] on span "Afegir" at bounding box center [600, 193] width 19 height 11
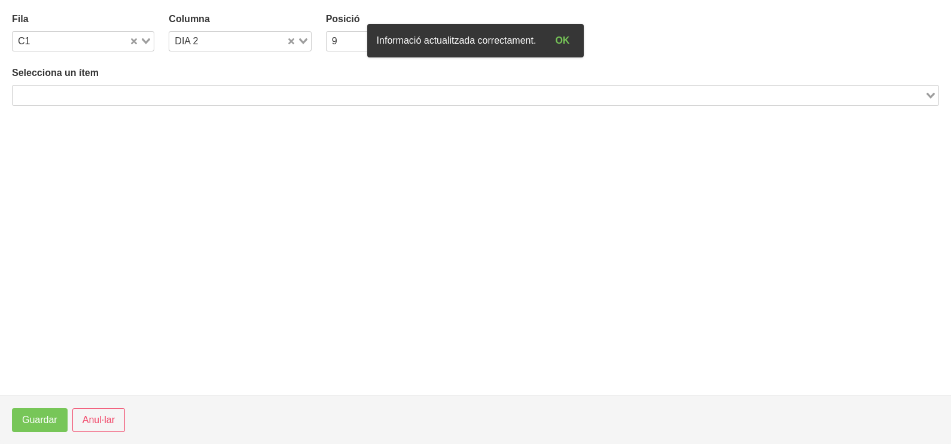
drag, startPoint x: 176, startPoint y: 97, endPoint x: 188, endPoint y: 74, distance: 25.9
click at [176, 97] on input "Search for option" at bounding box center [468, 95] width 909 height 14
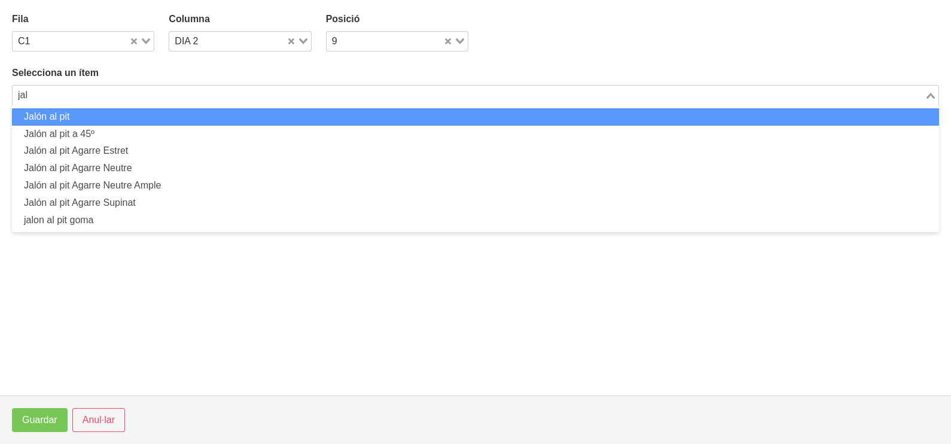
click at [96, 114] on li "Jalón al pit" at bounding box center [475, 116] width 927 height 17
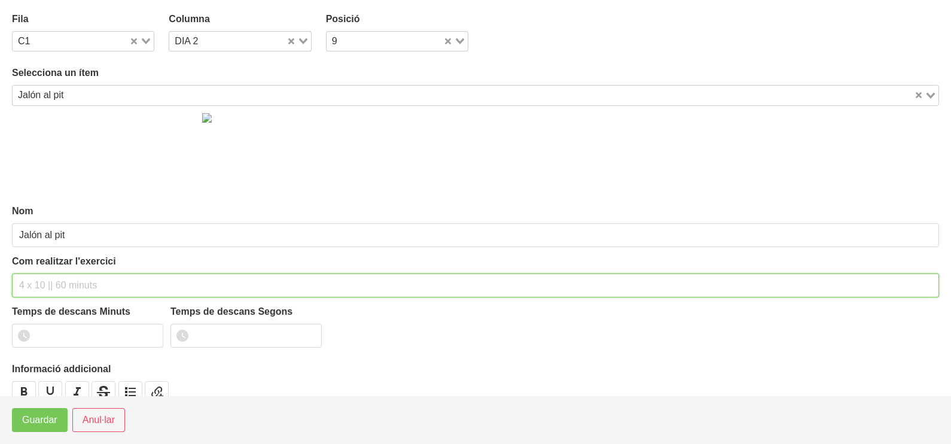
click at [72, 280] on input "text" at bounding box center [475, 285] width 927 height 24
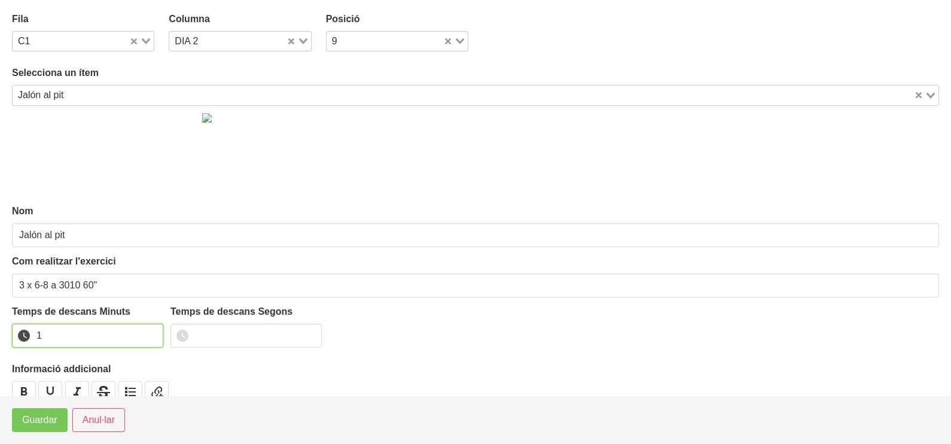
drag, startPoint x: 151, startPoint y: 329, endPoint x: 99, endPoint y: 376, distance: 69.4
click at [151, 331] on input "1" at bounding box center [87, 335] width 151 height 24
click at [47, 416] on span "Guardar" at bounding box center [39, 420] width 35 height 14
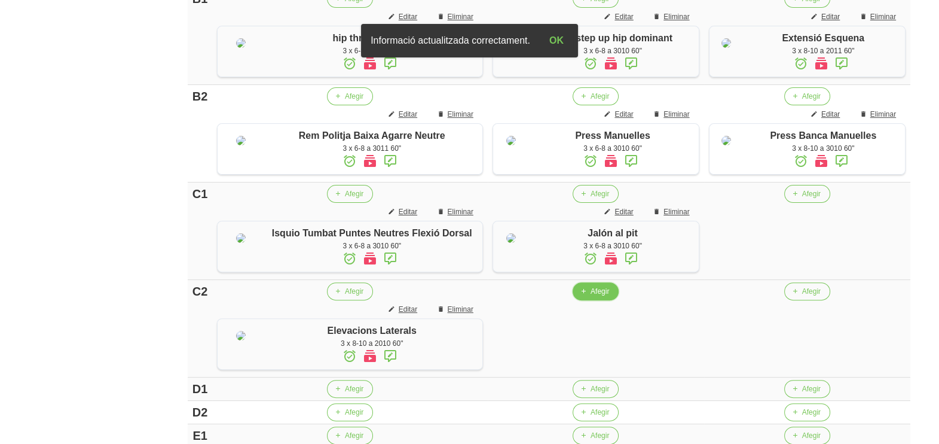
click at [591, 297] on span "Afegir" at bounding box center [600, 291] width 19 height 11
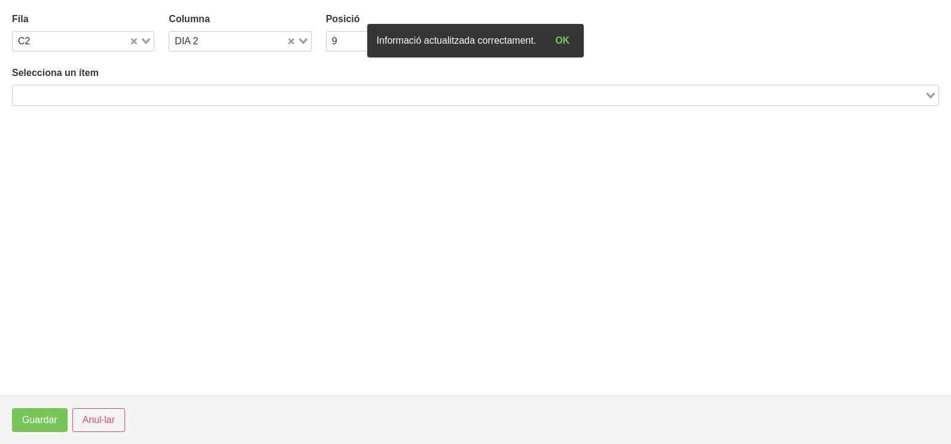
click at [250, 81] on div "Selecciona un ítem Loading..." at bounding box center [475, 85] width 927 height 39
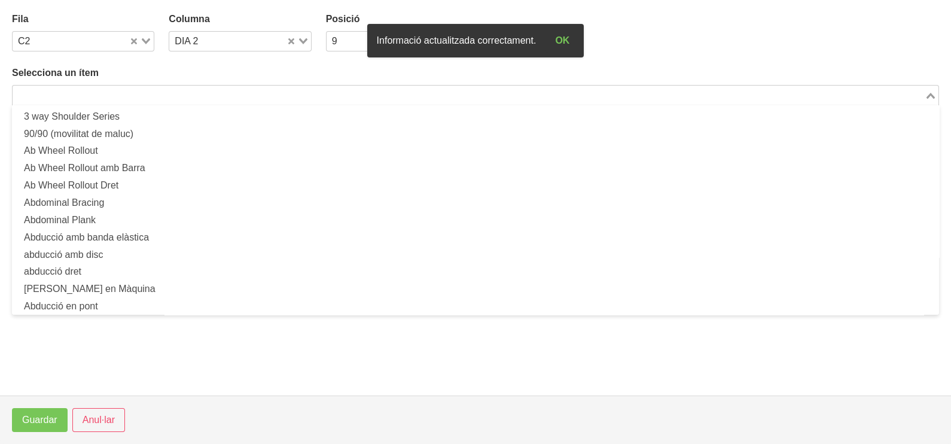
click at [255, 90] on input "Search for option" at bounding box center [468, 95] width 909 height 14
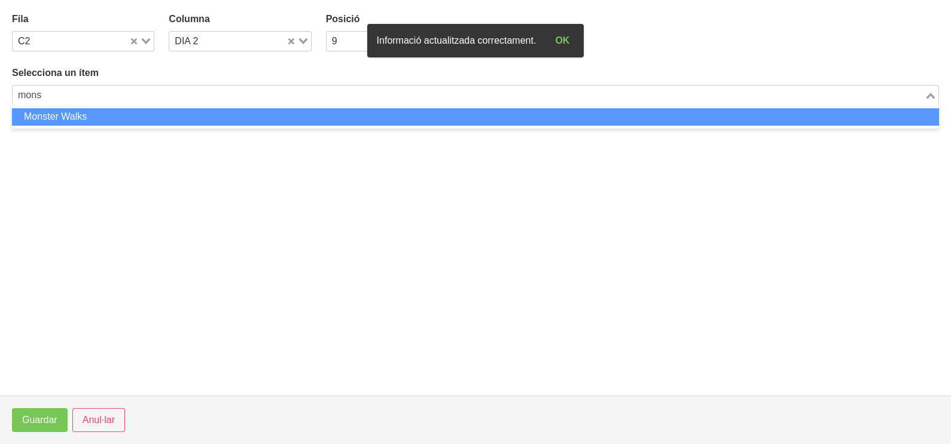
click at [245, 118] on li "Monster Walks" at bounding box center [475, 116] width 927 height 17
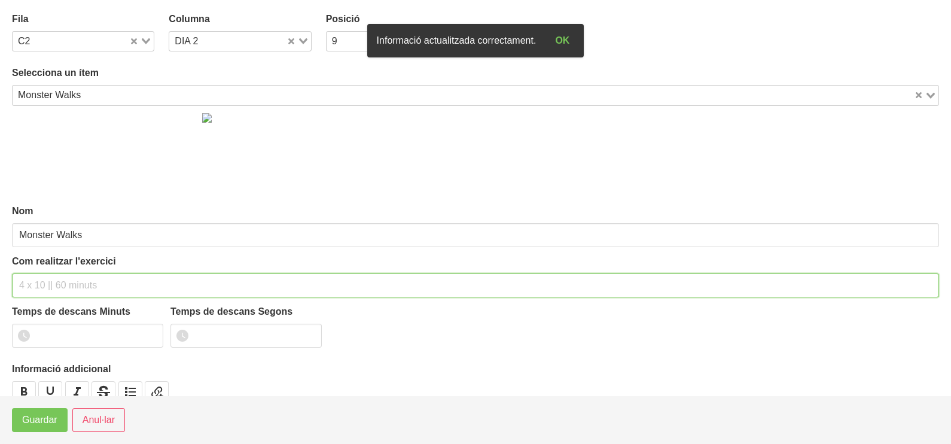
click at [54, 275] on input "text" at bounding box center [475, 285] width 927 height 24
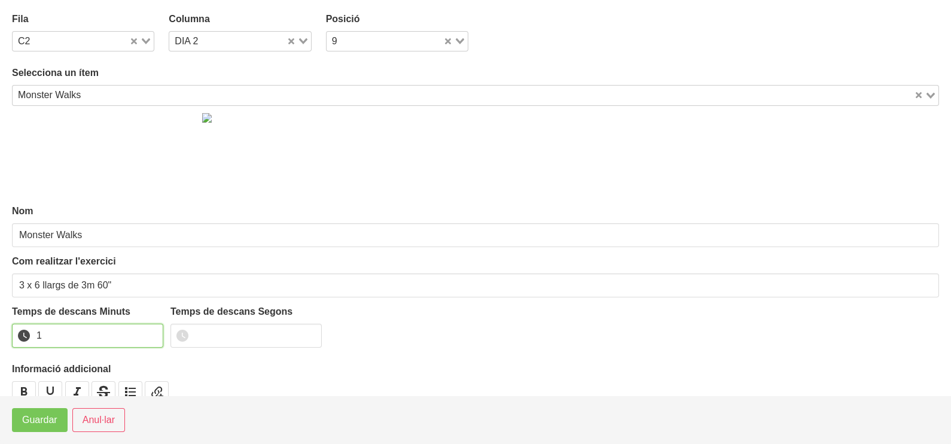
click at [149, 335] on input "1" at bounding box center [87, 335] width 151 height 24
click at [48, 425] on span "Guardar" at bounding box center [39, 420] width 35 height 14
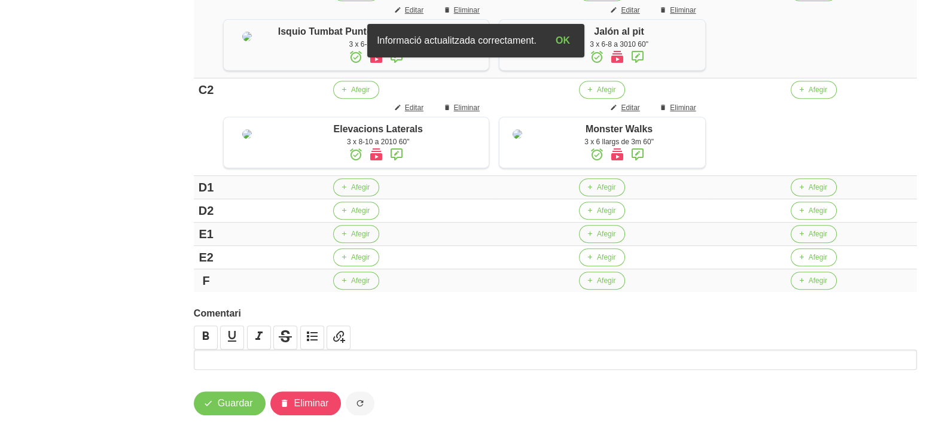
scroll to position [673, 0]
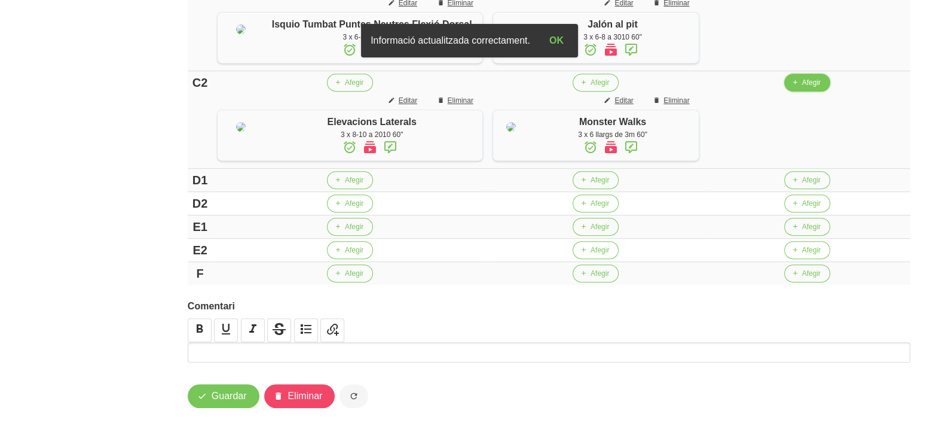
click at [805, 88] on span "Afegir" at bounding box center [811, 82] width 19 height 11
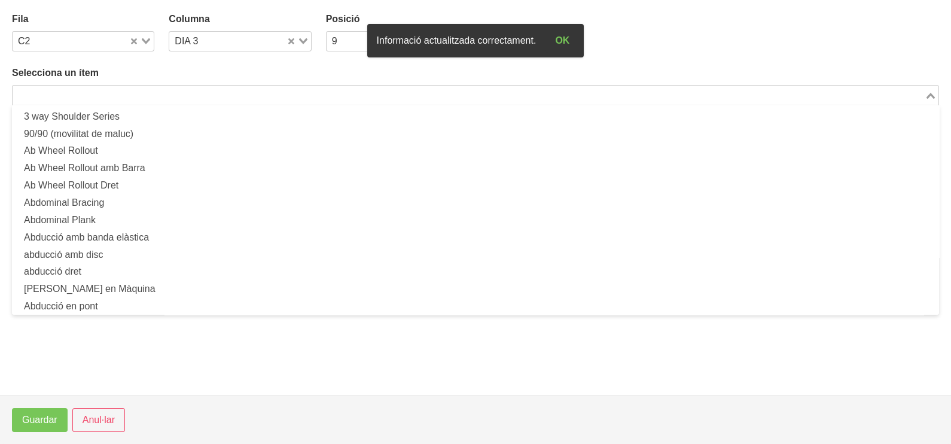
click at [199, 93] on input "Search for option" at bounding box center [468, 95] width 909 height 14
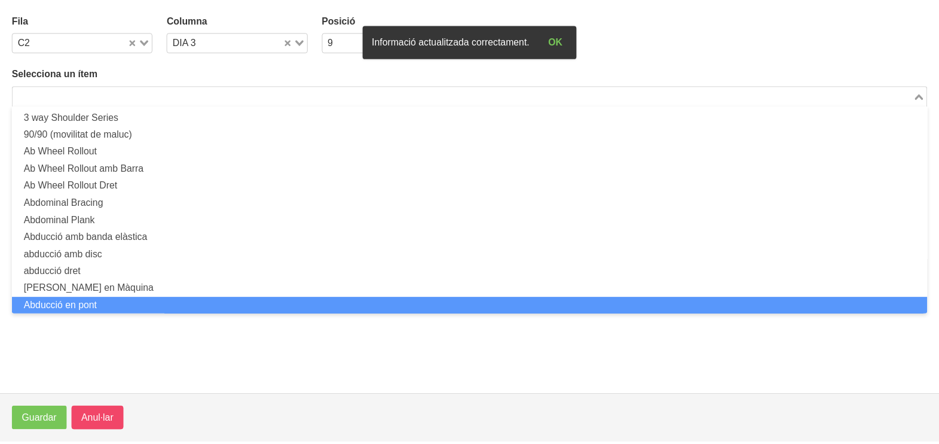
scroll to position [0, 0]
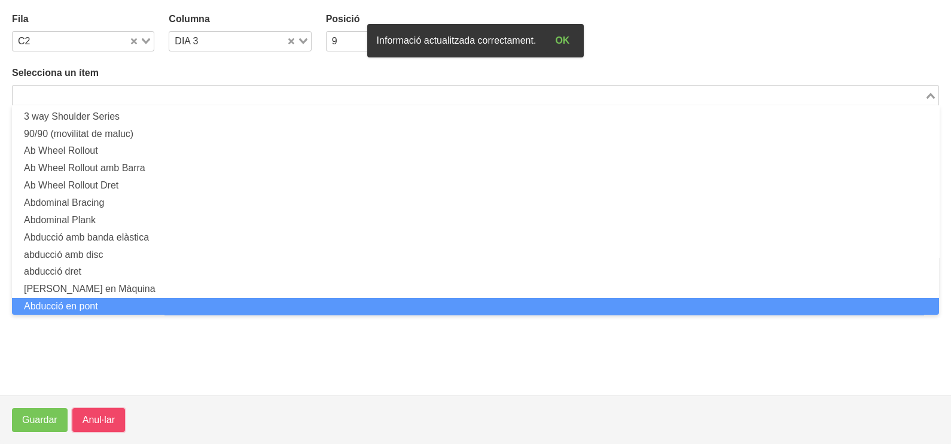
click at [91, 423] on span "Anul·lar" at bounding box center [99, 420] width 32 height 14
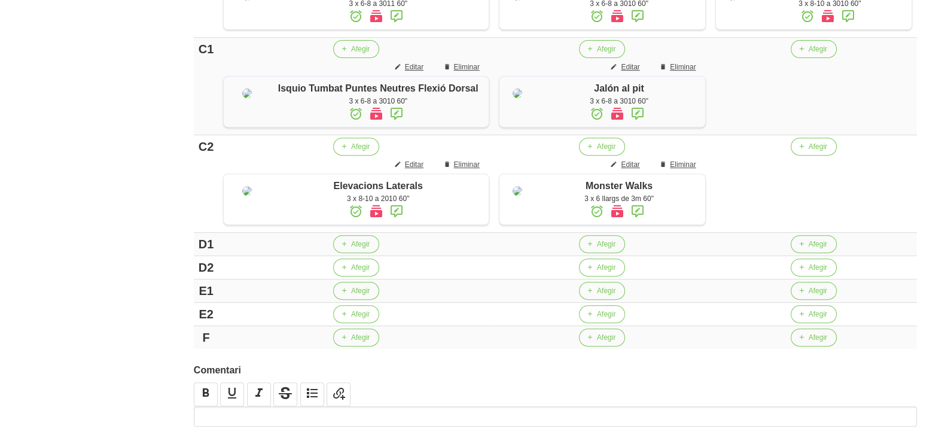
scroll to position [597, 0]
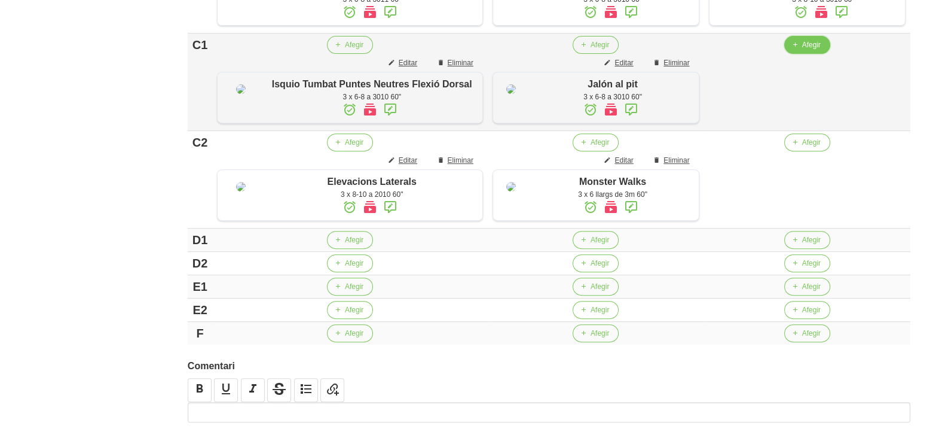
click at [804, 50] on span "Afegir" at bounding box center [811, 44] width 19 height 11
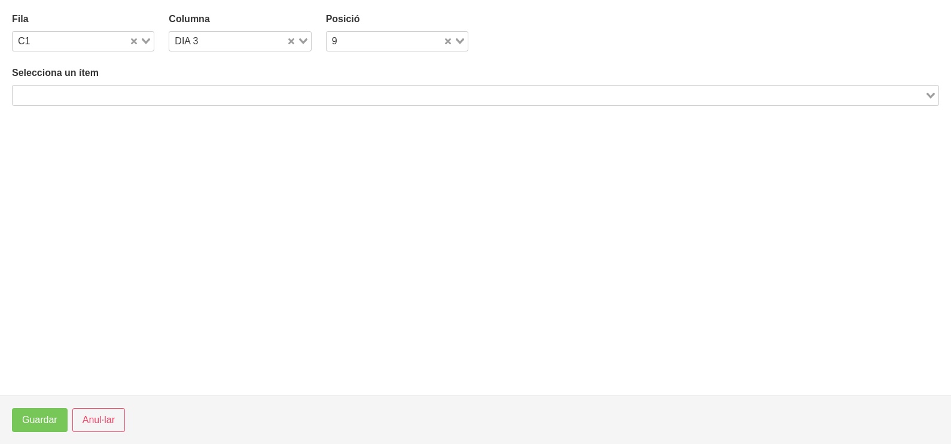
drag, startPoint x: 206, startPoint y: 96, endPoint x: 212, endPoint y: 94, distance: 6.4
click at [210, 95] on input "Search for option" at bounding box center [468, 95] width 909 height 14
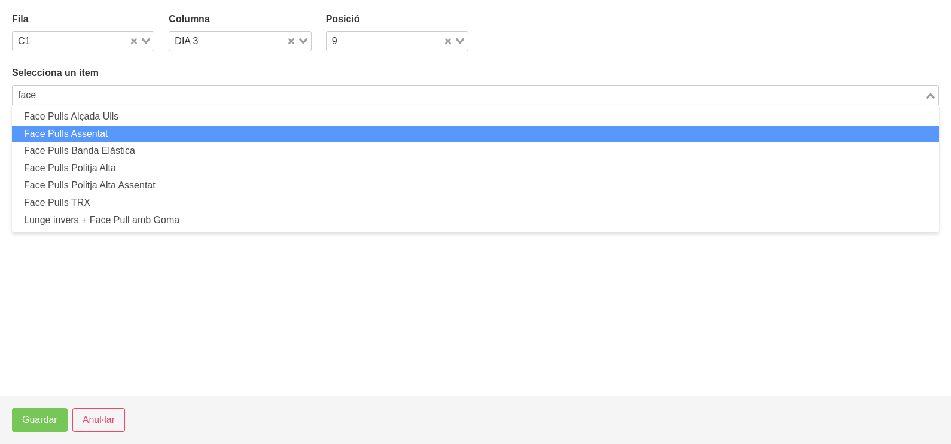
click at [104, 130] on li "Face Pulls Assentat" at bounding box center [475, 134] width 927 height 17
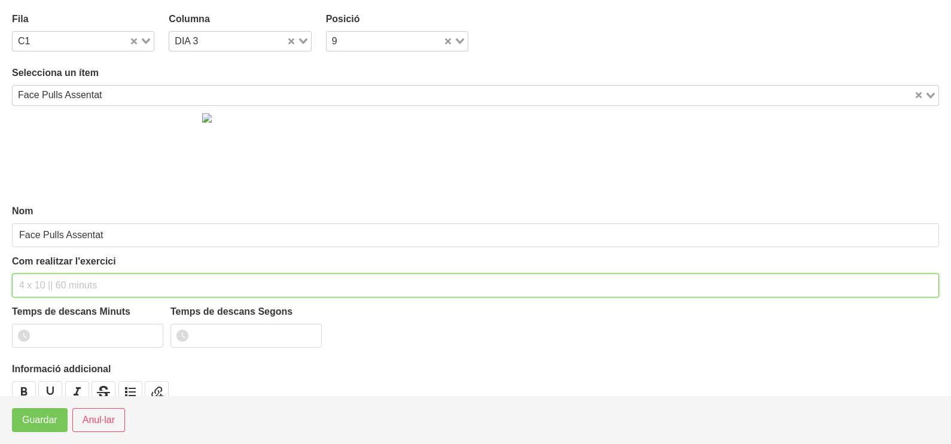
click at [49, 287] on input "text" at bounding box center [475, 285] width 927 height 24
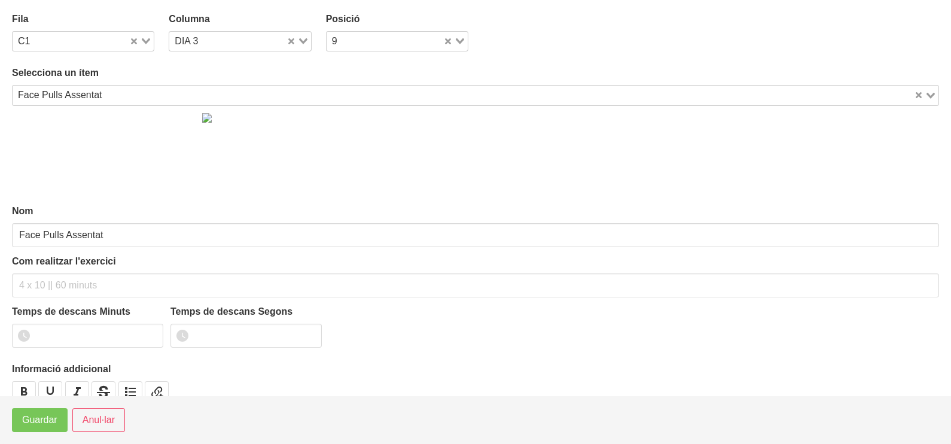
click at [65, 92] on div "Face Pulls Assentat" at bounding box center [463, 93] width 901 height 17
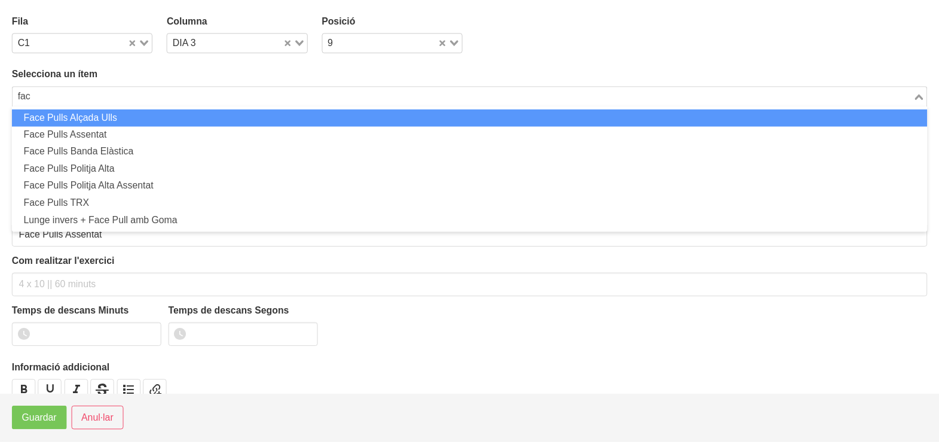
scroll to position [0, 0]
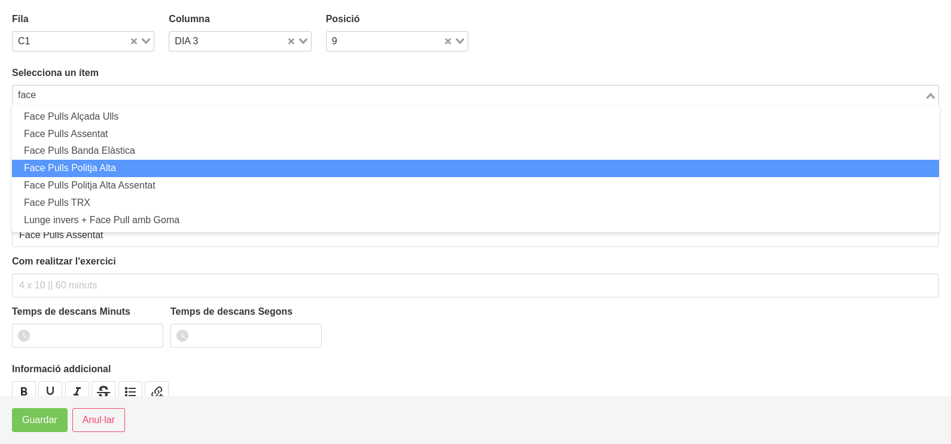
drag, startPoint x: 108, startPoint y: 169, endPoint x: 102, endPoint y: 210, distance: 41.8
click at [108, 170] on li "Face Pulls Politja Alta" at bounding box center [475, 168] width 927 height 17
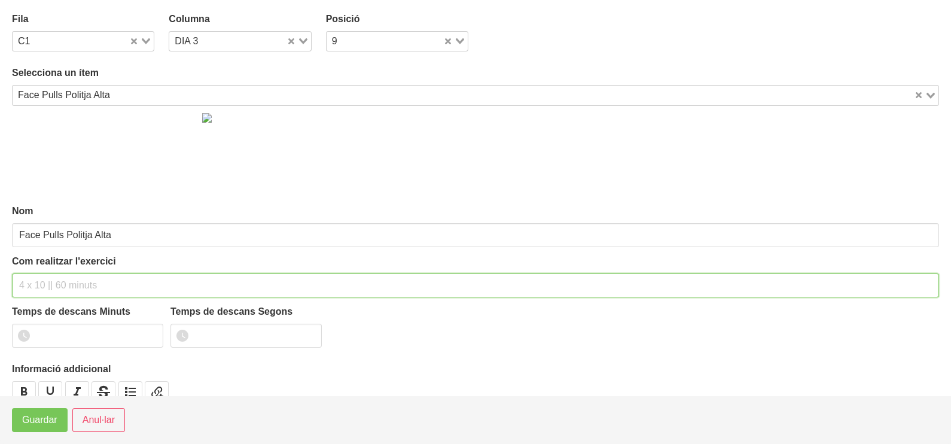
drag, startPoint x: 56, startPoint y: 278, endPoint x: 51, endPoint y: 271, distance: 8.1
click at [56, 277] on input "text" at bounding box center [475, 285] width 927 height 24
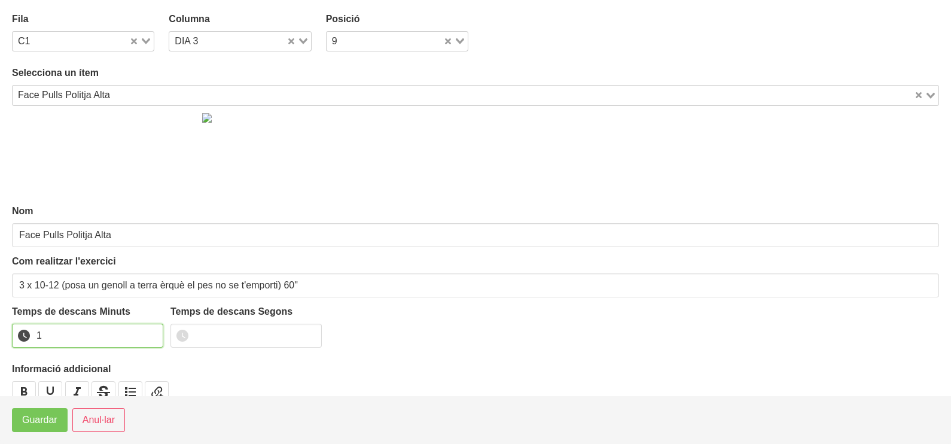
drag, startPoint x: 151, startPoint y: 331, endPoint x: 64, endPoint y: 397, distance: 109.6
click at [151, 332] on input "1" at bounding box center [87, 335] width 151 height 24
click at [47, 418] on span "Guardar" at bounding box center [39, 420] width 35 height 14
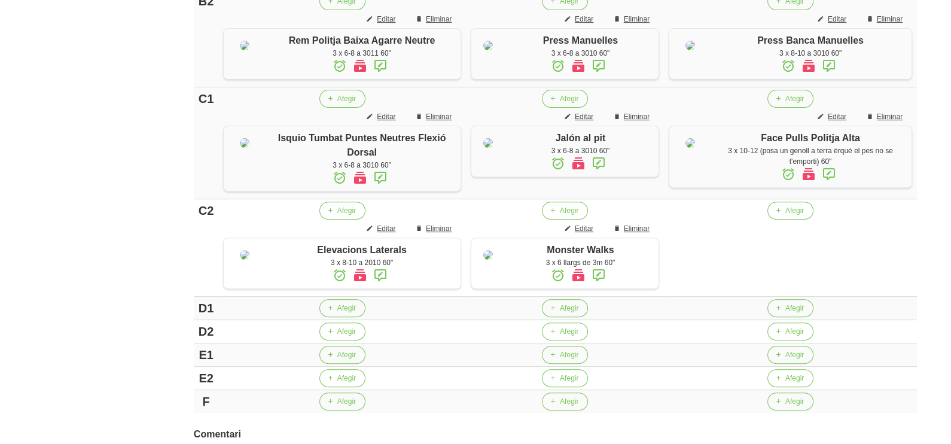
scroll to position [673, 0]
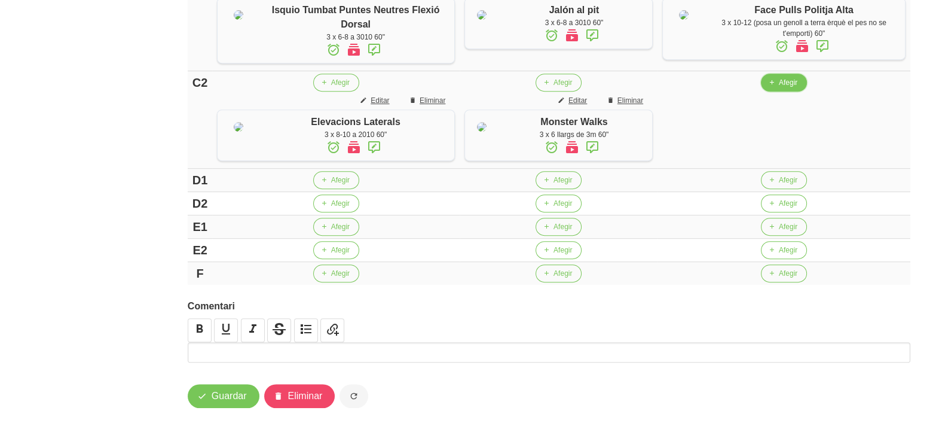
click at [777, 88] on span "button" at bounding box center [771, 82] width 11 height 11
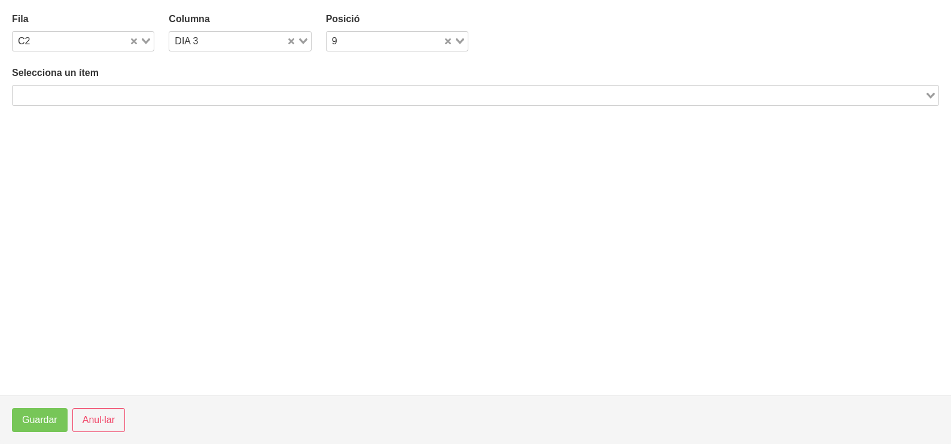
click at [238, 88] on input "Search for option" at bounding box center [468, 95] width 909 height 14
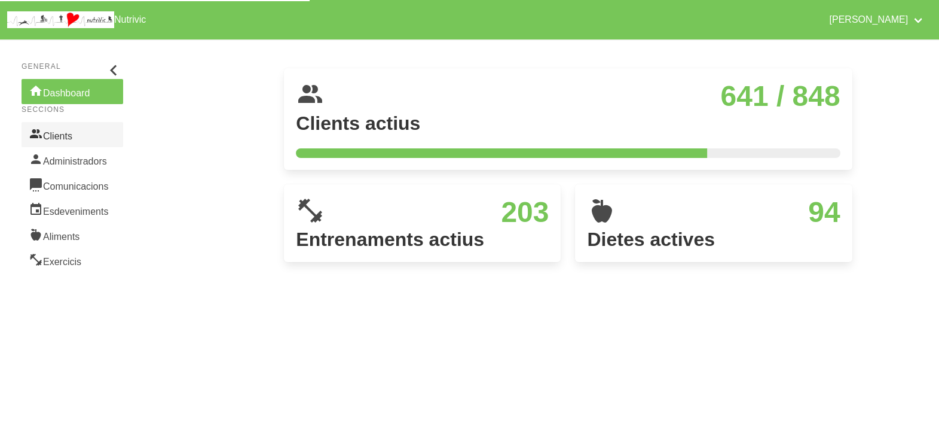
click at [69, 142] on link "Clients" at bounding box center [73, 134] width 102 height 25
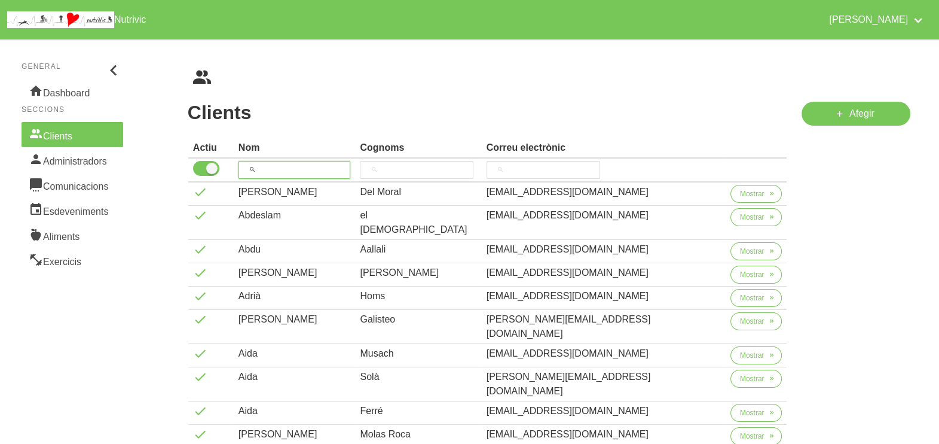
drag, startPoint x: 274, startPoint y: 173, endPoint x: 283, endPoint y: 164, distance: 13.1
click at [280, 169] on input "search" at bounding box center [295, 170] width 112 height 18
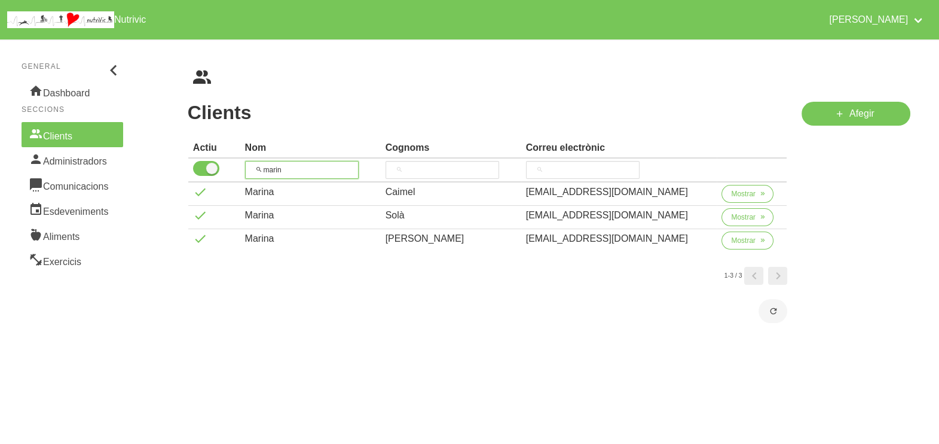
type input "marin"
click at [737, 197] on span "Mostrar" at bounding box center [743, 193] width 25 height 11
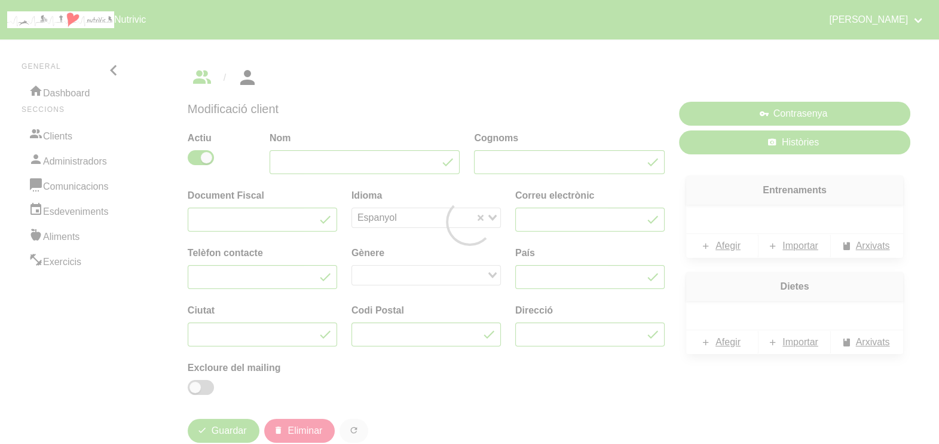
type input "Marina"
type input "Caimel"
type input "mcaimel13@gmail.com"
type input "671887073"
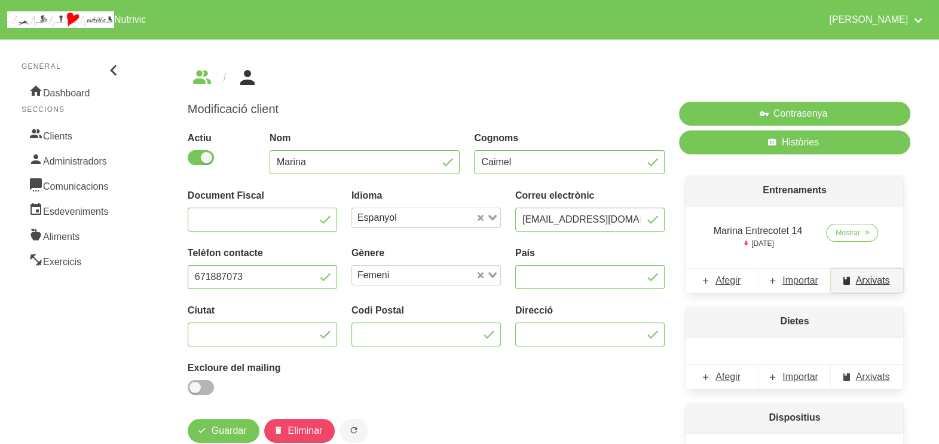
click at [875, 283] on span "Arxivats" at bounding box center [873, 280] width 34 height 14
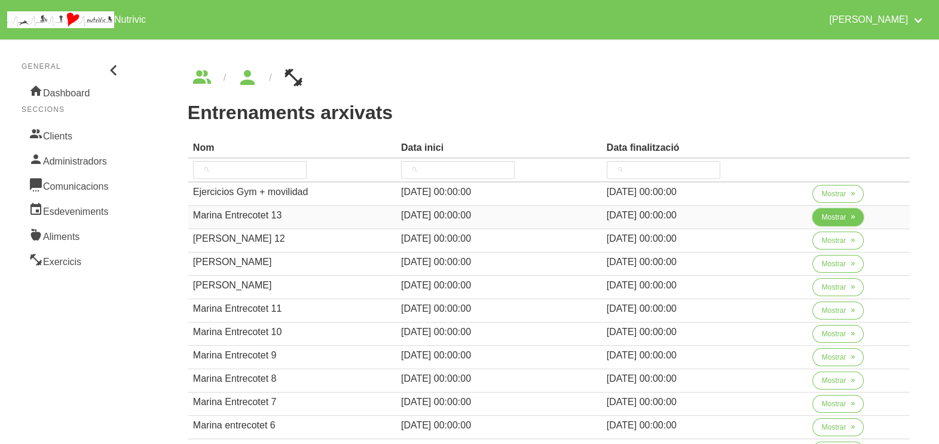
click at [823, 216] on span "Mostrar" at bounding box center [834, 217] width 25 height 11
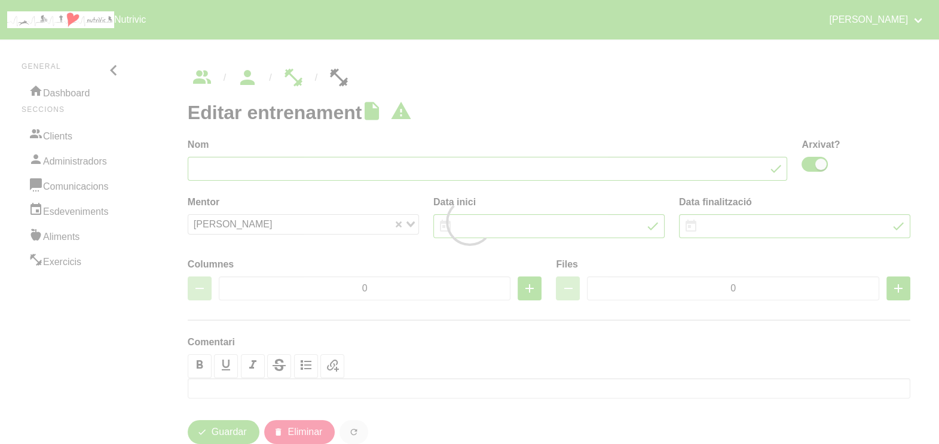
type input "Marina Entrecotet 13"
checkbox input "true"
type input "13/7/2025"
type input "31/8/2025"
type input "3"
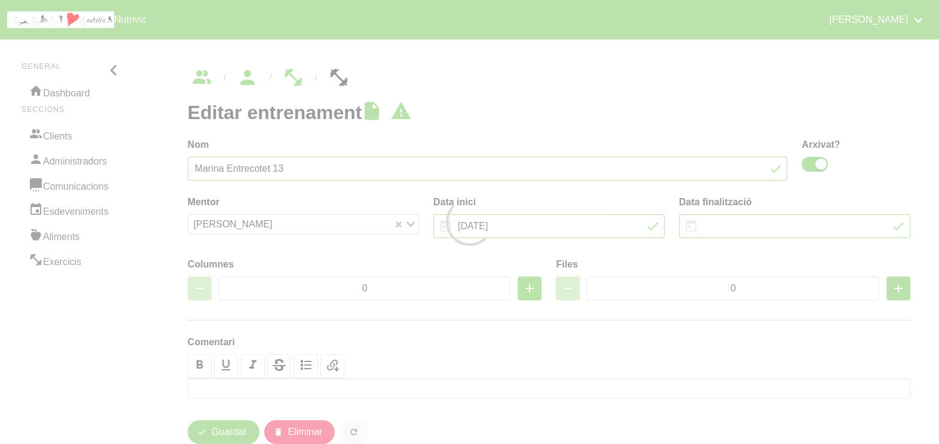
type input "10"
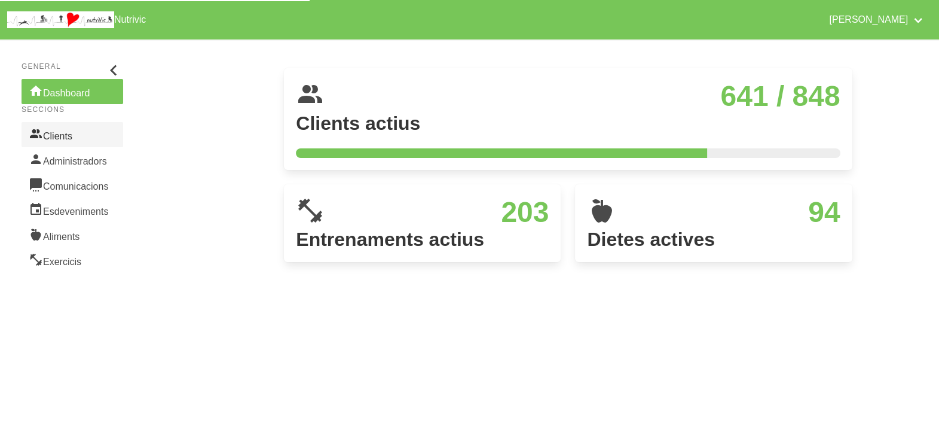
click at [65, 139] on link "Clients" at bounding box center [73, 134] width 102 height 25
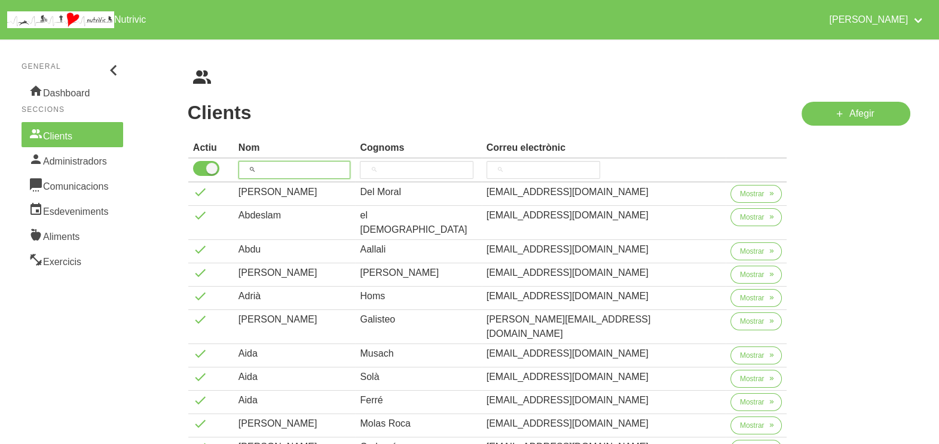
drag, startPoint x: 284, startPoint y: 173, endPoint x: 287, endPoint y: 167, distance: 6.7
click at [286, 170] on input "search" at bounding box center [295, 170] width 112 height 18
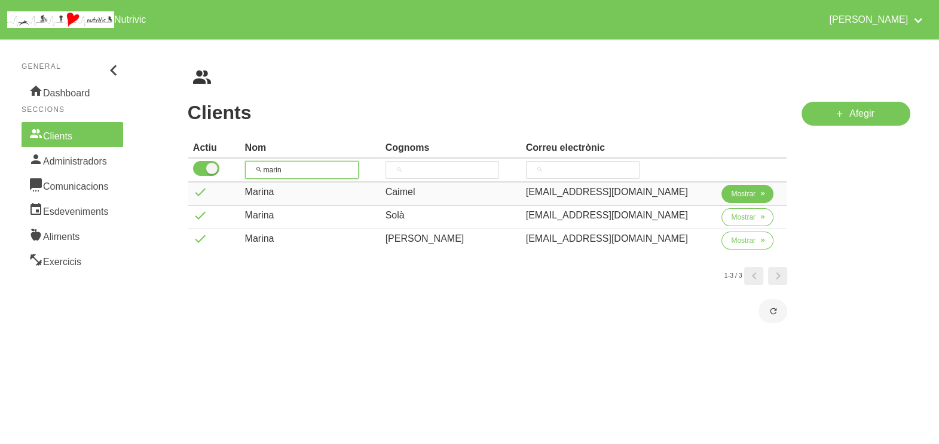
type input "marin"
click at [739, 201] on button "Mostrar" at bounding box center [748, 194] width 52 height 18
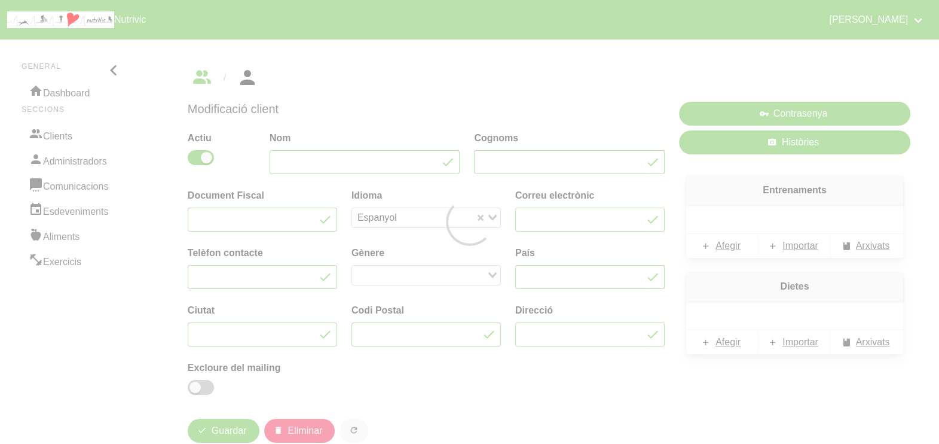
type input "Marina"
type input "Caimel"
type input "mcaimel13@gmail.com"
type input "671887073"
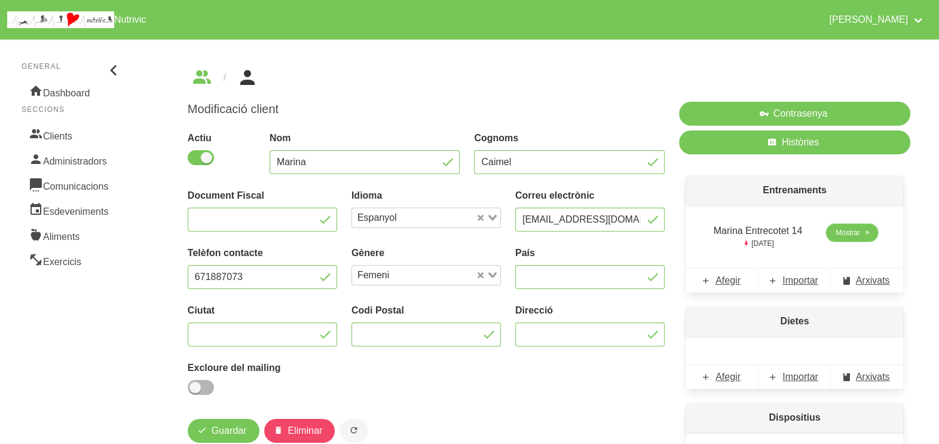
click at [857, 234] on span "Mostrar" at bounding box center [848, 232] width 25 height 11
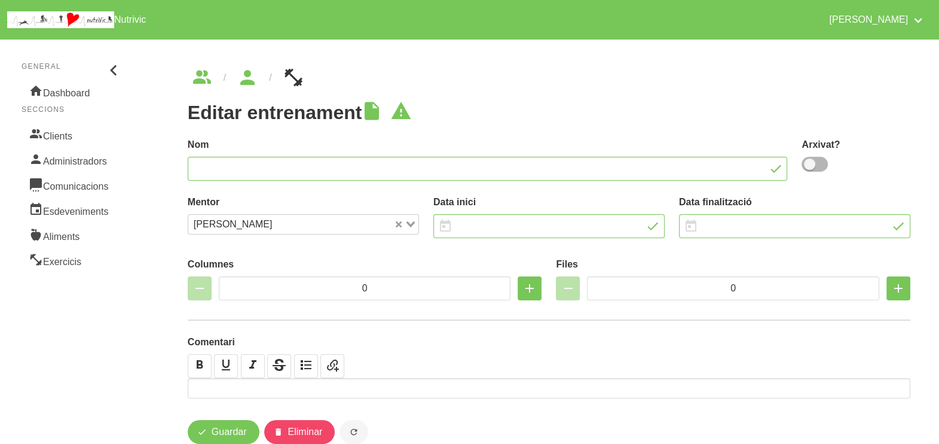
type input "Marina Entrecotet 14"
type input "28/8/2025"
type input "12/10/2025"
type input "4"
type input "9"
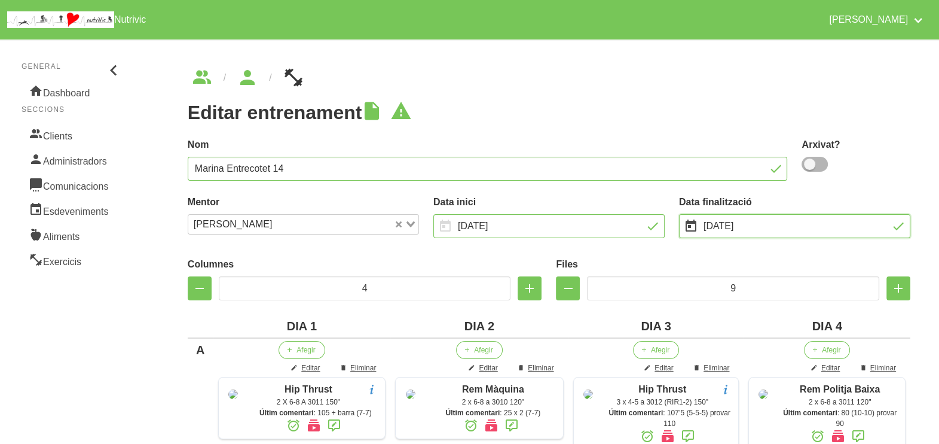
click at [726, 225] on input "12/10/2025" at bounding box center [794, 226] width 231 height 24
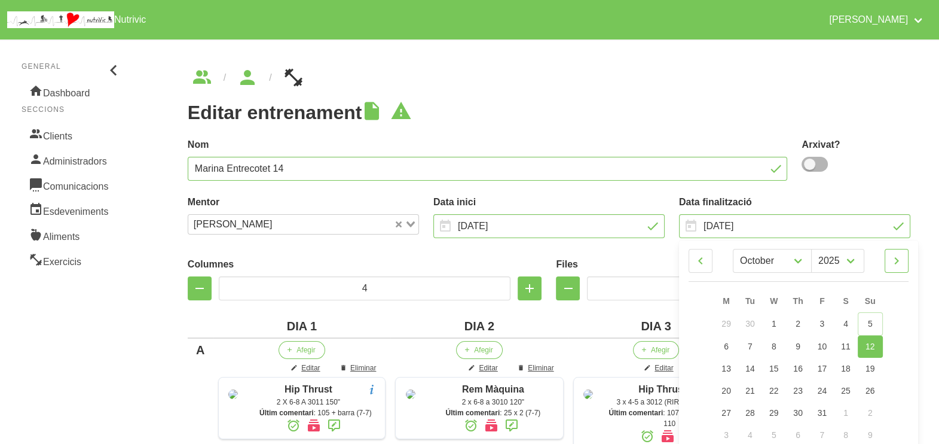
click at [905, 259] on link at bounding box center [897, 261] width 24 height 24
select select "11"
click at [876, 393] on link "28" at bounding box center [870, 389] width 25 height 22
type input "28/12/2025"
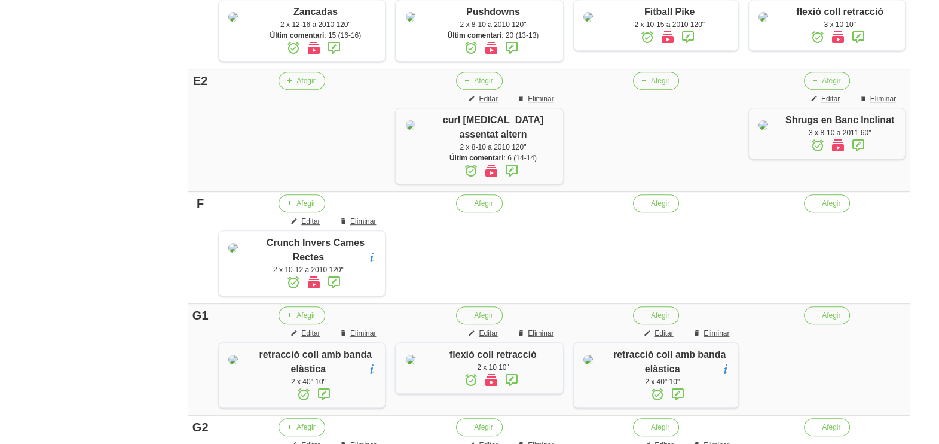
scroll to position [1175, 0]
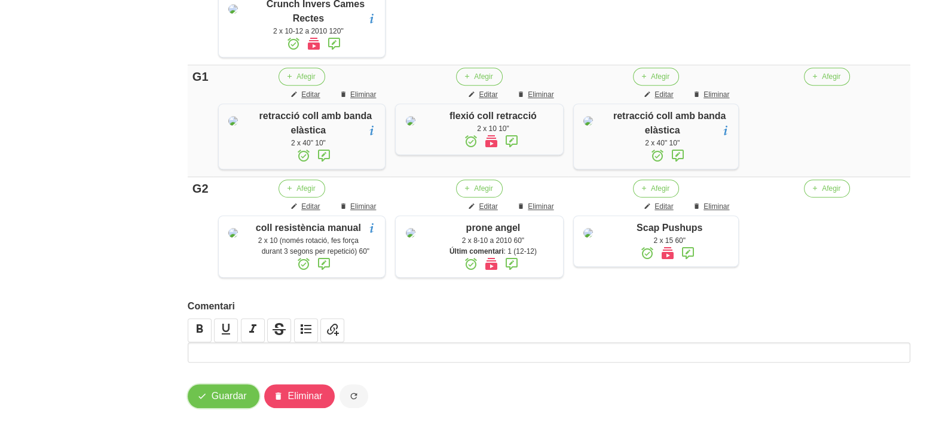
click at [216, 402] on span "Guardar" at bounding box center [229, 396] width 35 height 14
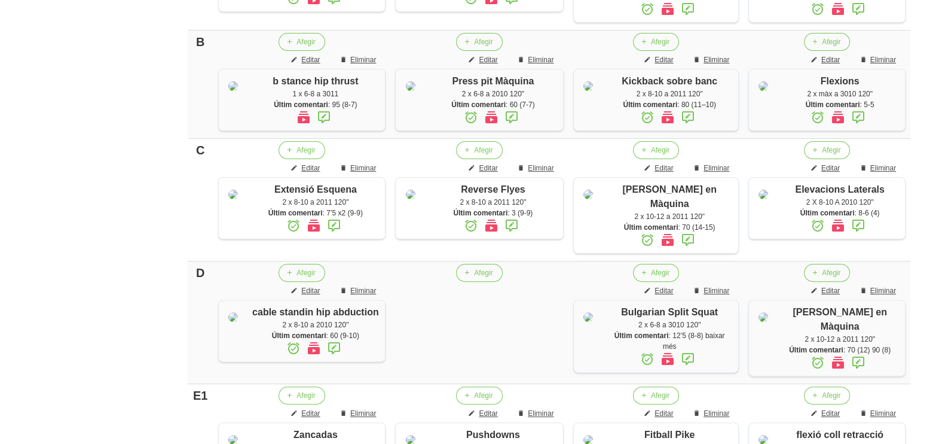
scroll to position [0, 0]
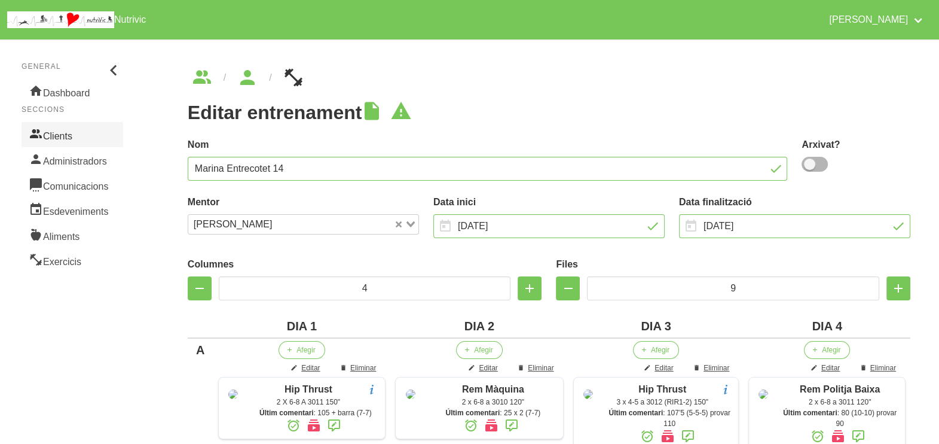
click at [78, 139] on link "Clients" at bounding box center [73, 134] width 102 height 25
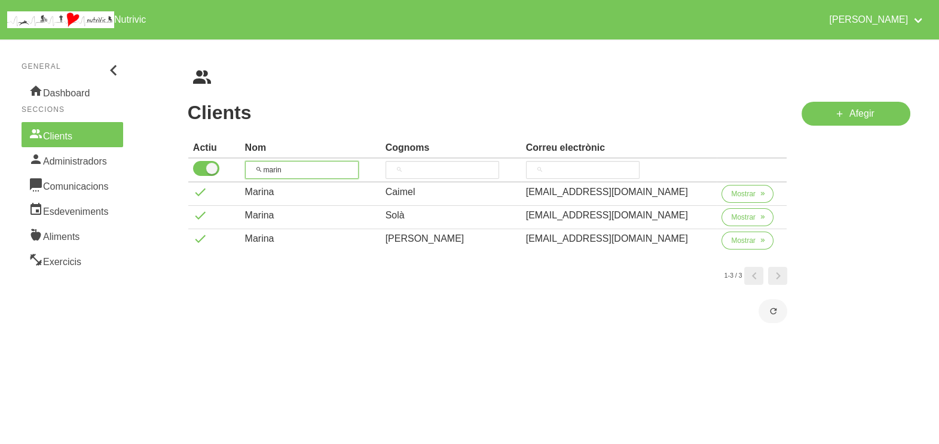
drag, startPoint x: 281, startPoint y: 168, endPoint x: 248, endPoint y: 164, distance: 33.7
click at [245, 167] on th "marin" at bounding box center [310, 170] width 140 height 24
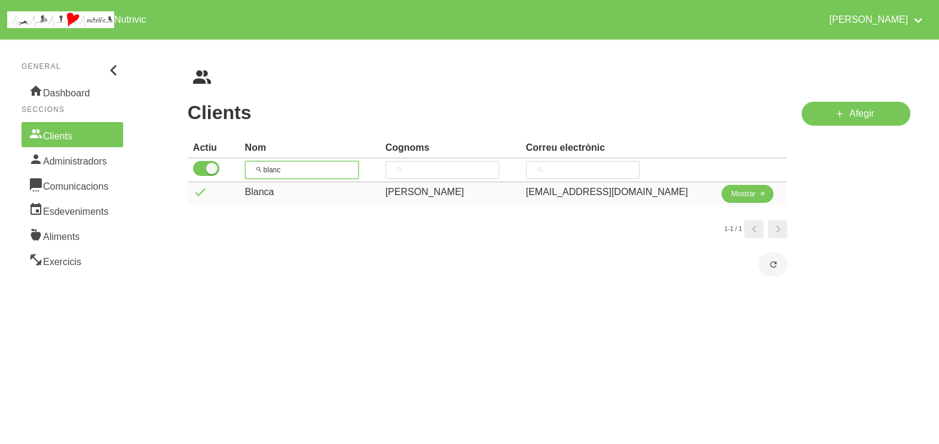
type input "blanc"
click at [735, 197] on span "Mostrar" at bounding box center [743, 193] width 25 height 11
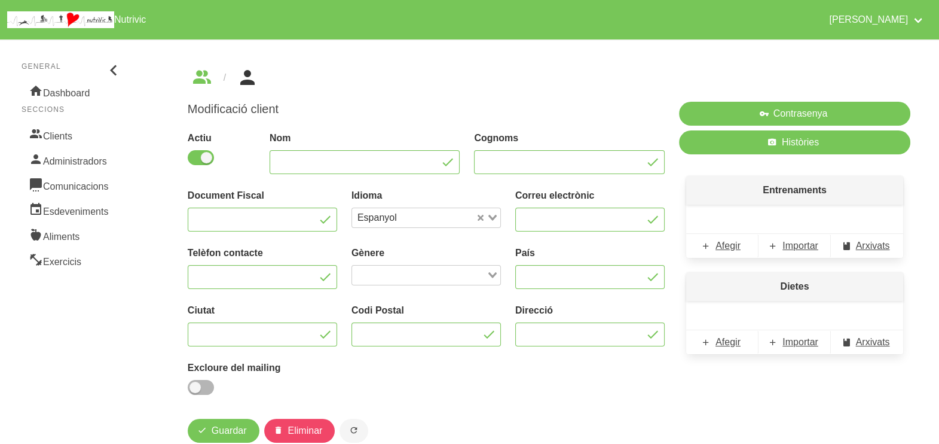
type input "Blanca"
type input "[PERSON_NAME]"
type input "[EMAIL_ADDRESS][DOMAIN_NAME]"
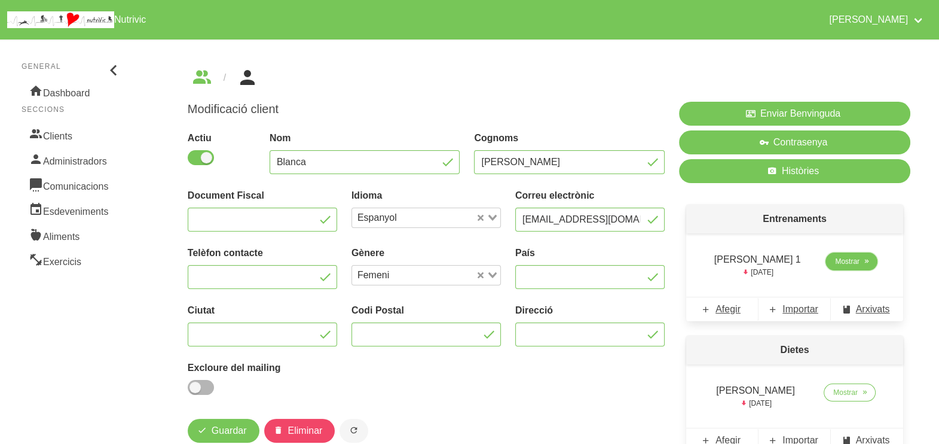
click at [838, 264] on span "Mostrar" at bounding box center [847, 261] width 25 height 11
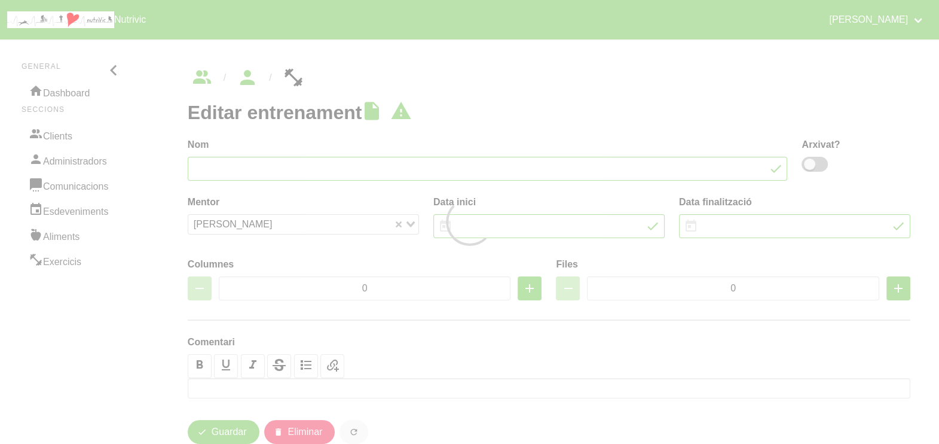
type input "[PERSON_NAME] 1"
type input "9/8/2025"
type input "[DATE]"
type input "5"
type input "8"
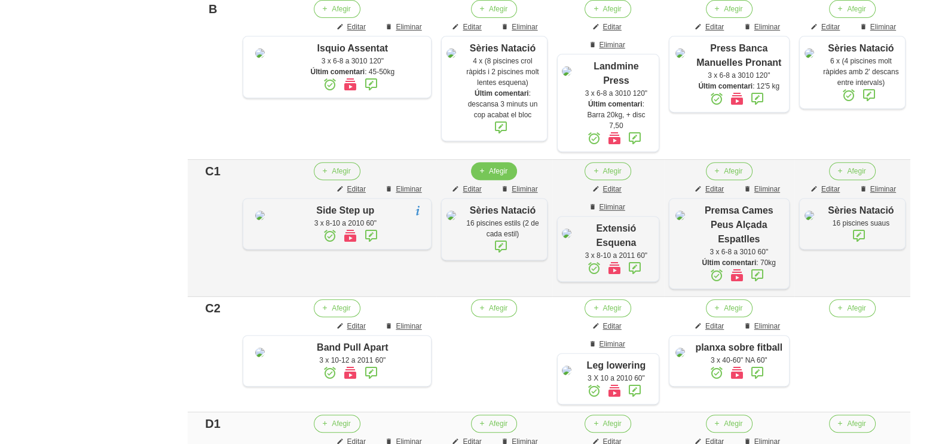
scroll to position [259, 0]
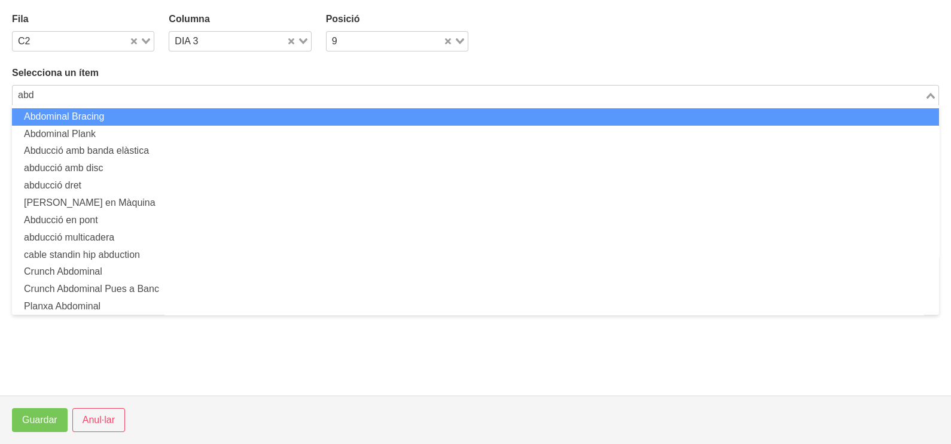
scroll to position [673, 0]
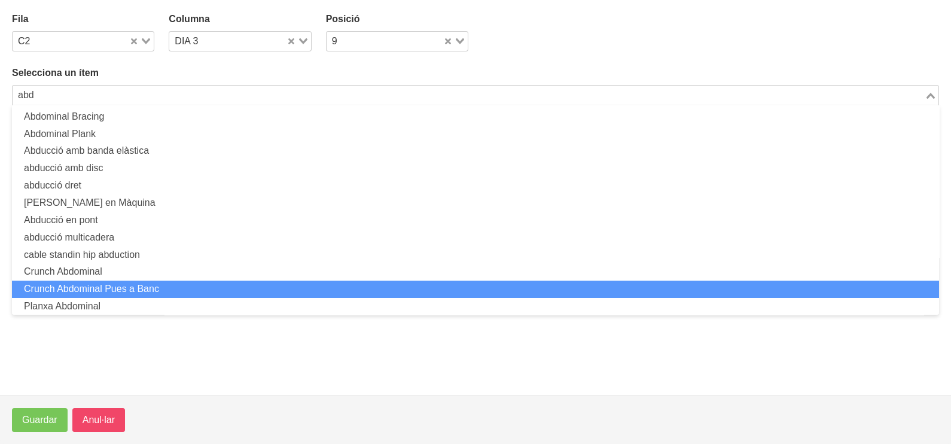
type input "abd"
drag, startPoint x: 103, startPoint y: 413, endPoint x: 114, endPoint y: 410, distance: 10.8
click at [107, 413] on span "Anul·lar" at bounding box center [99, 420] width 32 height 14
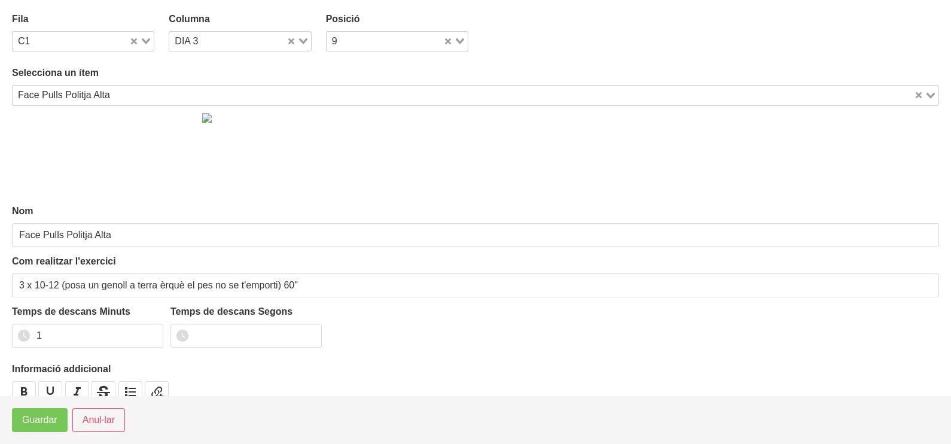
click at [130, 88] on input "Search for option" at bounding box center [513, 95] width 798 height 14
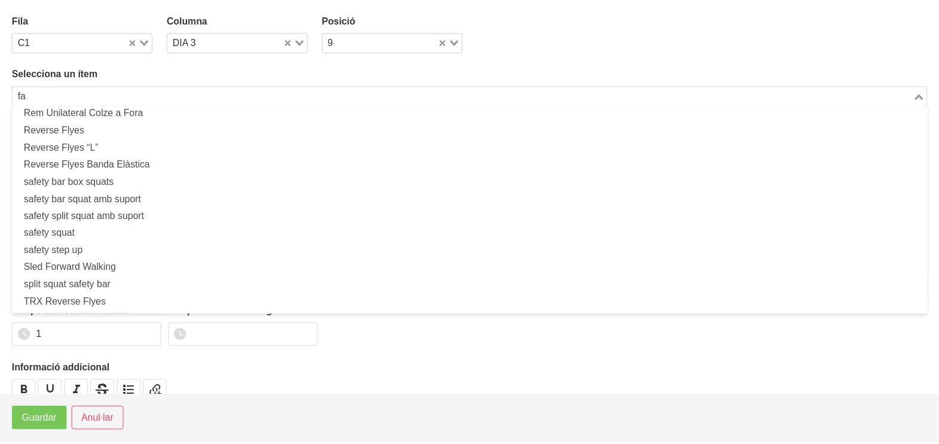
scroll to position [0, 0]
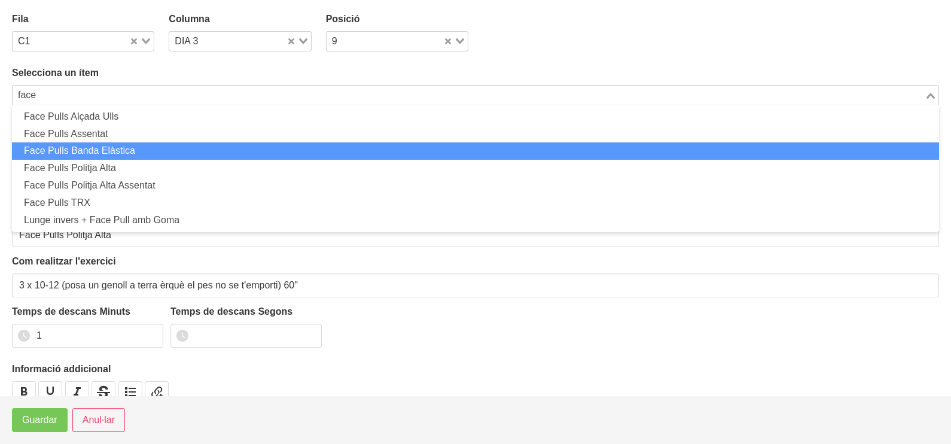
drag, startPoint x: 118, startPoint y: 151, endPoint x: 108, endPoint y: 187, distance: 37.5
click at [119, 152] on li "Face Pulls Banda Elàstica" at bounding box center [475, 150] width 927 height 17
type input "face"
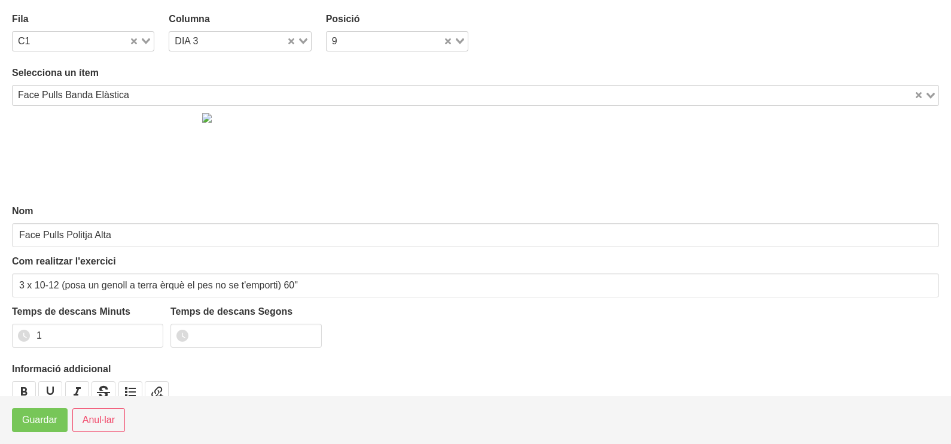
type input "Face Pulls Banda Elàstica"
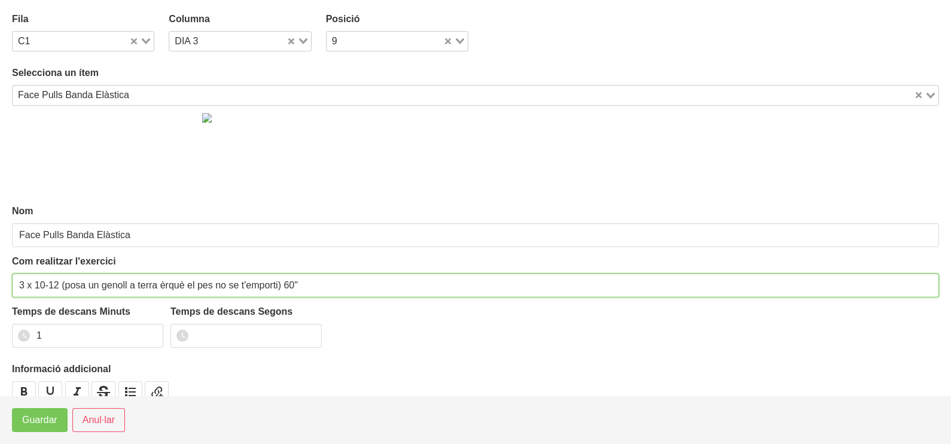
drag, startPoint x: 280, startPoint y: 283, endPoint x: 60, endPoint y: 287, distance: 220.0
click at [60, 287] on input "3 x 10-12 (posa un genoll a terra èrquè el pes no se t'emporti) 60"" at bounding box center [475, 285] width 927 height 24
click at [60, 286] on input "3 x 10-15 2011 60"" at bounding box center [475, 285] width 927 height 24
click at [96, 281] on input "3 x 10-15 a 2011 60"" at bounding box center [475, 285] width 927 height 24
type input "3 x 10-15 a 2011 60""
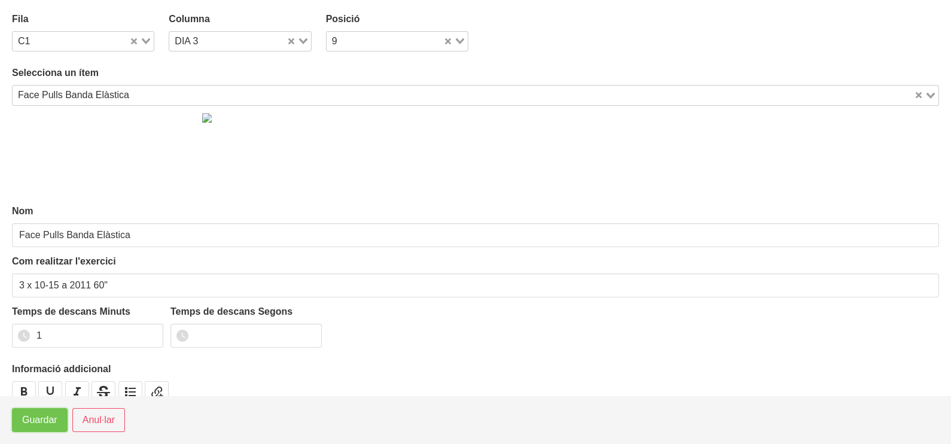
click at [41, 424] on span "Guardar" at bounding box center [39, 420] width 35 height 14
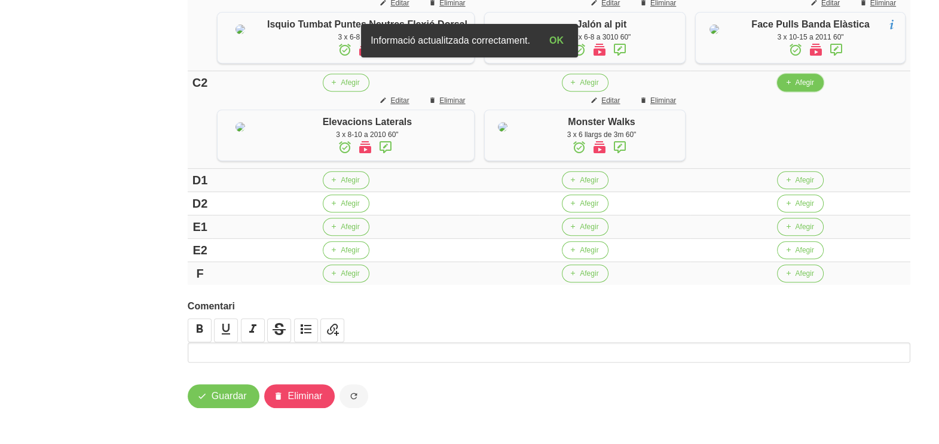
click at [800, 88] on span "Afegir" at bounding box center [804, 82] width 19 height 11
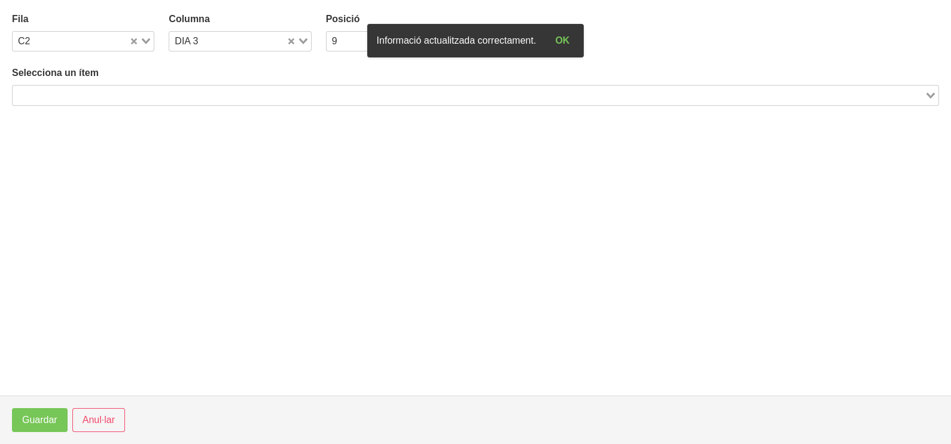
click at [261, 88] on input "Search for option" at bounding box center [468, 95] width 909 height 14
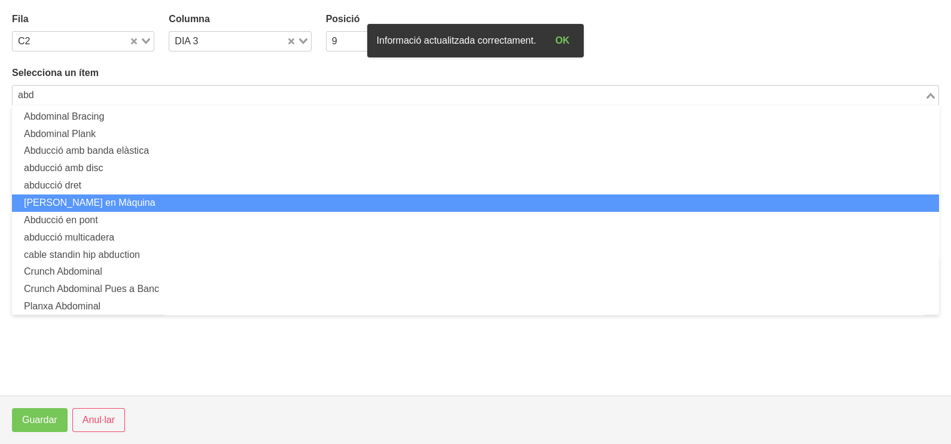
click at [149, 200] on li "[PERSON_NAME] en Màquina" at bounding box center [475, 202] width 927 height 17
type input "abd"
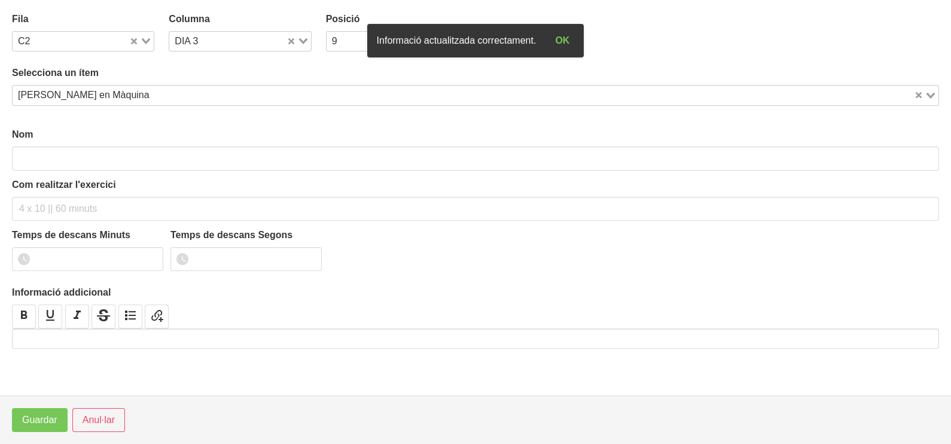
type input "[PERSON_NAME] en Màquina"
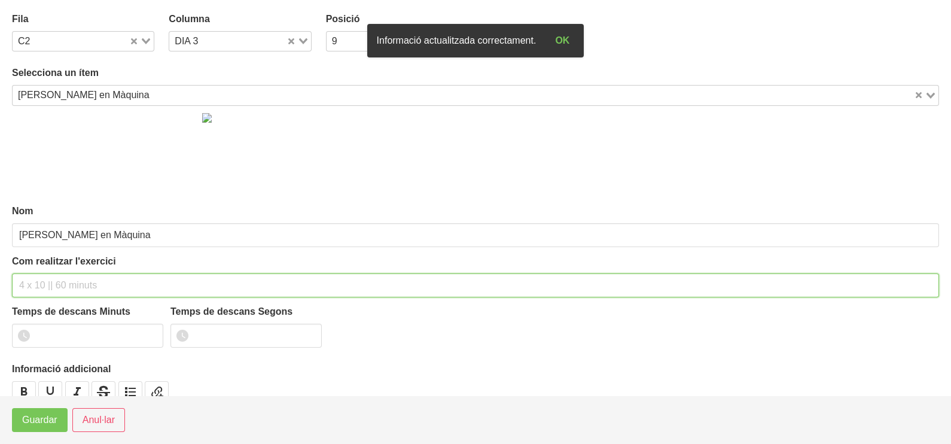
click at [47, 280] on input "text" at bounding box center [475, 285] width 927 height 24
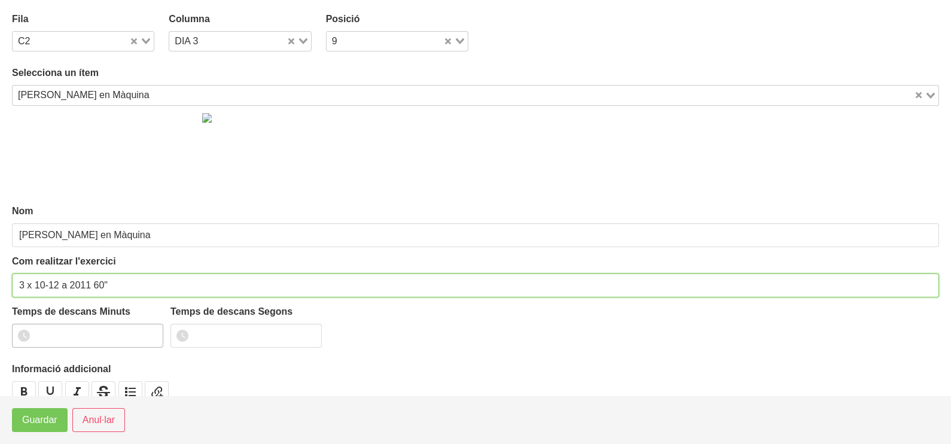
type input "3 x 10-12 a 2011 60""
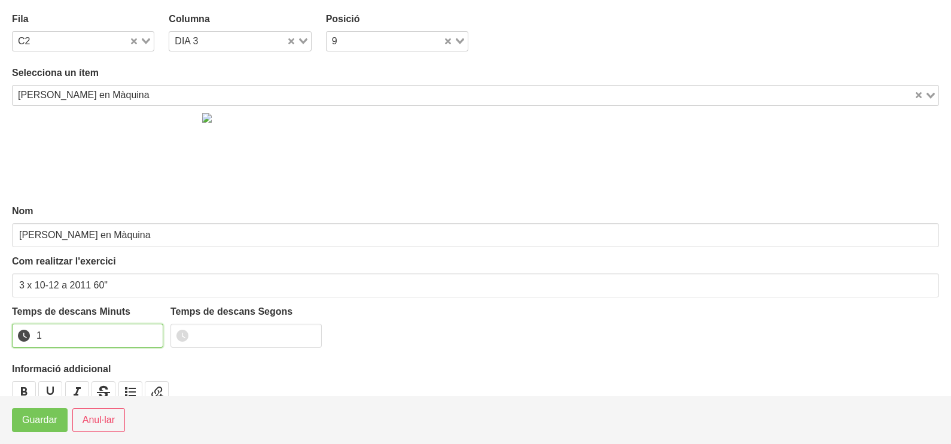
drag, startPoint x: 151, startPoint y: 332, endPoint x: 72, endPoint y: 371, distance: 88.8
type input "1"
click at [148, 332] on input "1" at bounding box center [87, 335] width 151 height 24
click at [38, 415] on span "Guardar" at bounding box center [39, 420] width 35 height 14
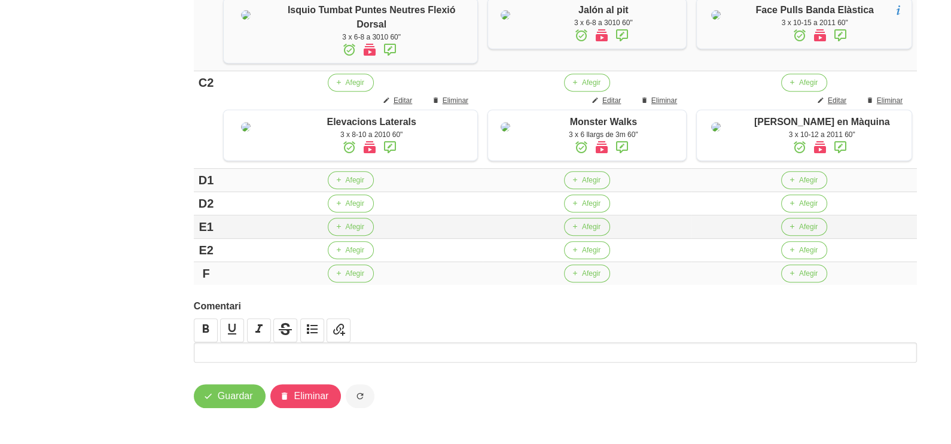
scroll to position [816, 0]
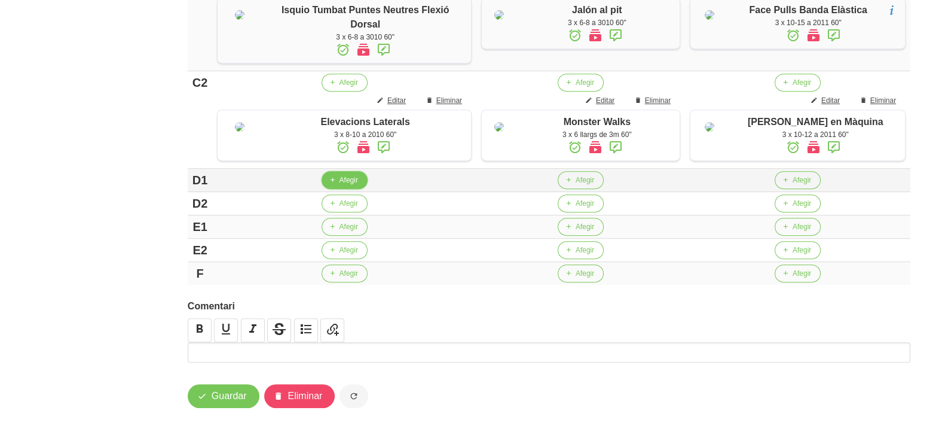
click at [353, 182] on span "Afegir" at bounding box center [349, 180] width 19 height 11
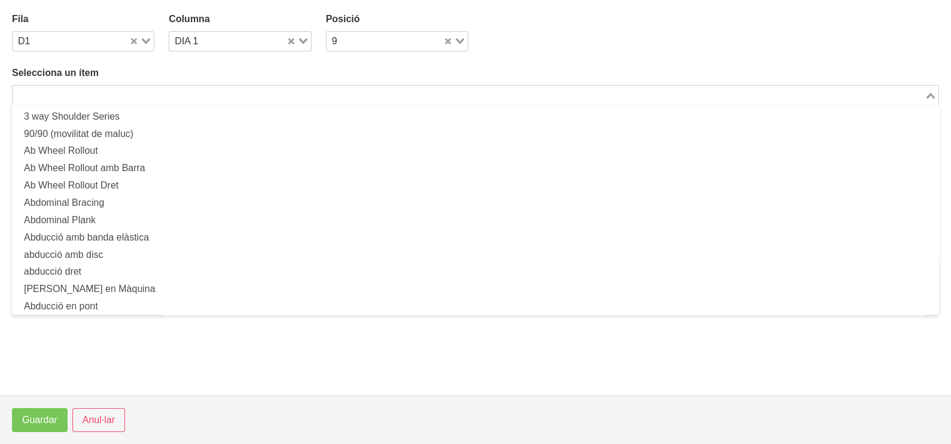
drag, startPoint x: 127, startPoint y: 94, endPoint x: 123, endPoint y: 90, distance: 6.8
click at [126, 93] on input "Search for option" at bounding box center [468, 95] width 909 height 14
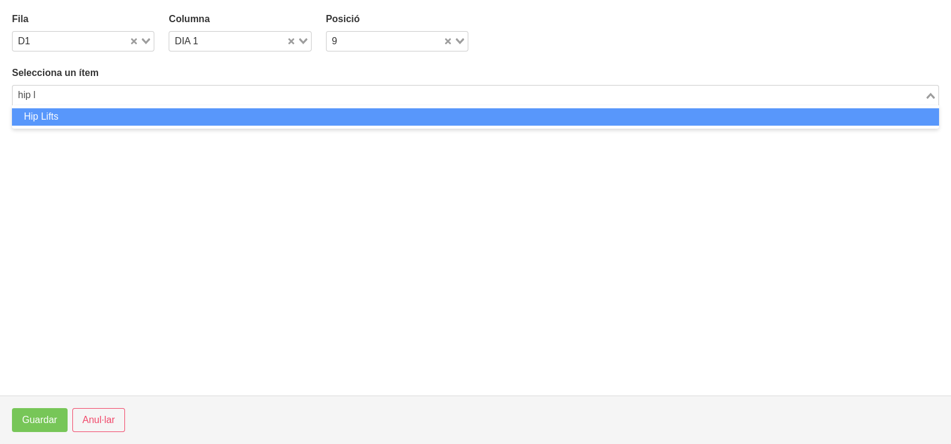
click at [94, 117] on li "Hip Lifts" at bounding box center [475, 116] width 927 height 17
type input "hip l"
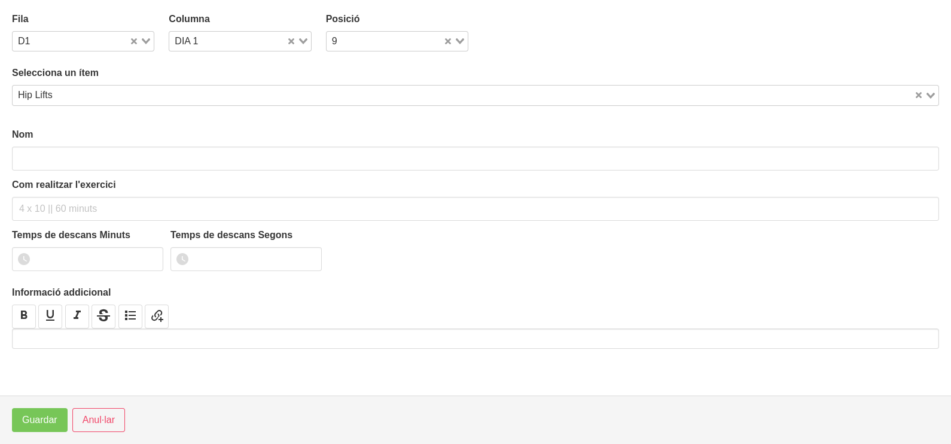
type input "Hip Lifts"
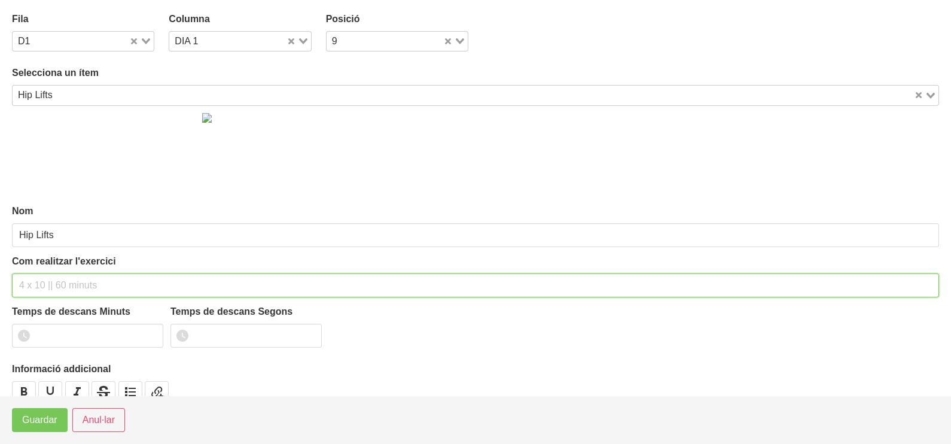
click at [36, 280] on input "text" at bounding box center [475, 285] width 927 height 24
type input "3 x 10-12 a 2011 60""
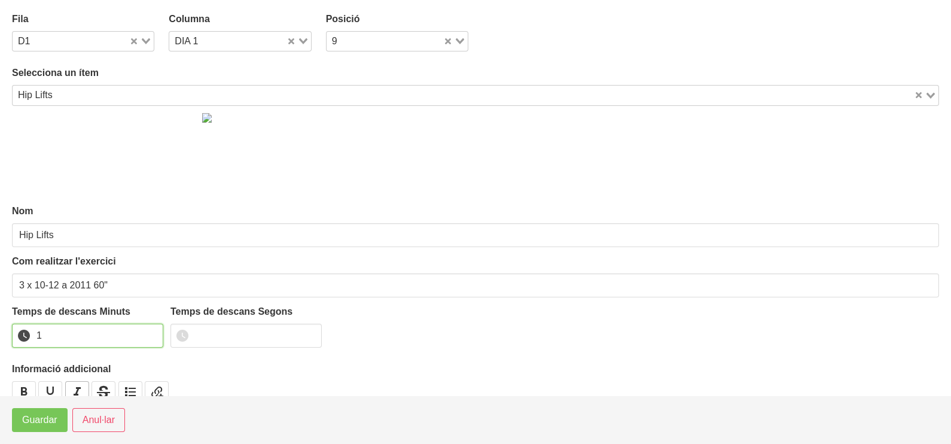
drag, startPoint x: 151, startPoint y: 332, endPoint x: 83, endPoint y: 380, distance: 82.4
type input "1"
click at [149, 334] on input "1" at bounding box center [87, 335] width 151 height 24
click at [29, 420] on span "Guardar" at bounding box center [39, 420] width 35 height 14
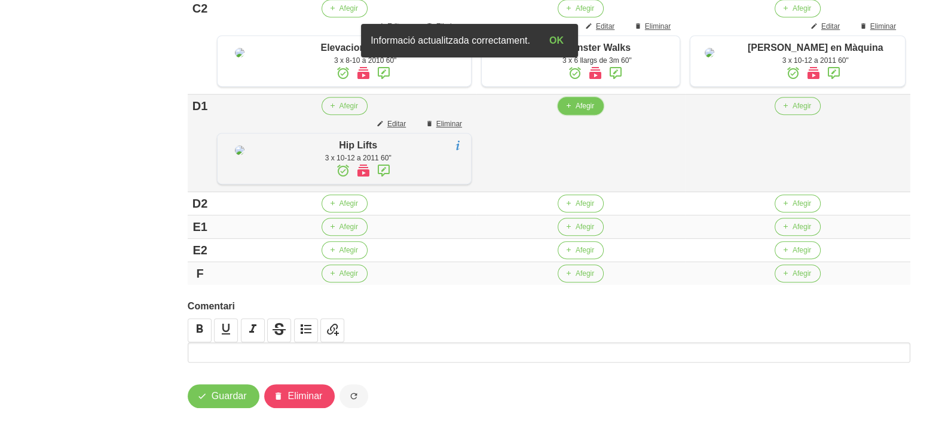
click at [576, 111] on span "Afegir" at bounding box center [585, 105] width 19 height 11
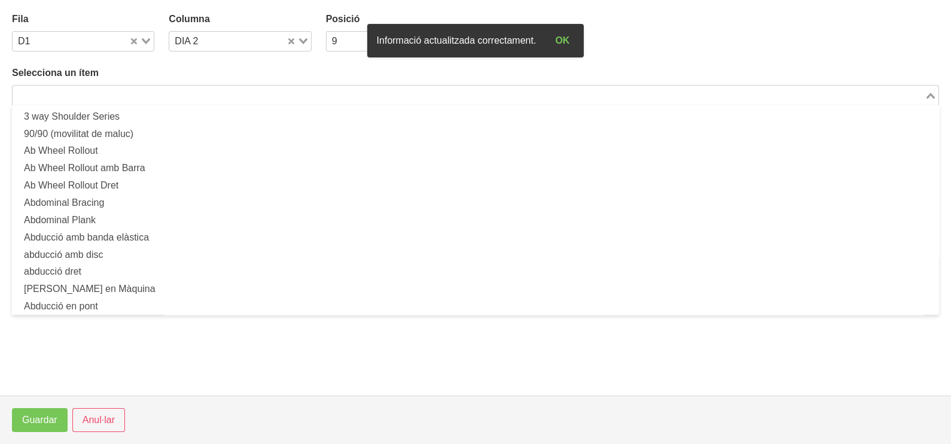
drag, startPoint x: 187, startPoint y: 96, endPoint x: 212, endPoint y: 59, distance: 44.8
click at [190, 94] on input "Search for option" at bounding box center [468, 95] width 909 height 14
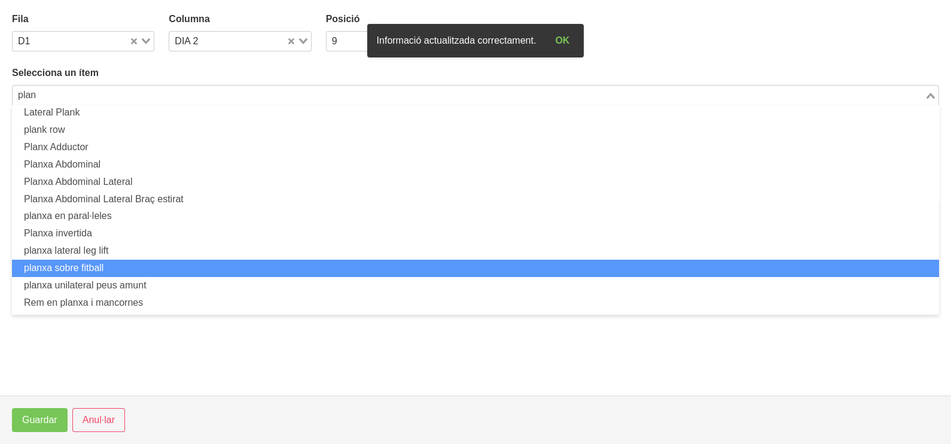
click at [121, 259] on li "planxa sobre fitball" at bounding box center [475, 267] width 927 height 17
type input "plan"
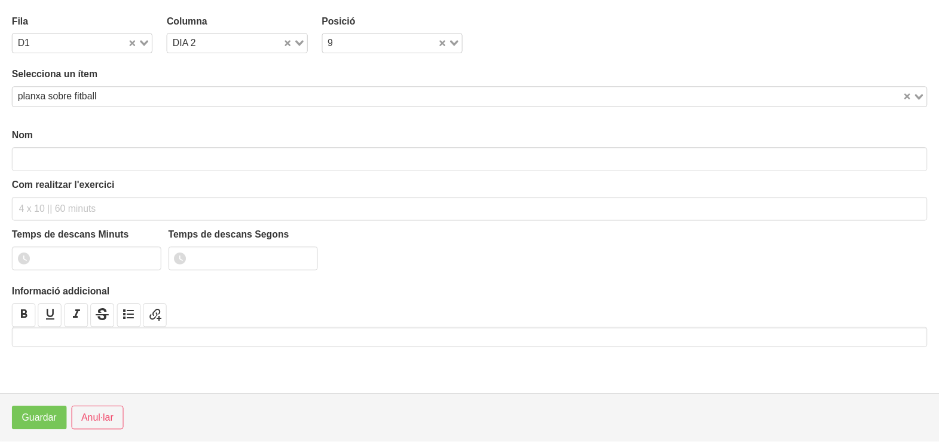
scroll to position [3, 0]
type input "planxa sobre fitball"
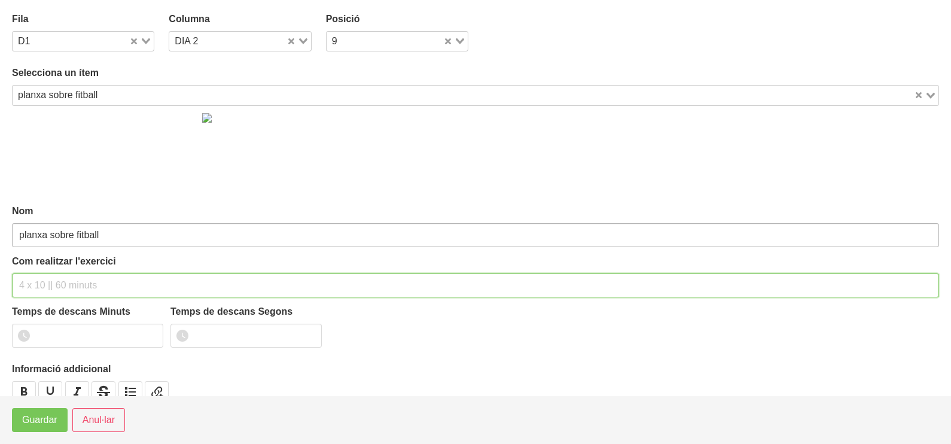
click at [53, 277] on input "text" at bounding box center [475, 285] width 927 height 24
type input "3 x 30-45" 60""
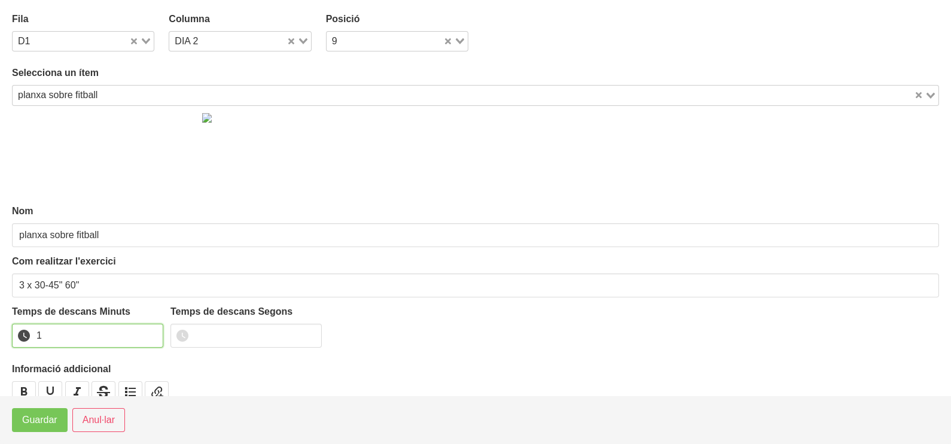
type input "1"
click at [149, 332] on input "1" at bounding box center [87, 335] width 151 height 24
click at [39, 421] on span "Guardar" at bounding box center [39, 420] width 35 height 14
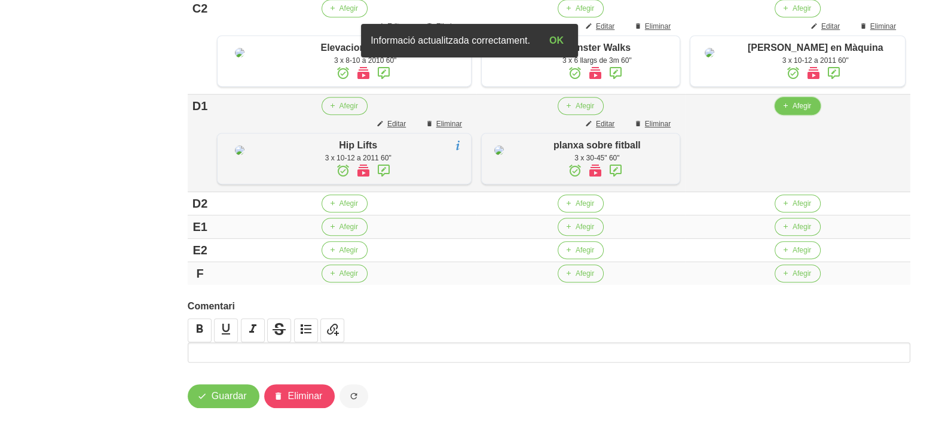
click at [802, 111] on span "Afegir" at bounding box center [802, 105] width 19 height 11
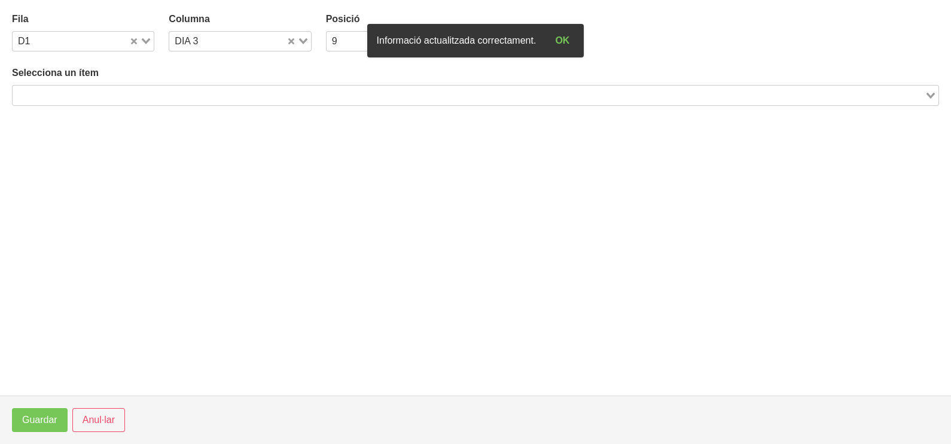
drag, startPoint x: 147, startPoint y: 91, endPoint x: 167, endPoint y: 84, distance: 21.6
click at [147, 91] on input "Search for option" at bounding box center [468, 95] width 909 height 14
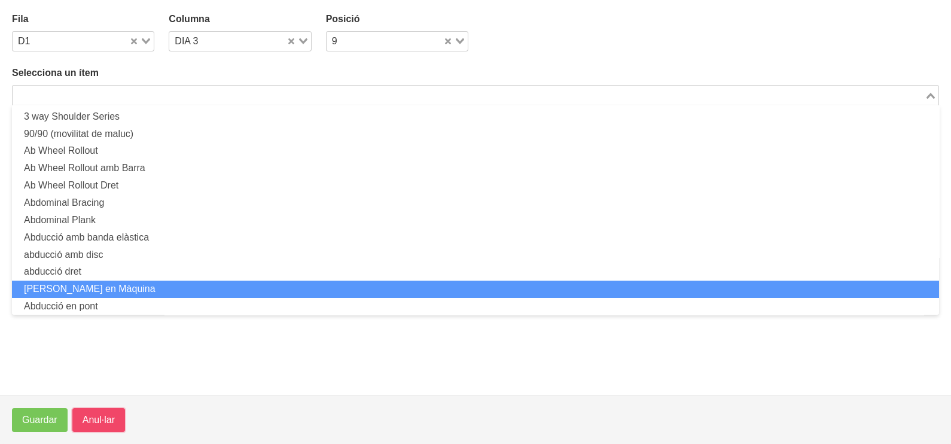
click at [90, 425] on span "Anul·lar" at bounding box center [99, 420] width 32 height 14
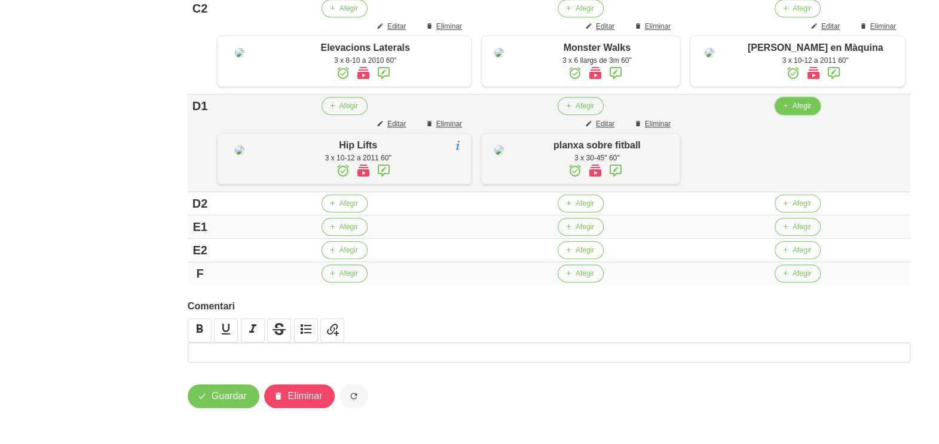
click at [801, 111] on span "Afegir" at bounding box center [802, 105] width 19 height 11
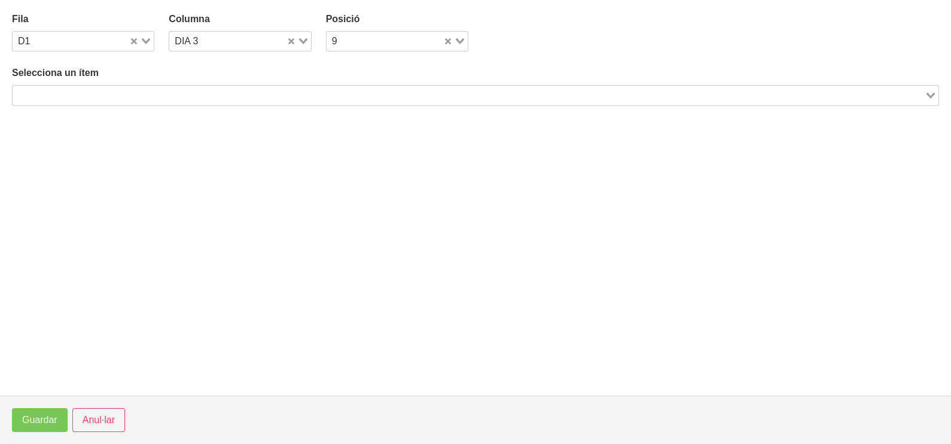
click at [141, 90] on div "Selecciona un ítem Loading..." at bounding box center [475, 85] width 927 height 39
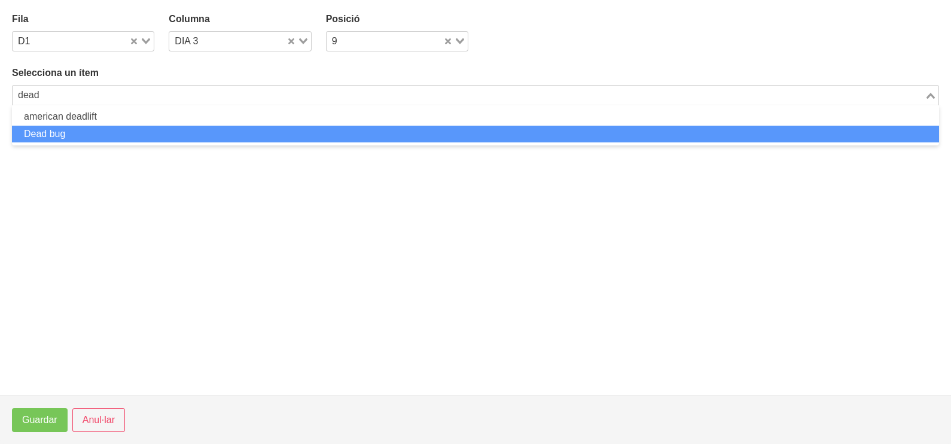
click at [120, 127] on li "Dead bug" at bounding box center [475, 134] width 927 height 17
type input "dead"
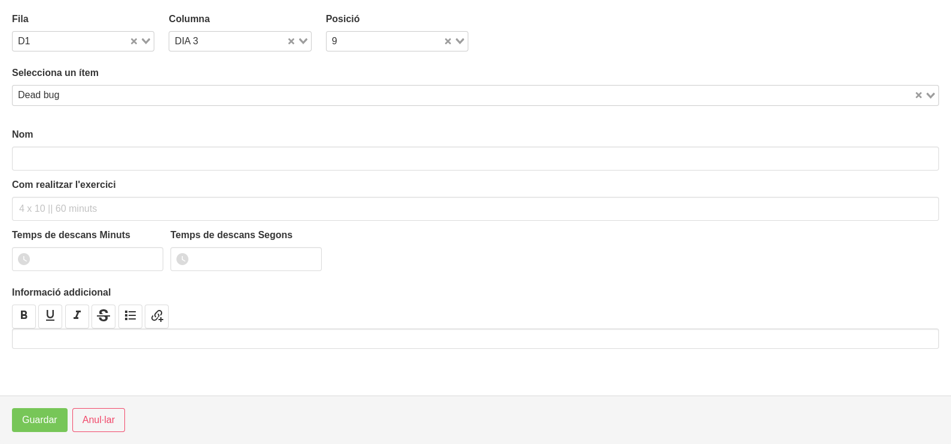
type input "Dead bug"
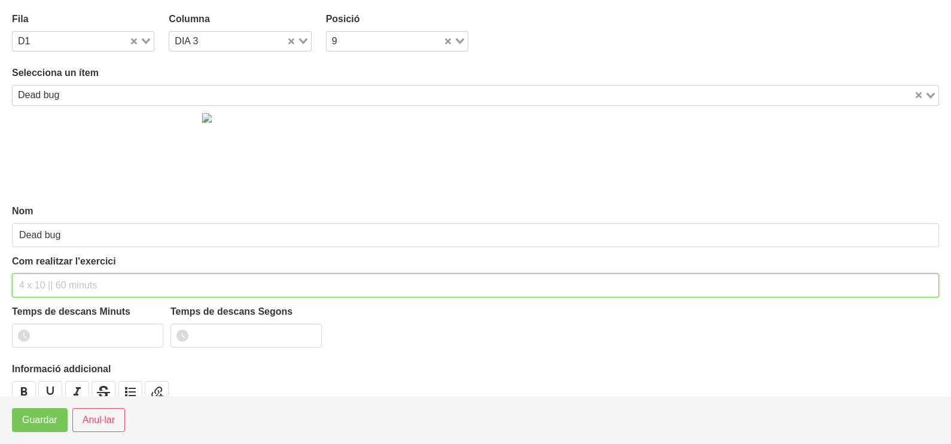
click at [66, 287] on input "text" at bounding box center [475, 285] width 927 height 24
type input "3 x 10 a 2011 60""
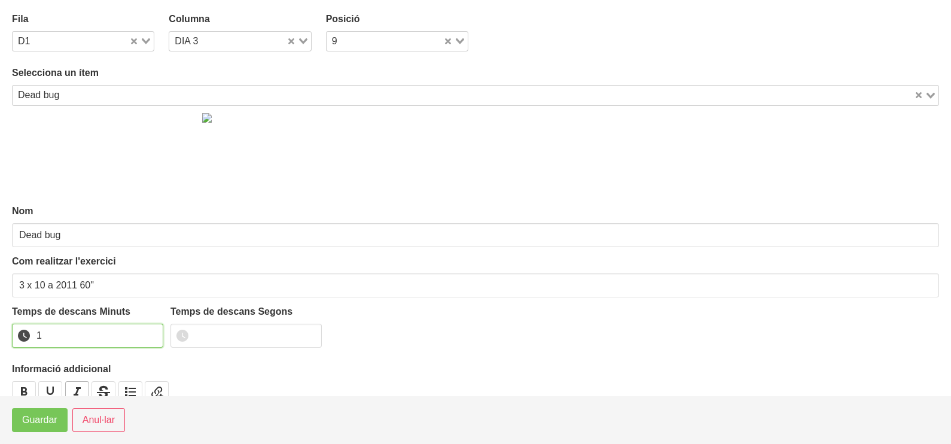
drag, startPoint x: 154, startPoint y: 330, endPoint x: 75, endPoint y: 383, distance: 94.3
type input "1"
click at [153, 331] on input "1" at bounding box center [87, 335] width 151 height 24
click at [41, 424] on span "Guardar" at bounding box center [39, 420] width 35 height 14
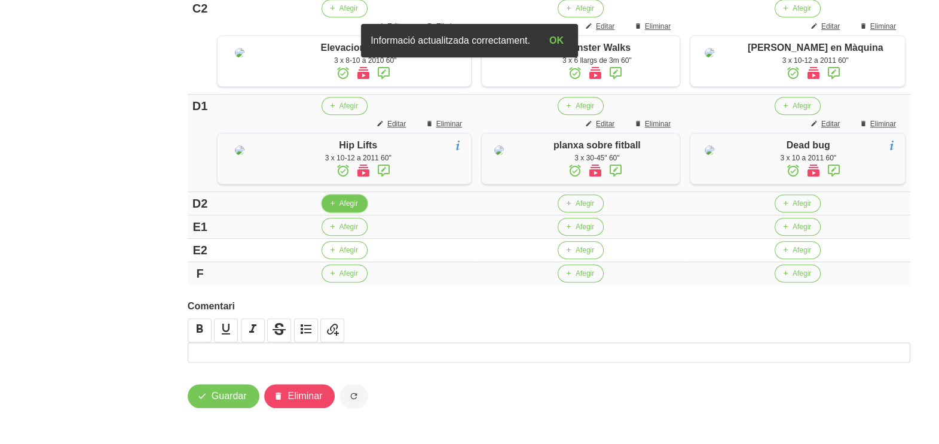
click at [337, 212] on button "Afegir" at bounding box center [345, 203] width 46 height 18
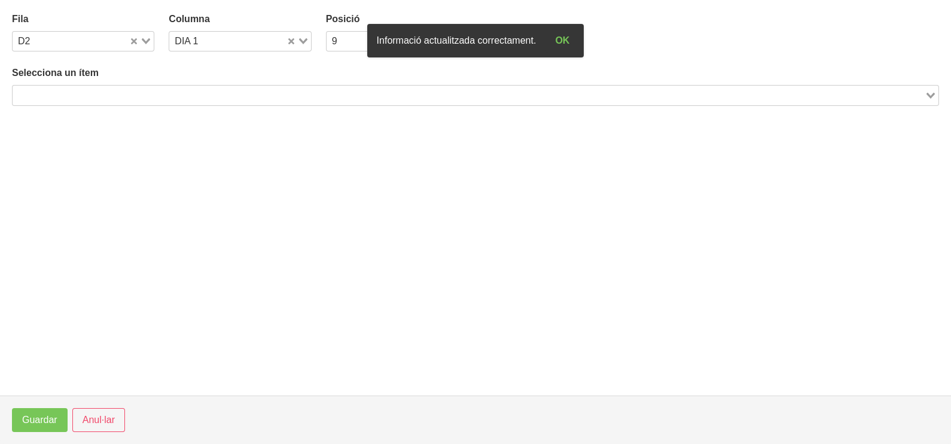
click at [142, 90] on input "Search for option" at bounding box center [468, 95] width 909 height 14
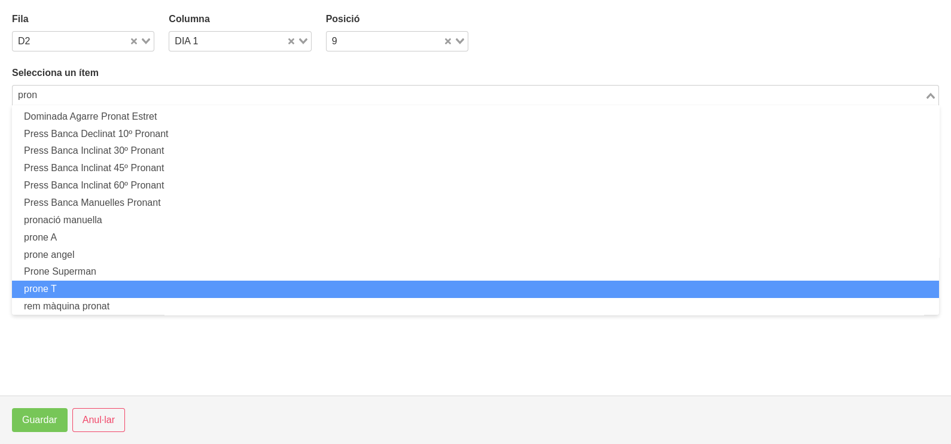
click at [98, 288] on li "prone T" at bounding box center [475, 288] width 927 height 17
type input "pron"
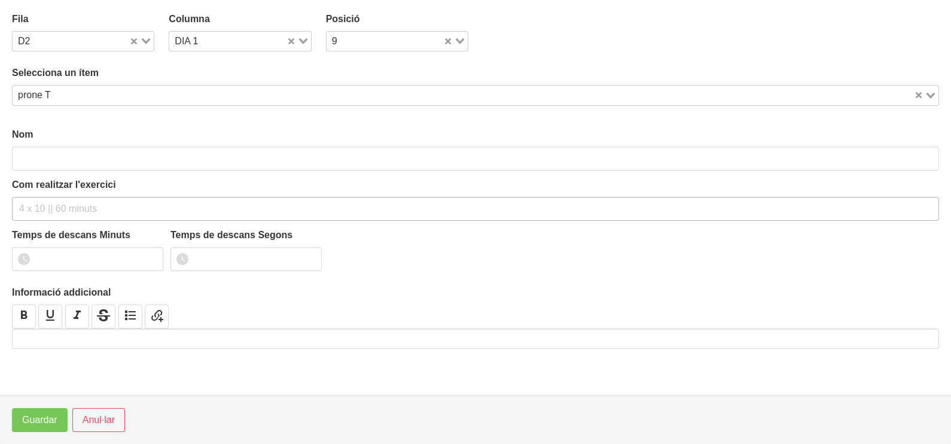
type input "prone T"
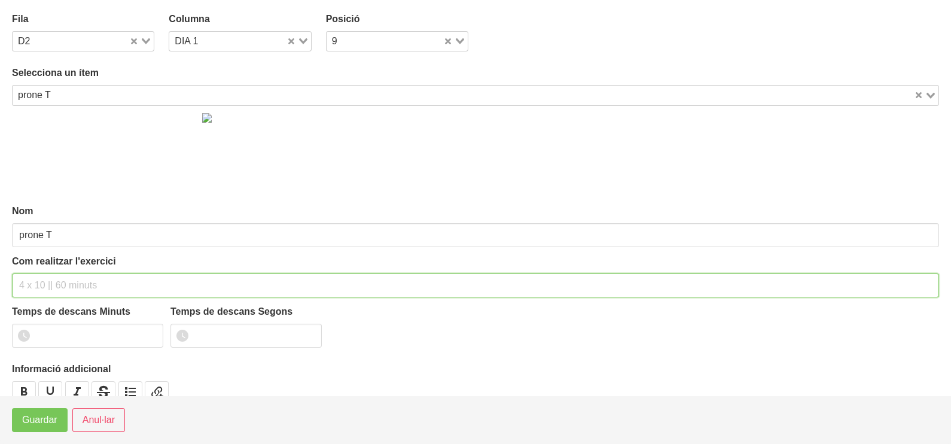
click at [51, 286] on input "text" at bounding box center [475, 285] width 927 height 24
type input "3 x 10-12 a 2011 60""
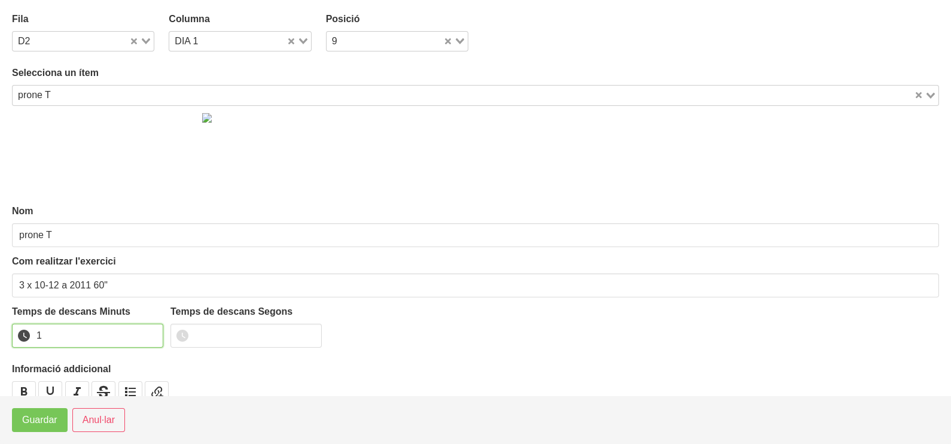
type input "1"
click at [149, 332] on input "1" at bounding box center [87, 335] width 151 height 24
click at [51, 418] on span "Guardar" at bounding box center [39, 420] width 35 height 14
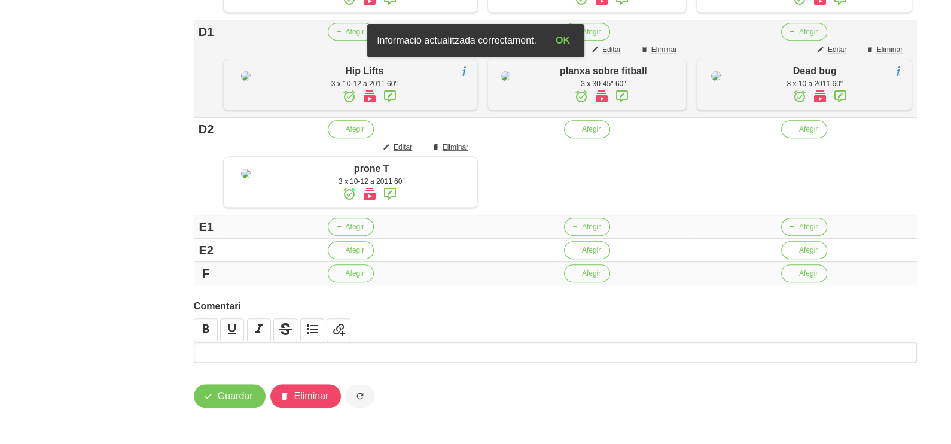
scroll to position [891, 0]
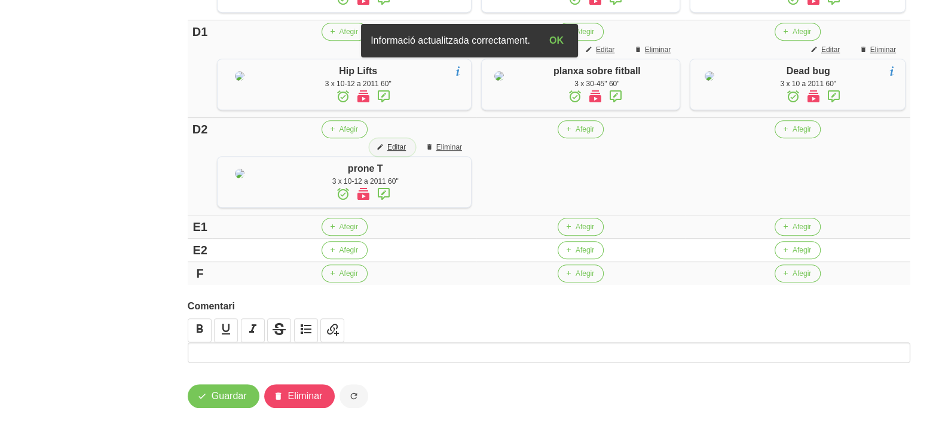
click at [391, 152] on span "Editar" at bounding box center [396, 147] width 19 height 11
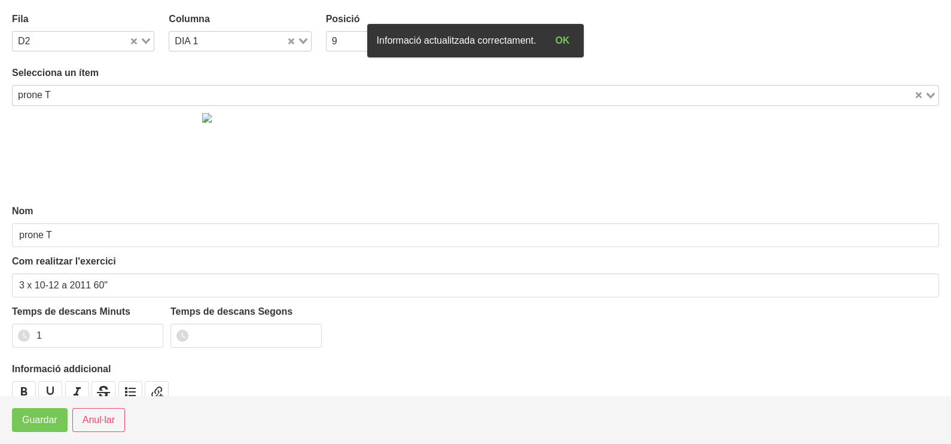
click at [304, 38] on div "Loading..." at bounding box center [298, 40] width 25 height 17
drag, startPoint x: 233, startPoint y: 78, endPoint x: 229, endPoint y: 87, distance: 10.4
click at [233, 79] on li "DIA 2" at bounding box center [240, 79] width 142 height 17
click at [45, 421] on span "Guardar" at bounding box center [39, 420] width 35 height 14
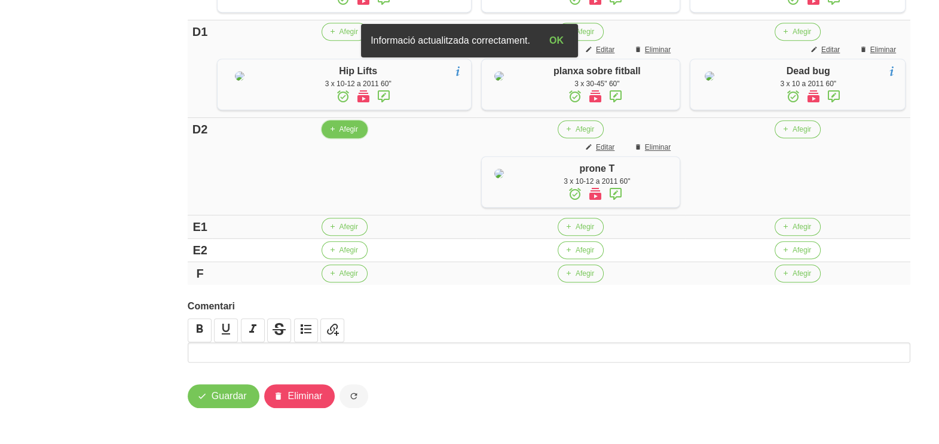
click at [342, 135] on span "Afegir" at bounding box center [349, 129] width 19 height 11
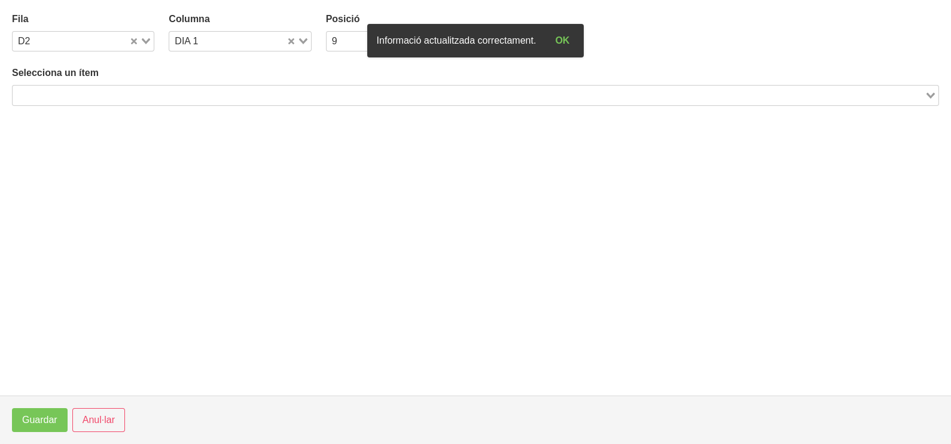
click at [148, 90] on input "Search for option" at bounding box center [468, 95] width 909 height 14
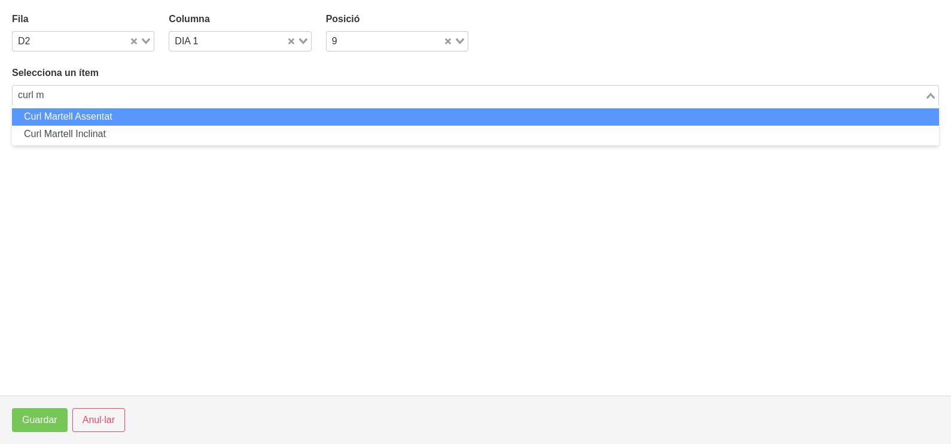
click at [126, 115] on li "Curl Martell Assentat" at bounding box center [475, 116] width 927 height 17
type input "curl m"
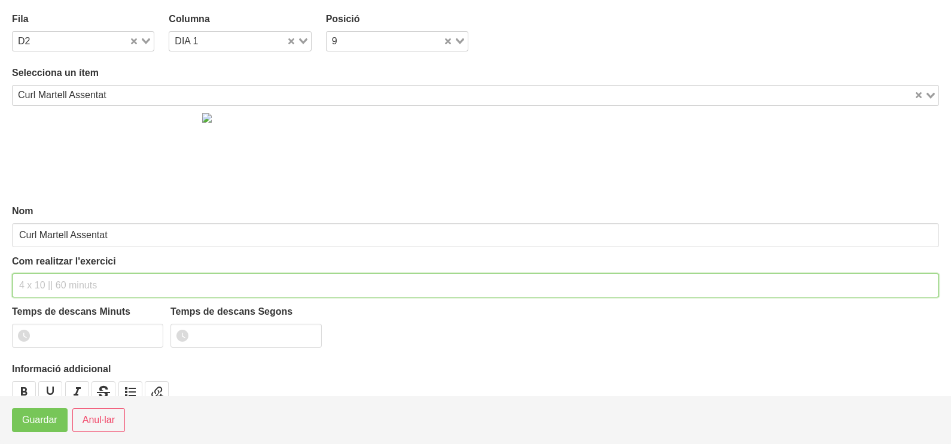
click at [47, 284] on input "text" at bounding box center [475, 285] width 927 height 24
click at [48, 284] on input "3 x 8_10 a 2010 60"" at bounding box center [475, 285] width 927 height 24
type input "3 x 8-10 a 2010 60""
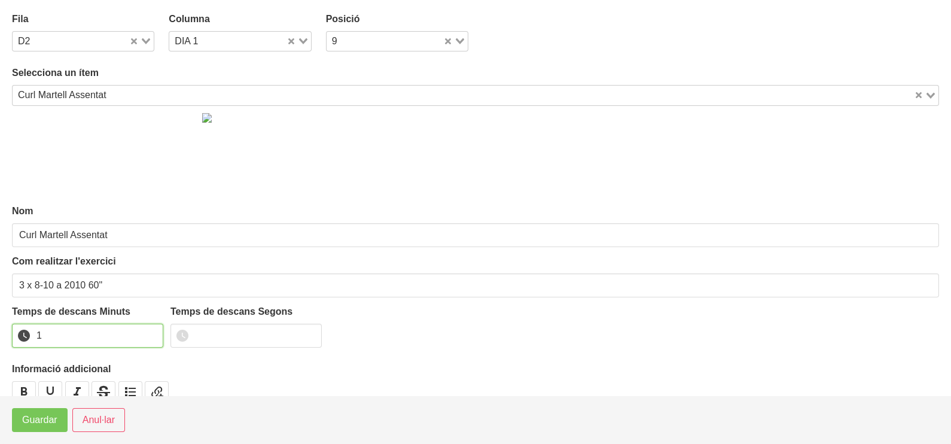
drag, startPoint x: 151, startPoint y: 329, endPoint x: 124, endPoint y: 350, distance: 33.7
type input "1"
click at [151, 331] on input "1" at bounding box center [87, 335] width 151 height 24
click at [51, 421] on span "Guardar" at bounding box center [39, 420] width 35 height 14
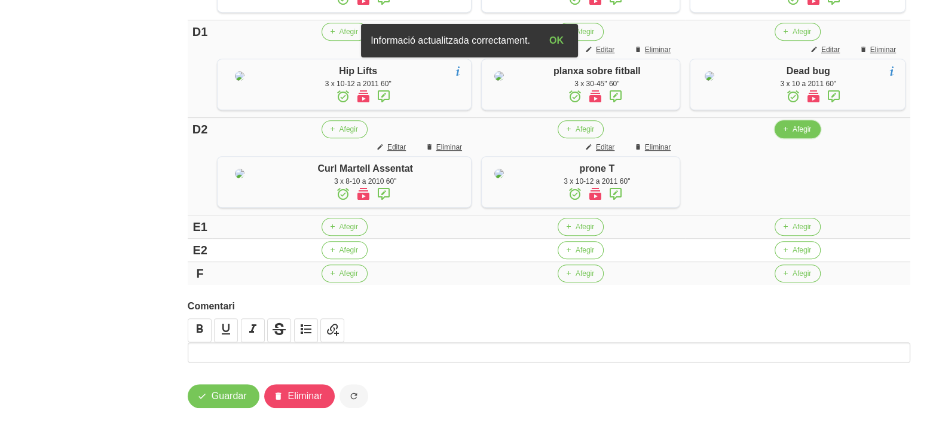
click at [799, 135] on span "Afegir" at bounding box center [802, 129] width 19 height 11
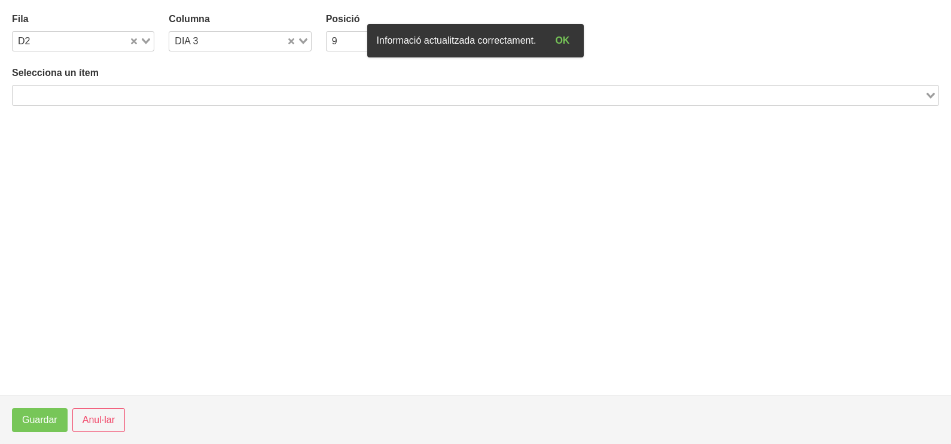
click at [178, 97] on input "Search for option" at bounding box center [468, 95] width 909 height 14
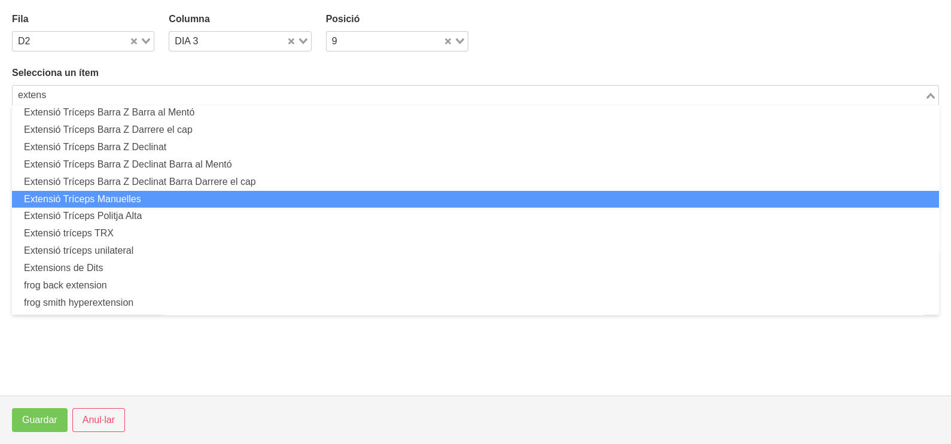
click at [145, 197] on li "Extensió Tríceps Manuelles" at bounding box center [475, 199] width 927 height 17
type input "extens"
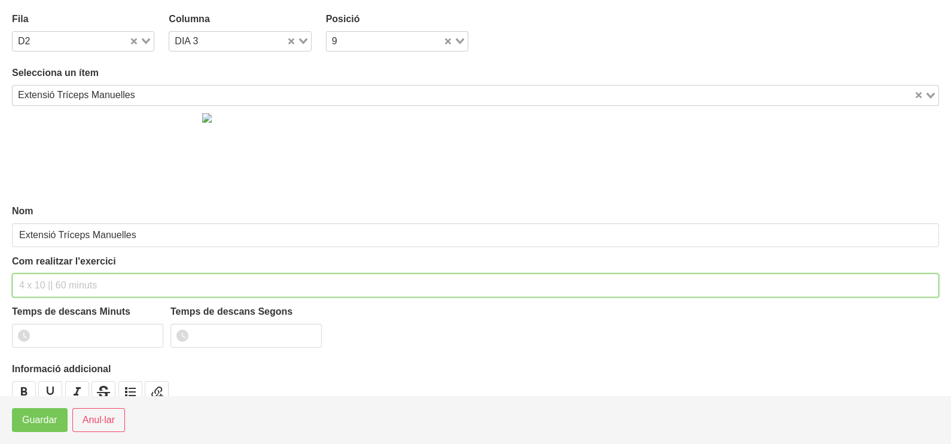
click at [52, 282] on input "text" at bounding box center [475, 285] width 927 height 24
type input "3 x 8-10 a 2010 60""
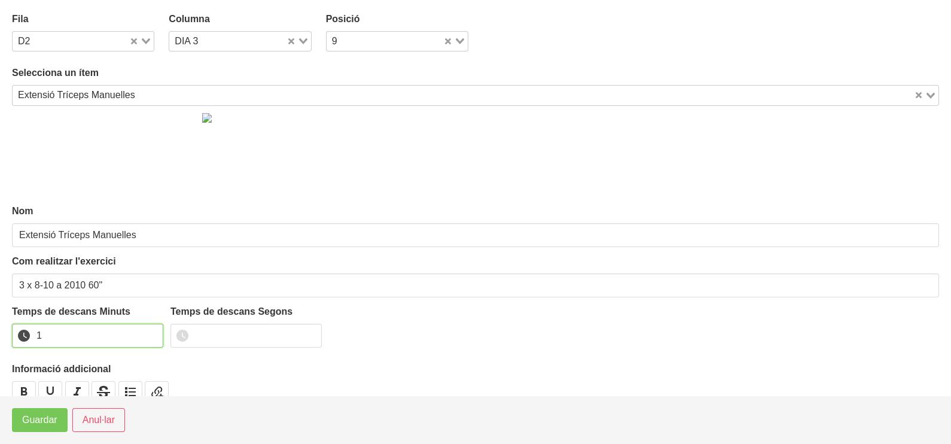
type input "1"
click at [149, 330] on input "1" at bounding box center [87, 335] width 151 height 24
click at [16, 424] on button "Guardar" at bounding box center [40, 420] width 56 height 24
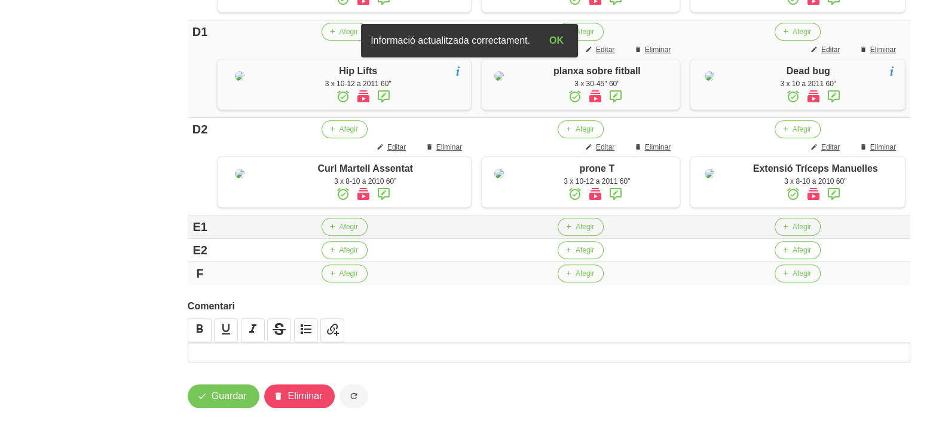
scroll to position [1010, 0]
click at [234, 397] on span "Guardar" at bounding box center [229, 396] width 35 height 14
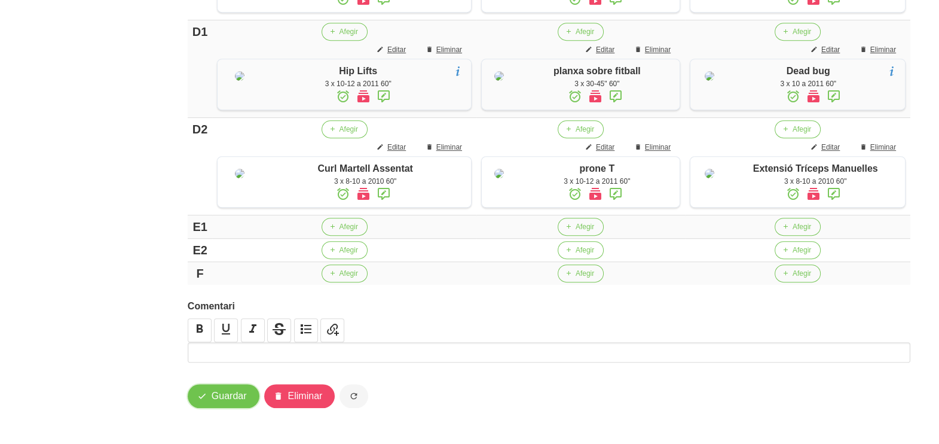
click at [228, 402] on span "Guardar" at bounding box center [229, 396] width 35 height 14
